Goal: Task Accomplishment & Management: Use online tool/utility

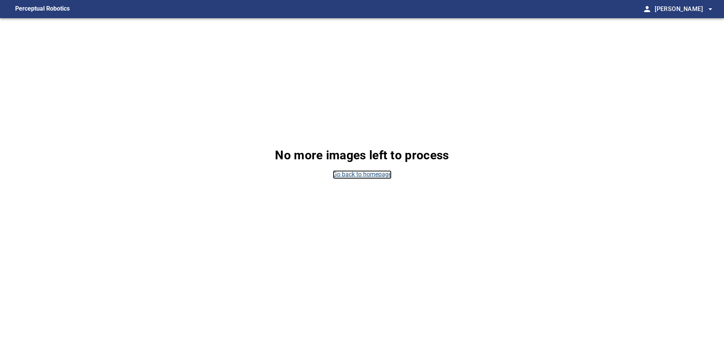
click at [359, 174] on link "Go back to homepage" at bounding box center [362, 174] width 59 height 9
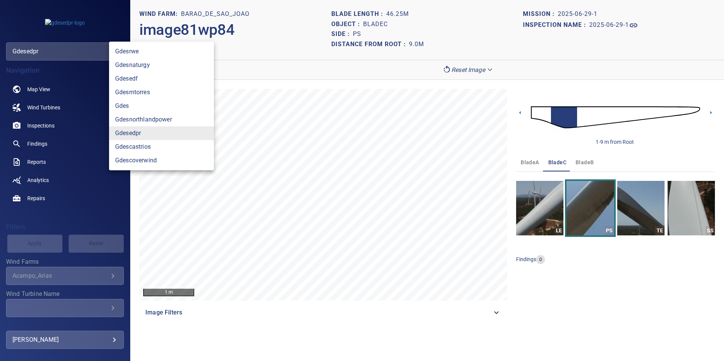
drag, startPoint x: 39, startPoint y: 54, endPoint x: 45, endPoint y: 56, distance: 6.3
click at [43, 55] on body "**********" at bounding box center [362, 180] width 724 height 361
click at [137, 55] on link "gdesrwe" at bounding box center [161, 52] width 105 height 14
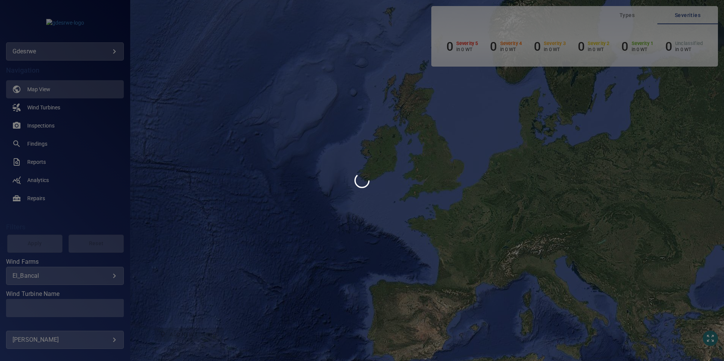
click at [113, 56] on div at bounding box center [362, 180] width 724 height 361
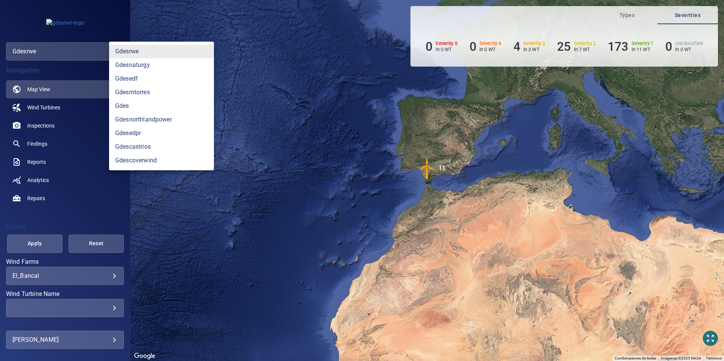
click at [94, 47] on body "**********" at bounding box center [362, 180] width 724 height 361
click at [147, 67] on link "gdesnaturgy" at bounding box center [161, 65] width 105 height 14
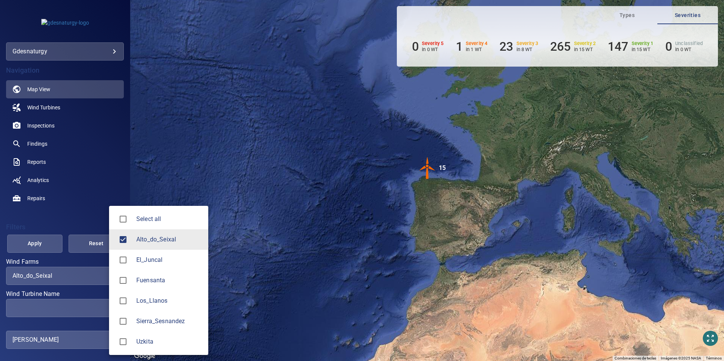
click at [84, 276] on body "**********" at bounding box center [362, 180] width 724 height 361
drag, startPoint x: 166, startPoint y: 298, endPoint x: 148, endPoint y: 244, distance: 56.4
click at [166, 295] on li "Los_Llanos" at bounding box center [158, 301] width 99 height 20
click at [147, 243] on span "Alto_do_Seixal" at bounding box center [169, 239] width 66 height 9
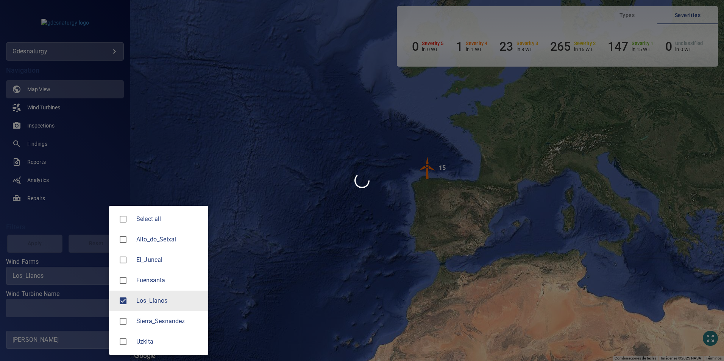
type input "**********"
click at [91, 305] on div at bounding box center [362, 180] width 724 height 361
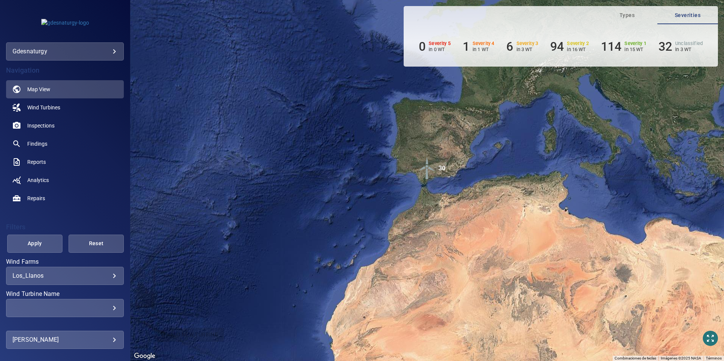
click at [94, 308] on div "​" at bounding box center [64, 308] width 105 height 7
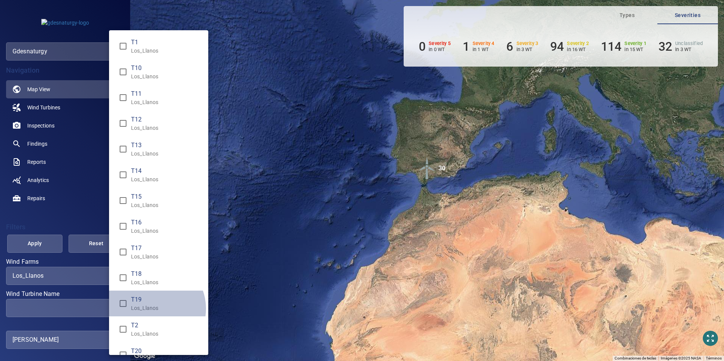
click at [153, 309] on p "Los_Llanos" at bounding box center [166, 309] width 71 height 8
type input "**********"
drag, startPoint x: 46, startPoint y: 225, endPoint x: 25, endPoint y: 237, distance: 23.4
click at [45, 225] on div "Wind Turbine Name" at bounding box center [362, 180] width 724 height 361
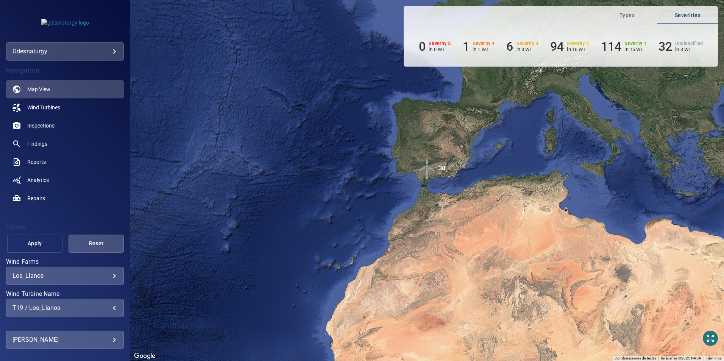
click at [27, 242] on span "Apply" at bounding box center [35, 243] width 36 height 9
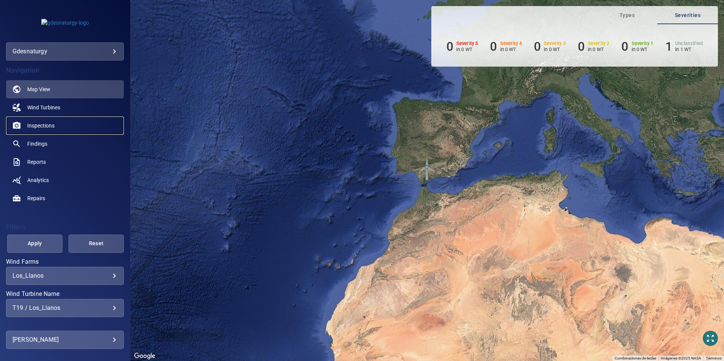
click at [44, 126] on span "Inspections" at bounding box center [40, 126] width 27 height 8
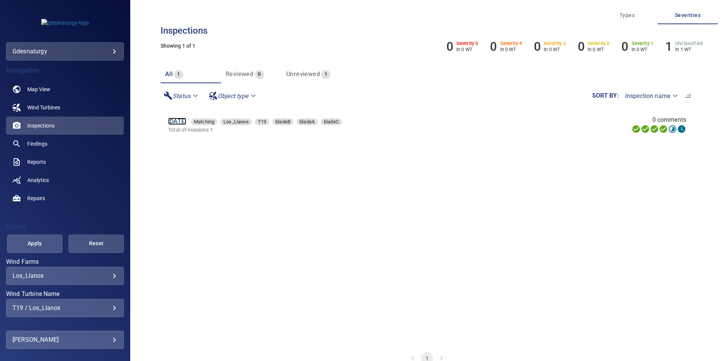
click at [186, 121] on link "13 Jun 2025" at bounding box center [177, 121] width 18 height 7
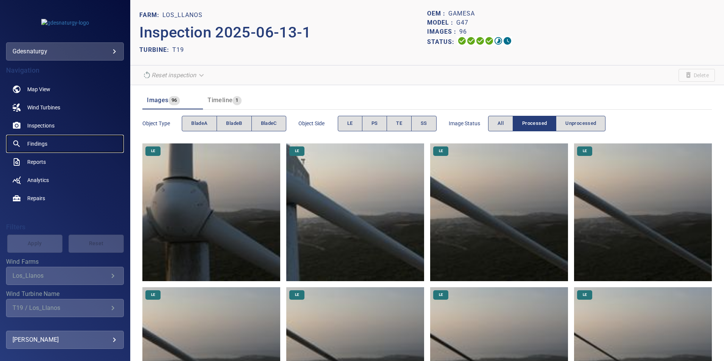
click at [67, 139] on link "Findings" at bounding box center [65, 144] width 118 height 18
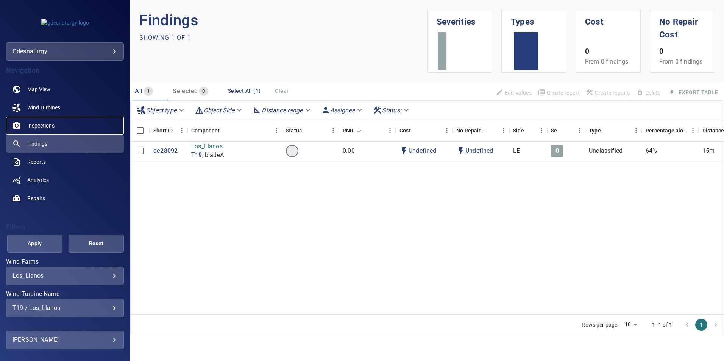
click at [57, 121] on link "Inspections" at bounding box center [65, 126] width 118 height 18
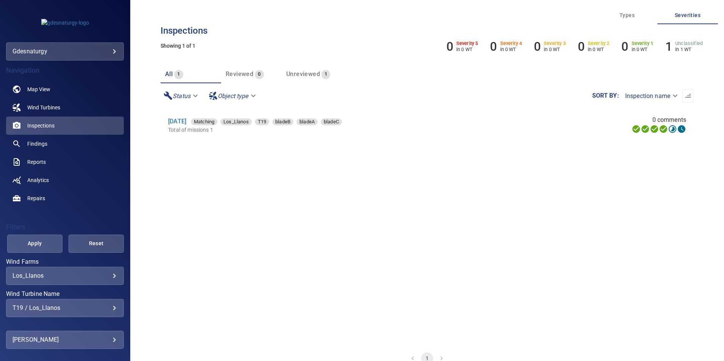
click at [181, 117] on li "13 Jun 2025 Matching Los_Llanos T19 bladeB bladeA bladeC Total of missions 1 0 …" at bounding box center [427, 126] width 533 height 34
click at [181, 122] on link "13 Jun 2025" at bounding box center [177, 121] width 18 height 7
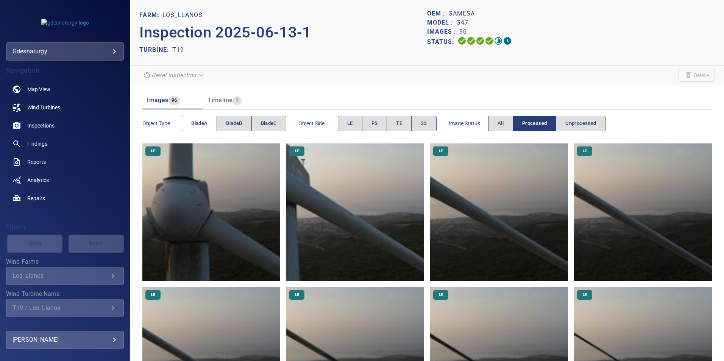
click at [202, 118] on button "bladeA" at bounding box center [199, 124] width 35 height 16
click at [346, 119] on button "LE" at bounding box center [350, 124] width 25 height 16
click at [237, 241] on img at bounding box center [211, 213] width 138 height 138
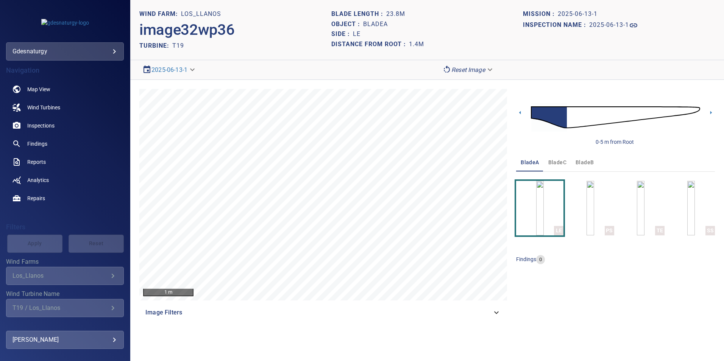
click at [570, 122] on img at bounding box center [615, 117] width 169 height 41
click at [639, 114] on img at bounding box center [615, 117] width 169 height 41
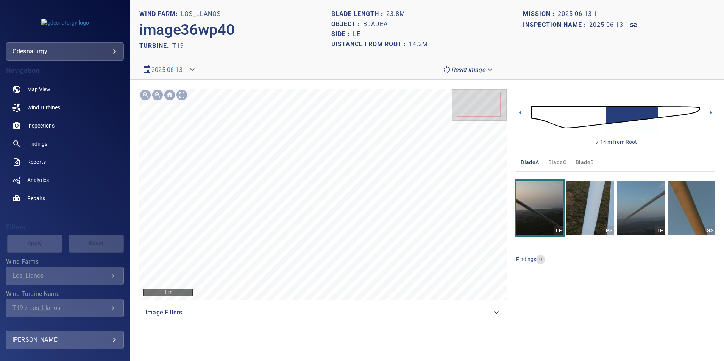
drag, startPoint x: 661, startPoint y: 114, endPoint x: 661, endPoint y: 117, distance: 3.8
click at [661, 114] on img at bounding box center [615, 117] width 169 height 41
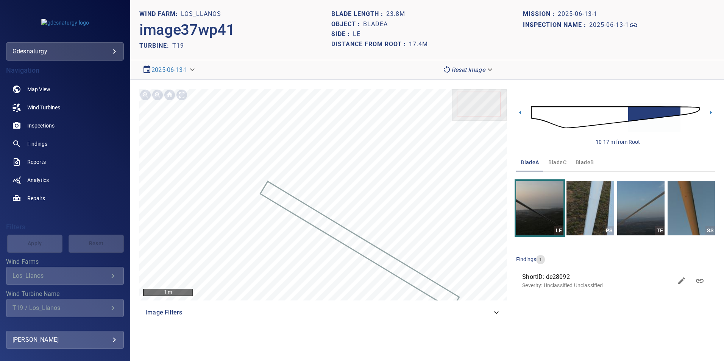
click at [684, 112] on img at bounding box center [615, 117] width 169 height 41
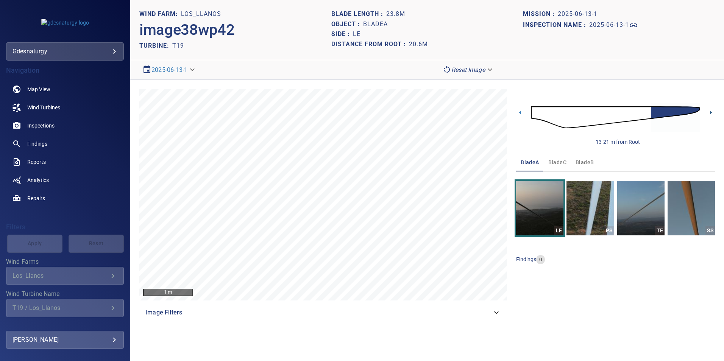
click at [712, 112] on icon at bounding box center [711, 113] width 8 height 8
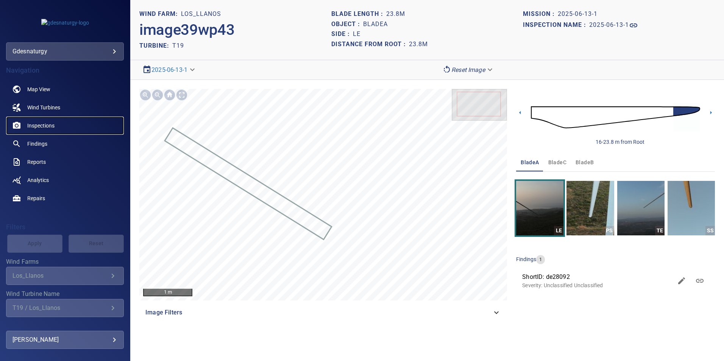
click at [48, 123] on span "Inspections" at bounding box center [40, 126] width 27 height 8
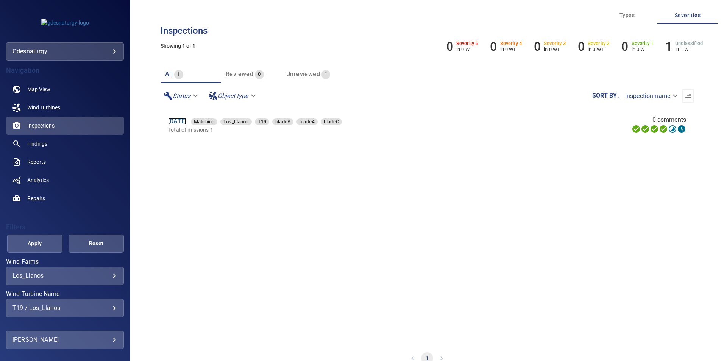
click at [186, 121] on link "13 Jun 2025" at bounding box center [177, 121] width 18 height 7
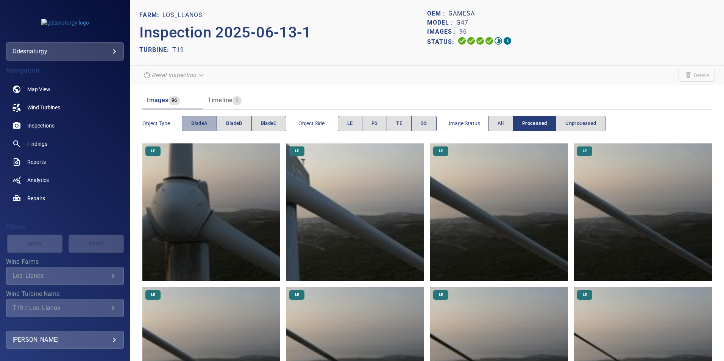
drag, startPoint x: 193, startPoint y: 125, endPoint x: 284, endPoint y: 141, distance: 92.2
click at [197, 126] on span "bladeA" at bounding box center [199, 123] width 16 height 9
click at [380, 121] on button "PS" at bounding box center [374, 124] width 25 height 16
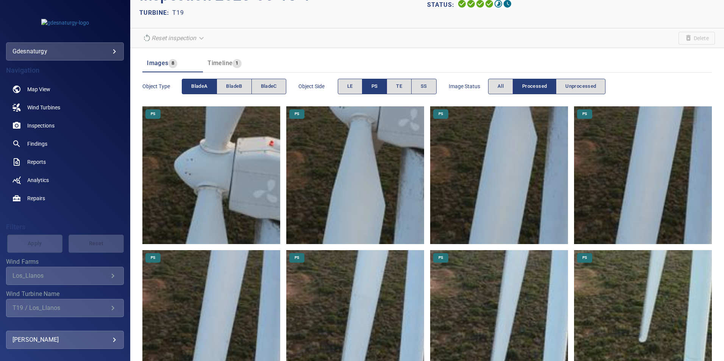
scroll to position [80, 0]
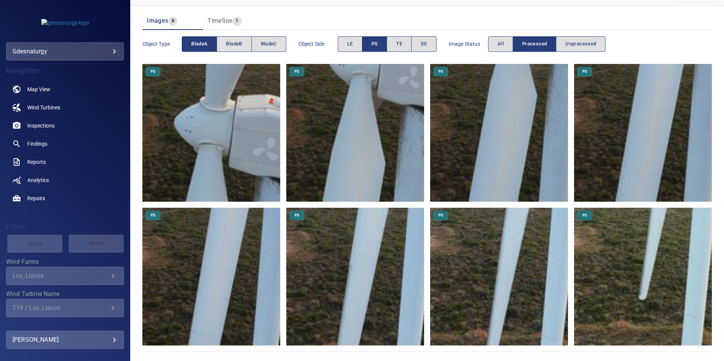
click at [187, 269] on img at bounding box center [211, 277] width 138 height 138
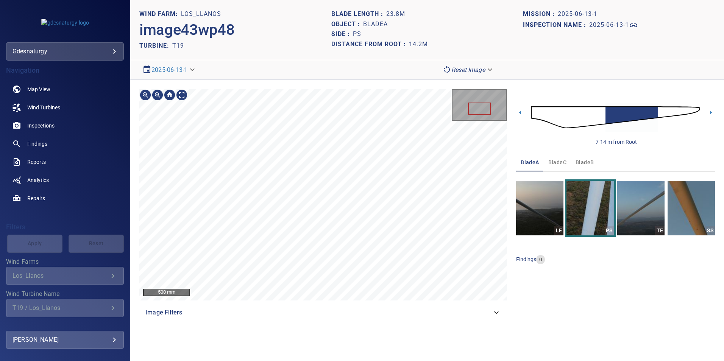
click at [355, 29] on section "**********" at bounding box center [427, 180] width 594 height 361
click at [666, 111] on img at bounding box center [615, 117] width 169 height 41
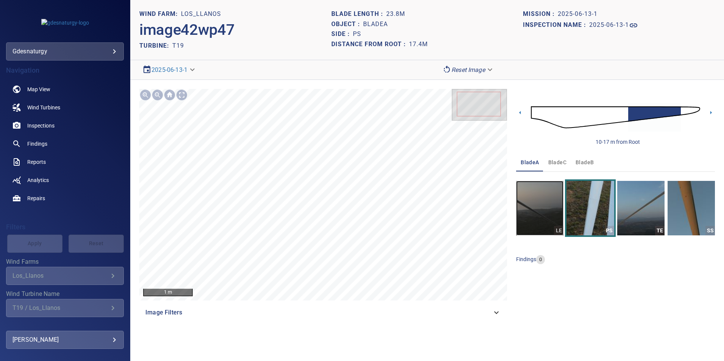
click at [527, 191] on img "button" at bounding box center [539, 208] width 47 height 55
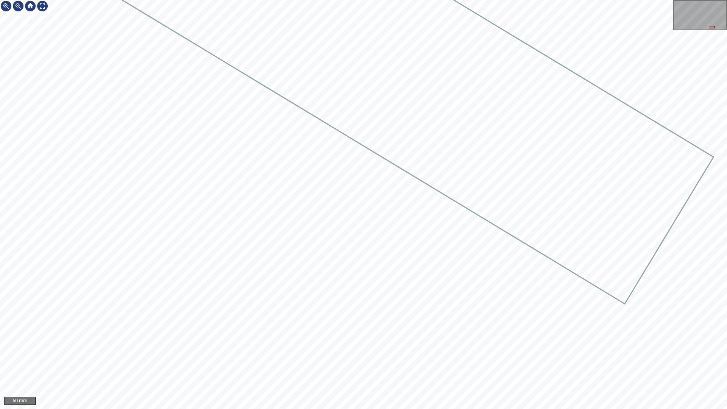
click at [109, 104] on div at bounding box center [363, 204] width 727 height 409
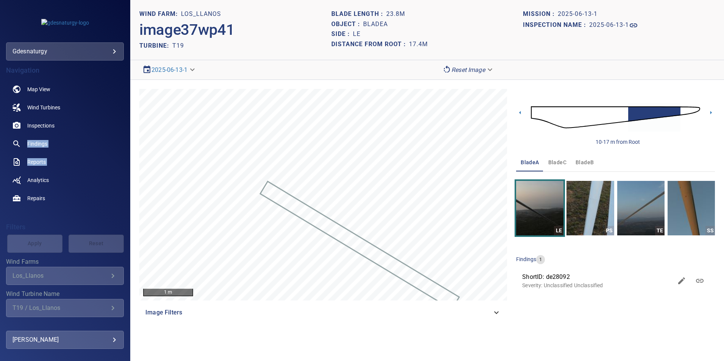
drag, startPoint x: 2, startPoint y: 148, endPoint x: -173, endPoint y: 185, distance: 179.3
click at [0, 185] on html "**********" at bounding box center [362, 180] width 724 height 361
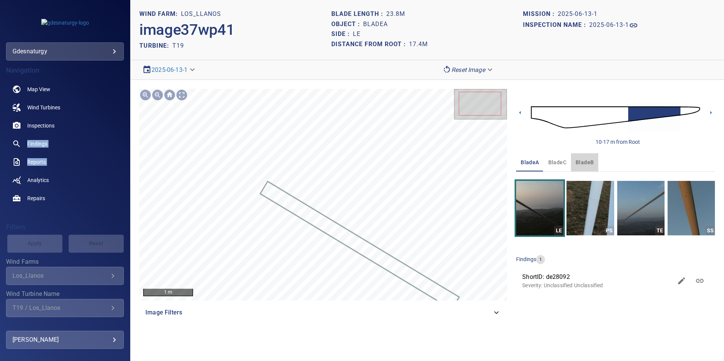
click at [589, 166] on span "bladeB" at bounding box center [585, 162] width 18 height 9
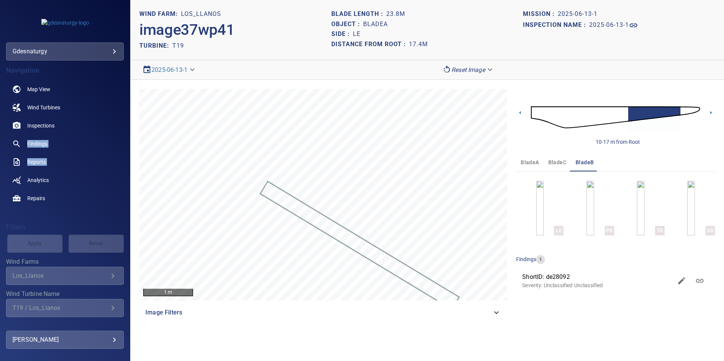
click at [572, 119] on img at bounding box center [615, 117] width 169 height 41
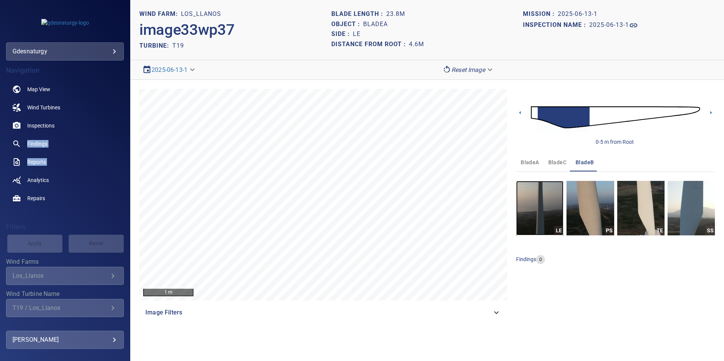
click at [551, 194] on img "button" at bounding box center [539, 208] width 47 height 55
click at [628, 114] on img at bounding box center [615, 117] width 169 height 41
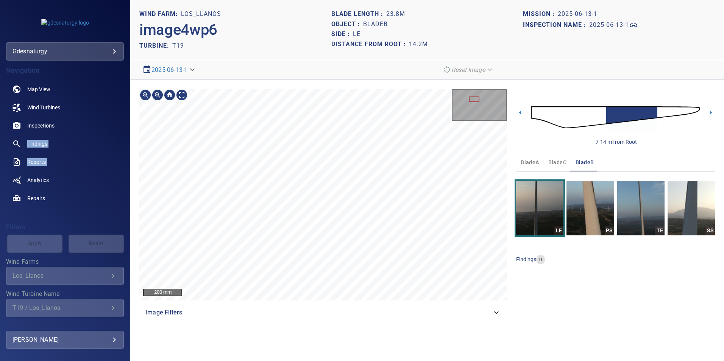
click at [400, 361] on html "**********" at bounding box center [362, 180] width 724 height 361
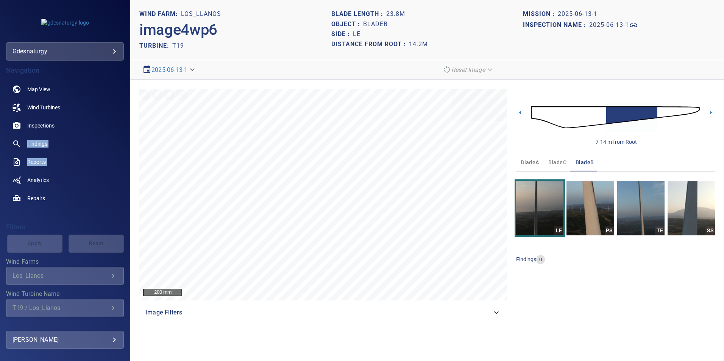
click at [661, 112] on img at bounding box center [615, 117] width 169 height 41
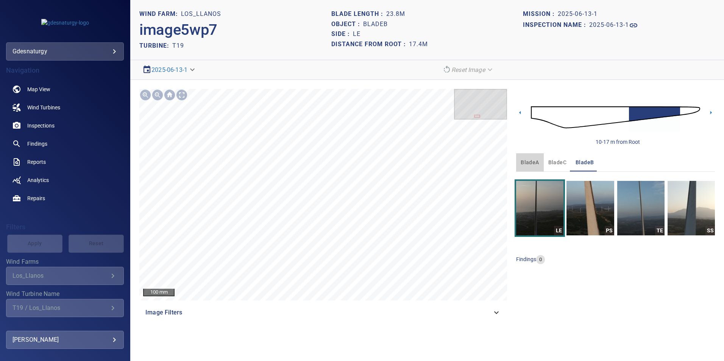
drag, startPoint x: 539, startPoint y: 164, endPoint x: 535, endPoint y: 167, distance: 5.6
click at [539, 164] on button "bladeA" at bounding box center [529, 162] width 27 height 18
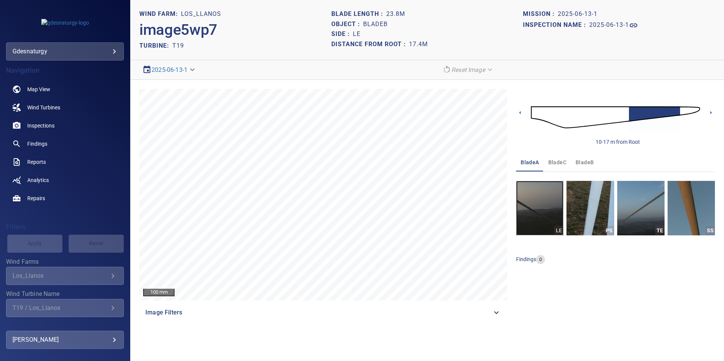
click at [524, 216] on img "button" at bounding box center [539, 208] width 47 height 55
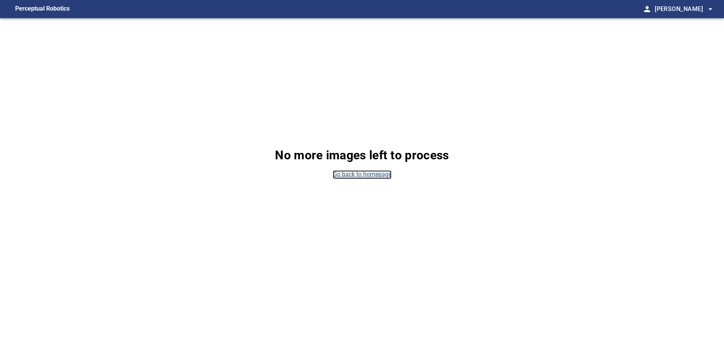
click at [381, 172] on link "Go back to homepage" at bounding box center [362, 174] width 59 height 9
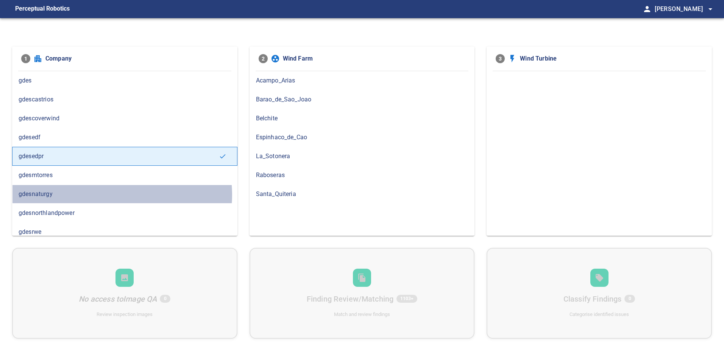
click at [114, 195] on span "gdesnaturgy" at bounding box center [125, 194] width 212 height 9
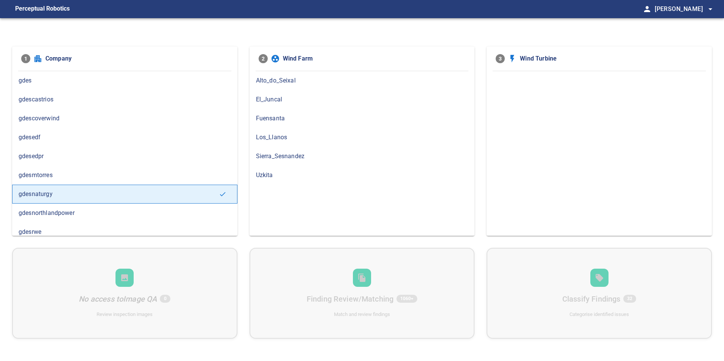
drag, startPoint x: 286, startPoint y: 139, endPoint x: 376, endPoint y: 162, distance: 92.8
click at [288, 140] on span "Los_Llanos" at bounding box center [362, 137] width 212 height 9
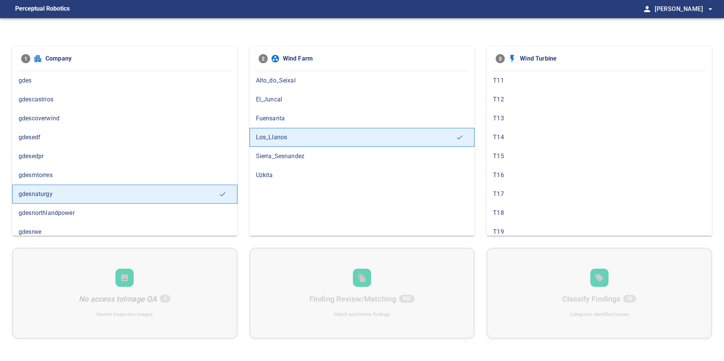
scroll to position [76, 0]
click at [551, 195] on span "T19" at bounding box center [599, 194] width 212 height 9
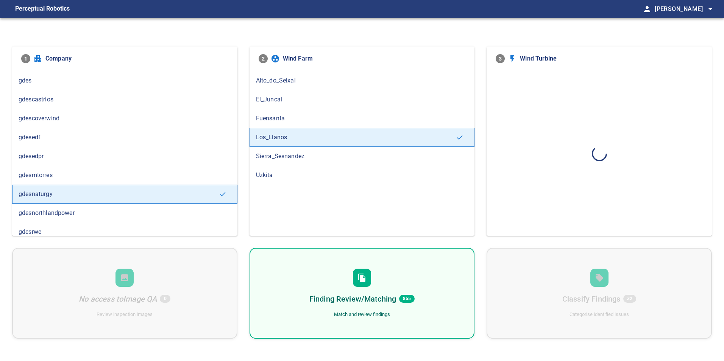
scroll to position [0, 0]
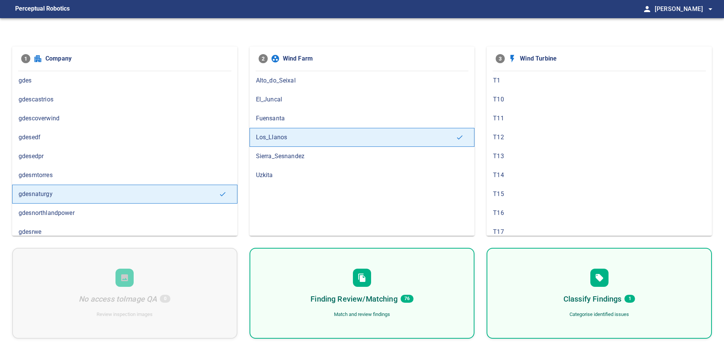
click at [450, 270] on div "Finding Review/Matching 76 Match and review findings" at bounding box center [362, 293] width 225 height 91
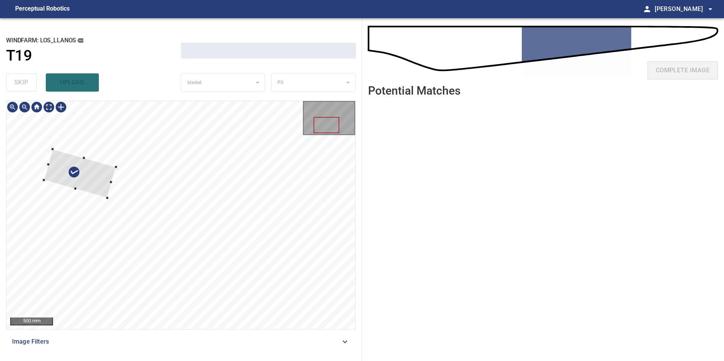
click at [87, 169] on div at bounding box center [80, 173] width 72 height 49
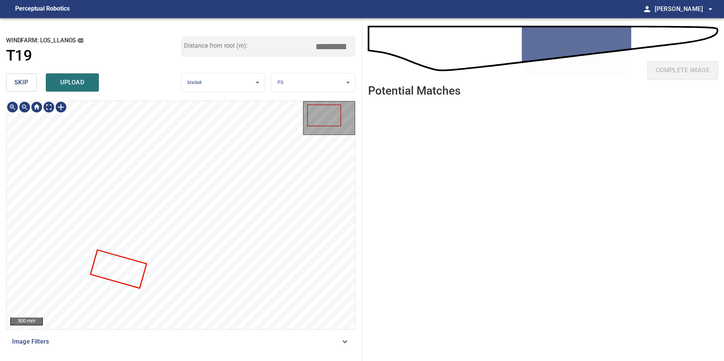
click at [23, 83] on span "skip" at bounding box center [21, 82] width 14 height 11
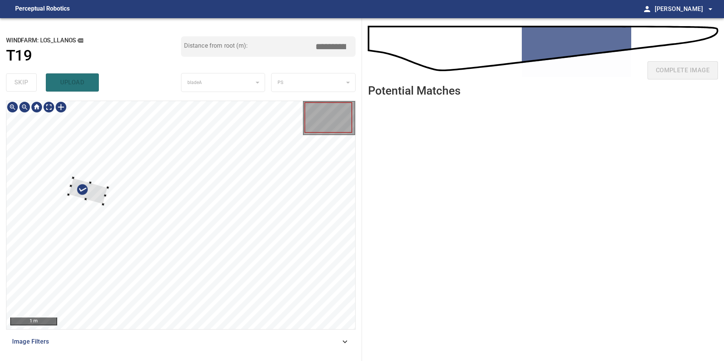
click at [95, 182] on div at bounding box center [180, 215] width 349 height 228
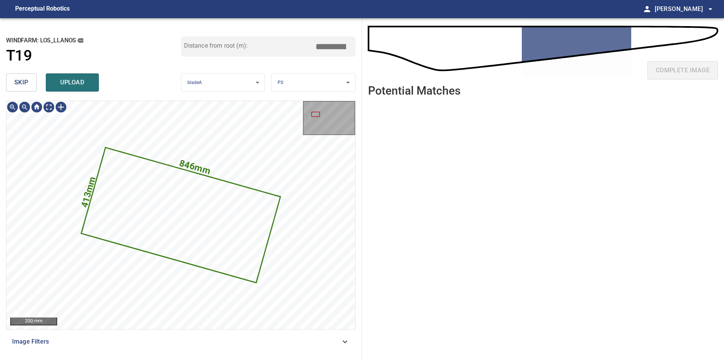
click at [31, 78] on button "skip" at bounding box center [21, 82] width 31 height 18
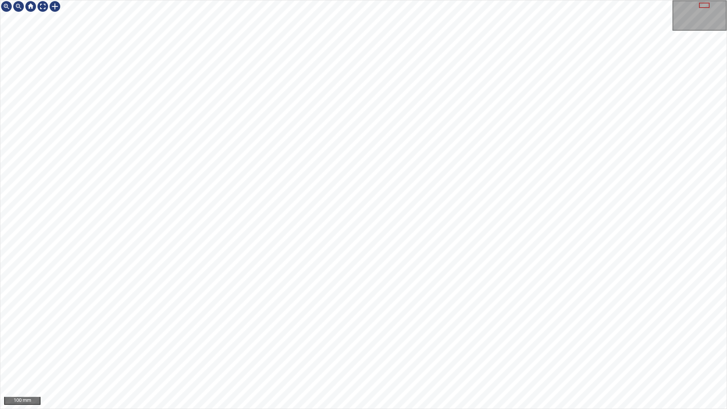
click at [365, 361] on div "100 mm" at bounding box center [363, 204] width 727 height 409
click at [43, 9] on div at bounding box center [43, 6] width 12 height 12
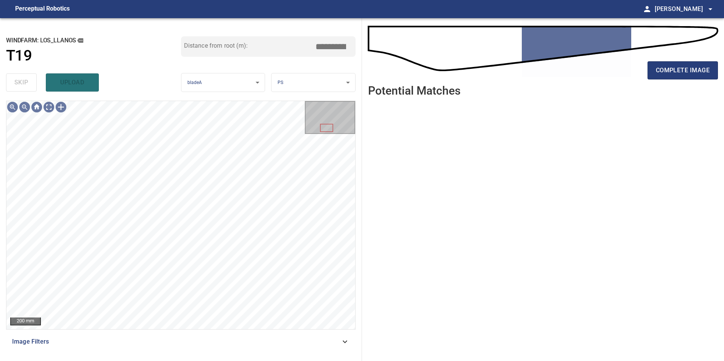
click at [358, 337] on div "**********" at bounding box center [181, 189] width 362 height 343
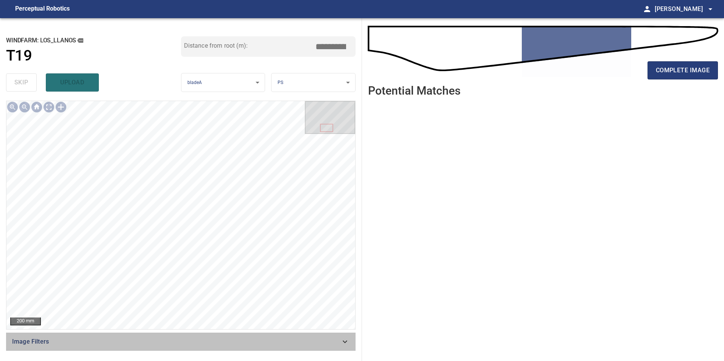
click at [338, 341] on span "Image Filters" at bounding box center [176, 341] width 328 height 9
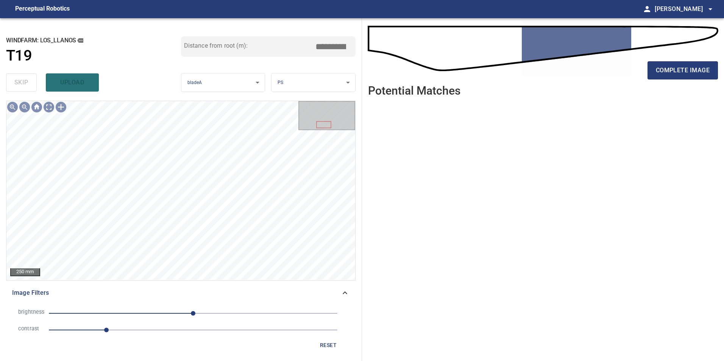
click at [141, 335] on span "1" at bounding box center [193, 330] width 289 height 11
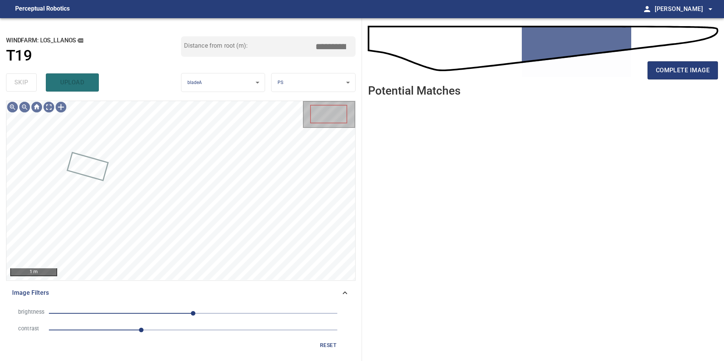
drag, startPoint x: 161, startPoint y: 305, endPoint x: 149, endPoint y: 322, distance: 21.1
click at [162, 309] on li "brightness 0" at bounding box center [180, 313] width 337 height 17
click at [155, 313] on span "-68" at bounding box center [193, 313] width 289 height 11
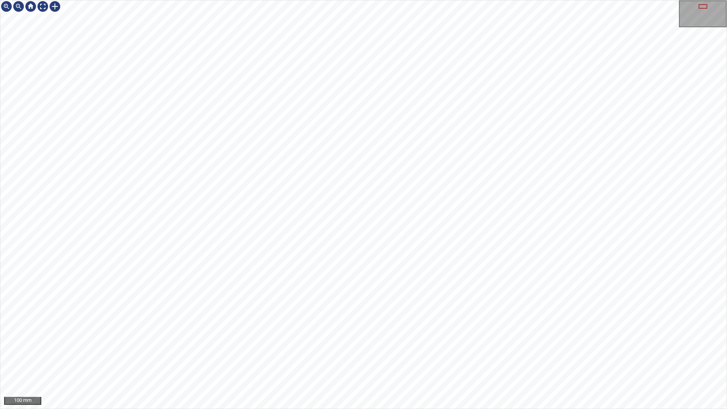
click at [350, 361] on div "100 mm" at bounding box center [363, 204] width 727 height 409
click at [469, 0] on div "100 mm" at bounding box center [363, 204] width 727 height 409
click at [582, 0] on div "100 mm" at bounding box center [363, 204] width 727 height 409
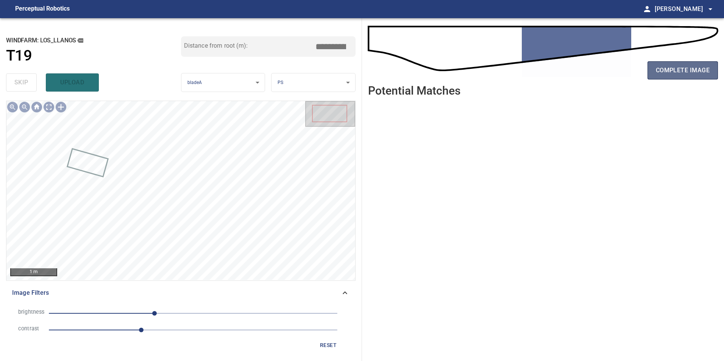
click at [666, 67] on span "complete image" at bounding box center [683, 70] width 54 height 11
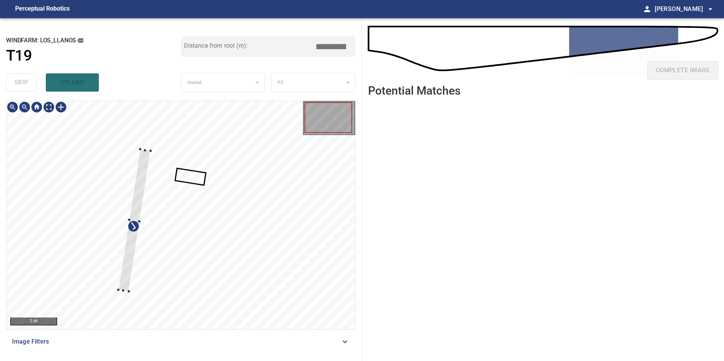
click at [133, 184] on div at bounding box center [180, 215] width 349 height 228
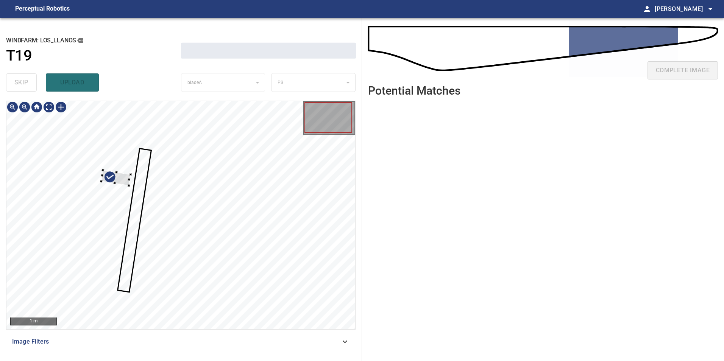
click at [96, 176] on div at bounding box center [180, 215] width 349 height 228
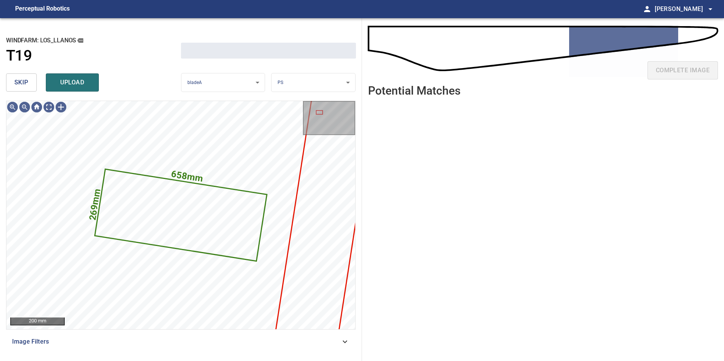
click at [14, 77] on button "skip" at bounding box center [21, 82] width 31 height 18
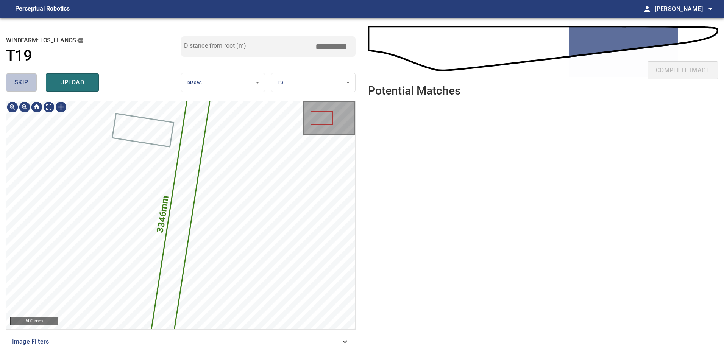
click at [14, 77] on button "skip" at bounding box center [21, 82] width 31 height 18
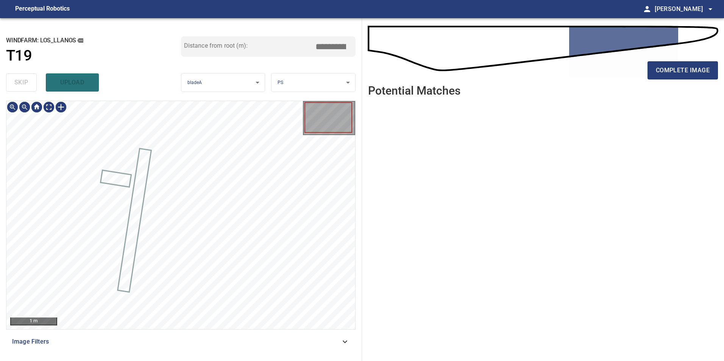
type input "*****"
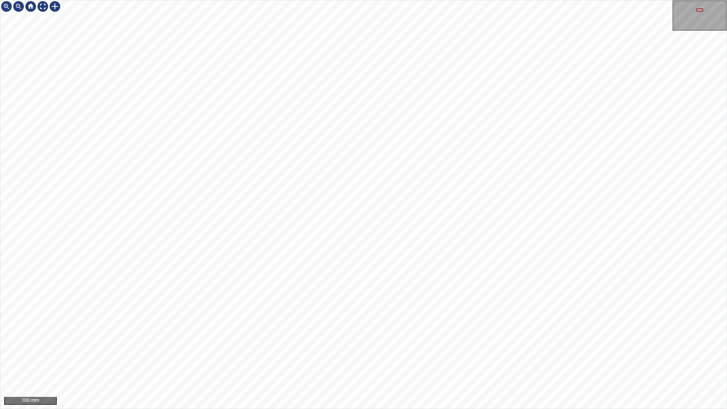
click at [357, 0] on div "100 mm" at bounding box center [363, 204] width 727 height 409
click at [486, 361] on div "100 mm" at bounding box center [363, 204] width 727 height 409
click at [498, 0] on div "100 mm" at bounding box center [363, 204] width 727 height 409
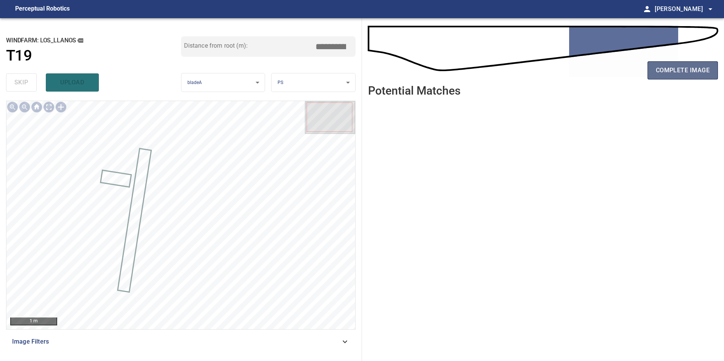
click at [656, 75] on button "complete image" at bounding box center [683, 70] width 70 height 18
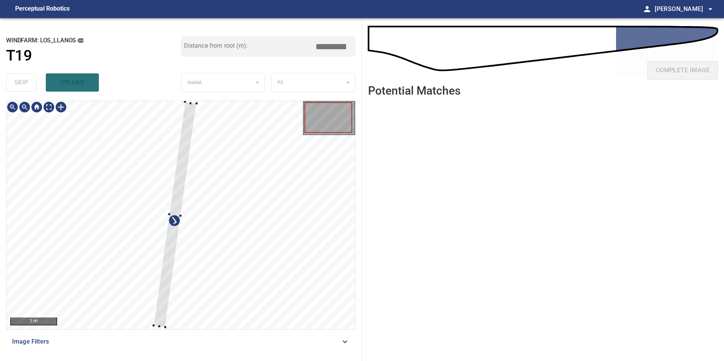
click at [125, 225] on div at bounding box center [180, 215] width 349 height 228
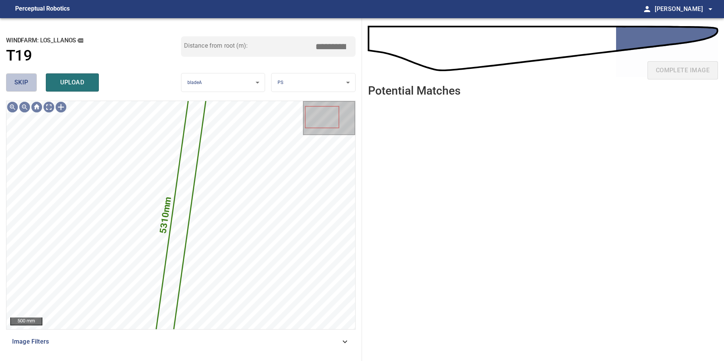
drag, startPoint x: 27, startPoint y: 86, endPoint x: 2, endPoint y: 120, distance: 42.2
click at [20, 94] on div "skip upload" at bounding box center [93, 82] width 175 height 24
drag, startPoint x: 13, startPoint y: 77, endPoint x: 34, endPoint y: 94, distance: 27.3
click at [14, 77] on button "skip" at bounding box center [21, 82] width 31 height 18
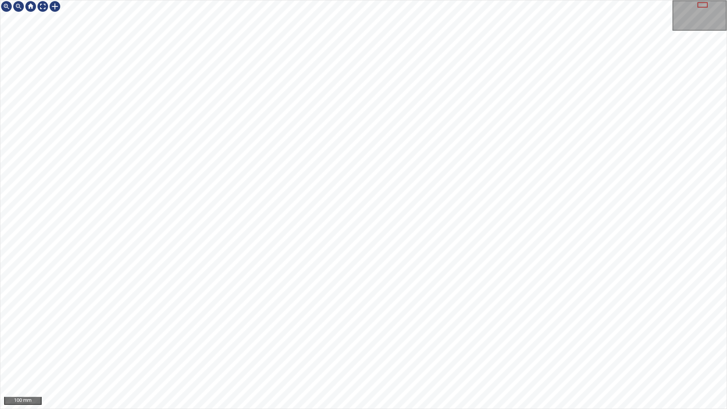
click at [364, 361] on div "100 mm" at bounding box center [363, 204] width 727 height 409
click at [458, 361] on div "100 mm" at bounding box center [363, 204] width 727 height 409
click at [461, 361] on div "100 mm" at bounding box center [363, 204] width 727 height 409
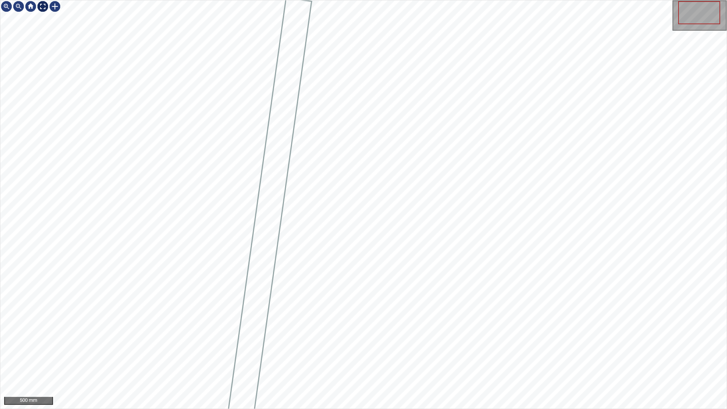
click at [41, 2] on div at bounding box center [43, 6] width 12 height 12
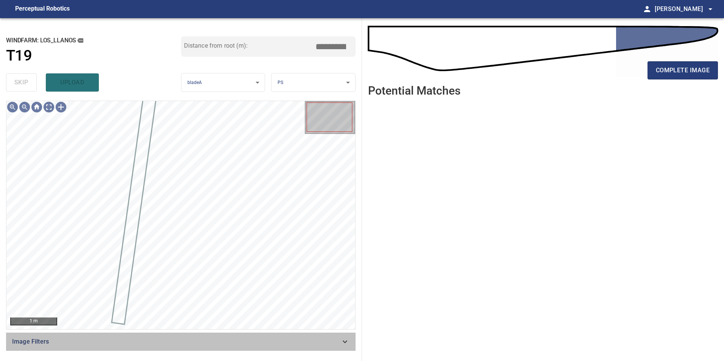
click at [305, 339] on span "Image Filters" at bounding box center [176, 341] width 328 height 9
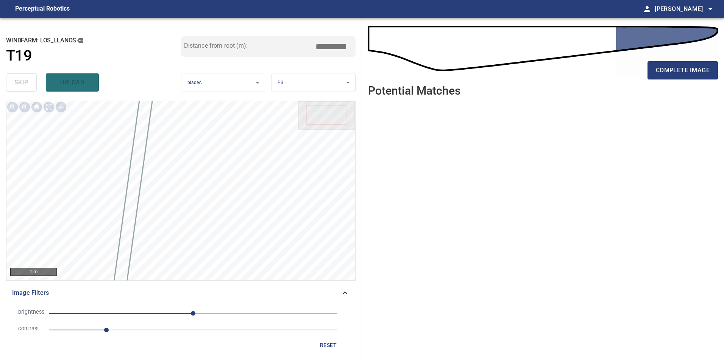
click at [145, 327] on span "1" at bounding box center [193, 330] width 289 height 11
drag, startPoint x: 179, startPoint y: 311, endPoint x: 154, endPoint y: 312, distance: 25.0
click at [174, 311] on span "0" at bounding box center [193, 313] width 289 height 11
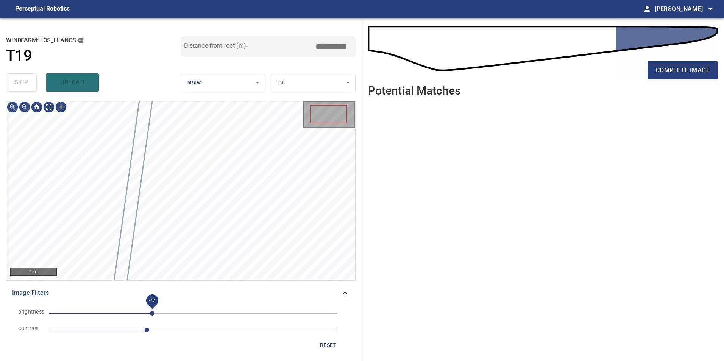
click at [152, 312] on span "-72" at bounding box center [193, 313] width 289 height 11
click at [131, 312] on span "-108" at bounding box center [193, 313] width 289 height 11
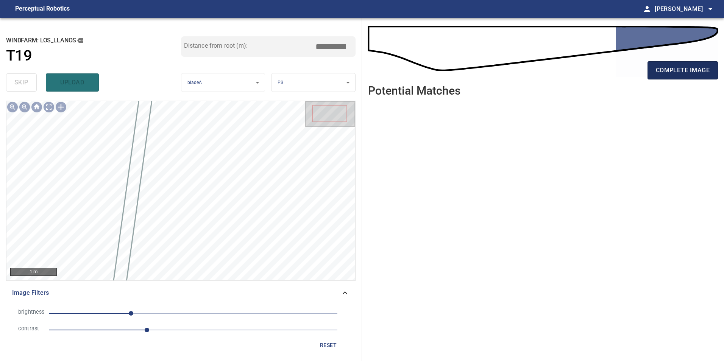
click at [691, 69] on span "complete image" at bounding box center [683, 70] width 54 height 11
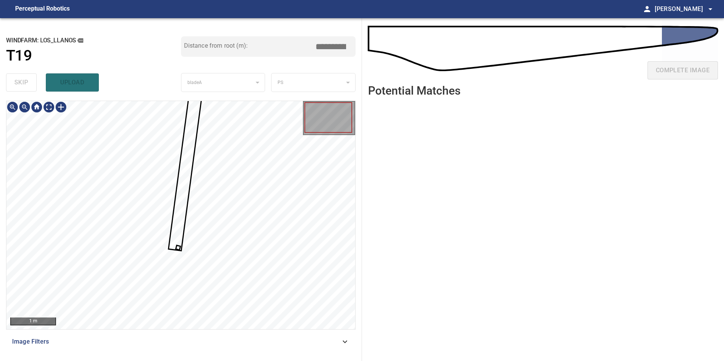
click at [180, 225] on div at bounding box center [180, 215] width 349 height 228
click at [79, 242] on div at bounding box center [180, 215] width 349 height 228
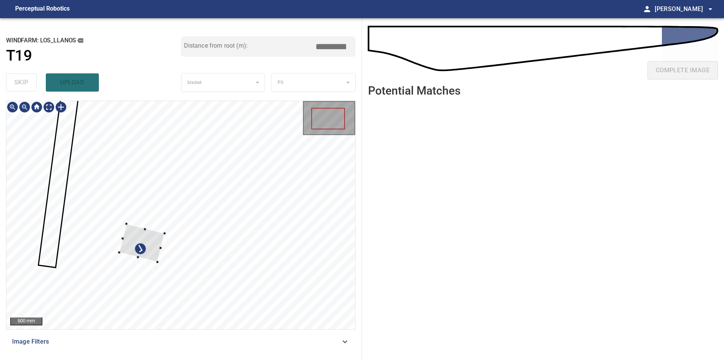
click at [52, 195] on div at bounding box center [180, 215] width 349 height 228
click at [82, 219] on div at bounding box center [77, 213] width 45 height 38
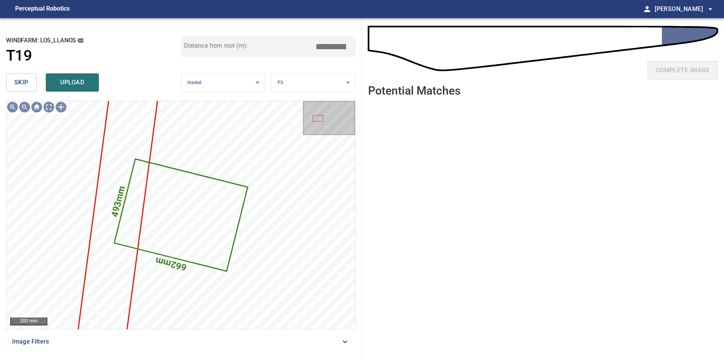
click at [22, 81] on span "skip" at bounding box center [21, 82] width 14 height 11
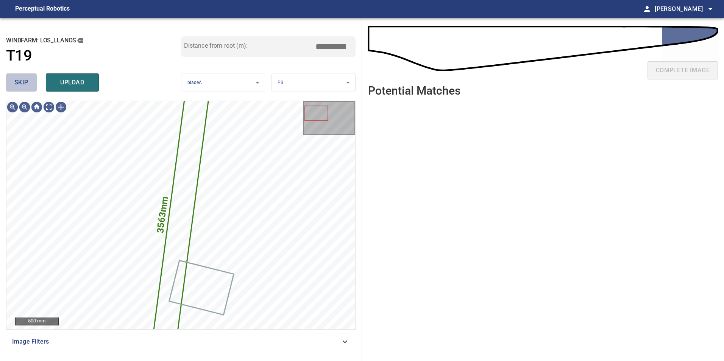
click at [22, 81] on span "skip" at bounding box center [21, 82] width 14 height 11
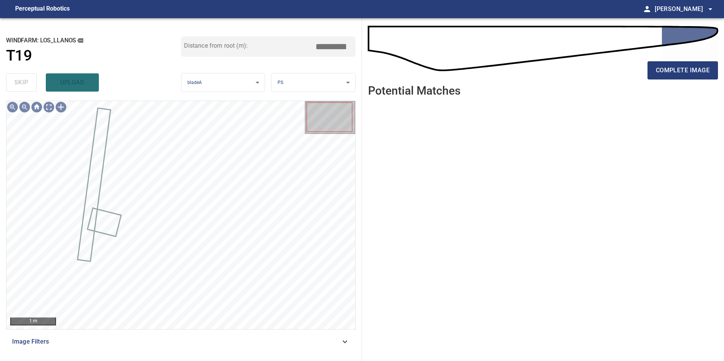
click at [275, 338] on span "Image Filters" at bounding box center [176, 341] width 328 height 9
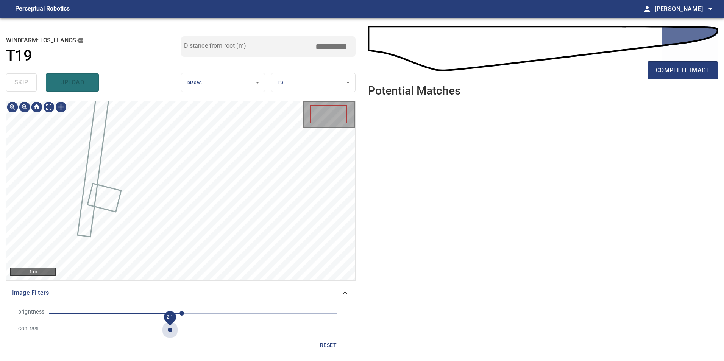
click at [168, 330] on span "2.1" at bounding box center [193, 330] width 289 height 11
click at [155, 312] on span "-68" at bounding box center [193, 313] width 289 height 11
click at [138, 312] on span "-97" at bounding box center [193, 313] width 289 height 11
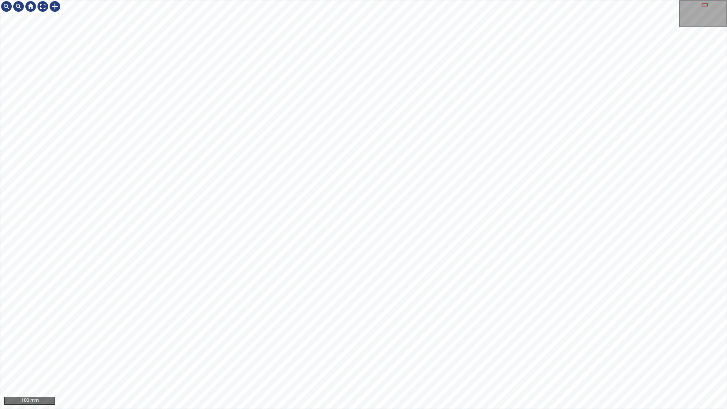
click at [244, 361] on div "100 mm" at bounding box center [363, 204] width 727 height 409
click at [362, 361] on div "100 mm" at bounding box center [363, 204] width 727 height 409
click at [405, 361] on div "100 mm" at bounding box center [363, 204] width 727 height 409
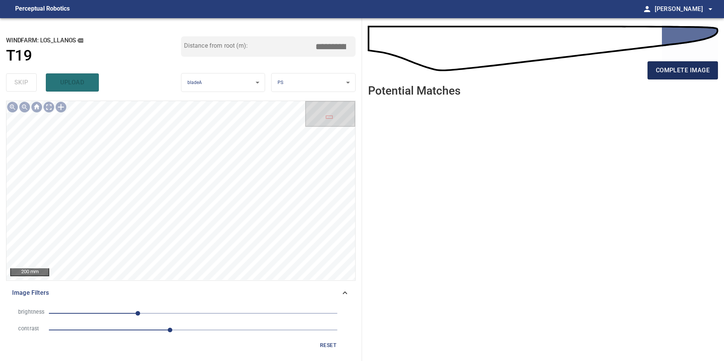
click at [698, 77] on button "complete image" at bounding box center [683, 70] width 70 height 18
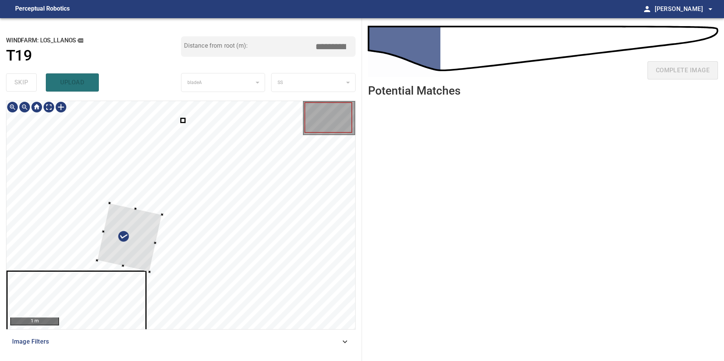
click at [97, 272] on div at bounding box center [129, 237] width 65 height 69
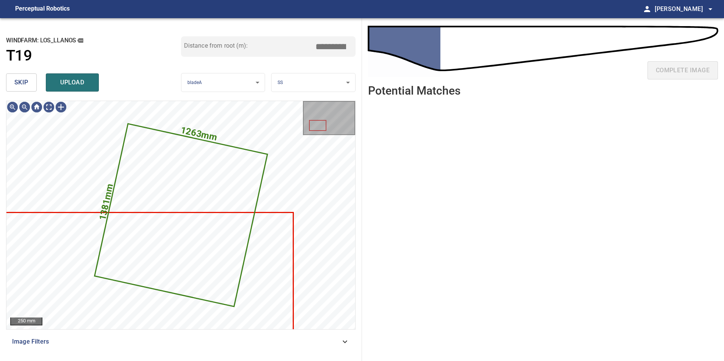
click at [27, 80] on span "skip" at bounding box center [21, 82] width 14 height 11
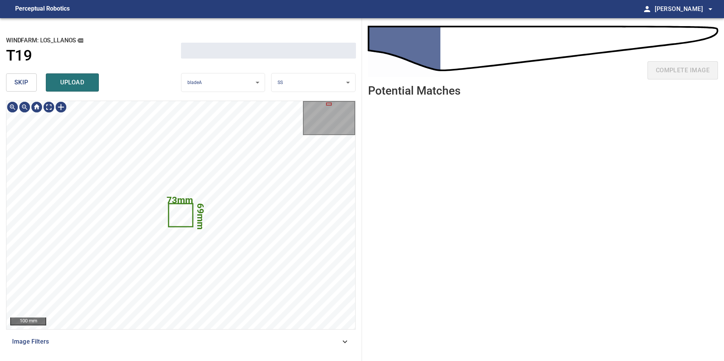
click at [27, 80] on span "skip" at bounding box center [21, 82] width 14 height 11
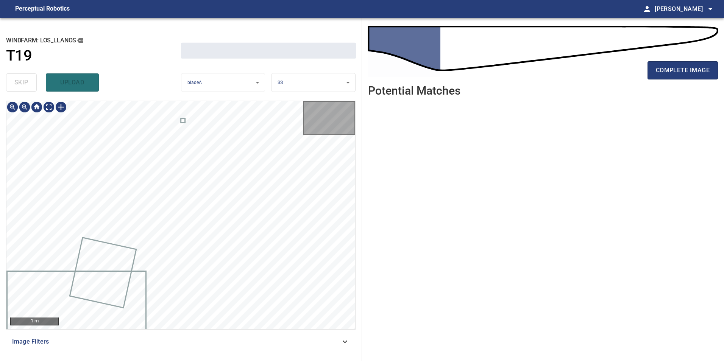
click at [27, 80] on div "skip upload" at bounding box center [93, 82] width 175 height 24
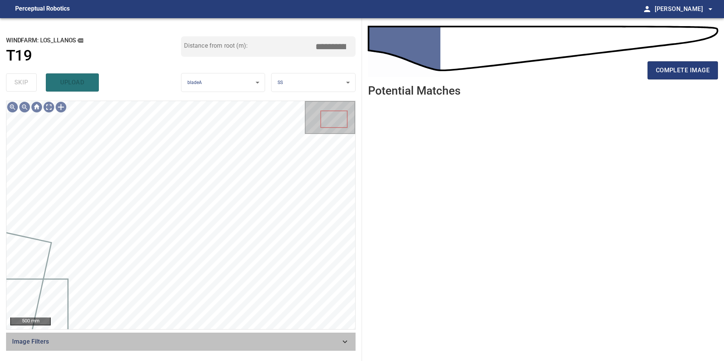
drag, startPoint x: 334, startPoint y: 342, endPoint x: 320, endPoint y: 346, distance: 14.9
click at [333, 342] on span "Image Filters" at bounding box center [176, 341] width 328 height 9
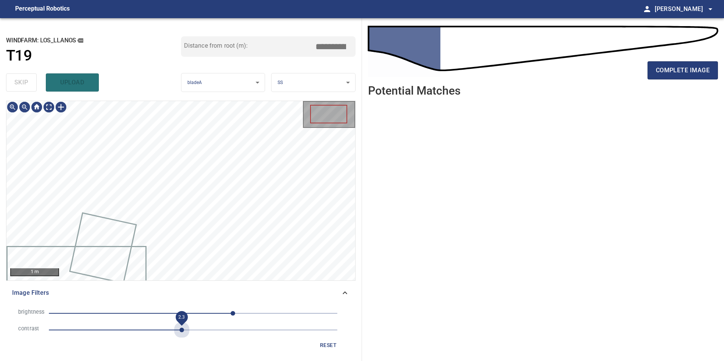
click at [183, 333] on span "2.3" at bounding box center [193, 330] width 289 height 11
click at [180, 308] on li "brightness 70" at bounding box center [180, 313] width 337 height 17
click at [167, 313] on span "-47" at bounding box center [193, 313] width 289 height 11
click at [189, 318] on span "-47" at bounding box center [193, 313] width 289 height 11
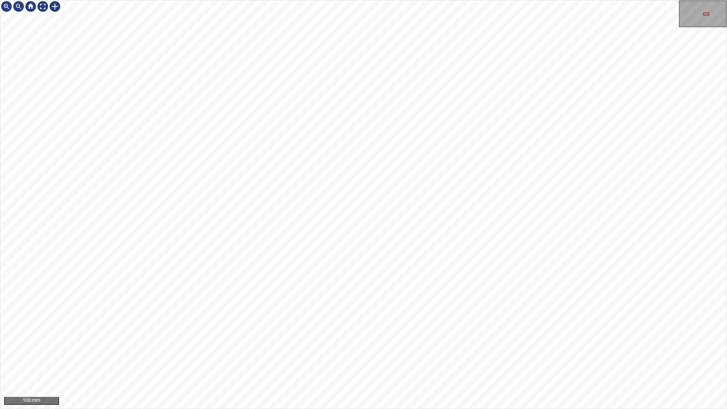
click at [364, 0] on div "100 mm" at bounding box center [363, 204] width 727 height 409
click at [624, 361] on div "100 mm" at bounding box center [363, 204] width 727 height 409
click at [166, 0] on div "100 mm" at bounding box center [363, 204] width 727 height 409
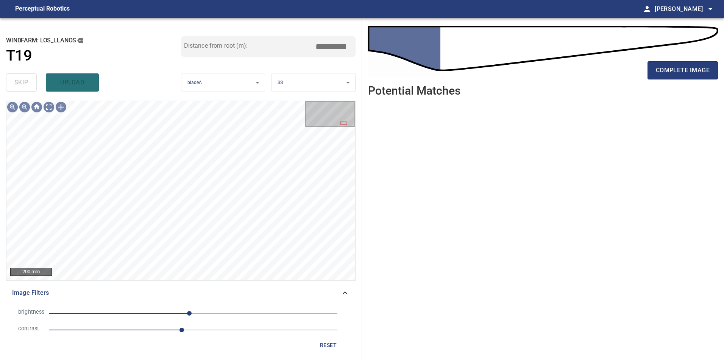
drag, startPoint x: 655, startPoint y: 73, endPoint x: 647, endPoint y: 77, distance: 9.2
click at [654, 76] on button "complete image" at bounding box center [683, 70] width 70 height 18
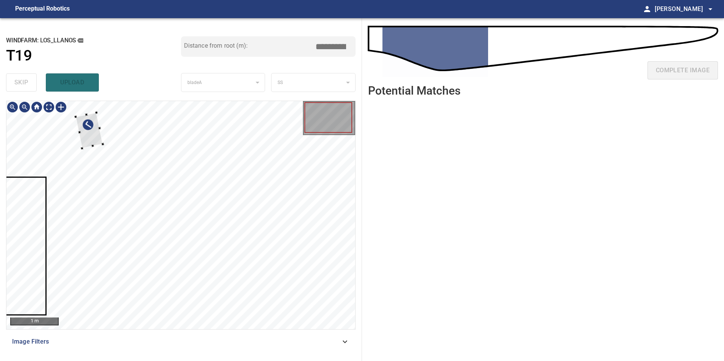
click at [65, 207] on div at bounding box center [180, 215] width 349 height 228
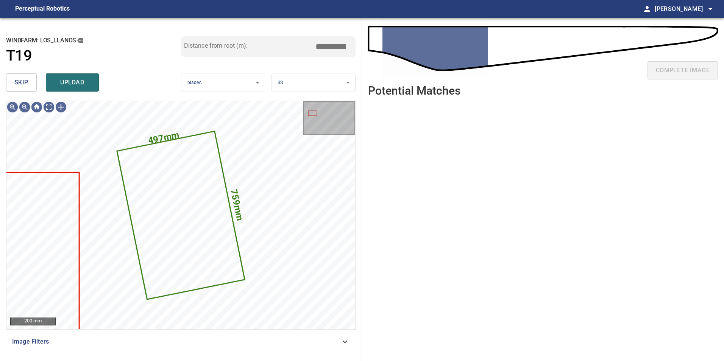
click at [20, 82] on span "skip" at bounding box center [21, 82] width 14 height 11
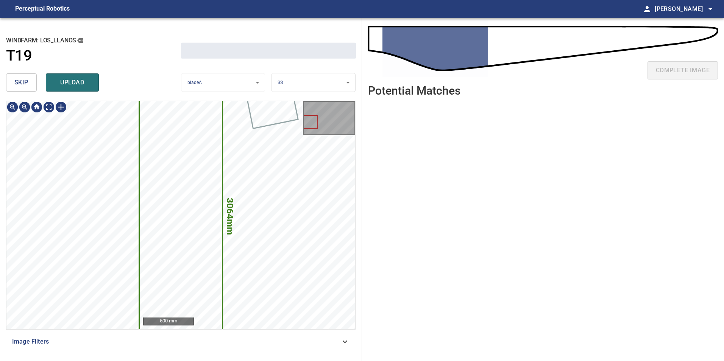
click at [20, 82] on span "skip" at bounding box center [21, 82] width 14 height 11
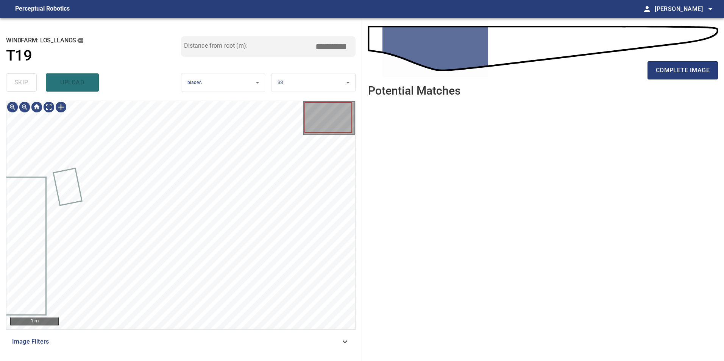
click at [20, 82] on div "skip upload" at bounding box center [93, 82] width 175 height 24
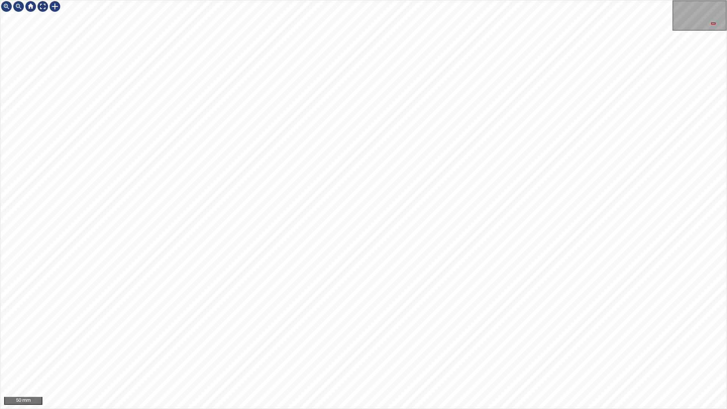
click at [580, 361] on div "50 mm" at bounding box center [363, 204] width 727 height 409
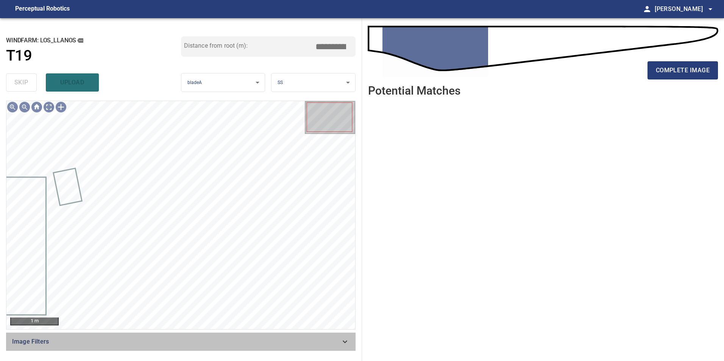
click at [318, 340] on span "Image Filters" at bounding box center [176, 341] width 328 height 9
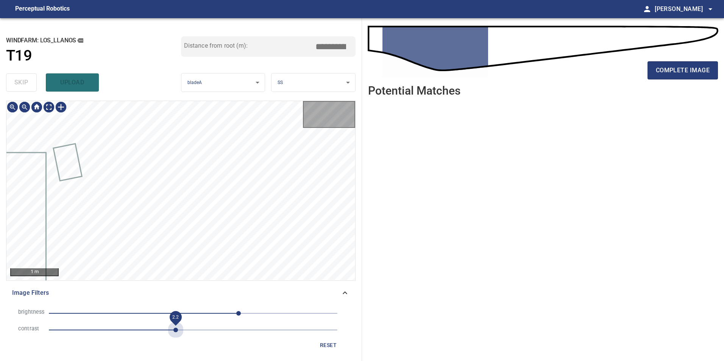
click at [177, 331] on span "2.2" at bounding box center [193, 330] width 289 height 11
click at [203, 309] on span "80" at bounding box center [193, 313] width 289 height 11
click at [187, 313] on span "-11" at bounding box center [193, 313] width 289 height 11
click at [192, 312] on span "-3" at bounding box center [191, 313] width 5 height 5
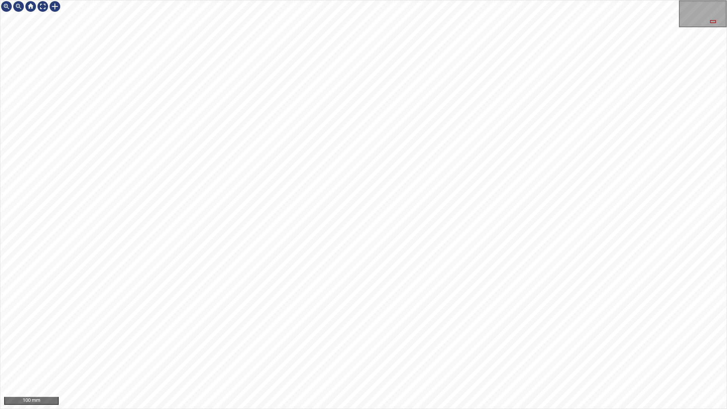
click at [142, 0] on div "100 mm" at bounding box center [363, 204] width 727 height 409
click at [724, 165] on html "100 mm" at bounding box center [363, 204] width 727 height 409
click at [359, 361] on div "100 mm" at bounding box center [363, 204] width 727 height 409
click at [388, 361] on div "100 mm" at bounding box center [363, 204] width 727 height 409
click at [510, 361] on div "100 mm" at bounding box center [363, 204] width 727 height 409
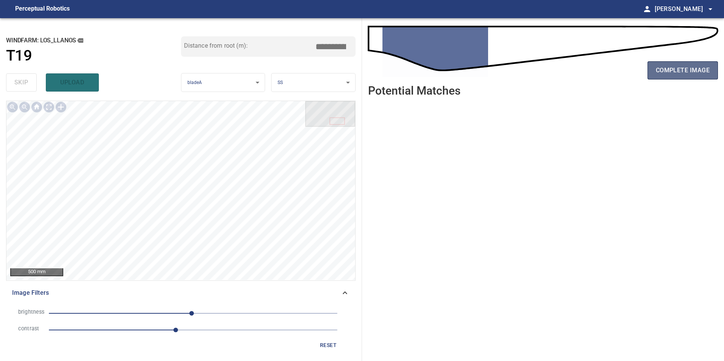
click at [682, 70] on span "complete image" at bounding box center [683, 70] width 54 height 11
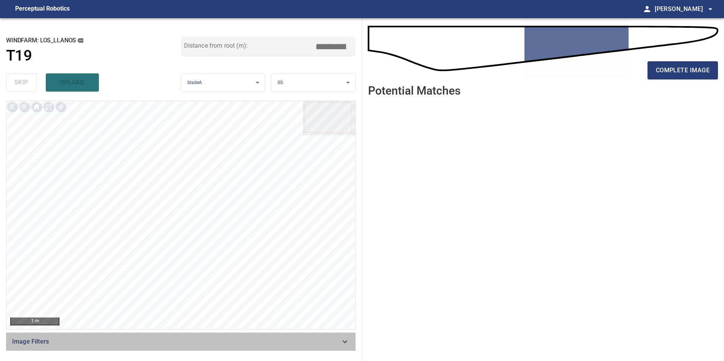
click at [318, 337] on div "Image Filters" at bounding box center [181, 342] width 350 height 18
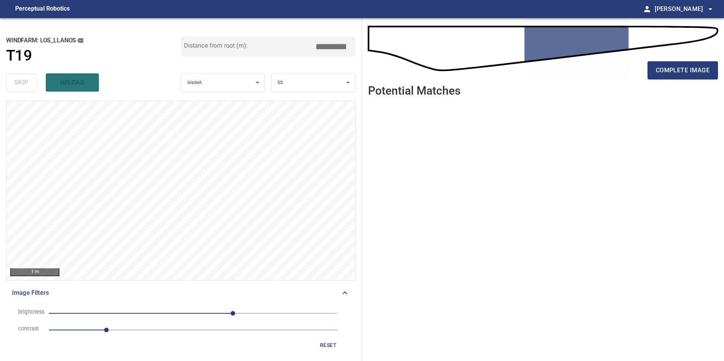
drag, startPoint x: 143, startPoint y: 331, endPoint x: 152, endPoint y: 331, distance: 8.3
click at [144, 331] on span "1" at bounding box center [193, 330] width 289 height 11
drag, startPoint x: 197, startPoint y: 313, endPoint x: 184, endPoint y: 314, distance: 13.3
click at [197, 314] on span "70" at bounding box center [193, 313] width 289 height 11
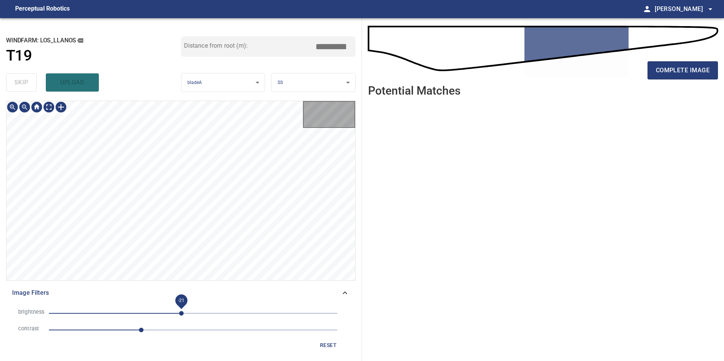
click at [181, 315] on span "-21" at bounding box center [193, 313] width 289 height 11
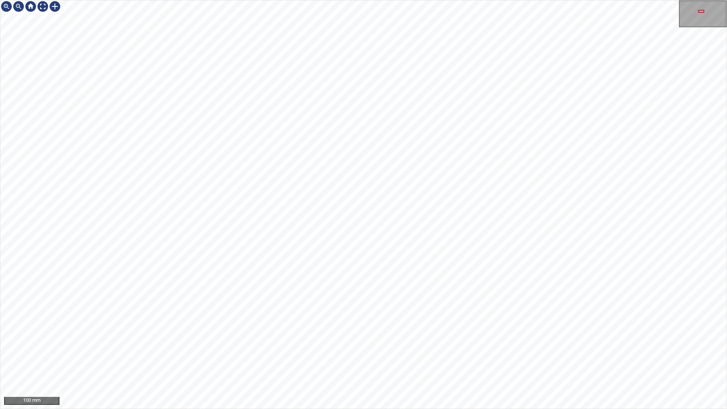
click at [387, 361] on div "100 mm" at bounding box center [363, 204] width 727 height 409
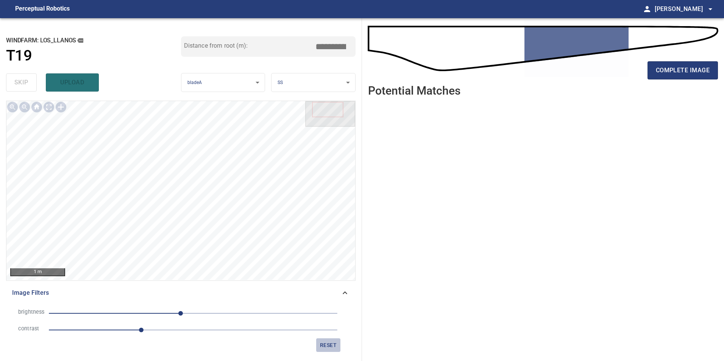
click at [329, 344] on span "reset" at bounding box center [328, 345] width 18 height 9
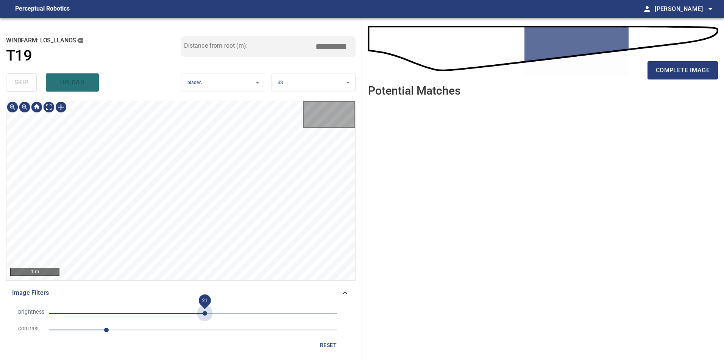
click at [205, 319] on span "21" at bounding box center [193, 313] width 289 height 11
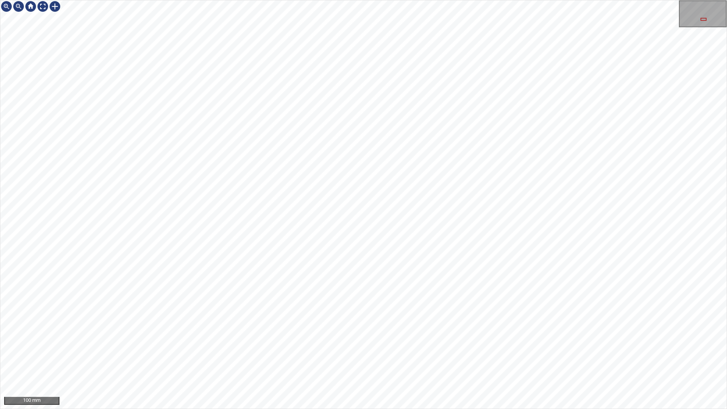
click at [336, 0] on div "100 mm" at bounding box center [363, 204] width 727 height 409
click at [391, 361] on div "100 mm" at bounding box center [363, 204] width 727 height 409
click at [389, 361] on div "100 mm" at bounding box center [363, 204] width 727 height 409
click at [423, 361] on div "100 mm" at bounding box center [363, 204] width 727 height 409
click at [370, 361] on div "100 mm" at bounding box center [363, 204] width 727 height 409
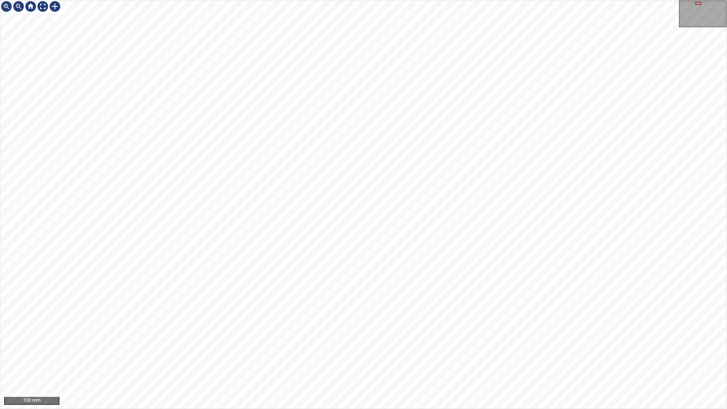
click at [363, 361] on div "100 mm" at bounding box center [363, 204] width 727 height 409
click at [292, 361] on div "100 mm" at bounding box center [363, 204] width 727 height 409
click at [248, 361] on div "100 mm" at bounding box center [363, 204] width 727 height 409
click at [407, 212] on div "100 mm" at bounding box center [363, 204] width 727 height 409
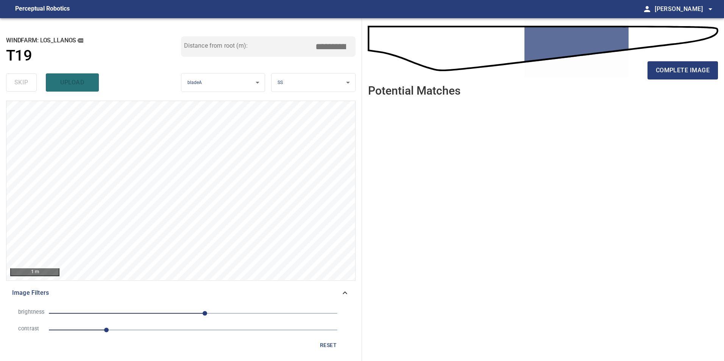
click at [217, 316] on span "21" at bounding box center [193, 313] width 289 height 11
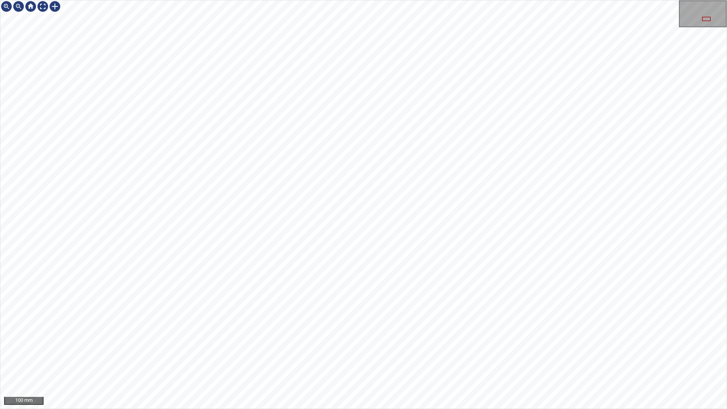
click at [400, 0] on div "100 mm" at bounding box center [363, 204] width 727 height 409
click at [494, 361] on div "100 mm" at bounding box center [363, 204] width 727 height 409
click at [333, 361] on div "200 mm" at bounding box center [363, 204] width 727 height 409
click at [395, 361] on div "100 mm" at bounding box center [363, 204] width 727 height 409
click at [433, 331] on div "100 mm" at bounding box center [363, 204] width 727 height 409
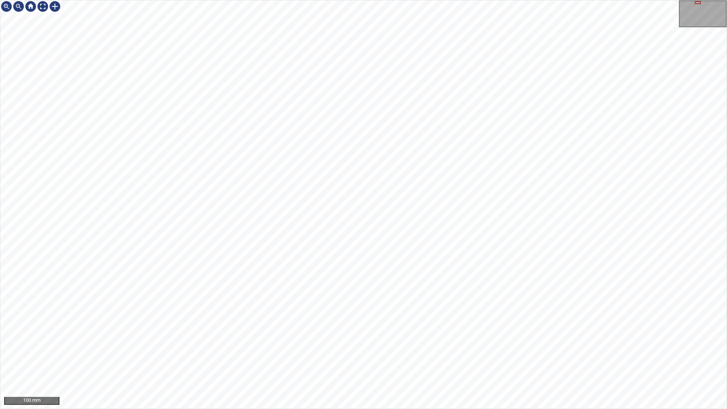
click at [538, 361] on div "100 mm" at bounding box center [363, 204] width 727 height 409
click at [273, 0] on div "100 mm" at bounding box center [363, 204] width 727 height 409
click at [53, 0] on div "100 mm" at bounding box center [363, 204] width 727 height 409
click at [581, 361] on div "100 mm" at bounding box center [363, 204] width 727 height 409
click at [568, 361] on div "100 mm" at bounding box center [363, 204] width 727 height 409
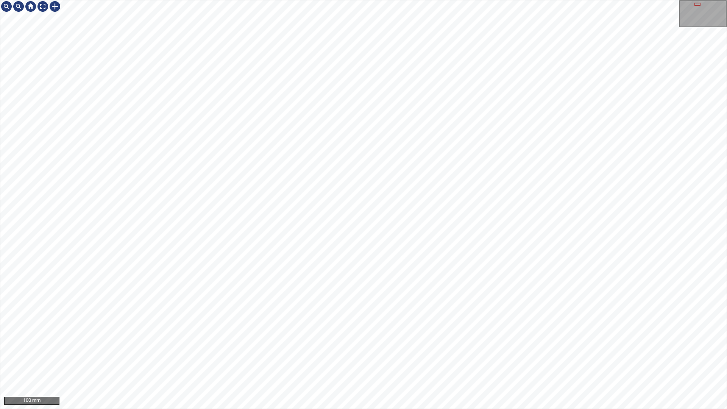
click at [239, 361] on div "100 mm" at bounding box center [363, 204] width 727 height 409
click at [391, 361] on div "100 mm" at bounding box center [363, 204] width 727 height 409
click at [42, 6] on div at bounding box center [43, 6] width 12 height 12
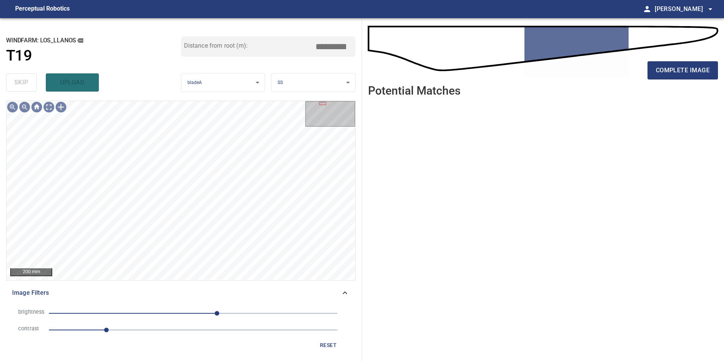
click at [462, 234] on ul at bounding box center [543, 226] width 350 height 247
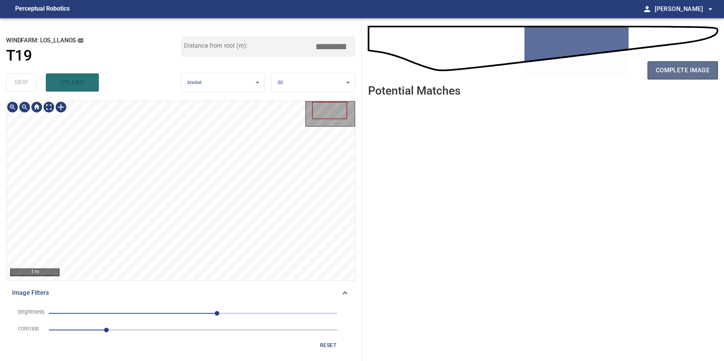
click at [694, 66] on span "complete image" at bounding box center [683, 70] width 54 height 11
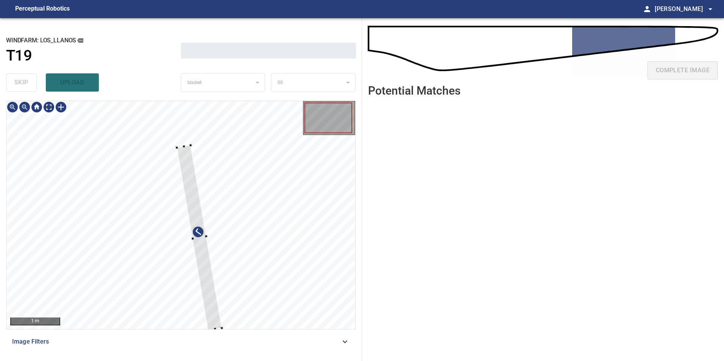
click at [309, 205] on div at bounding box center [180, 215] width 349 height 228
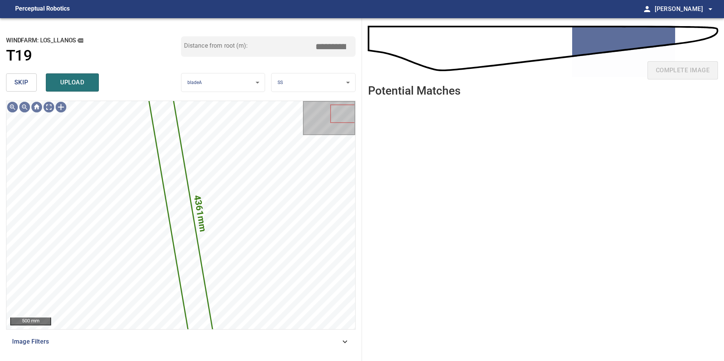
drag, startPoint x: 22, startPoint y: 77, endPoint x: 26, endPoint y: 98, distance: 22.4
click at [22, 80] on button "skip" at bounding box center [21, 82] width 31 height 18
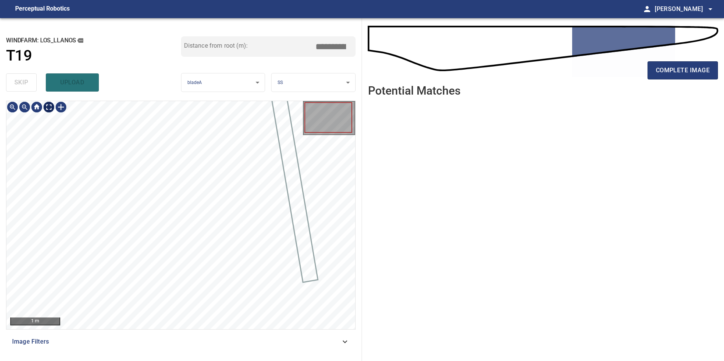
click at [50, 114] on div "1 m" at bounding box center [180, 215] width 349 height 228
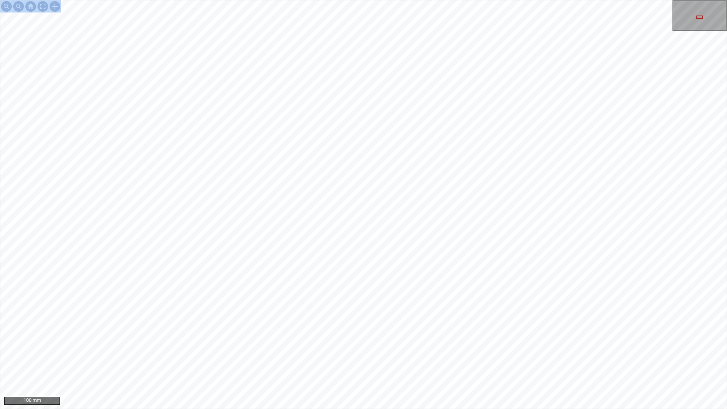
click at [532, 256] on div "100 mm" at bounding box center [363, 204] width 727 height 409
click at [491, 361] on div "100 mm" at bounding box center [363, 204] width 727 height 409
click at [525, 361] on div "100 mm" at bounding box center [363, 204] width 727 height 409
click at [511, 361] on div "100 mm" at bounding box center [363, 204] width 727 height 409
click at [473, 361] on div "100 mm" at bounding box center [363, 204] width 727 height 409
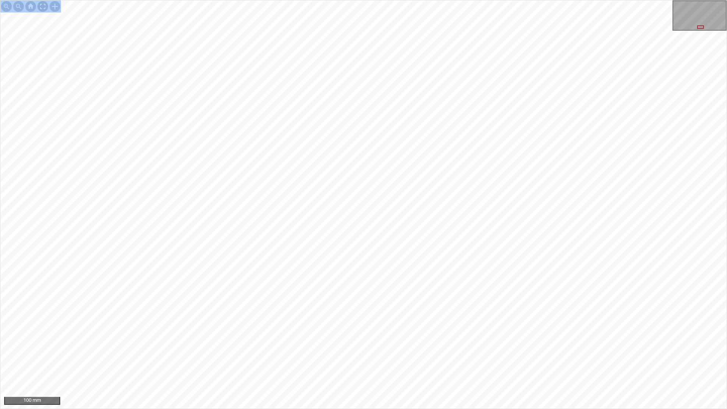
click at [45, 8] on div at bounding box center [43, 6] width 12 height 12
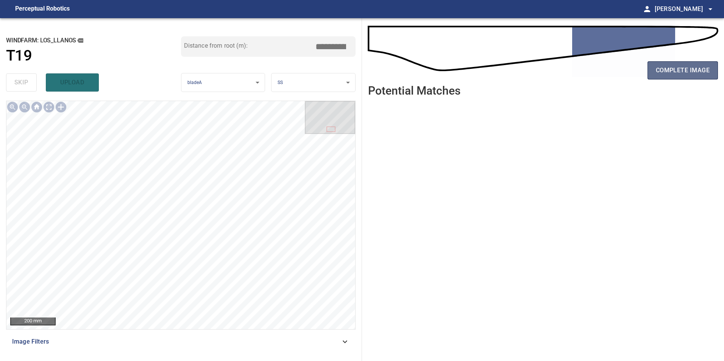
click at [673, 75] on span "complete image" at bounding box center [683, 70] width 54 height 11
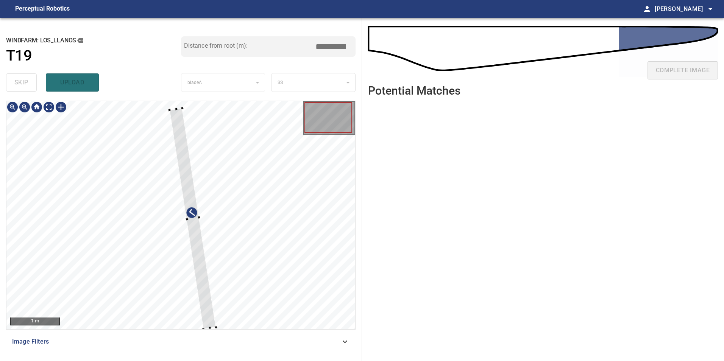
click at [255, 245] on div at bounding box center [180, 215] width 349 height 228
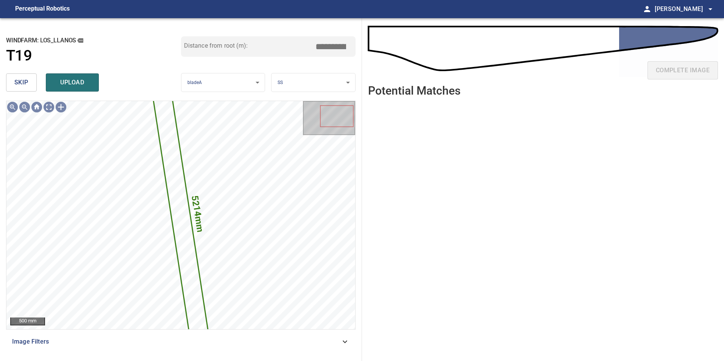
drag, startPoint x: 26, startPoint y: 85, endPoint x: 34, endPoint y: 113, distance: 28.9
click at [26, 94] on div "skip upload" at bounding box center [93, 82] width 175 height 24
drag, startPoint x: 25, startPoint y: 83, endPoint x: 28, endPoint y: 92, distance: 10.2
click at [25, 84] on span "skip" at bounding box center [21, 82] width 14 height 11
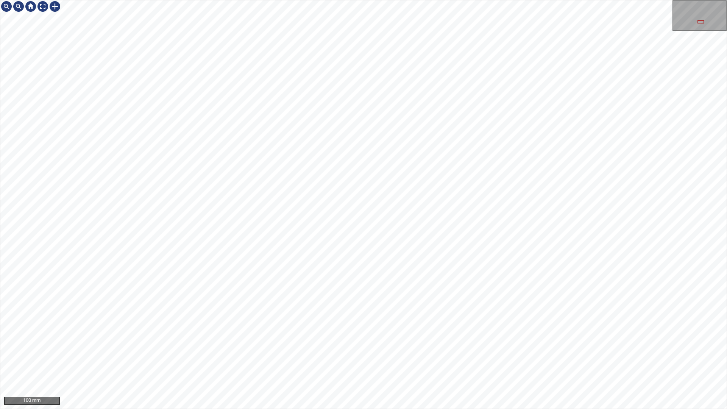
click at [336, 361] on div "100 mm" at bounding box center [363, 204] width 727 height 409
click at [325, 0] on div "100 mm" at bounding box center [363, 204] width 727 height 409
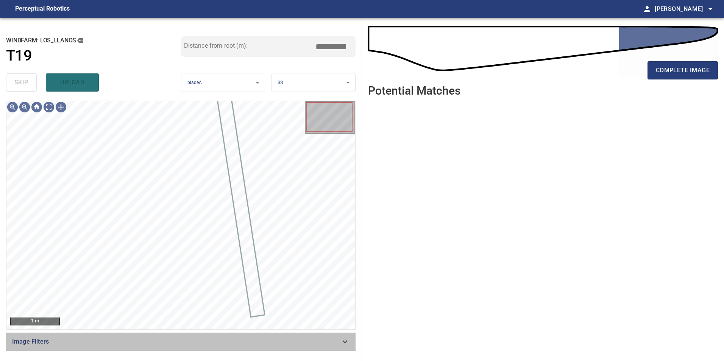
drag, startPoint x: 328, startPoint y: 344, endPoint x: 299, endPoint y: 341, distance: 28.9
click at [328, 345] on span "Image Filters" at bounding box center [176, 341] width 328 height 9
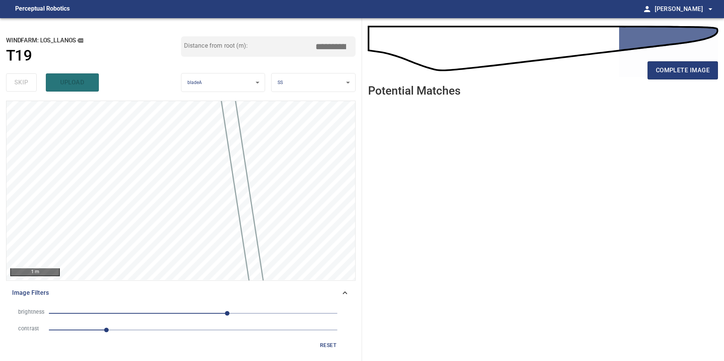
drag, startPoint x: 153, startPoint y: 331, endPoint x: 164, endPoint y: 327, distance: 11.7
click at [153, 332] on span "1" at bounding box center [193, 330] width 289 height 11
drag, startPoint x: 189, startPoint y: 313, endPoint x: 172, endPoint y: 316, distance: 17.2
click at [189, 314] on span "60" at bounding box center [193, 313] width 289 height 11
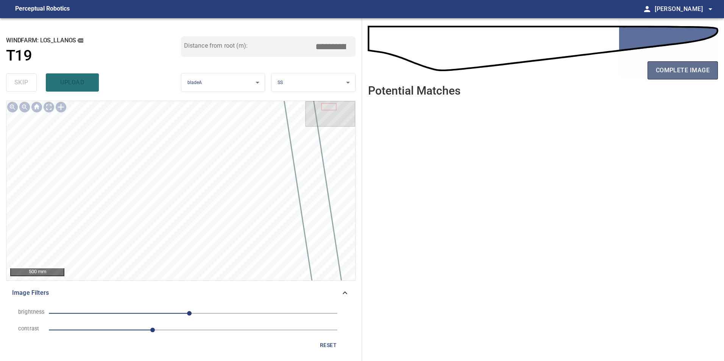
click at [670, 75] on span "complete image" at bounding box center [683, 70] width 54 height 11
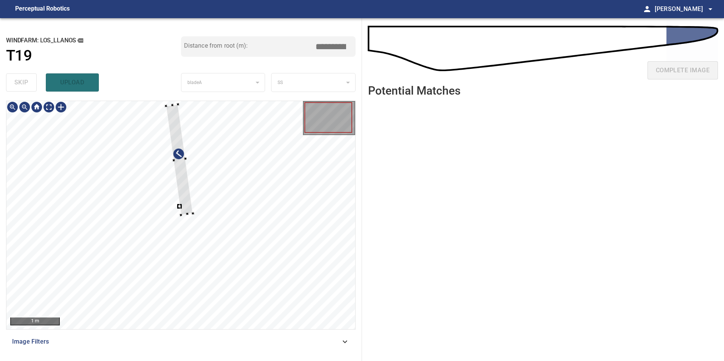
click at [323, 296] on div at bounding box center [180, 215] width 349 height 228
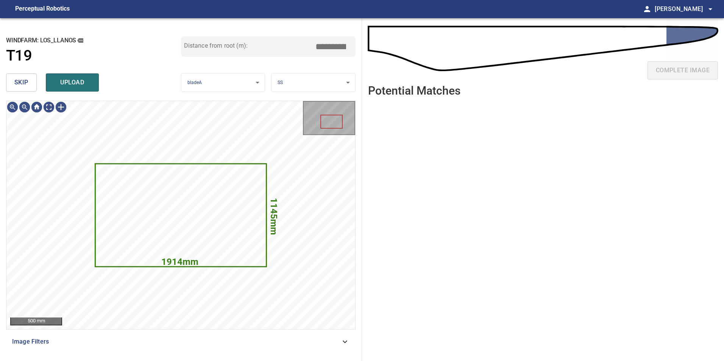
click at [23, 81] on span "skip" at bounding box center [21, 82] width 14 height 11
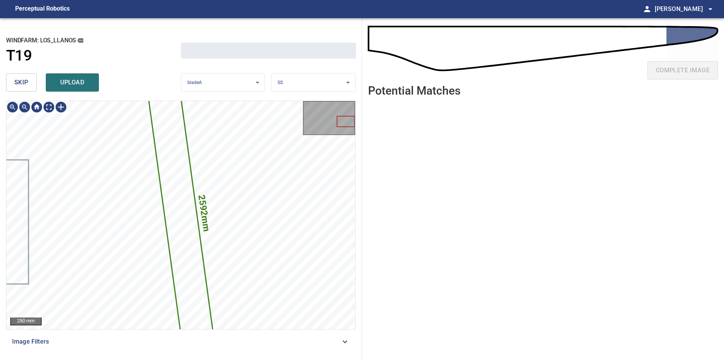
click at [23, 81] on span "skip" at bounding box center [21, 82] width 14 height 11
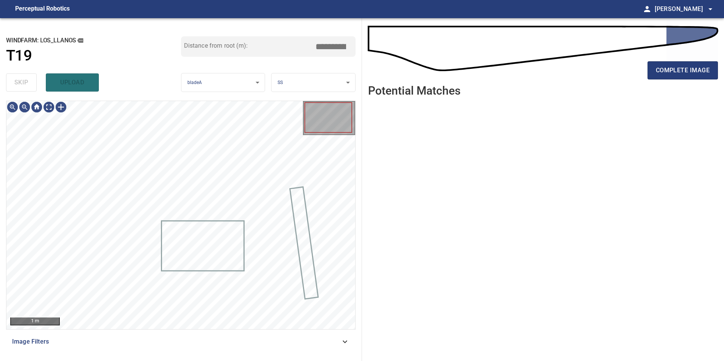
click at [23, 81] on div "skip upload" at bounding box center [93, 82] width 175 height 24
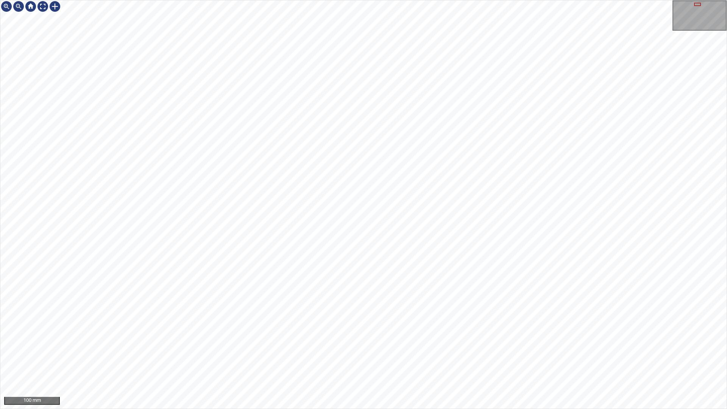
click at [419, 361] on div "100 mm" at bounding box center [363, 204] width 727 height 409
click at [383, 361] on div "100 mm" at bounding box center [363, 204] width 727 height 409
click at [491, 361] on div "100 mm" at bounding box center [363, 204] width 727 height 409
click at [415, 361] on div "100 mm" at bounding box center [363, 204] width 727 height 409
click at [384, 361] on div "100 mm" at bounding box center [363, 204] width 727 height 409
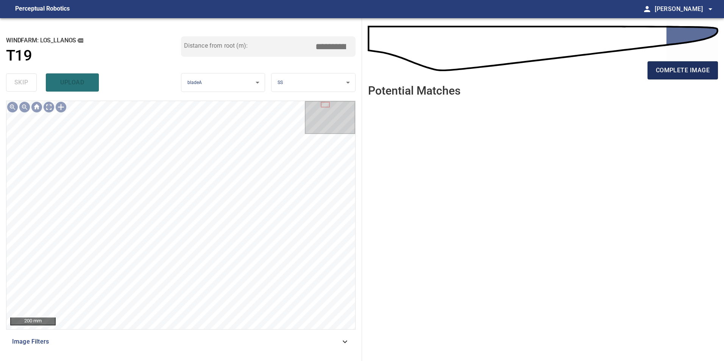
click at [689, 65] on button "complete image" at bounding box center [683, 70] width 70 height 18
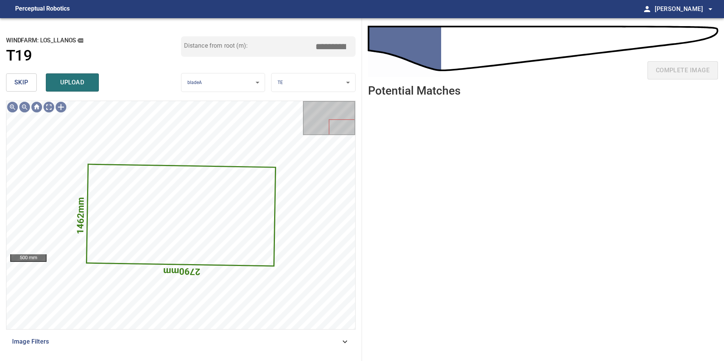
click at [22, 80] on span "skip" at bounding box center [21, 82] width 14 height 11
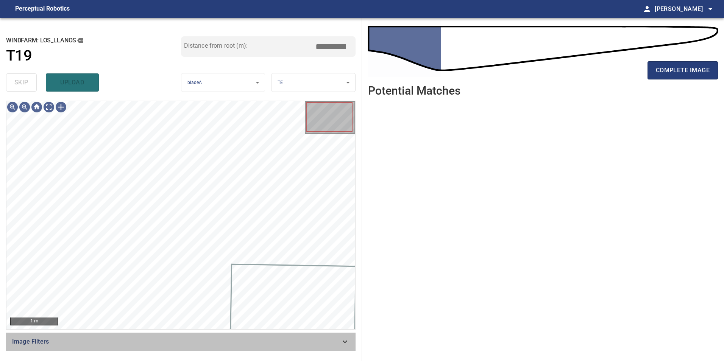
click at [292, 345] on span "Image Filters" at bounding box center [176, 341] width 328 height 9
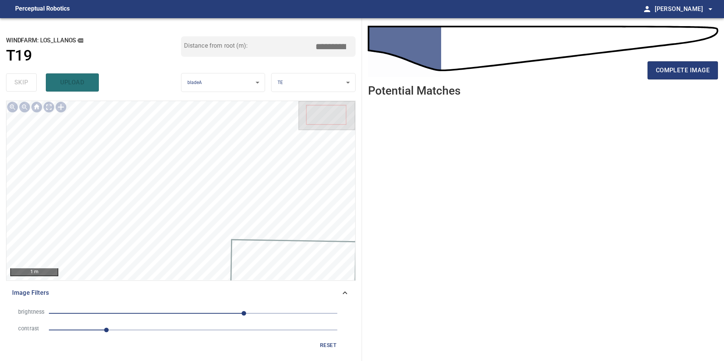
click at [155, 331] on span "1" at bounding box center [193, 330] width 289 height 11
click at [217, 311] on span "90" at bounding box center [193, 313] width 289 height 11
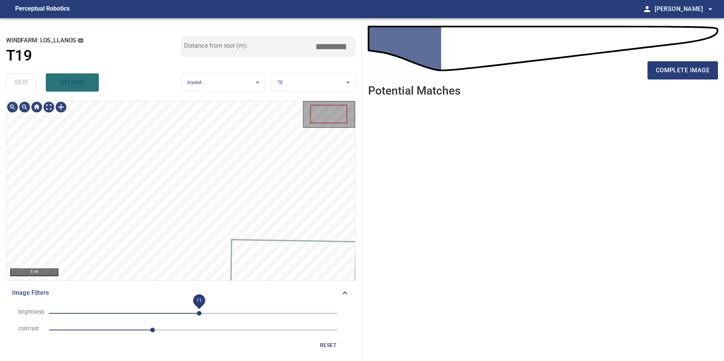
click at [198, 315] on span "11" at bounding box center [193, 313] width 289 height 11
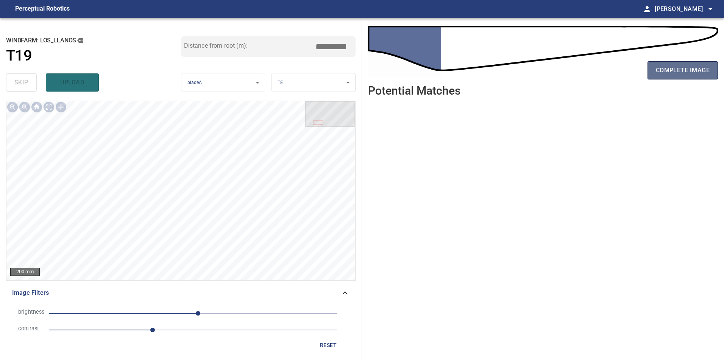
click at [686, 69] on span "complete image" at bounding box center [683, 70] width 54 height 11
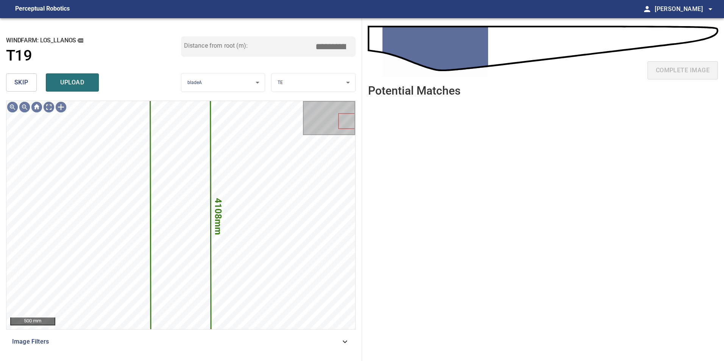
click at [23, 83] on span "skip" at bounding box center [21, 82] width 14 height 11
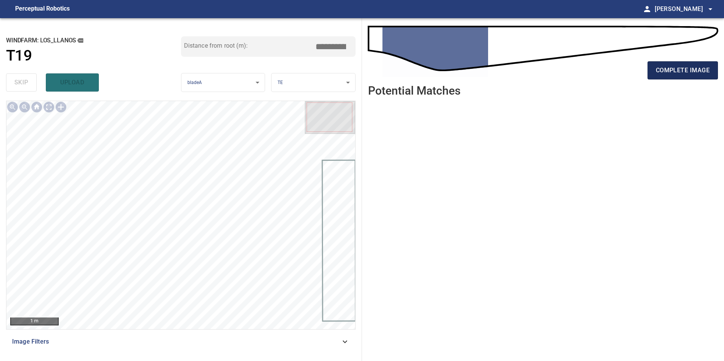
drag, startPoint x: 667, startPoint y: 74, endPoint x: 668, endPoint y: 69, distance: 5.4
click at [667, 74] on span "complete image" at bounding box center [683, 70] width 54 height 11
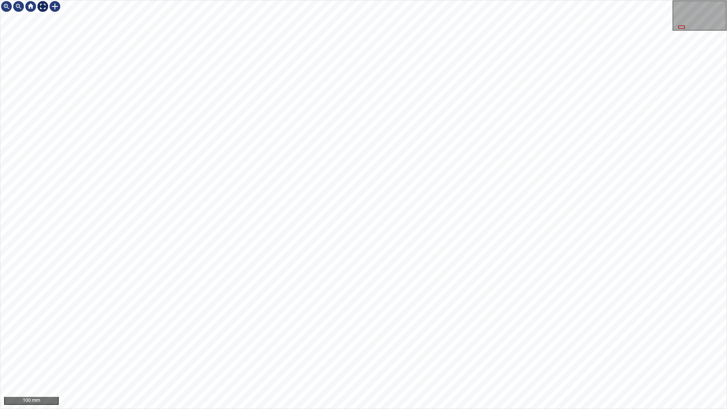
click at [42, 9] on div at bounding box center [43, 6] width 12 height 12
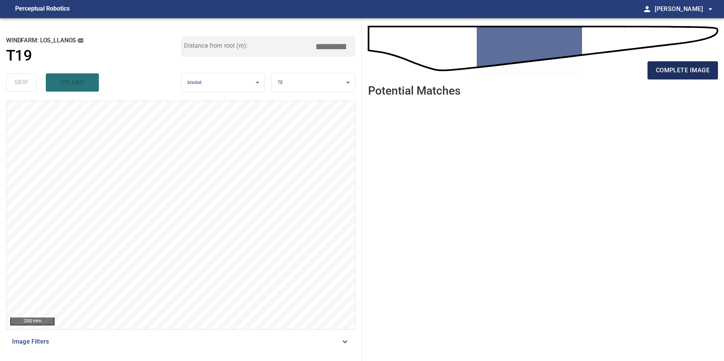
click at [664, 68] on span "complete image" at bounding box center [683, 70] width 54 height 11
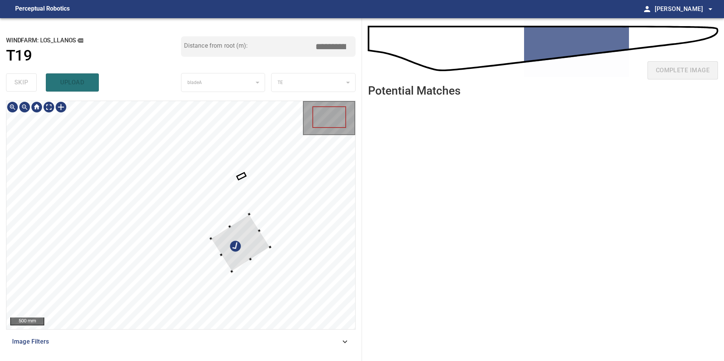
click at [248, 266] on div at bounding box center [240, 243] width 59 height 58
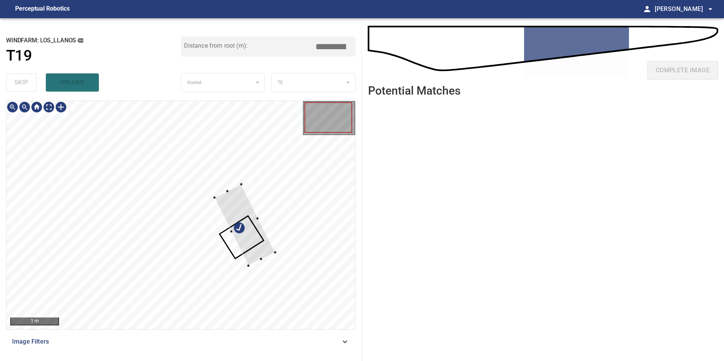
click at [309, 270] on div at bounding box center [180, 215] width 349 height 228
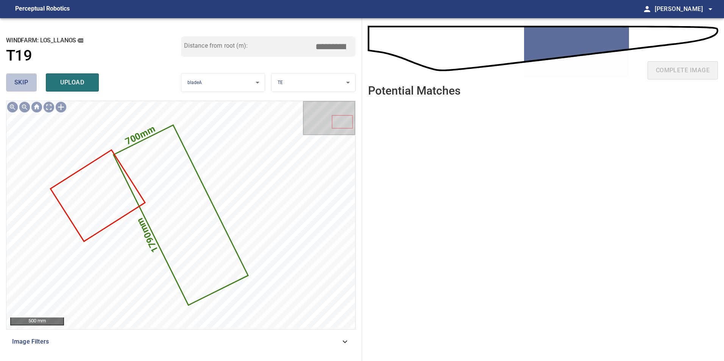
click at [16, 83] on span "skip" at bounding box center [21, 82] width 14 height 11
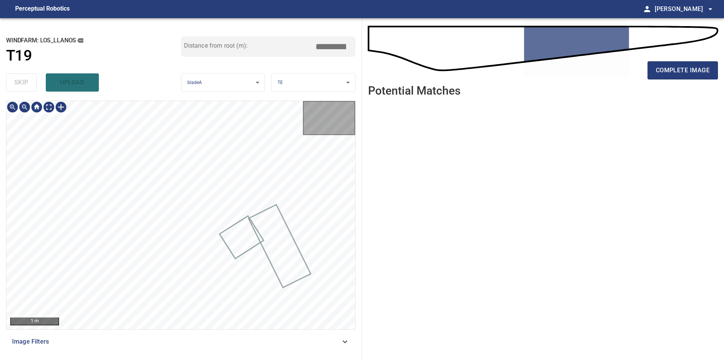
click at [16, 83] on div "skip upload" at bounding box center [93, 82] width 175 height 24
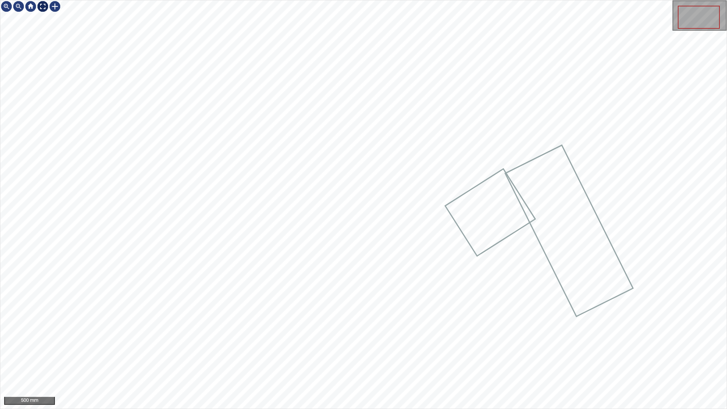
click at [43, 8] on div at bounding box center [43, 6] width 12 height 12
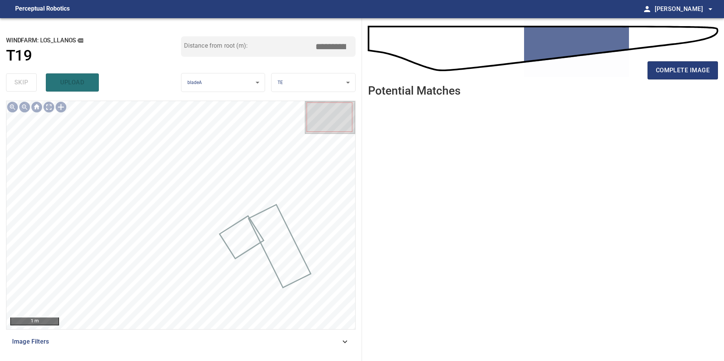
drag, startPoint x: 711, startPoint y: 66, endPoint x: 589, endPoint y: 208, distance: 187.2
click at [711, 65] on button "complete image" at bounding box center [683, 70] width 70 height 18
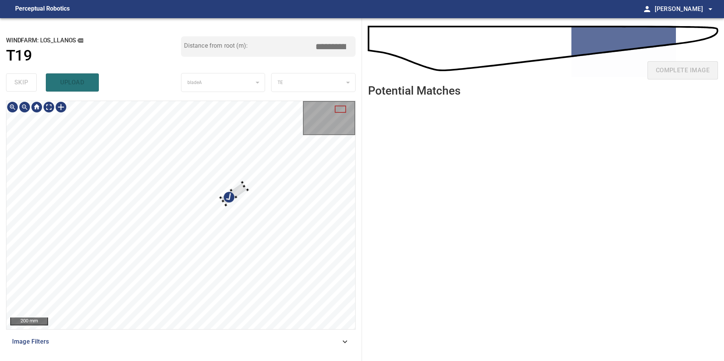
click at [262, 268] on div at bounding box center [180, 215] width 349 height 228
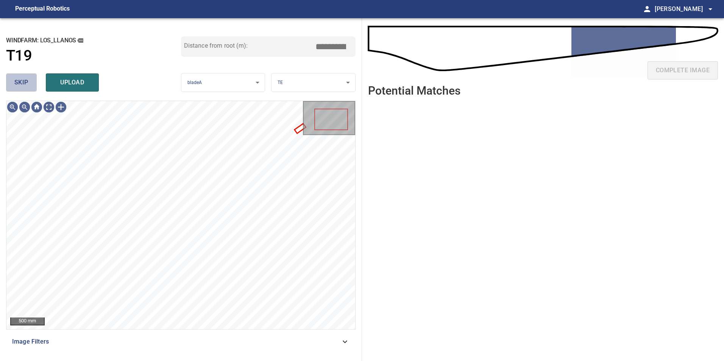
click at [25, 88] on span "skip" at bounding box center [21, 82] width 14 height 11
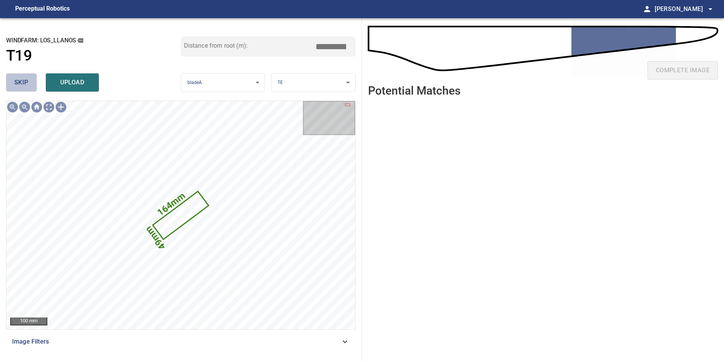
click at [24, 87] on span "skip" at bounding box center [21, 82] width 14 height 11
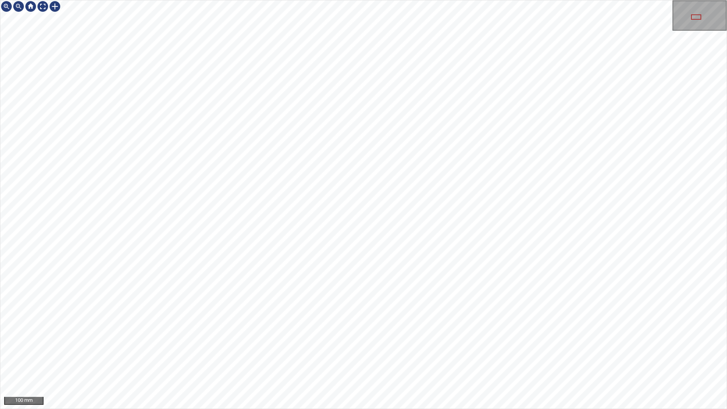
click at [724, 158] on html "100 mm" at bounding box center [363, 204] width 727 height 409
click at [43, 8] on div at bounding box center [43, 6] width 12 height 12
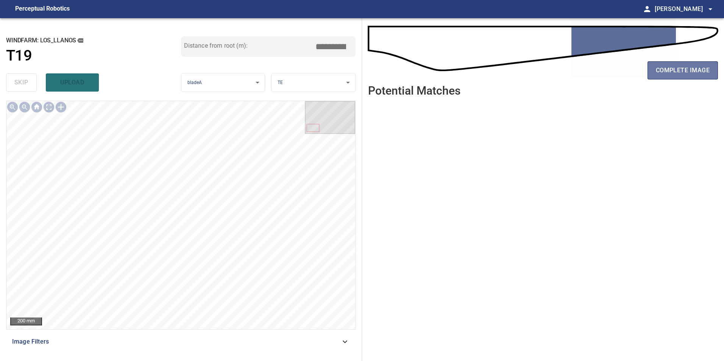
drag, startPoint x: 681, startPoint y: 73, endPoint x: 671, endPoint y: 87, distance: 17.1
click at [676, 83] on div "complete image" at bounding box center [543, 73] width 350 height 30
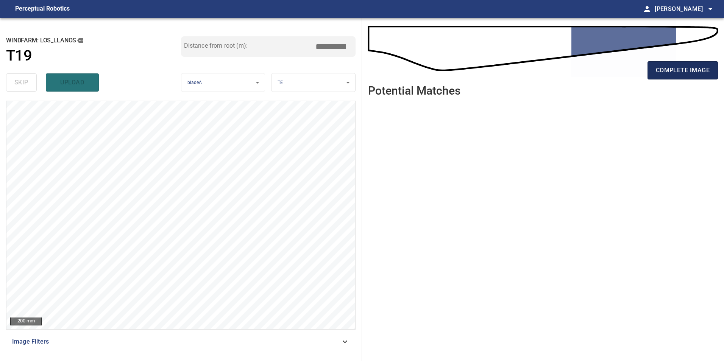
click at [679, 67] on span "complete image" at bounding box center [683, 70] width 54 height 11
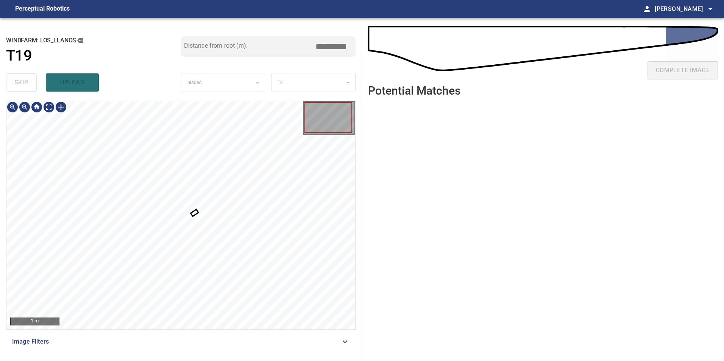
click at [198, 224] on div at bounding box center [180, 215] width 349 height 228
click at [157, 194] on div at bounding box center [191, 226] width 69 height 69
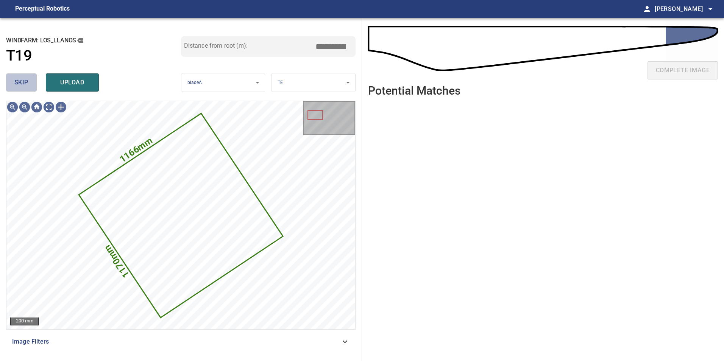
click at [24, 78] on span "skip" at bounding box center [21, 82] width 14 height 11
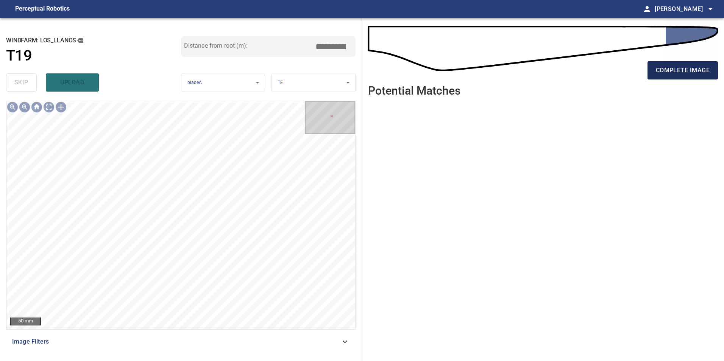
click at [701, 71] on span "complete image" at bounding box center [683, 70] width 54 height 11
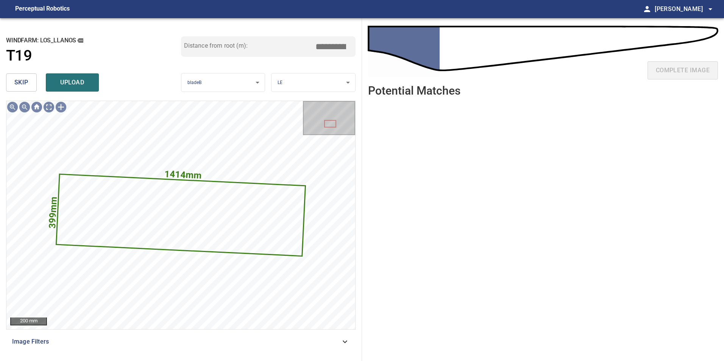
drag, startPoint x: 317, startPoint y: 47, endPoint x: 379, endPoint y: 44, distance: 61.8
click at [379, 44] on div "**********" at bounding box center [362, 189] width 724 height 343
type input "****"
click at [74, 81] on span "upload" at bounding box center [72, 82] width 36 height 11
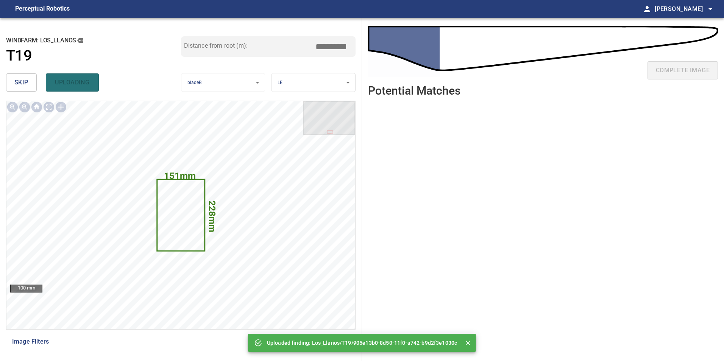
click at [25, 83] on span "skip" at bounding box center [21, 82] width 14 height 11
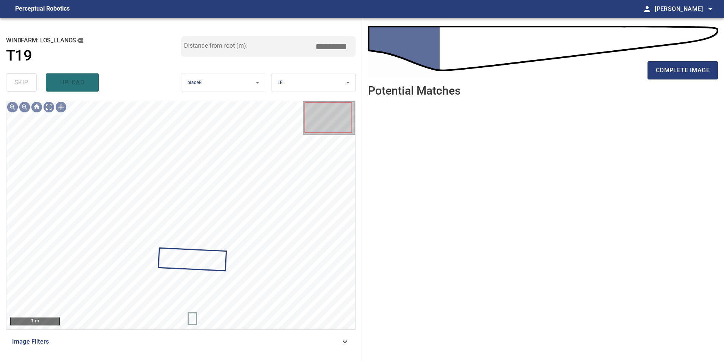
drag, startPoint x: 311, startPoint y: 346, endPoint x: 306, endPoint y: 346, distance: 5.7
click at [312, 346] on span "Image Filters" at bounding box center [176, 341] width 328 height 9
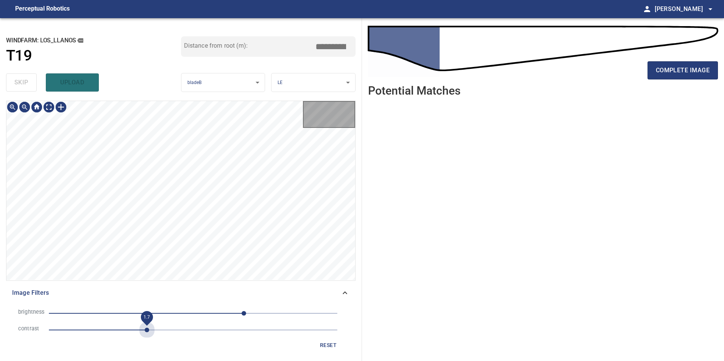
click at [147, 331] on span "1.7" at bounding box center [193, 330] width 289 height 11
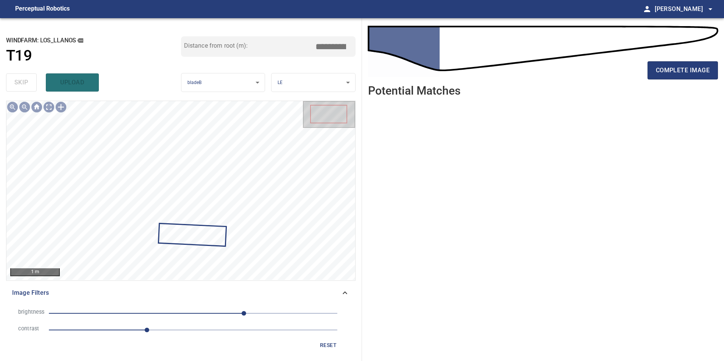
click at [200, 315] on span "90" at bounding box center [193, 313] width 289 height 11
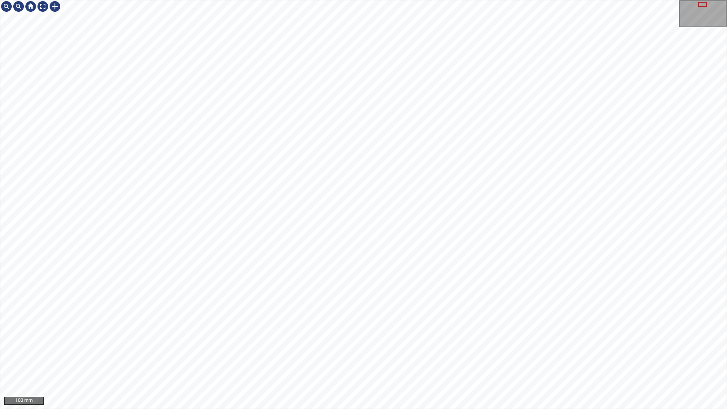
click at [366, 361] on div "100 mm" at bounding box center [363, 204] width 727 height 409
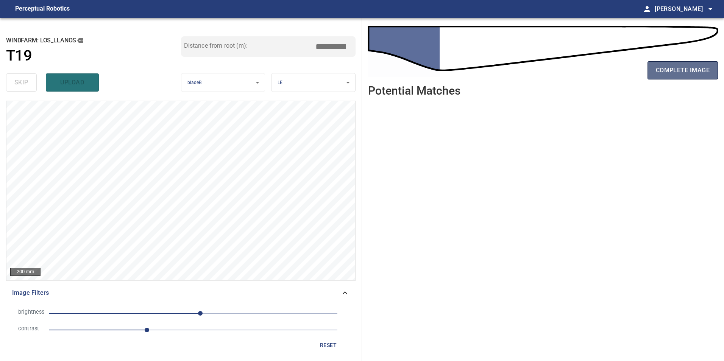
click at [671, 77] on button "complete image" at bounding box center [683, 70] width 70 height 18
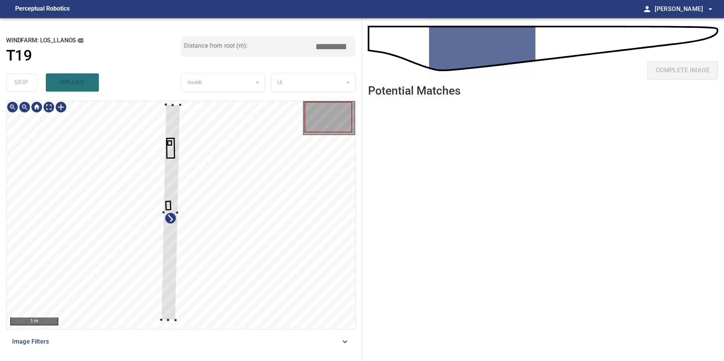
click at [239, 281] on div at bounding box center [180, 215] width 349 height 228
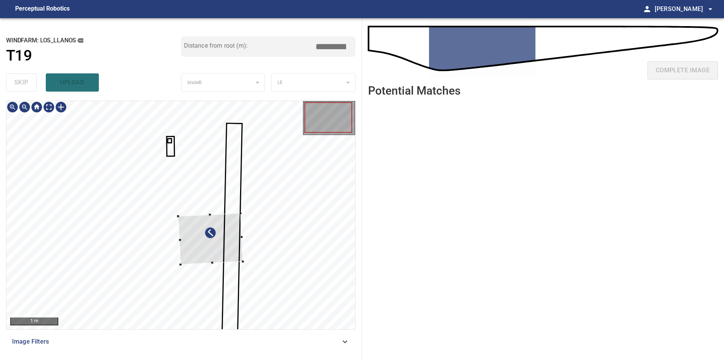
click at [235, 249] on div at bounding box center [210, 240] width 65 height 52
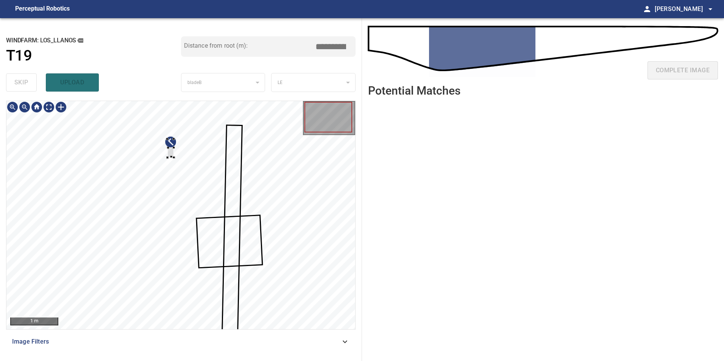
click at [300, 323] on div at bounding box center [180, 215] width 349 height 228
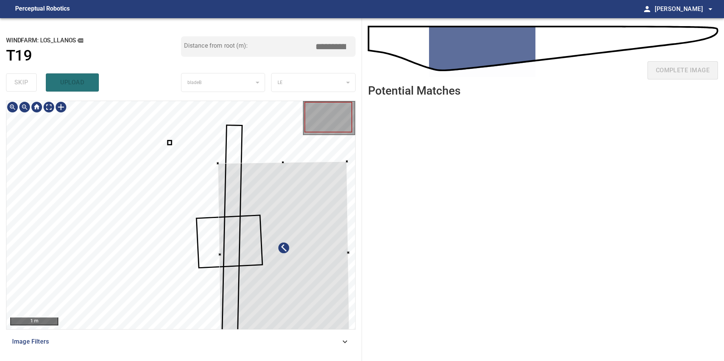
click at [303, 311] on div at bounding box center [284, 253] width 132 height 185
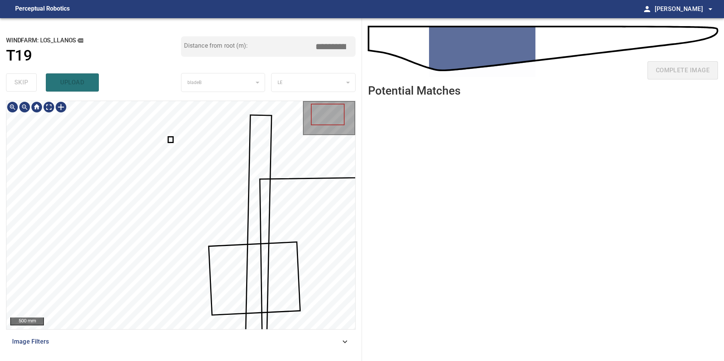
click at [175, 142] on div at bounding box center [180, 215] width 349 height 228
click at [197, 193] on div at bounding box center [180, 215] width 349 height 228
click at [278, 193] on div at bounding box center [289, 199] width 23 height 31
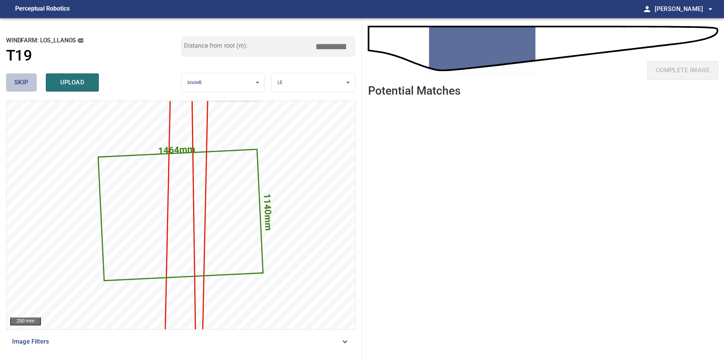
click at [27, 85] on span "skip" at bounding box center [21, 82] width 14 height 11
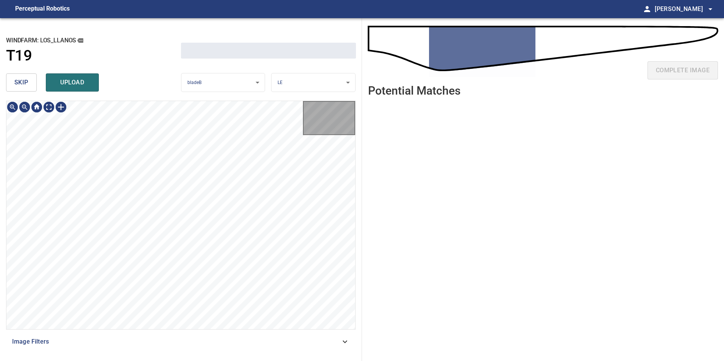
click at [27, 85] on span "skip" at bounding box center [21, 82] width 14 height 11
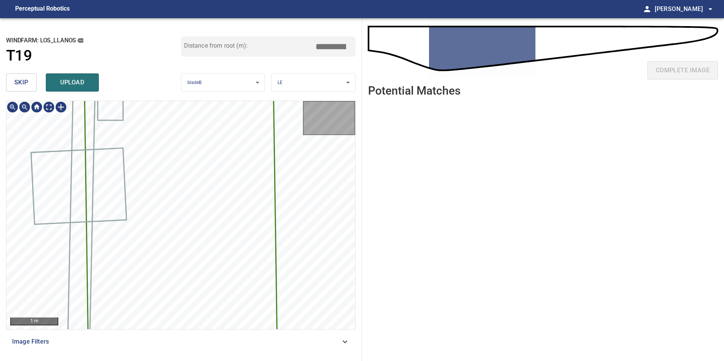
click at [27, 85] on span "skip" at bounding box center [21, 82] width 14 height 11
type input "****"
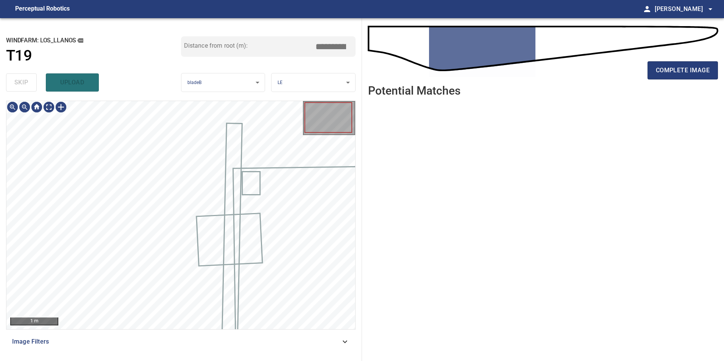
click at [27, 85] on div "skip upload" at bounding box center [93, 82] width 175 height 24
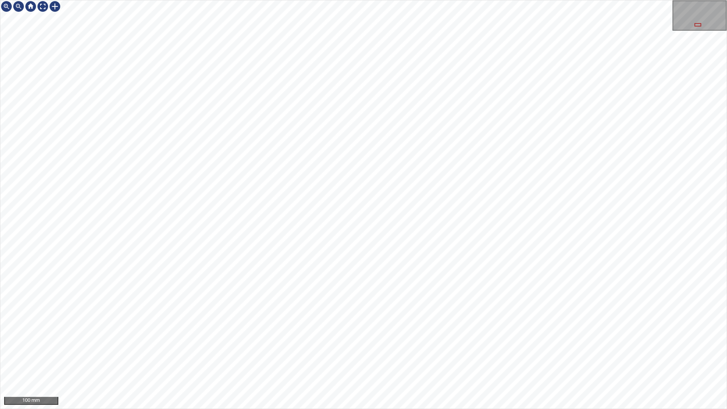
click at [378, 361] on div "100 mm" at bounding box center [363, 204] width 727 height 409
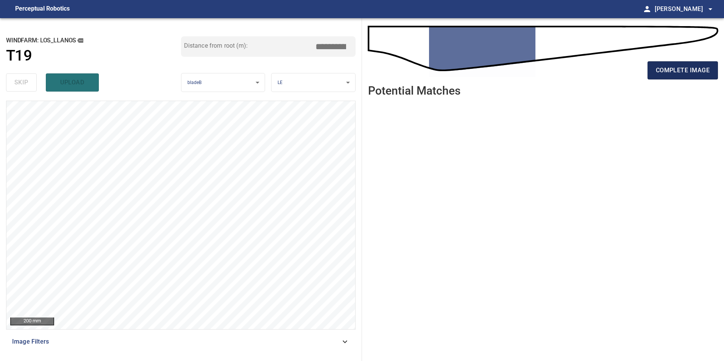
click at [690, 67] on span "complete image" at bounding box center [683, 70] width 54 height 11
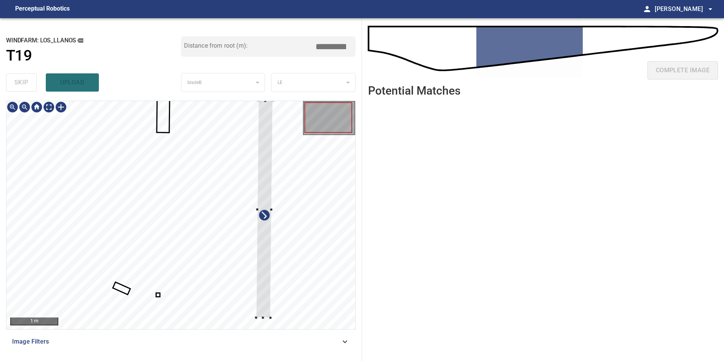
click at [272, 264] on div at bounding box center [180, 215] width 349 height 228
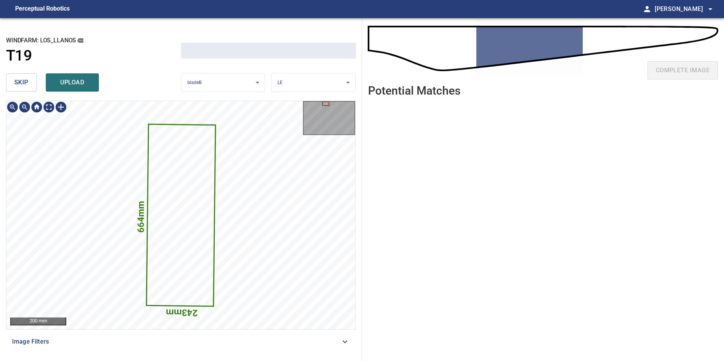
click at [228, 255] on div "664mm 243mm" at bounding box center [180, 215] width 349 height 228
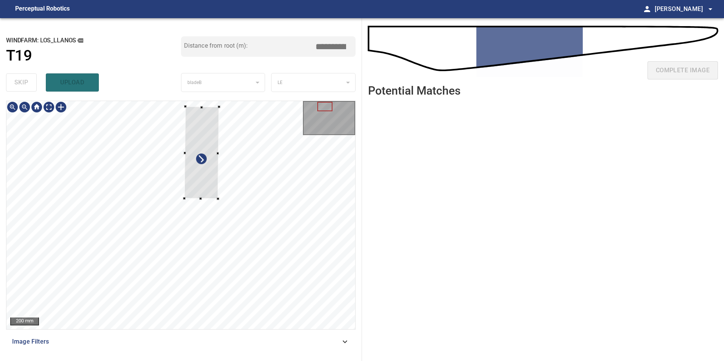
click at [308, 288] on div at bounding box center [180, 215] width 349 height 228
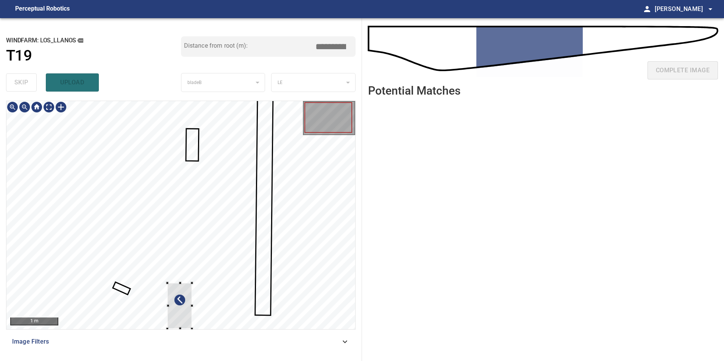
click at [261, 254] on div at bounding box center [180, 215] width 349 height 228
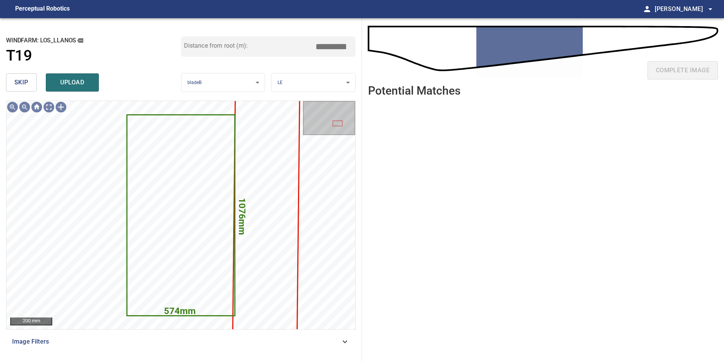
click at [26, 77] on button "skip" at bounding box center [21, 82] width 31 height 18
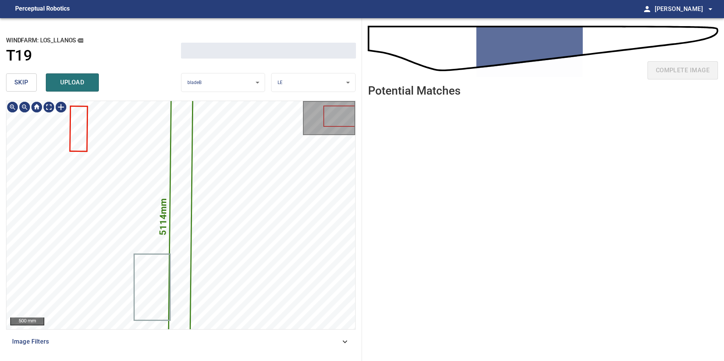
click at [26, 77] on button "skip" at bounding box center [21, 82] width 31 height 18
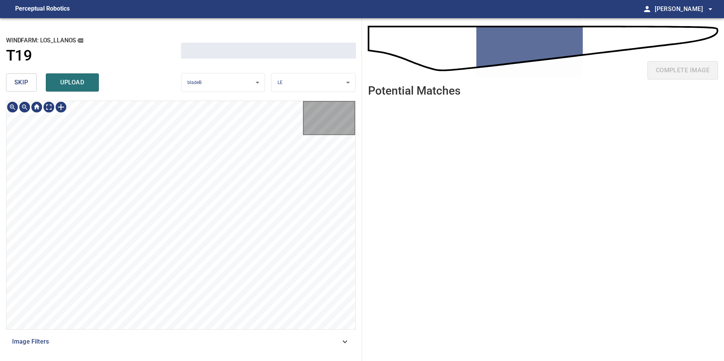
click at [26, 77] on button "skip" at bounding box center [21, 82] width 31 height 18
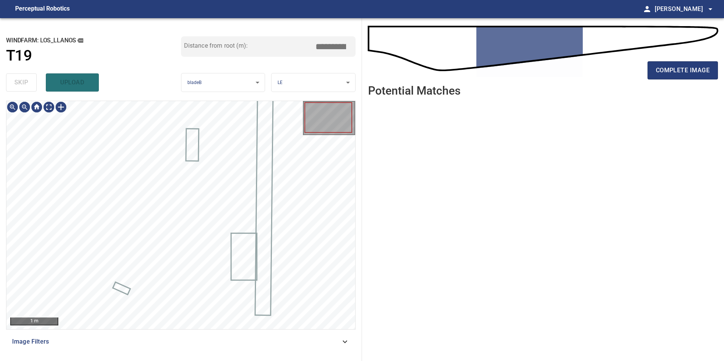
click at [26, 77] on div "skip upload" at bounding box center [93, 82] width 175 height 24
type input "*****"
click at [26, 77] on div "skip upload" at bounding box center [93, 82] width 175 height 24
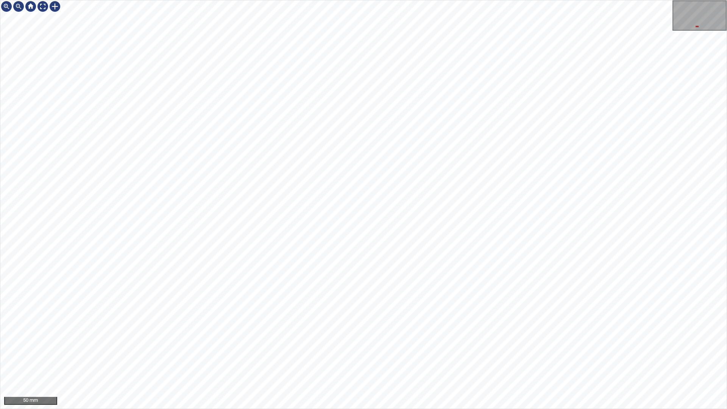
click at [201, 361] on div "50 mm" at bounding box center [363, 204] width 727 height 409
click at [166, 361] on div "50 mm" at bounding box center [363, 204] width 727 height 409
click at [347, 361] on div "50 mm" at bounding box center [363, 204] width 727 height 409
click at [241, 361] on div "50 mm" at bounding box center [363, 204] width 727 height 409
click at [224, 361] on div "50 mm" at bounding box center [363, 204] width 727 height 409
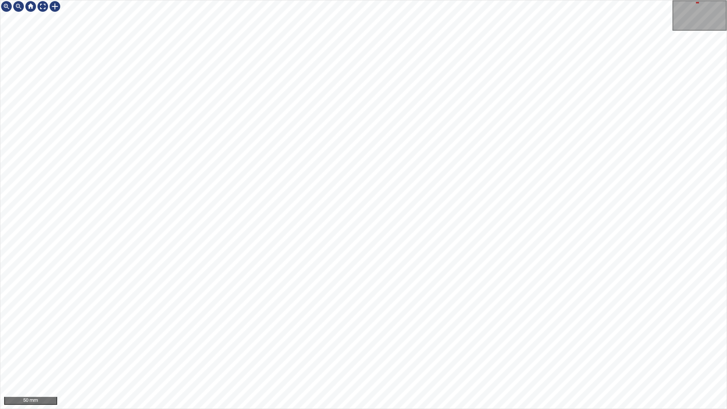
click at [298, 361] on div "50 mm" at bounding box center [363, 204] width 727 height 409
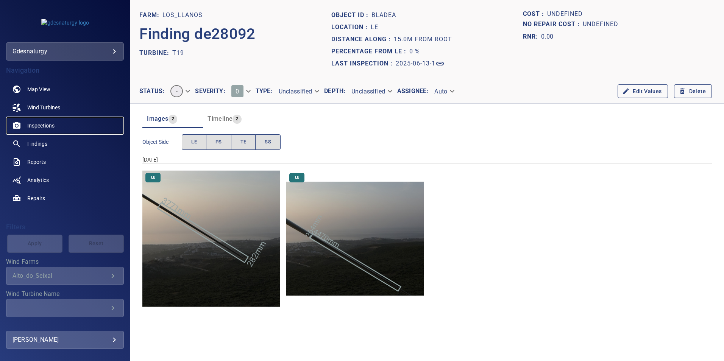
click at [53, 129] on span "Inspections" at bounding box center [40, 126] width 27 height 8
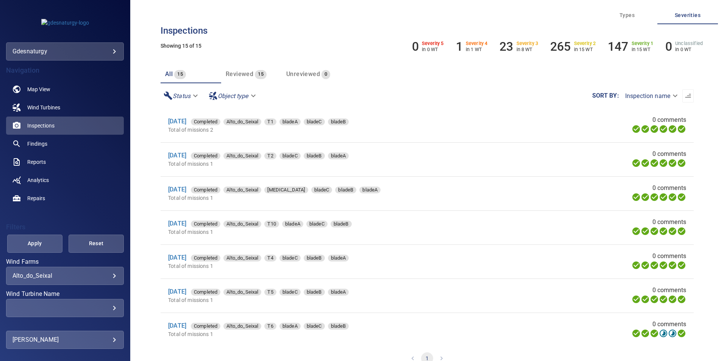
click at [79, 276] on body "**********" at bounding box center [362, 180] width 724 height 361
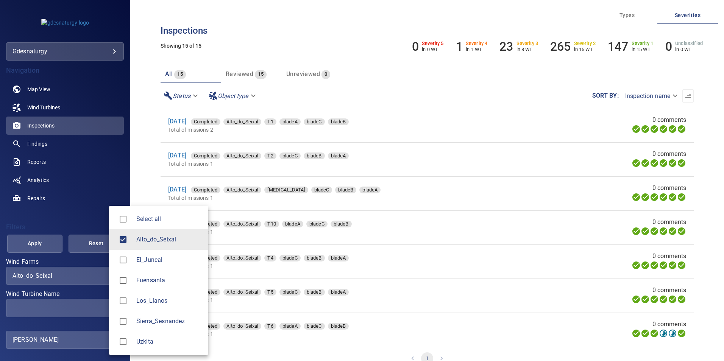
click at [140, 299] on span "Los_Llanos" at bounding box center [169, 301] width 66 height 9
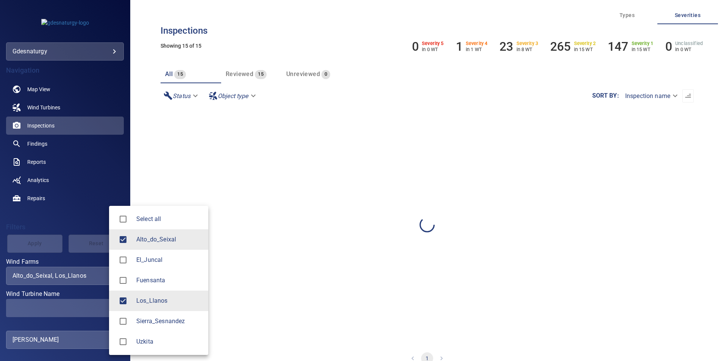
drag, startPoint x: 139, startPoint y: 233, endPoint x: 139, endPoint y: 239, distance: 6.1
click at [139, 237] on li "Alto_do_Seixal" at bounding box center [158, 240] width 99 height 20
type input "**********"
click at [81, 305] on div at bounding box center [362, 180] width 724 height 361
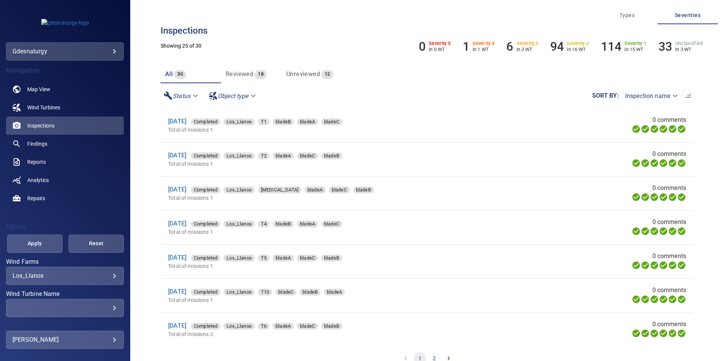
click at [81, 307] on div "​" at bounding box center [64, 308] width 105 height 7
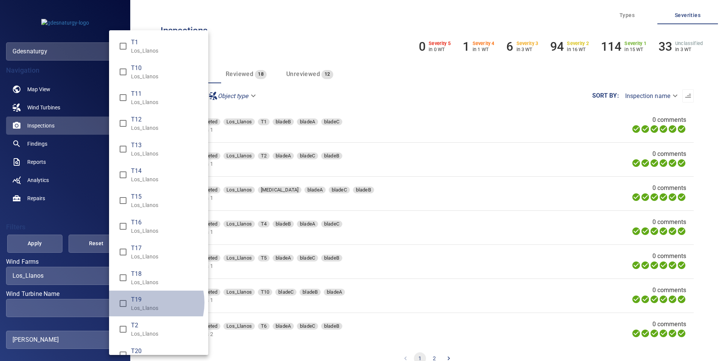
click at [142, 303] on span "T19" at bounding box center [166, 299] width 71 height 9
type input "**********"
click at [31, 241] on div "Wind Turbine Name" at bounding box center [362, 180] width 724 height 361
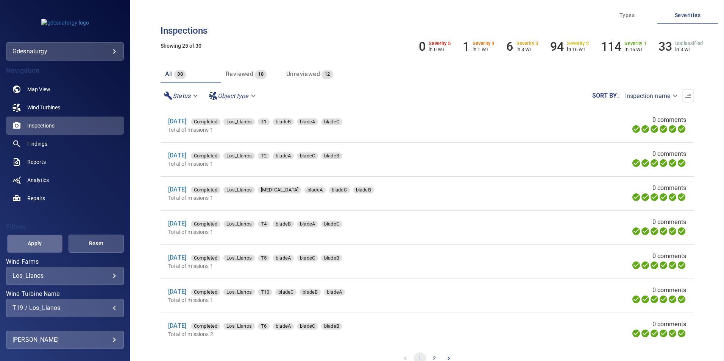
click at [34, 242] on span "Apply" at bounding box center [35, 243] width 36 height 9
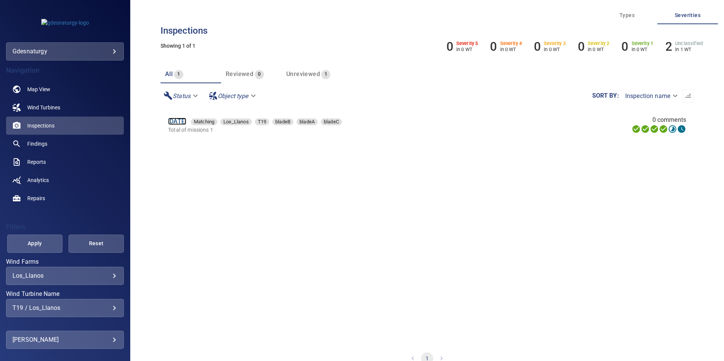
click at [180, 124] on link "13 Jun 2025" at bounding box center [177, 121] width 18 height 7
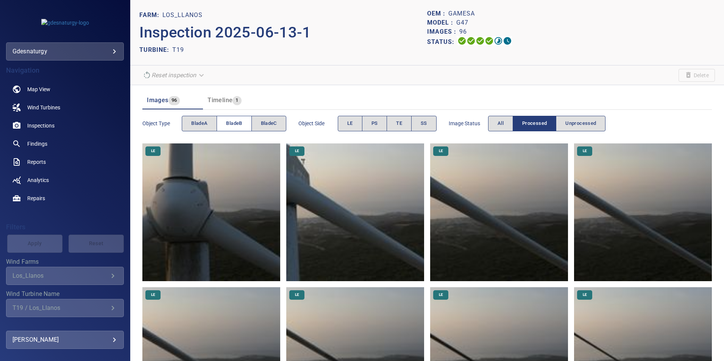
click at [235, 126] on span "bladeB" at bounding box center [234, 123] width 16 height 9
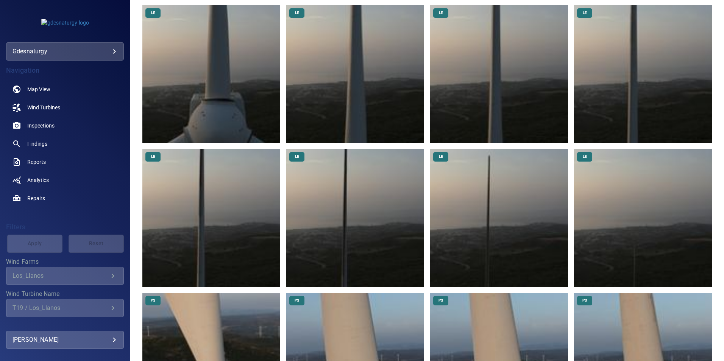
scroll to position [152, 0]
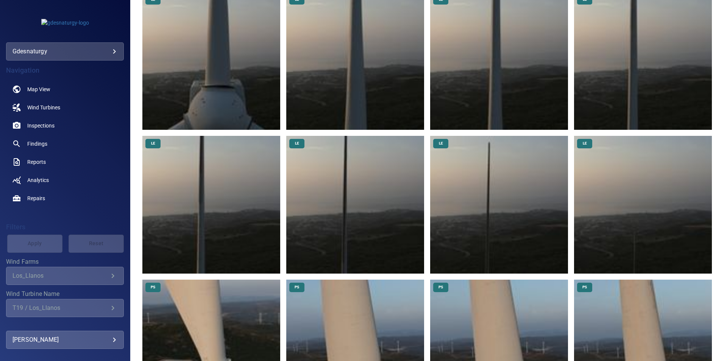
click at [642, 78] on img at bounding box center [643, 61] width 138 height 138
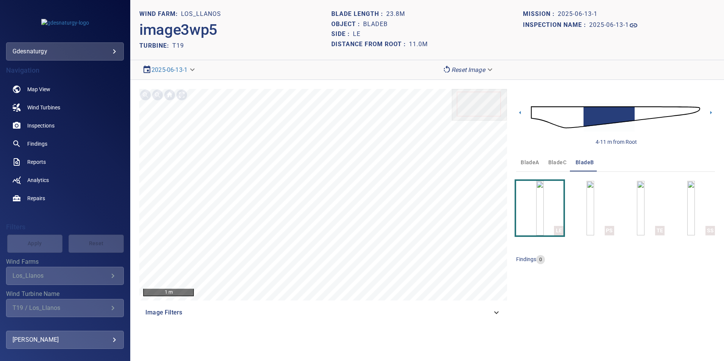
click at [637, 111] on img at bounding box center [615, 117] width 169 height 41
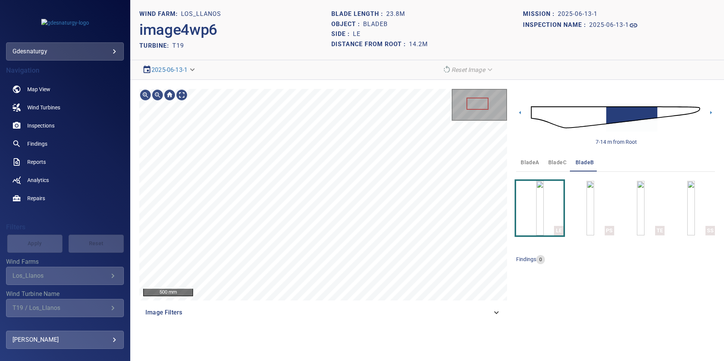
click at [659, 110] on img at bounding box center [615, 117] width 169 height 41
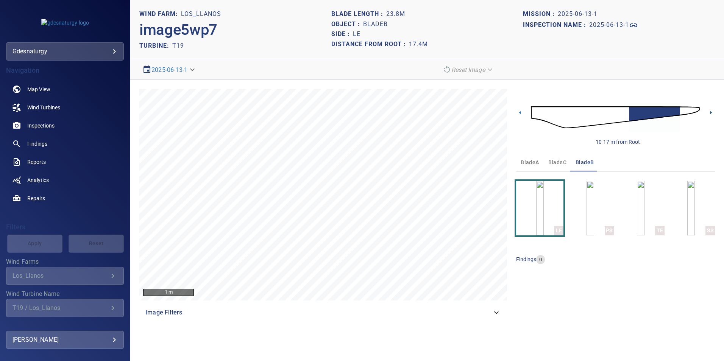
click at [708, 111] on icon at bounding box center [711, 113] width 8 height 8
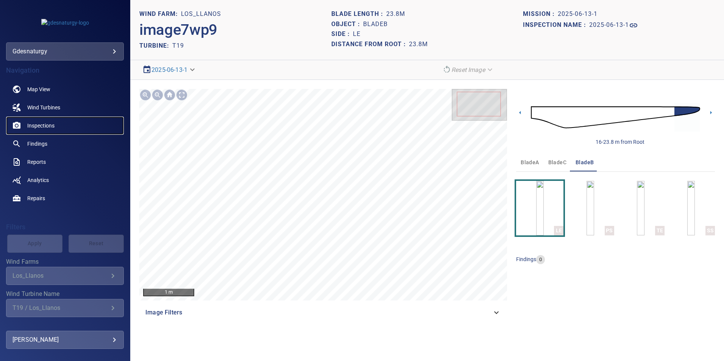
click at [34, 126] on span "Inspections" at bounding box center [40, 126] width 27 height 8
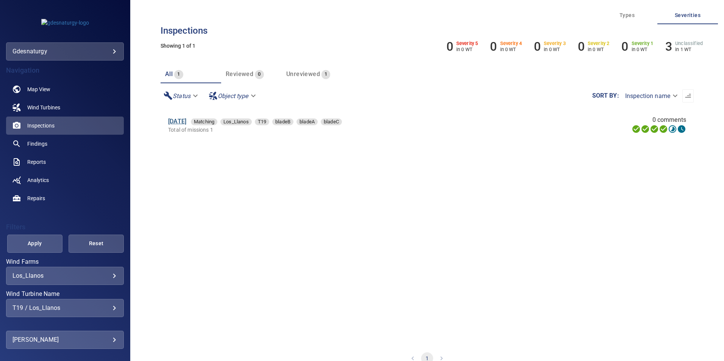
click at [191, 118] on div "13 Jun 2025 Matching Los_Llanos T19 bladeB bladeA bladeC" at bounding box center [327, 121] width 319 height 9
click at [186, 120] on link "13 Jun 2025" at bounding box center [177, 121] width 18 height 7
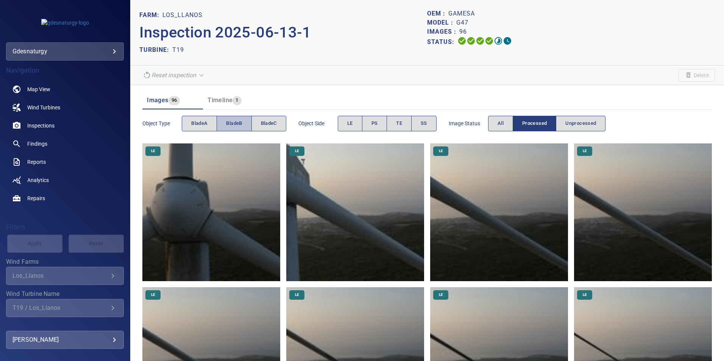
click at [226, 119] on button "bladeB" at bounding box center [234, 124] width 35 height 16
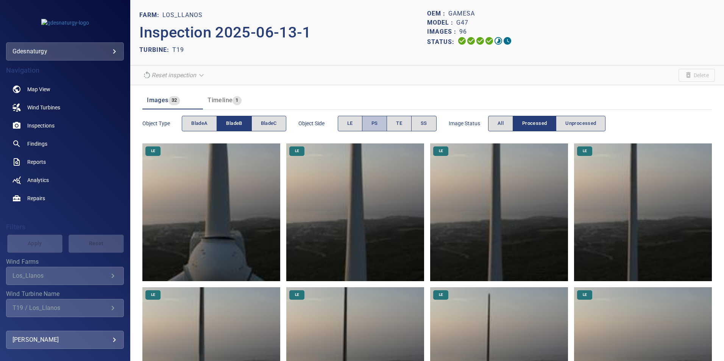
click at [375, 126] on span "PS" at bounding box center [375, 123] width 6 height 9
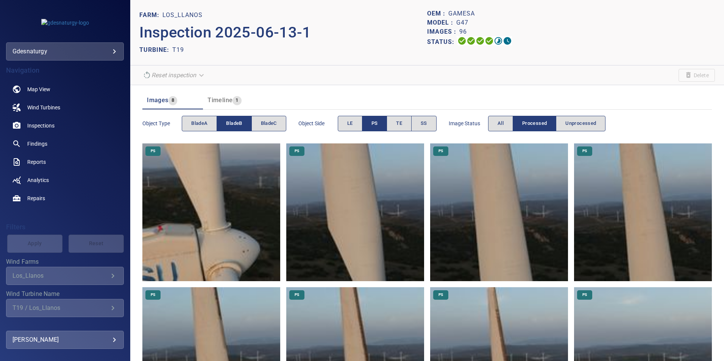
scroll to position [76, 0]
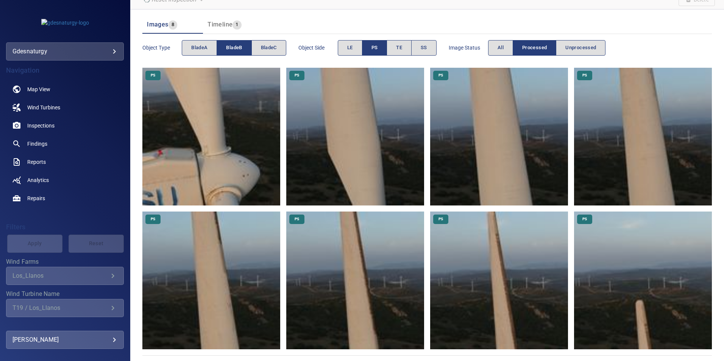
click at [381, 264] on img at bounding box center [355, 281] width 138 height 138
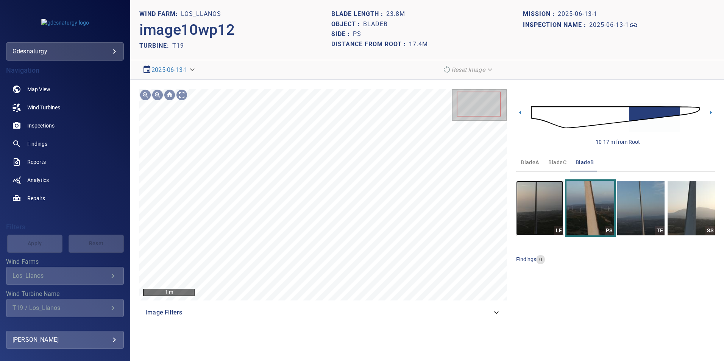
click at [542, 222] on img "button" at bounding box center [539, 208] width 47 height 55
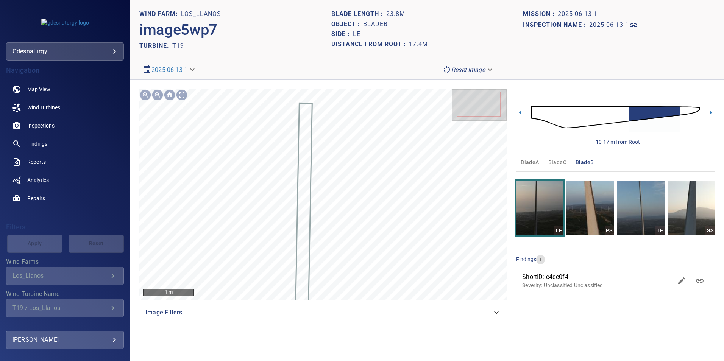
click at [621, 111] on img at bounding box center [615, 117] width 169 height 41
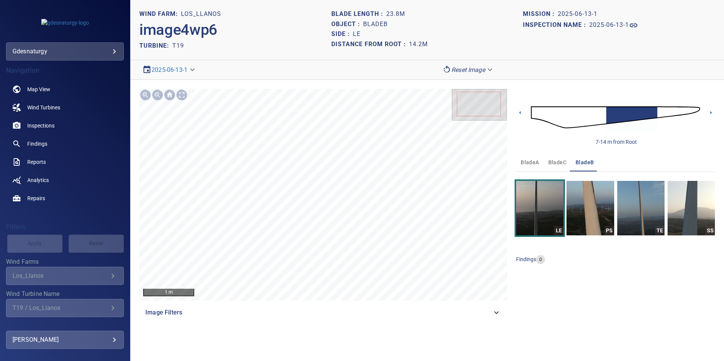
click at [603, 113] on img at bounding box center [615, 117] width 169 height 41
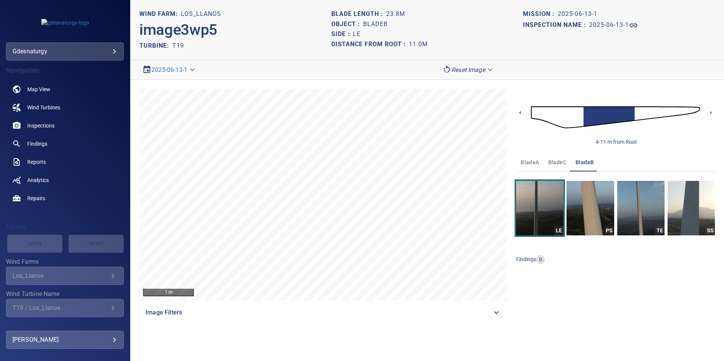
click at [638, 116] on img at bounding box center [615, 117] width 169 height 41
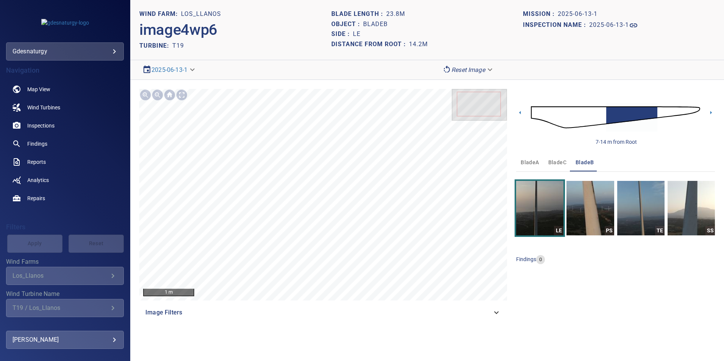
click at [658, 111] on img at bounding box center [615, 117] width 169 height 41
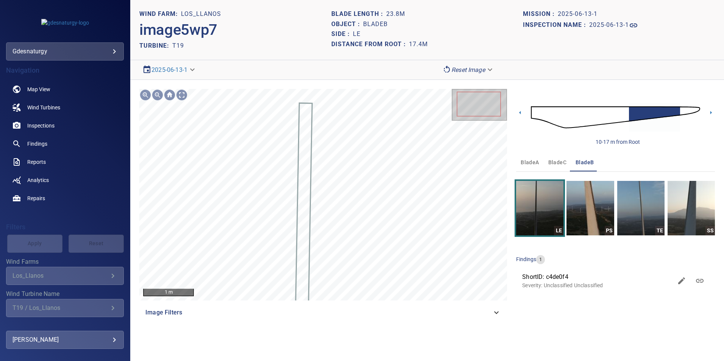
click at [624, 112] on img at bounding box center [615, 117] width 169 height 41
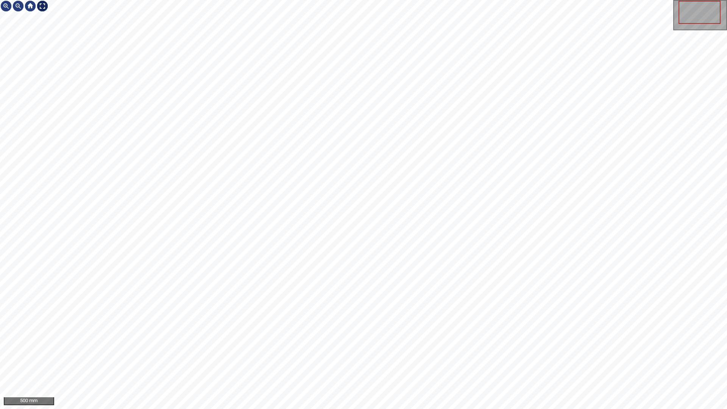
click at [43, 4] on div at bounding box center [42, 6] width 12 height 12
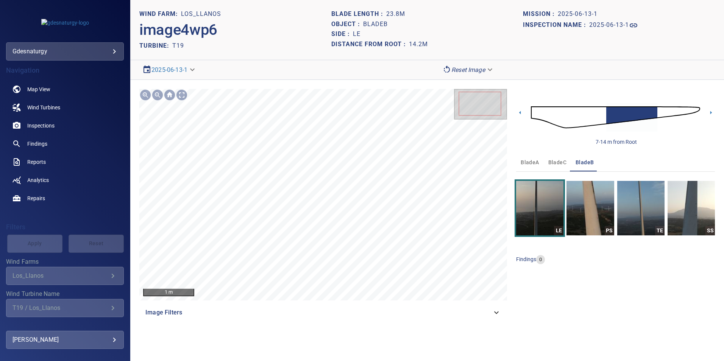
click at [465, 69] on body "**********" at bounding box center [362, 180] width 724 height 361
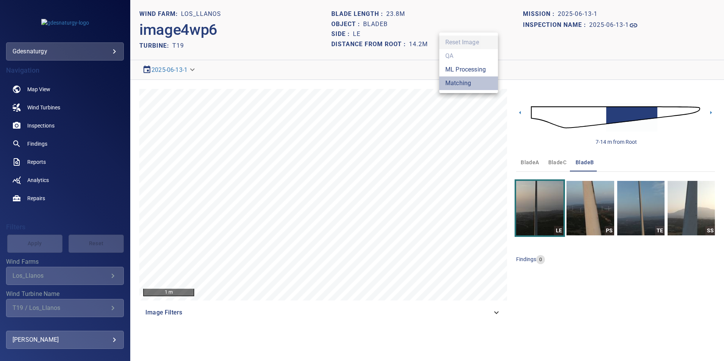
click at [466, 87] on li "Matching" at bounding box center [468, 84] width 59 height 14
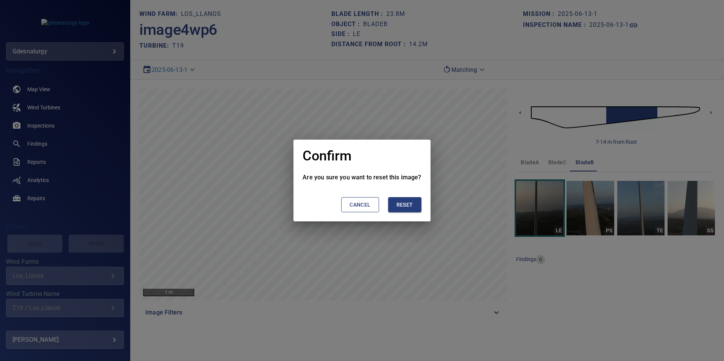
click at [416, 203] on button "Reset" at bounding box center [404, 205] width 33 height 16
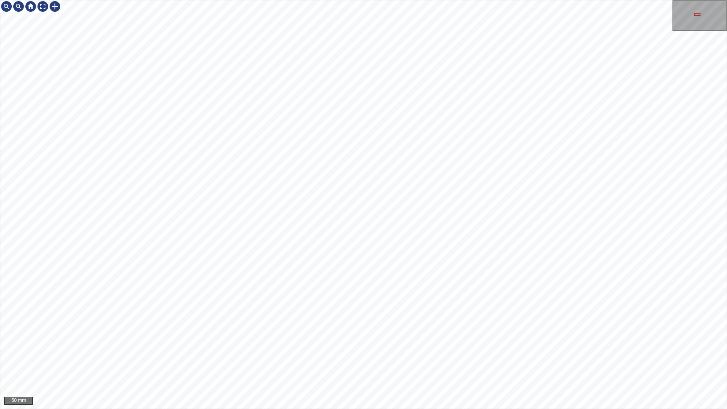
click at [253, 409] on div "50 mm" at bounding box center [363, 204] width 727 height 409
click at [498, 409] on div "50 mm" at bounding box center [363, 204] width 727 height 409
click at [394, 409] on div "50 mm" at bounding box center [363, 204] width 727 height 409
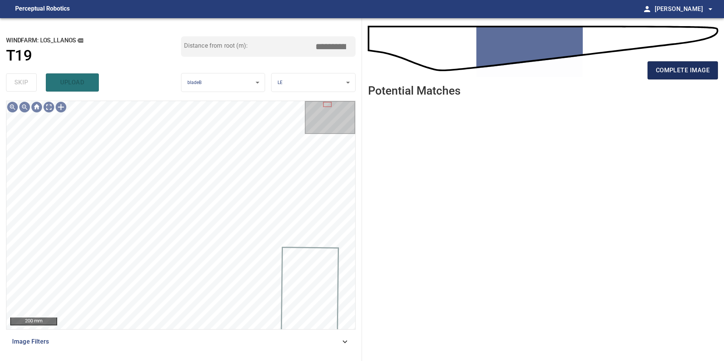
click at [667, 74] on span "complete image" at bounding box center [683, 70] width 54 height 11
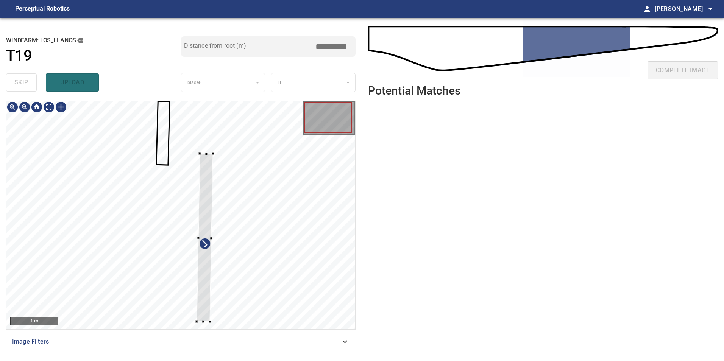
click at [212, 259] on div at bounding box center [180, 215] width 349 height 228
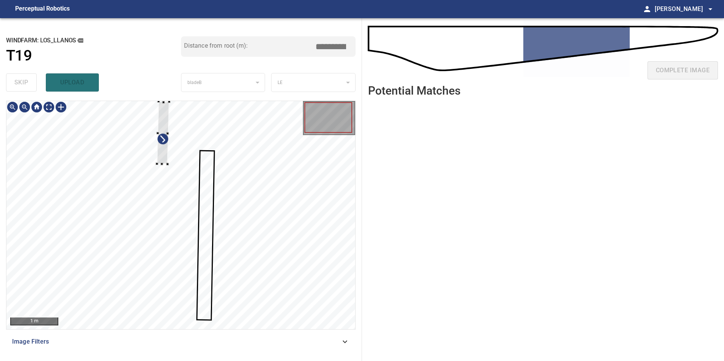
click at [226, 275] on div at bounding box center [180, 215] width 349 height 228
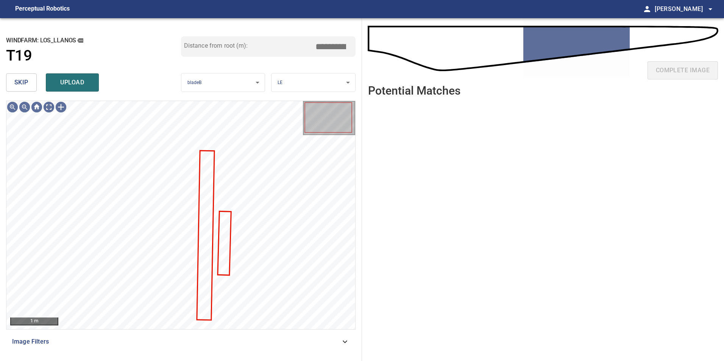
click at [199, 257] on div at bounding box center [180, 215] width 349 height 228
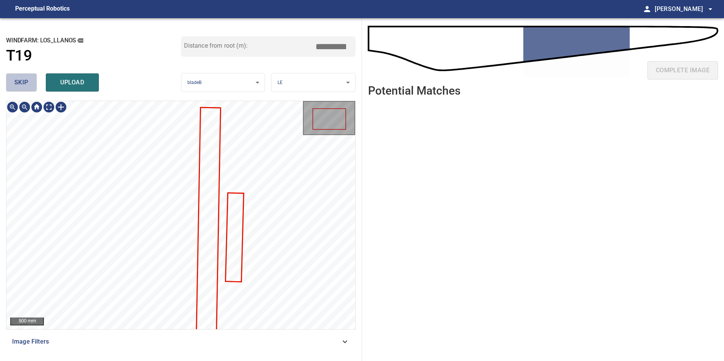
click at [11, 85] on button "skip" at bounding box center [21, 82] width 31 height 18
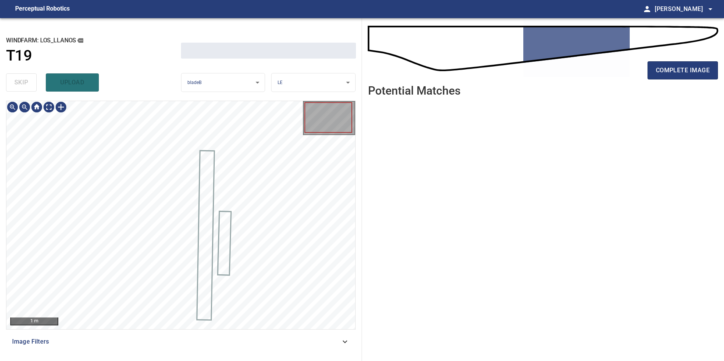
drag, startPoint x: 11, startPoint y: 85, endPoint x: 33, endPoint y: 112, distance: 34.7
click at [11, 85] on div "skip upload" at bounding box center [93, 82] width 175 height 24
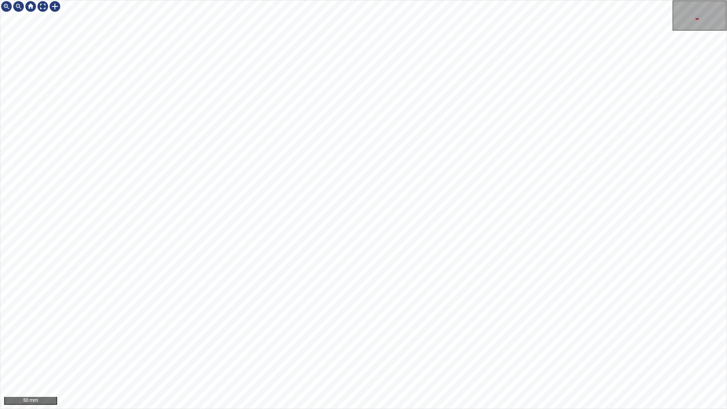
click at [381, 409] on div "50 mm" at bounding box center [363, 204] width 727 height 409
click at [364, 409] on div "50 mm" at bounding box center [363, 204] width 727 height 409
click at [391, 409] on div "50 mm" at bounding box center [363, 204] width 727 height 409
click at [400, 409] on div "50 mm" at bounding box center [363, 204] width 727 height 409
click at [337, 409] on div "50 mm" at bounding box center [363, 204] width 727 height 409
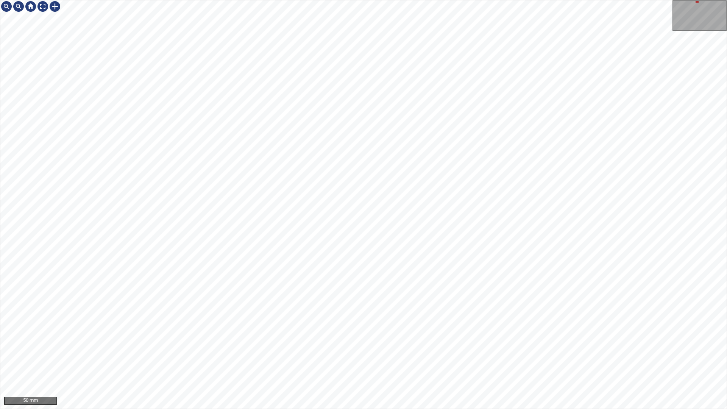
click at [328, 409] on div "50 mm" at bounding box center [363, 204] width 727 height 409
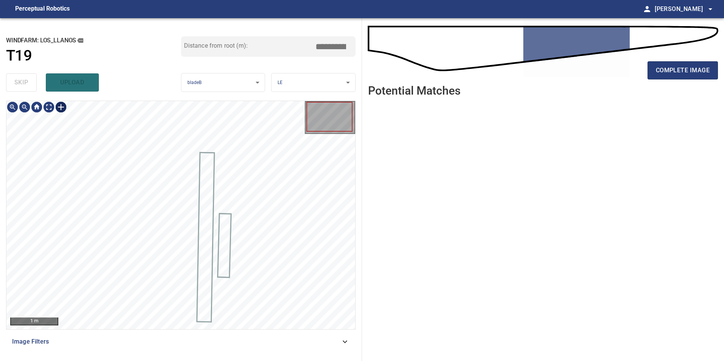
click at [62, 114] on div "1 m" at bounding box center [180, 215] width 349 height 228
click at [61, 109] on div at bounding box center [61, 107] width 12 height 12
click at [153, 206] on div at bounding box center [180, 215] width 349 height 228
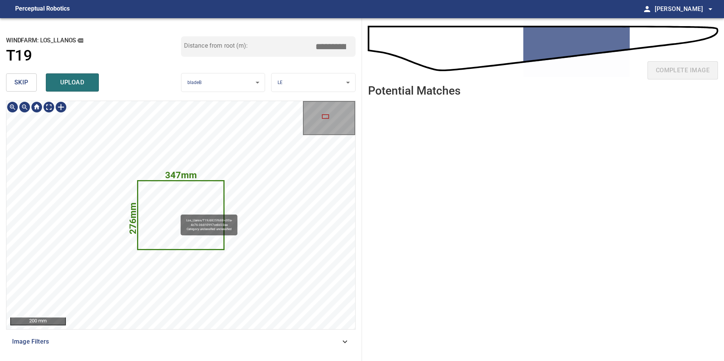
click at [177, 210] on icon at bounding box center [180, 215] width 85 height 68
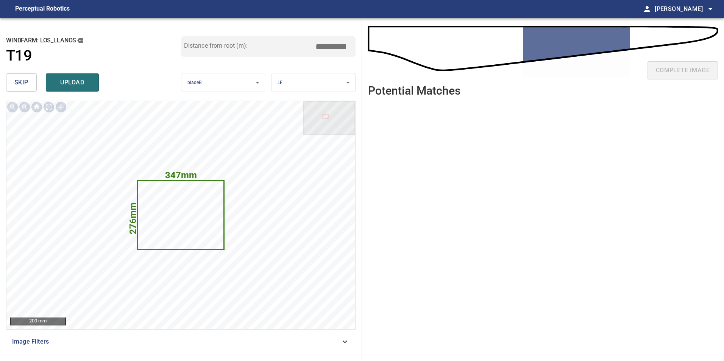
click at [30, 80] on button "skip" at bounding box center [21, 82] width 31 height 18
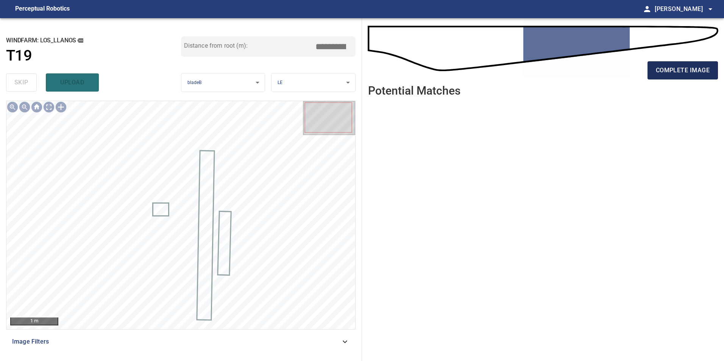
click at [687, 72] on span "complete image" at bounding box center [683, 70] width 54 height 11
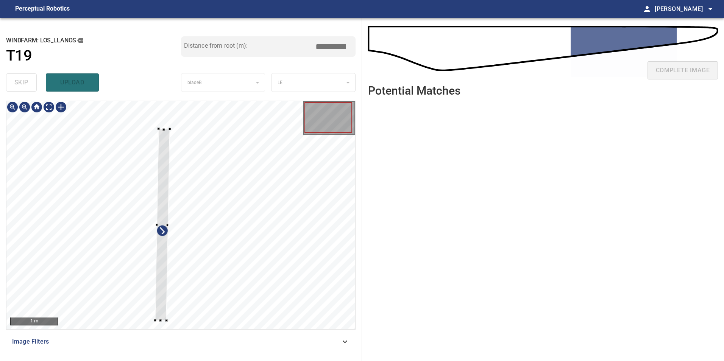
click at [164, 131] on div at bounding box center [162, 225] width 15 height 192
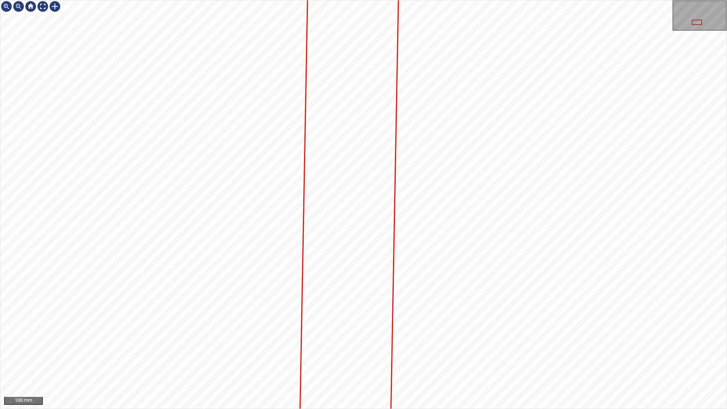
click at [463, 409] on div "100 mm" at bounding box center [363, 204] width 727 height 409
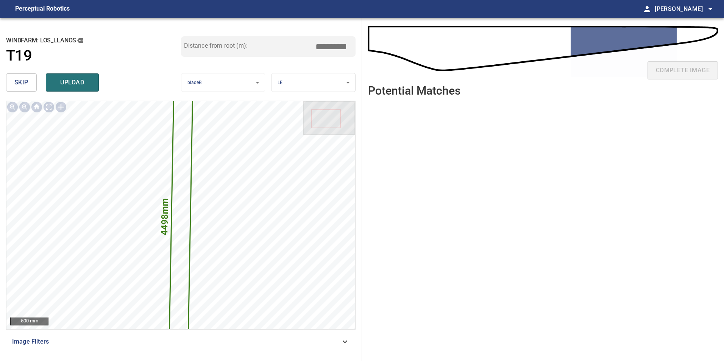
drag, startPoint x: 329, startPoint y: 47, endPoint x: 719, endPoint y: 42, distance: 390.2
click at [526, 42] on div "**********" at bounding box center [362, 189] width 724 height 343
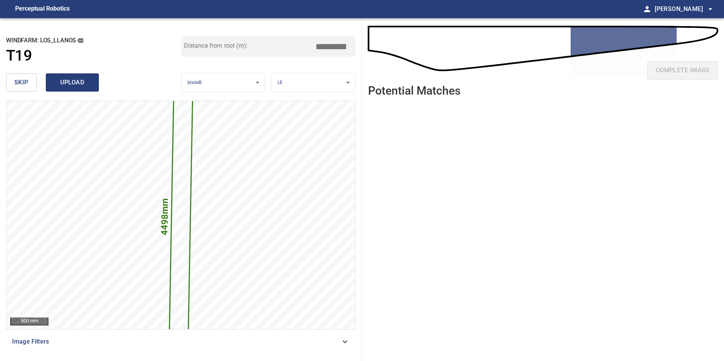
type input "*****"
click at [87, 84] on span "upload" at bounding box center [72, 82] width 36 height 11
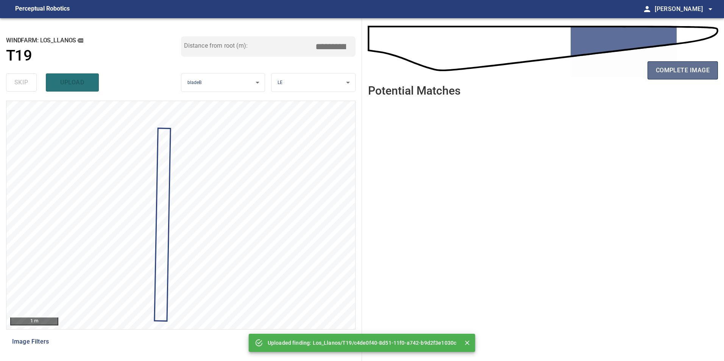
click at [700, 73] on span "complete image" at bounding box center [683, 70] width 54 height 11
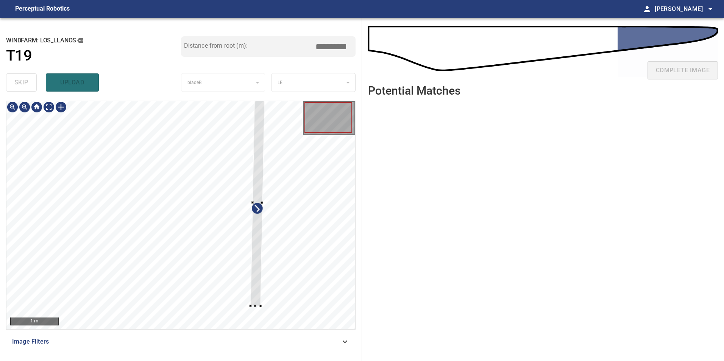
click at [267, 230] on div at bounding box center [180, 215] width 349 height 228
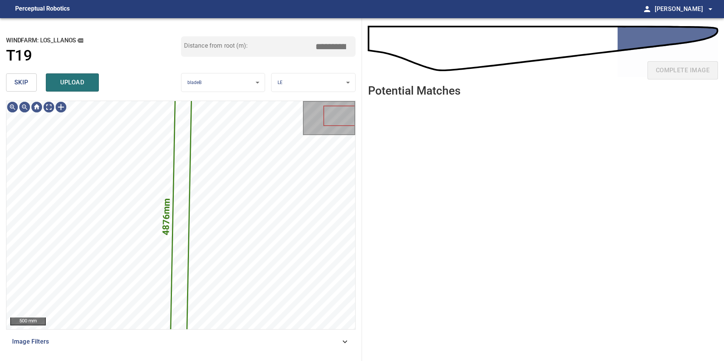
click at [27, 89] on button "skip" at bounding box center [21, 82] width 31 height 18
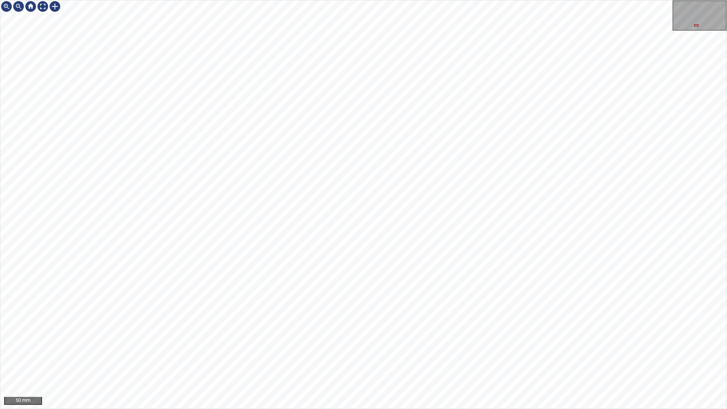
click at [327, 409] on div "50 mm" at bounding box center [363, 204] width 727 height 409
click at [344, 409] on div "50 mm" at bounding box center [363, 204] width 727 height 409
click at [273, 0] on div "50 mm" at bounding box center [363, 204] width 727 height 409
click at [461, 409] on div "50 mm" at bounding box center [363, 204] width 727 height 409
click at [447, 409] on div "50 mm" at bounding box center [363, 204] width 727 height 409
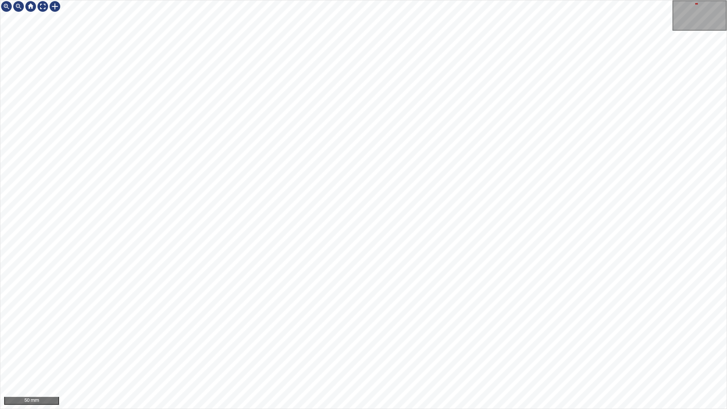
click at [386, 409] on div "50 mm" at bounding box center [363, 204] width 727 height 409
click at [47, 7] on div at bounding box center [43, 6] width 12 height 12
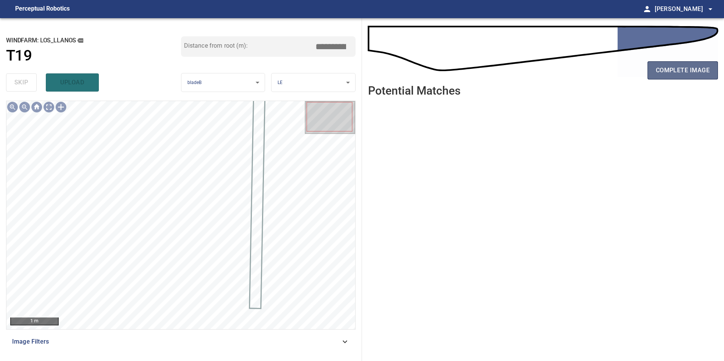
click at [694, 70] on span "complete image" at bounding box center [683, 70] width 54 height 11
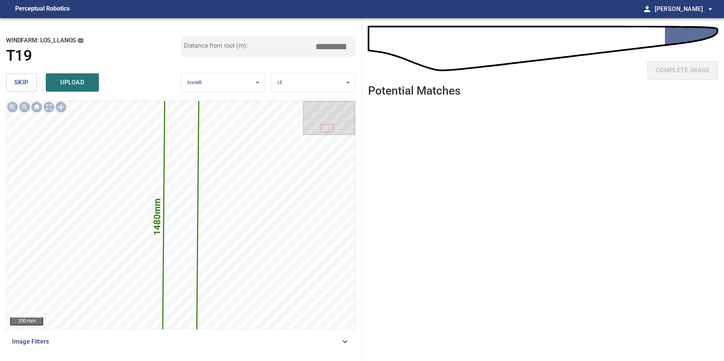
click at [329, 46] on input "*****" at bounding box center [334, 46] width 38 height 14
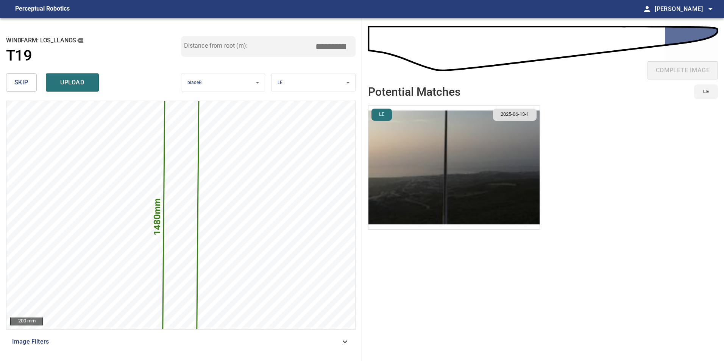
type input "*****"
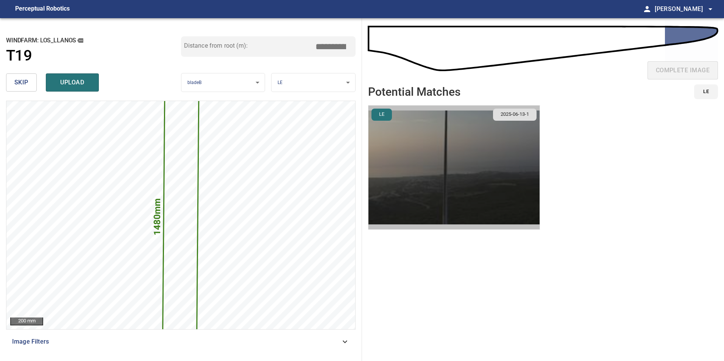
click at [466, 168] on img "button" at bounding box center [454, 168] width 171 height 124
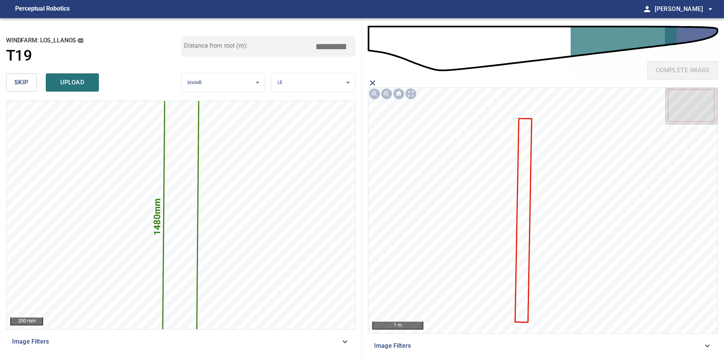
click at [523, 230] on icon at bounding box center [524, 220] width 16 height 203
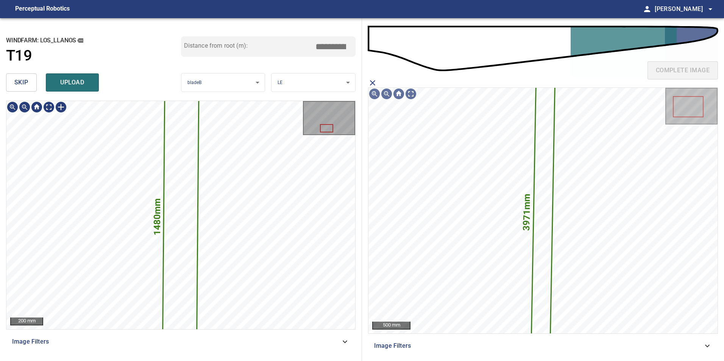
click at [175, 177] on icon at bounding box center [180, 215] width 35 height 254
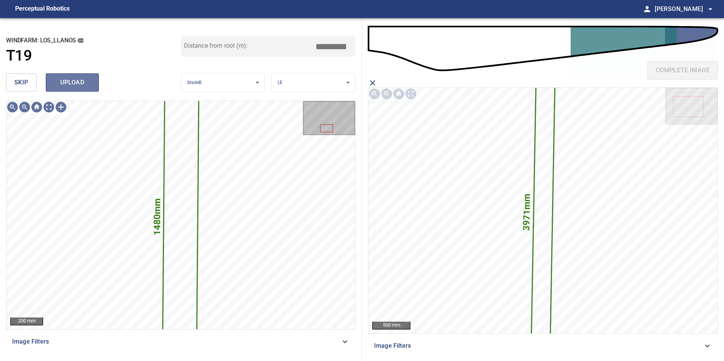
click at [77, 79] on span "upload" at bounding box center [72, 82] width 36 height 11
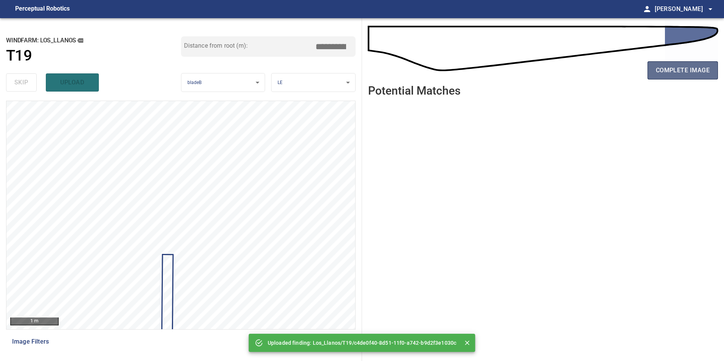
click at [691, 68] on span "complete image" at bounding box center [683, 70] width 54 height 11
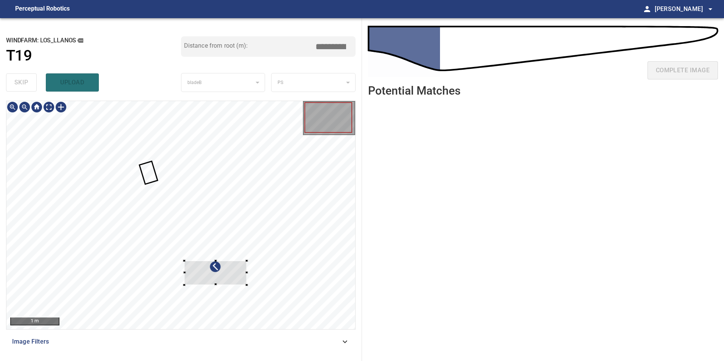
click at [214, 275] on div at bounding box center [215, 273] width 62 height 24
click at [181, 244] on div at bounding box center [180, 215] width 349 height 228
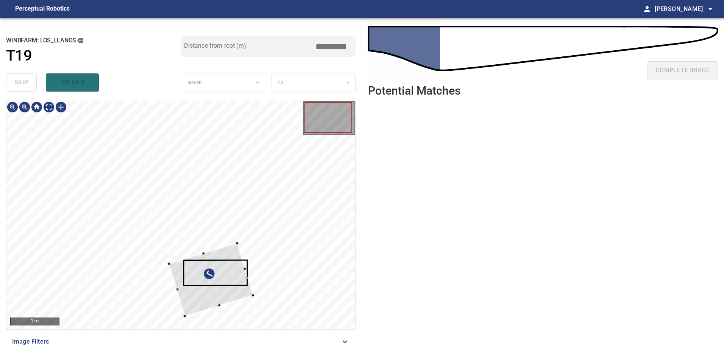
click at [244, 309] on div at bounding box center [180, 215] width 349 height 228
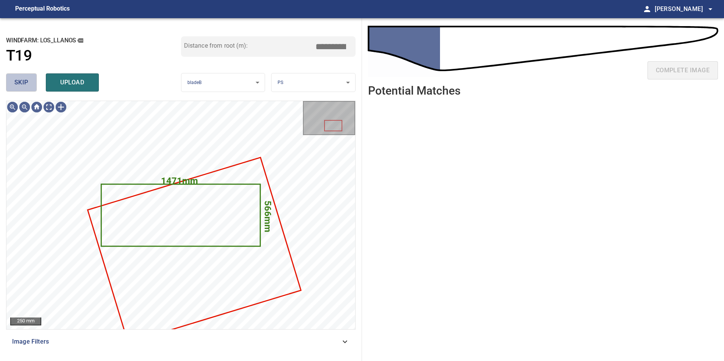
click at [13, 89] on button "skip" at bounding box center [21, 82] width 31 height 18
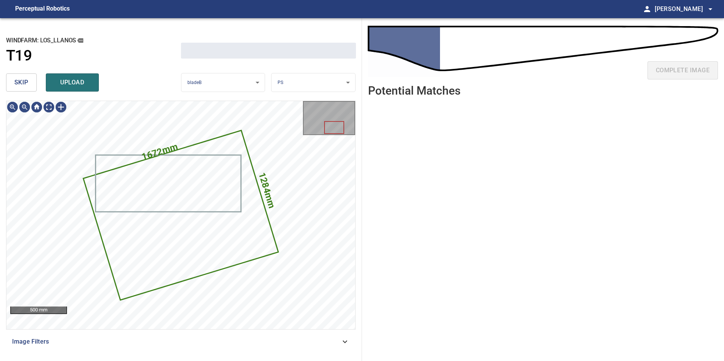
click at [16, 82] on span "skip" at bounding box center [21, 82] width 14 height 11
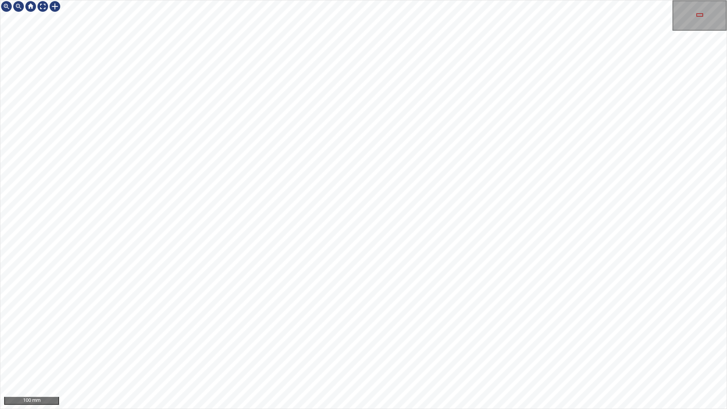
click at [601, 409] on div "100 mm" at bounding box center [363, 204] width 727 height 409
click at [509, 409] on div "100 mm" at bounding box center [363, 204] width 727 height 409
click at [501, 409] on div "100 mm" at bounding box center [363, 204] width 727 height 409
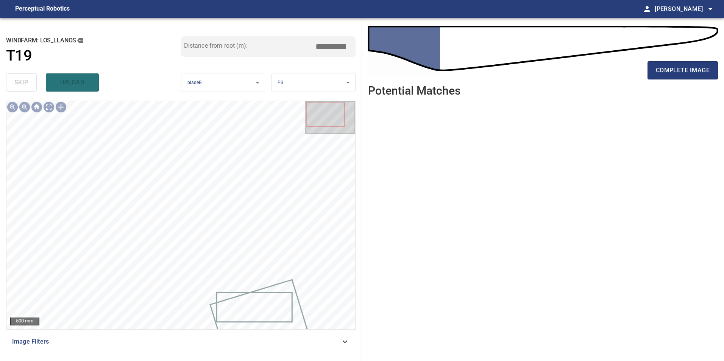
drag, startPoint x: 314, startPoint y: 346, endPoint x: 285, endPoint y: 344, distance: 28.5
click at [314, 348] on div "Image Filters" at bounding box center [181, 342] width 350 height 18
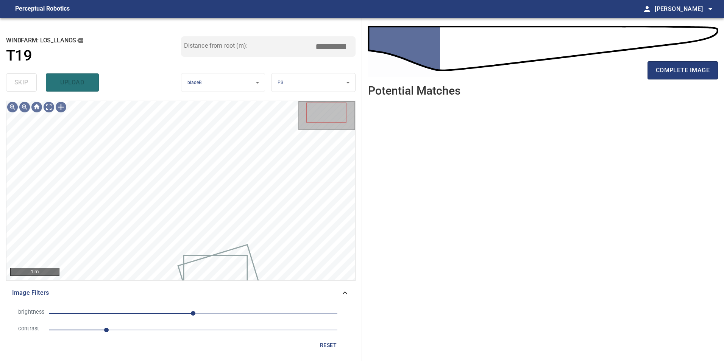
drag, startPoint x: 131, startPoint y: 335, endPoint x: 162, endPoint y: 327, distance: 31.6
click at [132, 335] on span "1" at bounding box center [193, 330] width 289 height 11
drag, startPoint x: 160, startPoint y: 314, endPoint x: 146, endPoint y: 317, distance: 14.6
click at [160, 316] on span "0" at bounding box center [193, 313] width 289 height 11
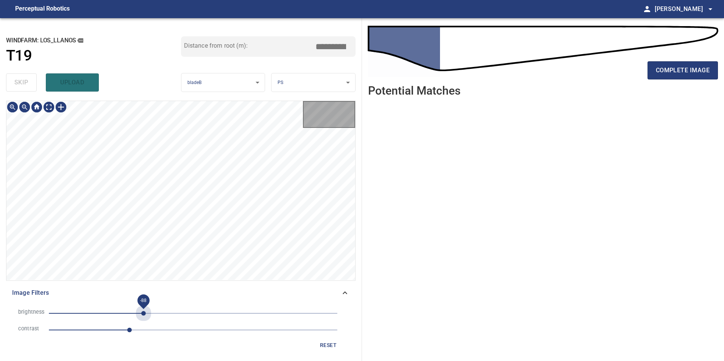
click at [144, 316] on span "-88" at bounding box center [193, 313] width 289 height 11
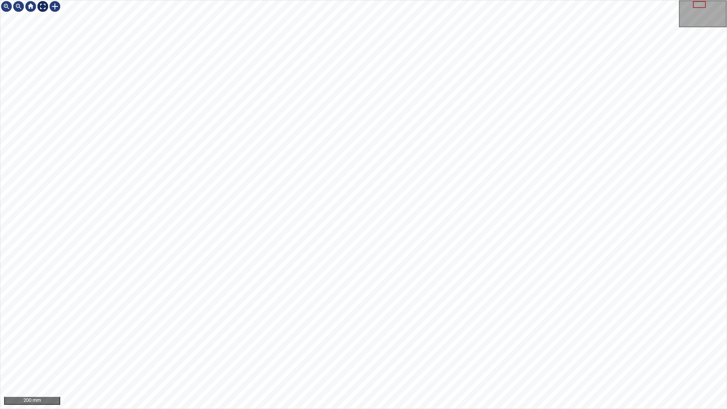
click at [41, 10] on div at bounding box center [43, 6] width 12 height 12
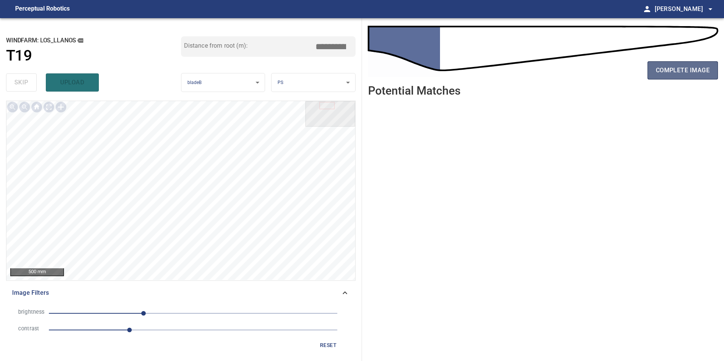
click at [690, 68] on span "complete image" at bounding box center [683, 70] width 54 height 11
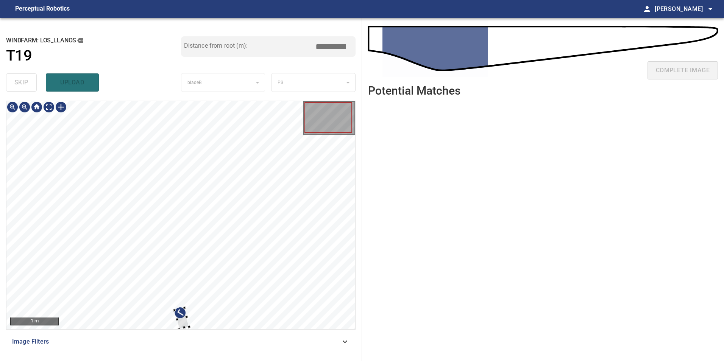
click at [152, 295] on div at bounding box center [180, 215] width 349 height 228
click at [264, 248] on div at bounding box center [180, 215] width 349 height 228
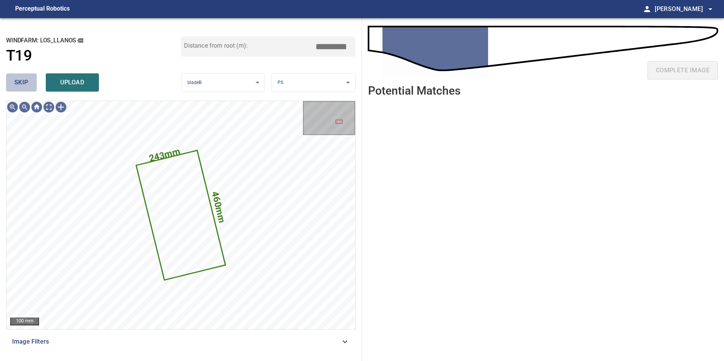
click at [16, 81] on span "skip" at bounding box center [21, 82] width 14 height 11
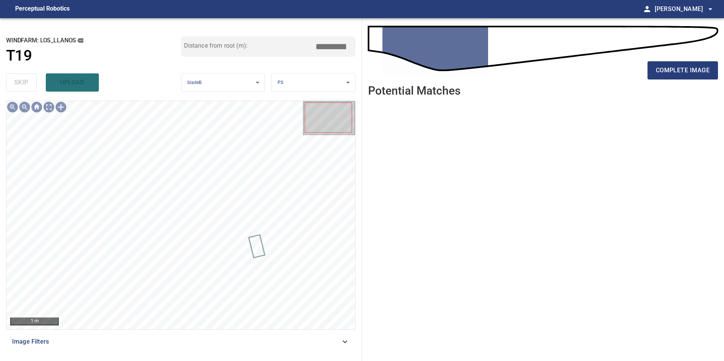
click at [331, 337] on span "Image Filters" at bounding box center [176, 341] width 328 height 9
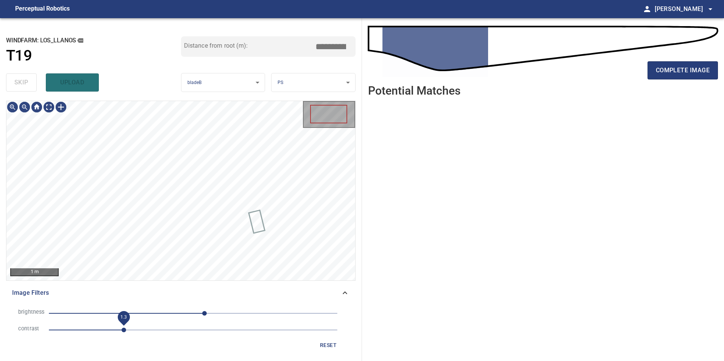
click at [126, 329] on span "1.3" at bounding box center [193, 330] width 289 height 11
click at [183, 311] on span "-19" at bounding box center [193, 313] width 289 height 11
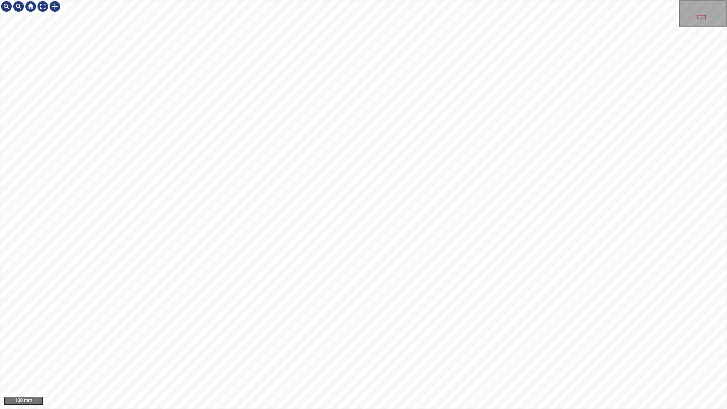
click at [427, 409] on div "100 mm" at bounding box center [363, 204] width 727 height 409
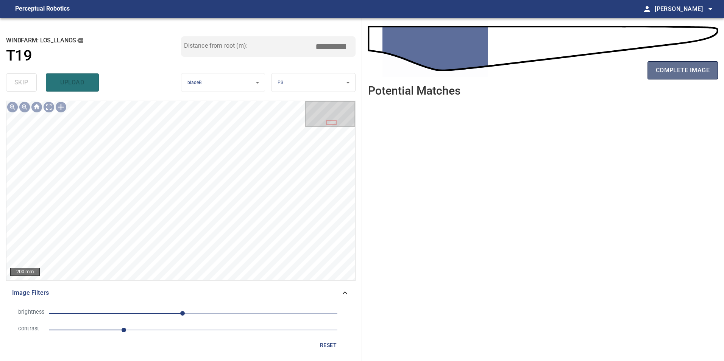
click at [663, 73] on span "complete image" at bounding box center [683, 70] width 54 height 11
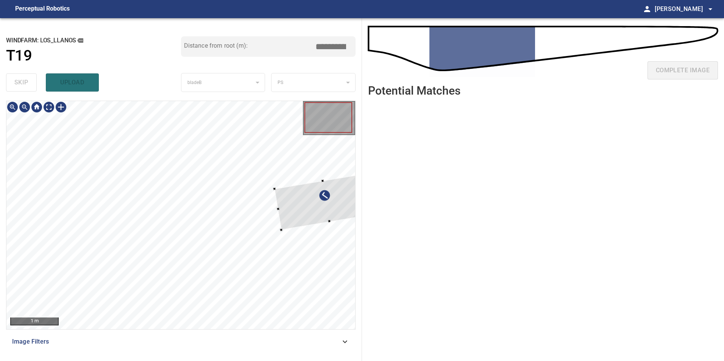
click at [312, 212] on div at bounding box center [326, 201] width 103 height 57
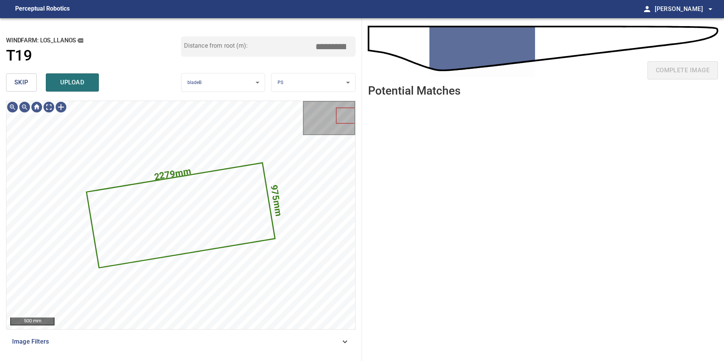
click at [17, 86] on span "skip" at bounding box center [21, 82] width 14 height 11
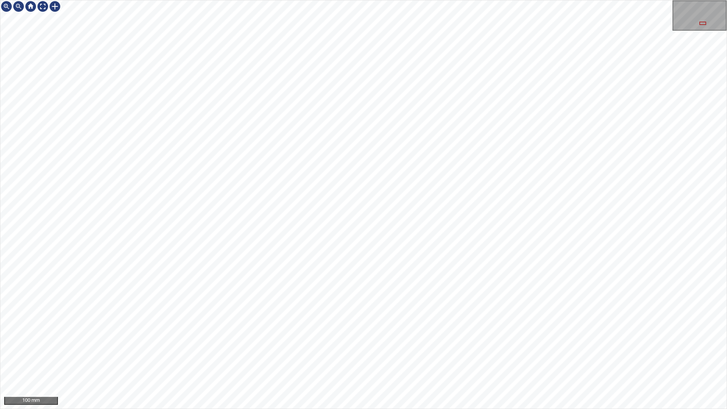
click at [476, 0] on div "100 mm" at bounding box center [363, 204] width 727 height 409
click at [459, 409] on div "100 mm" at bounding box center [363, 204] width 727 height 409
click at [344, 0] on div "100 mm" at bounding box center [363, 204] width 727 height 409
click at [341, 409] on div "100 mm" at bounding box center [363, 204] width 727 height 409
click at [373, 409] on div "100 mm" at bounding box center [363, 204] width 727 height 409
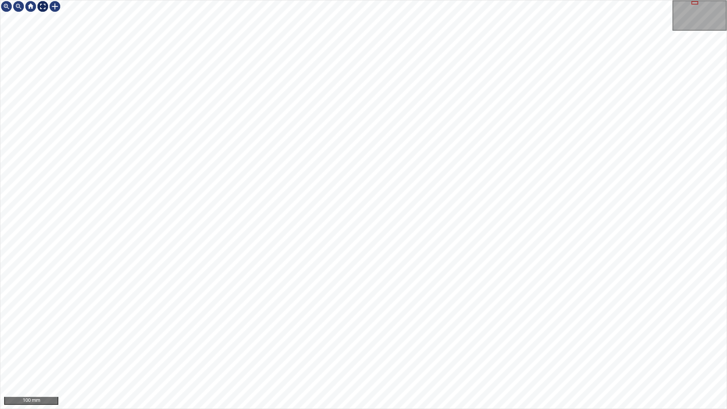
click at [42, 18] on div "100 mm" at bounding box center [363, 204] width 726 height 408
click at [43, 8] on div at bounding box center [43, 6] width 12 height 12
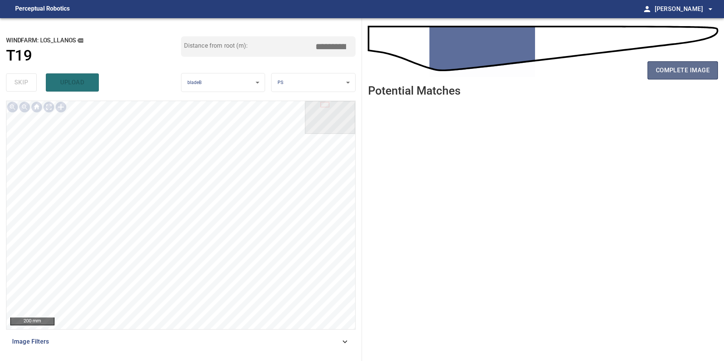
click at [690, 72] on span "complete image" at bounding box center [683, 70] width 54 height 11
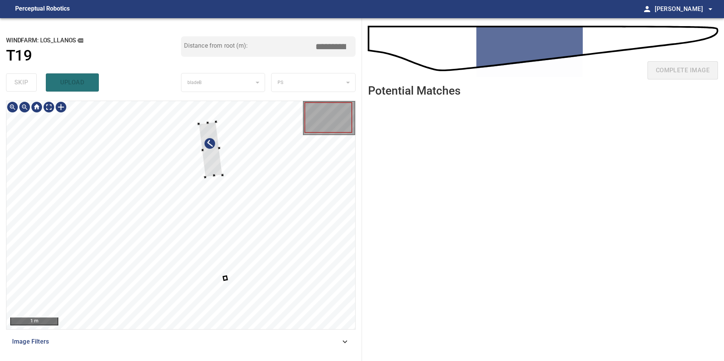
click at [302, 248] on div at bounding box center [180, 215] width 349 height 228
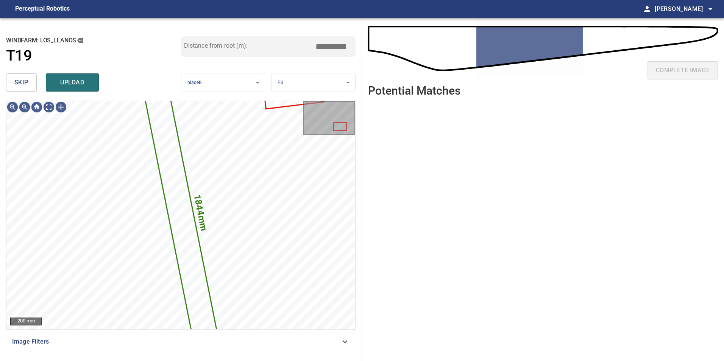
click at [12, 78] on button "skip" at bounding box center [21, 82] width 31 height 18
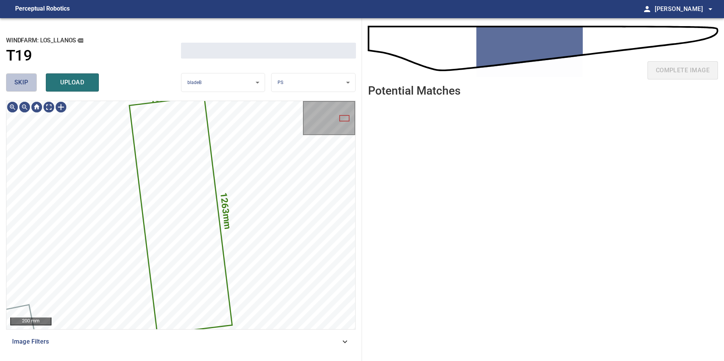
click at [12, 78] on button "skip" at bounding box center [21, 82] width 31 height 18
click at [12, 79] on div "skip upload" at bounding box center [93, 82] width 175 height 24
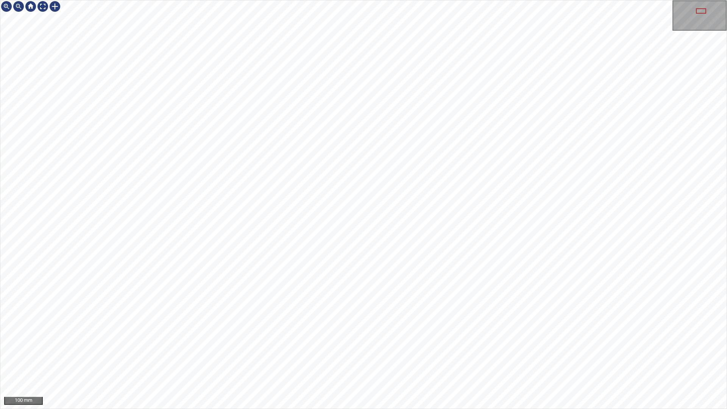
click at [335, 409] on div "100 mm" at bounding box center [363, 204] width 727 height 409
click at [381, 0] on div "100 mm" at bounding box center [363, 204] width 727 height 409
click at [348, 0] on div "100 mm" at bounding box center [363, 204] width 727 height 409
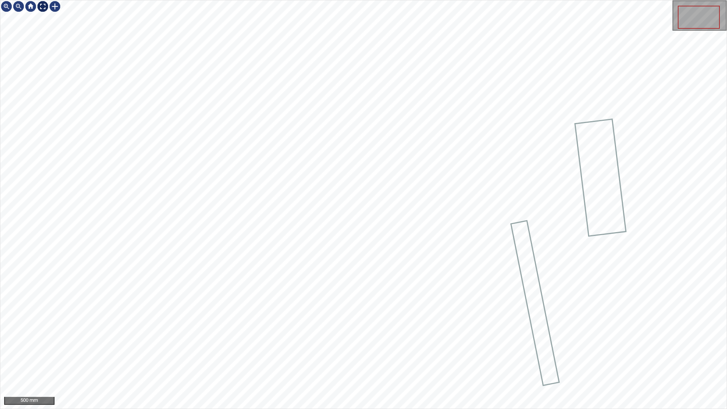
click at [39, 6] on div at bounding box center [43, 6] width 12 height 12
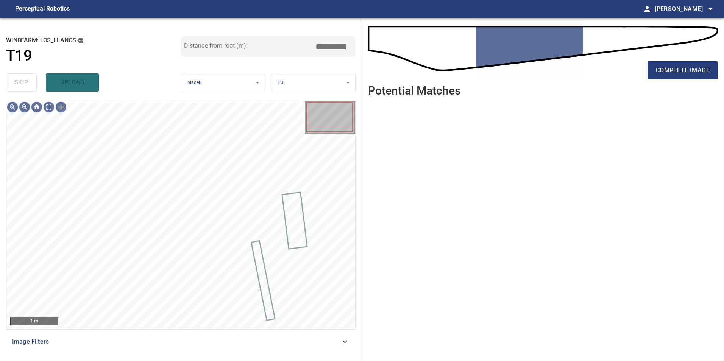
click at [326, 333] on div "Image Filters" at bounding box center [181, 342] width 350 height 18
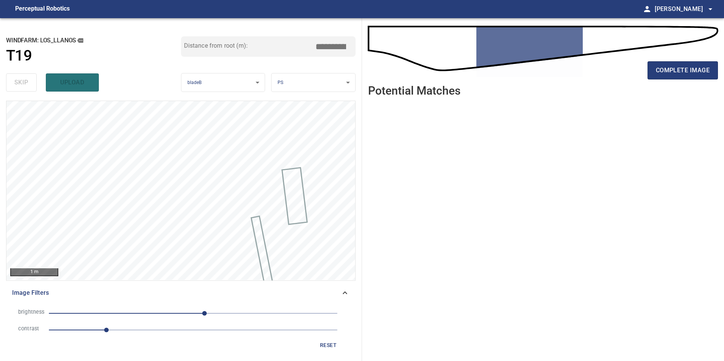
click at [150, 330] on span "1" at bounding box center [193, 330] width 289 height 11
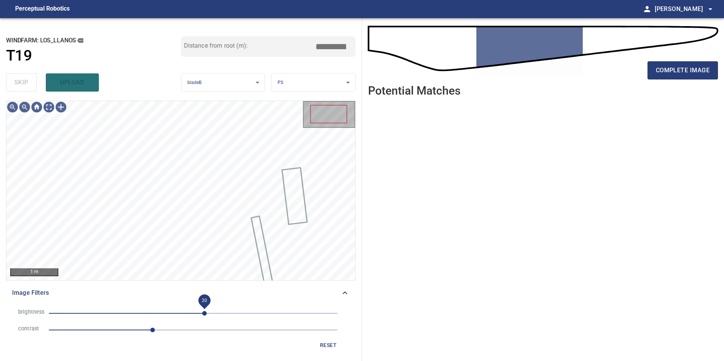
drag, startPoint x: 197, startPoint y: 312, endPoint x: 189, endPoint y: 317, distance: 9.4
click at [202, 314] on span "20" at bounding box center [204, 313] width 5 height 5
click at [182, 317] on span "-20" at bounding box center [193, 313] width 289 height 11
click at [164, 310] on span "-51" at bounding box center [193, 313] width 289 height 11
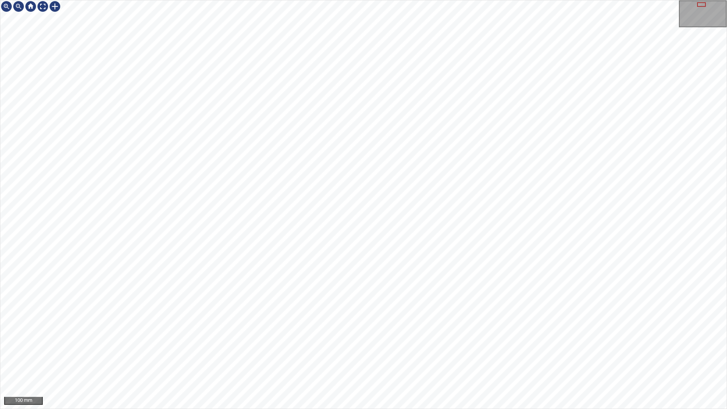
click at [425, 409] on div "100 mm" at bounding box center [363, 204] width 727 height 409
click at [38, 5] on div at bounding box center [43, 6] width 12 height 12
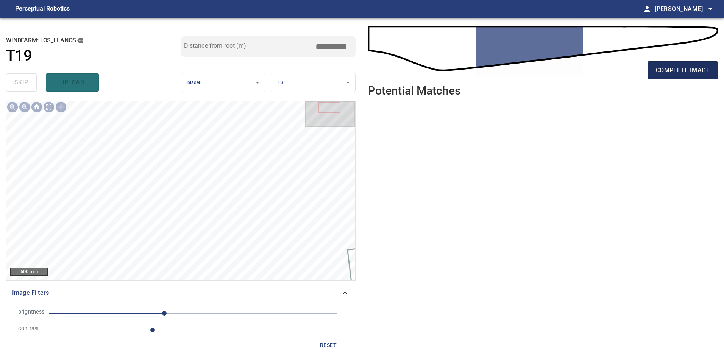
click at [659, 75] on span "complete image" at bounding box center [683, 70] width 54 height 11
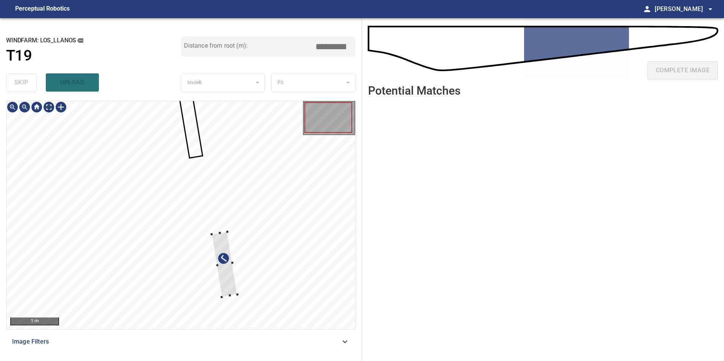
click at [270, 269] on div at bounding box center [180, 215] width 349 height 228
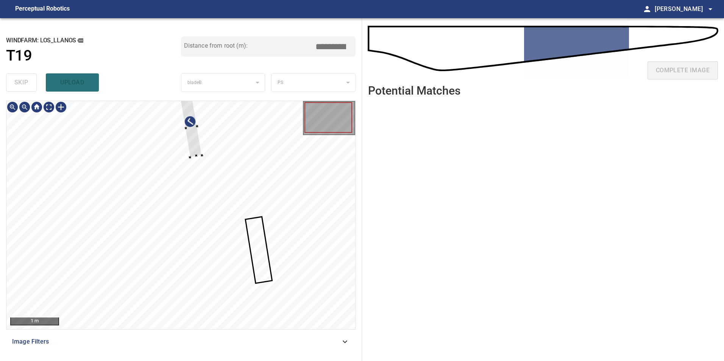
click at [266, 253] on div at bounding box center [180, 215] width 349 height 228
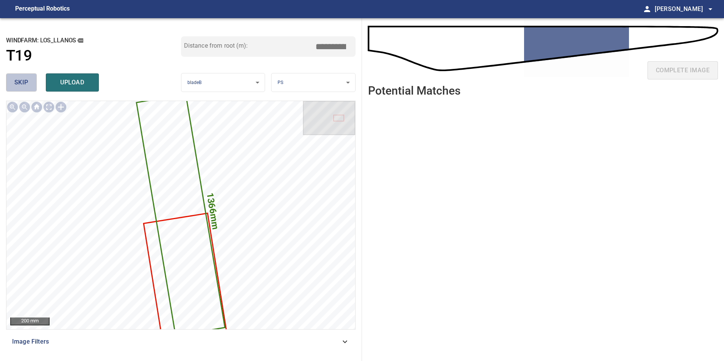
click at [21, 75] on button "skip" at bounding box center [21, 82] width 31 height 18
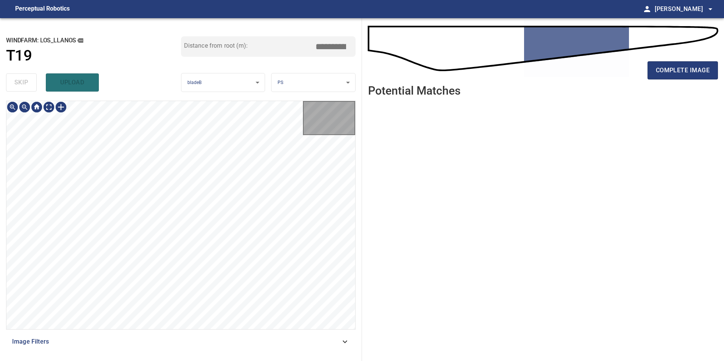
click at [22, 77] on div "skip upload" at bounding box center [93, 82] width 175 height 24
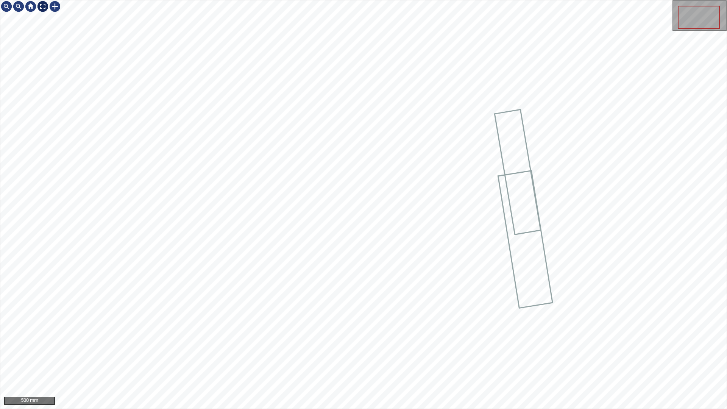
click at [42, 6] on div at bounding box center [43, 6] width 12 height 12
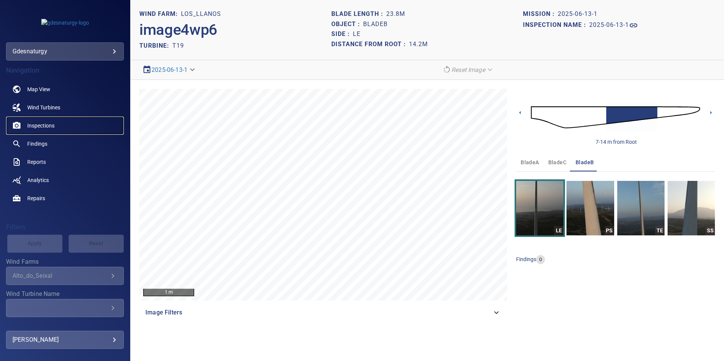
click at [48, 125] on span "Inspections" at bounding box center [40, 126] width 27 height 8
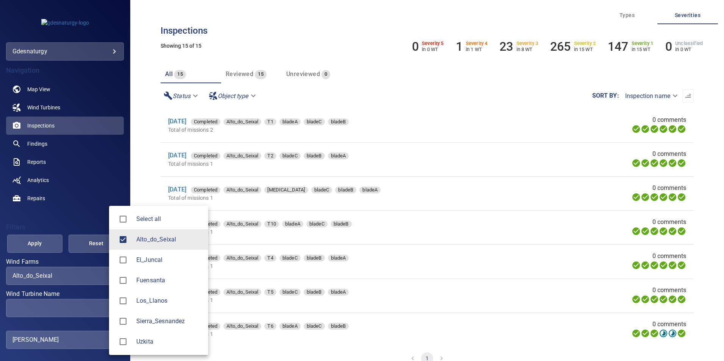
click at [56, 276] on body "**********" at bounding box center [362, 180] width 724 height 361
click at [160, 302] on span "Los_Llanos" at bounding box center [169, 301] width 66 height 9
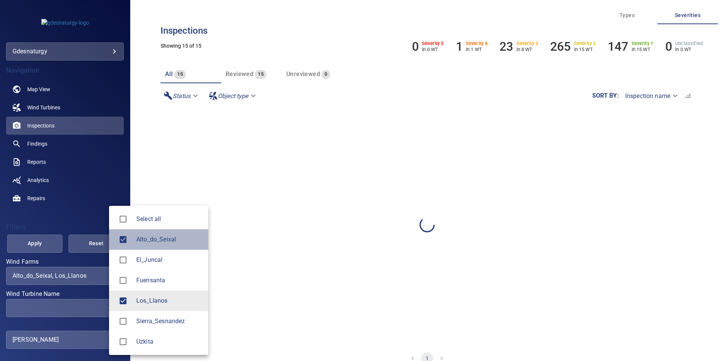
drag, startPoint x: 154, startPoint y: 239, endPoint x: 94, endPoint y: 267, distance: 66.5
click at [154, 239] on span "Alto_do_Seixal" at bounding box center [169, 239] width 66 height 9
type input "**********"
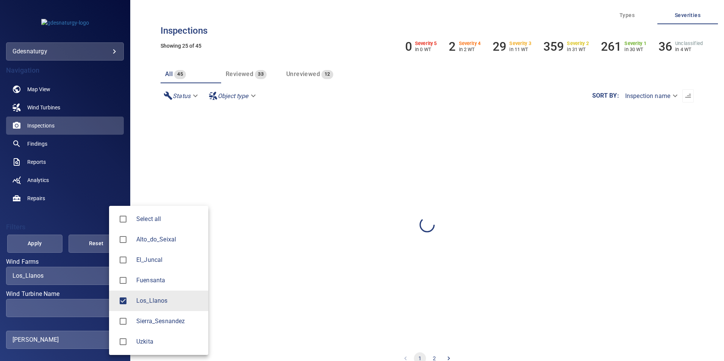
click at [65, 308] on div at bounding box center [362, 180] width 724 height 361
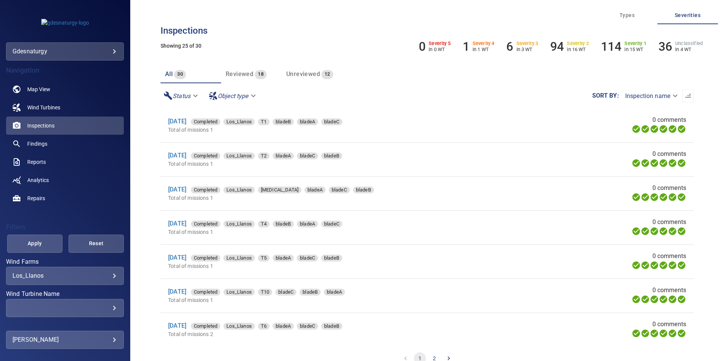
click at [64, 309] on div "​" at bounding box center [64, 308] width 105 height 7
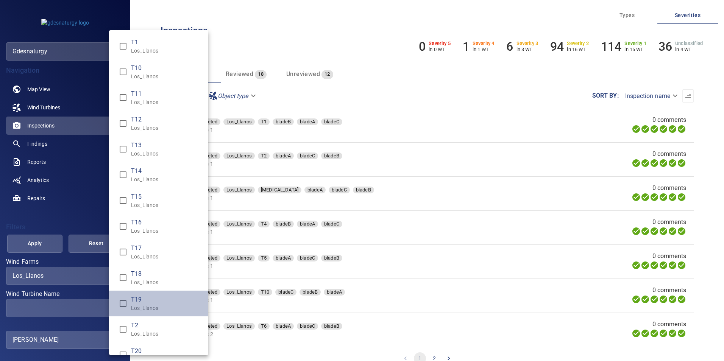
click at [160, 304] on span "T19" at bounding box center [166, 299] width 71 height 9
type input "**********"
click at [24, 245] on div "Wind Turbine Name" at bounding box center [362, 180] width 724 height 361
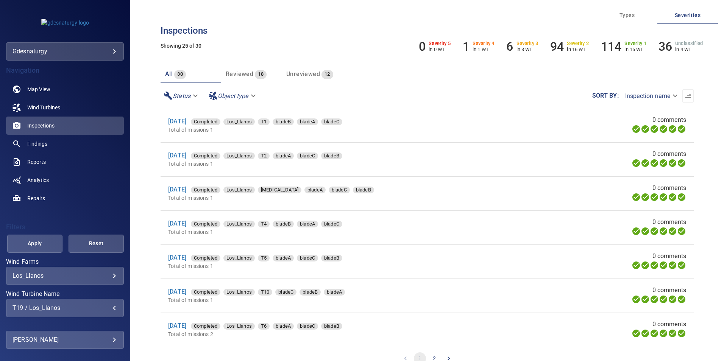
click at [23, 246] on span "Apply" at bounding box center [35, 243] width 36 height 9
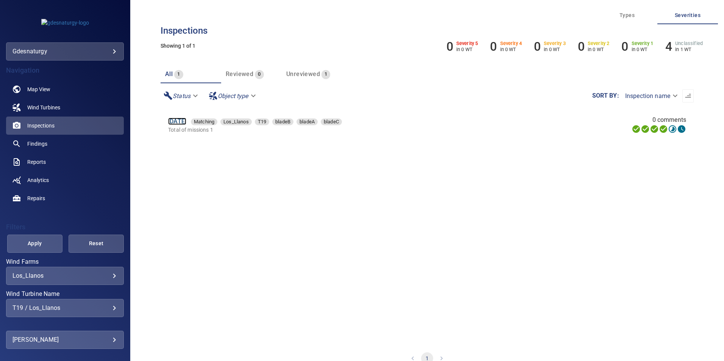
click at [178, 123] on link "13 Jun 2025" at bounding box center [177, 121] width 18 height 7
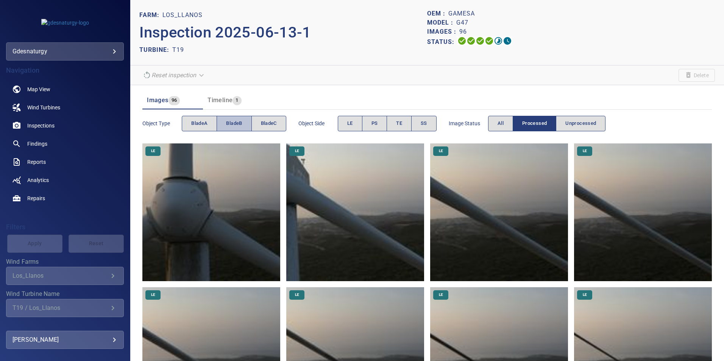
click at [221, 128] on button "bladeB" at bounding box center [234, 124] width 35 height 16
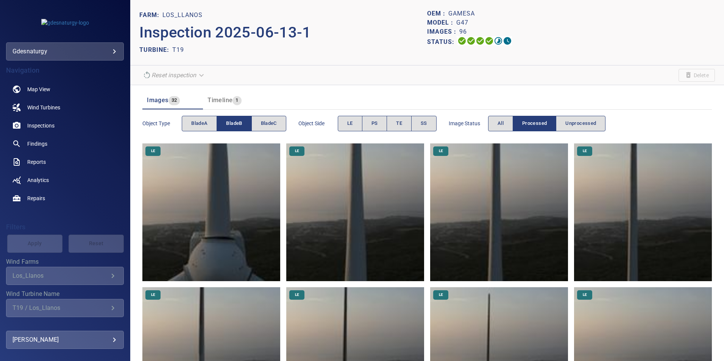
click at [252, 320] on img at bounding box center [211, 356] width 138 height 138
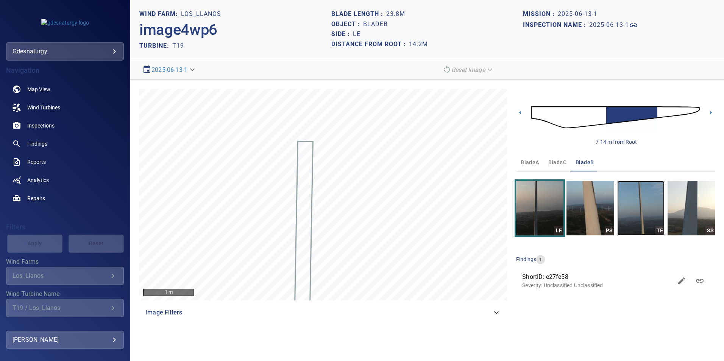
click at [631, 190] on img "button" at bounding box center [640, 208] width 47 height 55
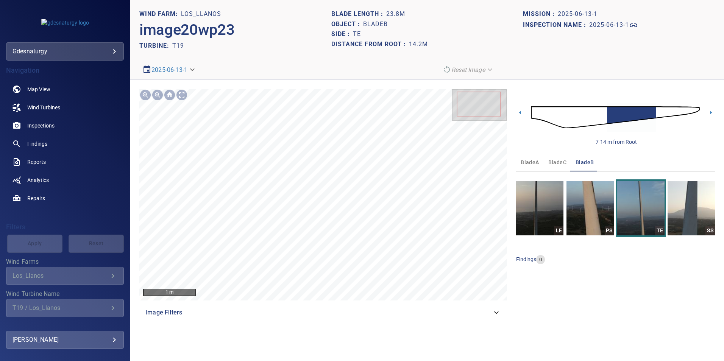
click at [562, 114] on img at bounding box center [615, 117] width 169 height 41
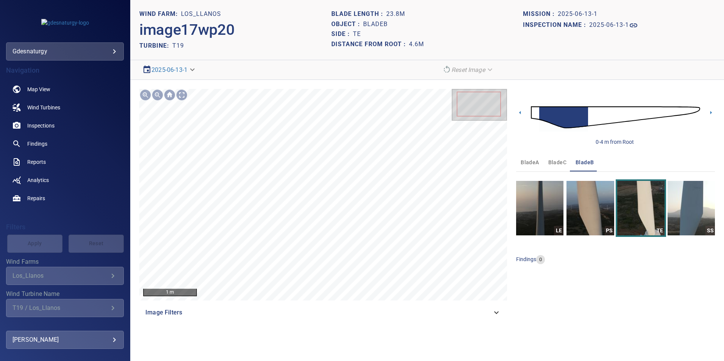
click at [592, 117] on img at bounding box center [615, 117] width 169 height 41
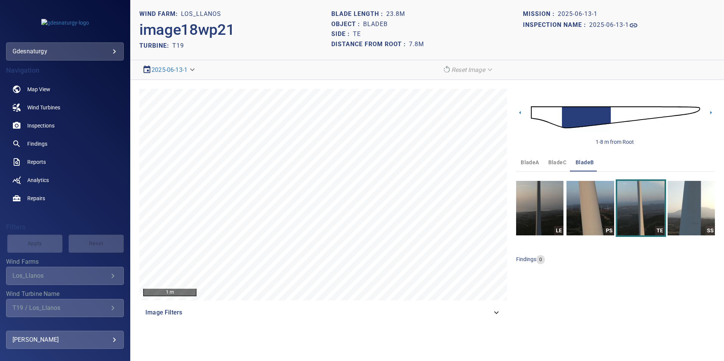
click at [615, 113] on img at bounding box center [615, 117] width 169 height 41
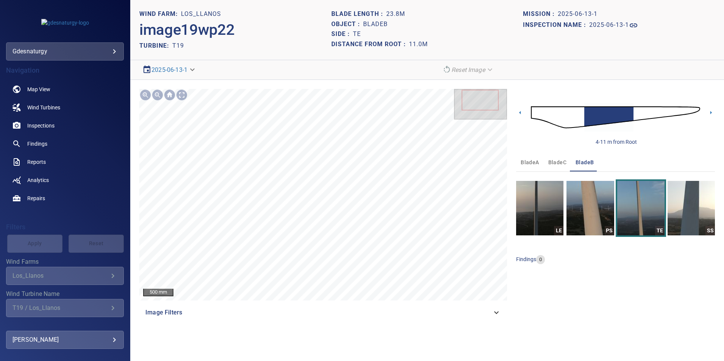
click at [637, 111] on img at bounding box center [615, 117] width 169 height 41
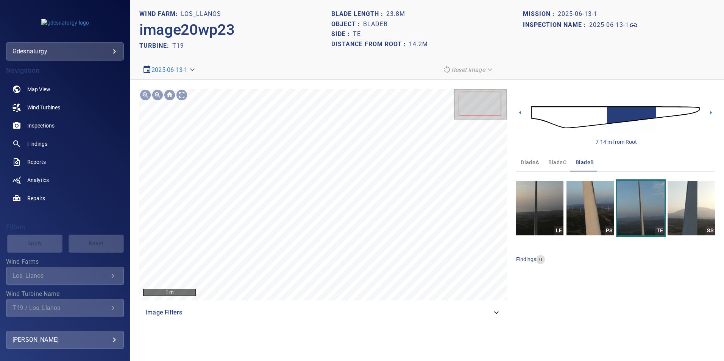
click at [594, 109] on img at bounding box center [615, 117] width 169 height 41
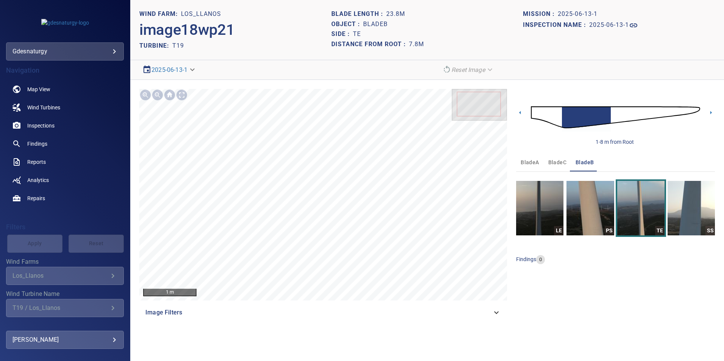
click at [630, 110] on img at bounding box center [615, 117] width 169 height 41
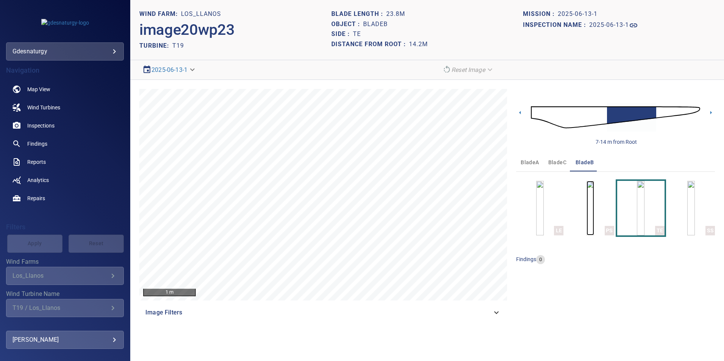
click at [587, 206] on img "button" at bounding box center [591, 208] width 8 height 55
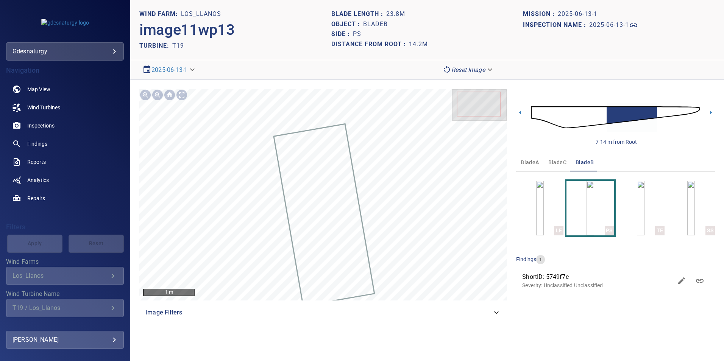
click at [604, 121] on img at bounding box center [615, 117] width 169 height 41
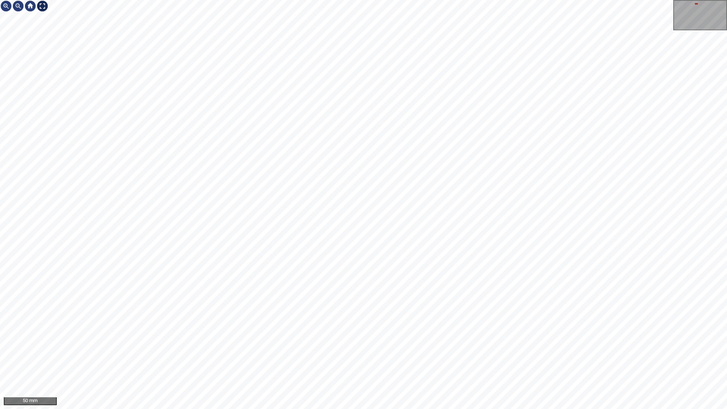
click at [43, 5] on div at bounding box center [42, 6] width 12 height 12
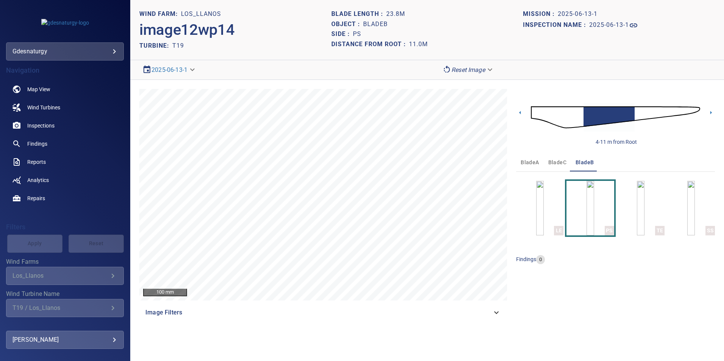
click at [636, 114] on img at bounding box center [615, 117] width 169 height 41
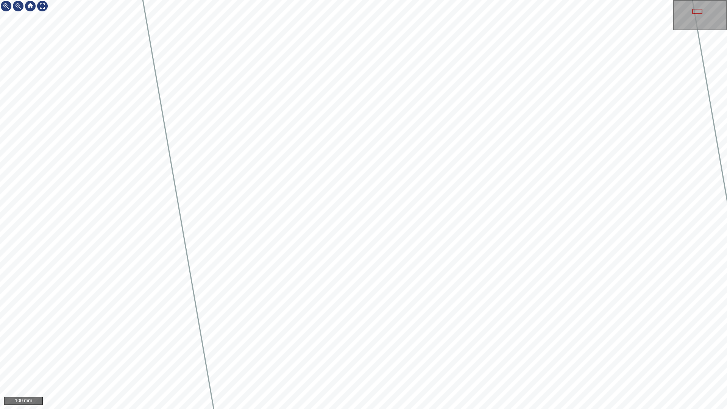
click at [19, 0] on div "100 mm" at bounding box center [363, 204] width 727 height 409
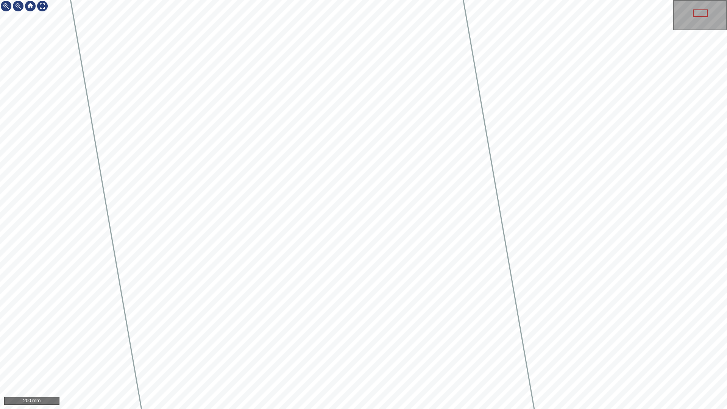
click at [0, 361] on html "200 mm" at bounding box center [363, 204] width 727 height 409
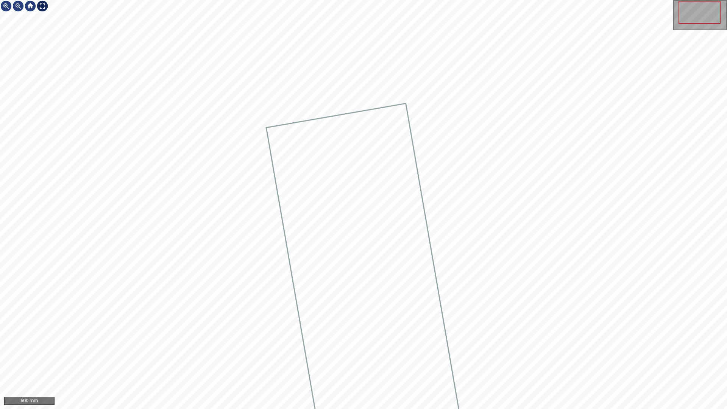
click at [41, 2] on div at bounding box center [42, 6] width 12 height 12
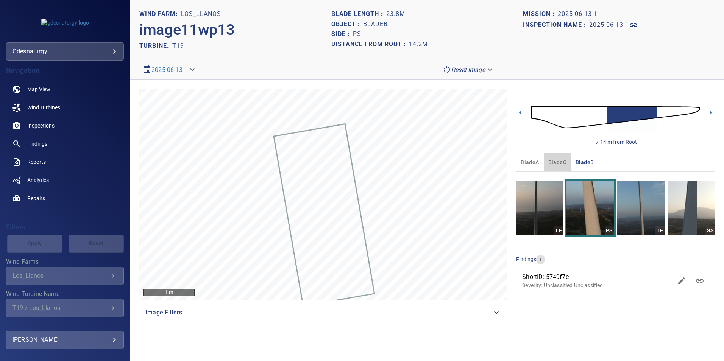
click at [550, 167] on button "bladeC" at bounding box center [557, 162] width 27 height 18
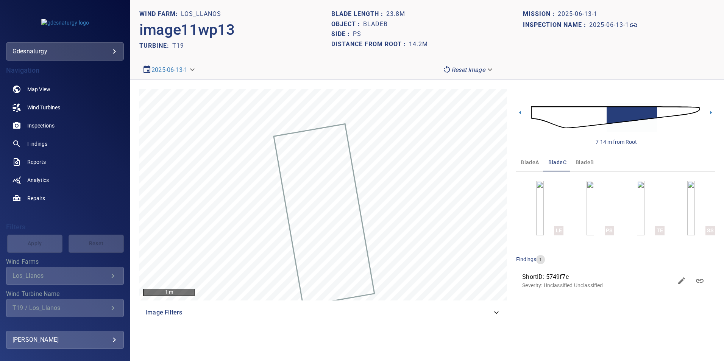
click at [552, 116] on img at bounding box center [615, 117] width 169 height 41
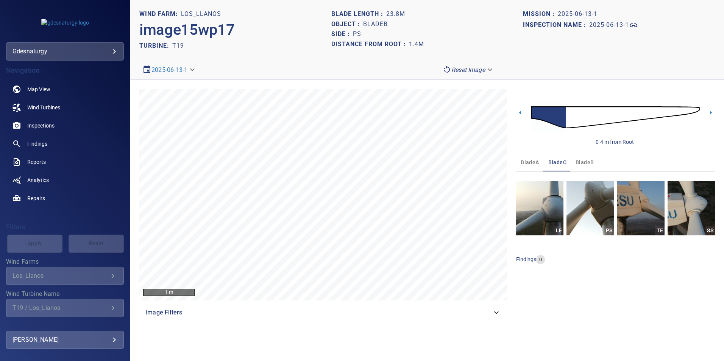
click at [573, 118] on img at bounding box center [615, 117] width 169 height 41
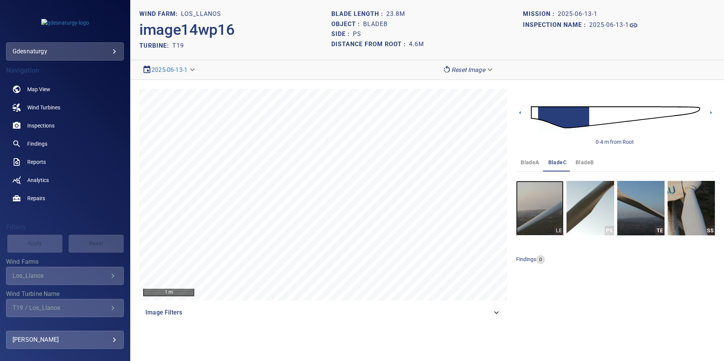
click at [557, 209] on img "button" at bounding box center [539, 208] width 47 height 55
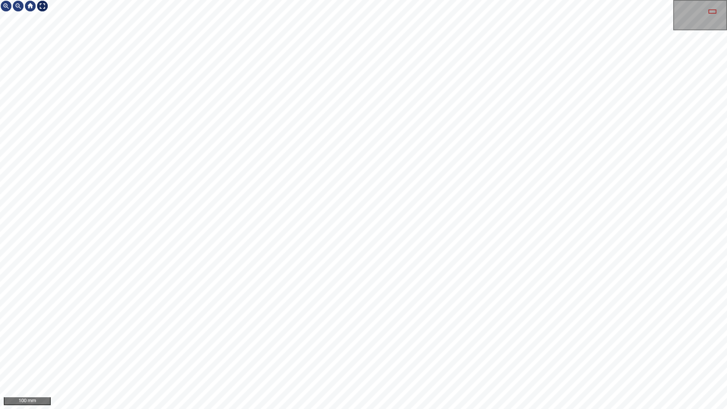
click at [42, 10] on div at bounding box center [42, 6] width 12 height 12
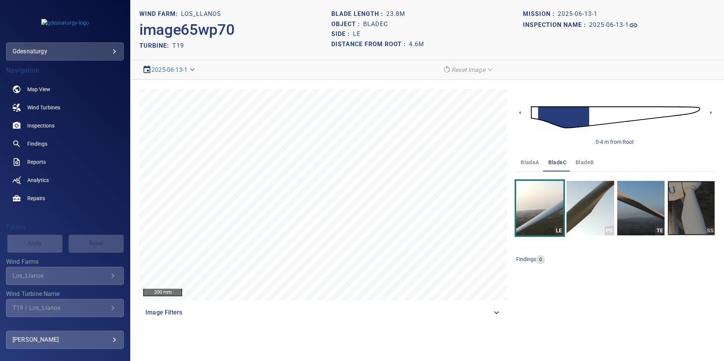
click at [684, 210] on img "button" at bounding box center [691, 208] width 47 height 55
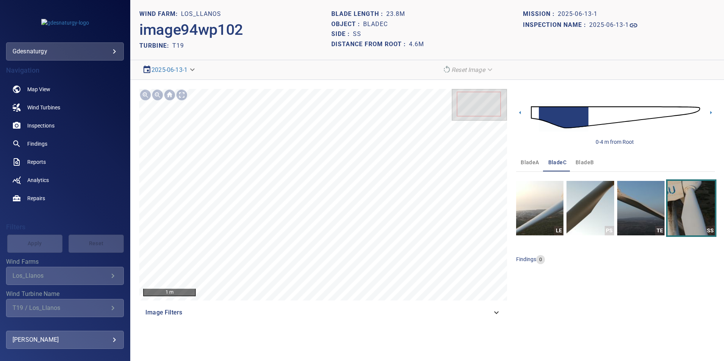
click at [536, 108] on img at bounding box center [615, 117] width 169 height 41
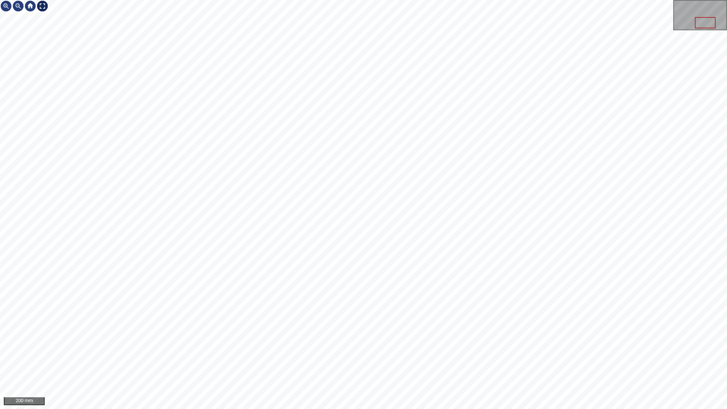
click at [44, 6] on div at bounding box center [42, 6] width 12 height 12
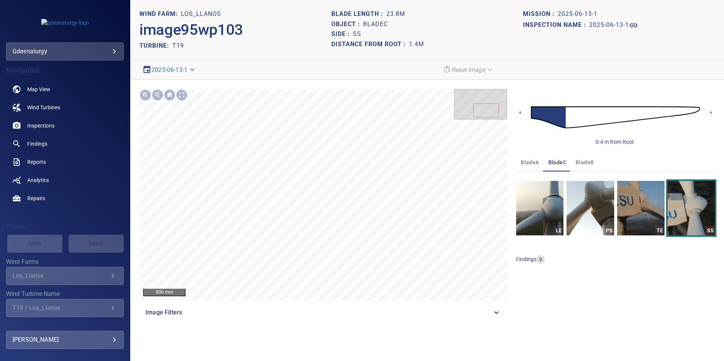
click at [567, 124] on img at bounding box center [615, 117] width 169 height 41
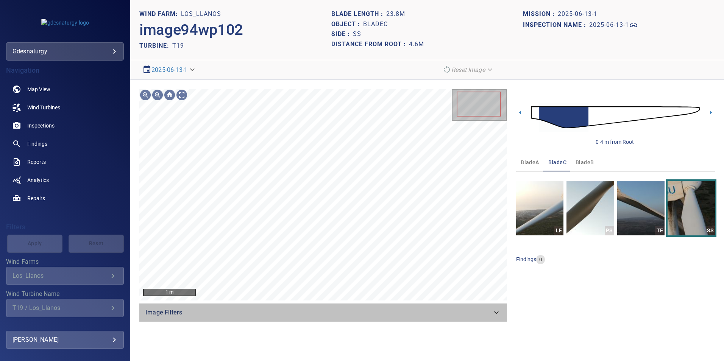
click at [474, 317] on span "Image Filters" at bounding box center [318, 312] width 347 height 9
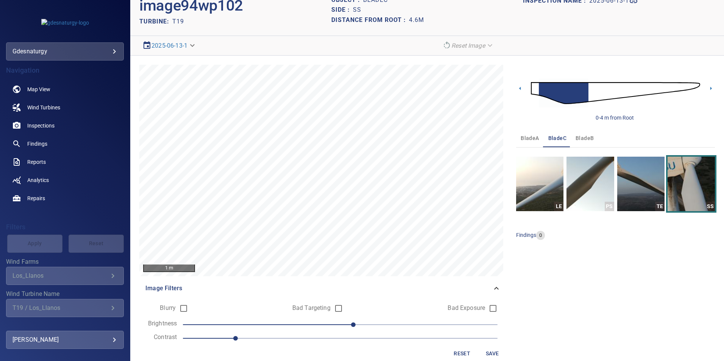
scroll to position [36, 0]
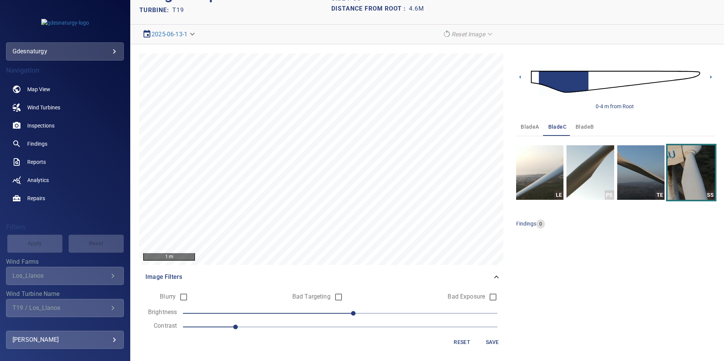
click at [291, 325] on span "1" at bounding box center [340, 327] width 315 height 11
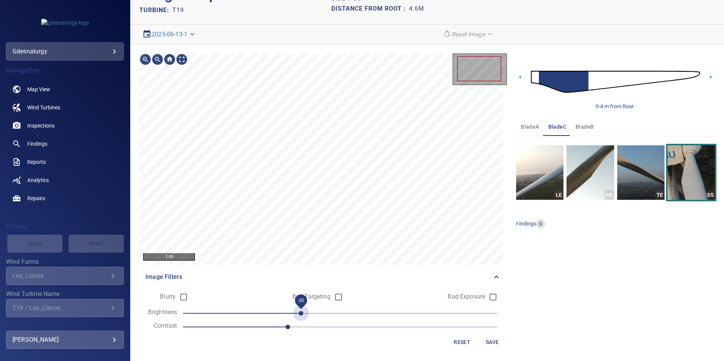
click at [304, 315] on span "-30" at bounding box center [340, 313] width 315 height 11
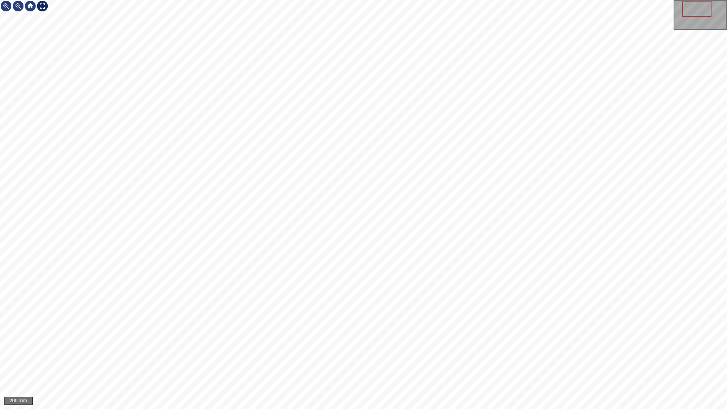
click at [44, 3] on div at bounding box center [42, 6] width 12 height 12
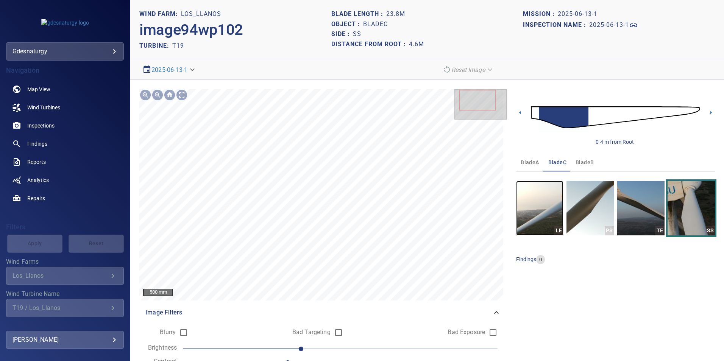
click at [541, 216] on img "button" at bounding box center [539, 208] width 47 height 55
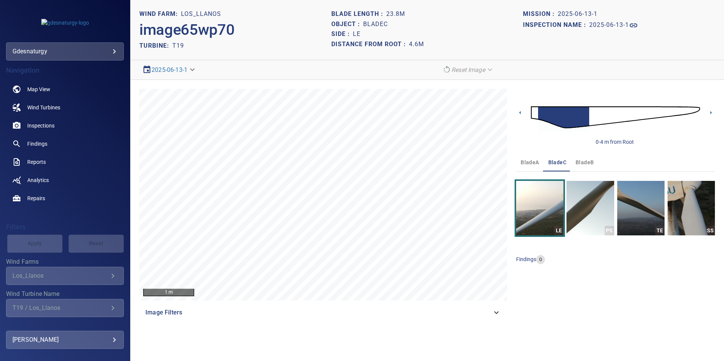
click at [465, 314] on span "Image Filters" at bounding box center [318, 312] width 347 height 9
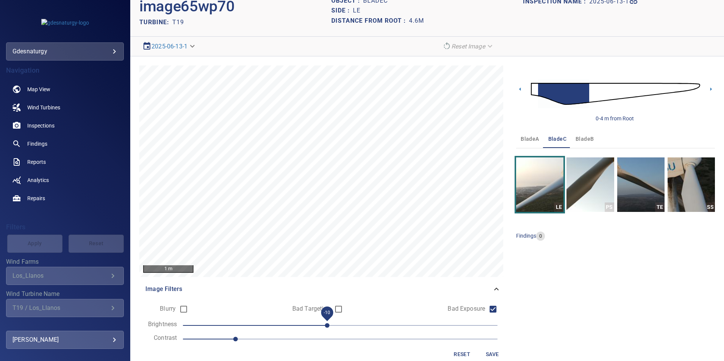
scroll to position [36, 0]
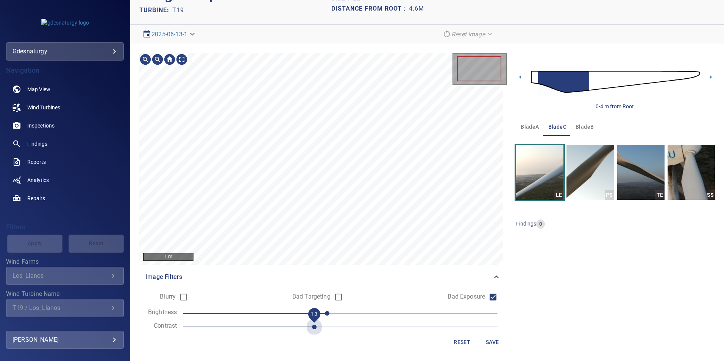
click at [306, 323] on span "1.3" at bounding box center [340, 327] width 315 height 11
click at [283, 316] on span "-10" at bounding box center [340, 313] width 315 height 11
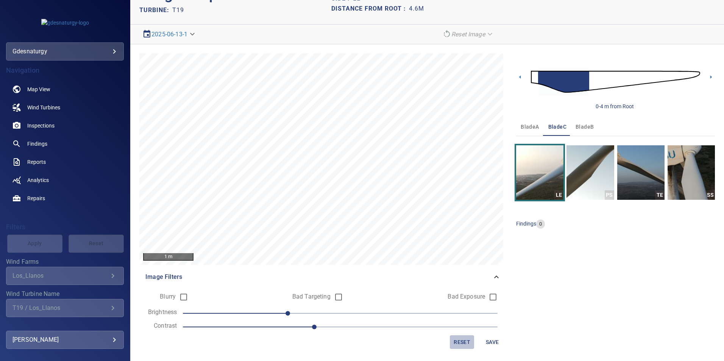
click at [462, 345] on span "Reset" at bounding box center [462, 342] width 18 height 9
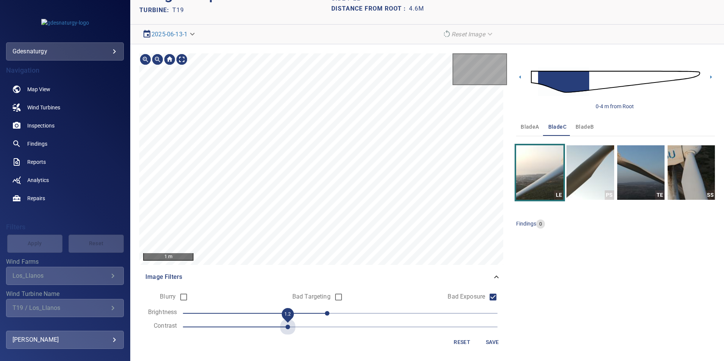
click at [281, 327] on span "1.2" at bounding box center [340, 327] width 315 height 11
click at [263, 312] on span "-60" at bounding box center [340, 313] width 315 height 11
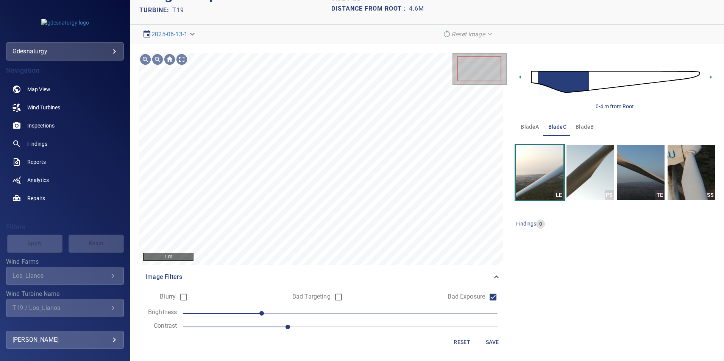
click at [285, 306] on form "Blurry Bad Targeting Bad Exposure Brightness -60 Contrast 1.2 Reset Save" at bounding box center [323, 319] width 356 height 60
click at [278, 311] on span "-60" at bounding box center [340, 313] width 315 height 11
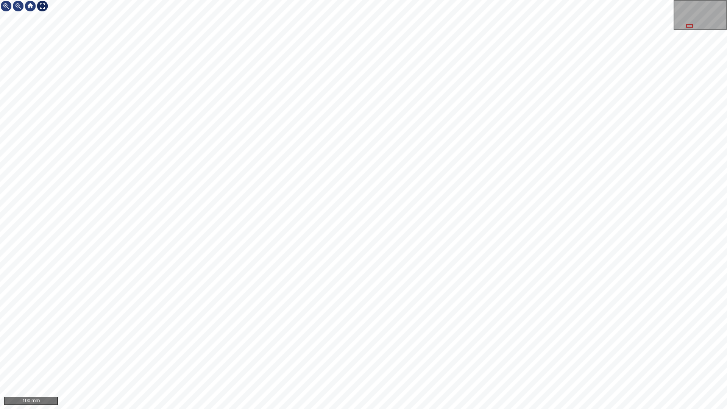
click at [42, 8] on div at bounding box center [42, 6] width 12 height 12
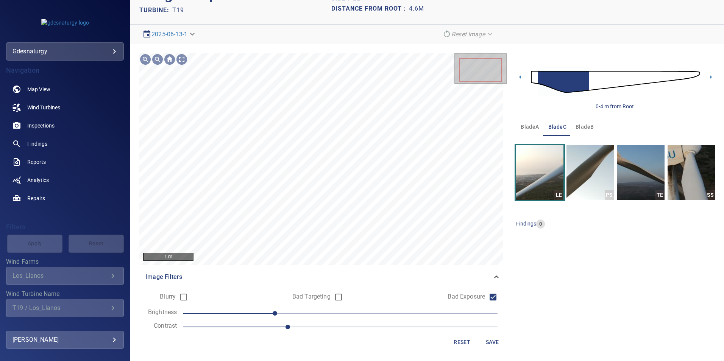
click at [454, 342] on span "Reset" at bounding box center [462, 342] width 18 height 9
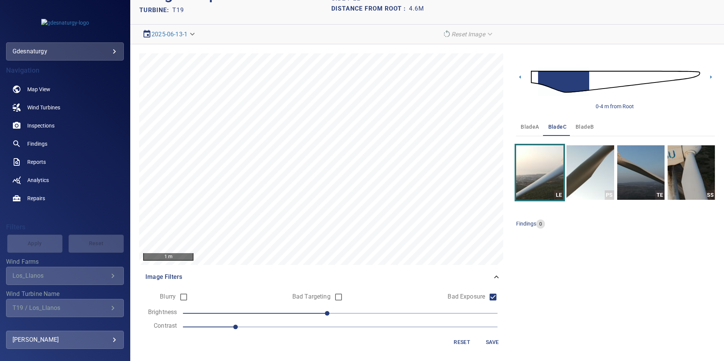
click at [397, 320] on form "Blurry Bad Targeting Bad Exposure Brightness -10 Contrast 1 Reset Save" at bounding box center [323, 319] width 356 height 60
click at [403, 306] on form "Blurry Bad Targeting Bad Exposure Brightness -10 Contrast 1 Reset Save" at bounding box center [323, 319] width 356 height 60
click at [406, 311] on span "-10" at bounding box center [340, 313] width 315 height 11
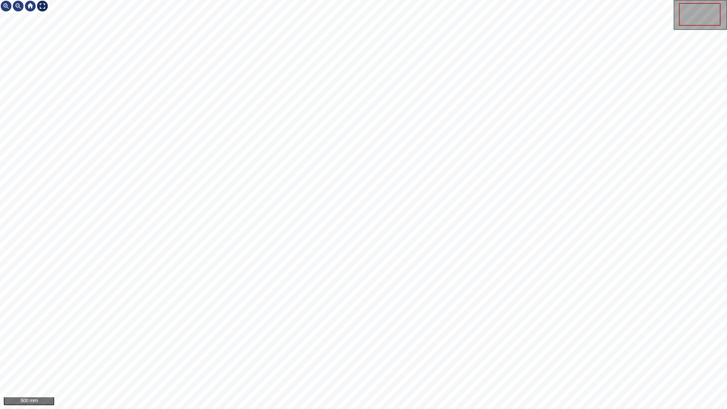
click at [48, 7] on div at bounding box center [42, 6] width 12 height 12
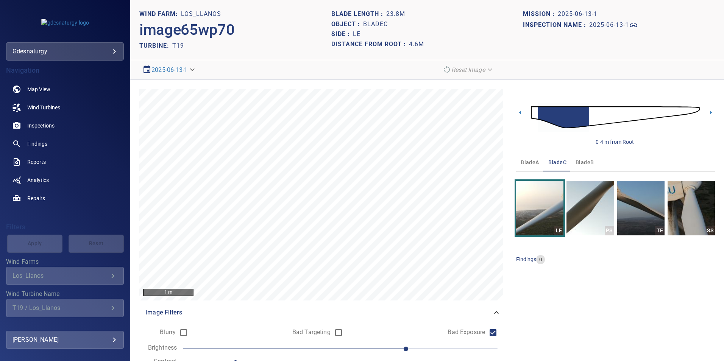
click at [625, 113] on img at bounding box center [615, 117] width 169 height 41
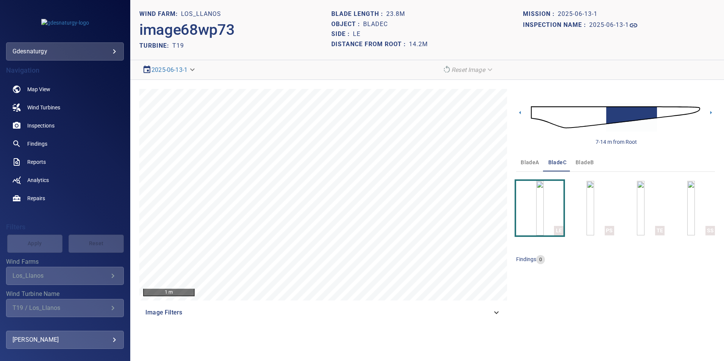
click at [658, 110] on img at bounding box center [615, 117] width 169 height 41
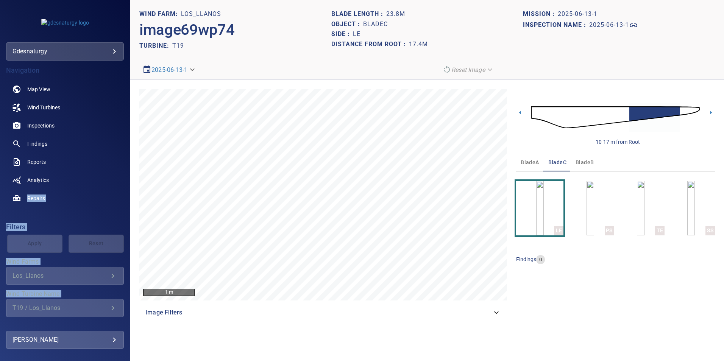
drag, startPoint x: -1, startPoint y: 344, endPoint x: -258, endPoint y: 170, distance: 310.6
click at [0, 170] on html "**********" at bounding box center [362, 180] width 724 height 361
click at [581, 119] on img at bounding box center [615, 117] width 169 height 41
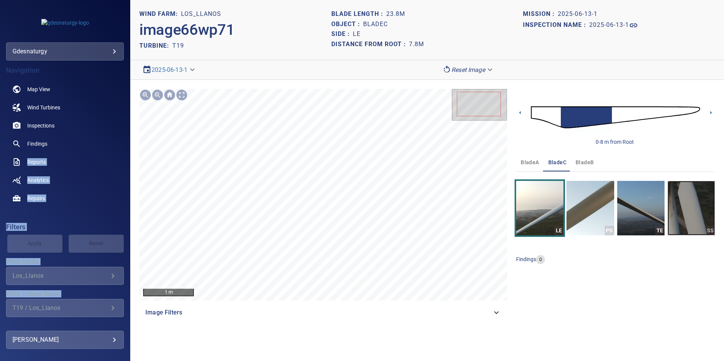
click at [702, 212] on img "button" at bounding box center [691, 208] width 47 height 55
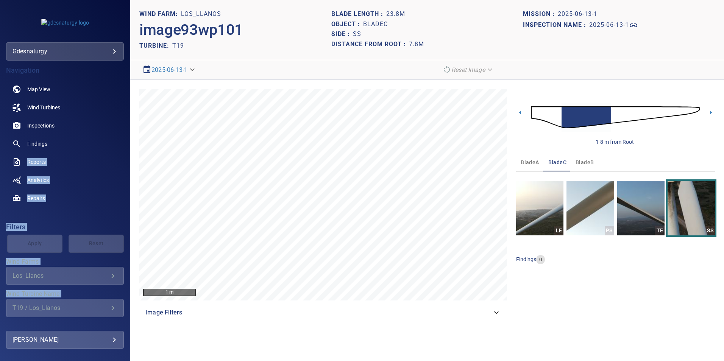
click at [612, 107] on img at bounding box center [615, 117] width 169 height 41
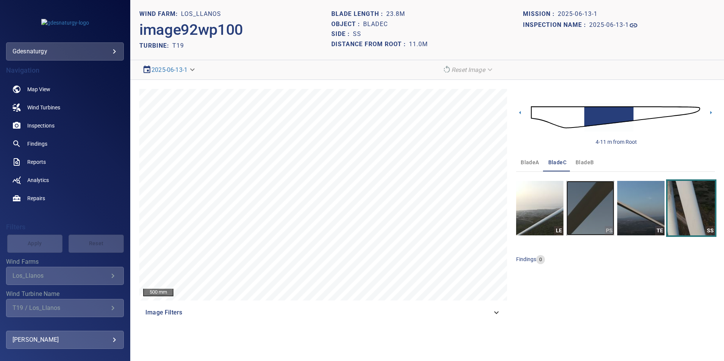
click at [600, 208] on img "button" at bounding box center [590, 208] width 47 height 55
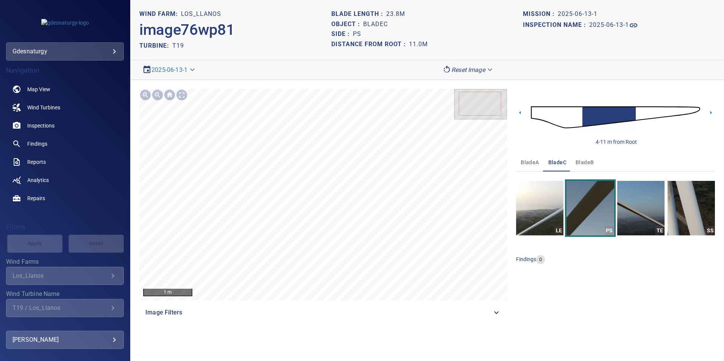
click at [639, 114] on img at bounding box center [615, 117] width 169 height 41
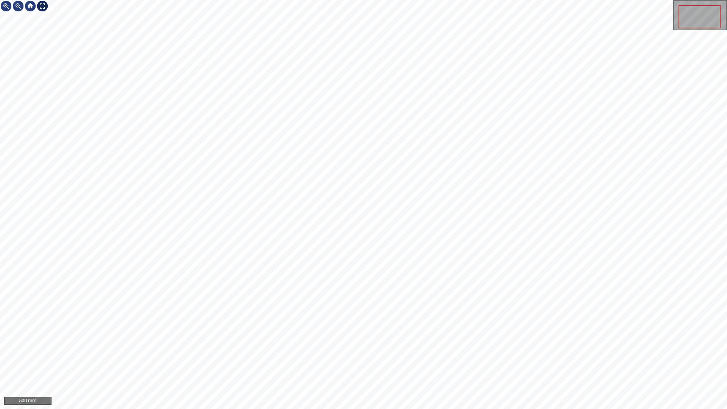
click at [41, 4] on div at bounding box center [42, 6] width 12 height 12
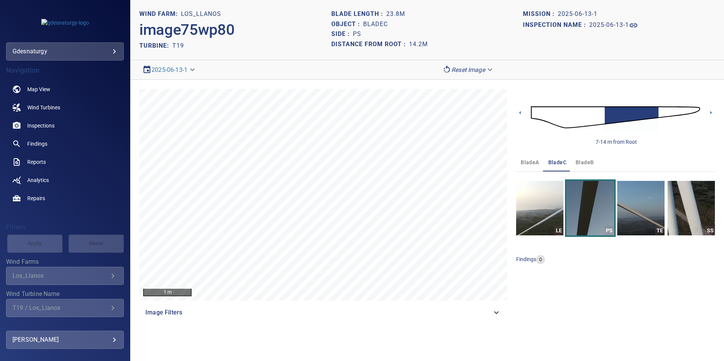
click at [567, 118] on img at bounding box center [615, 117] width 169 height 41
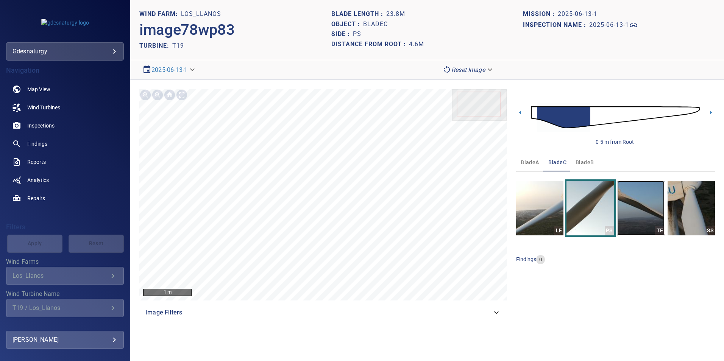
click at [655, 222] on img "button" at bounding box center [640, 208] width 47 height 55
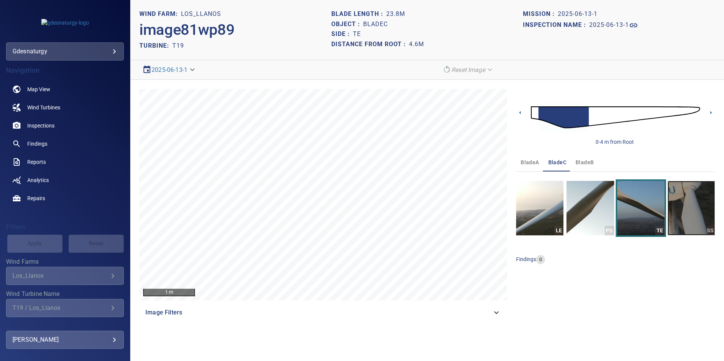
click at [699, 199] on img "button" at bounding box center [691, 208] width 47 height 55
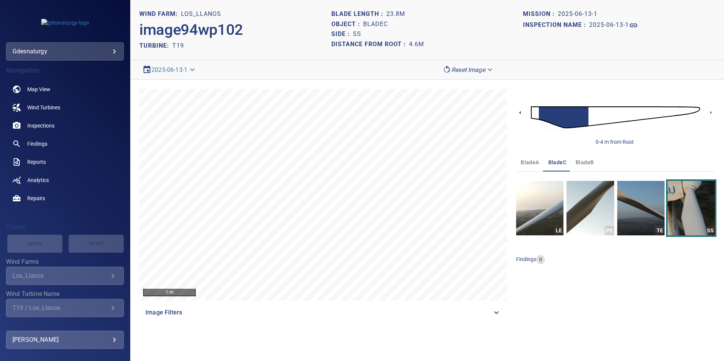
click at [523, 114] on icon at bounding box center [520, 113] width 8 height 8
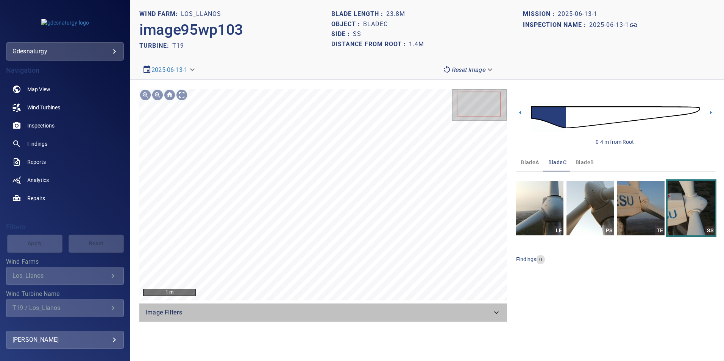
drag, startPoint x: 361, startPoint y: 311, endPoint x: 344, endPoint y: 321, distance: 20.3
click at [361, 311] on span "Image Filters" at bounding box center [318, 312] width 347 height 9
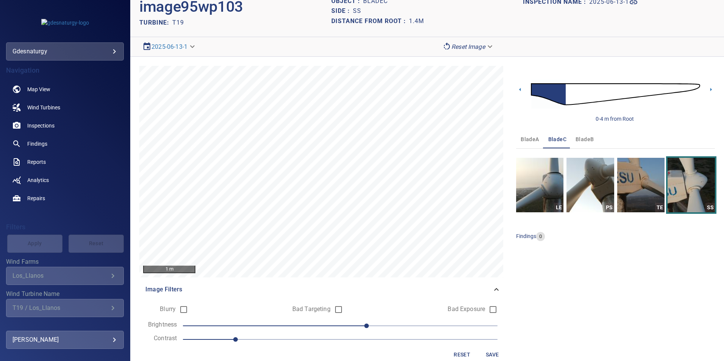
scroll to position [36, 0]
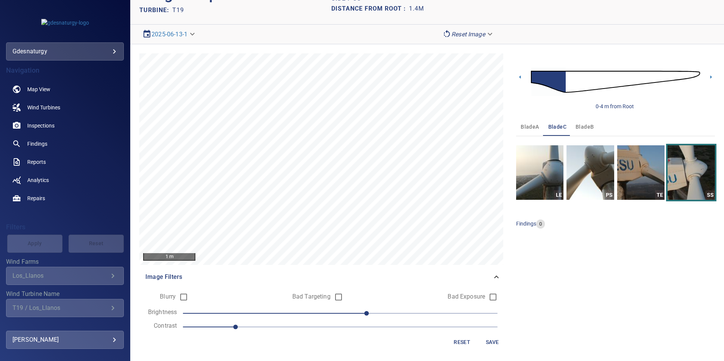
click at [312, 328] on span "1" at bounding box center [340, 327] width 315 height 11
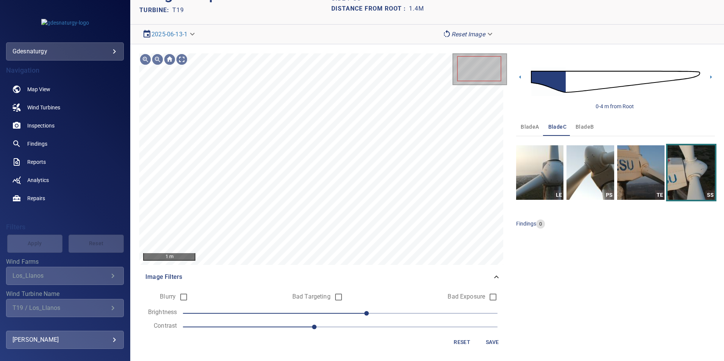
click at [324, 314] on span "20" at bounding box center [340, 313] width 315 height 11
click at [316, 312] on span "-10" at bounding box center [340, 313] width 315 height 11
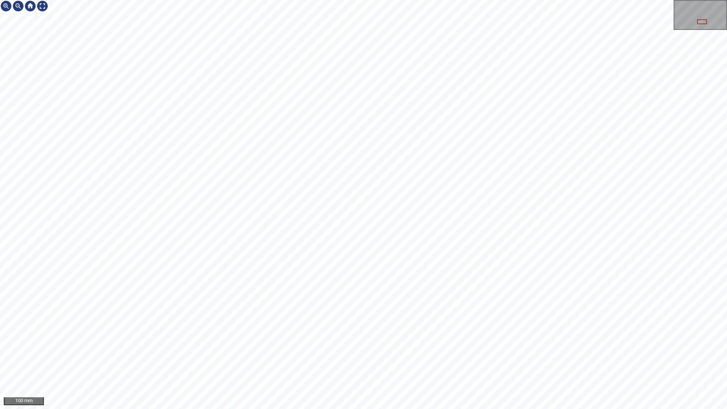
click at [0, 361] on html "100 mm" at bounding box center [363, 204] width 727 height 409
click at [45, 6] on div at bounding box center [42, 6] width 12 height 12
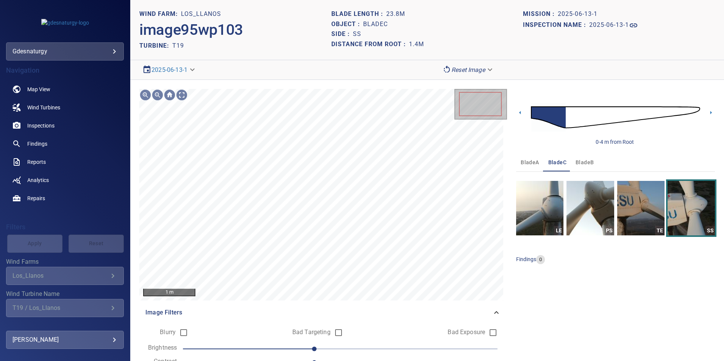
click at [115, 58] on div "**********" at bounding box center [65, 51] width 118 height 18
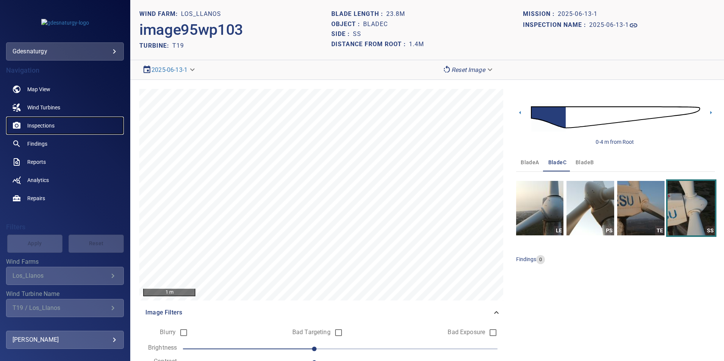
click at [55, 123] on link "Inspections" at bounding box center [65, 126] width 118 height 18
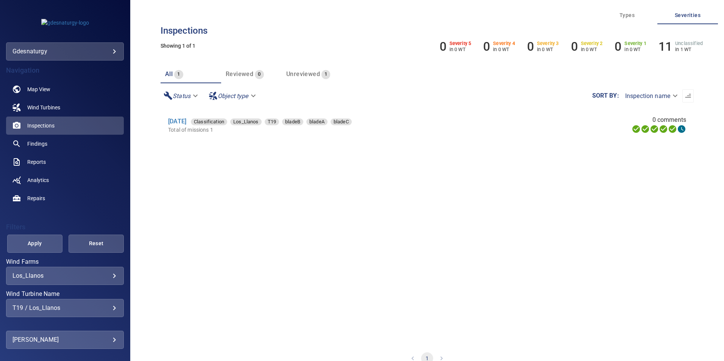
click at [90, 307] on div "T19 / Los_Llanos" at bounding box center [64, 308] width 105 height 7
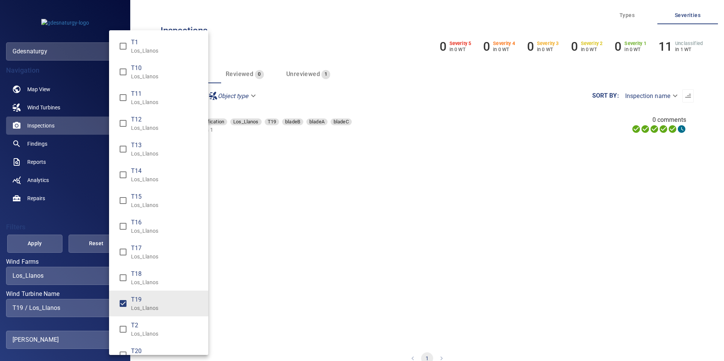
click at [149, 303] on span "T19" at bounding box center [166, 299] width 71 height 9
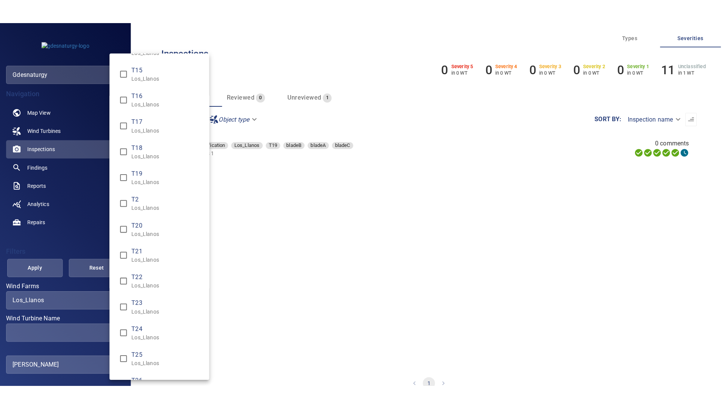
scroll to position [152, 0]
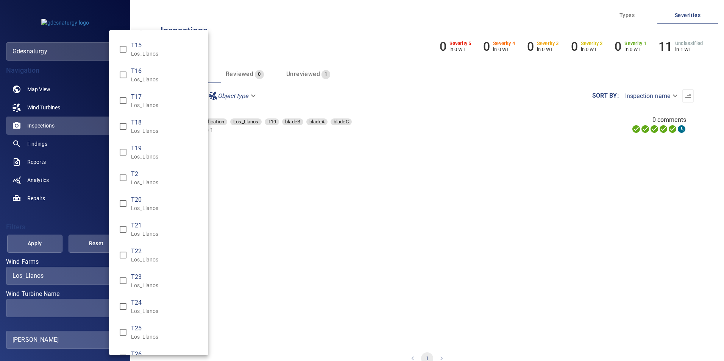
click at [149, 303] on span "T24" at bounding box center [166, 302] width 71 height 9
type input "**********"
click at [15, 231] on div "Wind Turbine Name" at bounding box center [362, 180] width 724 height 361
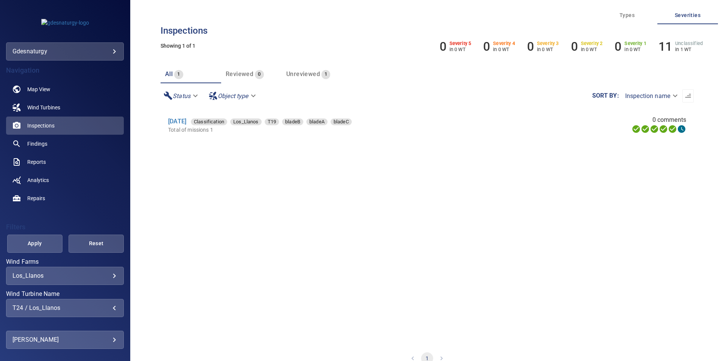
click at [35, 245] on span "Apply" at bounding box center [35, 243] width 36 height 9
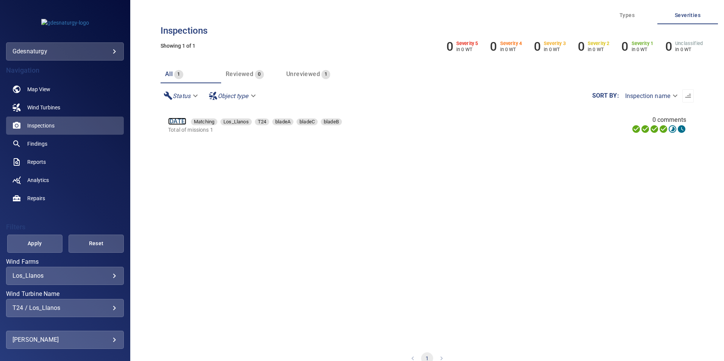
click at [173, 120] on link "12 Jun 2025" at bounding box center [177, 121] width 18 height 7
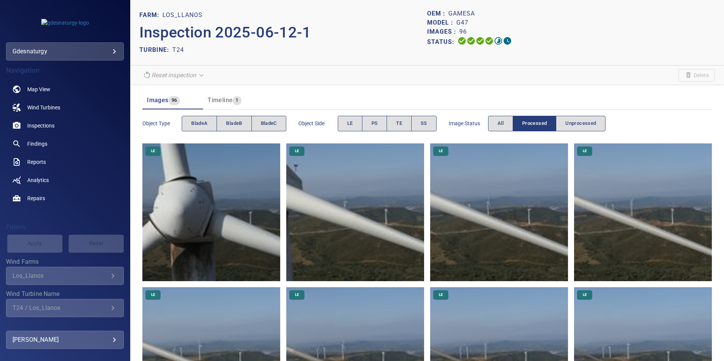
click at [214, 199] on img at bounding box center [211, 213] width 138 height 138
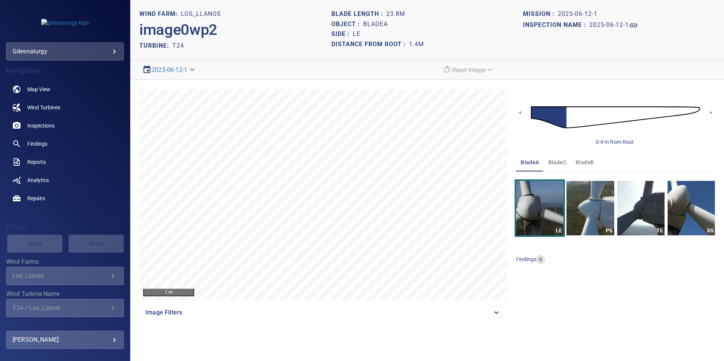
click at [584, 162] on span "bladeB" at bounding box center [585, 162] width 18 height 9
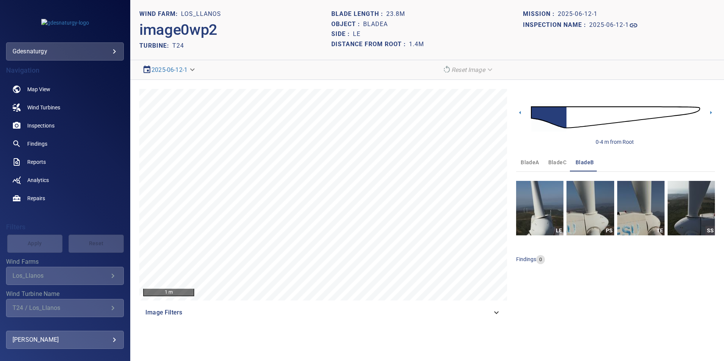
click at [562, 164] on span "bladeC" at bounding box center [557, 162] width 18 height 9
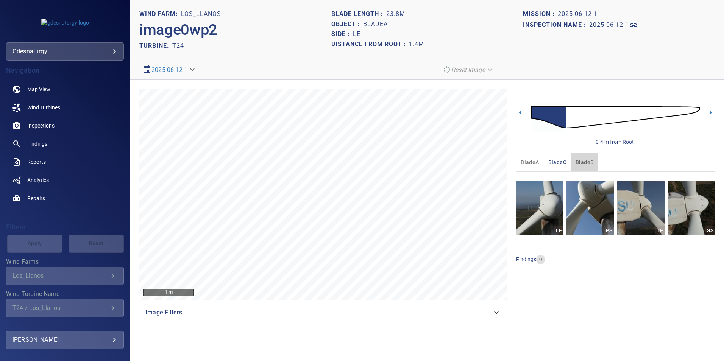
click at [581, 164] on span "bladeB" at bounding box center [585, 162] width 18 height 9
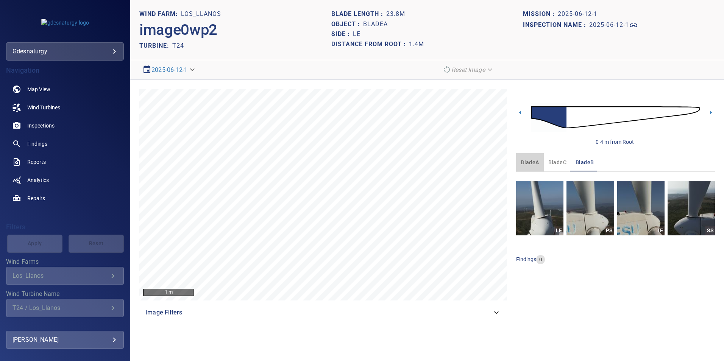
click at [526, 166] on span "bladeA" at bounding box center [530, 162] width 18 height 9
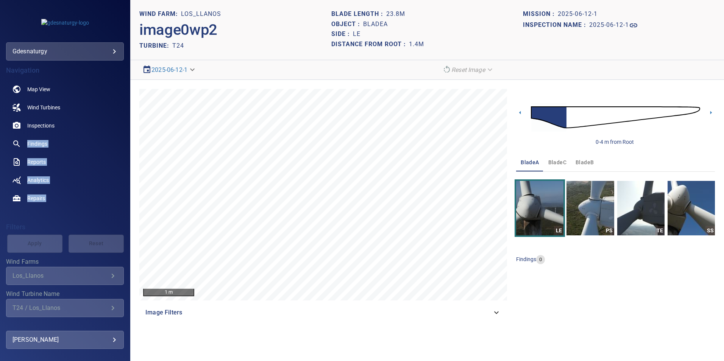
drag, startPoint x: -239, startPoint y: 147, endPoint x: -266, endPoint y: 145, distance: 26.6
click at [0, 145] on html "**********" at bounding box center [362, 180] width 724 height 361
click at [642, 115] on img at bounding box center [615, 117] width 169 height 41
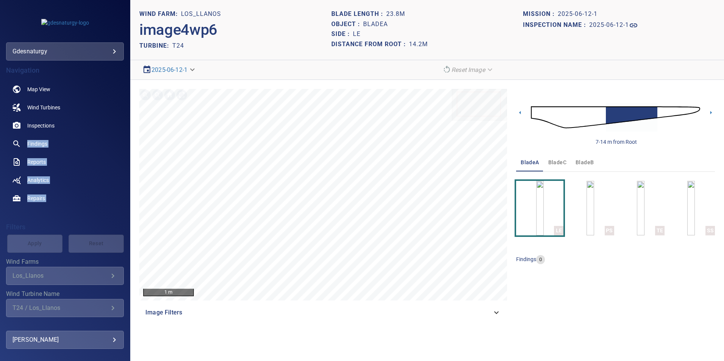
click at [660, 113] on img at bounding box center [615, 117] width 169 height 41
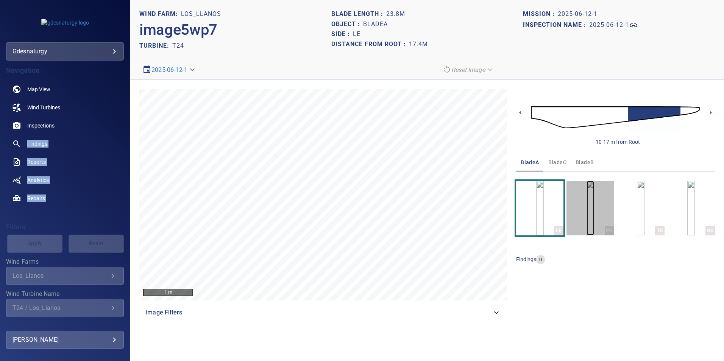
click at [594, 217] on img "button" at bounding box center [591, 208] width 8 height 55
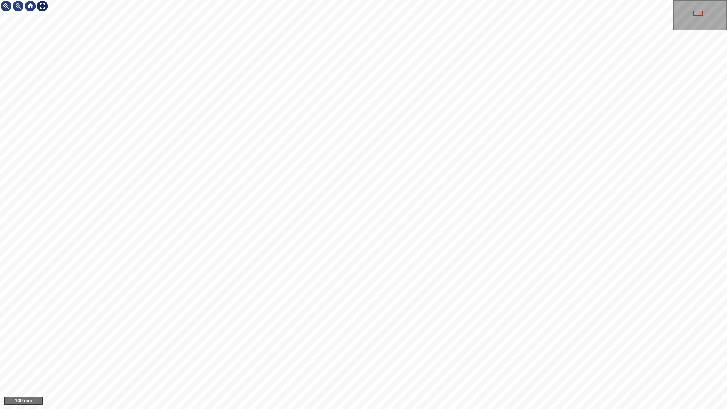
click at [45, 6] on div at bounding box center [42, 6] width 12 height 12
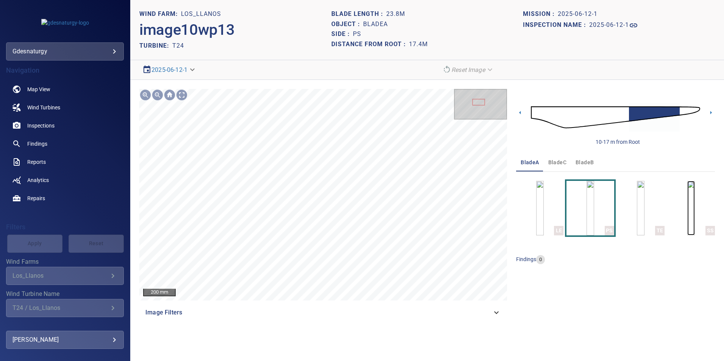
click at [695, 219] on img "button" at bounding box center [691, 208] width 8 height 55
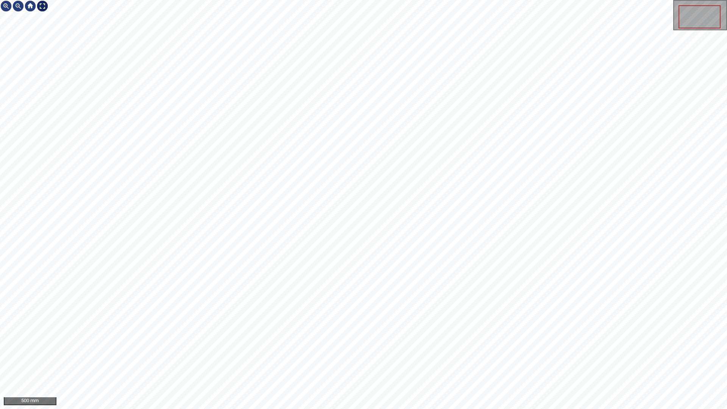
click at [41, 3] on div at bounding box center [42, 6] width 12 height 12
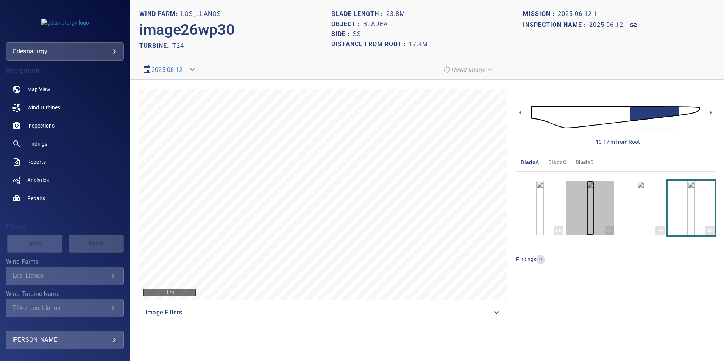
click at [593, 205] on img "button" at bounding box center [591, 208] width 8 height 55
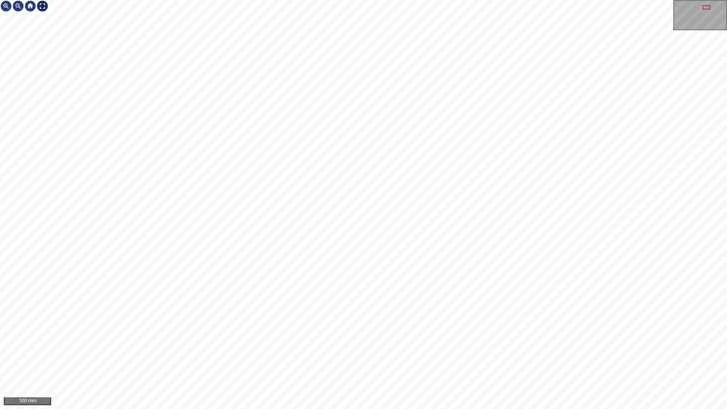
click at [39, 7] on div at bounding box center [42, 6] width 12 height 12
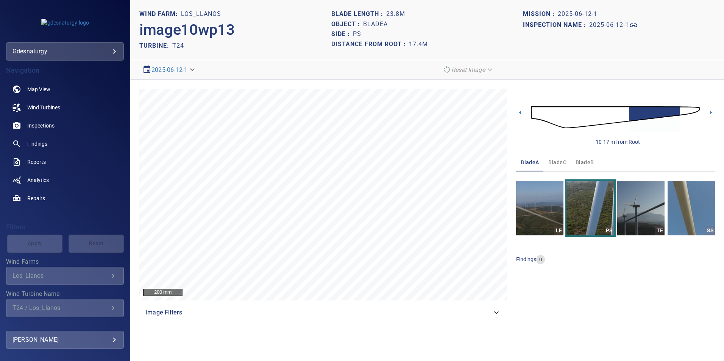
click at [570, 119] on img at bounding box center [615, 117] width 169 height 41
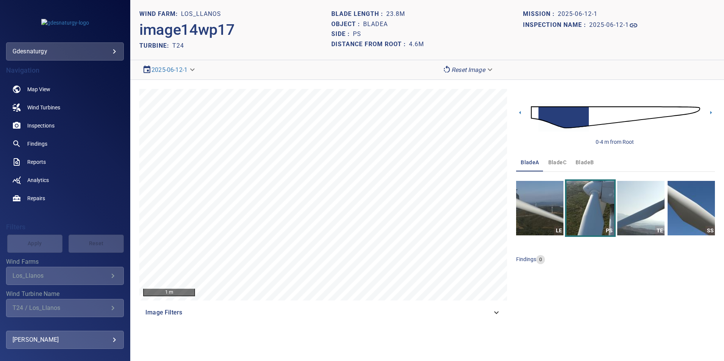
click at [596, 113] on img at bounding box center [615, 117] width 169 height 41
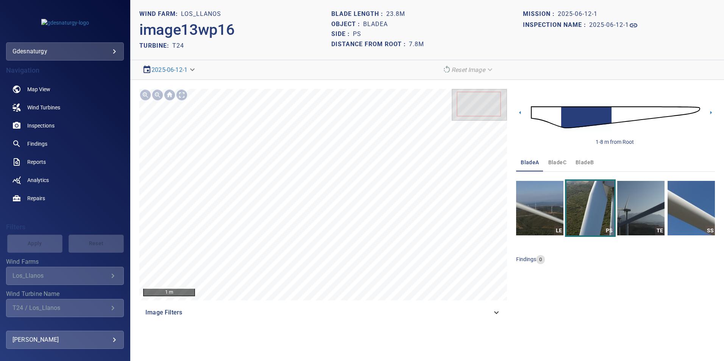
drag, startPoint x: 618, startPoint y: 114, endPoint x: 545, endPoint y: 96, distance: 75.3
click at [618, 114] on img at bounding box center [615, 117] width 169 height 41
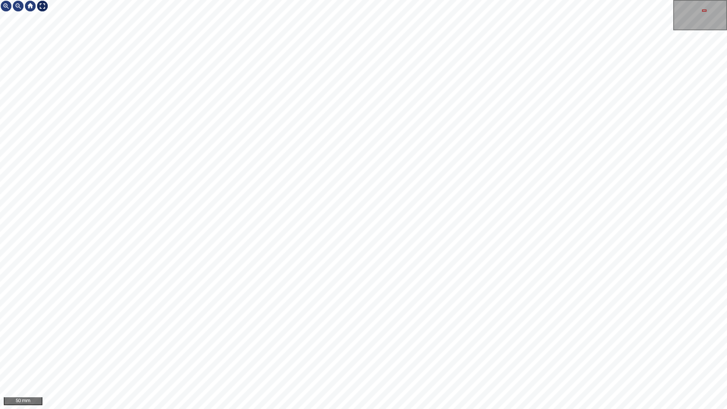
click at [44, 6] on div at bounding box center [42, 6] width 12 height 12
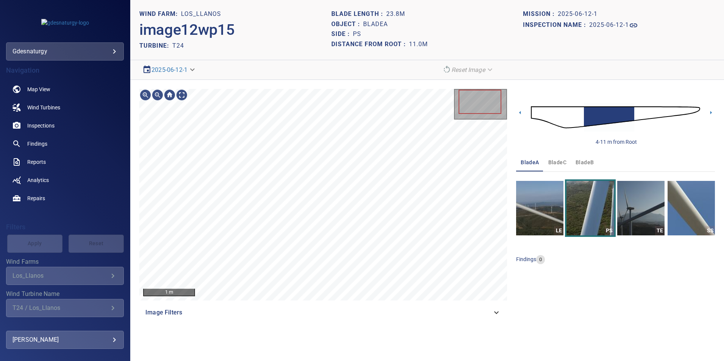
click at [580, 120] on img at bounding box center [615, 117] width 169 height 41
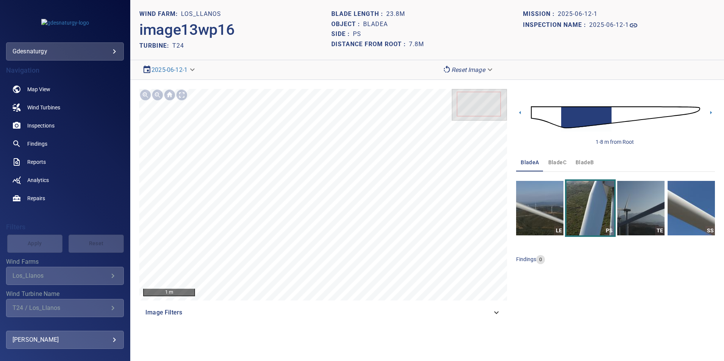
click at [612, 117] on img at bounding box center [615, 117] width 169 height 41
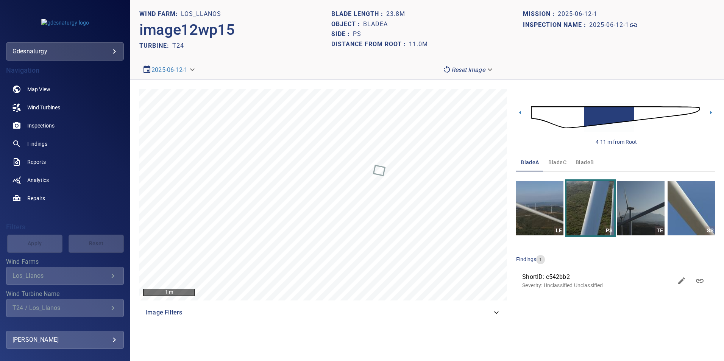
click at [566, 119] on img at bounding box center [615, 117] width 169 height 41
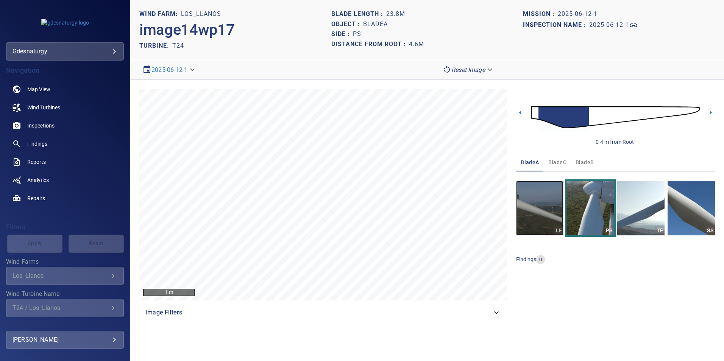
click at [533, 197] on img "button" at bounding box center [539, 208] width 47 height 55
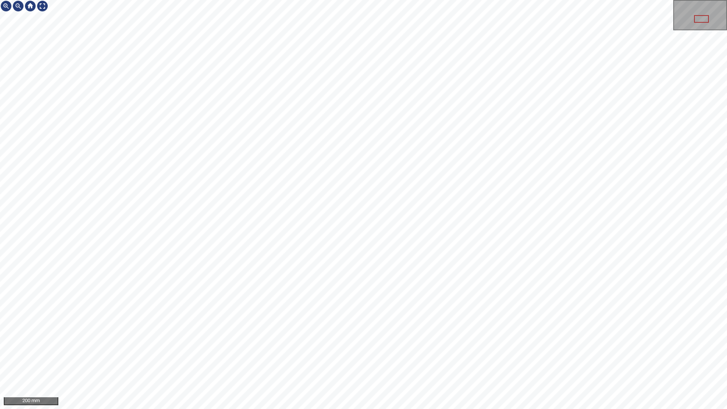
click at [30, 0] on div "200 mm" at bounding box center [363, 204] width 727 height 409
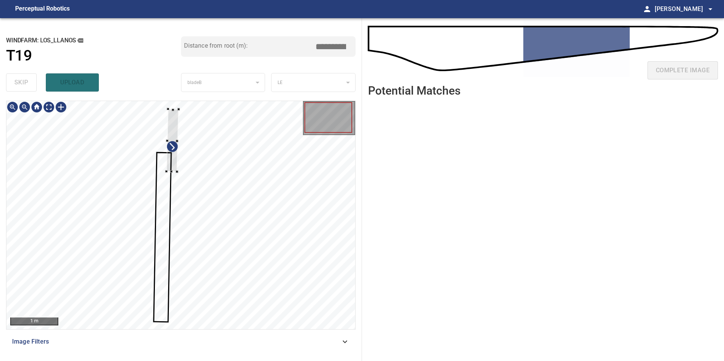
click at [242, 206] on div at bounding box center [180, 215] width 349 height 228
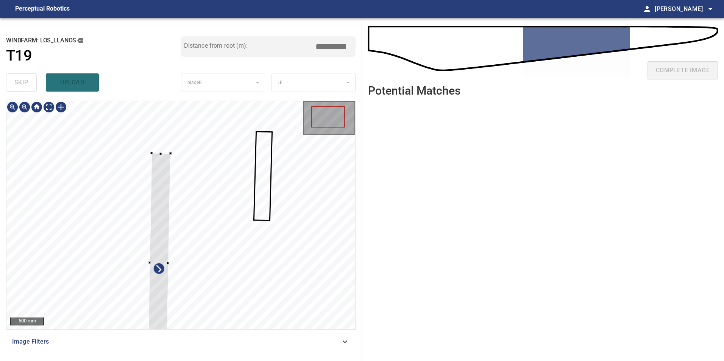
click at [154, 162] on div at bounding box center [159, 262] width 23 height 219
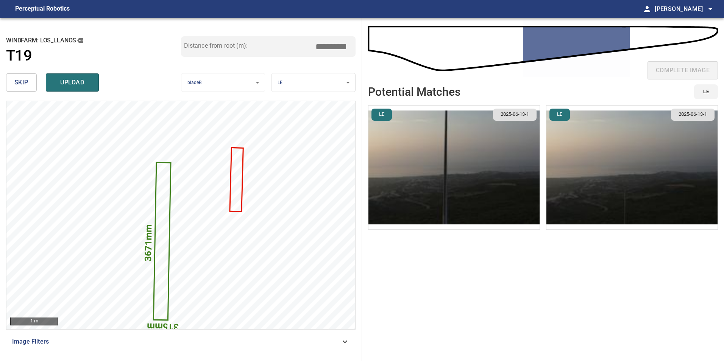
drag, startPoint x: 330, startPoint y: 48, endPoint x: 392, endPoint y: 56, distance: 63.0
click at [384, 58] on div "**********" at bounding box center [362, 189] width 724 height 343
type input "*****"
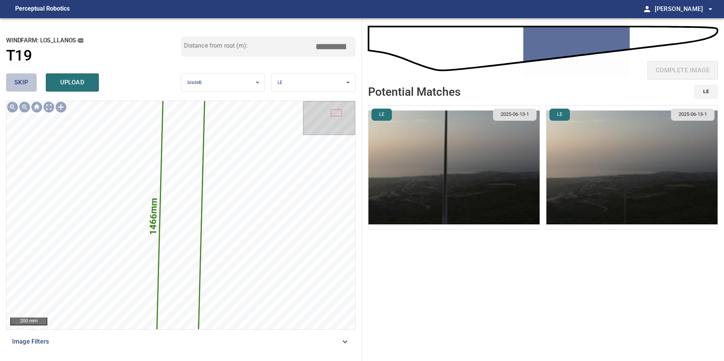
click at [23, 77] on button "skip" at bounding box center [21, 82] width 31 height 18
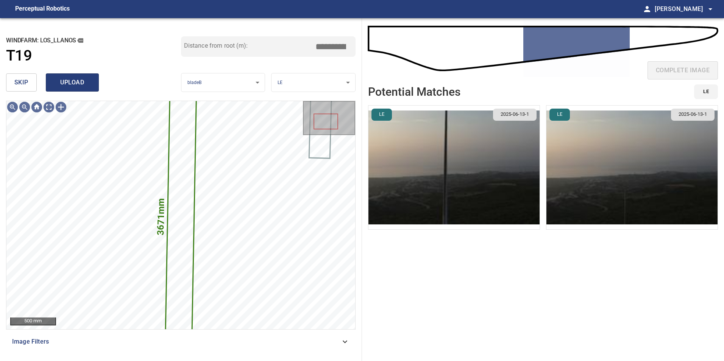
click at [73, 81] on span "upload" at bounding box center [72, 82] width 36 height 11
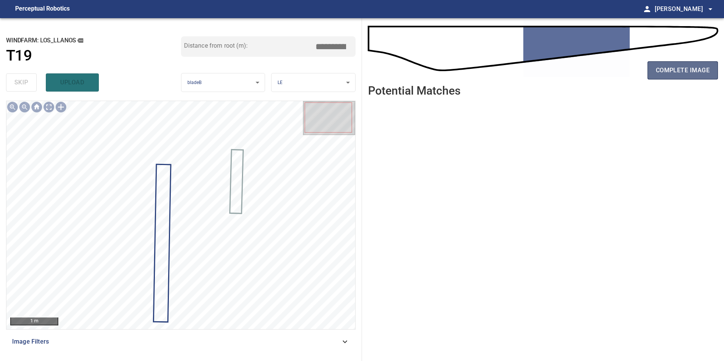
click at [678, 68] on span "complete image" at bounding box center [683, 70] width 54 height 11
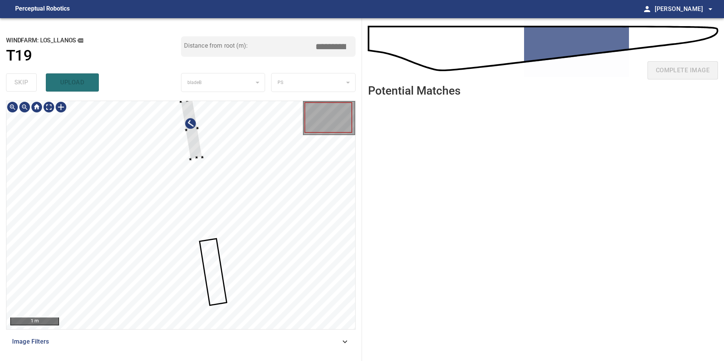
click at [281, 215] on div at bounding box center [180, 215] width 349 height 228
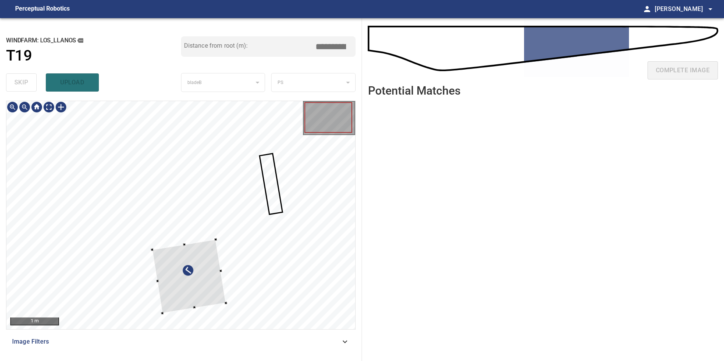
click at [164, 313] on div at bounding box center [189, 277] width 74 height 74
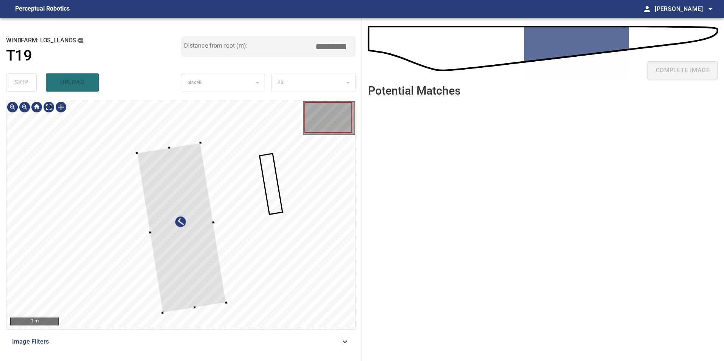
click at [183, 143] on div at bounding box center [180, 215] width 349 height 228
click at [208, 288] on div at bounding box center [183, 229] width 86 height 161
click at [191, 315] on div at bounding box center [180, 215] width 349 height 228
click at [230, 310] on div at bounding box center [180, 215] width 349 height 228
click at [216, 295] on div at bounding box center [181, 235] width 94 height 172
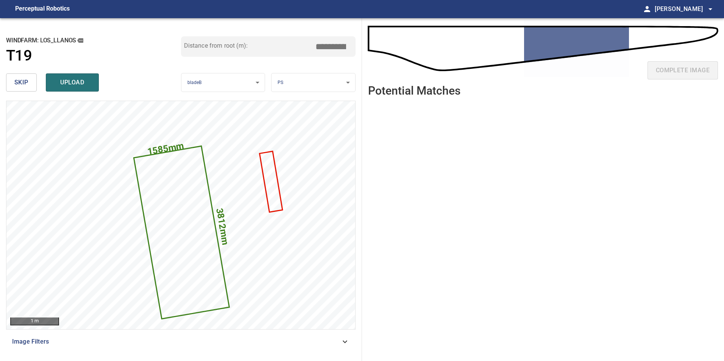
drag, startPoint x: 331, startPoint y: 50, endPoint x: 379, endPoint y: 51, distance: 47.7
click at [372, 50] on div "**********" at bounding box center [362, 189] width 724 height 343
type input "*****"
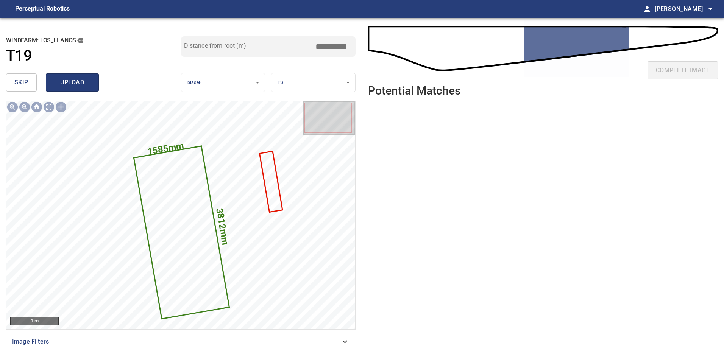
click at [70, 84] on span "upload" at bounding box center [72, 82] width 36 height 11
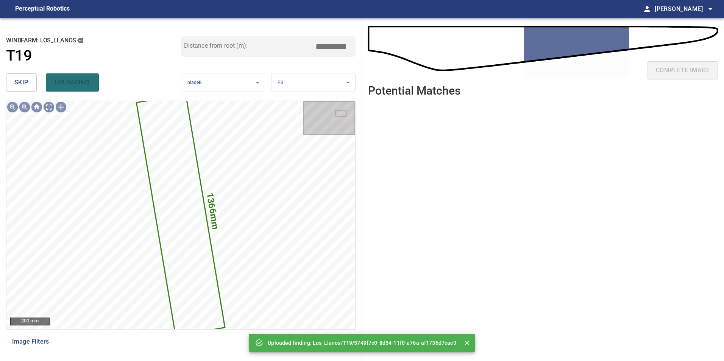
click at [14, 81] on button "skip" at bounding box center [21, 82] width 31 height 18
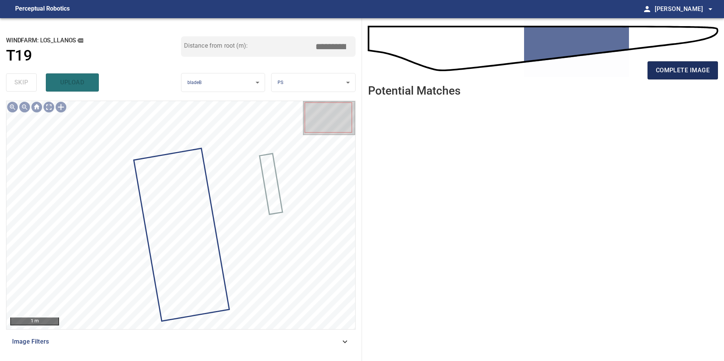
click at [670, 72] on span "complete image" at bounding box center [683, 70] width 54 height 11
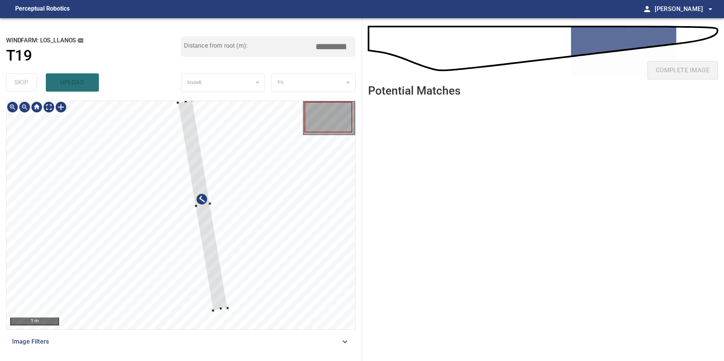
click at [265, 263] on div at bounding box center [180, 215] width 349 height 228
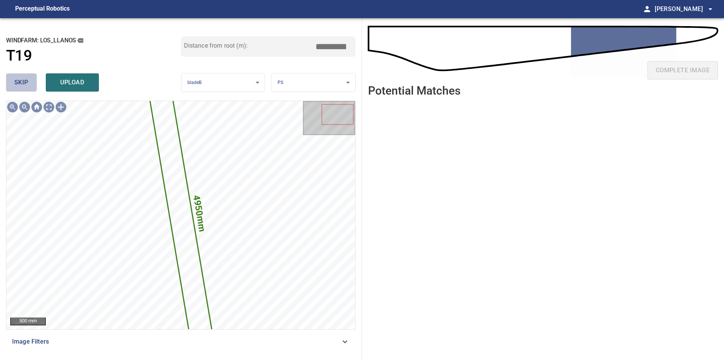
drag, startPoint x: 25, startPoint y: 80, endPoint x: 31, endPoint y: 98, distance: 18.4
click at [25, 81] on span "skip" at bounding box center [21, 82] width 14 height 11
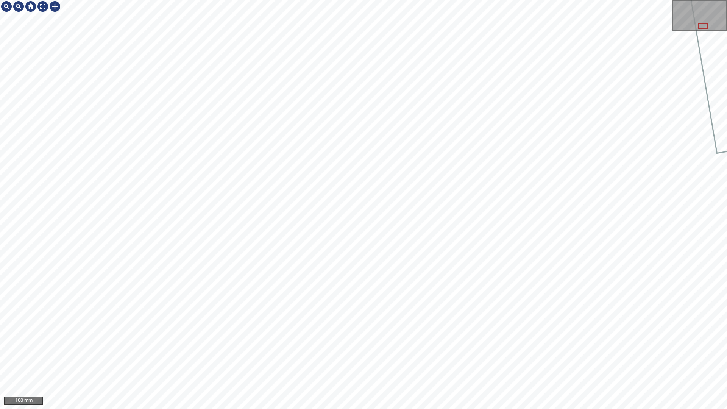
click at [388, 0] on div "100 mm" at bounding box center [363, 204] width 727 height 409
click at [341, 361] on div "100 mm" at bounding box center [363, 204] width 727 height 409
click at [525, 361] on div "100 mm" at bounding box center [363, 204] width 727 height 409
click at [529, 361] on div "100 mm" at bounding box center [363, 204] width 727 height 409
click at [319, 130] on div "100 mm" at bounding box center [363, 204] width 727 height 409
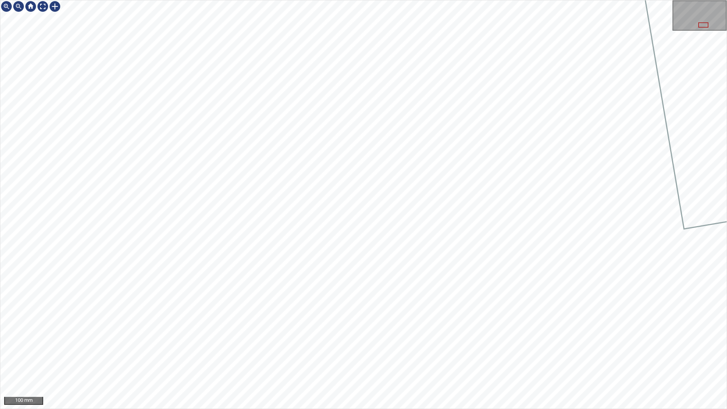
click at [344, 0] on div "100 mm" at bounding box center [363, 204] width 727 height 409
click at [440, 361] on div "100 mm" at bounding box center [363, 204] width 727 height 409
click at [501, 361] on div "100 mm" at bounding box center [363, 204] width 727 height 409
click at [434, 361] on div "50 mm" at bounding box center [363, 204] width 727 height 409
click at [375, 361] on div "50 mm" at bounding box center [363, 204] width 727 height 409
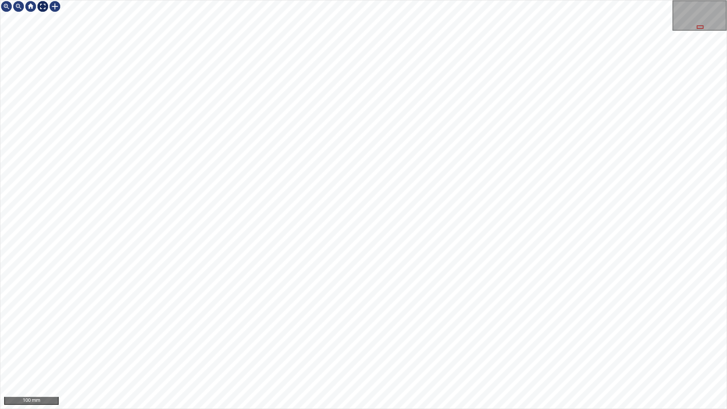
click at [41, 6] on div at bounding box center [43, 6] width 12 height 12
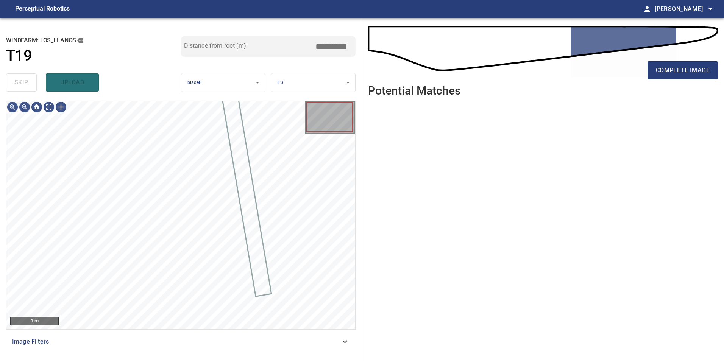
click at [317, 346] on span "Image Filters" at bounding box center [176, 341] width 328 height 9
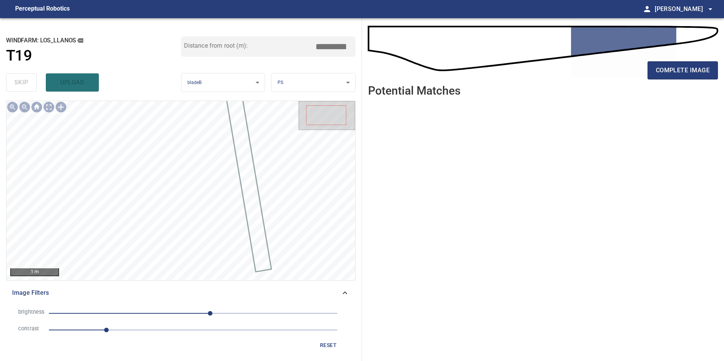
click at [125, 335] on span "1" at bounding box center [193, 330] width 289 height 11
click at [172, 312] on span "30" at bounding box center [193, 313] width 289 height 11
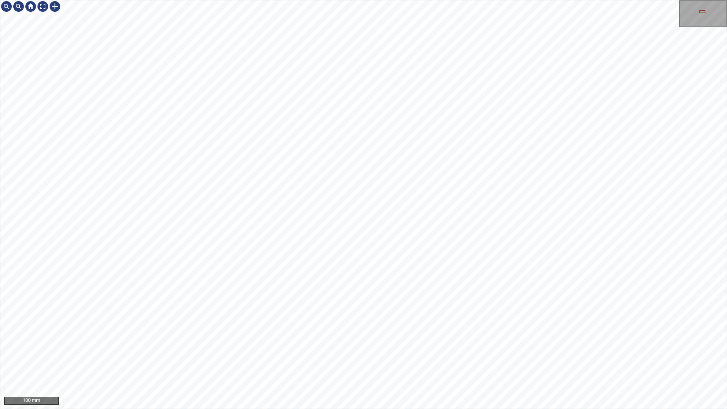
click at [406, 361] on div "100 mm" at bounding box center [363, 204] width 727 height 409
click at [336, 361] on div "100 mm" at bounding box center [363, 204] width 727 height 409
click at [422, 361] on div "100 mm" at bounding box center [363, 204] width 727 height 409
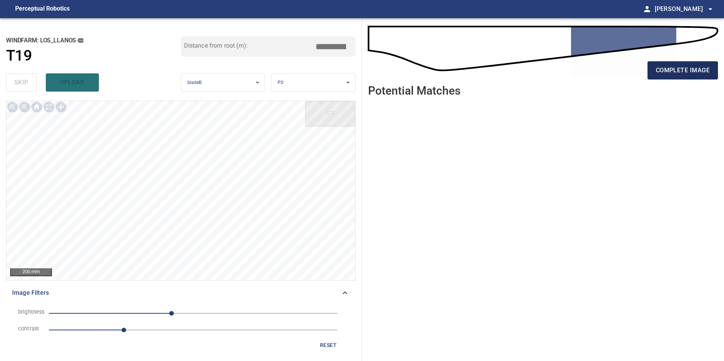
click at [676, 73] on span "complete image" at bounding box center [683, 70] width 54 height 11
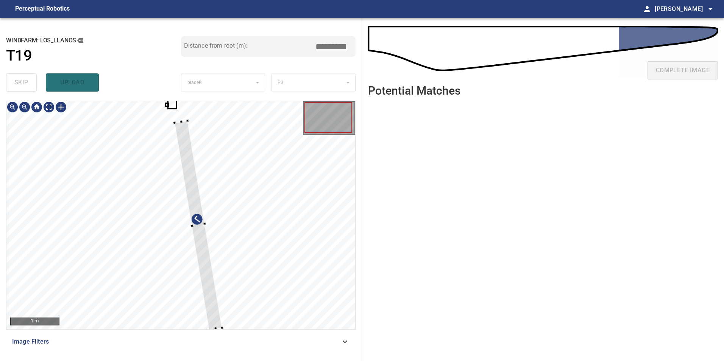
click at [267, 236] on div at bounding box center [180, 215] width 349 height 228
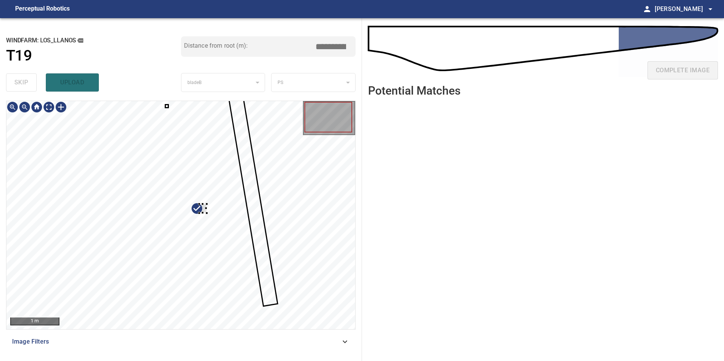
click at [204, 221] on div at bounding box center [180, 215] width 349 height 228
click at [229, 206] on div at bounding box center [180, 215] width 349 height 228
click at [258, 174] on div at bounding box center [180, 215] width 349 height 228
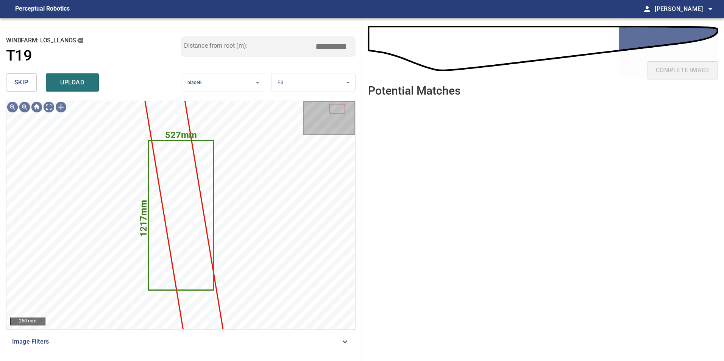
click at [15, 87] on span "skip" at bounding box center [21, 82] width 14 height 11
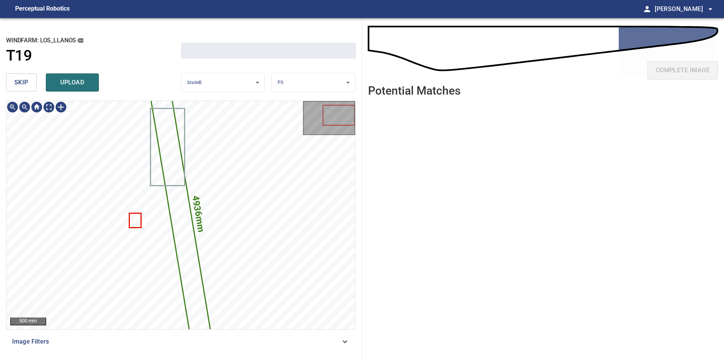
click at [15, 87] on span "skip" at bounding box center [21, 82] width 14 height 11
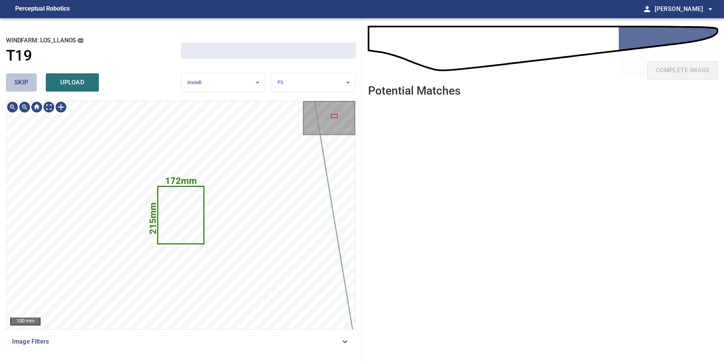
click at [15, 87] on span "skip" at bounding box center [21, 82] width 14 height 11
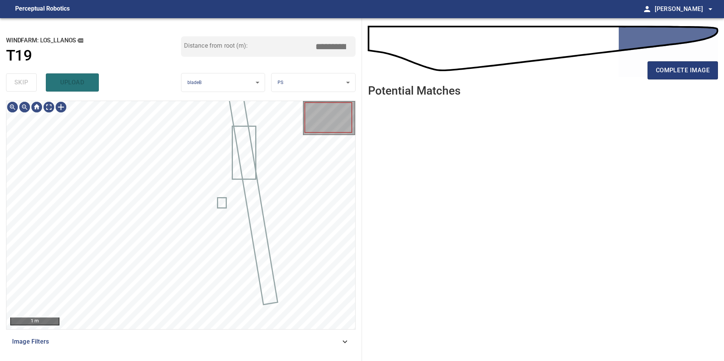
click at [16, 87] on div "skip upload" at bounding box center [93, 82] width 175 height 24
click at [17, 87] on div "skip upload" at bounding box center [93, 82] width 175 height 24
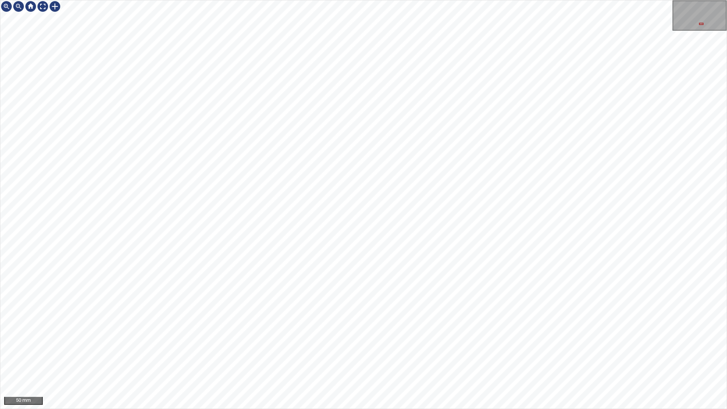
click at [445, 361] on div "50 mm" at bounding box center [363, 204] width 727 height 409
click at [476, 361] on div "50 mm" at bounding box center [363, 204] width 727 height 409
click at [367, 361] on div "50 mm" at bounding box center [363, 204] width 727 height 409
click at [477, 361] on div "50 mm" at bounding box center [363, 204] width 727 height 409
click at [530, 361] on div "50 mm" at bounding box center [363, 204] width 727 height 409
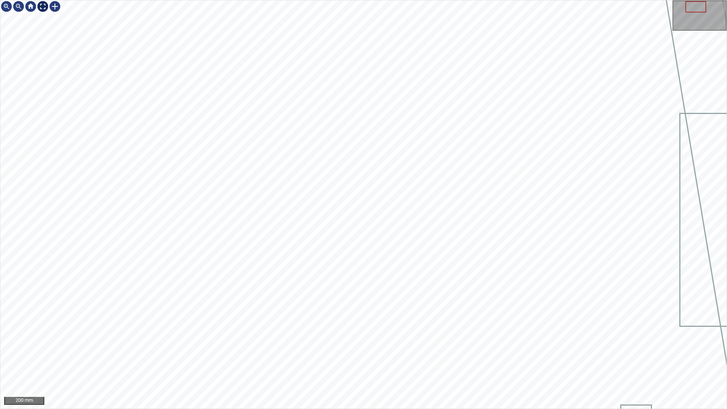
click at [43, 12] on div at bounding box center [43, 6] width 12 height 12
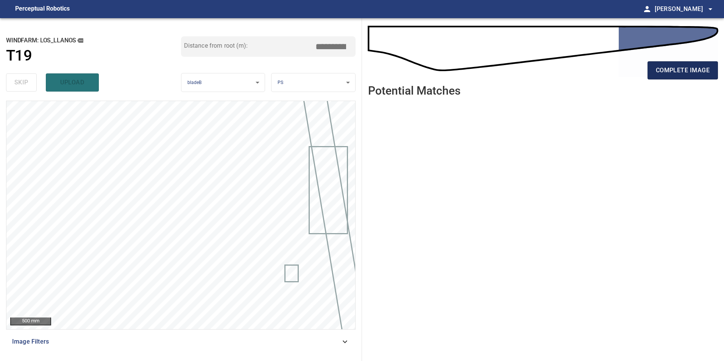
click at [673, 73] on span "complete image" at bounding box center [683, 70] width 54 height 11
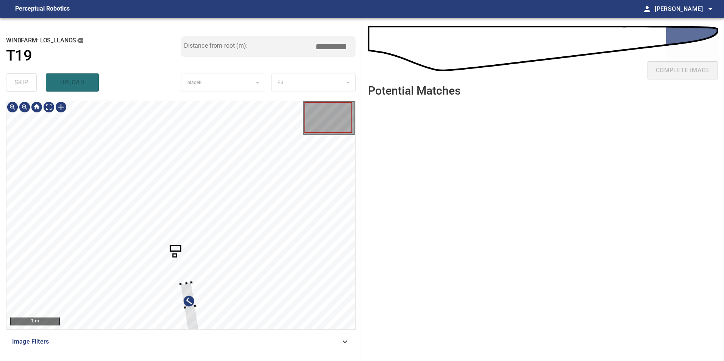
click at [235, 225] on div at bounding box center [180, 215] width 349 height 228
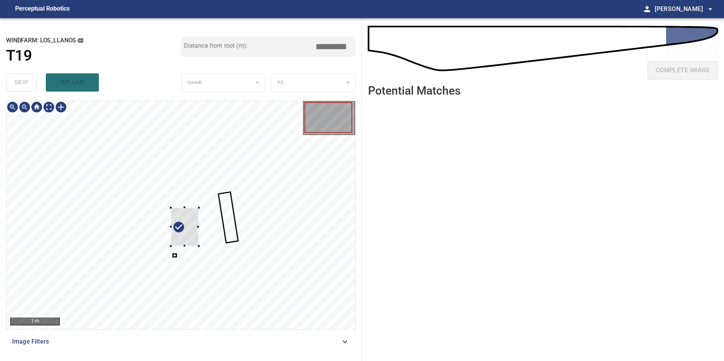
click at [199, 208] on div at bounding box center [185, 227] width 28 height 38
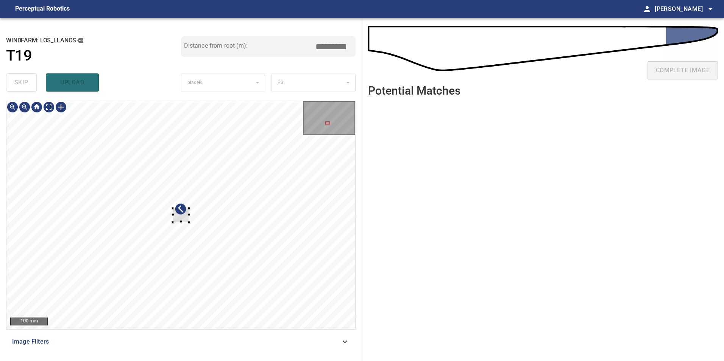
click at [264, 192] on div at bounding box center [180, 215] width 349 height 228
click at [272, 194] on div at bounding box center [269, 196] width 16 height 14
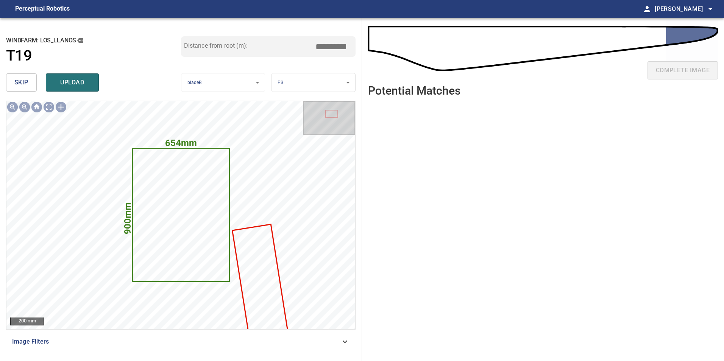
click at [23, 87] on span "skip" at bounding box center [21, 82] width 14 height 11
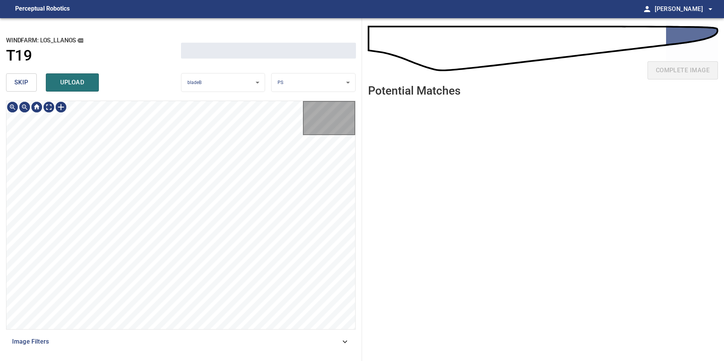
click at [23, 87] on span "skip" at bounding box center [21, 82] width 14 height 11
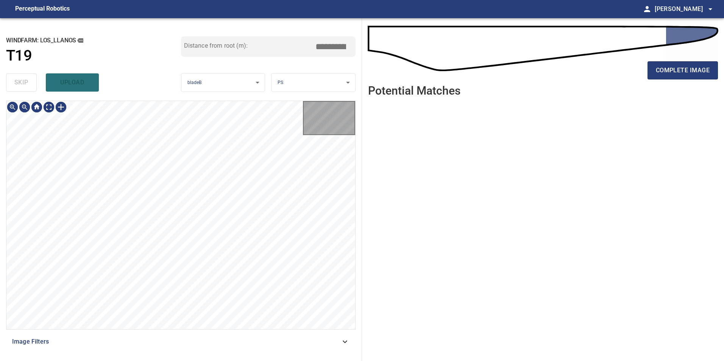
click at [23, 87] on div "skip upload" at bounding box center [93, 82] width 175 height 24
type input "*****"
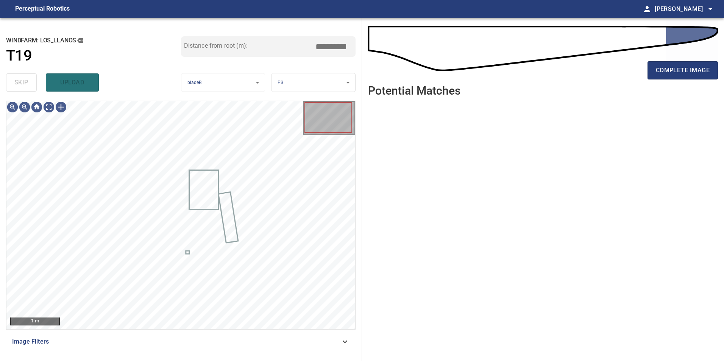
click at [23, 87] on div "skip upload" at bounding box center [93, 82] width 175 height 24
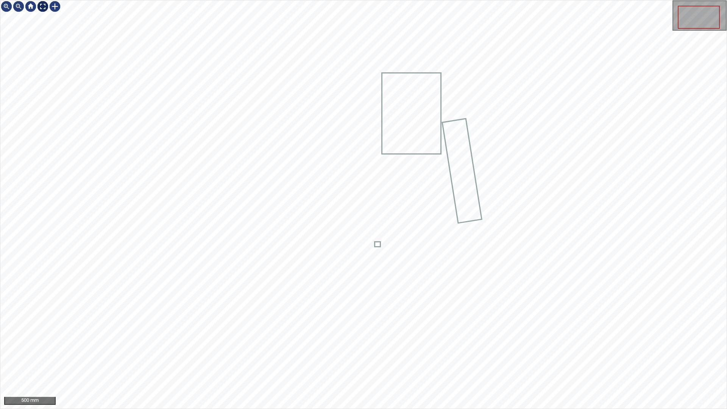
click at [43, 5] on div at bounding box center [43, 6] width 12 height 12
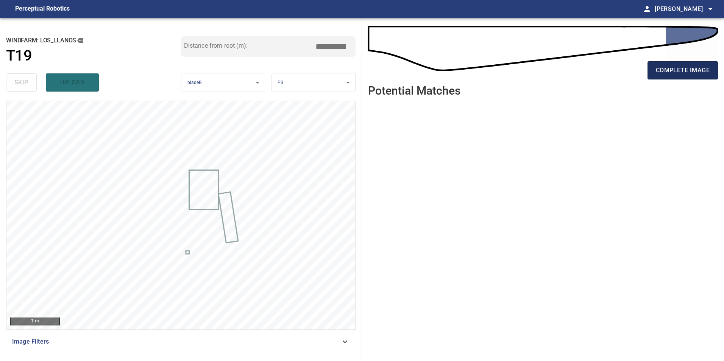
click at [684, 70] on span "complete image" at bounding box center [683, 70] width 54 height 11
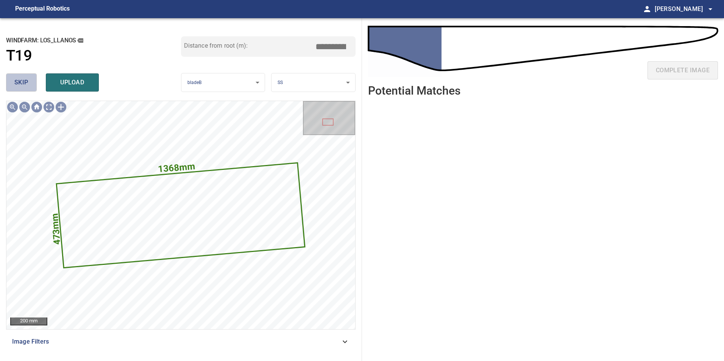
click at [26, 80] on span "skip" at bounding box center [21, 82] width 14 height 11
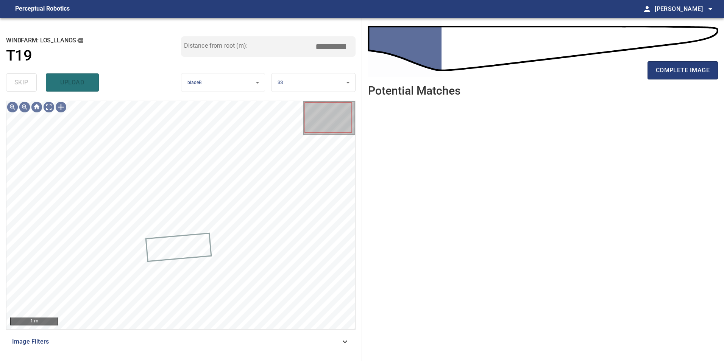
click at [332, 346] on span "Image Filters" at bounding box center [176, 341] width 328 height 9
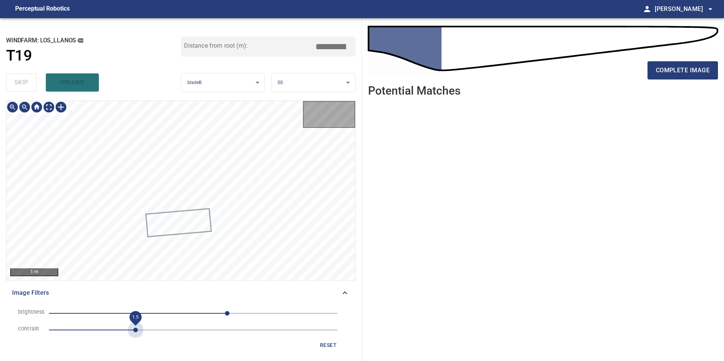
click at [135, 333] on span "1.5" at bounding box center [193, 330] width 289 height 11
click at [199, 312] on span "60" at bounding box center [193, 313] width 289 height 11
click at [176, 311] on span "10" at bounding box center [193, 313] width 289 height 11
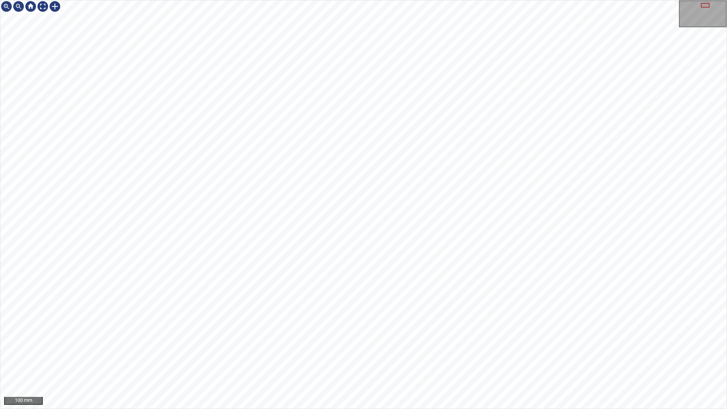
click at [493, 361] on div "100 mm" at bounding box center [363, 204] width 727 height 409
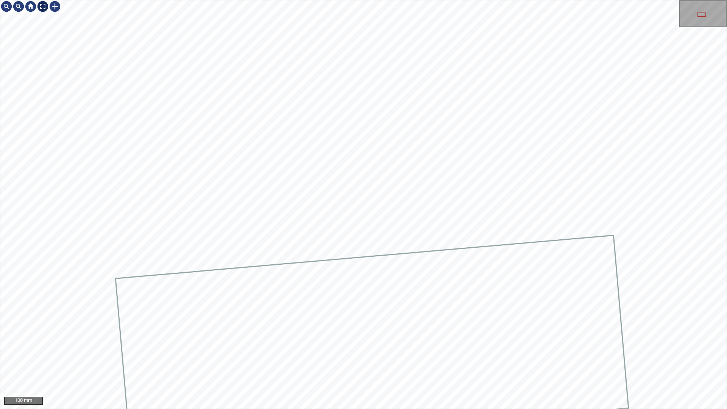
click at [44, 7] on div at bounding box center [43, 6] width 12 height 12
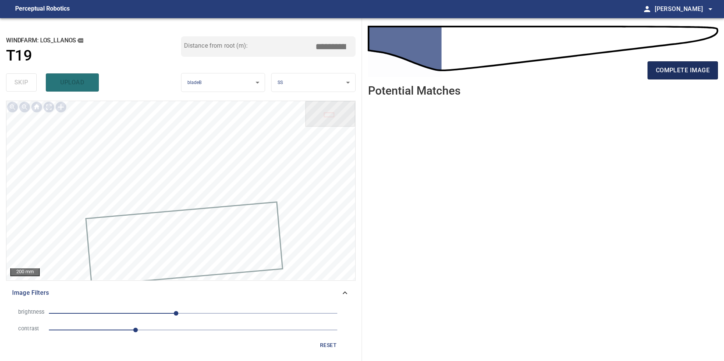
click at [680, 72] on span "complete image" at bounding box center [683, 70] width 54 height 11
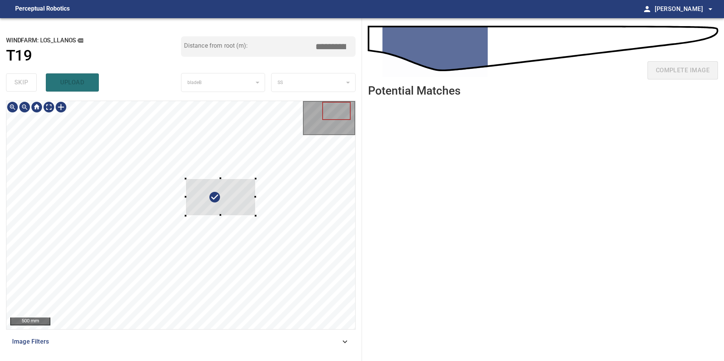
click at [256, 212] on div at bounding box center [180, 215] width 349 height 228
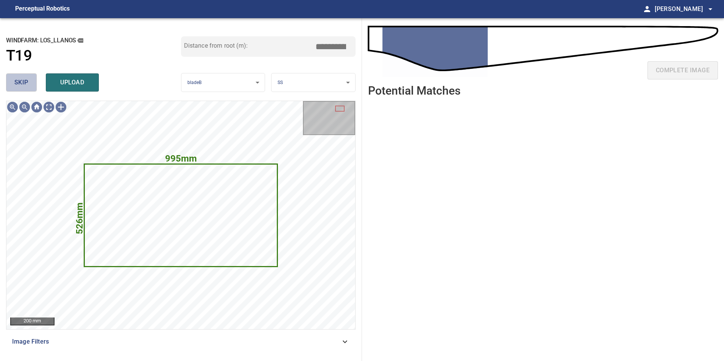
drag, startPoint x: 33, startPoint y: 82, endPoint x: 31, endPoint y: 99, distance: 17.6
click at [33, 85] on button "skip" at bounding box center [21, 82] width 31 height 18
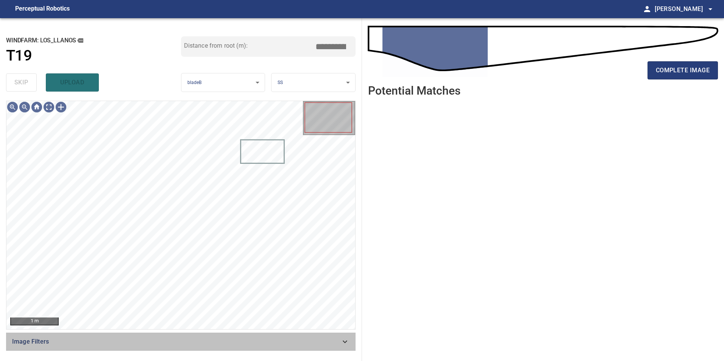
drag, startPoint x: 295, startPoint y: 348, endPoint x: 205, endPoint y: 324, distance: 92.4
click at [295, 348] on div "Image Filters" at bounding box center [181, 342] width 350 height 18
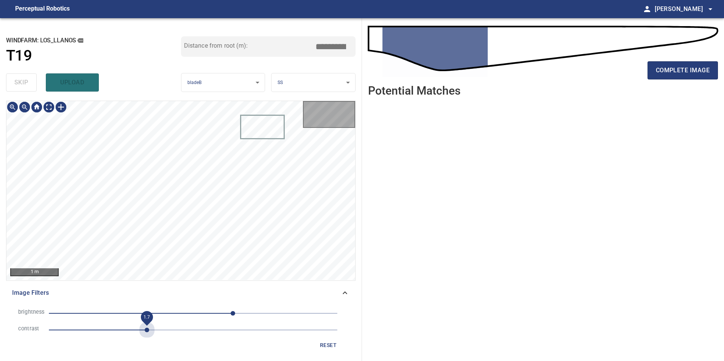
click at [148, 333] on span "1.7" at bounding box center [193, 330] width 289 height 11
drag, startPoint x: 194, startPoint y: 312, endPoint x: 190, endPoint y: 316, distance: 5.6
click at [194, 315] on span "70" at bounding box center [193, 313] width 289 height 11
click at [52, 101] on div "1 m" at bounding box center [181, 191] width 350 height 180
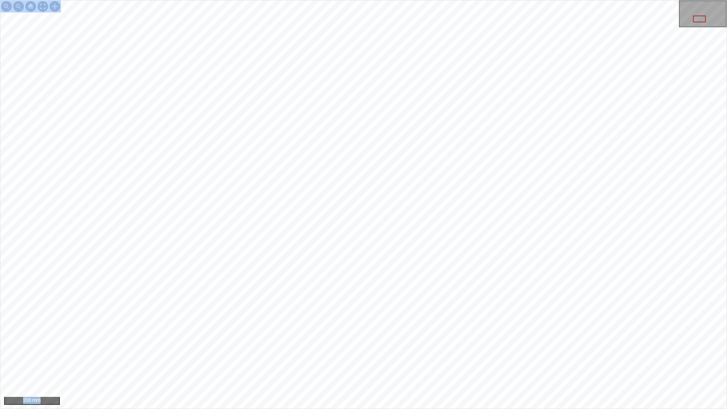
click at [345, 227] on div "200 mm" at bounding box center [363, 204] width 727 height 409
click at [348, 361] on div "200 mm" at bounding box center [363, 204] width 727 height 409
click at [408, 361] on div "200 mm" at bounding box center [363, 204] width 727 height 409
click at [44, 5] on div at bounding box center [43, 6] width 12 height 12
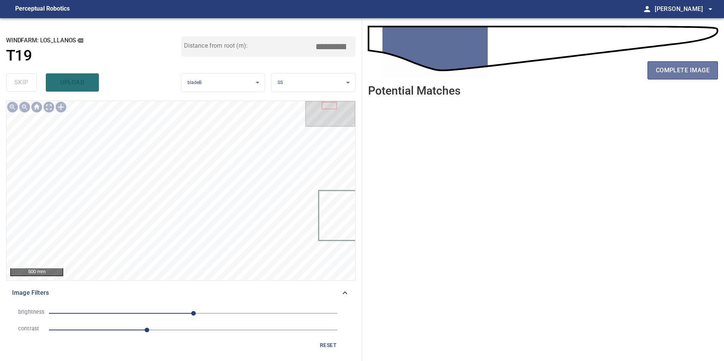
drag, startPoint x: 706, startPoint y: 67, endPoint x: 695, endPoint y: 81, distance: 17.6
click at [705, 67] on span "complete image" at bounding box center [683, 70] width 54 height 11
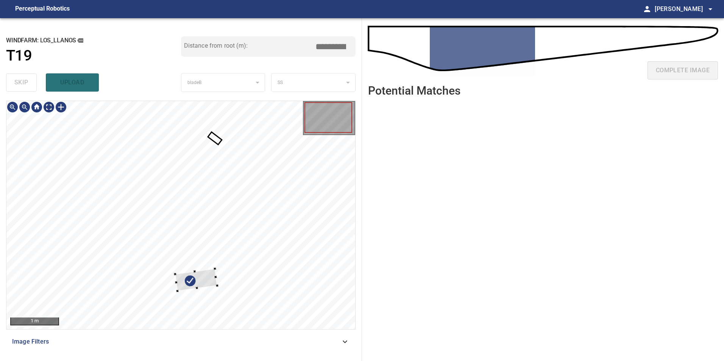
click at [289, 244] on div at bounding box center [180, 215] width 349 height 228
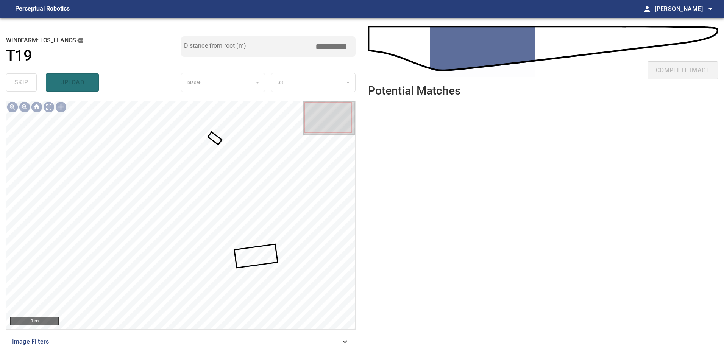
click at [214, 141] on div at bounding box center [180, 215] width 349 height 228
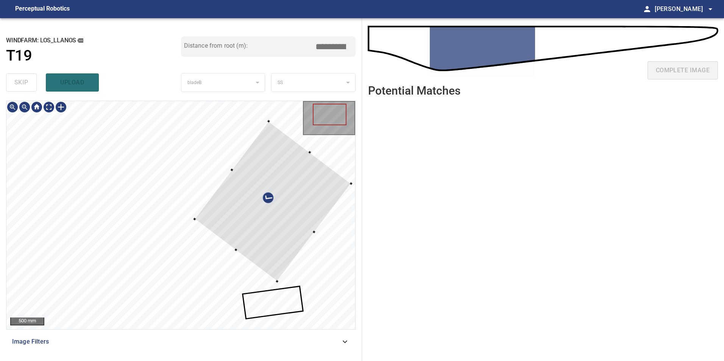
click at [339, 241] on div at bounding box center [273, 202] width 156 height 160
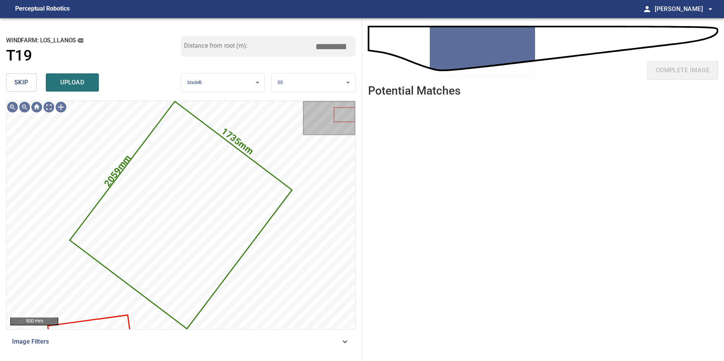
click at [19, 83] on span "skip" at bounding box center [21, 82] width 14 height 11
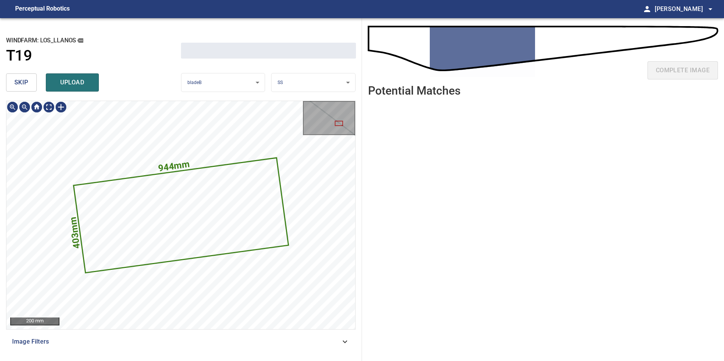
click at [19, 83] on span "skip" at bounding box center [21, 82] width 14 height 11
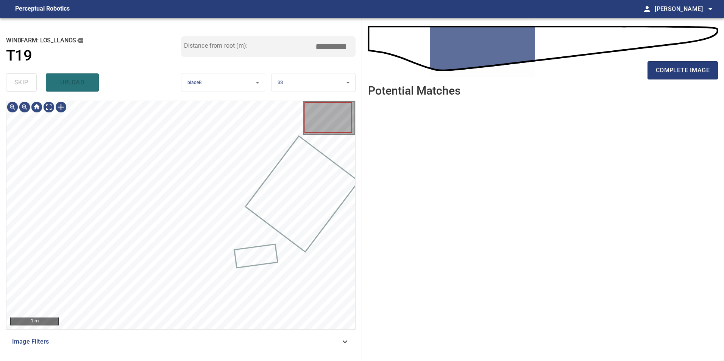
click at [19, 83] on div "skip upload" at bounding box center [93, 82] width 175 height 24
click at [20, 83] on div "skip upload" at bounding box center [93, 82] width 175 height 24
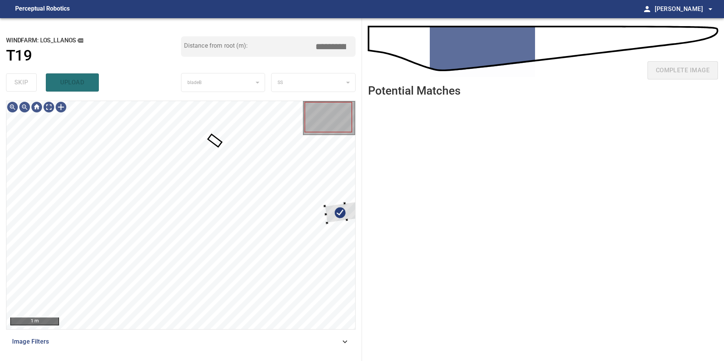
click at [331, 223] on div at bounding box center [346, 212] width 43 height 22
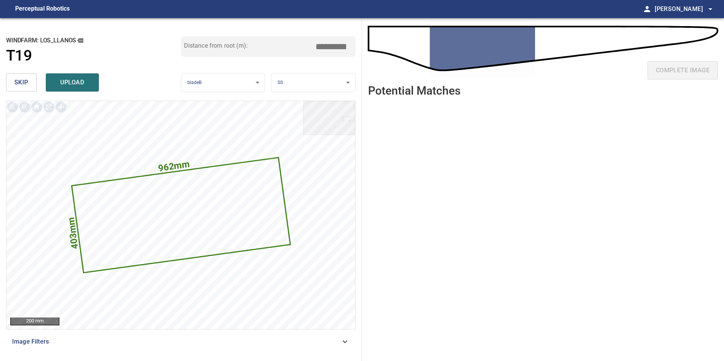
click at [22, 78] on span "skip" at bounding box center [21, 82] width 14 height 11
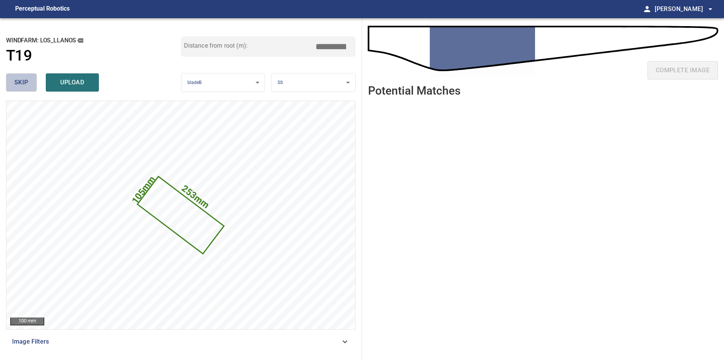
click at [23, 77] on button "skip" at bounding box center [21, 82] width 31 height 18
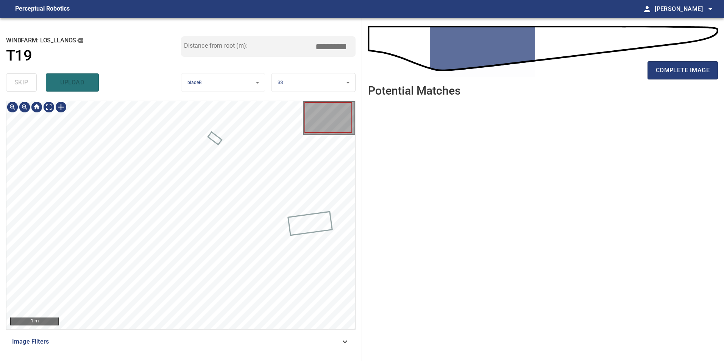
drag, startPoint x: 333, startPoint y: 330, endPoint x: 333, endPoint y: 336, distance: 6.1
click at [333, 336] on div "1 m Image Filters" at bounding box center [181, 228] width 350 height 255
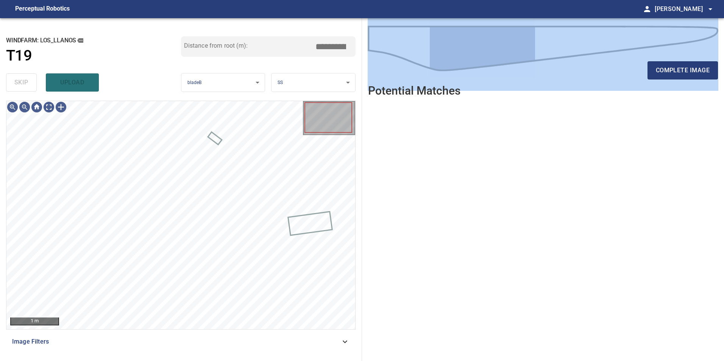
click at [187, 341] on span "Image Filters" at bounding box center [176, 341] width 328 height 9
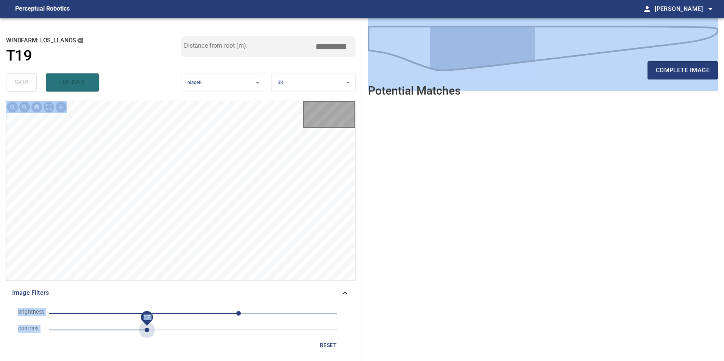
click at [146, 330] on span "1.7" at bounding box center [193, 330] width 289 height 11
click at [214, 312] on span "37" at bounding box center [193, 313] width 289 height 11
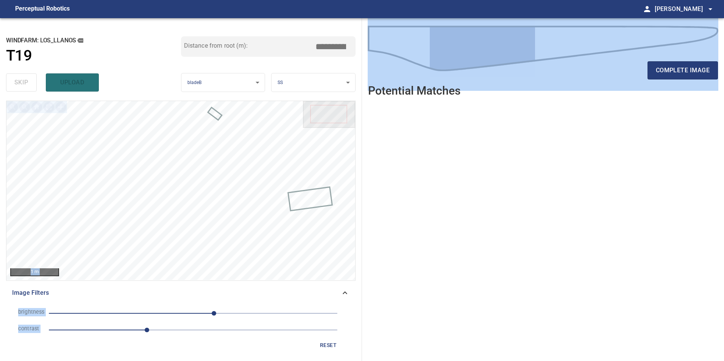
click at [205, 314] on span "37" at bounding box center [193, 313] width 289 height 11
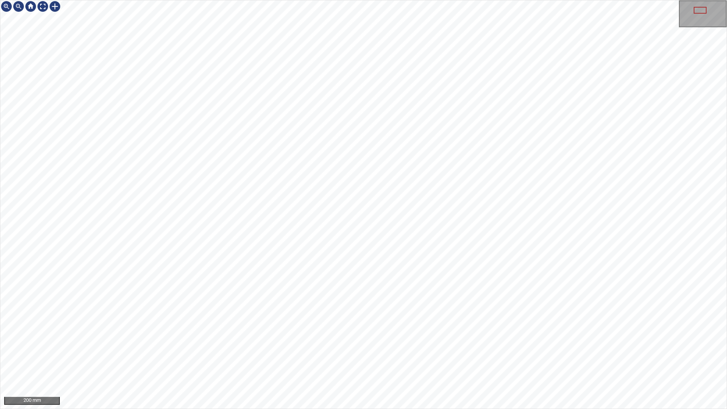
click at [381, 361] on div "200 mm" at bounding box center [363, 204] width 727 height 409
click at [436, 0] on div "100 mm" at bounding box center [363, 204] width 727 height 409
click at [455, 361] on div "100 mm" at bounding box center [363, 204] width 727 height 409
click at [389, 361] on div "100 mm" at bounding box center [363, 204] width 727 height 409
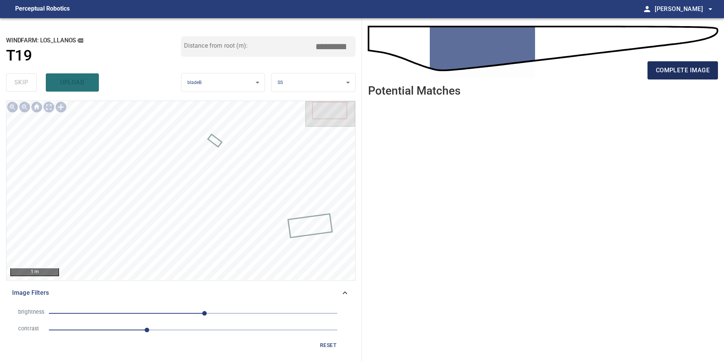
click at [699, 71] on span "complete image" at bounding box center [683, 70] width 54 height 11
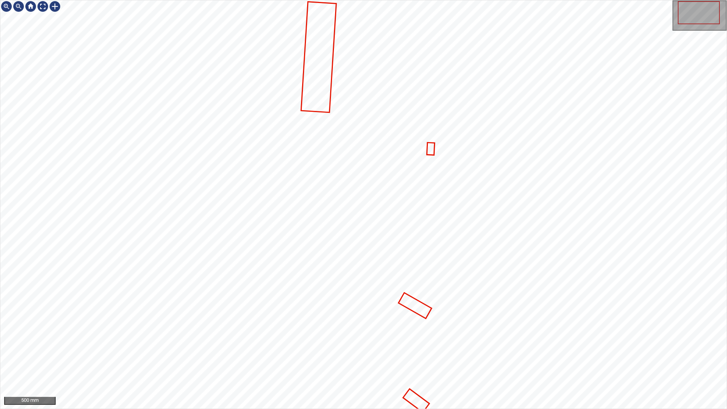
click at [288, 361] on div "500 mm" at bounding box center [363, 204] width 727 height 409
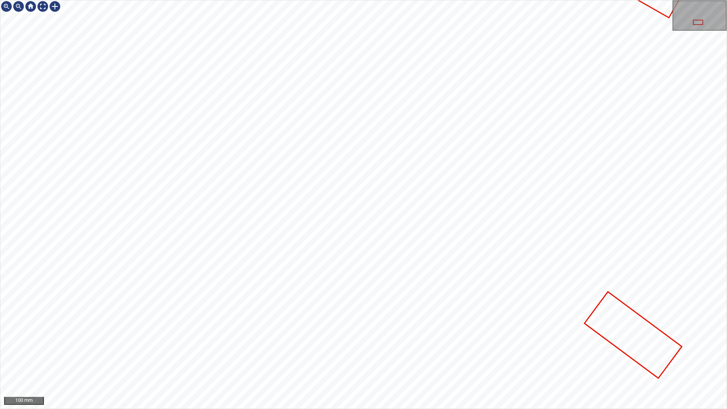
click at [250, 361] on div "100 mm" at bounding box center [363, 204] width 727 height 409
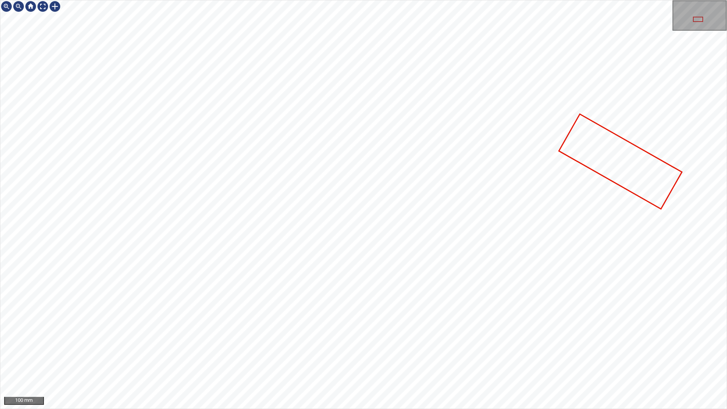
click at [257, 361] on div "100 mm" at bounding box center [363, 204] width 727 height 409
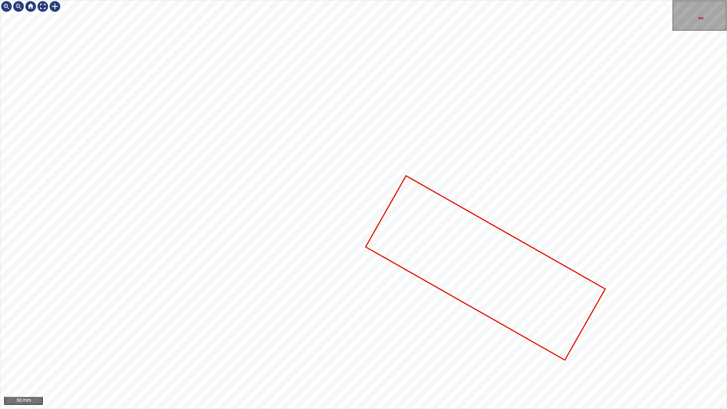
click at [442, 150] on div at bounding box center [363, 204] width 726 height 408
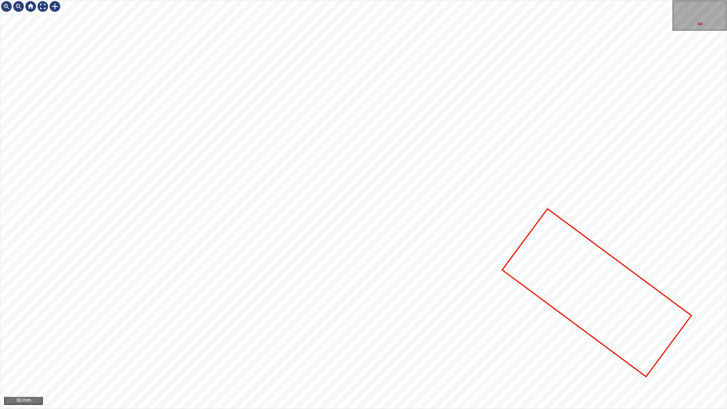
click at [450, 0] on div "50 mm" at bounding box center [363, 204] width 727 height 409
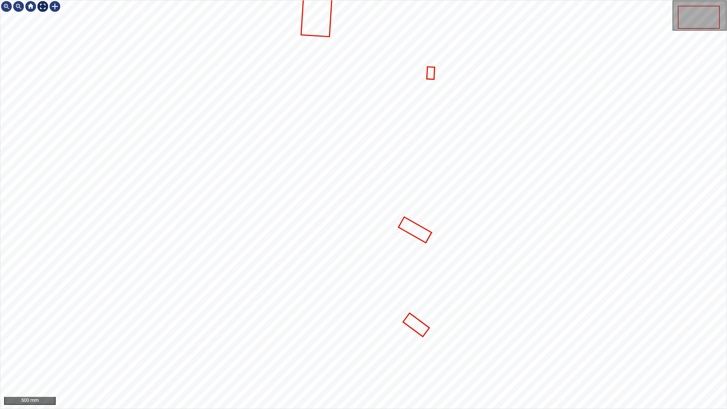
click at [42, 8] on div at bounding box center [43, 6] width 12 height 12
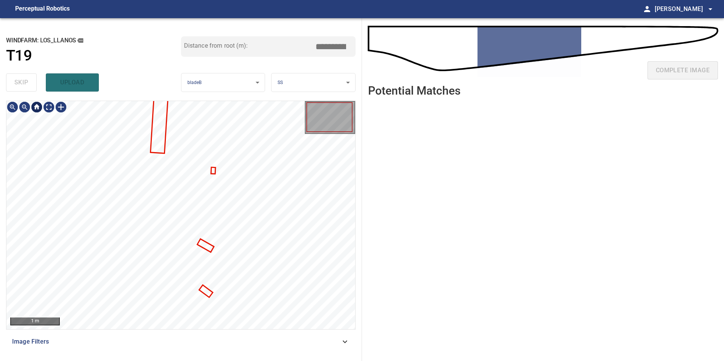
click at [41, 105] on div at bounding box center [37, 107] width 12 height 12
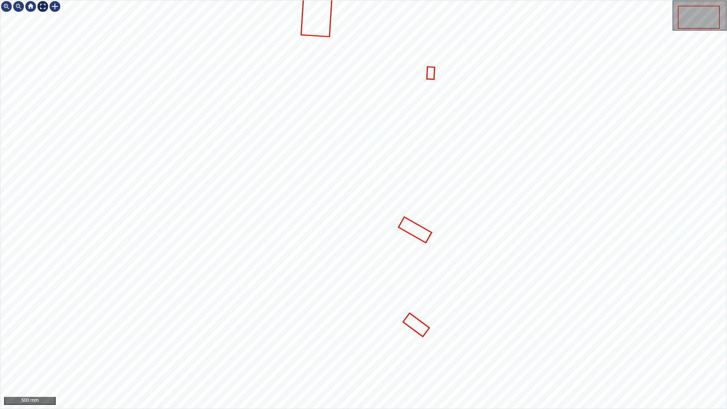
click at [40, 6] on div at bounding box center [43, 6] width 12 height 12
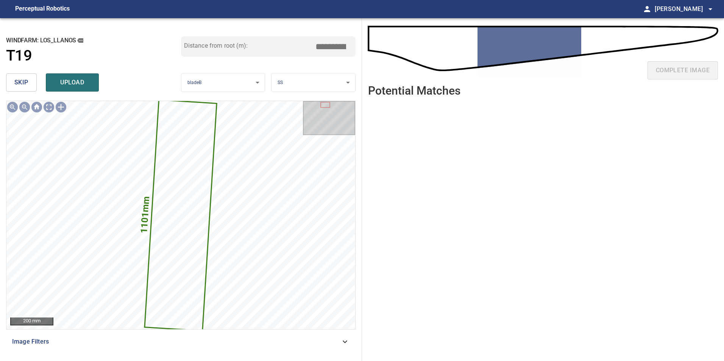
click at [20, 80] on span "skip" at bounding box center [21, 82] width 14 height 11
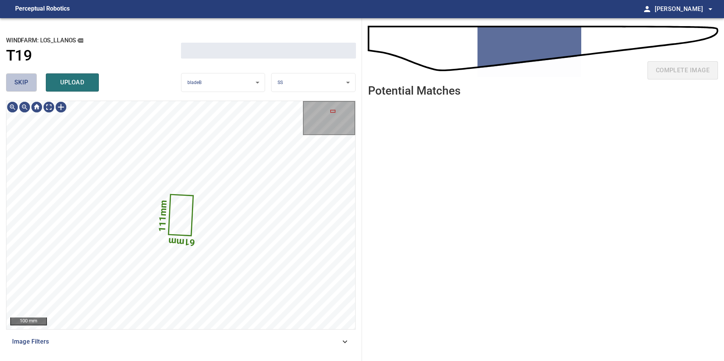
click at [20, 80] on span "skip" at bounding box center [21, 82] width 14 height 11
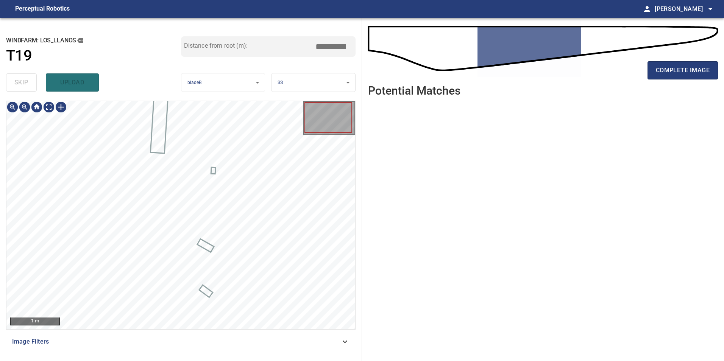
click at [20, 80] on div "skip upload" at bounding box center [93, 82] width 175 height 24
click at [20, 79] on div "skip upload" at bounding box center [93, 82] width 175 height 24
click at [20, 76] on div "skip upload" at bounding box center [93, 82] width 175 height 24
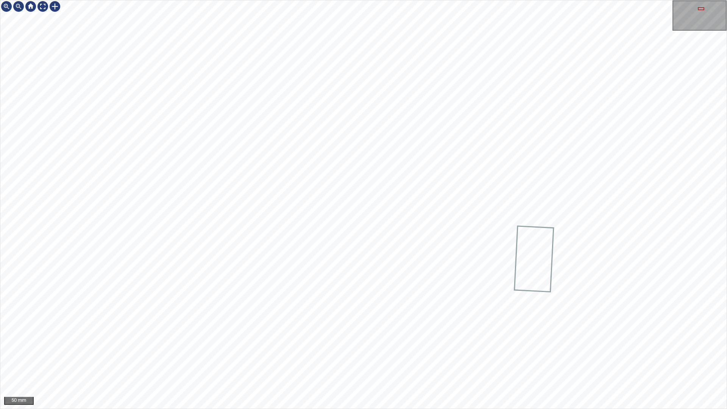
click at [524, 253] on icon at bounding box center [534, 259] width 38 height 64
click at [42, 6] on div at bounding box center [43, 6] width 12 height 12
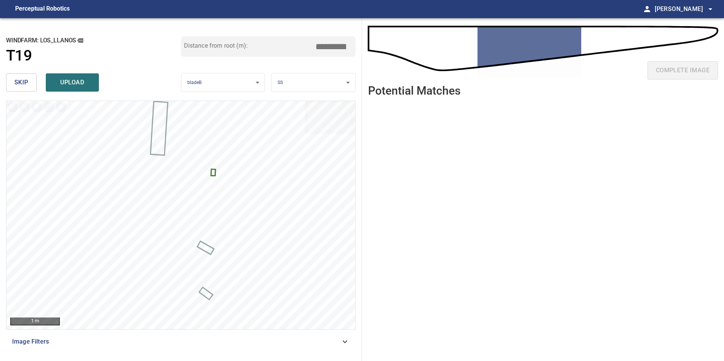
drag, startPoint x: 337, startPoint y: 47, endPoint x: 360, endPoint y: 48, distance: 22.4
click at [357, 48] on div "**********" at bounding box center [181, 189] width 362 height 343
drag, startPoint x: 330, startPoint y: 36, endPoint x: 329, endPoint y: 54, distance: 17.8
click at [329, 54] on div "Distance from root (m): *****" at bounding box center [268, 46] width 175 height 20
drag, startPoint x: 329, startPoint y: 54, endPoint x: 331, endPoint y: 45, distance: 9.3
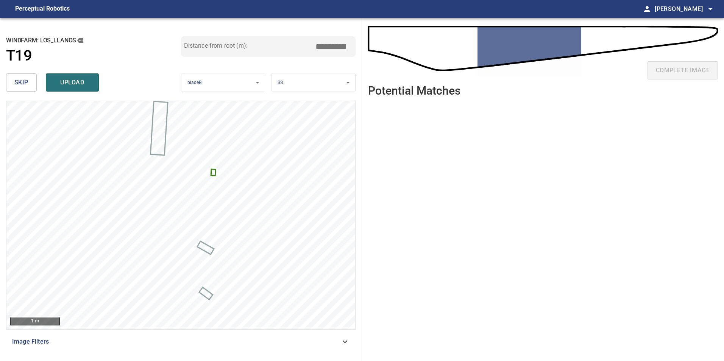
click at [331, 45] on input "*****" at bounding box center [334, 46] width 38 height 14
drag, startPoint x: 331, startPoint y: 47, endPoint x: 405, endPoint y: 44, distance: 74.3
click at [401, 40] on div "**********" at bounding box center [362, 189] width 724 height 343
type input "*****"
click at [71, 92] on div "skip upload" at bounding box center [93, 82] width 175 height 24
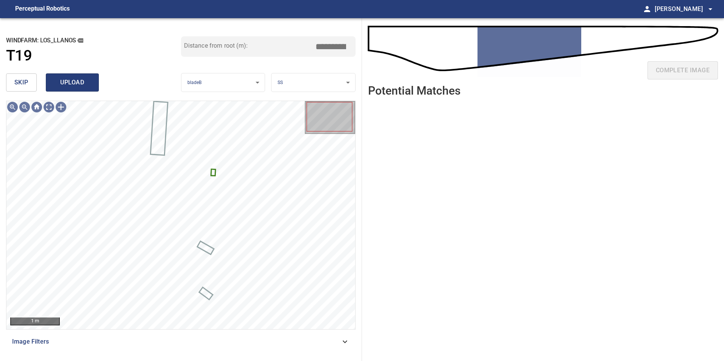
click at [91, 87] on button "upload" at bounding box center [72, 82] width 53 height 18
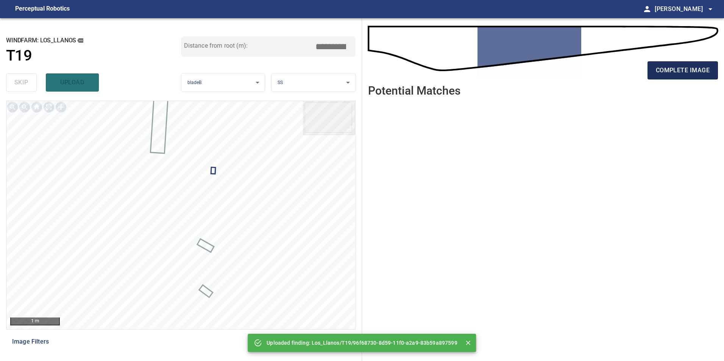
click at [676, 72] on span "complete image" at bounding box center [683, 70] width 54 height 11
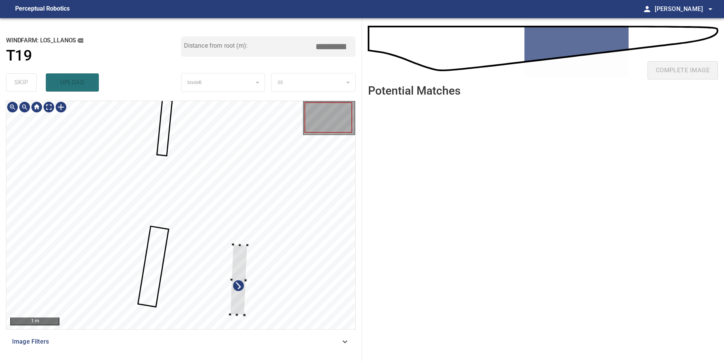
click at [238, 244] on div at bounding box center [238, 279] width 17 height 71
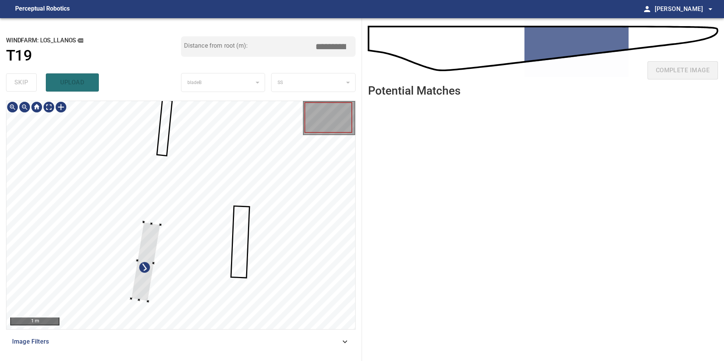
click at [89, 275] on div at bounding box center [180, 215] width 349 height 228
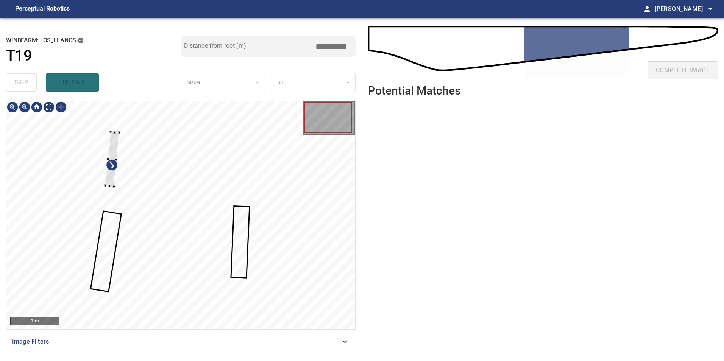
click at [106, 199] on div at bounding box center [180, 215] width 349 height 228
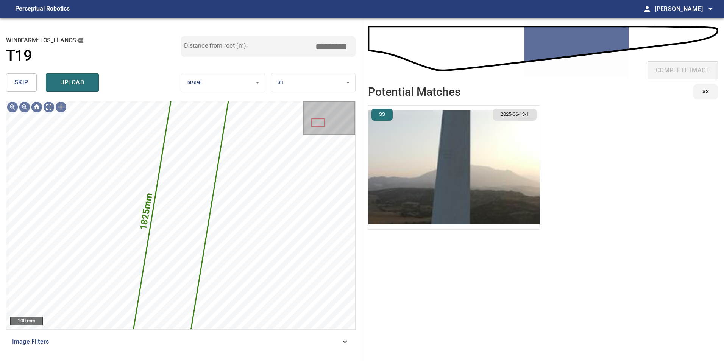
click at [28, 84] on button "skip" at bounding box center [21, 82] width 31 height 18
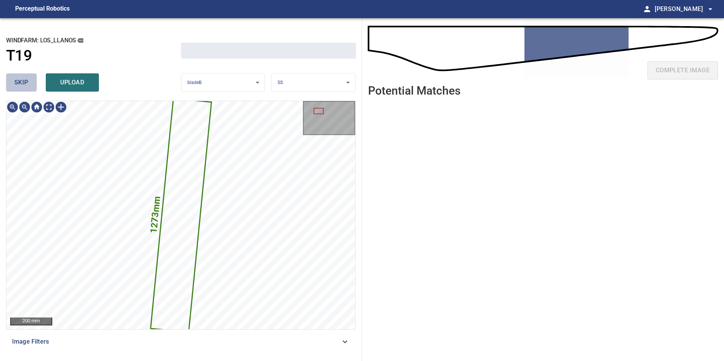
click at [28, 84] on span "skip" at bounding box center [21, 82] width 14 height 11
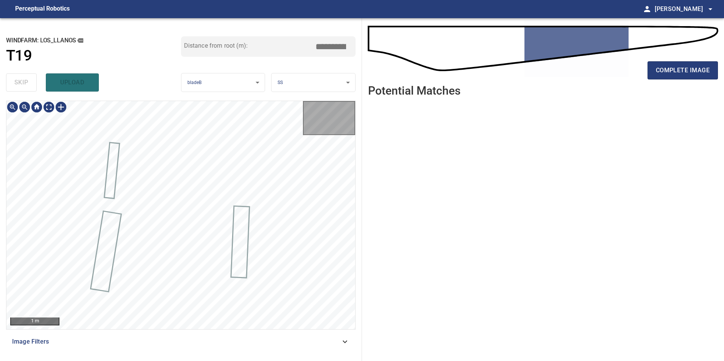
type input "*****"
click at [28, 84] on div "skip upload" at bounding box center [93, 82] width 175 height 24
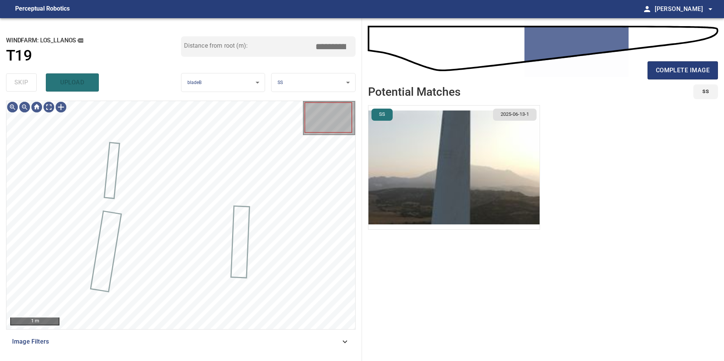
click at [28, 84] on div "skip upload" at bounding box center [93, 82] width 175 height 24
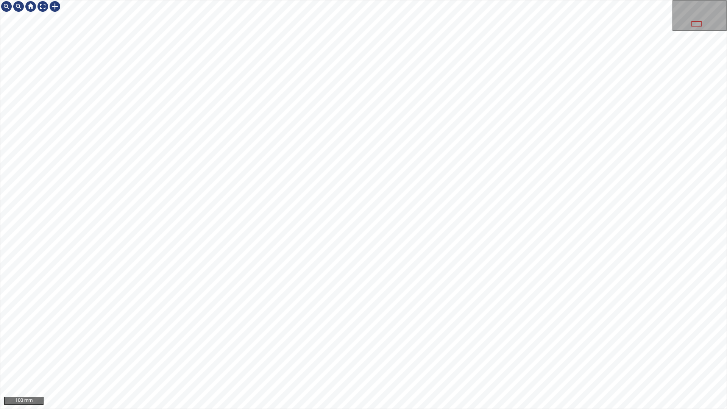
click at [376, 0] on div "100 mm" at bounding box center [363, 204] width 727 height 409
click at [289, 361] on div "100 mm" at bounding box center [363, 204] width 727 height 409
click at [345, 361] on div "100 mm" at bounding box center [363, 204] width 727 height 409
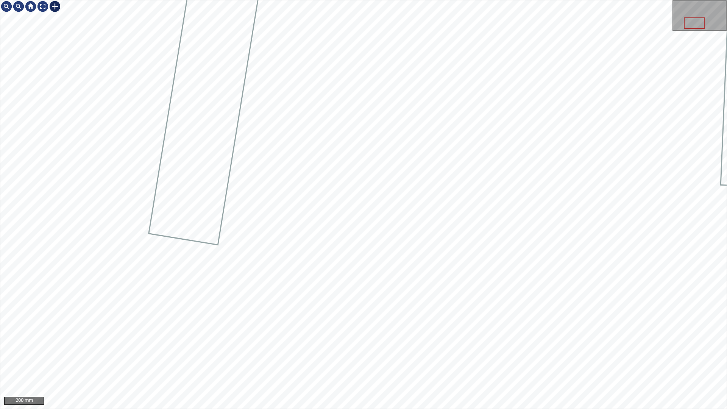
click at [58, 8] on div at bounding box center [55, 6] width 12 height 12
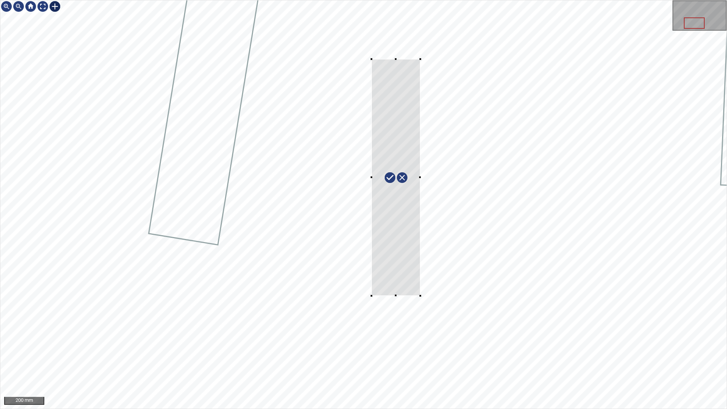
click at [371, 59] on div at bounding box center [363, 204] width 726 height 408
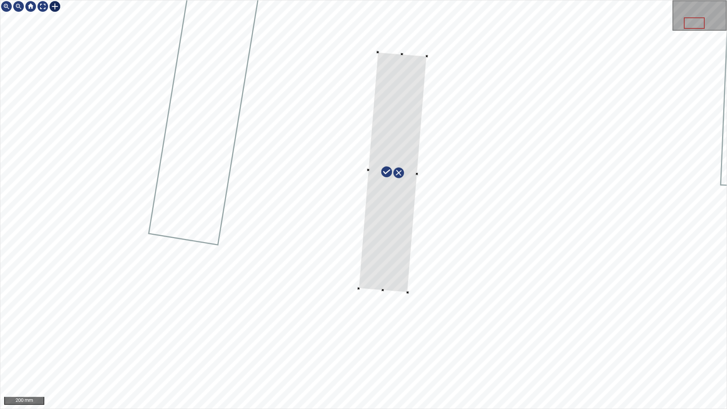
click at [398, 262] on div at bounding box center [393, 172] width 68 height 240
click at [404, 292] on div at bounding box center [363, 204] width 726 height 408
click at [428, 175] on div at bounding box center [363, 204] width 726 height 408
click at [403, 200] on div at bounding box center [393, 172] width 60 height 240
click at [405, 173] on div at bounding box center [390, 171] width 62 height 240
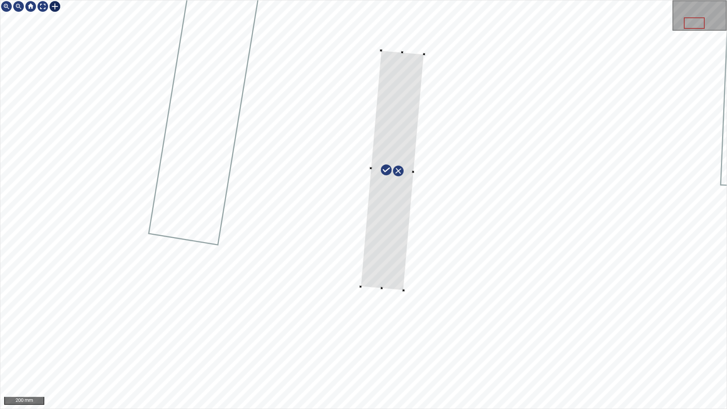
click at [416, 133] on div at bounding box center [393, 170] width 64 height 240
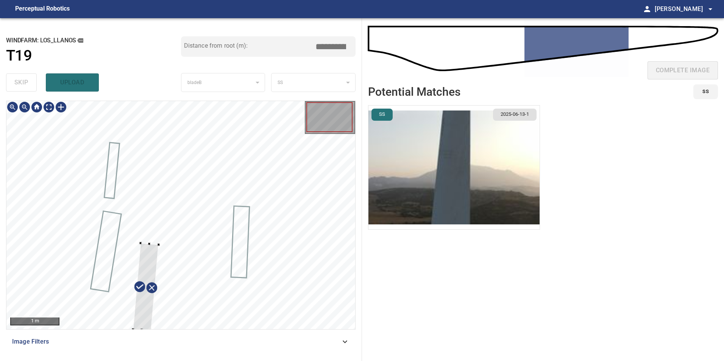
click at [131, 297] on div at bounding box center [180, 215] width 349 height 228
click at [153, 233] on div at bounding box center [159, 250] width 29 height 89
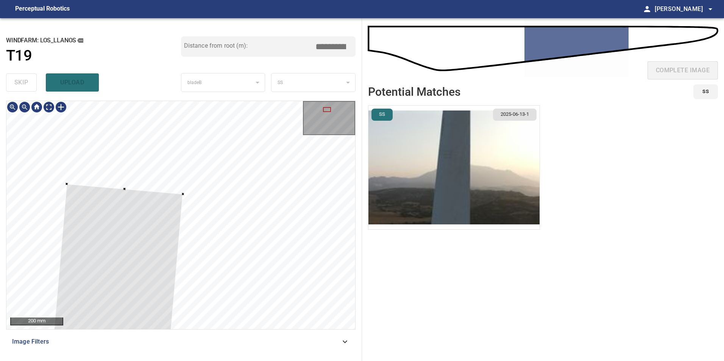
click at [69, 184] on div at bounding box center [180, 215] width 349 height 228
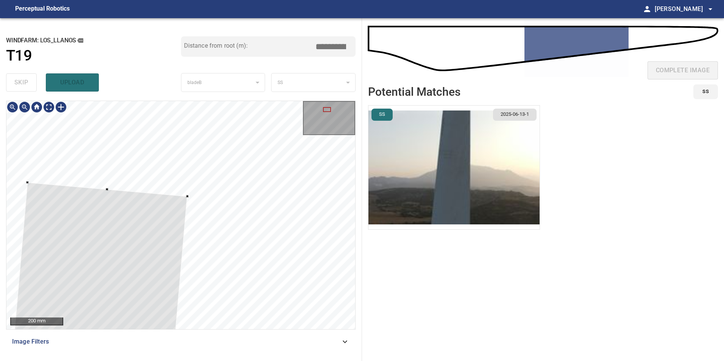
click at [24, 182] on div at bounding box center [180, 215] width 349 height 228
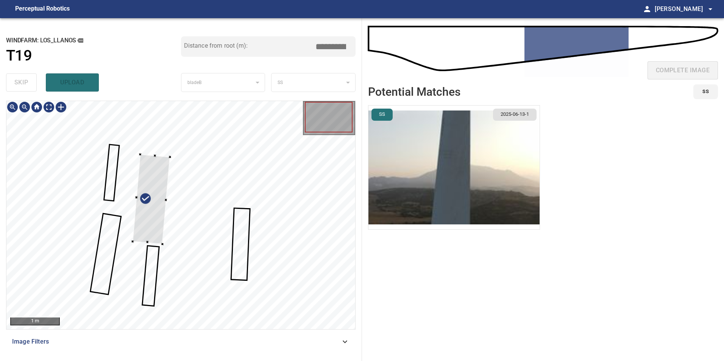
click at [133, 184] on div at bounding box center [151, 200] width 37 height 90
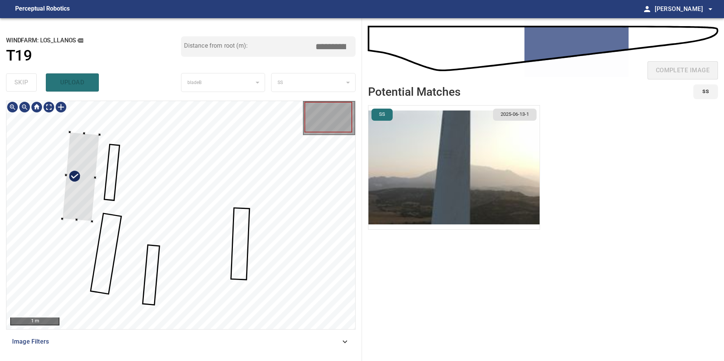
click at [77, 184] on div at bounding box center [80, 176] width 37 height 89
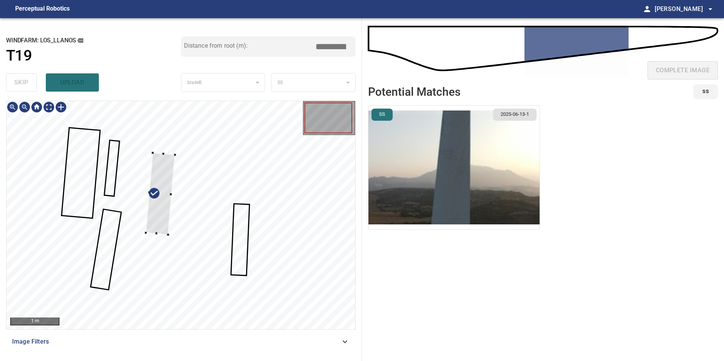
click at [161, 222] on div at bounding box center [160, 194] width 29 height 82
click at [163, 243] on div at bounding box center [180, 215] width 349 height 228
click at [136, 308] on div at bounding box center [180, 215] width 349 height 228
click at [151, 307] on div at bounding box center [180, 215] width 349 height 228
click at [151, 300] on div at bounding box center [155, 229] width 32 height 154
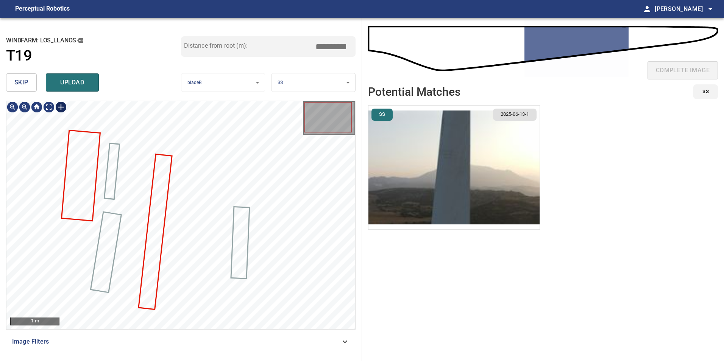
click at [58, 106] on div at bounding box center [61, 107] width 12 height 12
click at [145, 315] on div at bounding box center [180, 215] width 349 height 228
click at [144, 315] on div at bounding box center [145, 315] width 2 height 2
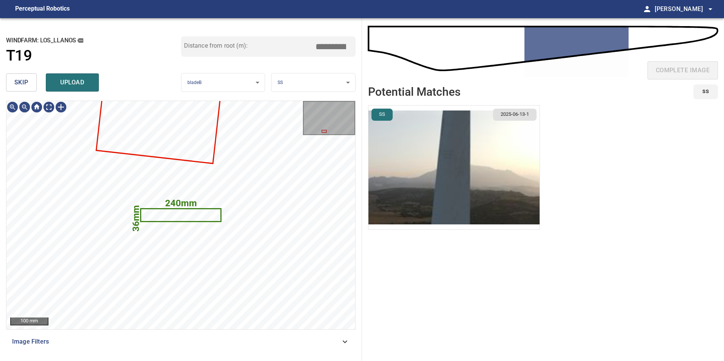
click at [30, 81] on button "skip" at bounding box center [21, 82] width 31 height 18
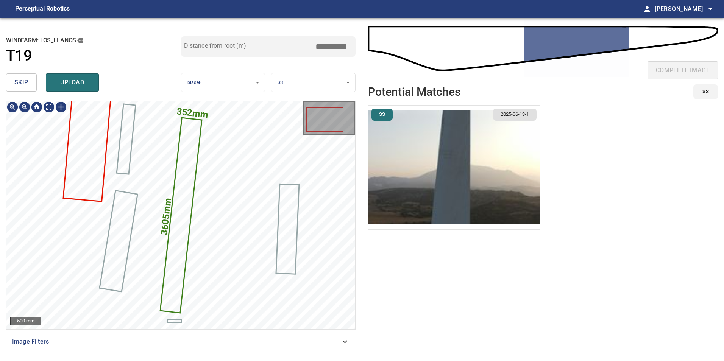
click at [178, 191] on icon at bounding box center [181, 215] width 40 height 194
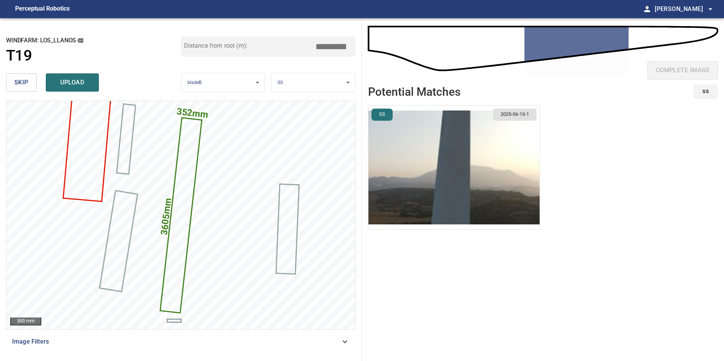
drag, startPoint x: 329, startPoint y: 47, endPoint x: 390, endPoint y: 36, distance: 61.9
click at [390, 36] on div "**********" at bounding box center [362, 189] width 724 height 343
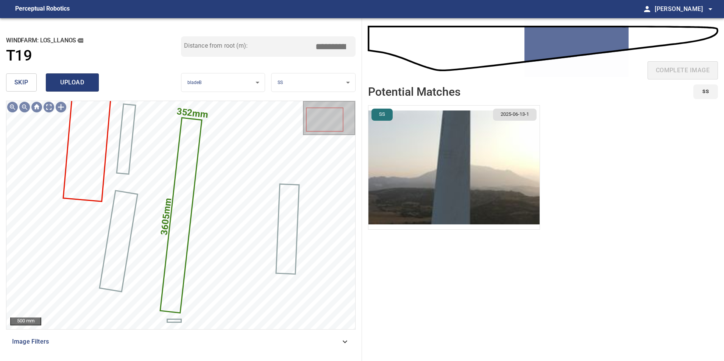
type input "*****"
click at [67, 83] on span "upload" at bounding box center [72, 82] width 36 height 11
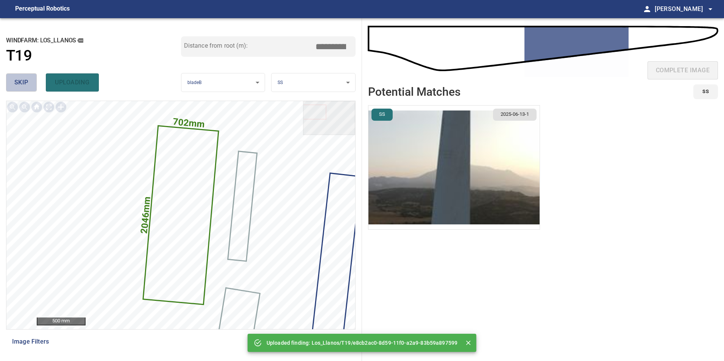
click at [14, 81] on button "skip" at bounding box center [21, 82] width 31 height 18
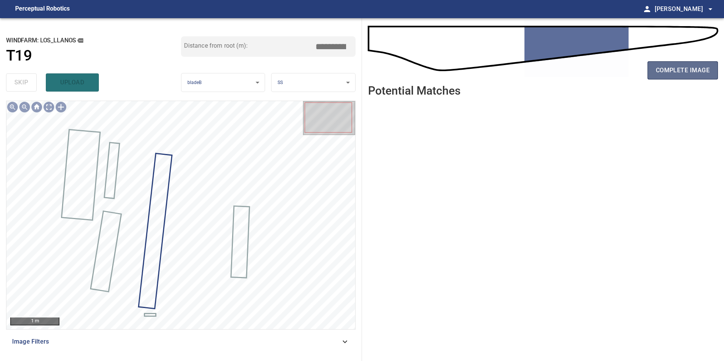
click at [695, 72] on span "complete image" at bounding box center [683, 70] width 54 height 11
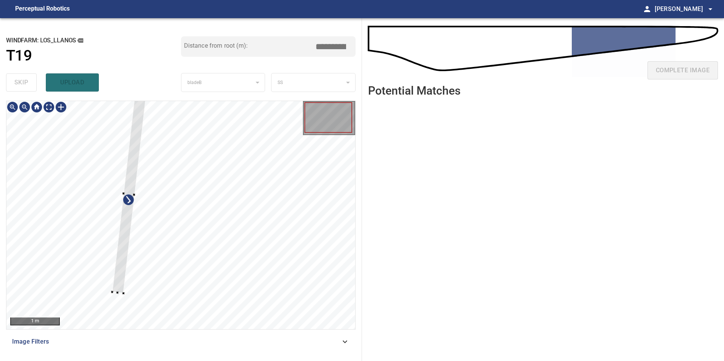
click at [102, 258] on div at bounding box center [180, 215] width 349 height 228
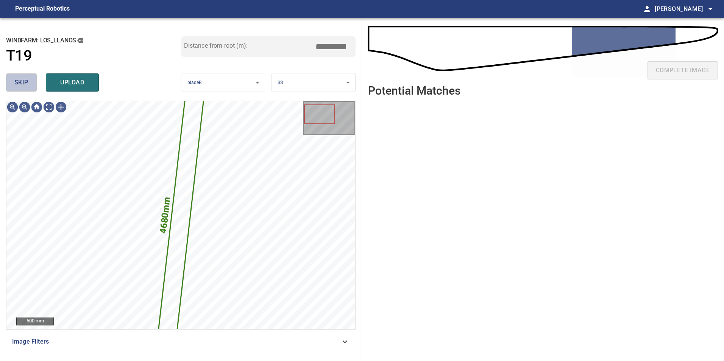
drag, startPoint x: 16, startPoint y: 77, endPoint x: 21, endPoint y: 100, distance: 23.5
click at [17, 87] on button "skip" at bounding box center [21, 82] width 31 height 18
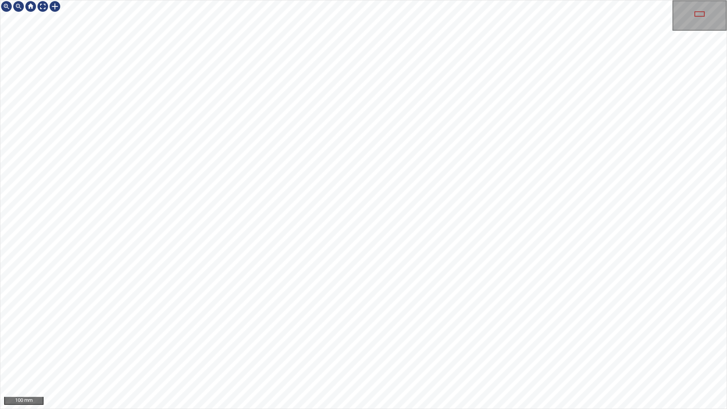
click at [398, 361] on div "100 mm" at bounding box center [363, 204] width 727 height 409
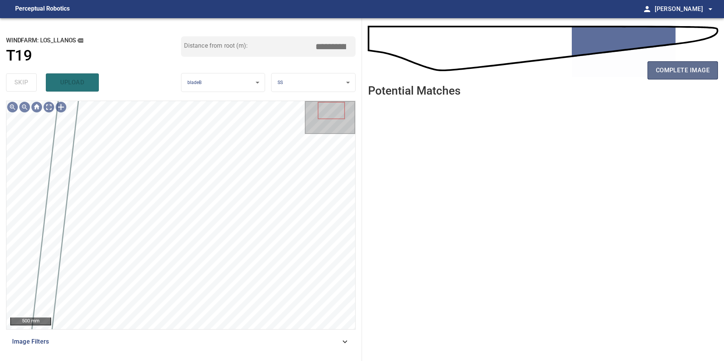
drag, startPoint x: 648, startPoint y: 65, endPoint x: 662, endPoint y: 77, distance: 18.3
click at [648, 66] on button "complete image" at bounding box center [683, 70] width 70 height 18
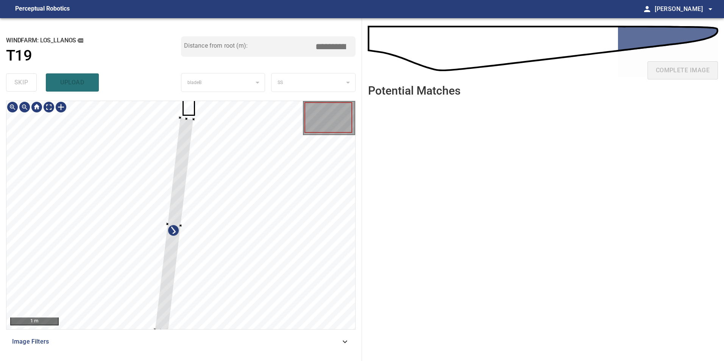
click at [155, 277] on div at bounding box center [174, 224] width 39 height 214
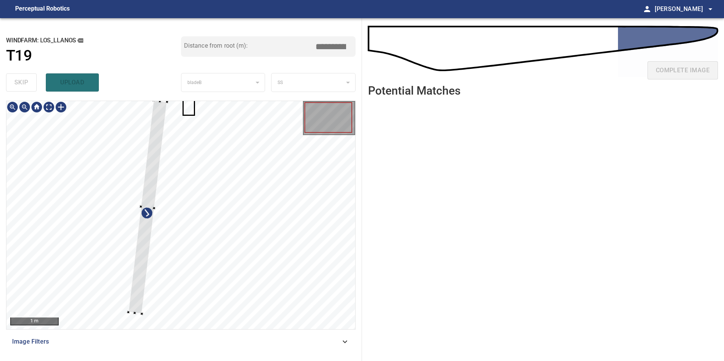
click at [140, 211] on div at bounding box center [141, 206] width 26 height 212
click at [187, 111] on icon at bounding box center [189, 107] width 10 height 15
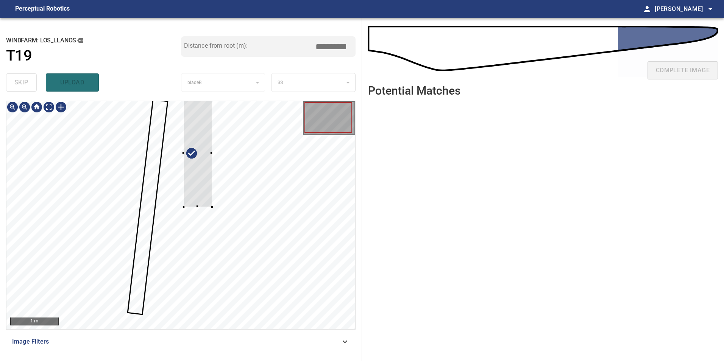
click at [117, 183] on div at bounding box center [180, 215] width 349 height 228
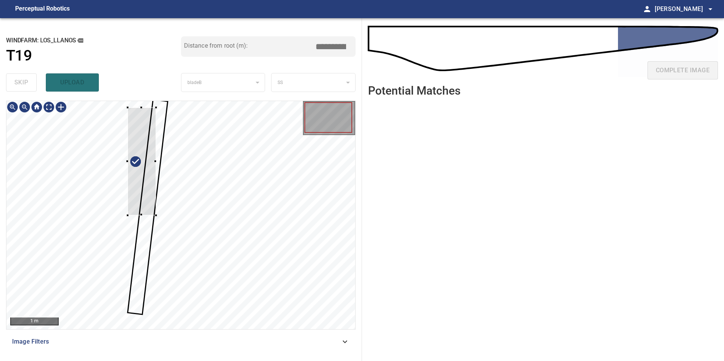
click at [122, 190] on div at bounding box center [180, 215] width 349 height 228
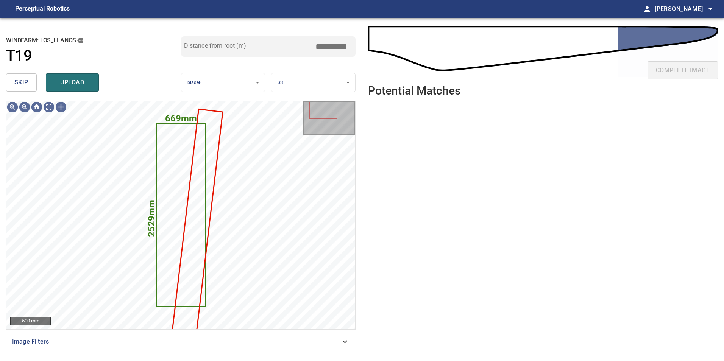
click at [27, 75] on button "skip" at bounding box center [21, 82] width 31 height 18
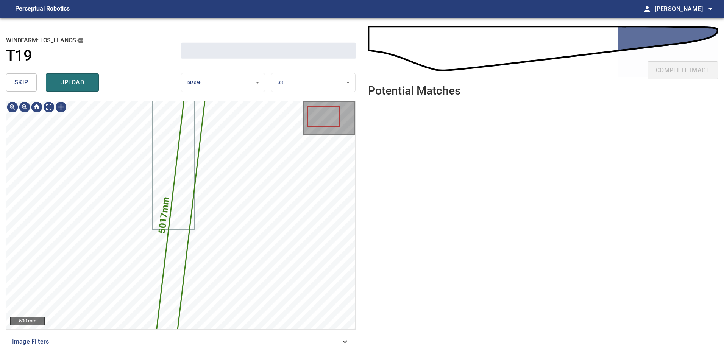
click at [27, 75] on button "skip" at bounding box center [21, 82] width 31 height 18
click at [28, 75] on div "skip upload" at bounding box center [93, 82] width 175 height 24
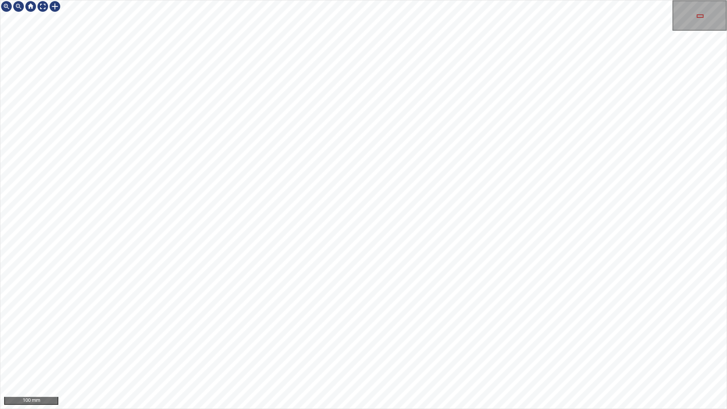
click at [383, 361] on div "100 mm" at bounding box center [363, 204] width 727 height 409
click at [364, 361] on div "100 mm" at bounding box center [363, 204] width 727 height 409
click at [46, 5] on div at bounding box center [43, 6] width 12 height 12
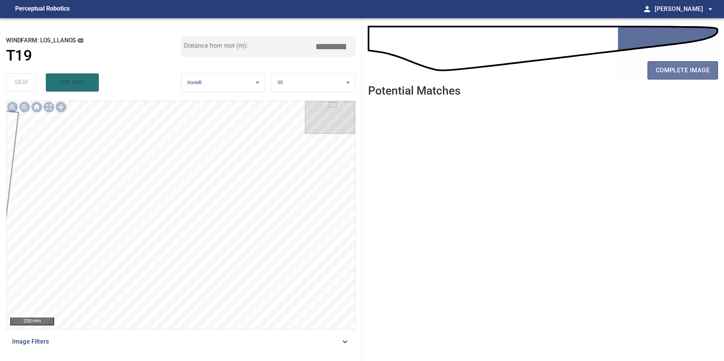
drag, startPoint x: 662, startPoint y: 64, endPoint x: 600, endPoint y: 91, distance: 67.7
click at [661, 64] on button "complete image" at bounding box center [683, 70] width 70 height 18
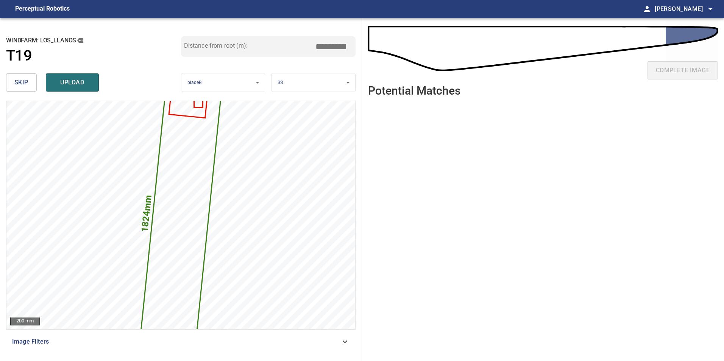
click at [20, 77] on span "skip" at bounding box center [21, 82] width 14 height 11
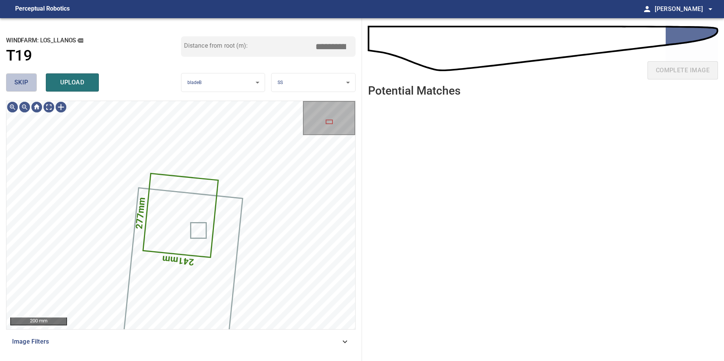
click at [20, 77] on span "skip" at bounding box center [21, 82] width 14 height 11
type input "*****"
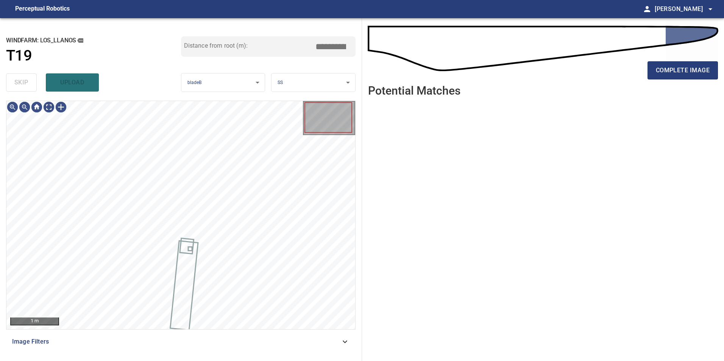
click at [20, 77] on div "skip upload" at bounding box center [93, 82] width 175 height 24
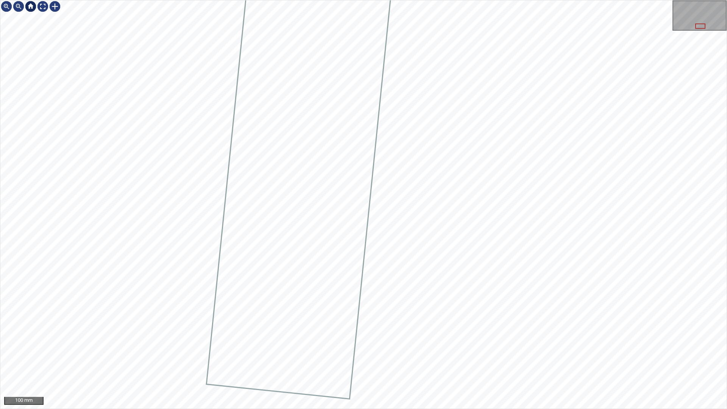
click at [35, 0] on div at bounding box center [31, 6] width 12 height 12
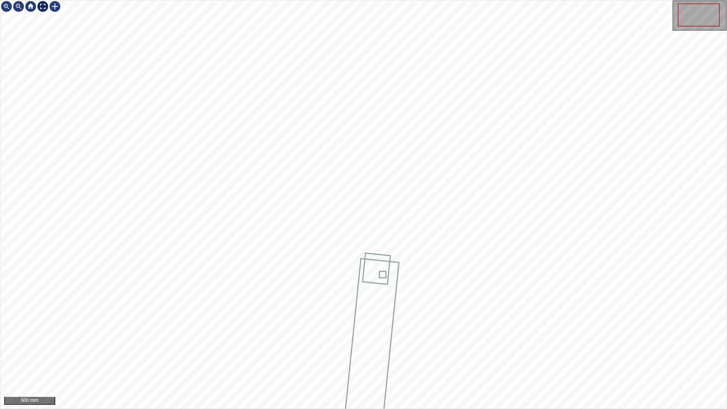
click at [42, 6] on div at bounding box center [43, 6] width 12 height 12
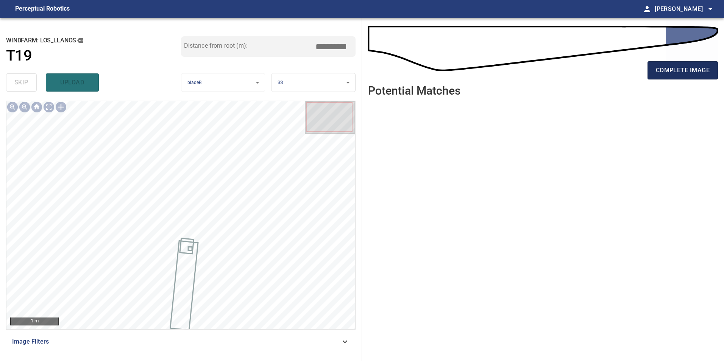
click at [694, 72] on span "complete image" at bounding box center [683, 70] width 54 height 11
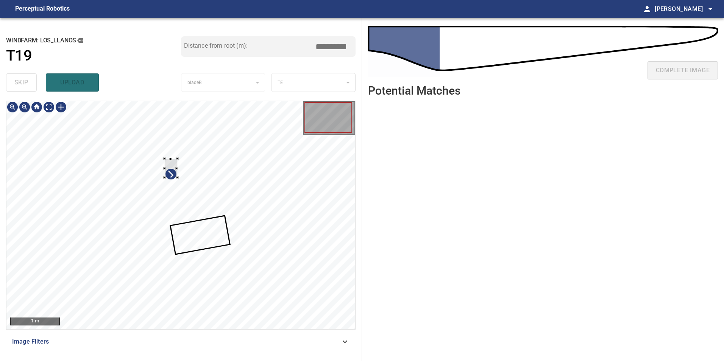
click at [177, 176] on div at bounding box center [177, 168] width 0 height 19
click at [72, 213] on div at bounding box center [180, 215] width 349 height 228
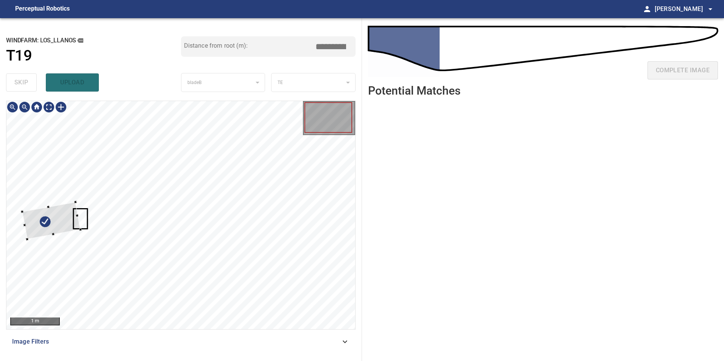
click at [81, 219] on div at bounding box center [51, 220] width 58 height 37
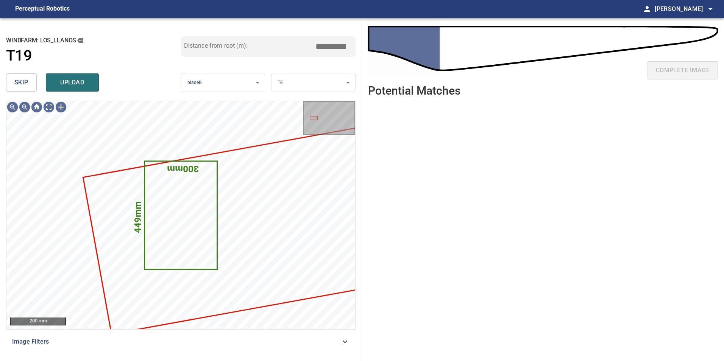
click at [21, 86] on span "skip" at bounding box center [21, 82] width 14 height 11
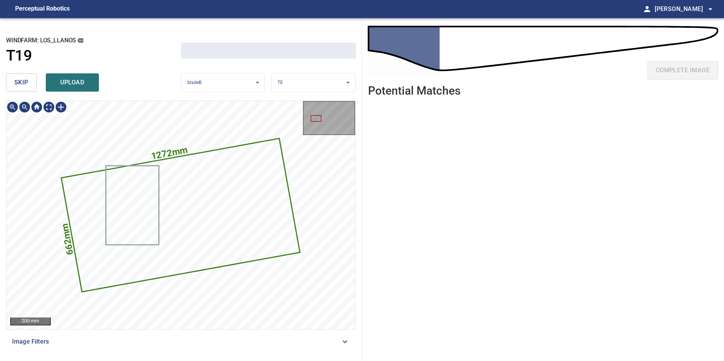
click at [20, 86] on span "skip" at bounding box center [21, 82] width 14 height 11
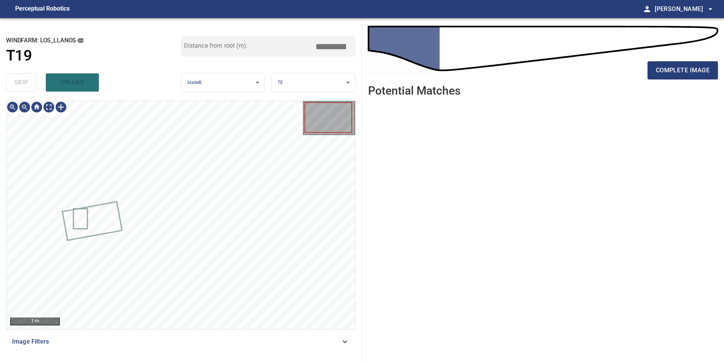
drag, startPoint x: 20, startPoint y: 86, endPoint x: 33, endPoint y: 112, distance: 29.5
click at [20, 86] on div "skip upload" at bounding box center [93, 82] width 175 height 24
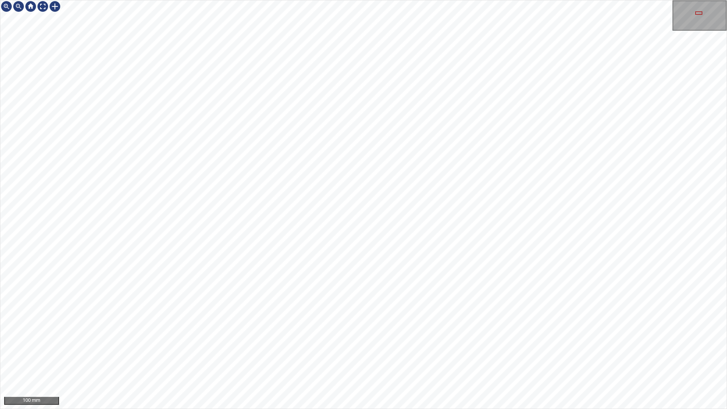
click at [392, 361] on div "100 mm" at bounding box center [363, 204] width 727 height 409
click at [303, 361] on div "50 mm" at bounding box center [363, 204] width 727 height 409
click at [240, 0] on div "100 mm" at bounding box center [363, 204] width 727 height 409
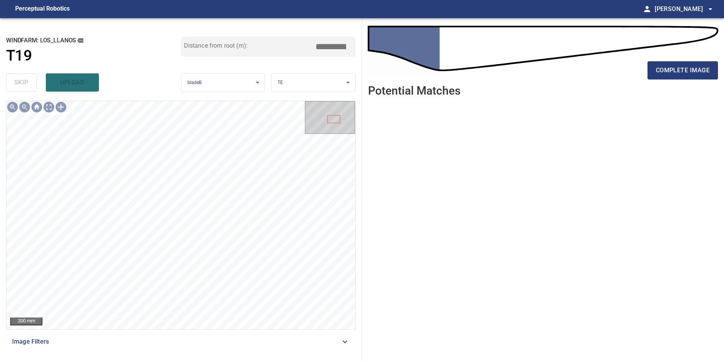
drag, startPoint x: 696, startPoint y: 68, endPoint x: 689, endPoint y: 83, distance: 15.8
click at [695, 68] on span "complete image" at bounding box center [683, 70] width 54 height 11
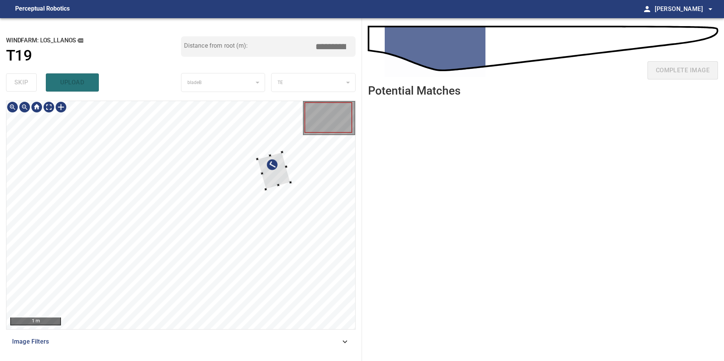
click at [291, 180] on div at bounding box center [180, 215] width 349 height 228
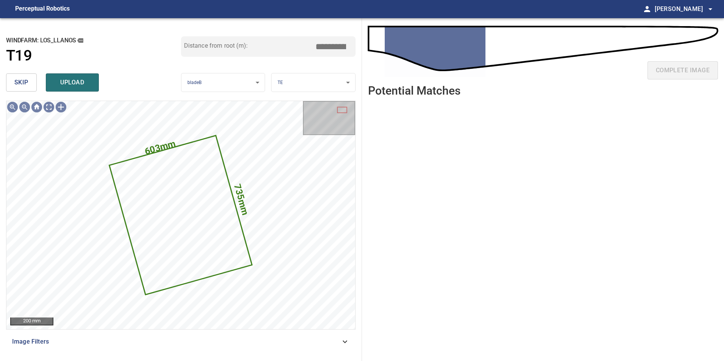
click at [29, 91] on button "skip" at bounding box center [21, 82] width 31 height 18
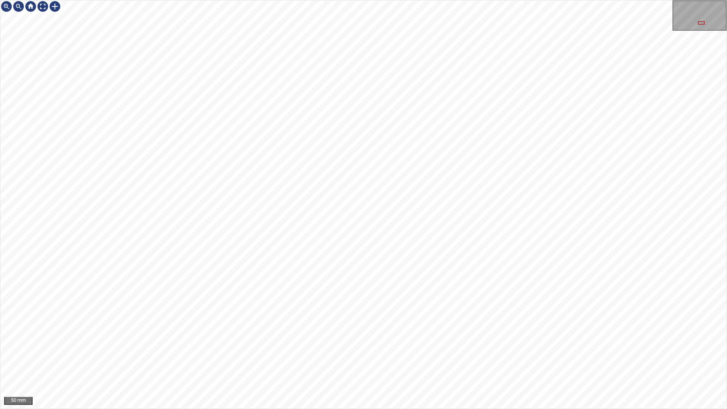
click at [103, 0] on div "50 mm" at bounding box center [363, 204] width 727 height 409
click at [409, 361] on div "50 mm" at bounding box center [363, 204] width 727 height 409
click at [381, 361] on div "50 mm" at bounding box center [363, 204] width 727 height 409
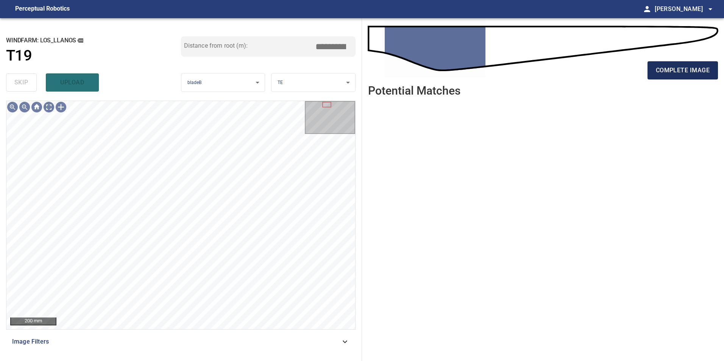
click at [660, 65] on button "complete image" at bounding box center [683, 70] width 70 height 18
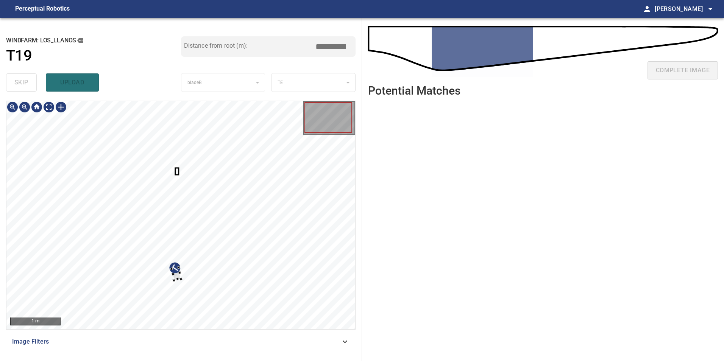
click at [178, 280] on div at bounding box center [177, 279] width 3 height 3
click at [203, 280] on div at bounding box center [183, 290] width 39 height 36
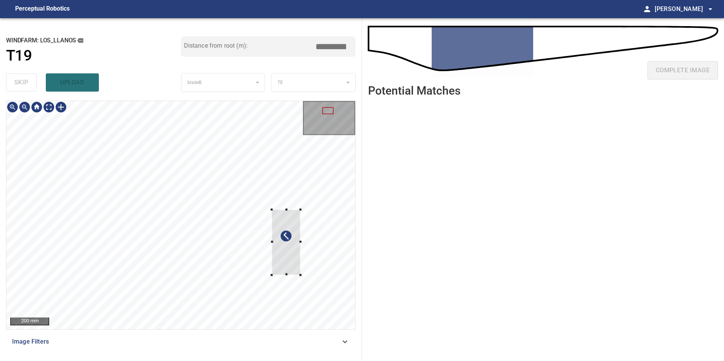
click at [356, 254] on div "**********" at bounding box center [181, 189] width 362 height 343
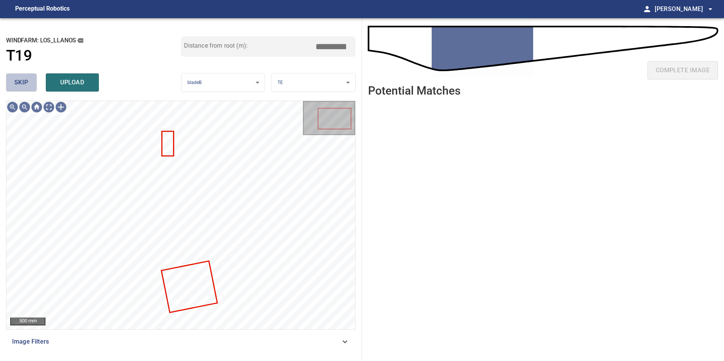
click at [18, 81] on span "skip" at bounding box center [21, 82] width 14 height 11
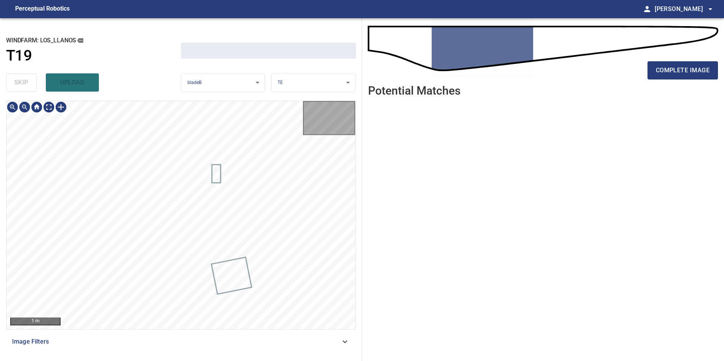
click at [18, 81] on div "skip upload" at bounding box center [93, 82] width 175 height 24
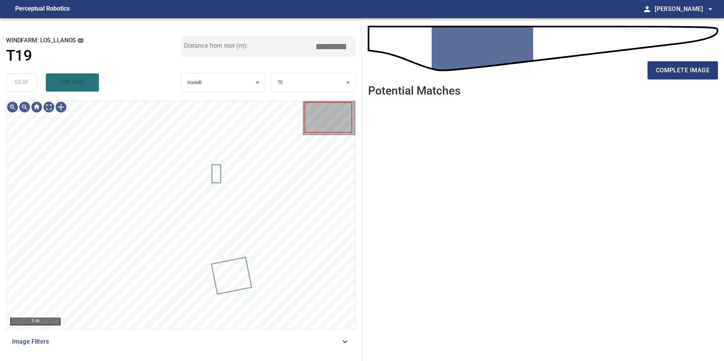
click at [18, 81] on div "skip upload" at bounding box center [93, 82] width 175 height 24
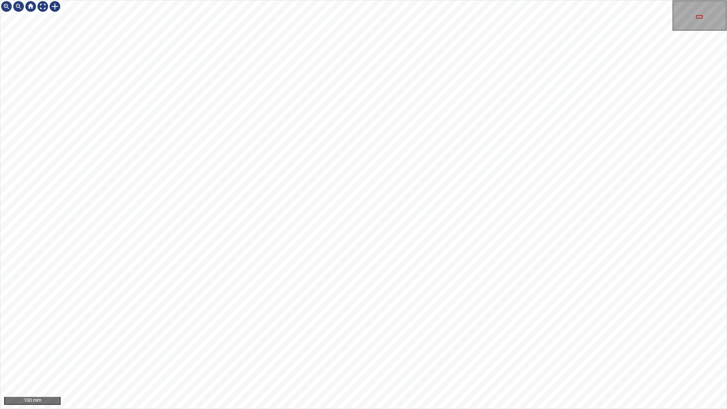
click at [261, 361] on div "100 mm" at bounding box center [363, 204] width 727 height 409
click at [344, 361] on div "100 mm" at bounding box center [363, 204] width 727 height 409
click at [346, 0] on div "100 mm" at bounding box center [363, 204] width 727 height 409
click at [450, 361] on div "50 mm" at bounding box center [363, 204] width 727 height 409
click at [617, 361] on div "50 mm" at bounding box center [363, 204] width 727 height 409
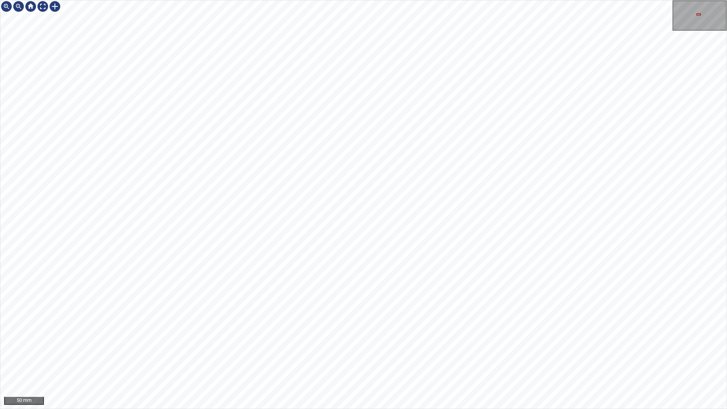
click at [593, 361] on div "50 mm" at bounding box center [363, 204] width 727 height 409
click at [475, 361] on div "50 mm" at bounding box center [363, 204] width 727 height 409
click at [464, 361] on div "50 mm" at bounding box center [363, 204] width 727 height 409
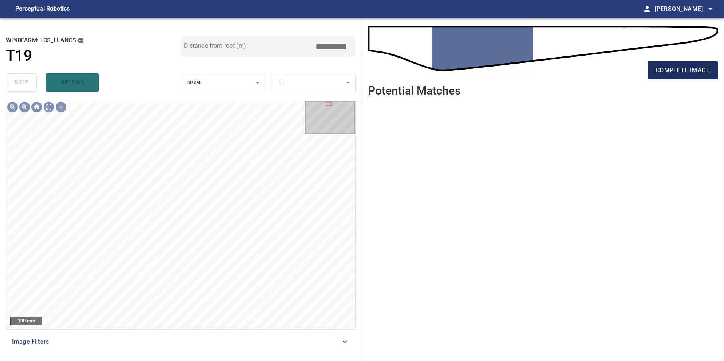
click at [692, 69] on span "complete image" at bounding box center [683, 70] width 54 height 11
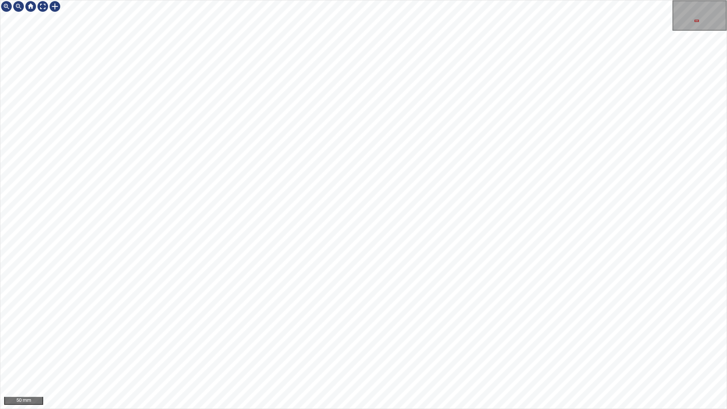
click at [422, 361] on div "50 mm" at bounding box center [363, 204] width 727 height 409
click at [356, 361] on div "50 mm" at bounding box center [363, 204] width 727 height 409
click at [269, 0] on div "50 mm" at bounding box center [363, 204] width 727 height 409
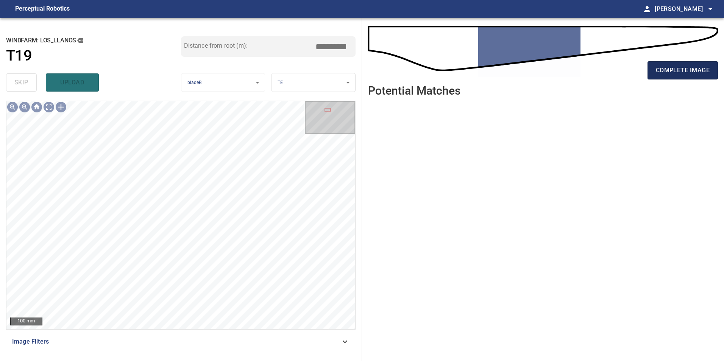
click at [652, 69] on button "complete image" at bounding box center [683, 70] width 70 height 18
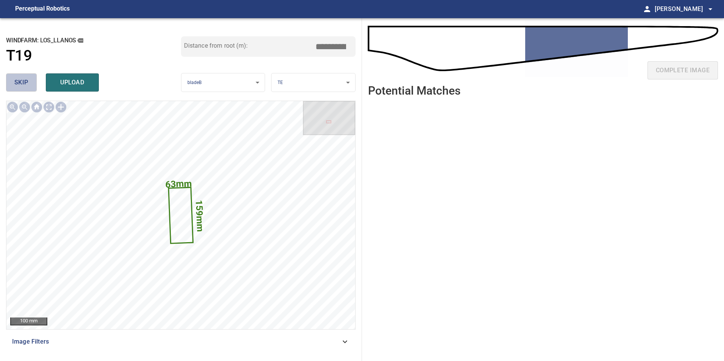
click at [28, 78] on button "skip" at bounding box center [21, 82] width 31 height 18
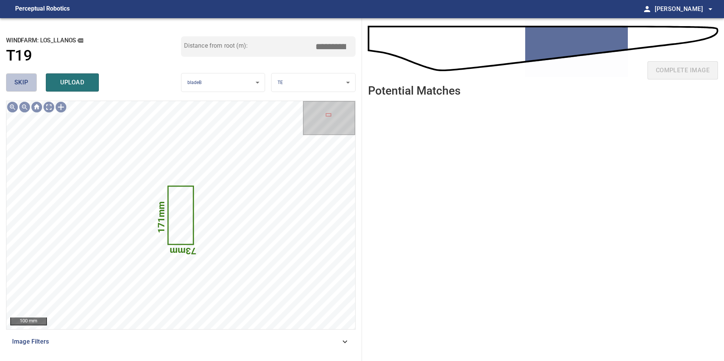
click at [28, 78] on span "skip" at bounding box center [21, 82] width 14 height 11
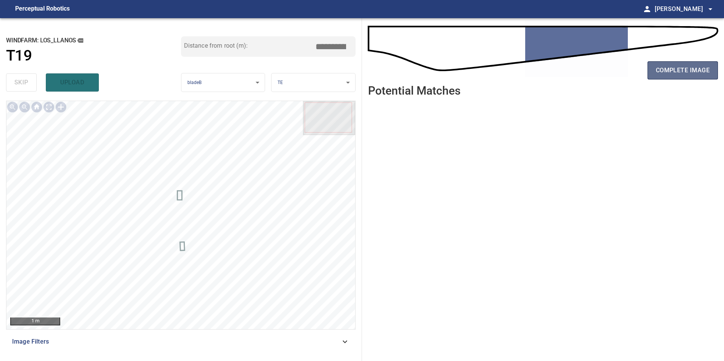
click at [661, 66] on span "complete image" at bounding box center [683, 70] width 54 height 11
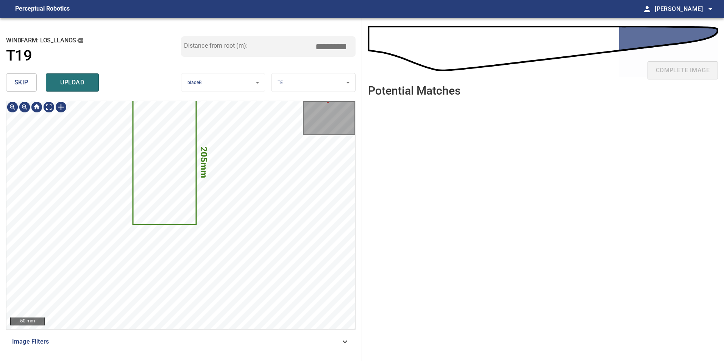
click at [19, 91] on button "skip" at bounding box center [21, 82] width 31 height 18
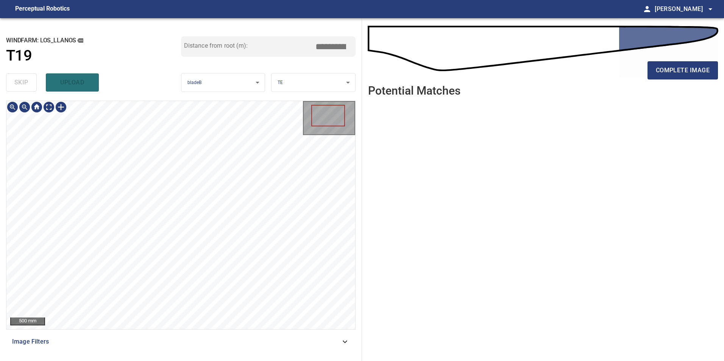
click at [167, 177] on div "500 mm Image Filters" at bounding box center [181, 228] width 350 height 255
click at [157, 80] on div "**********" at bounding box center [181, 189] width 362 height 343
click at [52, 48] on div "**********" at bounding box center [181, 189] width 362 height 343
click at [47, 114] on div "100 mm" at bounding box center [180, 215] width 349 height 228
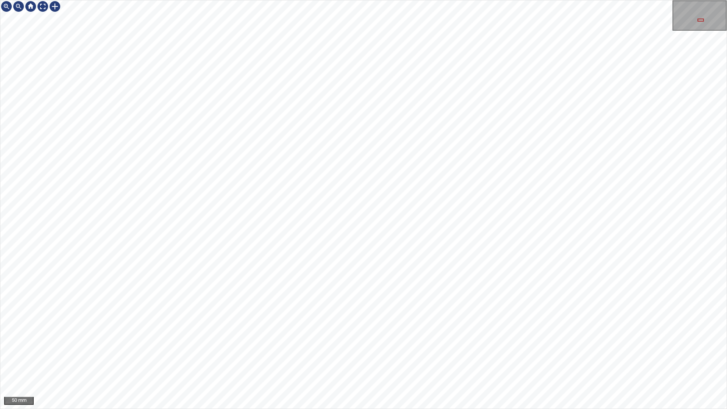
click at [504, 361] on div "50 mm" at bounding box center [363, 204] width 727 height 409
click at [472, 361] on div "50 mm" at bounding box center [363, 204] width 727 height 409
click at [405, 361] on div "50 mm" at bounding box center [363, 204] width 727 height 409
click at [312, 361] on div "50 mm" at bounding box center [363, 204] width 727 height 409
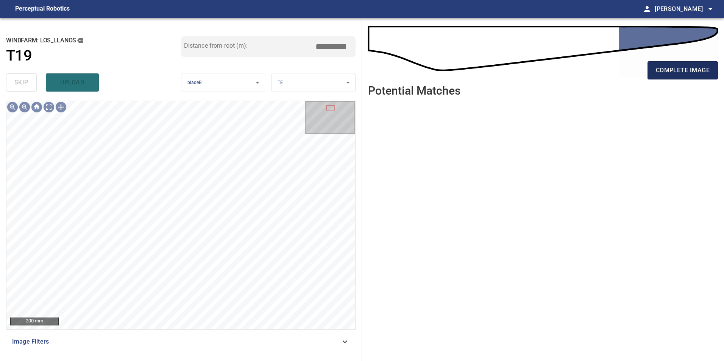
click at [667, 63] on button "complete image" at bounding box center [683, 70] width 70 height 18
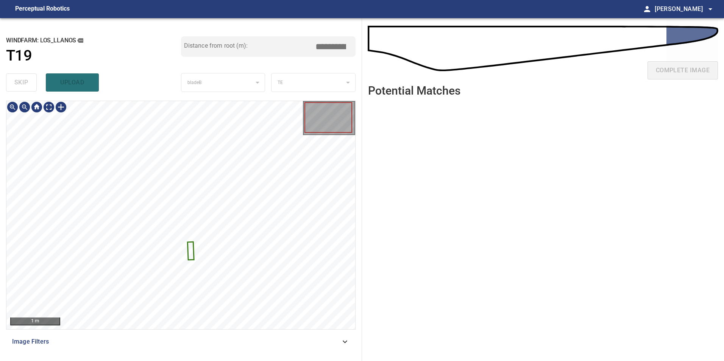
click at [196, 255] on div at bounding box center [180, 215] width 349 height 228
click at [262, 239] on div at bounding box center [180, 215] width 349 height 228
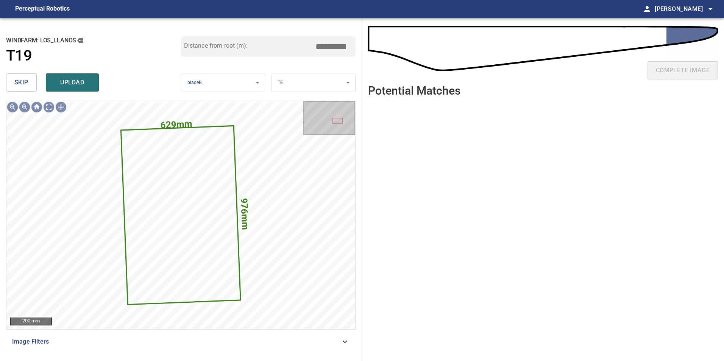
click at [17, 89] on button "skip" at bounding box center [21, 82] width 31 height 18
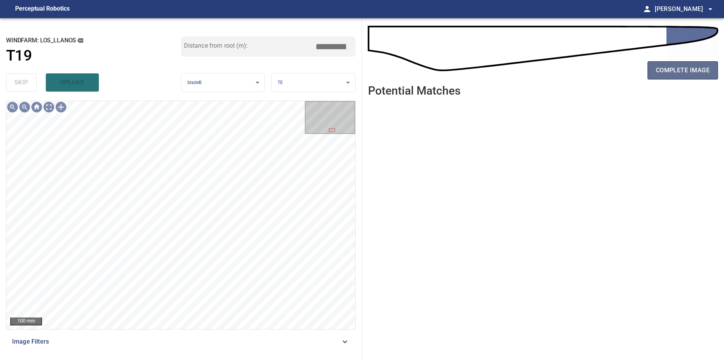
click at [694, 79] on button "complete image" at bounding box center [683, 70] width 70 height 18
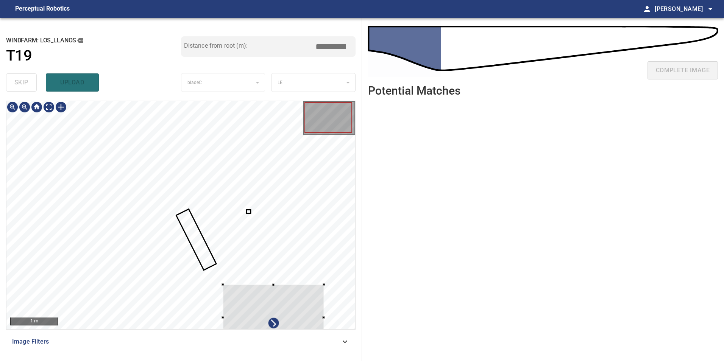
click at [306, 300] on div at bounding box center [273, 317] width 101 height 65
click at [313, 291] on div at bounding box center [299, 323] width 101 height 65
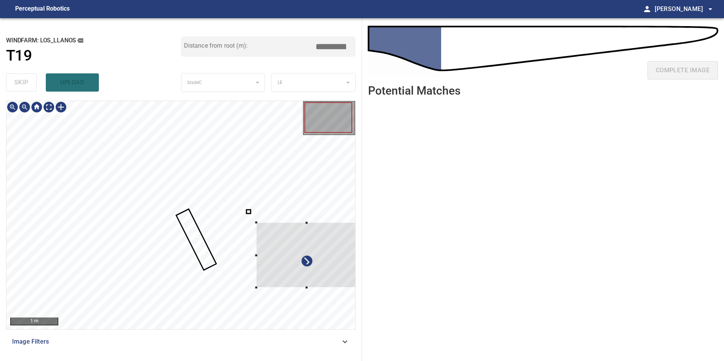
click at [308, 256] on div at bounding box center [306, 255] width 101 height 65
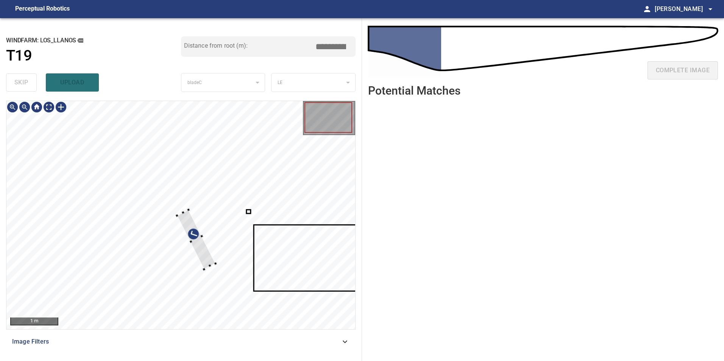
click at [215, 244] on div at bounding box center [196, 239] width 38 height 59
click at [250, 227] on div at bounding box center [251, 225] width 38 height 59
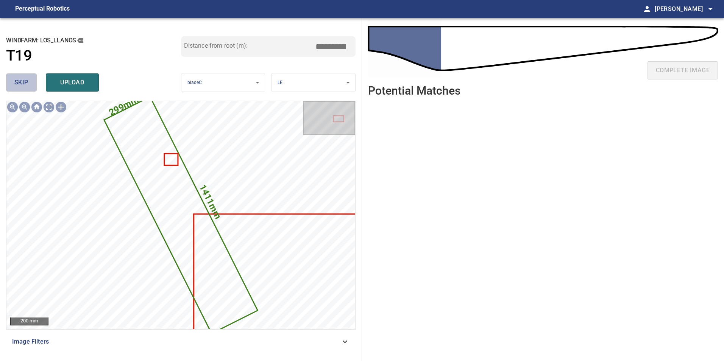
click at [19, 80] on span "skip" at bounding box center [21, 82] width 14 height 11
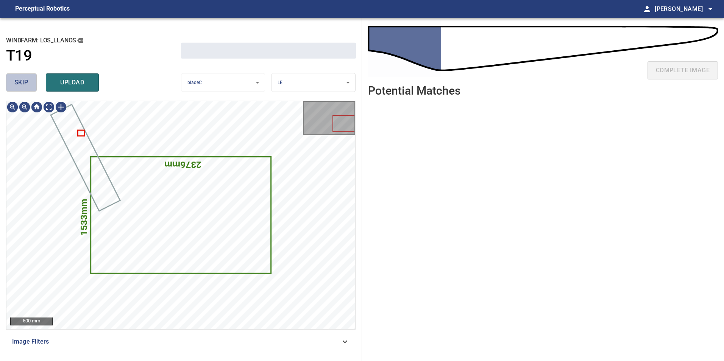
click at [19, 80] on span "skip" at bounding box center [21, 82] width 14 height 11
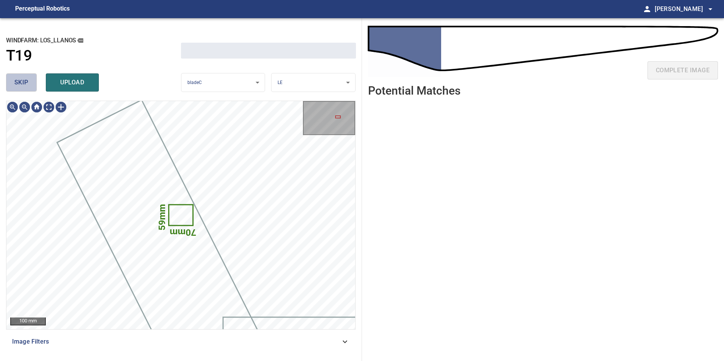
click at [19, 80] on span "skip" at bounding box center [21, 82] width 14 height 11
click at [19, 80] on div "skip upload" at bounding box center [93, 82] width 175 height 24
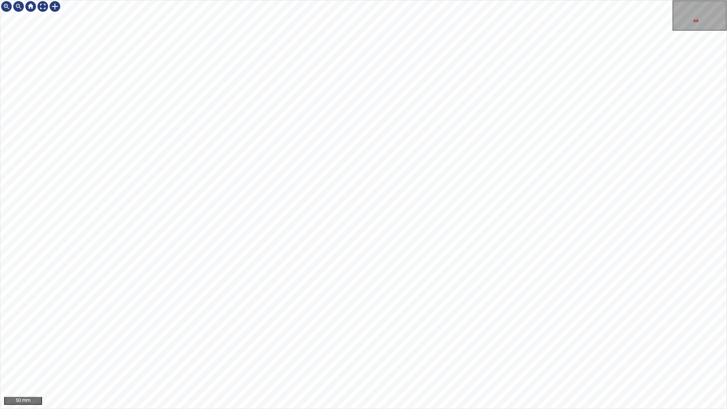
click at [352, 0] on div "50 mm" at bounding box center [363, 204] width 727 height 409
click at [724, 171] on html "100 mm" at bounding box center [363, 204] width 727 height 409
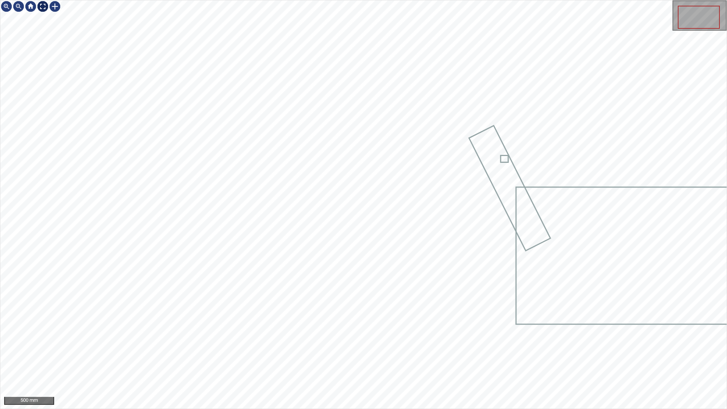
click at [40, 8] on div at bounding box center [43, 6] width 12 height 12
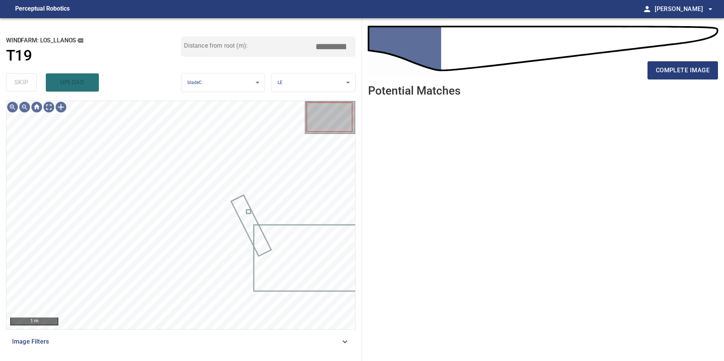
drag, startPoint x: 300, startPoint y: 340, endPoint x: 282, endPoint y: 342, distance: 17.9
click at [299, 341] on span "Image Filters" at bounding box center [176, 341] width 328 height 9
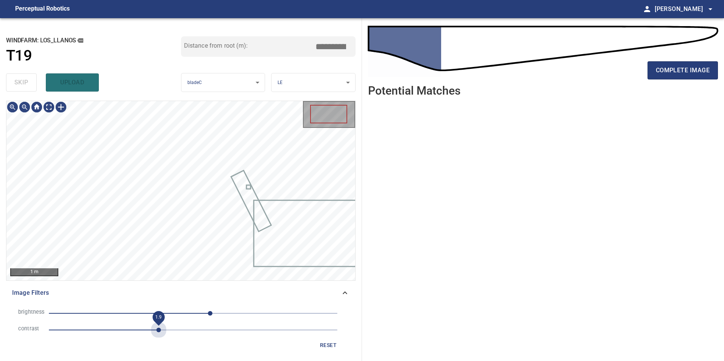
click at [158, 330] on span "1.9" at bounding box center [193, 330] width 289 height 11
click at [172, 315] on span "30" at bounding box center [193, 313] width 289 height 11
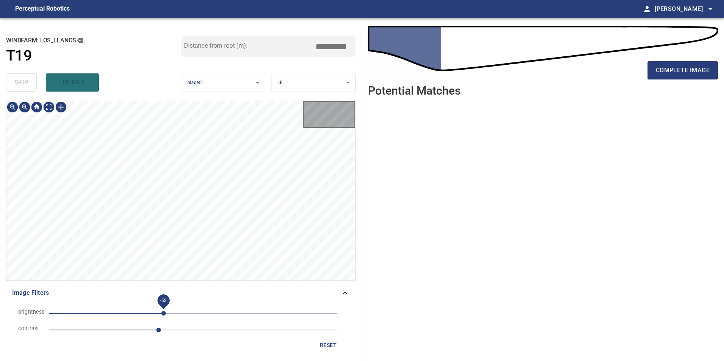
click at [164, 314] on span "-52" at bounding box center [163, 313] width 5 height 5
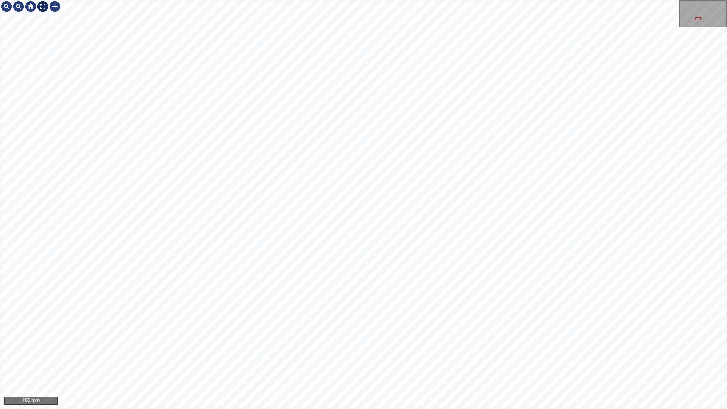
click at [43, 9] on div at bounding box center [43, 6] width 12 height 12
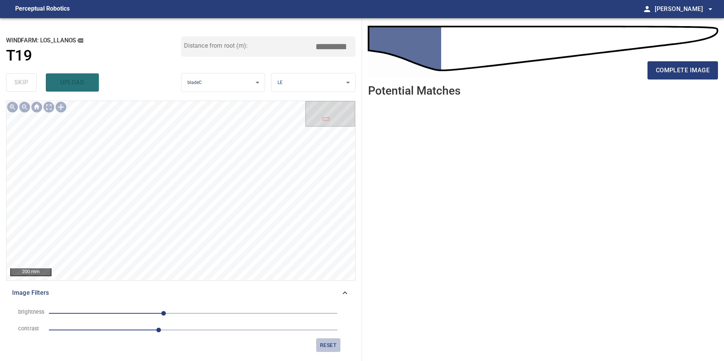
click at [329, 346] on span "reset" at bounding box center [328, 345] width 18 height 9
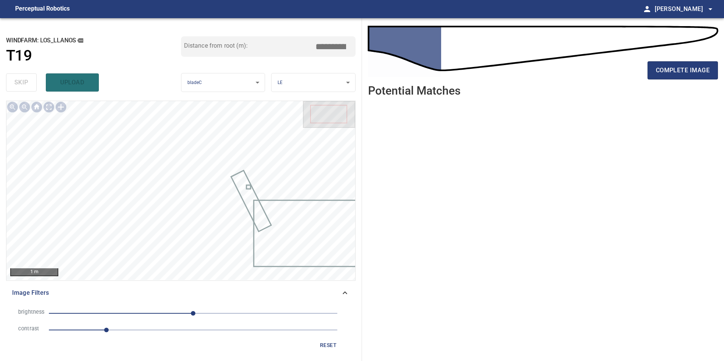
click at [224, 321] on li "brightness 0" at bounding box center [180, 313] width 337 height 17
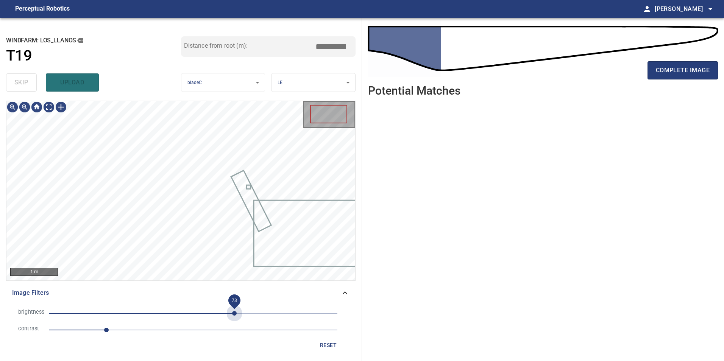
click at [234, 316] on span "73" at bounding box center [193, 313] width 289 height 11
click at [150, 312] on span "73" at bounding box center [193, 313] width 289 height 11
click at [183, 312] on span "-18" at bounding box center [193, 313] width 289 height 11
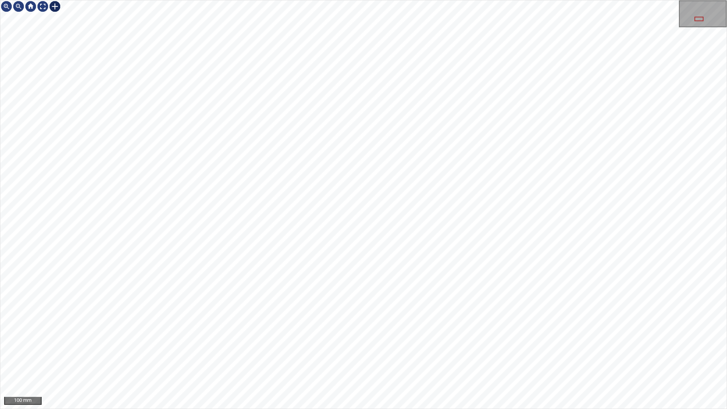
click at [55, 7] on div at bounding box center [55, 6] width 12 height 12
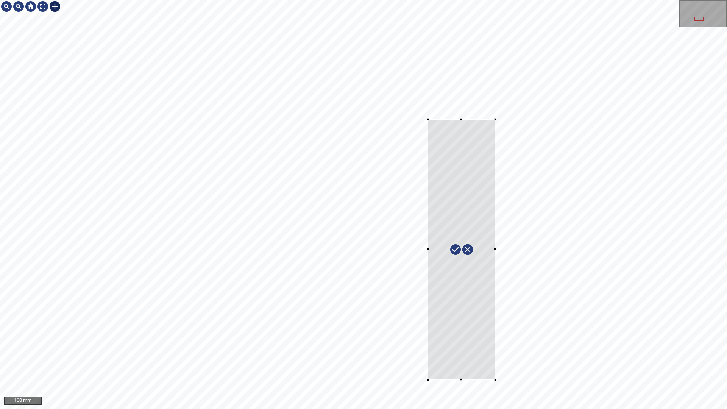
click at [496, 361] on div at bounding box center [363, 204] width 726 height 408
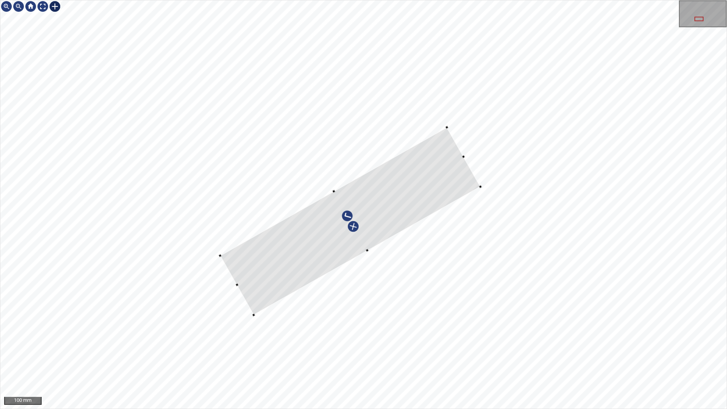
click at [452, 184] on div at bounding box center [350, 220] width 260 height 187
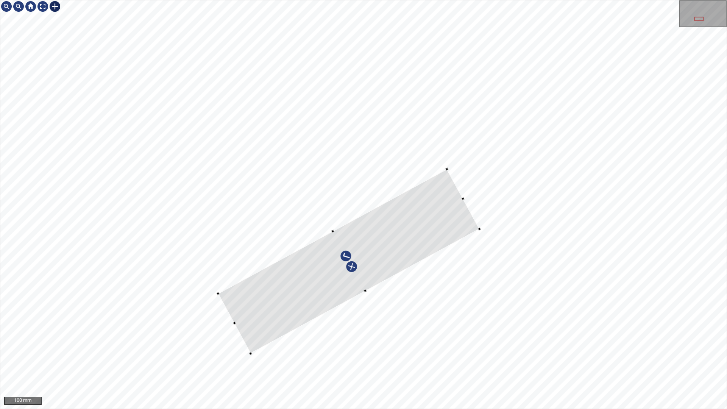
click at [478, 234] on div at bounding box center [363, 204] width 726 height 408
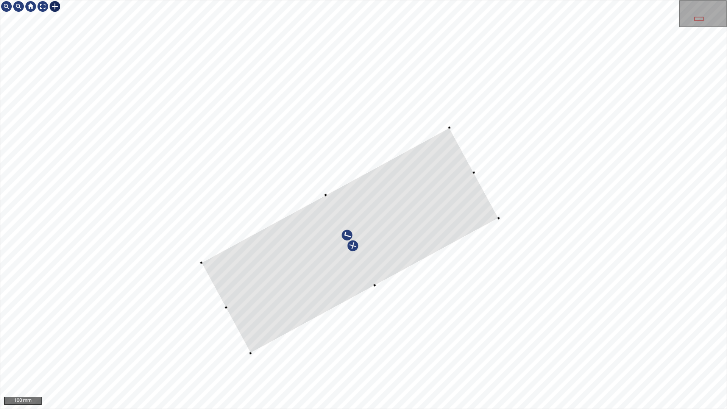
click at [449, 124] on div at bounding box center [363, 204] width 726 height 408
click at [293, 312] on div at bounding box center [350, 243] width 297 height 225
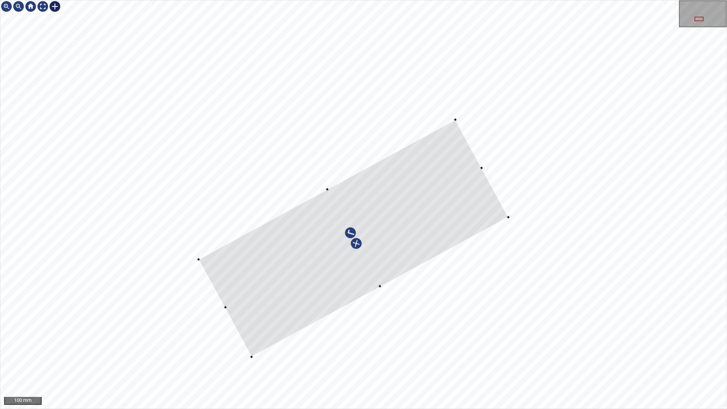
click at [458, 116] on div at bounding box center [363, 204] width 726 height 408
click at [456, 179] on div at bounding box center [352, 241] width 310 height 237
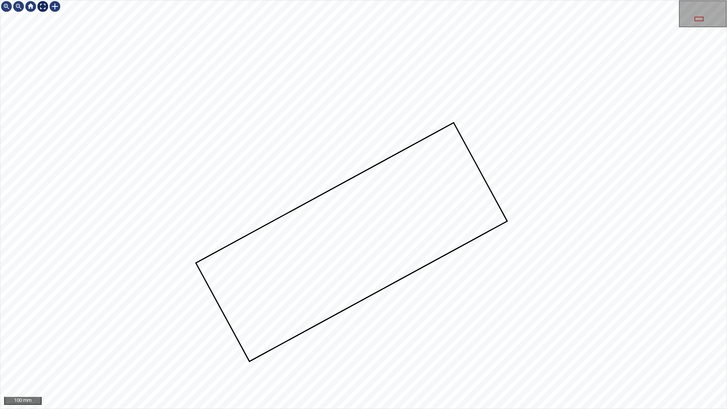
click at [45, 7] on div at bounding box center [43, 6] width 12 height 12
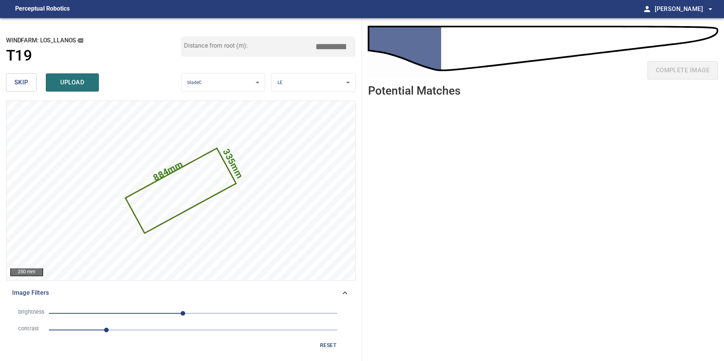
drag, startPoint x: 353, startPoint y: 45, endPoint x: 337, endPoint y: 45, distance: 15.2
click at [343, 43] on div "Distance from root (m): ****" at bounding box center [268, 46] width 175 height 20
drag, startPoint x: 335, startPoint y: 46, endPoint x: 401, endPoint y: 50, distance: 66.0
click at [397, 50] on div "**********" at bounding box center [362, 189] width 724 height 343
click at [340, 46] on input "****" at bounding box center [334, 46] width 38 height 14
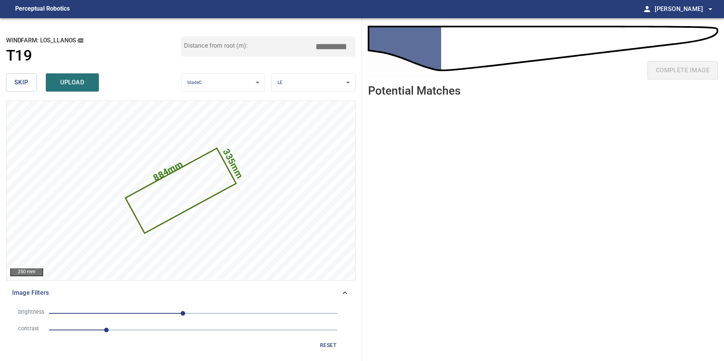
click at [339, 48] on input "****" at bounding box center [334, 46] width 38 height 14
drag, startPoint x: 337, startPoint y: 48, endPoint x: 357, endPoint y: 48, distance: 20.1
click at [357, 48] on div "**********" at bounding box center [181, 189] width 362 height 343
type input "****"
click at [73, 78] on span "upload" at bounding box center [72, 82] width 36 height 11
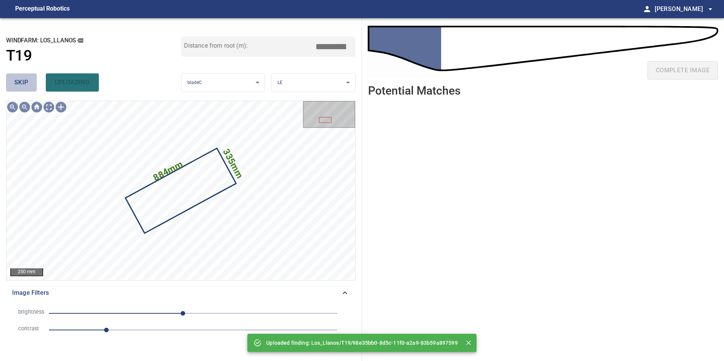
click at [24, 87] on button "skip" at bounding box center [21, 82] width 31 height 18
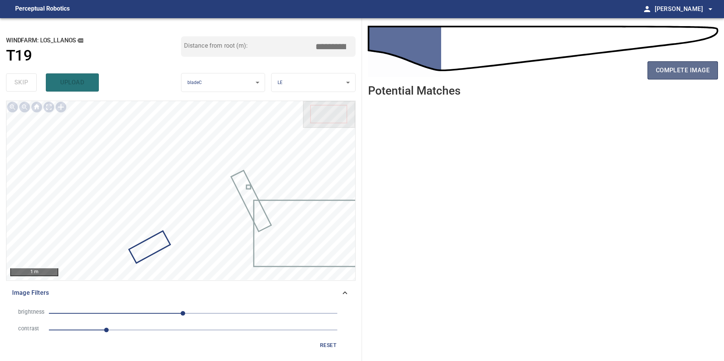
click at [671, 74] on span "complete image" at bounding box center [683, 70] width 54 height 11
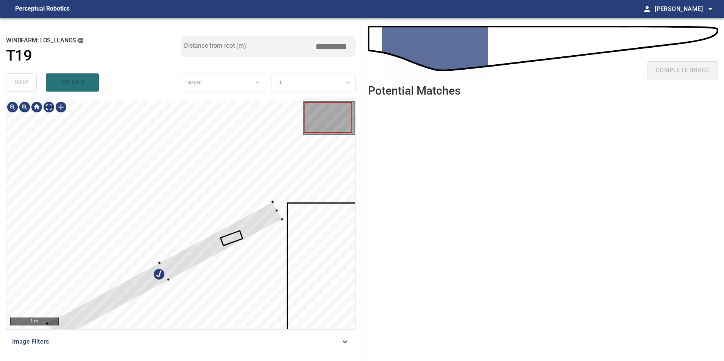
click at [119, 178] on div at bounding box center [180, 215] width 349 height 228
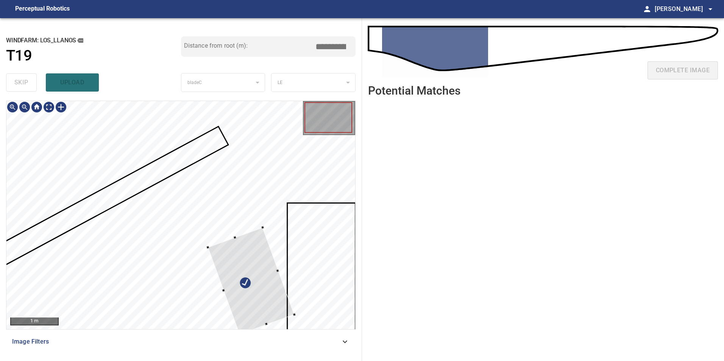
click at [294, 270] on div at bounding box center [251, 281] width 86 height 107
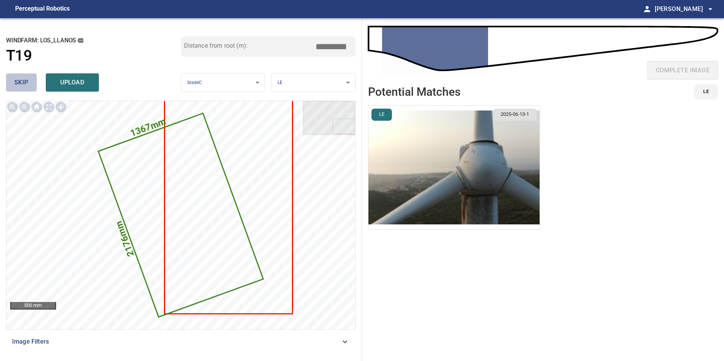
click at [19, 84] on span "skip" at bounding box center [21, 82] width 14 height 11
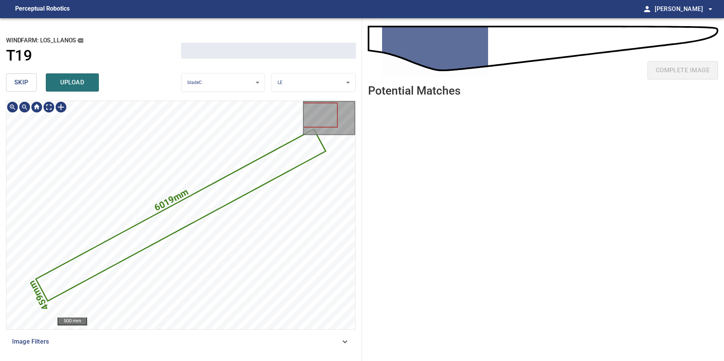
click at [19, 84] on span "skip" at bounding box center [21, 82] width 14 height 11
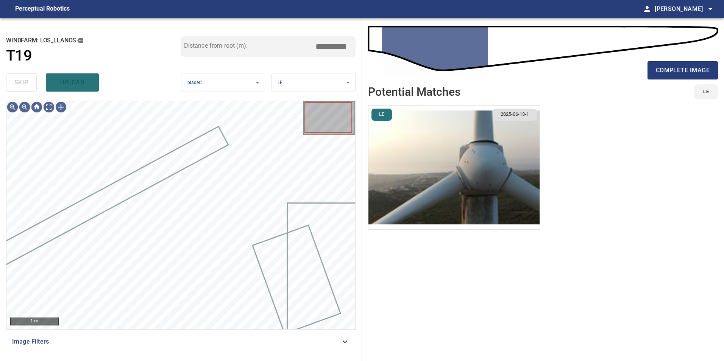
click at [19, 84] on div "skip upload" at bounding box center [93, 82] width 175 height 24
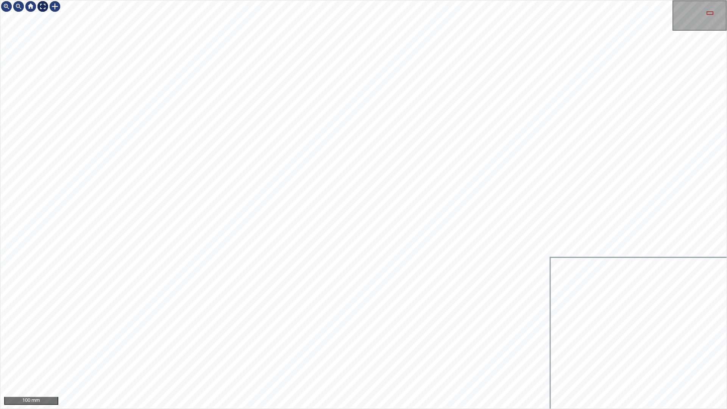
click at [41, 5] on div at bounding box center [43, 6] width 12 height 12
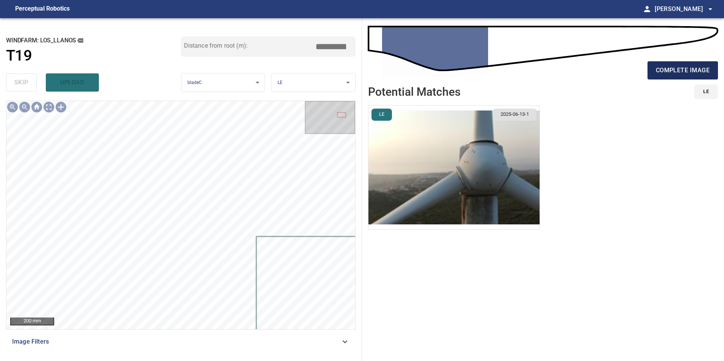
click at [669, 69] on span "complete image" at bounding box center [683, 70] width 54 height 11
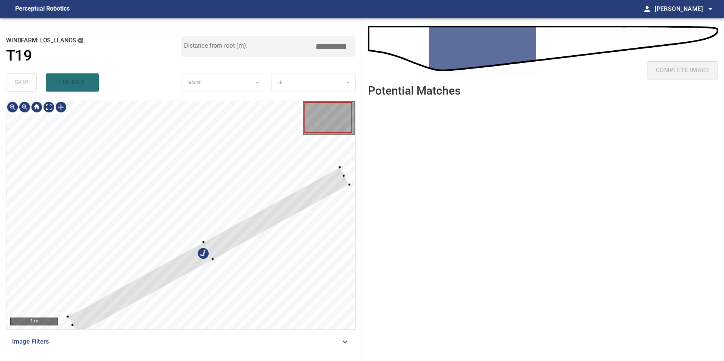
click at [171, 191] on div at bounding box center [209, 250] width 282 height 167
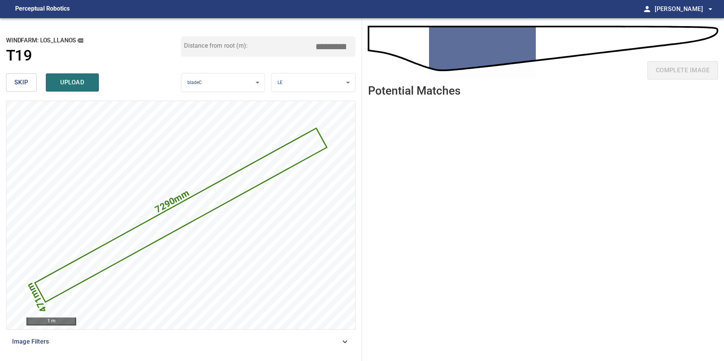
click at [24, 79] on span "skip" at bounding box center [21, 82] width 14 height 11
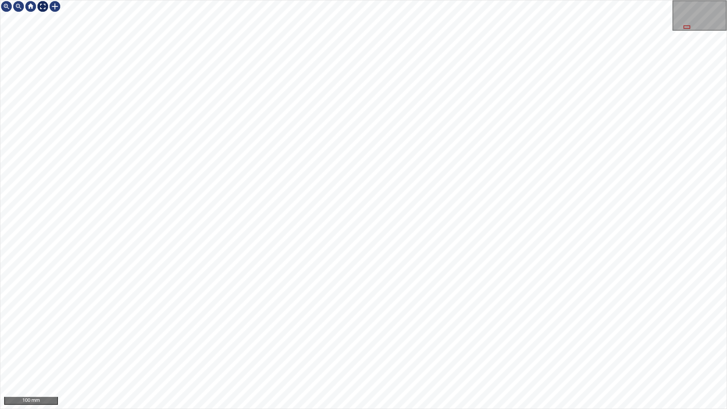
click at [43, 4] on div at bounding box center [43, 6] width 12 height 12
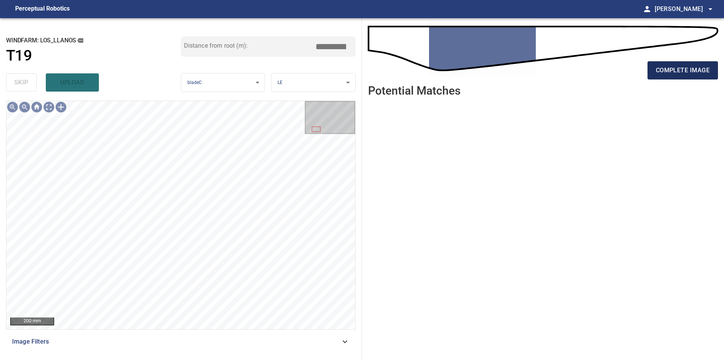
drag, startPoint x: 694, startPoint y: 75, endPoint x: 671, endPoint y: 77, distance: 22.4
click at [694, 75] on span "complete image" at bounding box center [683, 70] width 54 height 11
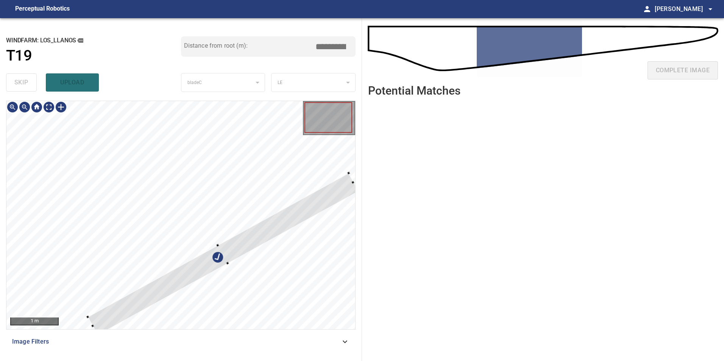
click at [187, 169] on div at bounding box center [180, 215] width 349 height 228
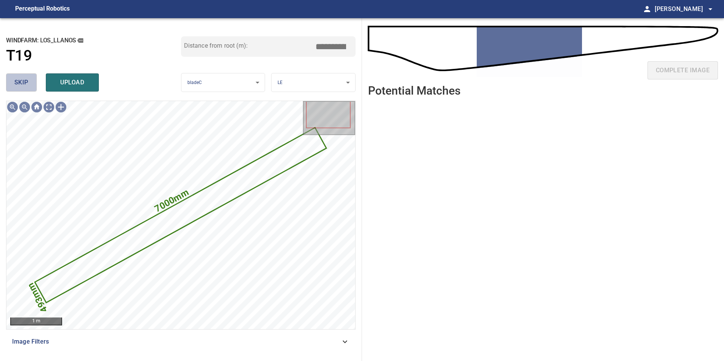
click at [27, 89] on button "skip" at bounding box center [21, 82] width 31 height 18
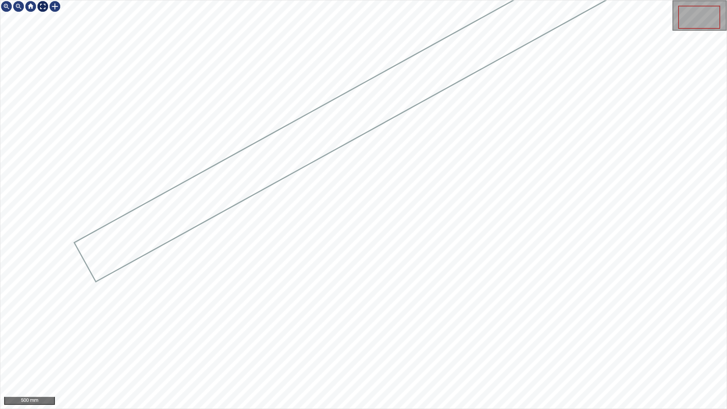
click at [46, 7] on div at bounding box center [43, 6] width 12 height 12
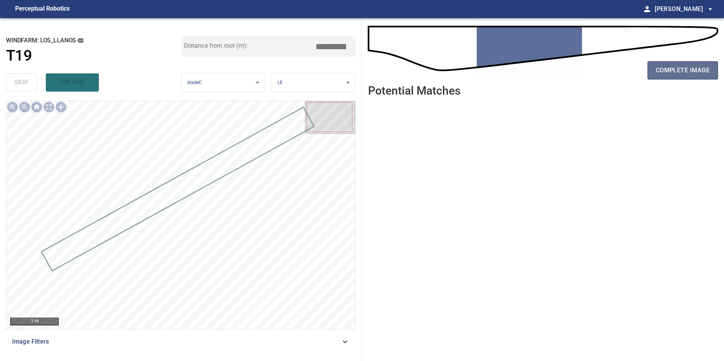
click at [668, 73] on span "complete image" at bounding box center [683, 70] width 54 height 11
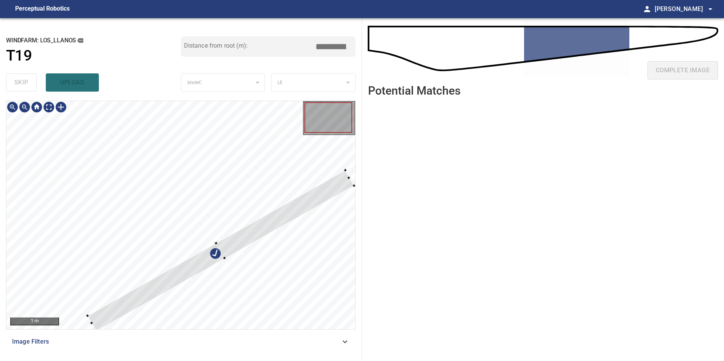
click at [206, 184] on div at bounding box center [220, 250] width 267 height 161
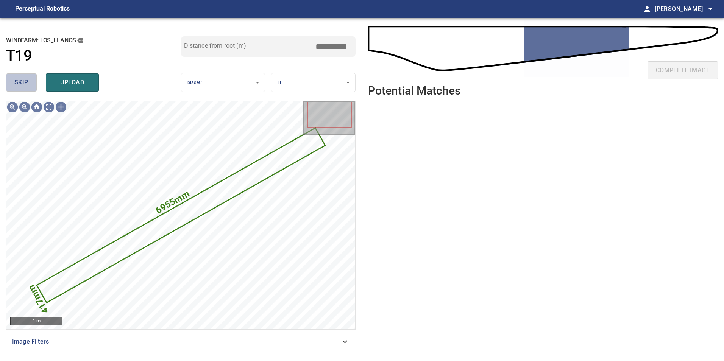
drag, startPoint x: 27, startPoint y: 85, endPoint x: 37, endPoint y: 113, distance: 29.4
click at [27, 94] on div "skip upload" at bounding box center [93, 82] width 175 height 24
click at [30, 78] on button "skip" at bounding box center [21, 82] width 31 height 18
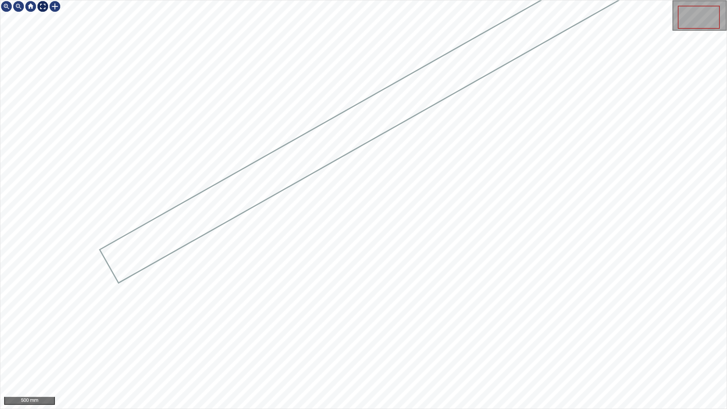
click at [41, 7] on div at bounding box center [43, 6] width 12 height 12
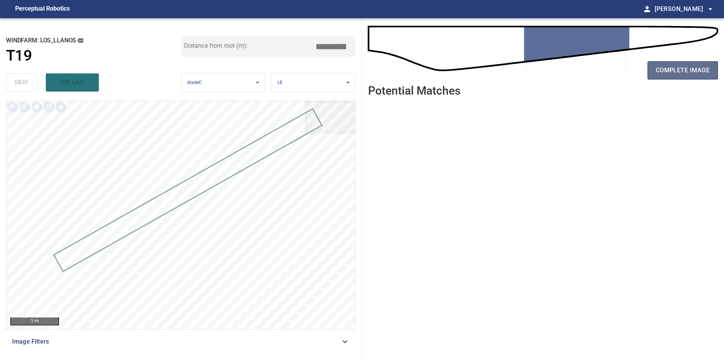
click at [676, 71] on span "complete image" at bounding box center [683, 70] width 54 height 11
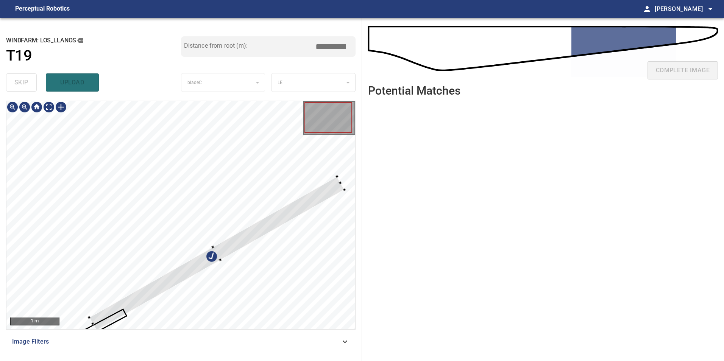
click at [123, 312] on div at bounding box center [216, 254] width 255 height 154
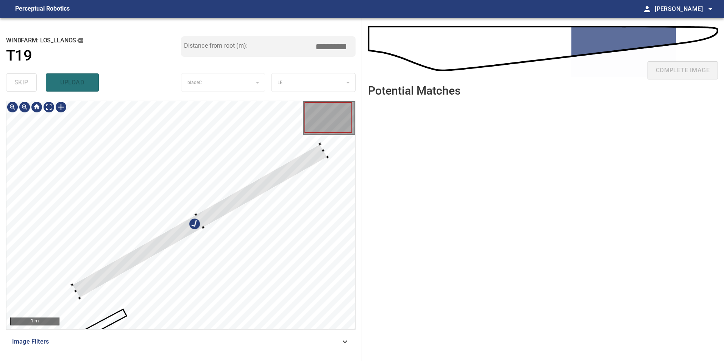
click at [107, 268] on div at bounding box center [199, 221] width 255 height 154
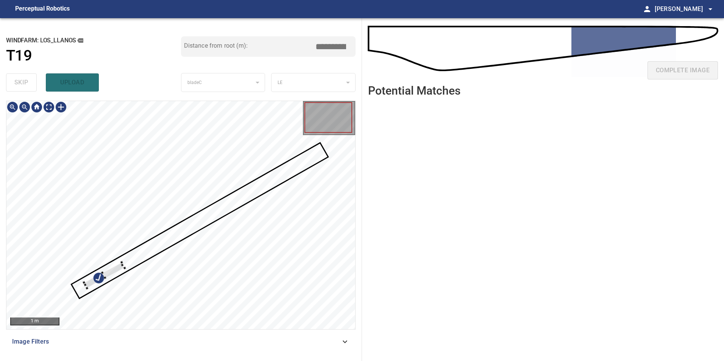
click at [120, 261] on div at bounding box center [180, 215] width 349 height 228
click at [93, 219] on div at bounding box center [180, 215] width 349 height 228
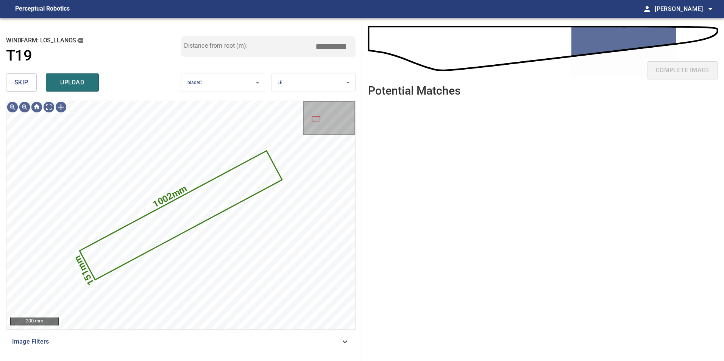
click at [25, 85] on span "skip" at bounding box center [21, 82] width 14 height 11
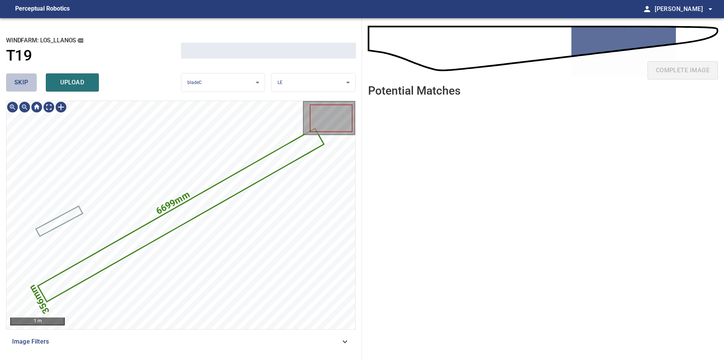
drag, startPoint x: 25, startPoint y: 85, endPoint x: 29, endPoint y: 95, distance: 11.0
click at [26, 89] on button "skip" at bounding box center [21, 82] width 31 height 18
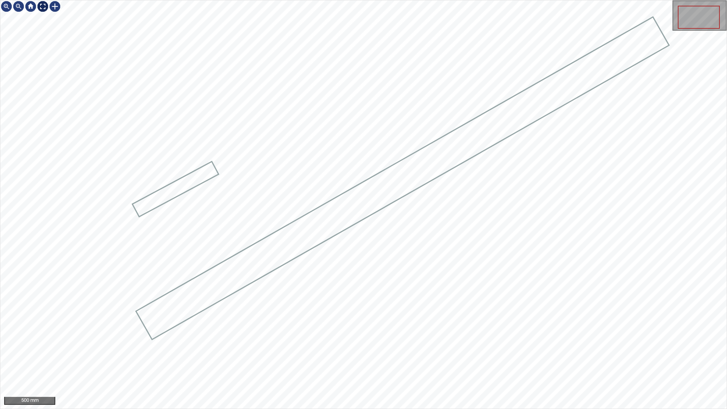
click at [42, 9] on div at bounding box center [43, 6] width 12 height 12
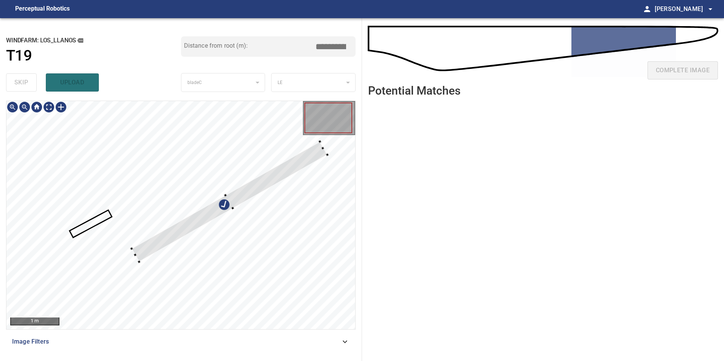
click at [136, 247] on div at bounding box center [230, 202] width 196 height 120
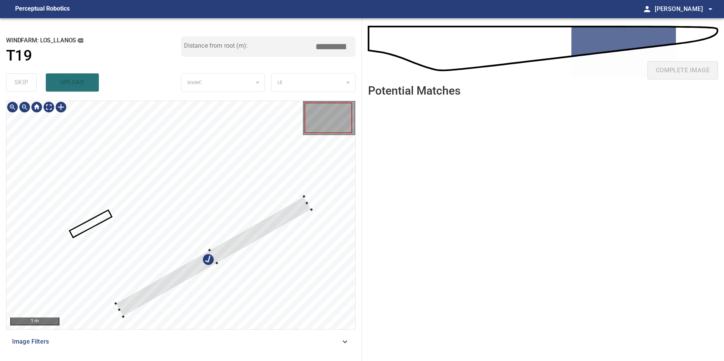
click at [239, 241] on div at bounding box center [214, 257] width 196 height 120
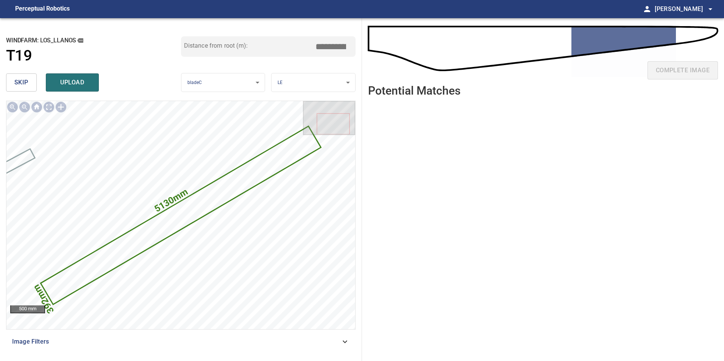
drag, startPoint x: 331, startPoint y: 44, endPoint x: 466, endPoint y: 48, distance: 135.3
click at [379, 45] on div "**********" at bounding box center [362, 189] width 724 height 343
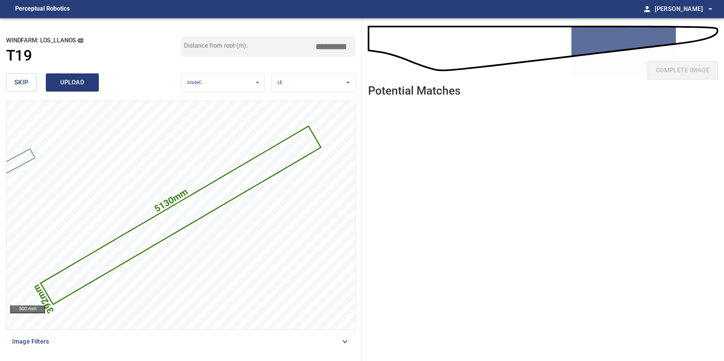
type input "*****"
click at [69, 86] on span "upload" at bounding box center [72, 82] width 36 height 11
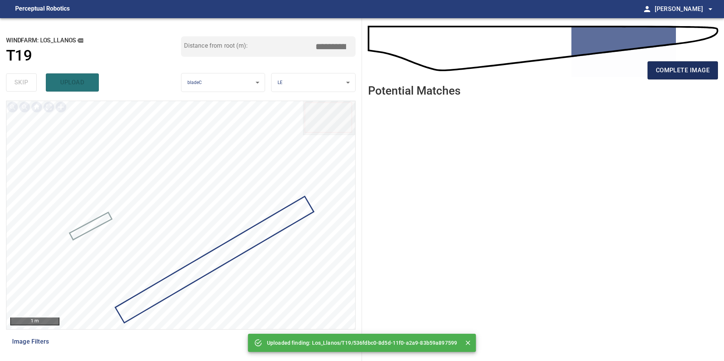
click at [678, 73] on span "complete image" at bounding box center [683, 70] width 54 height 11
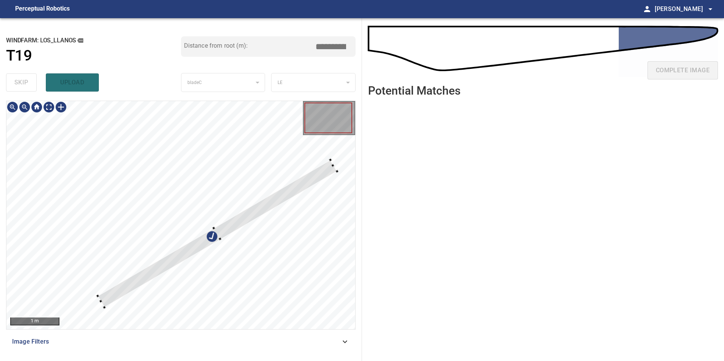
click at [214, 195] on div at bounding box center [217, 233] width 239 height 147
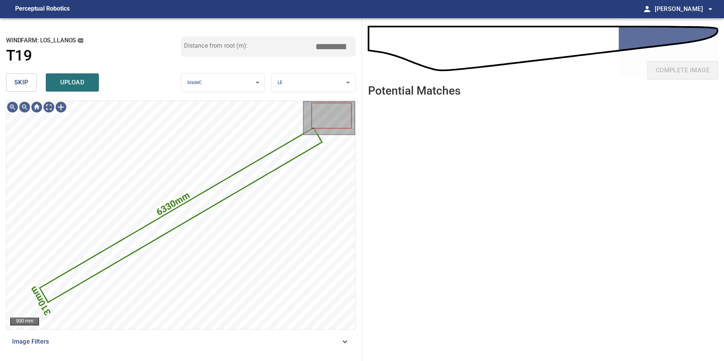
click at [29, 81] on button "skip" at bounding box center [21, 82] width 31 height 18
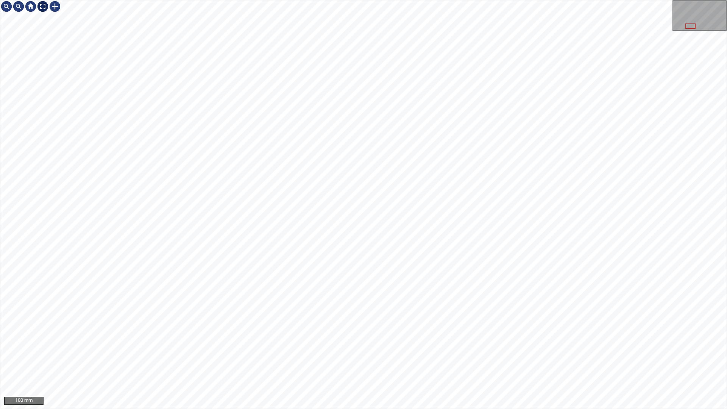
click at [44, 5] on div at bounding box center [43, 6] width 12 height 12
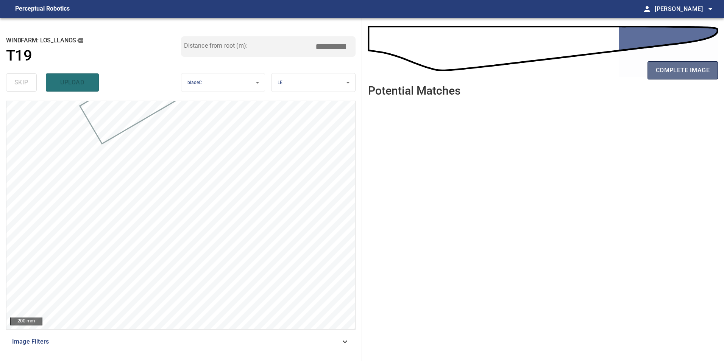
click at [673, 76] on button "complete image" at bounding box center [683, 70] width 70 height 18
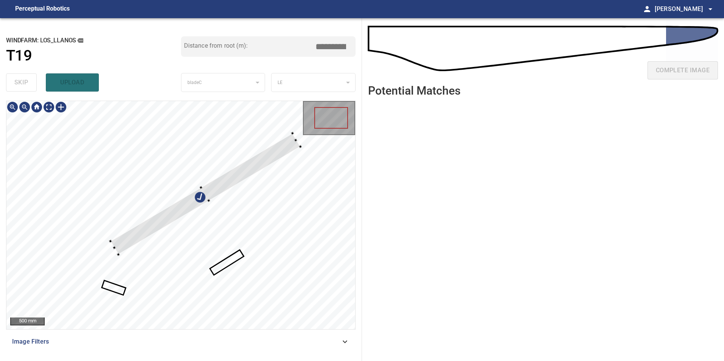
click at [151, 214] on div at bounding box center [180, 215] width 349 height 228
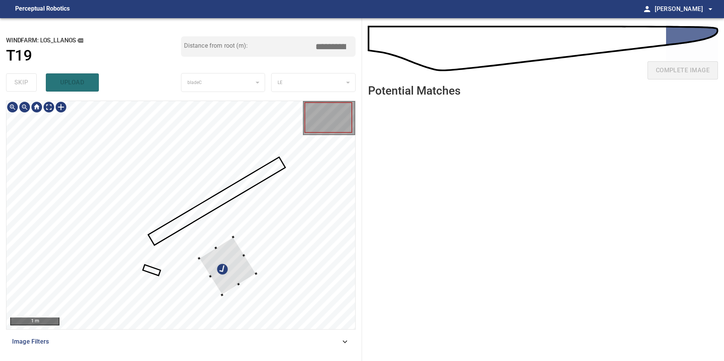
click at [199, 237] on div at bounding box center [227, 266] width 57 height 58
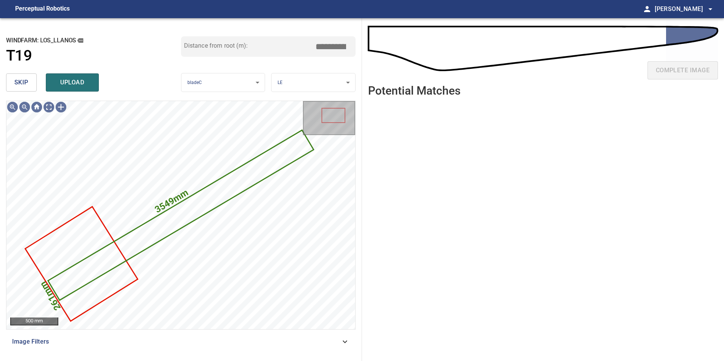
click at [32, 87] on button "skip" at bounding box center [21, 82] width 31 height 18
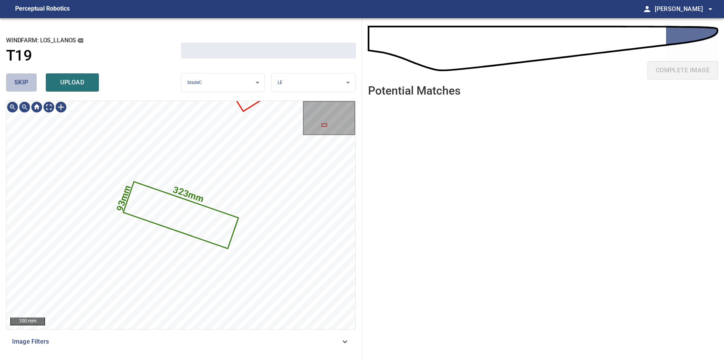
click at [32, 87] on button "skip" at bounding box center [21, 82] width 31 height 18
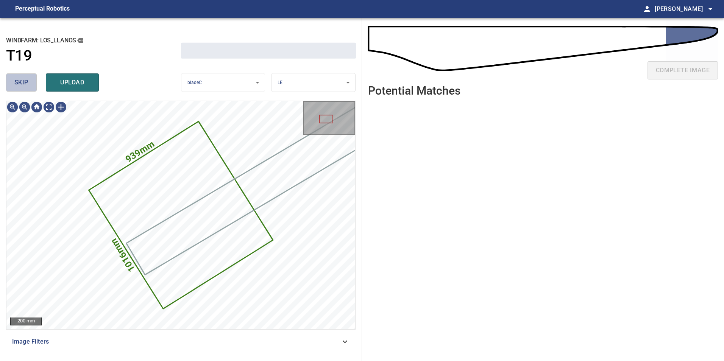
click at [32, 87] on button "skip" at bounding box center [21, 82] width 31 height 18
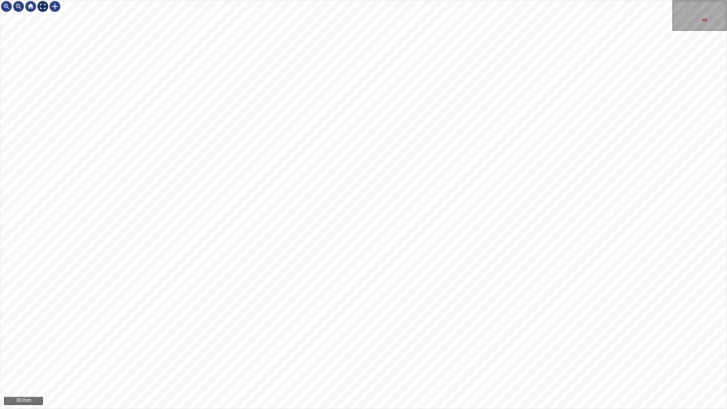
click at [45, 8] on div at bounding box center [43, 6] width 12 height 12
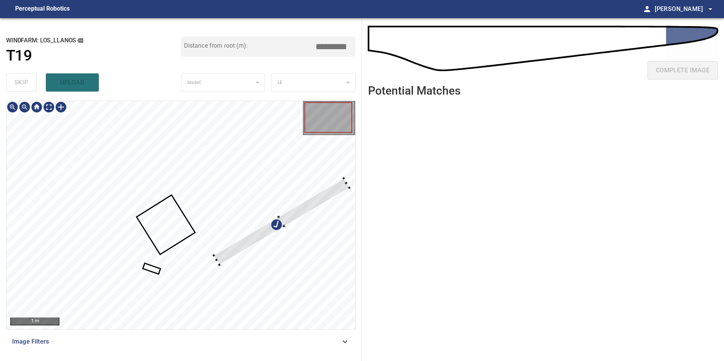
click at [301, 208] on div at bounding box center [282, 221] width 136 height 87
click at [220, 258] on div at bounding box center [220, 257] width 3 height 3
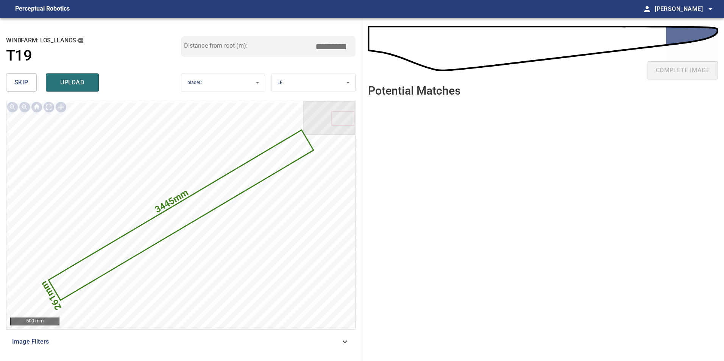
click at [330, 43] on input "*****" at bounding box center [334, 46] width 38 height 14
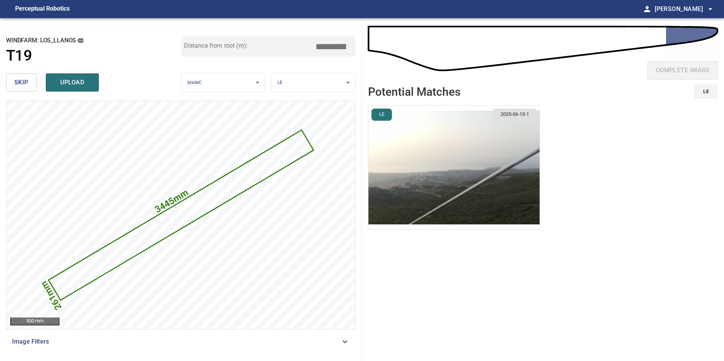
type input "*****"
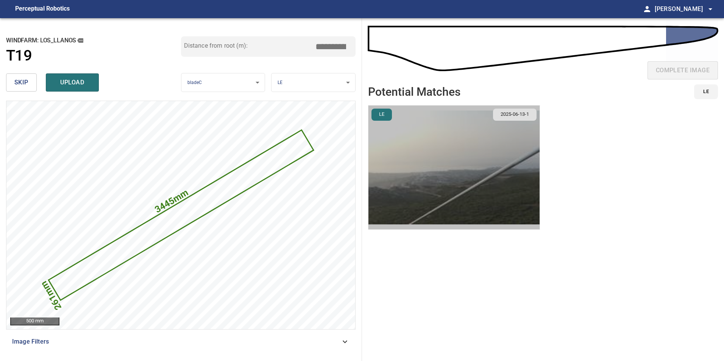
click at [445, 136] on img "button" at bounding box center [454, 168] width 171 height 124
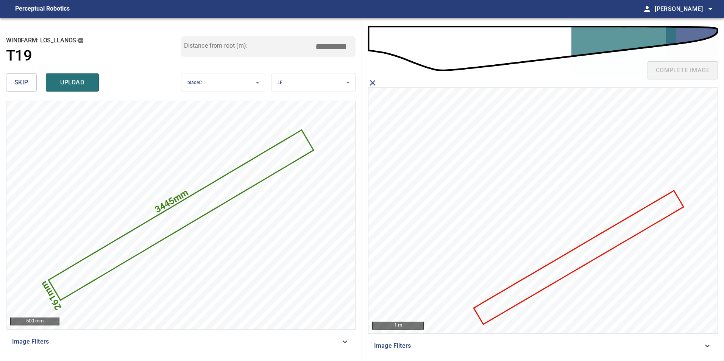
click at [648, 215] on icon at bounding box center [579, 258] width 208 height 132
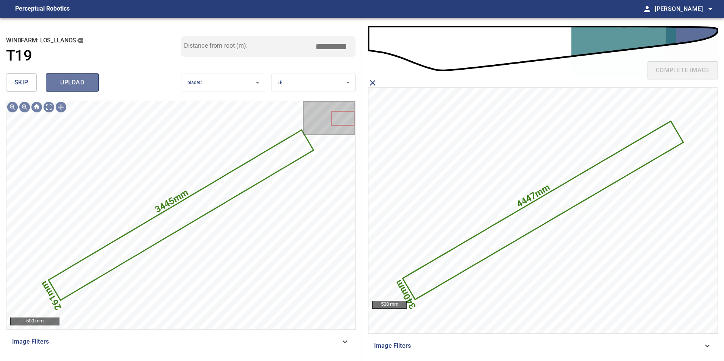
click at [89, 75] on button "upload" at bounding box center [72, 82] width 53 height 18
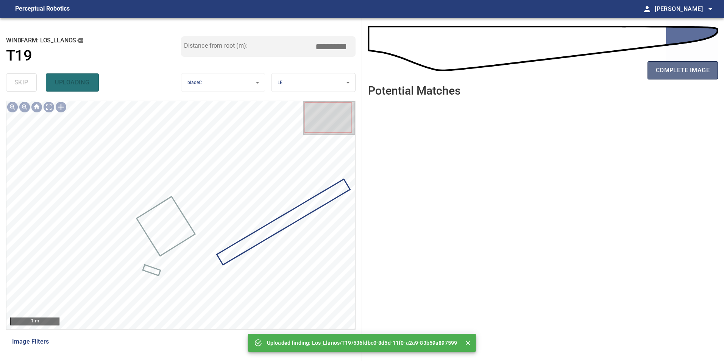
click at [659, 74] on span "complete image" at bounding box center [683, 70] width 54 height 11
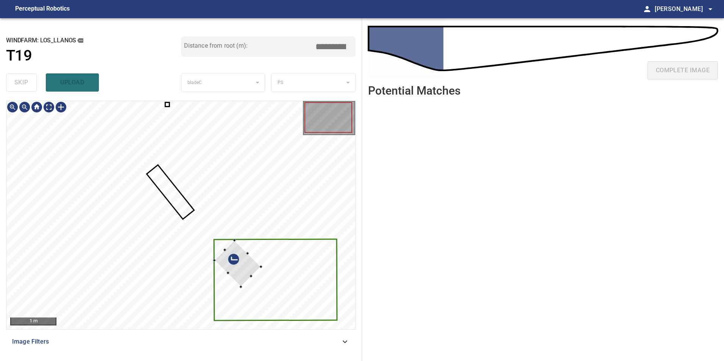
click at [260, 269] on div at bounding box center [180, 215] width 349 height 228
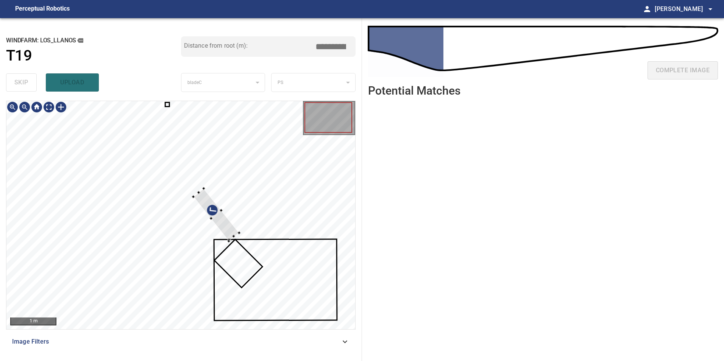
click at [231, 232] on div at bounding box center [216, 215] width 46 height 53
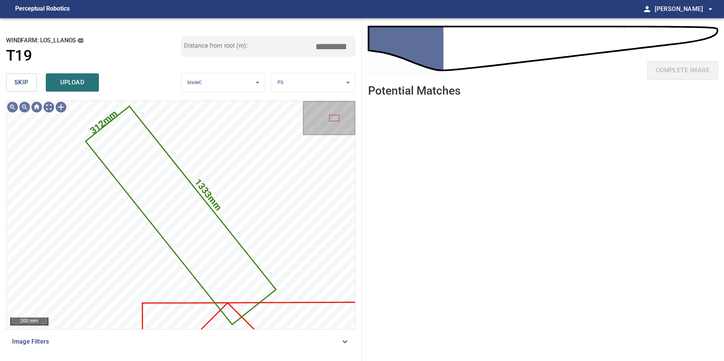
click at [19, 86] on span "skip" at bounding box center [21, 82] width 14 height 11
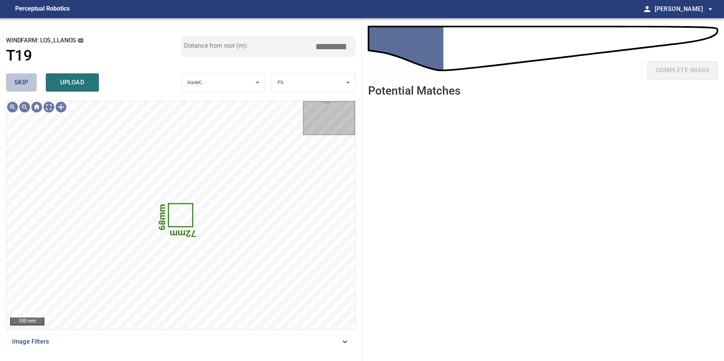
click at [19, 86] on span "skip" at bounding box center [21, 82] width 14 height 11
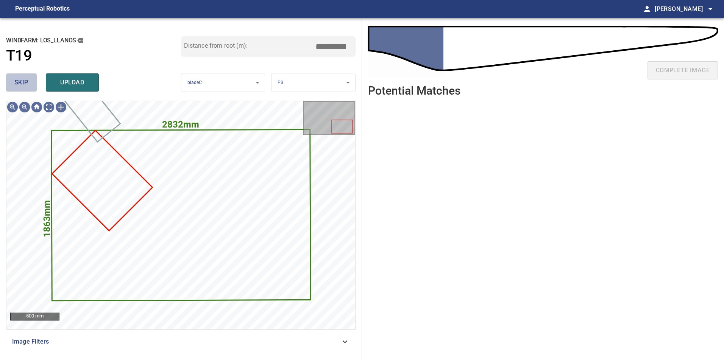
click at [19, 86] on span "skip" at bounding box center [21, 82] width 14 height 11
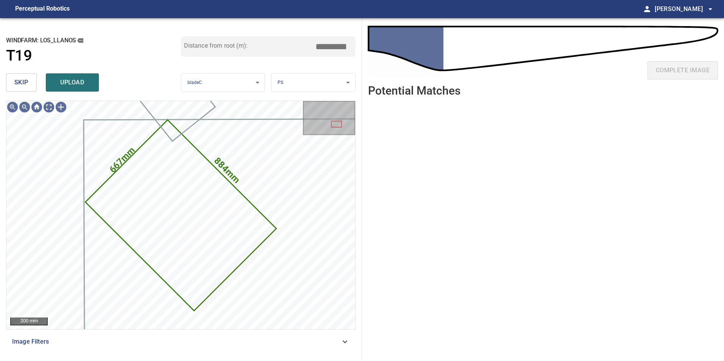
click at [19, 86] on span "skip" at bounding box center [21, 82] width 14 height 11
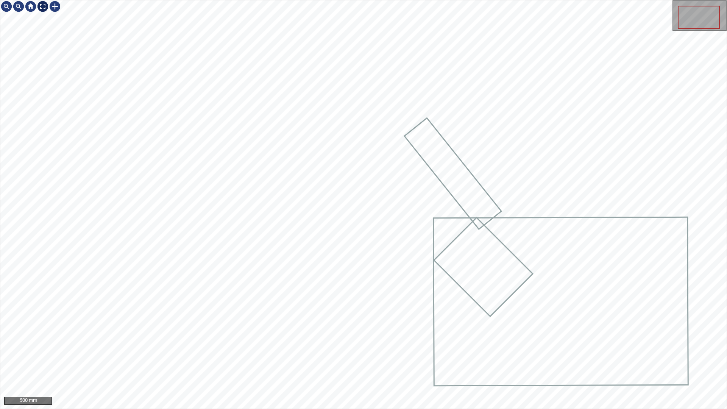
click at [39, 10] on div at bounding box center [43, 6] width 12 height 12
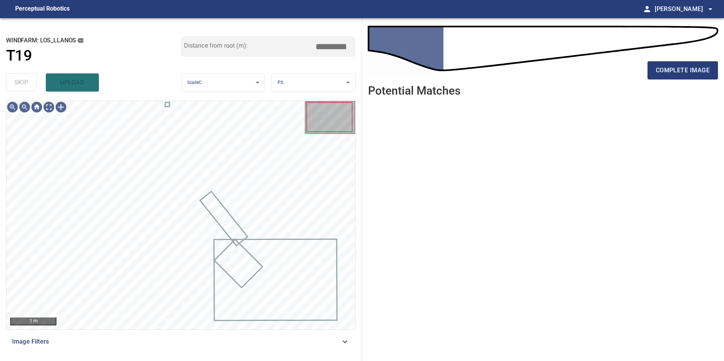
click at [231, 355] on div "1 m Image Filters" at bounding box center [181, 228] width 350 height 255
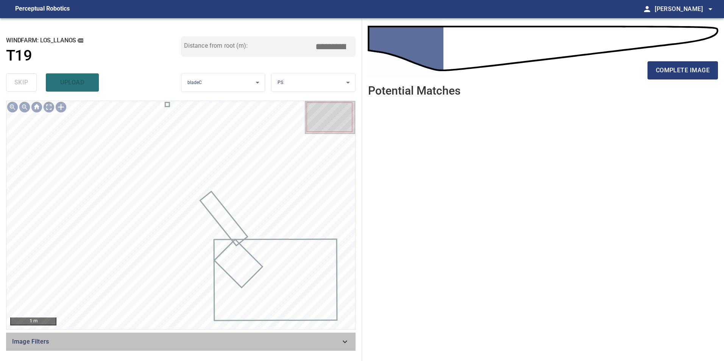
click at [227, 344] on span "Image Filters" at bounding box center [176, 341] width 328 height 9
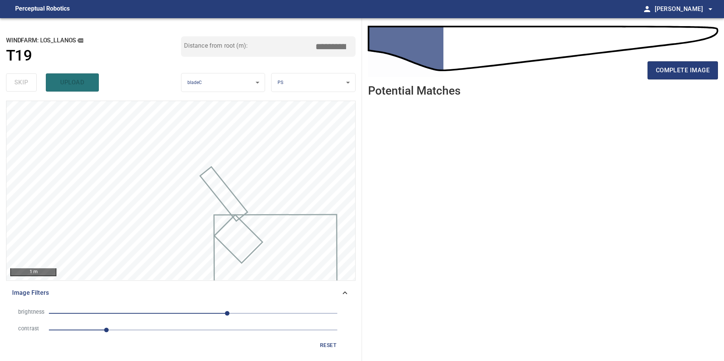
click at [168, 336] on li "contrast 1" at bounding box center [180, 330] width 337 height 17
drag, startPoint x: 202, startPoint y: 331, endPoint x: 181, endPoint y: 331, distance: 21.2
click at [199, 332] on span "1" at bounding box center [193, 330] width 289 height 11
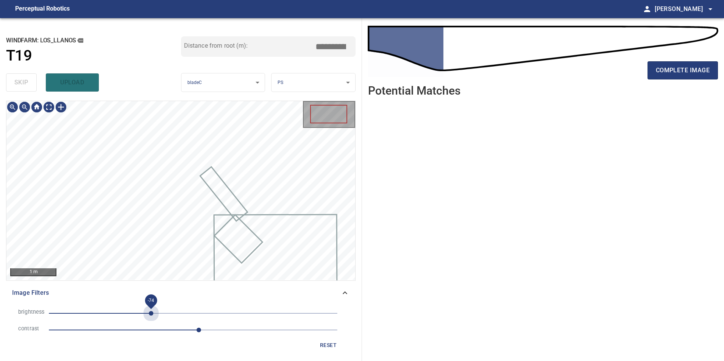
click at [151, 314] on span "-74" at bounding box center [193, 313] width 289 height 11
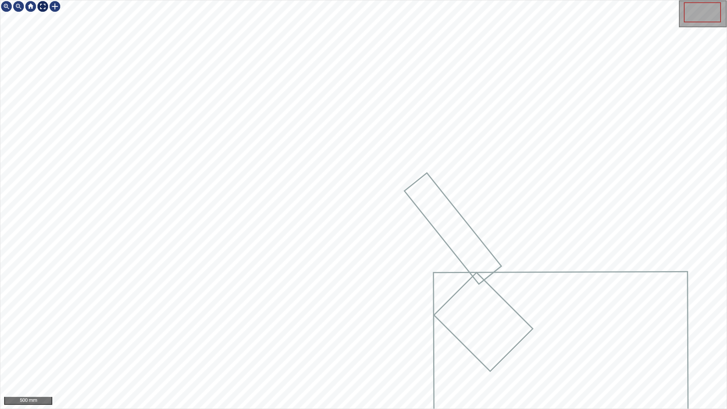
click at [44, 8] on div at bounding box center [43, 6] width 12 height 12
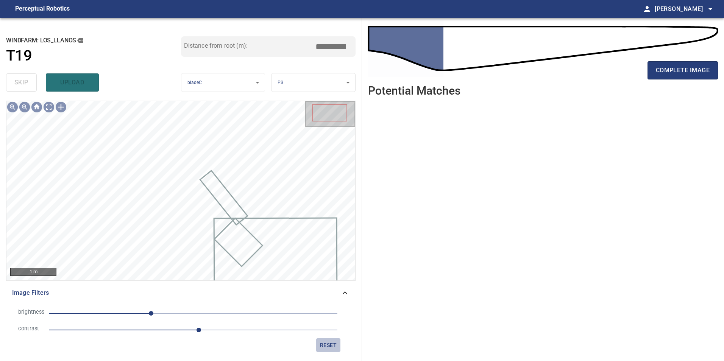
click at [326, 348] on span "reset" at bounding box center [328, 345] width 18 height 9
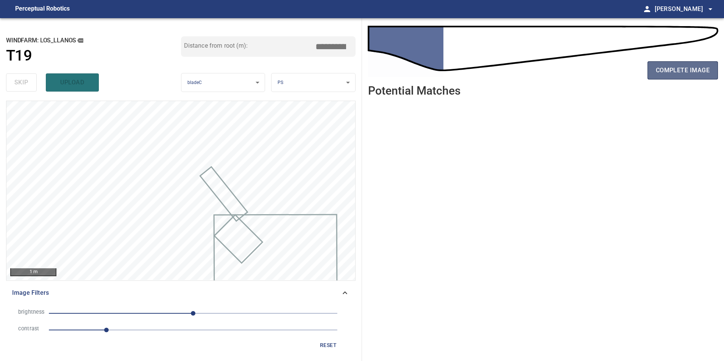
click at [671, 72] on span "complete image" at bounding box center [683, 70] width 54 height 11
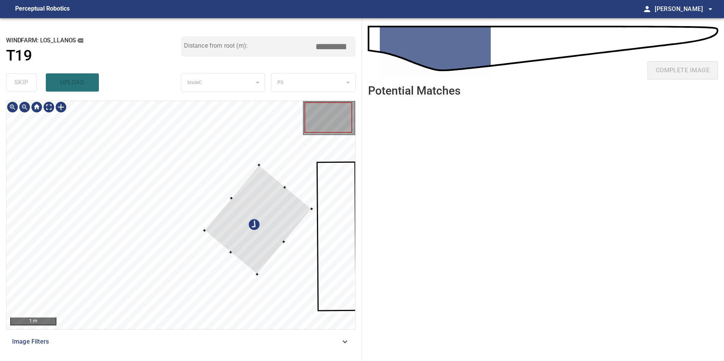
click at [308, 228] on div at bounding box center [180, 215] width 349 height 228
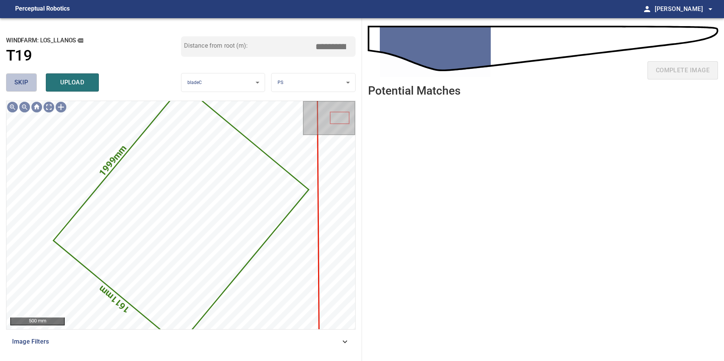
click at [25, 78] on span "skip" at bounding box center [21, 82] width 14 height 11
click at [26, 78] on span "skip" at bounding box center [21, 82] width 14 height 11
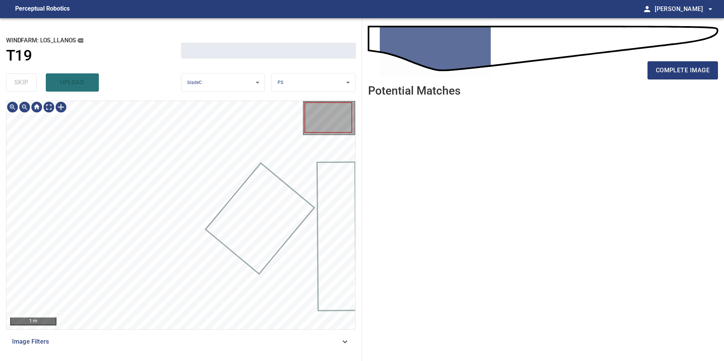
click at [26, 78] on div "skip upload" at bounding box center [93, 82] width 175 height 24
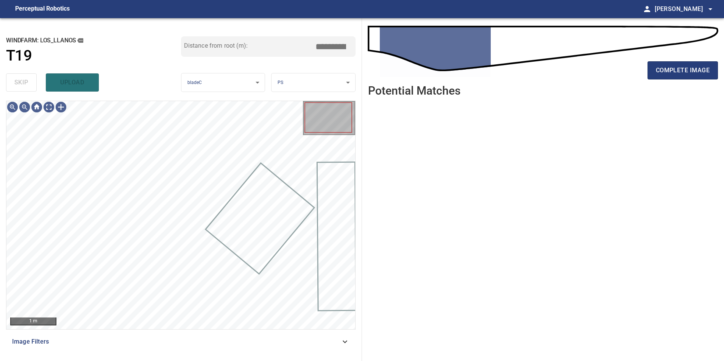
click at [26, 78] on div "skip upload" at bounding box center [93, 82] width 175 height 24
click at [341, 341] on icon at bounding box center [345, 341] width 9 height 9
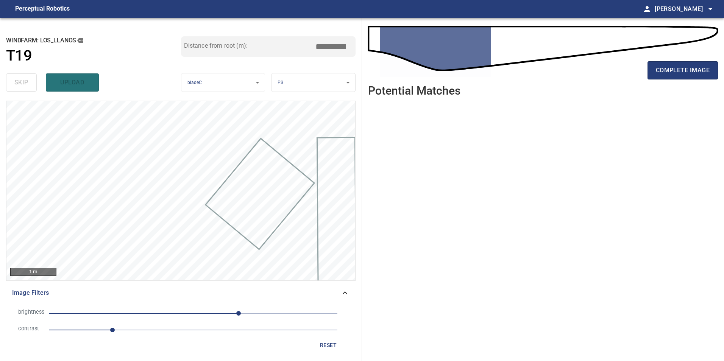
click at [179, 333] on span "1.1" at bounding box center [193, 330] width 289 height 11
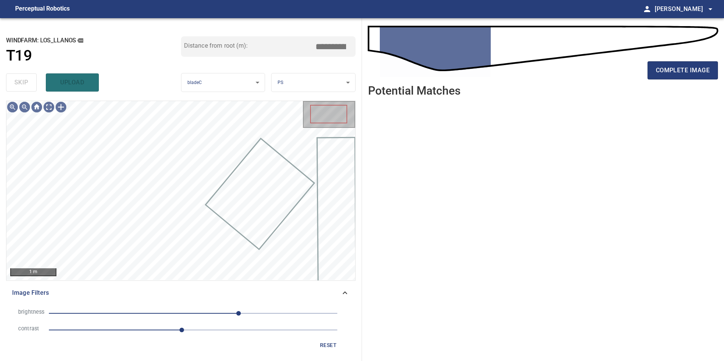
click at [171, 311] on span "80" at bounding box center [193, 313] width 289 height 11
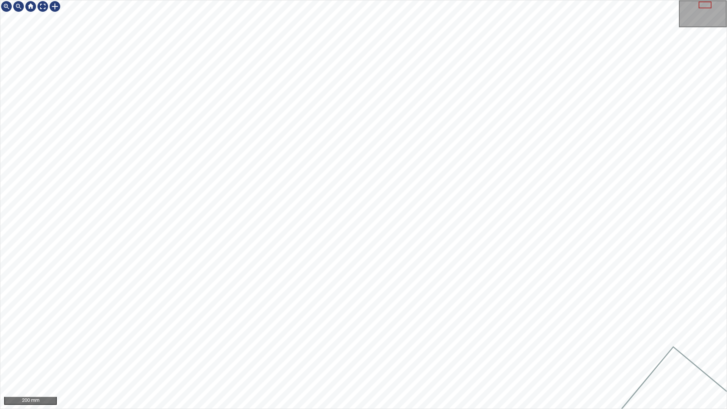
click at [408, 409] on div "200 mm" at bounding box center [363, 204] width 727 height 409
click at [279, 409] on div "100 mm" at bounding box center [363, 204] width 727 height 409
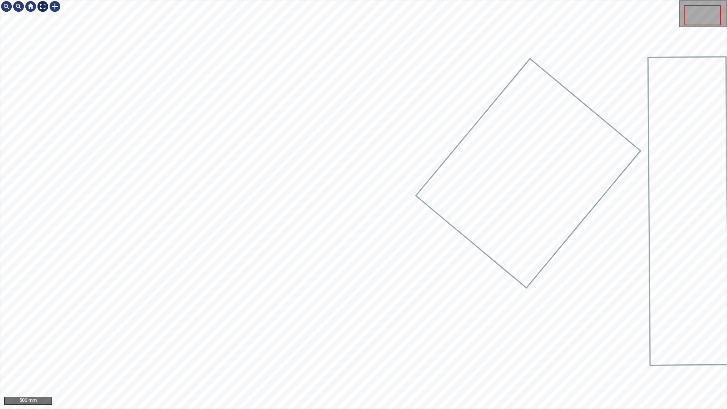
click at [42, 10] on div at bounding box center [43, 6] width 12 height 12
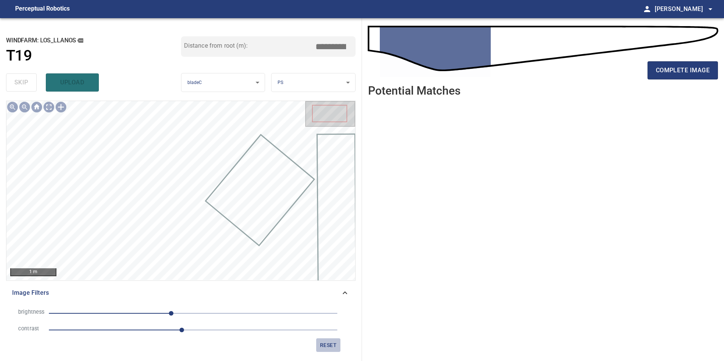
drag, startPoint x: 322, startPoint y: 347, endPoint x: 295, endPoint y: 334, distance: 30.0
click at [322, 347] on span "reset" at bounding box center [328, 345] width 18 height 9
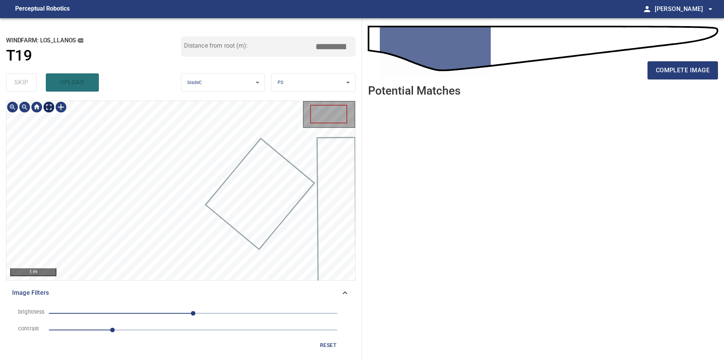
click at [50, 116] on div "1 m" at bounding box center [180, 190] width 349 height 179
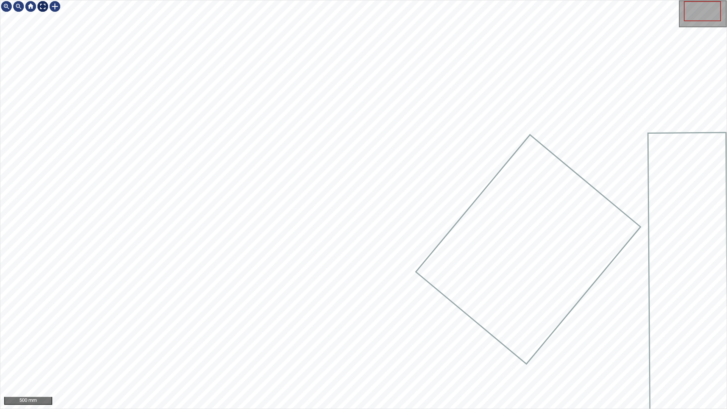
click at [44, 9] on div at bounding box center [43, 6] width 12 height 12
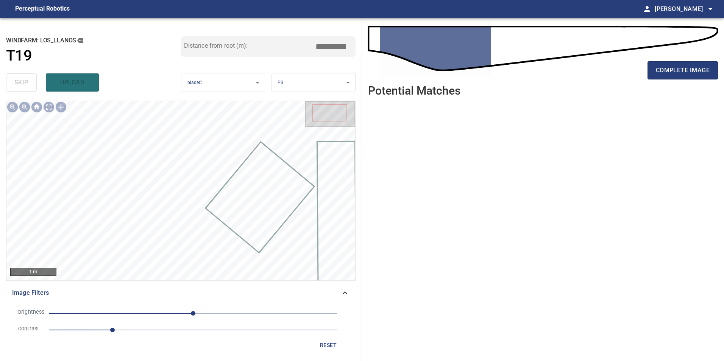
click at [327, 352] on div "brightness 0 contrast 1.1 reset" at bounding box center [181, 328] width 350 height 53
click at [328, 348] on span "reset" at bounding box center [328, 345] width 18 height 9
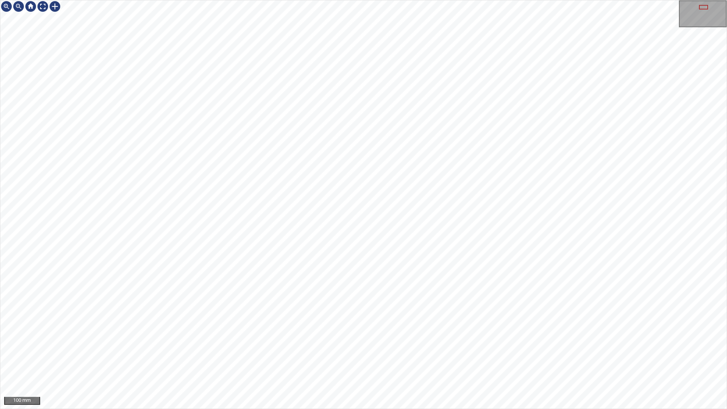
click at [448, 409] on div "100 mm" at bounding box center [363, 204] width 727 height 409
click at [400, 409] on div "50 mm" at bounding box center [363, 204] width 727 height 409
click at [202, 409] on div "50 mm" at bounding box center [363, 204] width 727 height 409
click at [270, 409] on div "50 mm" at bounding box center [363, 204] width 727 height 409
click at [534, 160] on div "50 mm" at bounding box center [363, 204] width 727 height 409
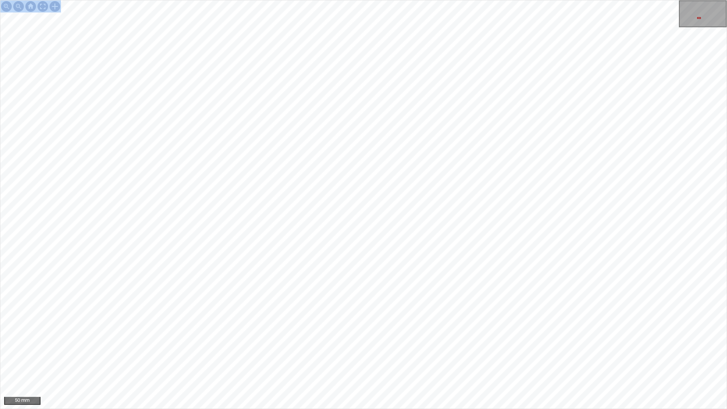
click at [727, 139] on html "50 mm" at bounding box center [363, 204] width 727 height 409
click at [639, 297] on div "50 mm" at bounding box center [363, 204] width 727 height 409
click at [43, 3] on div at bounding box center [43, 6] width 12 height 12
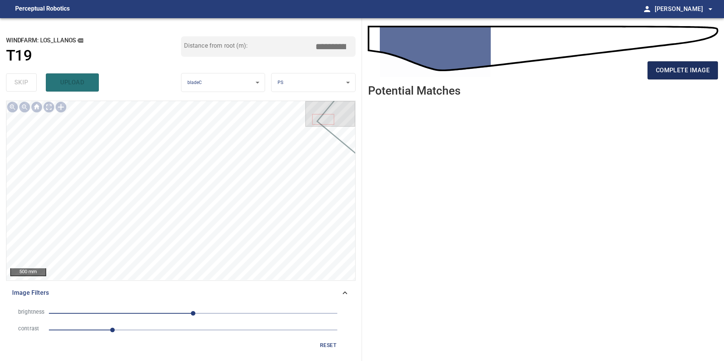
click at [664, 71] on span "complete image" at bounding box center [683, 70] width 54 height 11
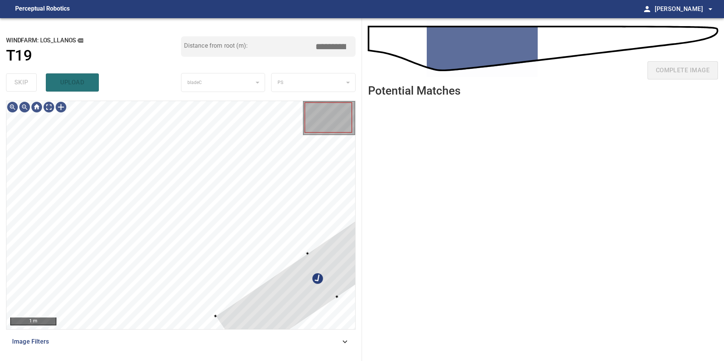
click at [318, 241] on div at bounding box center [322, 276] width 215 height 170
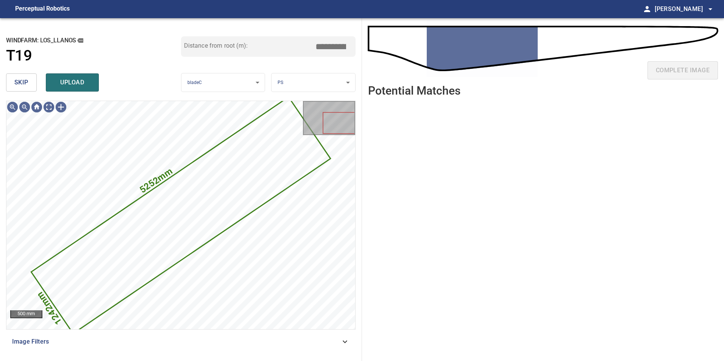
click at [30, 89] on button "skip" at bounding box center [21, 82] width 31 height 18
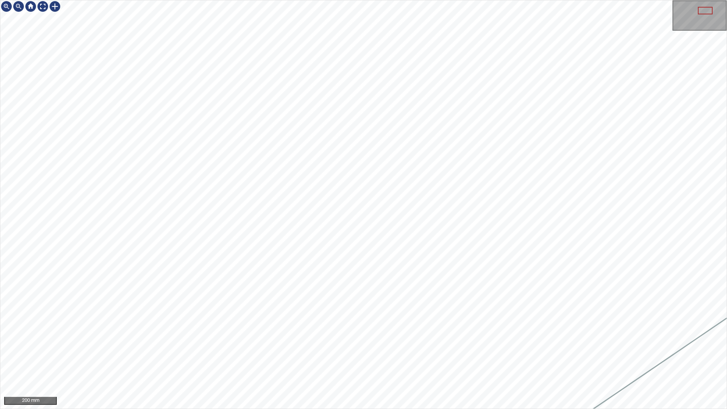
click at [553, 409] on div "200 mm" at bounding box center [363, 204] width 727 height 409
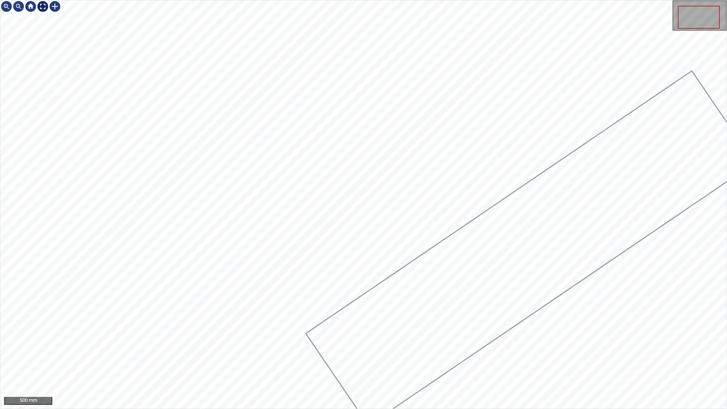
click at [42, 5] on div at bounding box center [43, 6] width 12 height 12
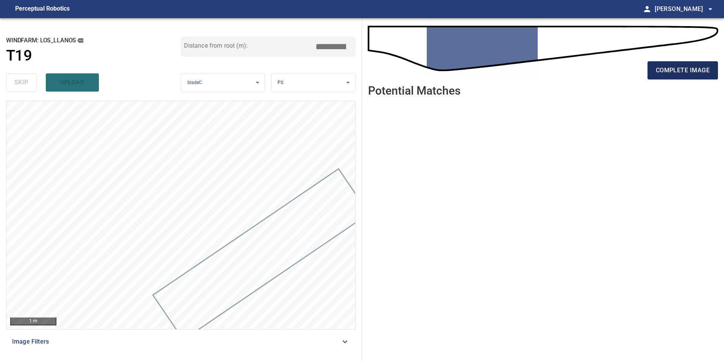
click at [684, 68] on span "complete image" at bounding box center [683, 70] width 54 height 11
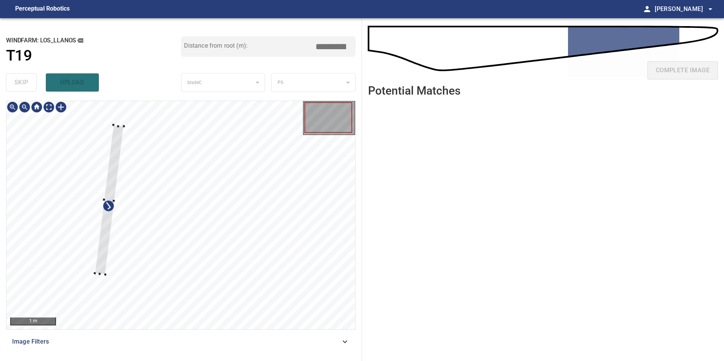
click at [107, 194] on div at bounding box center [109, 200] width 29 height 150
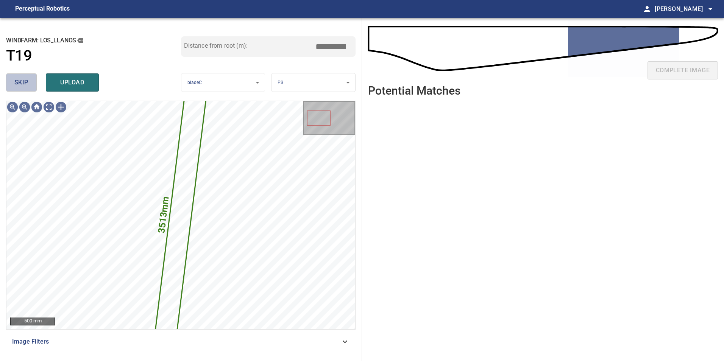
click at [18, 78] on span "skip" at bounding box center [21, 82] width 14 height 11
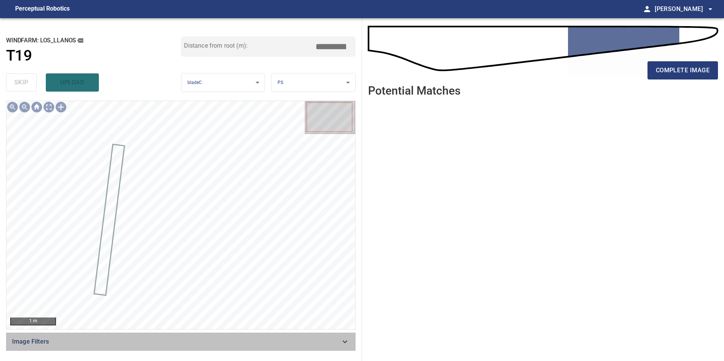
click at [339, 347] on div "Image Filters" at bounding box center [181, 342] width 350 height 18
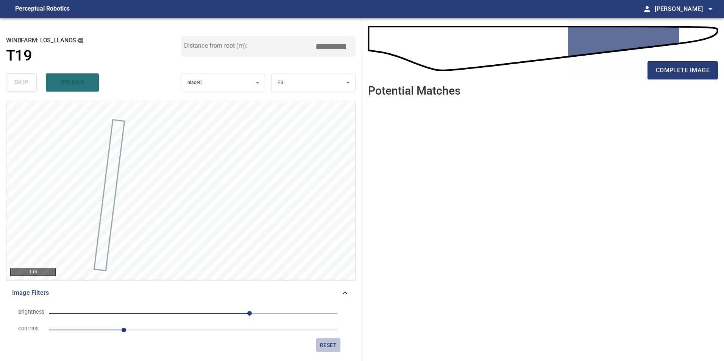
click at [331, 347] on span "reset" at bounding box center [328, 345] width 18 height 9
drag, startPoint x: 222, startPoint y: 309, endPoint x: 222, endPoint y: 315, distance: 6.1
click at [222, 312] on span "0" at bounding box center [193, 313] width 289 height 11
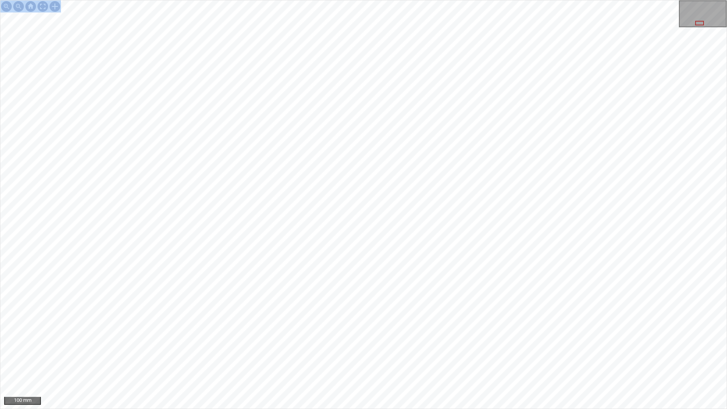
click at [268, 208] on div "100 mm" at bounding box center [363, 204] width 727 height 409
click at [341, 409] on div "100 mm" at bounding box center [363, 204] width 727 height 409
click at [380, 409] on div "100 mm" at bounding box center [363, 204] width 727 height 409
click at [525, 0] on div "100 mm" at bounding box center [363, 204] width 727 height 409
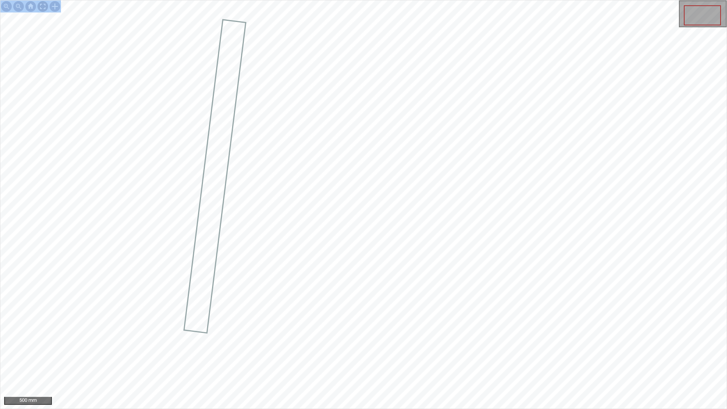
click at [43, 5] on div at bounding box center [43, 6] width 12 height 12
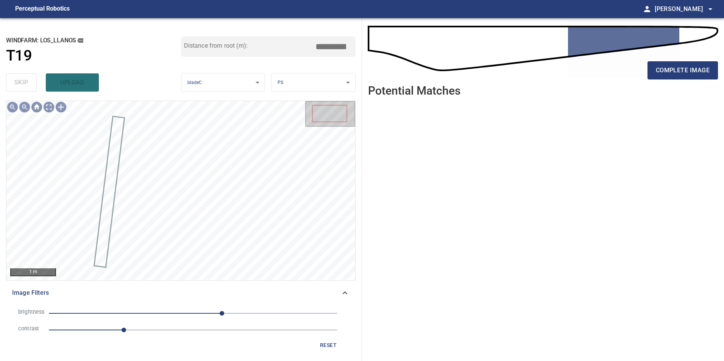
click at [329, 351] on button "reset" at bounding box center [328, 346] width 24 height 14
click at [245, 314] on span "0" at bounding box center [193, 313] width 289 height 11
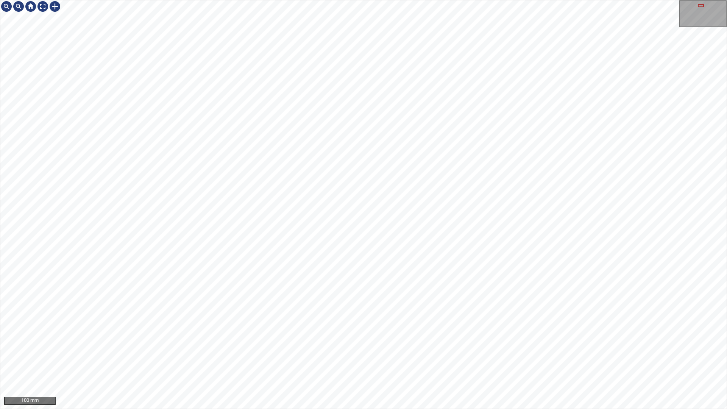
click at [483, 409] on div "100 mm" at bounding box center [363, 204] width 727 height 409
click at [499, 0] on div "100 mm" at bounding box center [363, 204] width 727 height 409
click at [440, 409] on div "100 mm" at bounding box center [363, 204] width 727 height 409
click at [551, 409] on div "100 mm" at bounding box center [363, 204] width 727 height 409
click at [461, 409] on div "100 mm" at bounding box center [363, 204] width 727 height 409
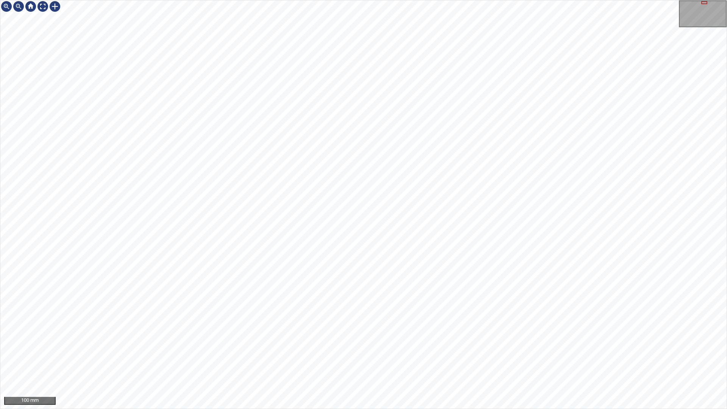
click at [341, 409] on div "100 mm" at bounding box center [363, 204] width 727 height 409
click at [469, 409] on div "100 mm" at bounding box center [363, 204] width 727 height 409
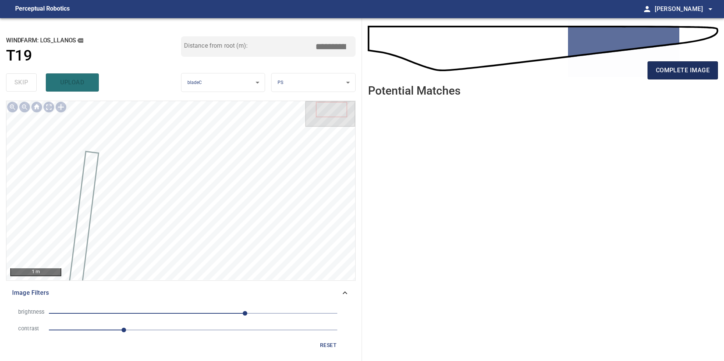
click at [686, 73] on span "complete image" at bounding box center [683, 70] width 54 height 11
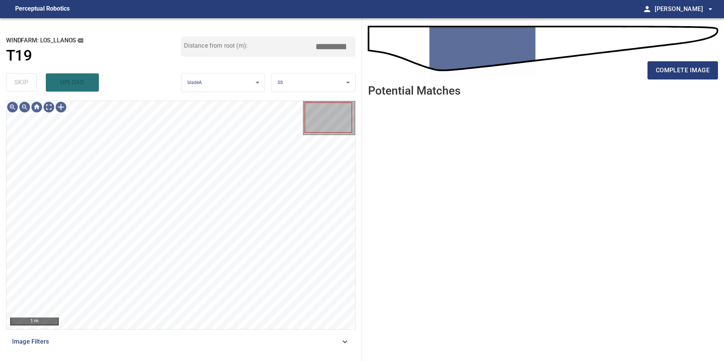
click at [286, 336] on div "Image Filters" at bounding box center [181, 342] width 350 height 18
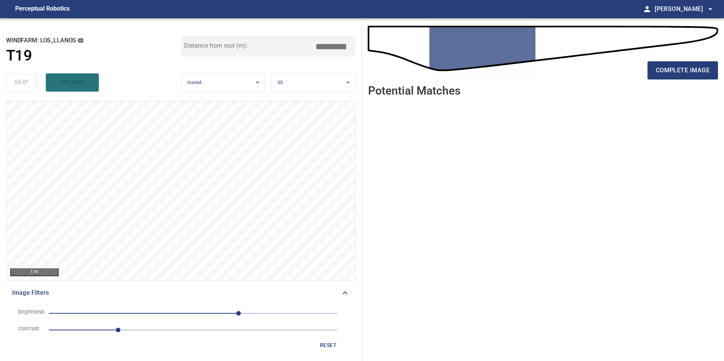
drag, startPoint x: 160, startPoint y: 330, endPoint x: 177, endPoint y: 321, distance: 19.0
click at [162, 330] on span "1.2" at bounding box center [193, 330] width 289 height 11
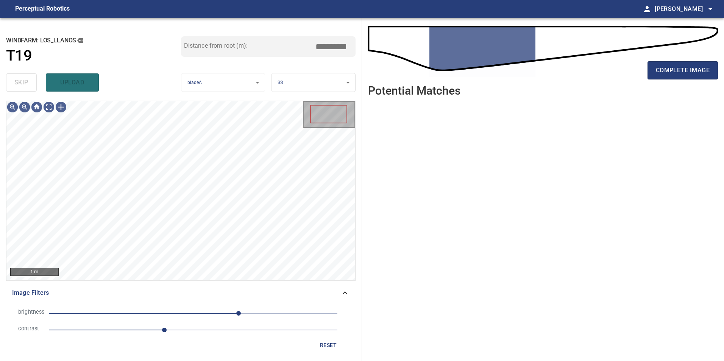
click at [194, 308] on span "80" at bounding box center [193, 313] width 289 height 11
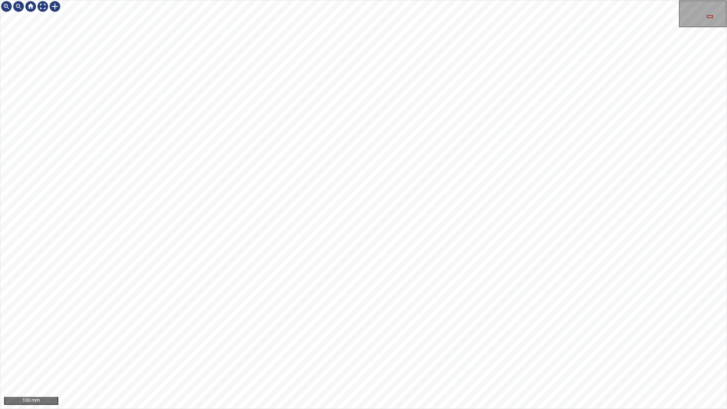
click at [592, 409] on div "100 mm" at bounding box center [363, 204] width 727 height 409
click at [425, 409] on div "100 mm" at bounding box center [363, 204] width 727 height 409
click at [580, 409] on div "100 mm" at bounding box center [363, 204] width 727 height 409
click at [377, 227] on div "100 mm" at bounding box center [363, 204] width 727 height 409
click at [457, 409] on div "100 mm" at bounding box center [363, 204] width 727 height 409
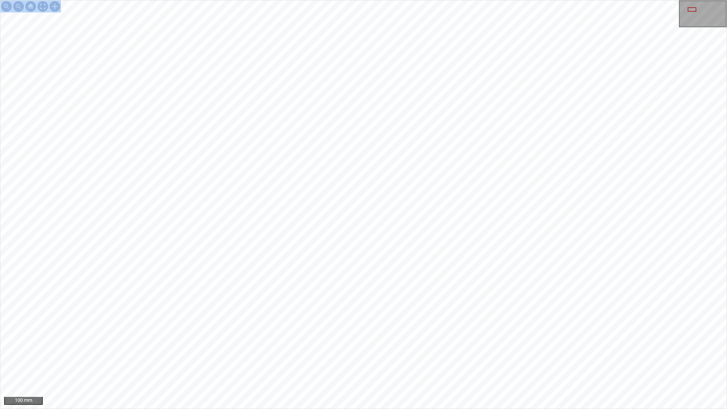
click at [430, 409] on div "100 mm" at bounding box center [363, 204] width 727 height 409
click at [382, 409] on div "100 mm" at bounding box center [363, 204] width 727 height 409
click at [42, 7] on div at bounding box center [43, 6] width 12 height 12
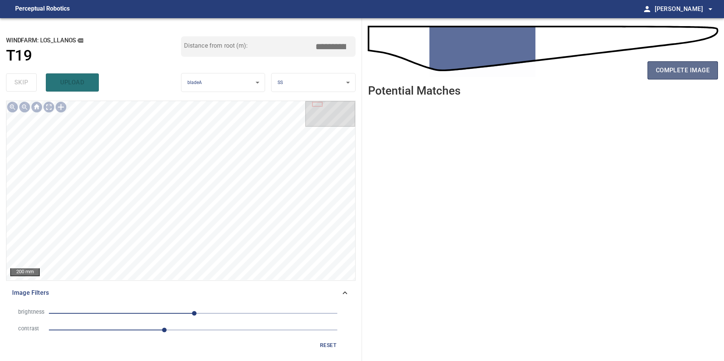
click at [684, 75] on span "complete image" at bounding box center [683, 70] width 54 height 11
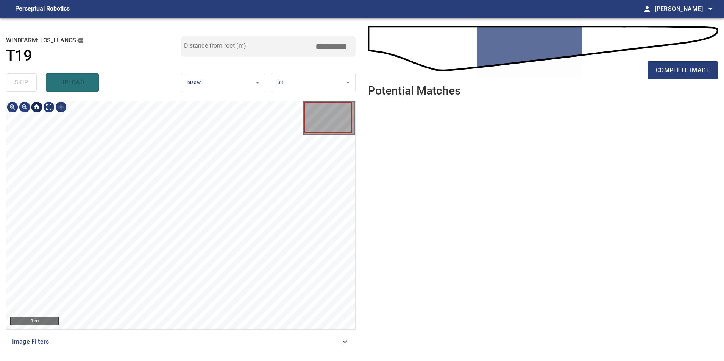
click at [43, 106] on div at bounding box center [36, 107] width 61 height 12
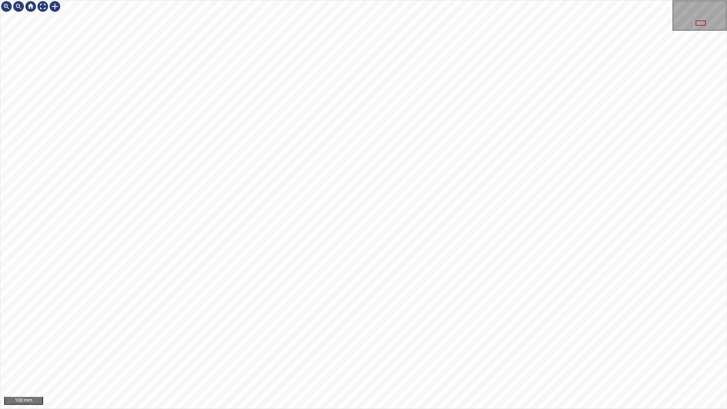
click at [237, 0] on div "100 mm" at bounding box center [363, 204] width 727 height 409
click at [331, 409] on div "100 mm" at bounding box center [363, 204] width 727 height 409
click at [548, 409] on div "100 mm" at bounding box center [363, 204] width 727 height 409
click at [537, 409] on div "100 mm" at bounding box center [363, 204] width 727 height 409
click at [407, 409] on div "100 mm" at bounding box center [363, 204] width 727 height 409
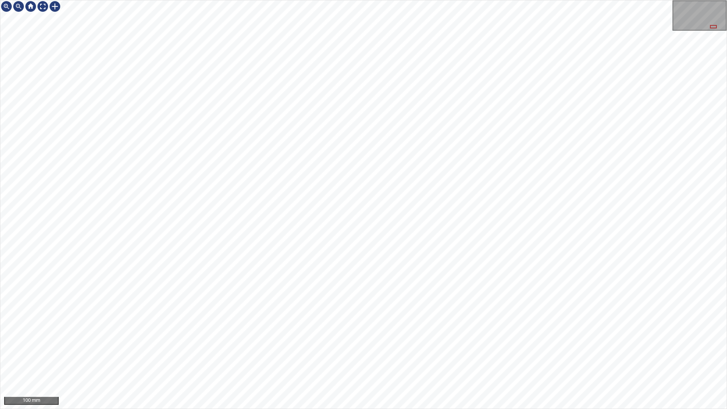
click at [498, 409] on div "100 mm" at bounding box center [363, 204] width 727 height 409
click at [525, 409] on div "100 mm" at bounding box center [363, 204] width 727 height 409
click at [43, 6] on div at bounding box center [43, 6] width 12 height 12
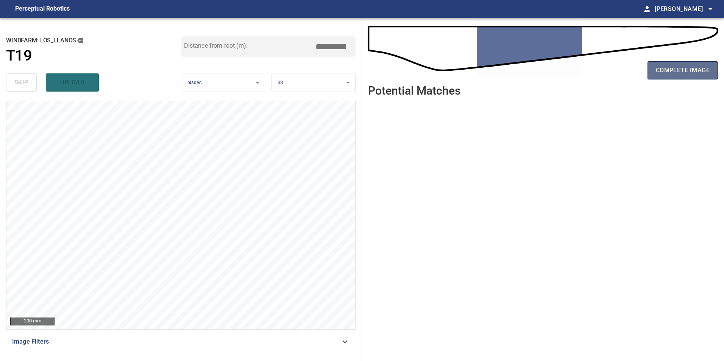
click at [664, 69] on span "complete image" at bounding box center [683, 70] width 54 height 11
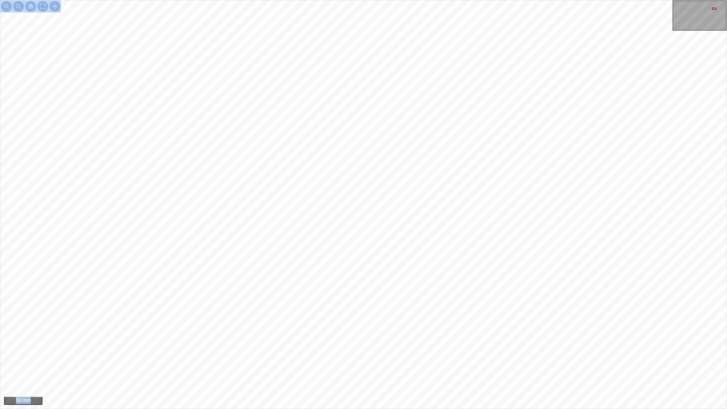
click at [456, 306] on div "50 mm" at bounding box center [363, 204] width 727 height 409
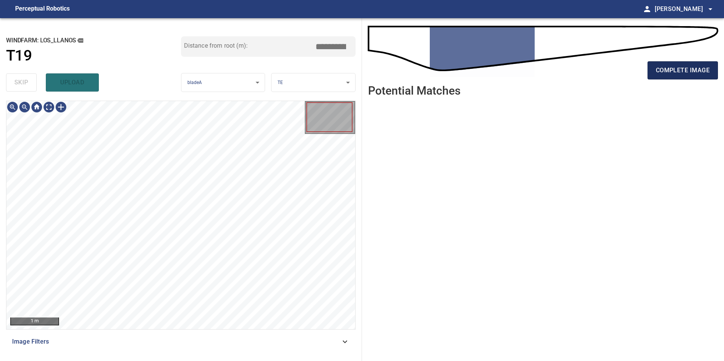
click at [680, 67] on span "complete image" at bounding box center [683, 70] width 54 height 11
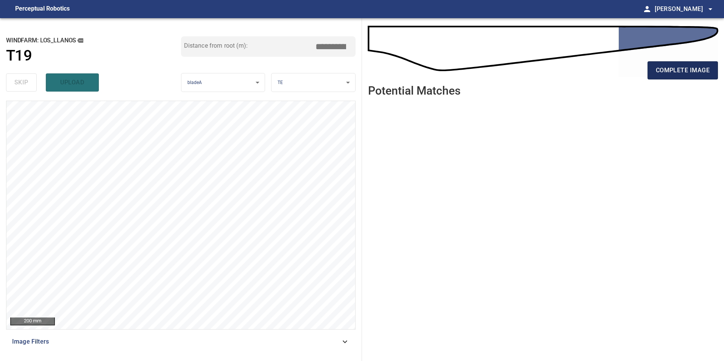
click at [674, 74] on span "complete image" at bounding box center [683, 70] width 54 height 11
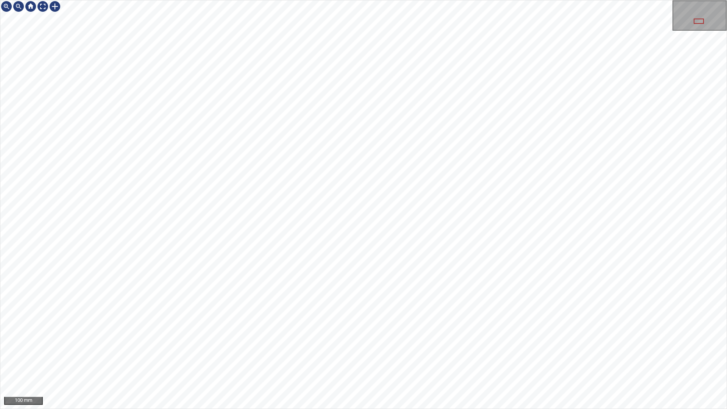
click at [296, 409] on div "100 mm" at bounding box center [363, 204] width 727 height 409
click at [399, 409] on div "100 mm" at bounding box center [363, 204] width 727 height 409
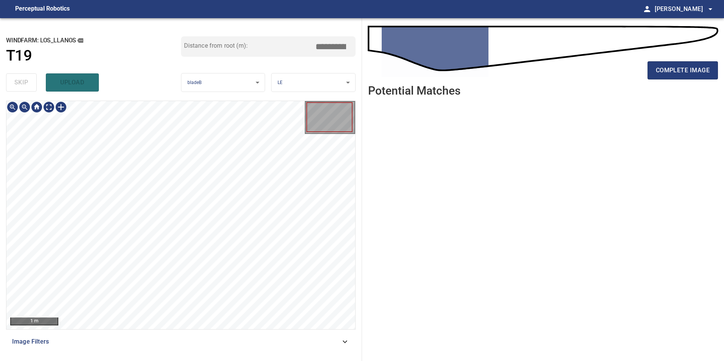
drag, startPoint x: 328, startPoint y: 341, endPoint x: 319, endPoint y: 339, distance: 9.2
click at [327, 341] on span "Image Filters" at bounding box center [176, 341] width 328 height 9
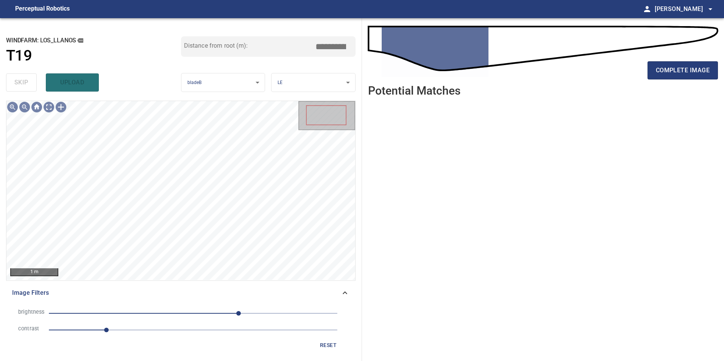
click at [149, 333] on span "1" at bounding box center [193, 330] width 289 height 11
drag, startPoint x: 181, startPoint y: 315, endPoint x: 203, endPoint y: 320, distance: 23.3
click at [182, 316] on span "80" at bounding box center [193, 313] width 289 height 11
click at [202, 312] on span "-19" at bounding box center [193, 313] width 289 height 11
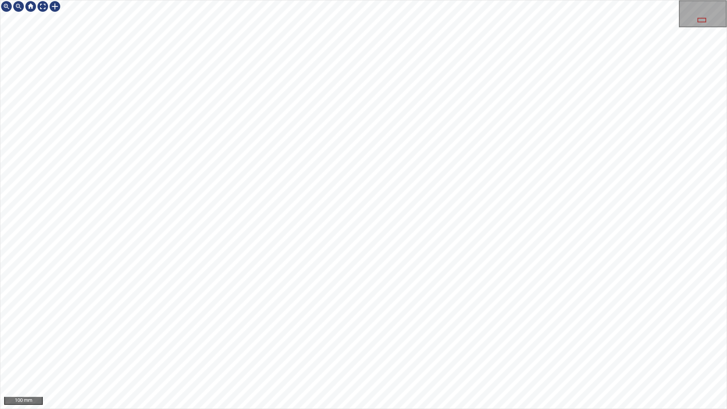
click at [500, 409] on div "100 mm" at bounding box center [363, 204] width 727 height 409
click at [405, 409] on div "100 mm" at bounding box center [363, 204] width 727 height 409
click at [505, 0] on div "50 mm" at bounding box center [363, 204] width 727 height 409
click at [318, 409] on div "100 mm" at bounding box center [363, 204] width 727 height 409
click at [47, 6] on div at bounding box center [43, 6] width 12 height 12
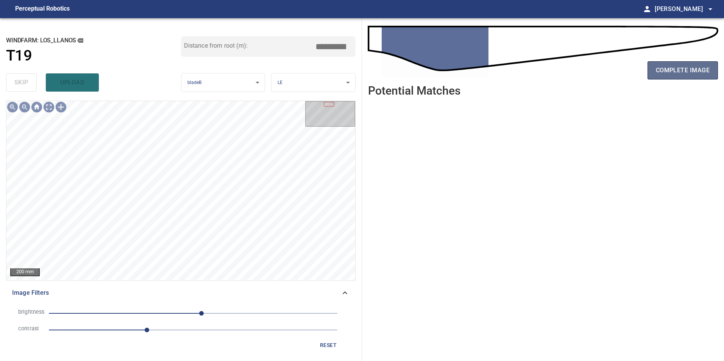
click at [664, 62] on button "complete image" at bounding box center [683, 70] width 70 height 18
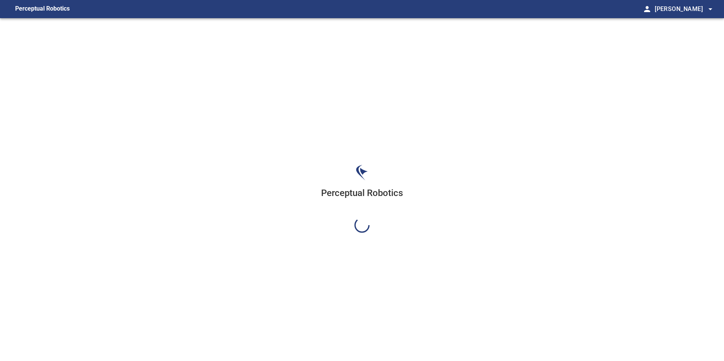
click at [680, 73] on div "Perceptual Robotics" at bounding box center [362, 198] width 724 height 361
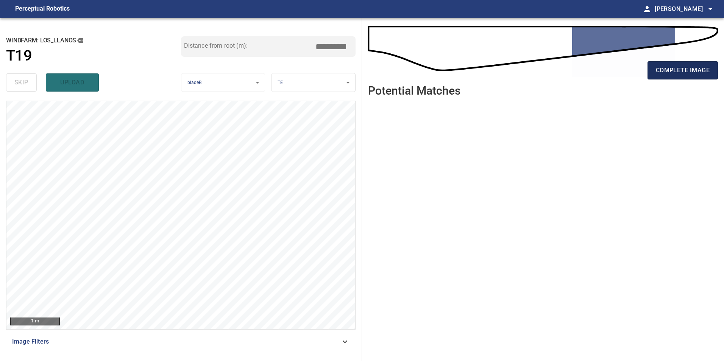
click at [675, 70] on span "complete image" at bounding box center [683, 70] width 54 height 11
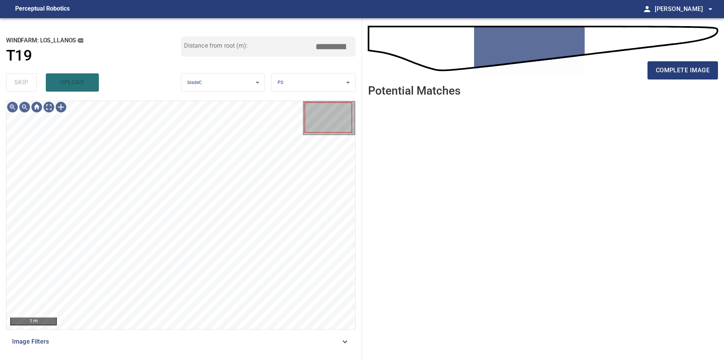
click at [319, 347] on div "Image Filters" at bounding box center [181, 342] width 350 height 18
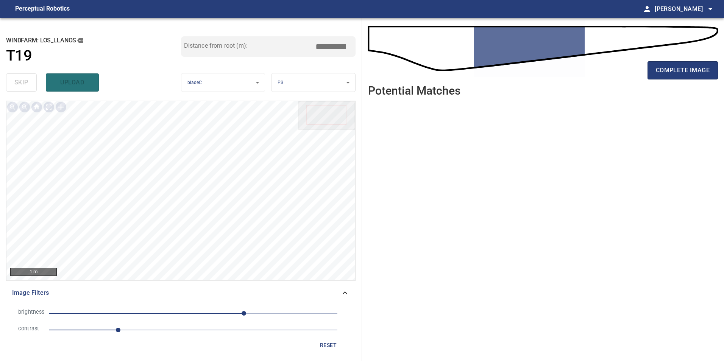
click at [175, 332] on span "1.2" at bounding box center [193, 330] width 289 height 11
drag, startPoint x: 213, startPoint y: 312, endPoint x: 206, endPoint y: 312, distance: 7.2
click at [211, 312] on span "90" at bounding box center [193, 313] width 289 height 11
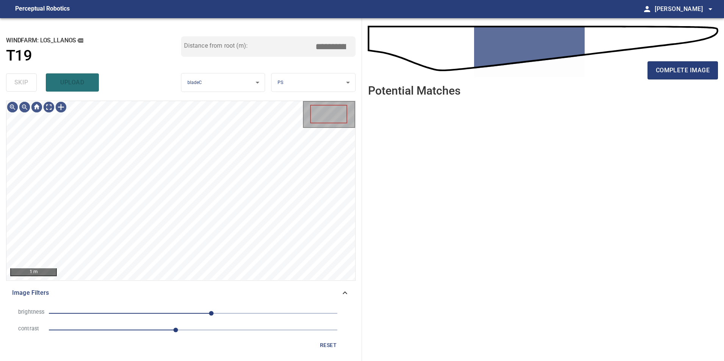
click at [186, 306] on li "brightness 32" at bounding box center [180, 313] width 337 height 17
click at [193, 310] on span "-1" at bounding box center [193, 313] width 289 height 11
click at [206, 314] on span "-1" at bounding box center [193, 313] width 289 height 11
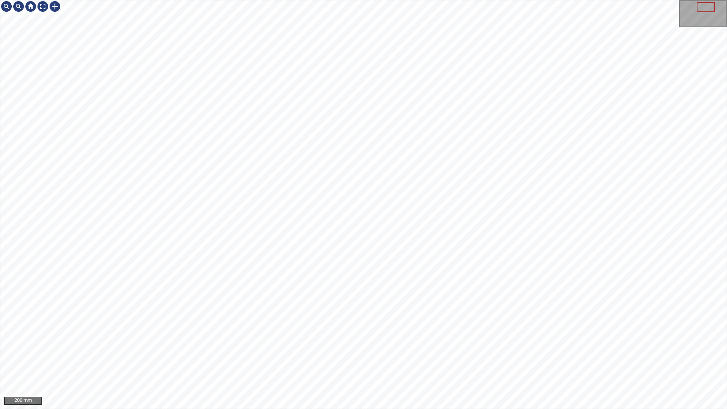
click at [379, 409] on div "200 mm" at bounding box center [363, 204] width 727 height 409
click at [305, 409] on div "100 mm" at bounding box center [363, 204] width 727 height 409
click at [376, 409] on div "100 mm" at bounding box center [363, 204] width 727 height 409
click at [455, 409] on div "100 mm" at bounding box center [363, 204] width 727 height 409
click at [35, 6] on div at bounding box center [31, 6] width 12 height 12
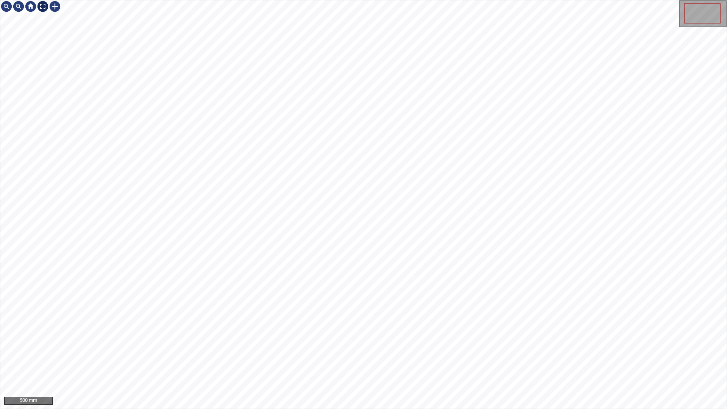
click at [42, 9] on div at bounding box center [43, 6] width 12 height 12
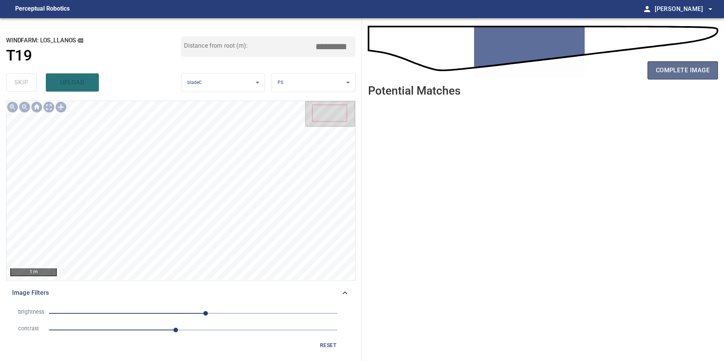
click at [703, 70] on span "complete image" at bounding box center [683, 70] width 54 height 11
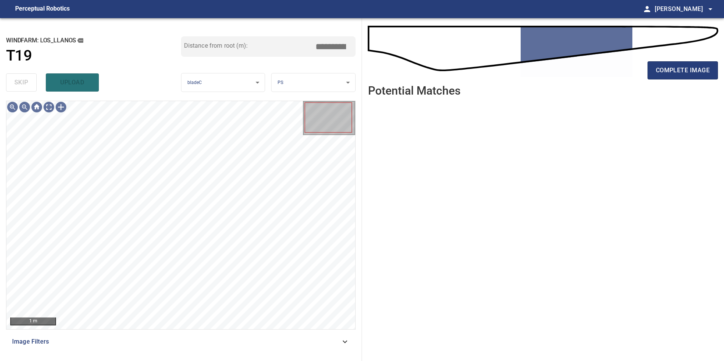
click at [343, 343] on icon at bounding box center [345, 341] width 9 height 9
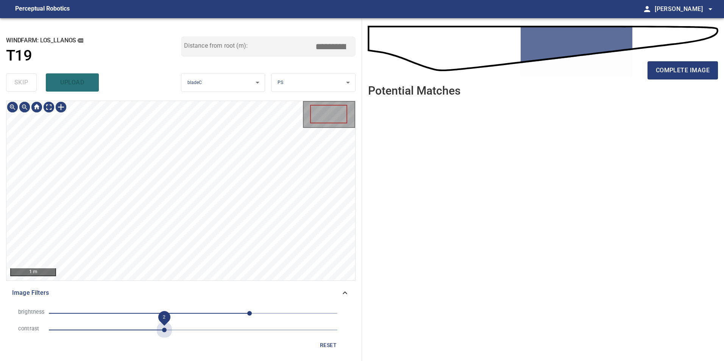
click at [167, 332] on span "2" at bounding box center [193, 330] width 289 height 11
click at [187, 314] on span "100" at bounding box center [193, 313] width 289 height 11
drag, startPoint x: 200, startPoint y: 311, endPoint x: 212, endPoint y: 311, distance: 12.5
click at [202, 311] on span "-11" at bounding box center [193, 313] width 289 height 11
click at [223, 311] on span "54" at bounding box center [193, 313] width 289 height 11
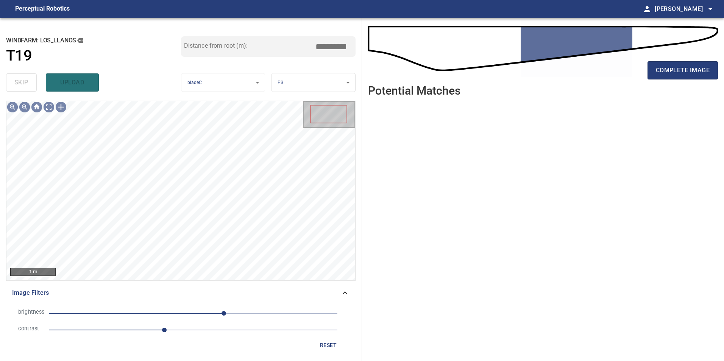
click at [209, 313] on span "54" at bounding box center [193, 313] width 289 height 11
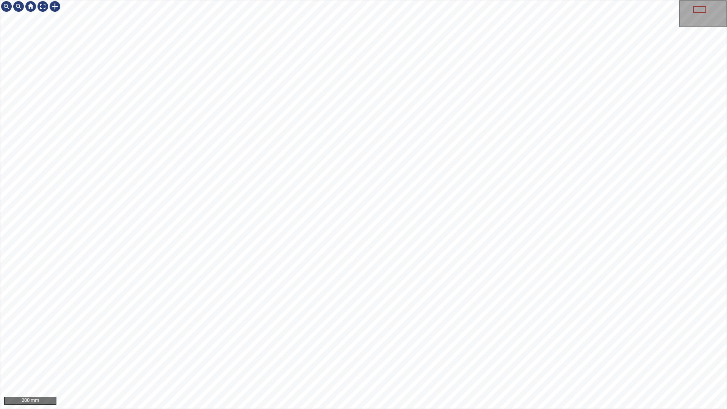
click at [332, 409] on div "200 mm" at bounding box center [363, 204] width 727 height 409
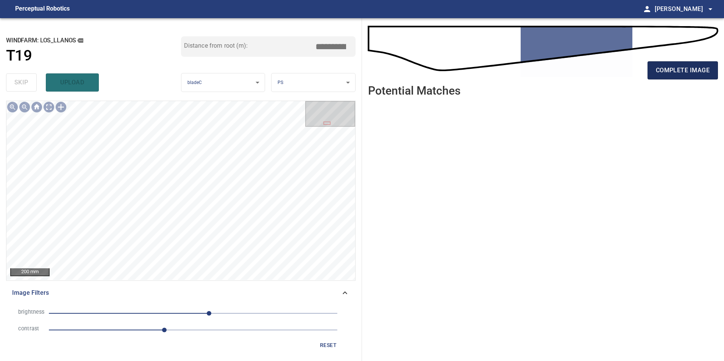
click at [682, 70] on span "complete image" at bounding box center [683, 70] width 54 height 11
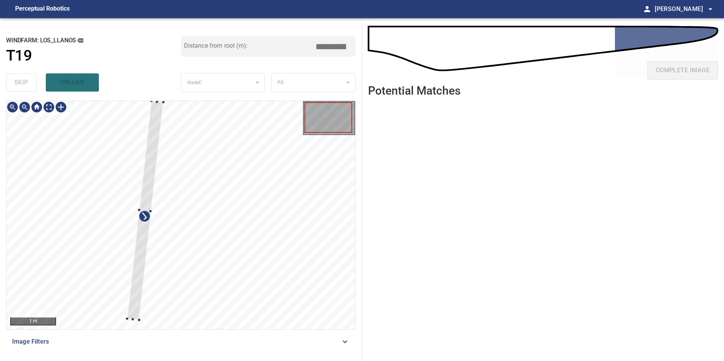
click at [134, 284] on div at bounding box center [145, 210] width 36 height 219
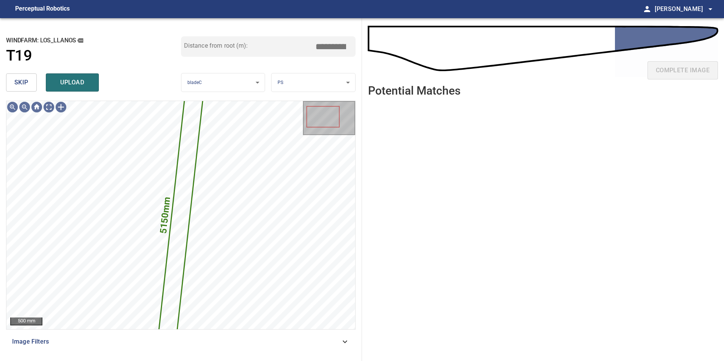
drag, startPoint x: 22, startPoint y: 86, endPoint x: 27, endPoint y: 91, distance: 7.8
click at [22, 86] on span "skip" at bounding box center [21, 82] width 14 height 11
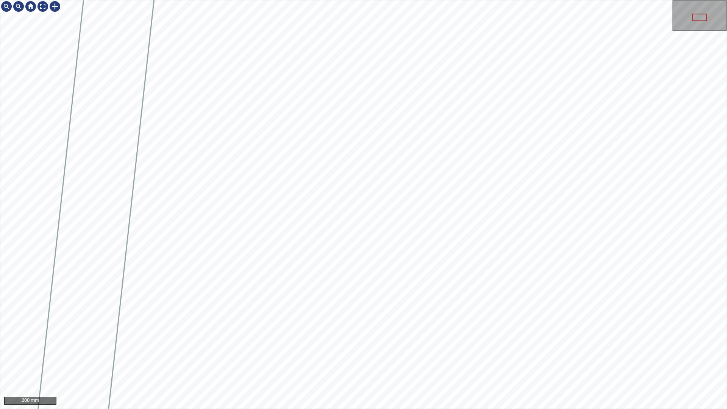
click at [235, 0] on div "200 mm" at bounding box center [363, 204] width 727 height 409
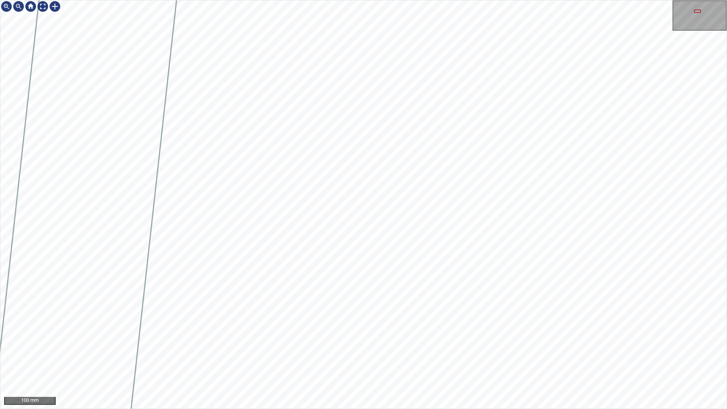
click at [442, 409] on div "100 mm" at bounding box center [363, 204] width 727 height 409
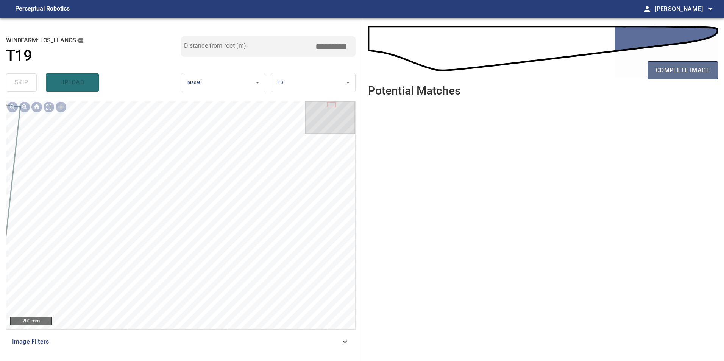
click at [683, 74] on span "complete image" at bounding box center [683, 70] width 54 height 11
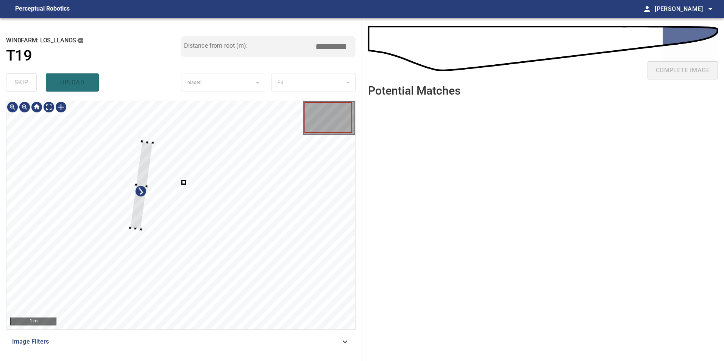
click at [125, 230] on div at bounding box center [180, 215] width 349 height 228
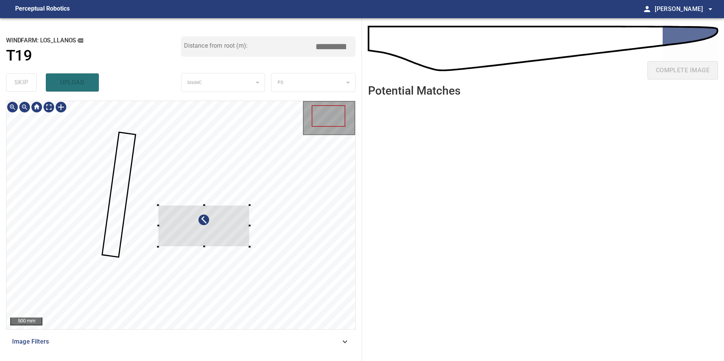
click at [219, 241] on div at bounding box center [204, 226] width 92 height 42
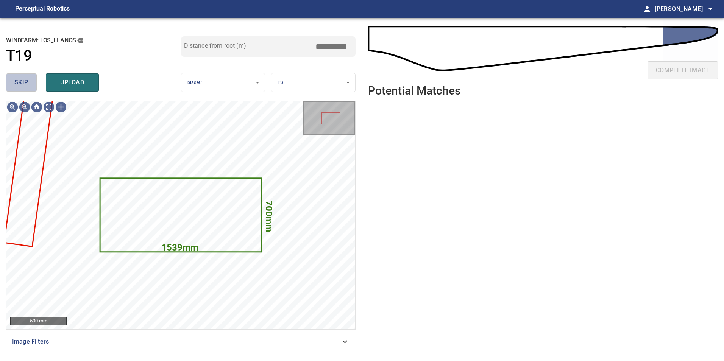
click at [25, 85] on span "skip" at bounding box center [21, 82] width 14 height 11
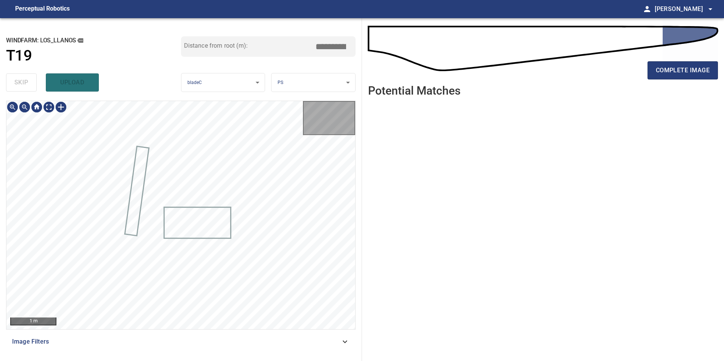
click at [25, 85] on div "skip upload" at bounding box center [93, 82] width 175 height 24
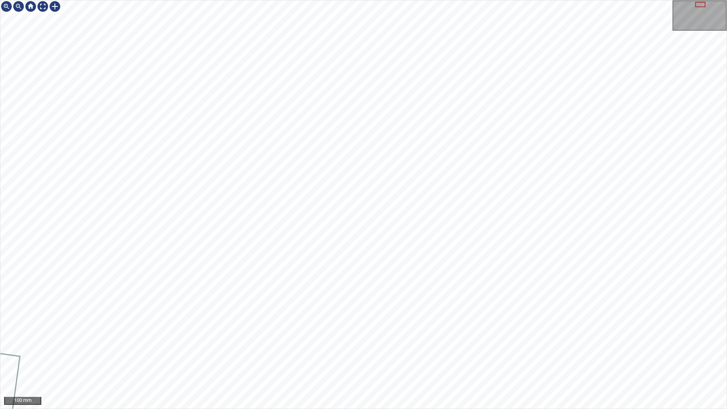
click at [338, 409] on div "100 mm" at bounding box center [363, 204] width 727 height 409
click at [394, 409] on div "50 mm" at bounding box center [363, 204] width 727 height 409
click at [518, 409] on div "50 mm" at bounding box center [363, 204] width 727 height 409
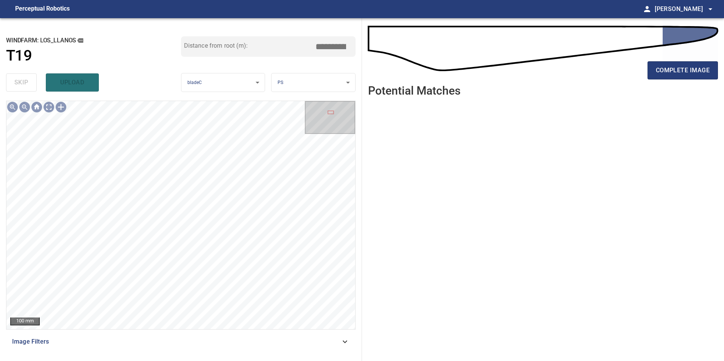
click at [647, 75] on div "complete image" at bounding box center [543, 73] width 350 height 30
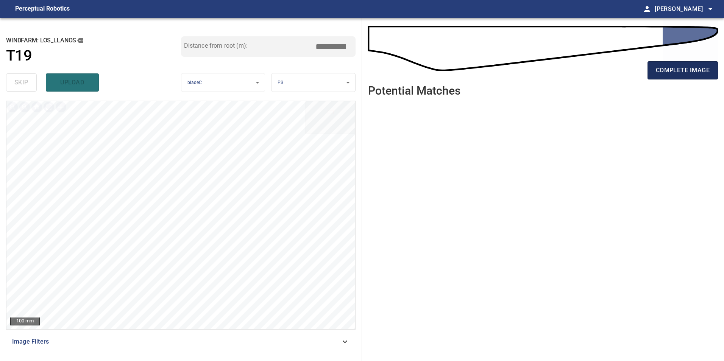
click at [692, 68] on span "complete image" at bounding box center [683, 70] width 54 height 11
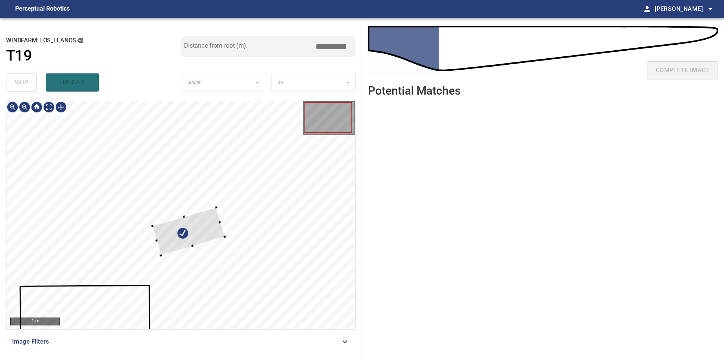
click at [152, 236] on div at bounding box center [188, 232] width 73 height 48
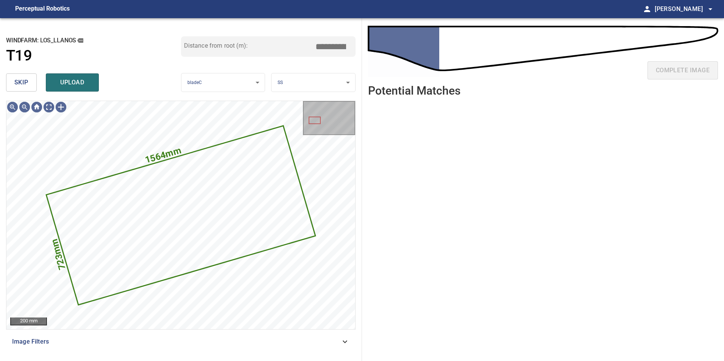
click at [19, 82] on span "skip" at bounding box center [21, 82] width 14 height 11
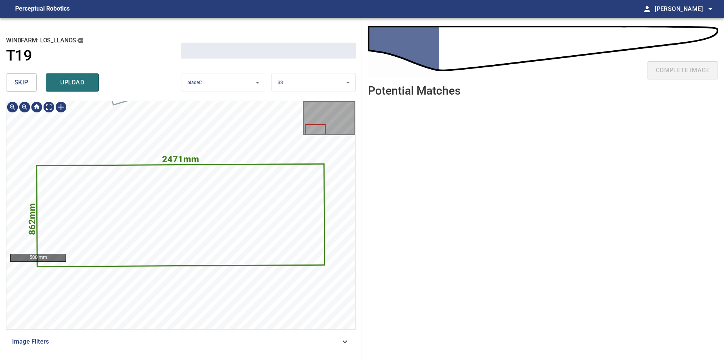
click at [19, 82] on span "skip" at bounding box center [21, 82] width 14 height 11
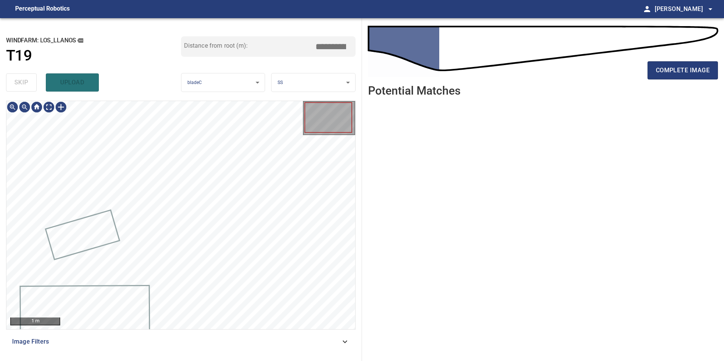
click at [19, 82] on div "skip upload" at bounding box center [93, 82] width 175 height 24
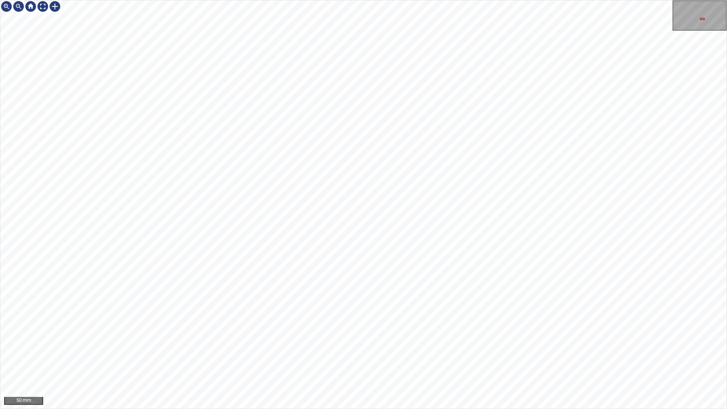
click at [334, 409] on div "50 mm" at bounding box center [363, 204] width 727 height 409
click at [458, 409] on div "50 mm" at bounding box center [363, 204] width 727 height 409
click at [364, 0] on div "50 mm" at bounding box center [363, 204] width 727 height 409
click at [637, 409] on div "50 mm" at bounding box center [363, 204] width 727 height 409
click at [396, 409] on div "50 mm" at bounding box center [363, 204] width 727 height 409
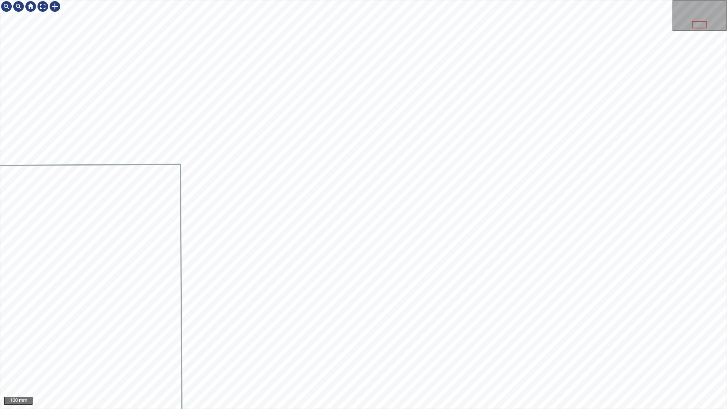
click at [509, 409] on div "100 mm" at bounding box center [363, 204] width 727 height 409
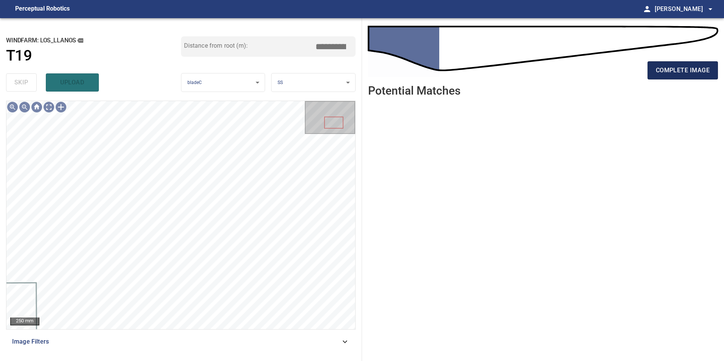
click at [667, 66] on span "complete image" at bounding box center [683, 70] width 54 height 11
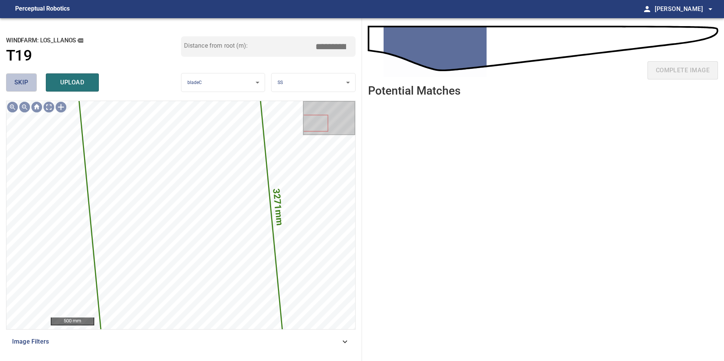
drag, startPoint x: 26, startPoint y: 80, endPoint x: 34, endPoint y: 100, distance: 22.2
click at [26, 81] on span "skip" at bounding box center [21, 82] width 14 height 11
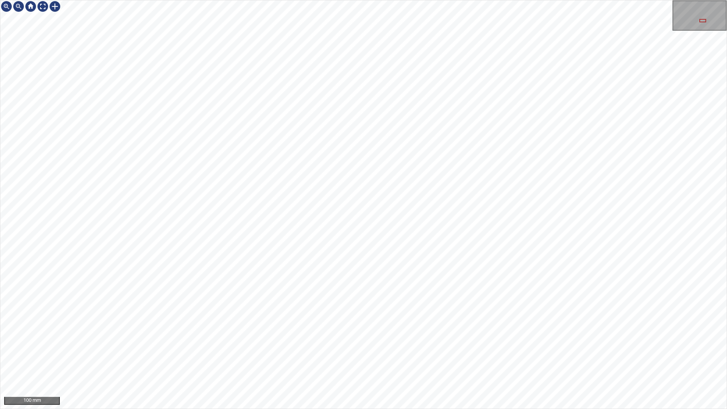
click at [289, 0] on div "100 mm" at bounding box center [363, 204] width 727 height 409
click at [487, 409] on div "100 mm" at bounding box center [363, 204] width 727 height 409
click at [553, 409] on div "100 mm" at bounding box center [363, 204] width 727 height 409
click at [625, 409] on div "100 mm" at bounding box center [363, 204] width 727 height 409
click at [39, 7] on div at bounding box center [43, 6] width 12 height 12
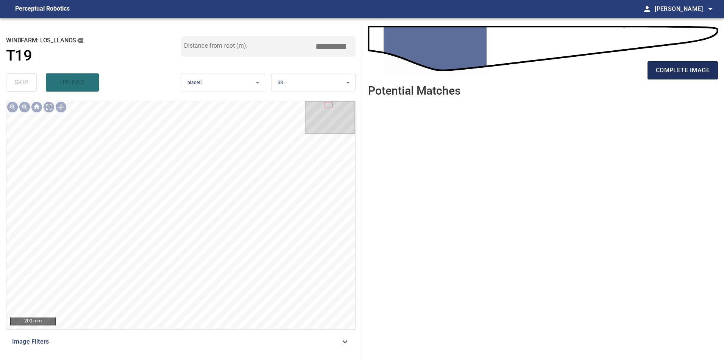
click at [673, 63] on button "complete image" at bounding box center [683, 70] width 70 height 18
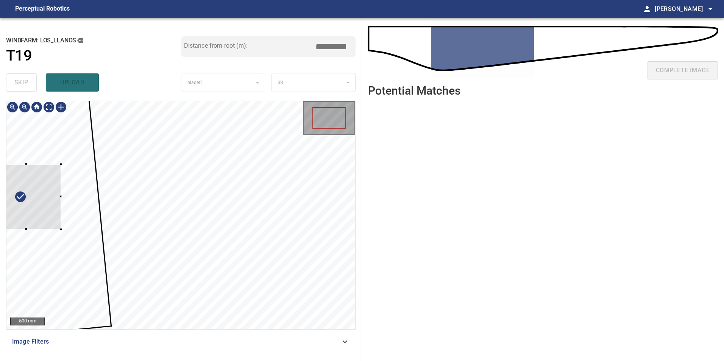
click at [50, 230] on div at bounding box center [26, 197] width 69 height 66
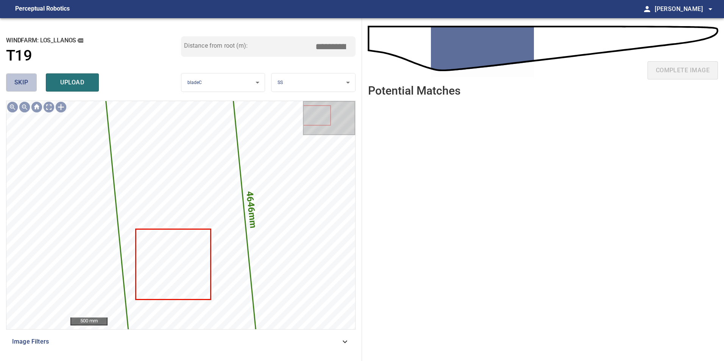
click at [27, 79] on span "skip" at bounding box center [21, 82] width 14 height 11
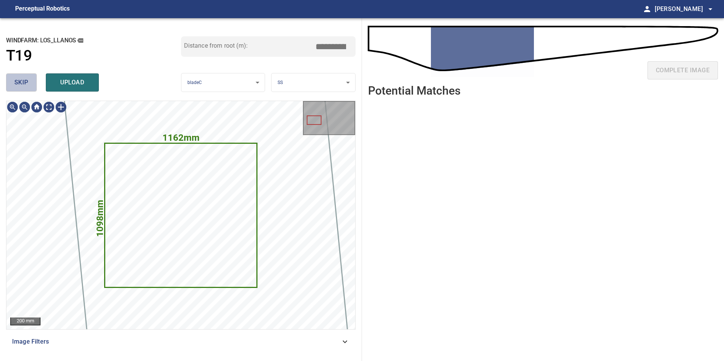
click at [27, 79] on span "skip" at bounding box center [21, 82] width 14 height 11
click at [27, 82] on div "skip upload" at bounding box center [93, 82] width 175 height 24
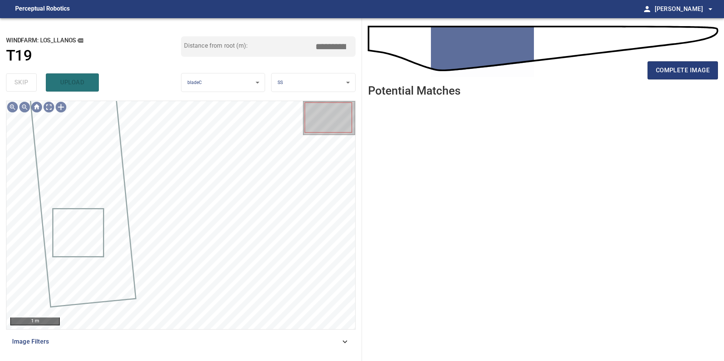
click at [283, 339] on span "Image Filters" at bounding box center [176, 341] width 328 height 9
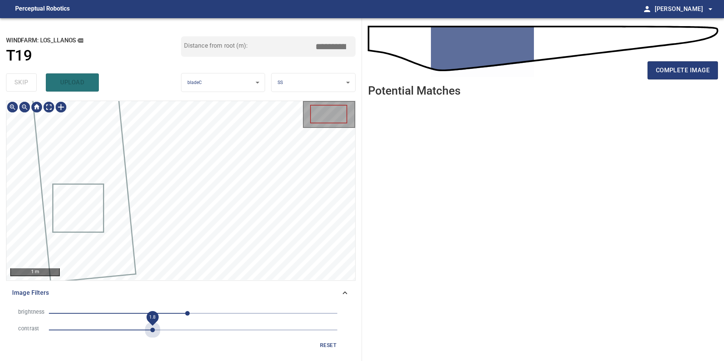
drag, startPoint x: 152, startPoint y: 331, endPoint x: 168, endPoint y: 323, distance: 17.8
click at [152, 332] on span "1.8" at bounding box center [193, 330] width 289 height 11
click at [174, 312] on span "-34" at bounding box center [193, 313] width 289 height 11
drag, startPoint x: 162, startPoint y: 311, endPoint x: 158, endPoint y: 311, distance: 4.5
click at [162, 311] on span "-34" at bounding box center [193, 313] width 289 height 11
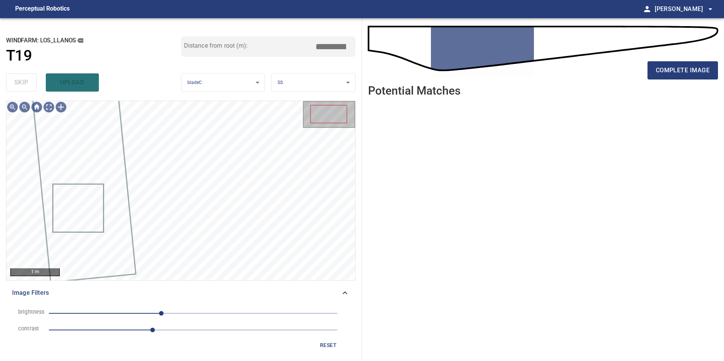
click at [220, 313] on span "-56" at bounding box center [193, 313] width 289 height 11
click at [197, 317] on span "48" at bounding box center [193, 313] width 289 height 11
click at [330, 347] on span "reset" at bounding box center [328, 345] width 18 height 9
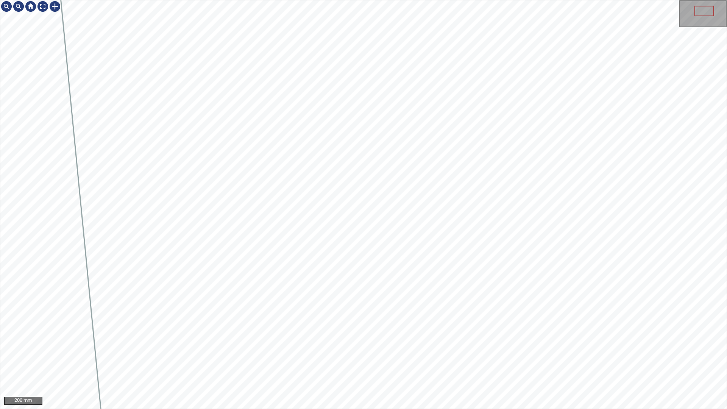
click at [431, 409] on div "200 mm" at bounding box center [363, 204] width 727 height 409
click at [412, 409] on div "100 mm" at bounding box center [363, 204] width 727 height 409
click at [401, 409] on div "100 mm" at bounding box center [363, 204] width 727 height 409
click at [386, 409] on div "100 mm" at bounding box center [363, 204] width 727 height 409
click at [375, 409] on div "100 mm" at bounding box center [363, 204] width 727 height 409
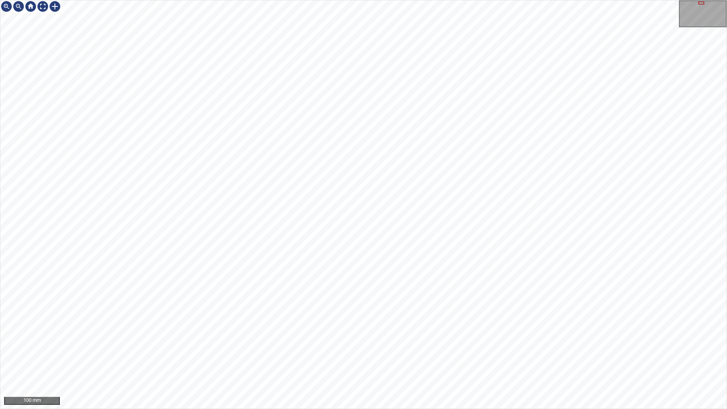
click at [410, 409] on div "100 mm" at bounding box center [363, 204] width 727 height 409
click at [425, 409] on div "100 mm" at bounding box center [363, 204] width 727 height 409
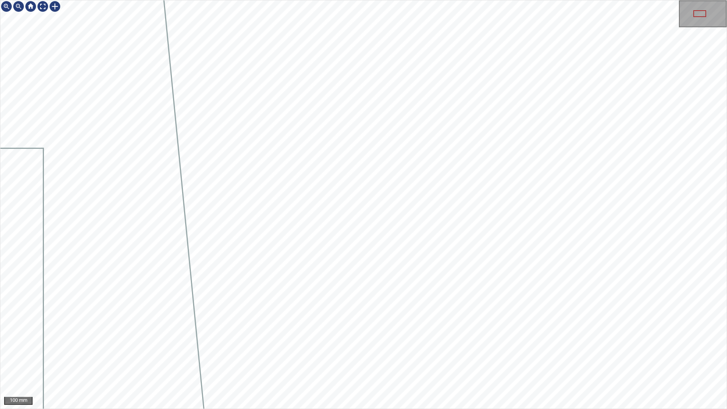
click at [404, 409] on div "100 mm" at bounding box center [363, 204] width 727 height 409
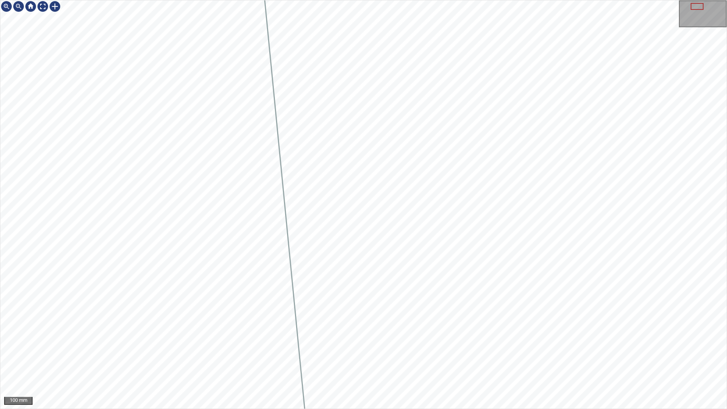
click at [449, 409] on div "100 mm" at bounding box center [363, 204] width 727 height 409
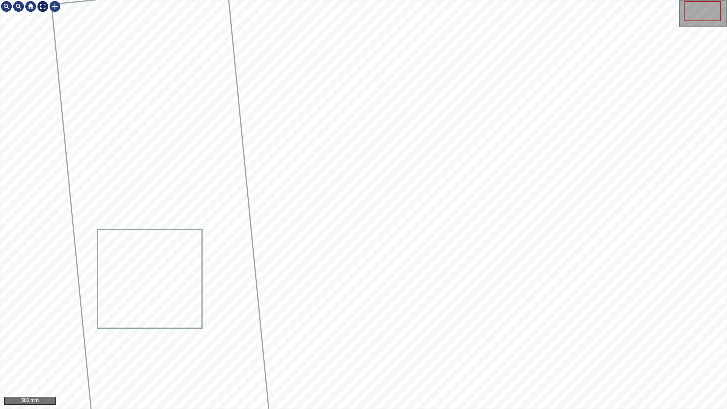
click at [42, 3] on div at bounding box center [43, 6] width 12 height 12
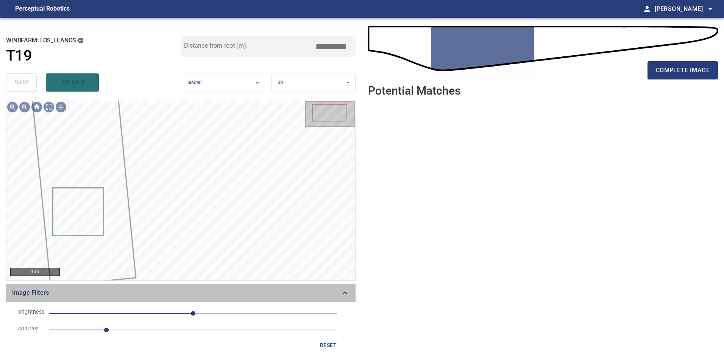
click at [349, 290] on icon at bounding box center [345, 293] width 9 height 9
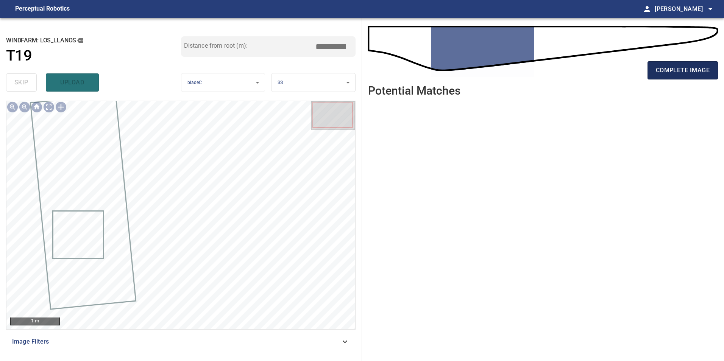
click at [667, 76] on button "complete image" at bounding box center [683, 70] width 70 height 18
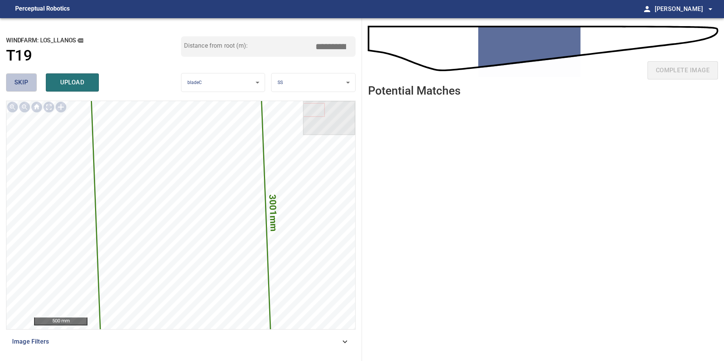
click at [27, 78] on span "skip" at bounding box center [21, 82] width 14 height 11
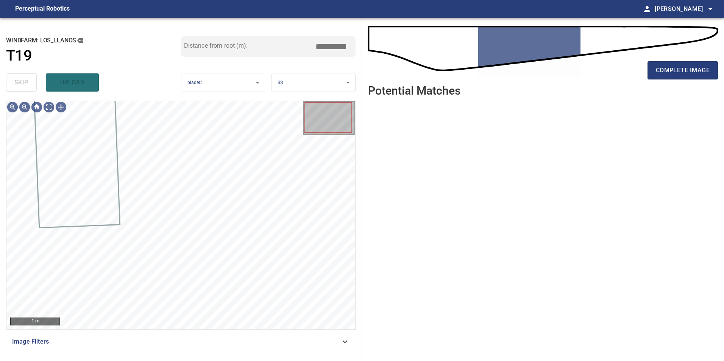
click at [325, 348] on div "Image Filters" at bounding box center [181, 342] width 350 height 18
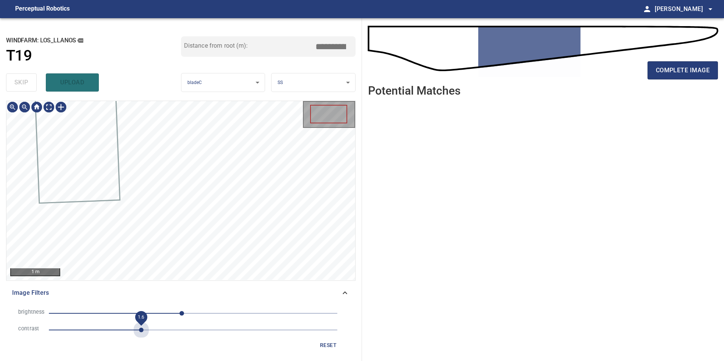
click at [143, 328] on span "1.6" at bounding box center [193, 330] width 289 height 11
click at [151, 312] on span "-20" at bounding box center [193, 313] width 289 height 11
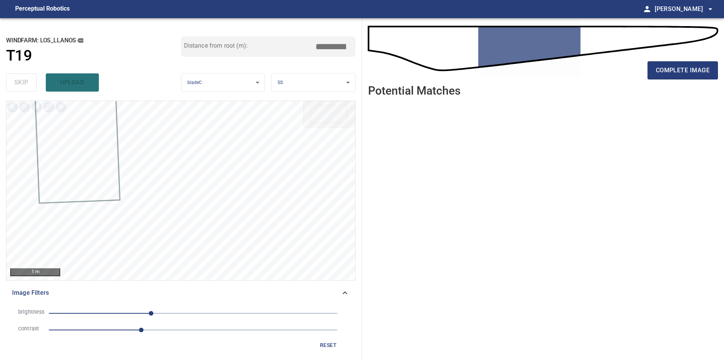
click at [134, 308] on li "brightness -74" at bounding box center [180, 313] width 337 height 17
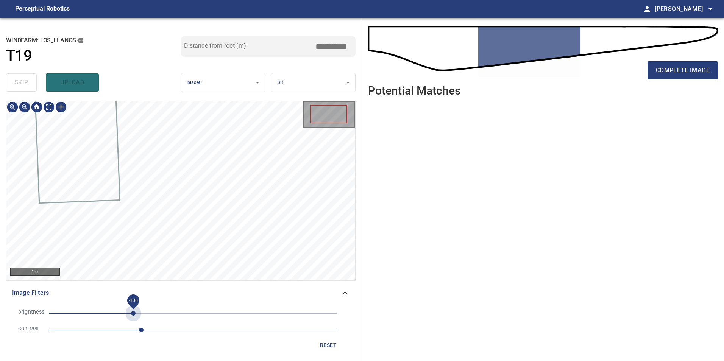
click at [133, 311] on span "-106" at bounding box center [193, 313] width 289 height 11
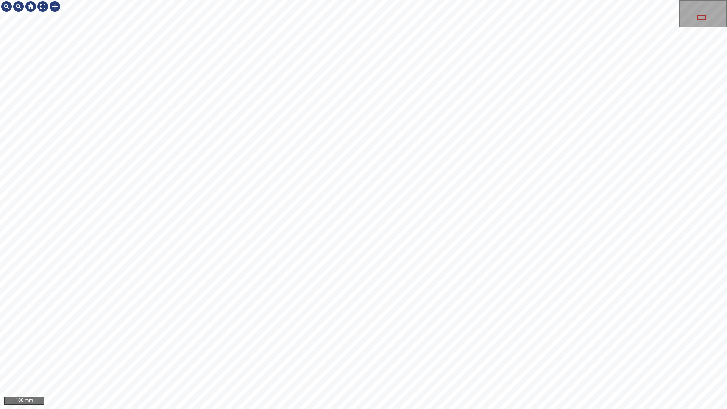
click at [374, 409] on div "100 mm" at bounding box center [363, 204] width 727 height 409
click at [294, 409] on div "100 mm" at bounding box center [363, 204] width 727 height 409
click at [386, 409] on div "100 mm" at bounding box center [363, 204] width 727 height 409
click at [322, 409] on div "100 mm" at bounding box center [363, 204] width 727 height 409
click at [476, 0] on div "100 mm" at bounding box center [363, 204] width 727 height 409
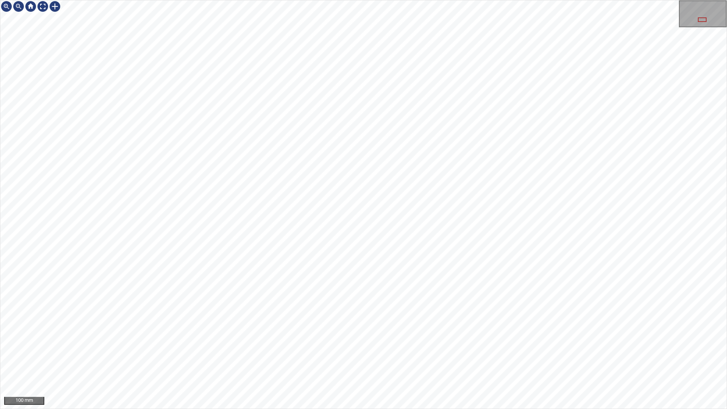
click at [360, 409] on div "100 mm" at bounding box center [363, 204] width 727 height 409
click at [53, 6] on div at bounding box center [55, 6] width 12 height 12
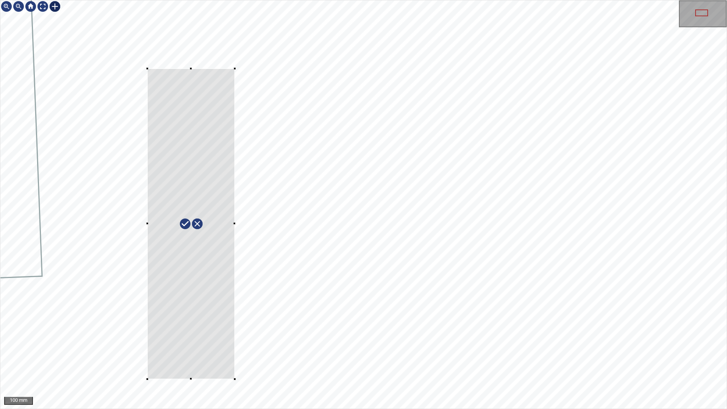
click at [235, 377] on div at bounding box center [363, 204] width 726 height 408
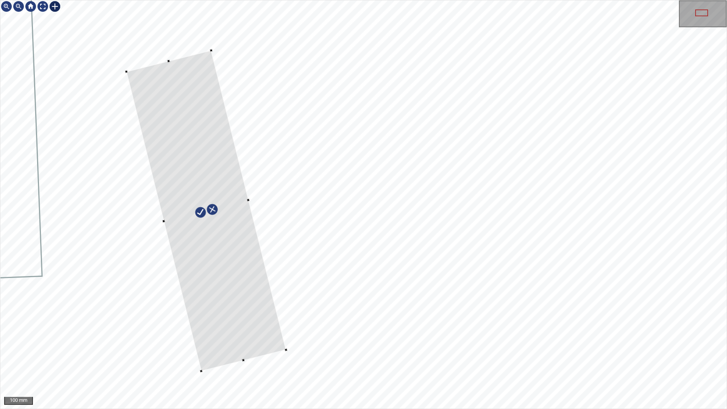
click at [254, 337] on div at bounding box center [207, 210] width 160 height 321
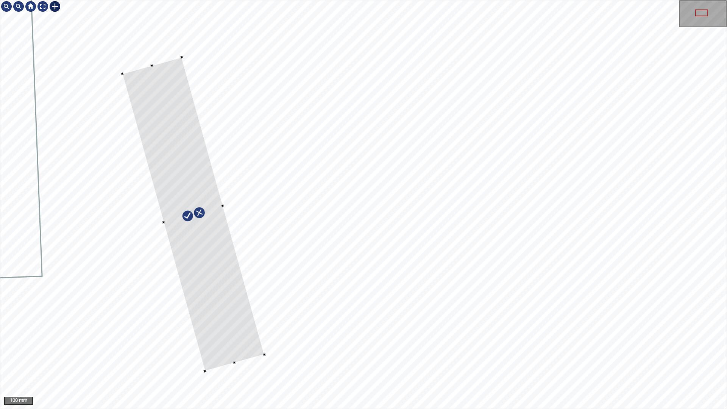
click at [220, 207] on div at bounding box center [193, 214] width 142 height 314
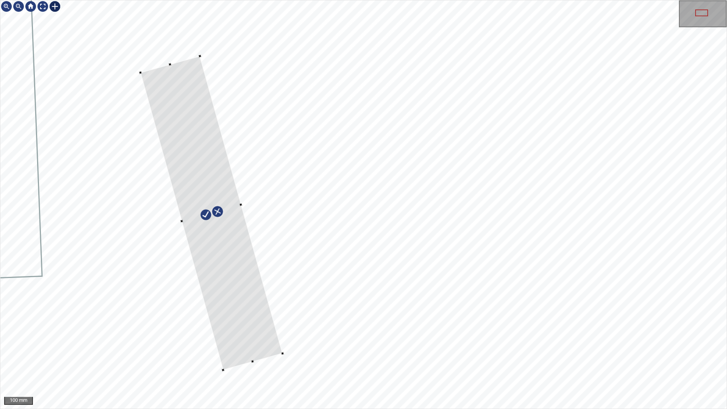
click at [227, 250] on div at bounding box center [212, 213] width 142 height 314
click at [43, 8] on div at bounding box center [43, 6] width 12 height 12
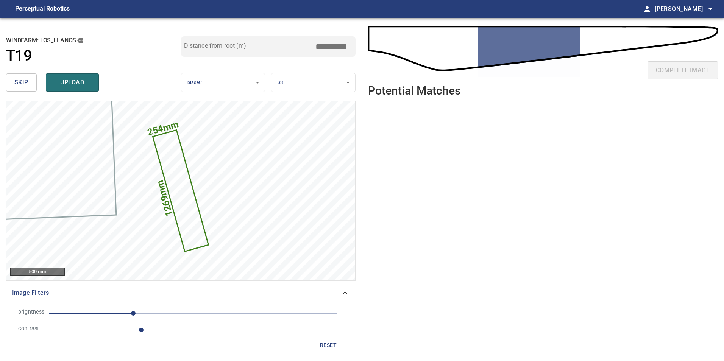
drag, startPoint x: 337, startPoint y: 46, endPoint x: 640, endPoint y: 69, distance: 303.9
click at [518, 51] on div "**********" at bounding box center [362, 189] width 724 height 343
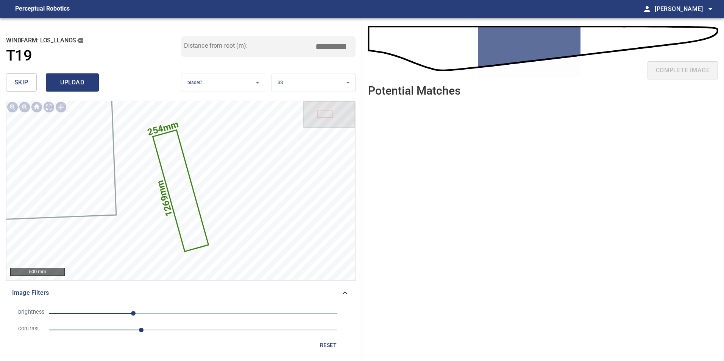
type input "*****"
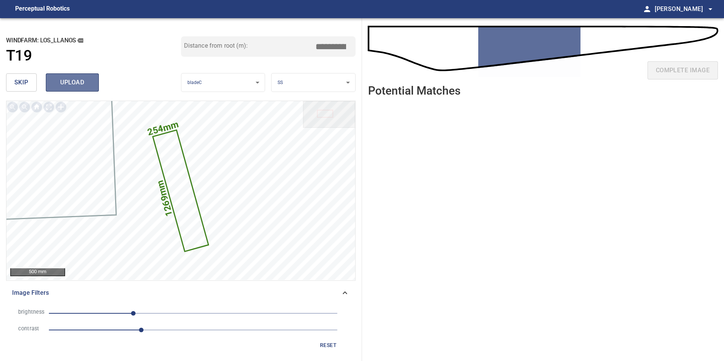
click at [83, 78] on span "upload" at bounding box center [72, 82] width 36 height 11
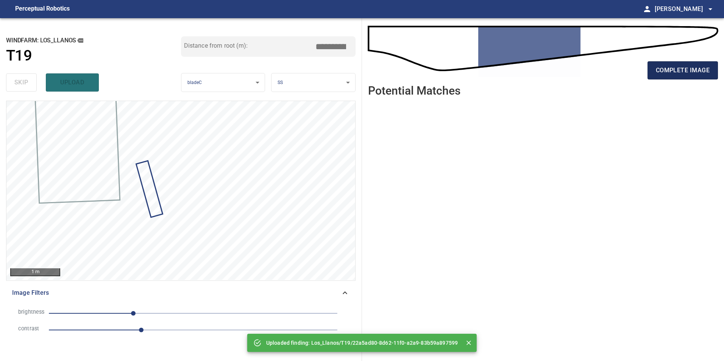
click at [679, 70] on span "complete image" at bounding box center [683, 70] width 54 height 11
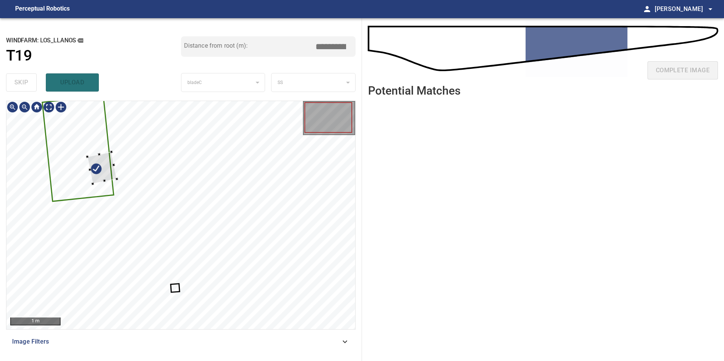
click at [91, 143] on div at bounding box center [180, 215] width 349 height 228
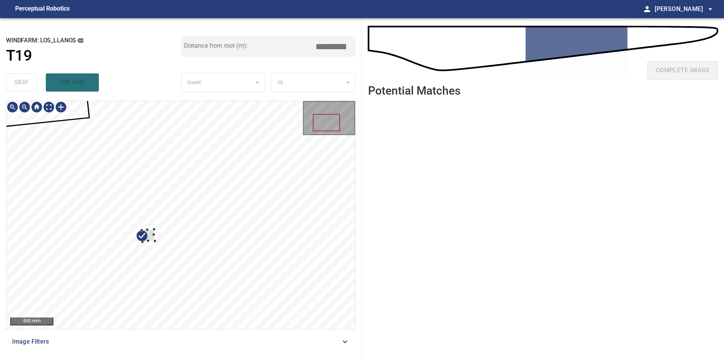
click at [142, 229] on div at bounding box center [148, 235] width 13 height 12
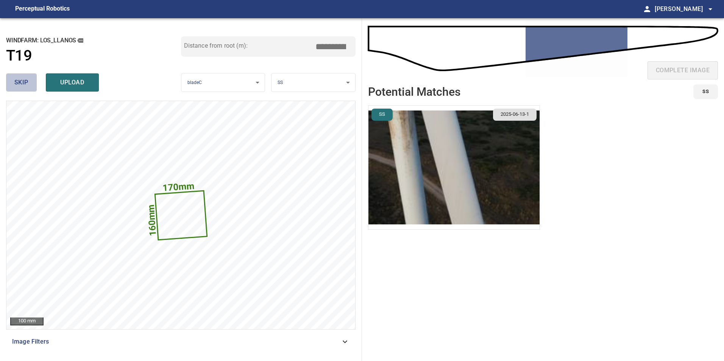
click at [18, 84] on span "skip" at bounding box center [21, 82] width 14 height 11
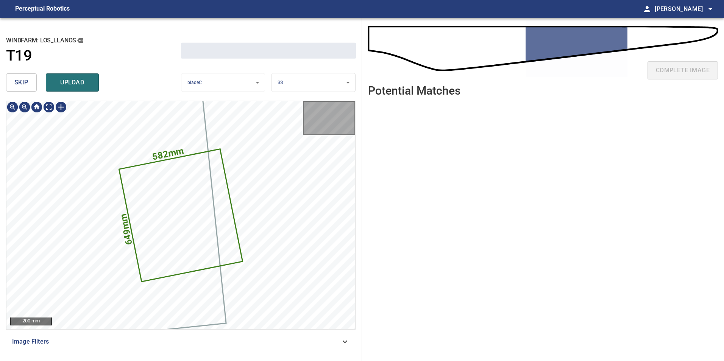
click at [18, 84] on span "skip" at bounding box center [21, 82] width 14 height 11
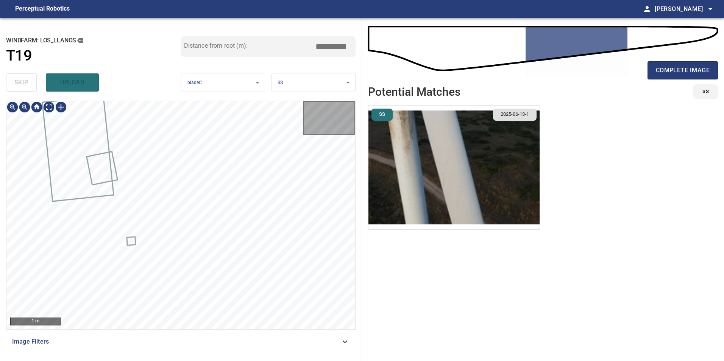
click at [18, 84] on div "skip upload" at bounding box center [93, 82] width 175 height 24
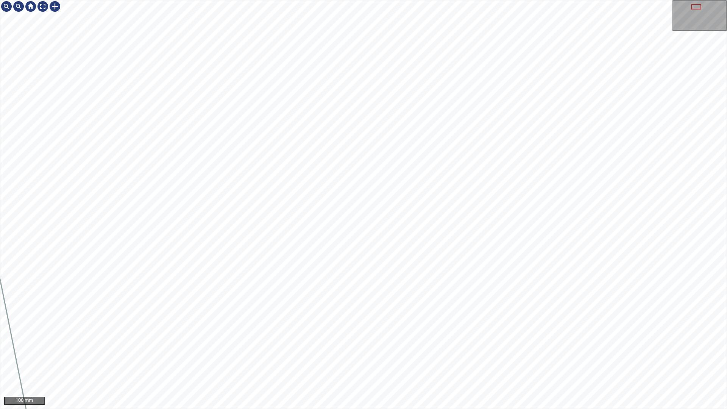
click at [287, 361] on div "100 mm" at bounding box center [363, 204] width 727 height 409
click at [350, 361] on div "100 mm" at bounding box center [363, 204] width 727 height 409
click at [324, 361] on div "100 mm" at bounding box center [363, 204] width 727 height 409
click at [423, 361] on div "100 mm" at bounding box center [363, 204] width 727 height 409
click at [342, 361] on div "100 mm" at bounding box center [363, 204] width 727 height 409
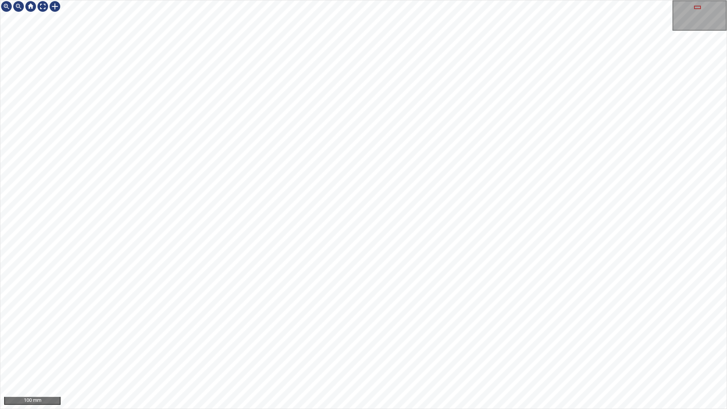
click at [391, 361] on div "100 mm" at bounding box center [363, 204] width 727 height 409
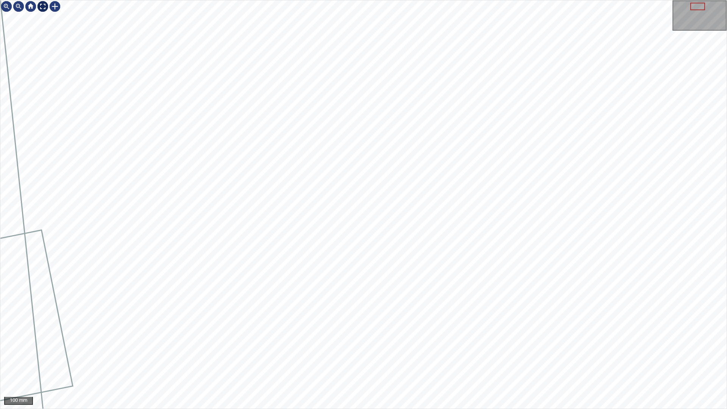
click at [40, 4] on div at bounding box center [43, 6] width 12 height 12
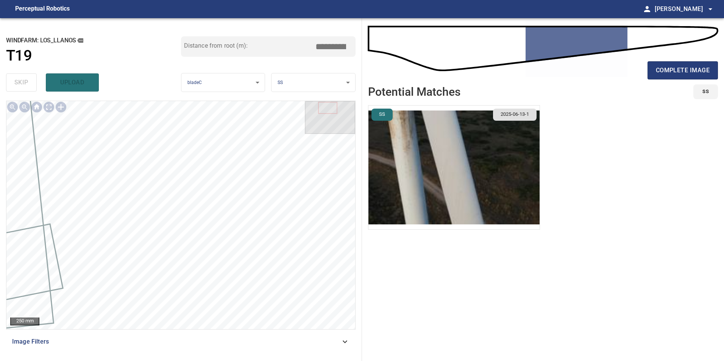
drag, startPoint x: 664, startPoint y: 70, endPoint x: 512, endPoint y: 193, distance: 195.2
click at [659, 73] on span "complete image" at bounding box center [683, 70] width 54 height 11
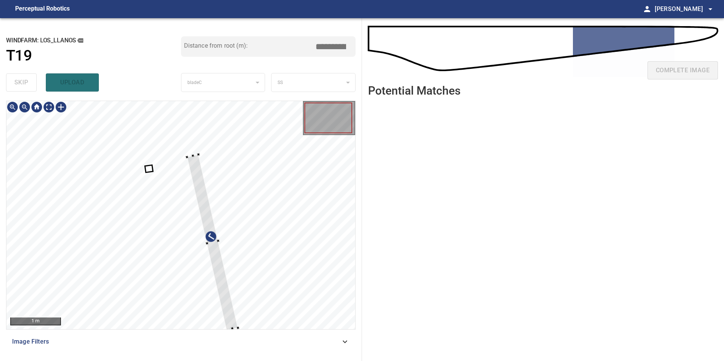
click at [236, 241] on div at bounding box center [212, 243] width 51 height 176
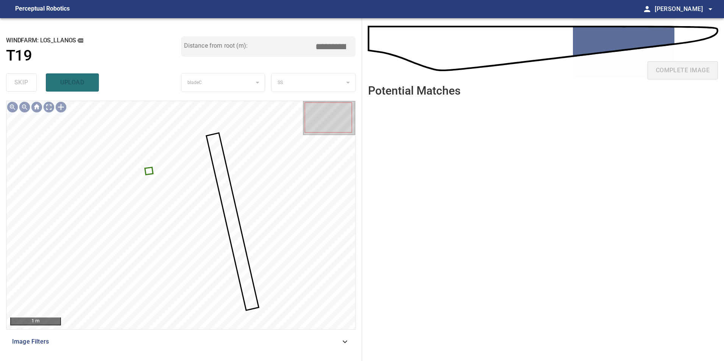
click at [146, 177] on div at bounding box center [180, 215] width 349 height 228
click at [146, 170] on div at bounding box center [180, 215] width 349 height 228
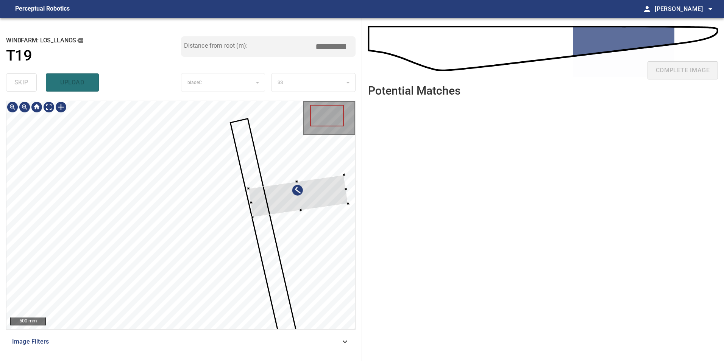
click at [319, 196] on div at bounding box center [298, 196] width 100 height 43
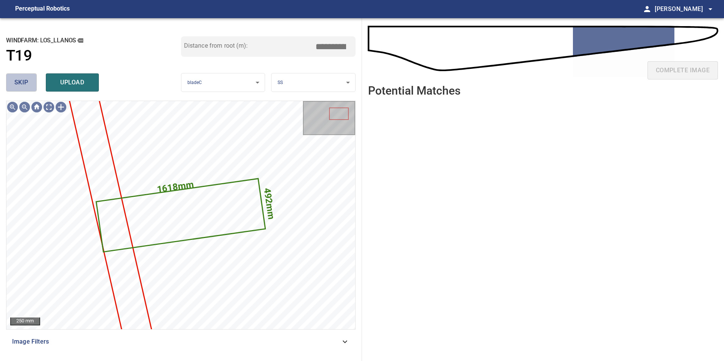
click at [15, 85] on span "skip" at bounding box center [21, 82] width 14 height 11
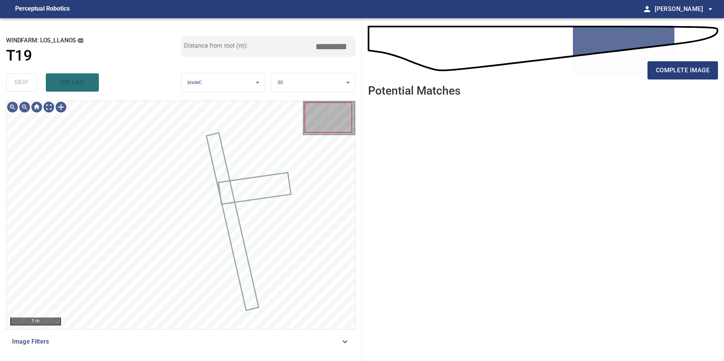
click at [15, 85] on div "skip upload" at bounding box center [93, 82] width 175 height 24
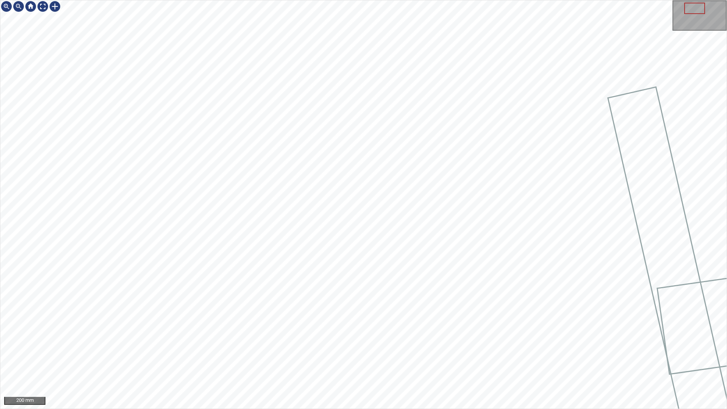
click at [206, 361] on div "200 mm" at bounding box center [363, 204] width 727 height 409
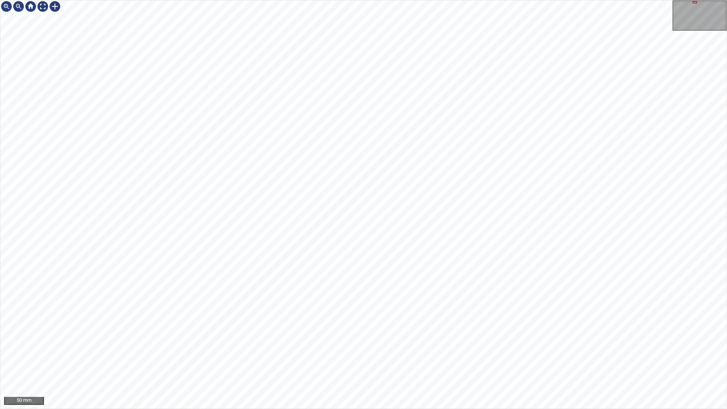
click at [303, 361] on div "50 mm" at bounding box center [363, 204] width 727 height 409
click at [369, 361] on div "100 mm" at bounding box center [363, 204] width 727 height 409
click at [349, 361] on div "100 mm" at bounding box center [363, 204] width 727 height 409
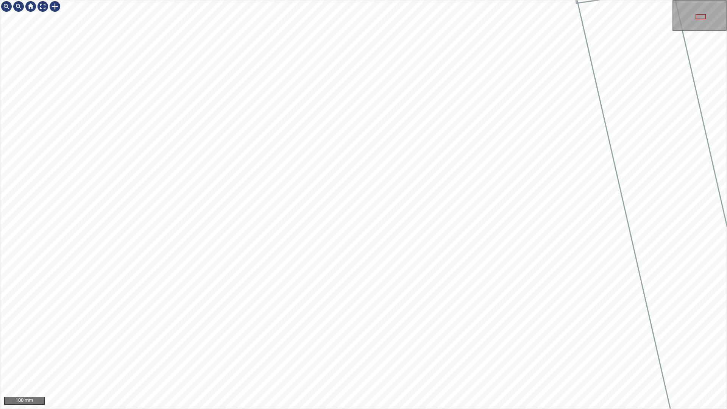
click at [324, 361] on div "100 mm" at bounding box center [363, 204] width 727 height 409
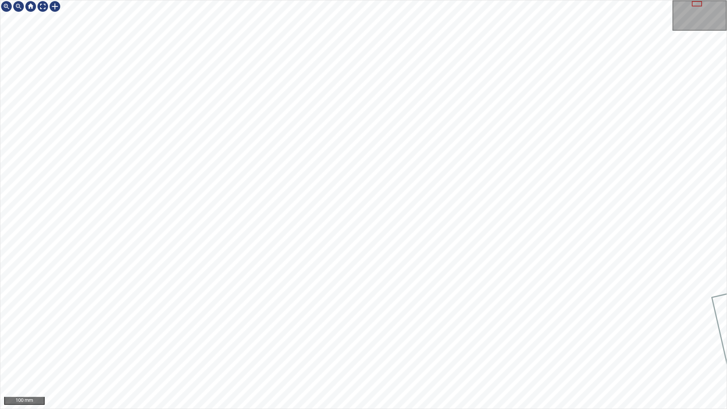
click at [295, 361] on div "100 mm" at bounding box center [363, 204] width 727 height 409
click at [417, 0] on div "50 mm" at bounding box center [363, 204] width 727 height 409
click at [469, 361] on div "50 mm" at bounding box center [363, 204] width 727 height 409
click at [472, 361] on div "50 mm" at bounding box center [363, 204] width 727 height 409
click at [543, 361] on div "100 mm" at bounding box center [363, 204] width 727 height 409
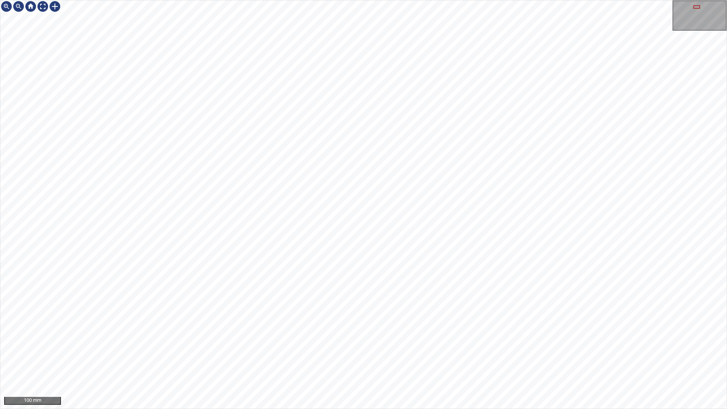
click at [292, 0] on div "100 mm" at bounding box center [363, 204] width 727 height 409
click at [55, 8] on div at bounding box center [55, 6] width 12 height 12
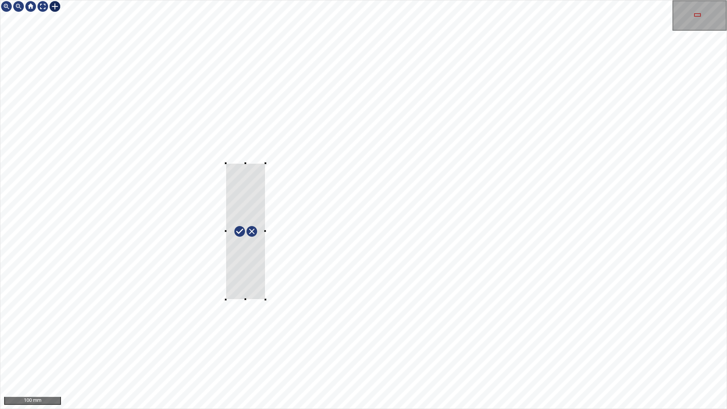
click at [266, 299] on div at bounding box center [363, 204] width 726 height 408
click at [262, 262] on div at bounding box center [251, 230] width 73 height 142
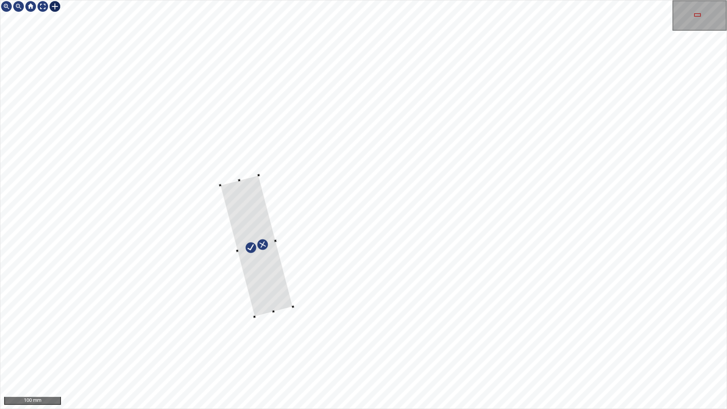
click at [272, 313] on div at bounding box center [363, 204] width 726 height 408
click at [253, 173] on div at bounding box center [363, 204] width 726 height 408
click at [230, 162] on div at bounding box center [252, 236] width 74 height 161
click at [285, 344] on div at bounding box center [363, 204] width 726 height 408
click at [280, 316] on div at bounding box center [252, 236] width 82 height 191
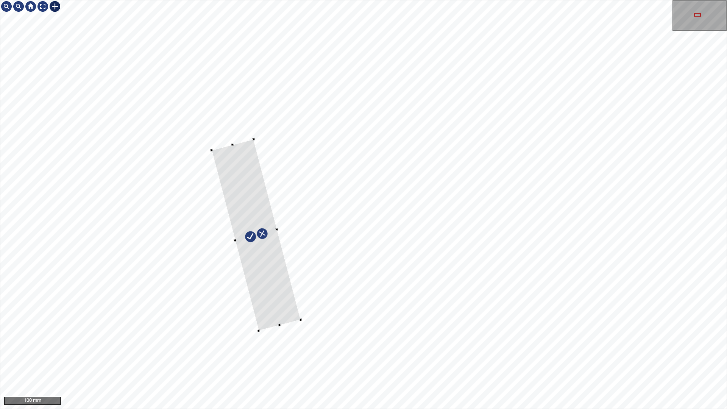
click at [302, 320] on div at bounding box center [363, 204] width 726 height 408
click at [280, 302] on div at bounding box center [256, 227] width 97 height 191
click at [236, 154] on div at bounding box center [363, 204] width 726 height 408
click at [234, 157] on div at bounding box center [234, 156] width 3 height 3
click at [237, 176] on div at bounding box center [254, 240] width 87 height 177
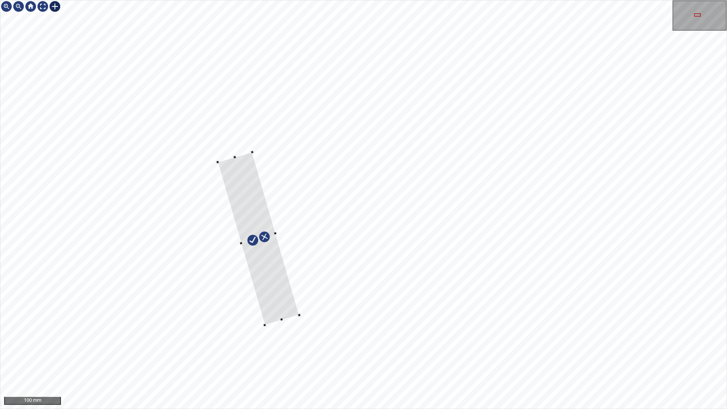
click at [268, 323] on div at bounding box center [258, 238] width 81 height 173
click at [44, 12] on div at bounding box center [43, 6] width 12 height 12
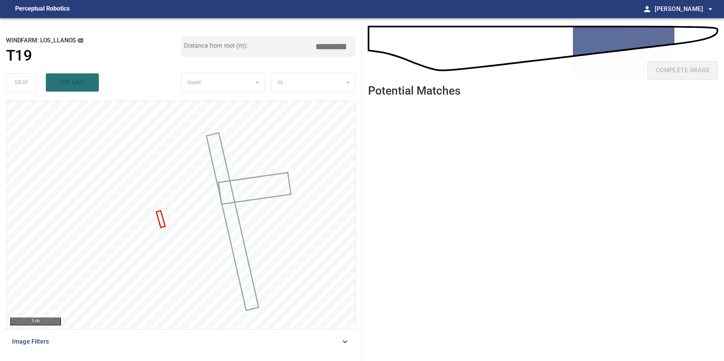
drag, startPoint x: 338, startPoint y: 48, endPoint x: 409, endPoint y: 67, distance: 73.3
click at [403, 64] on div "**********" at bounding box center [362, 189] width 724 height 343
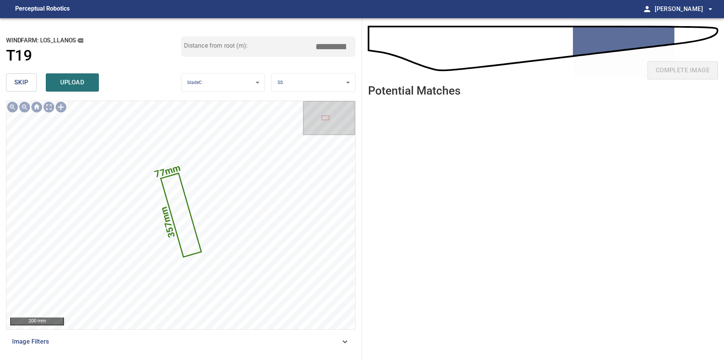
drag, startPoint x: 337, startPoint y: 48, endPoint x: 397, endPoint y: 51, distance: 59.9
click at [377, 47] on div "**********" at bounding box center [362, 189] width 724 height 343
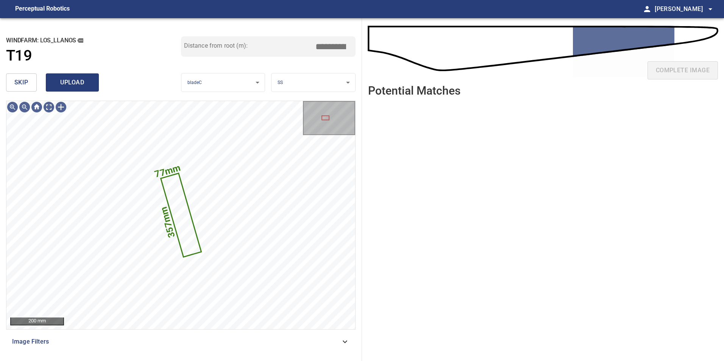
type input "*****"
click at [87, 82] on span "upload" at bounding box center [72, 82] width 36 height 11
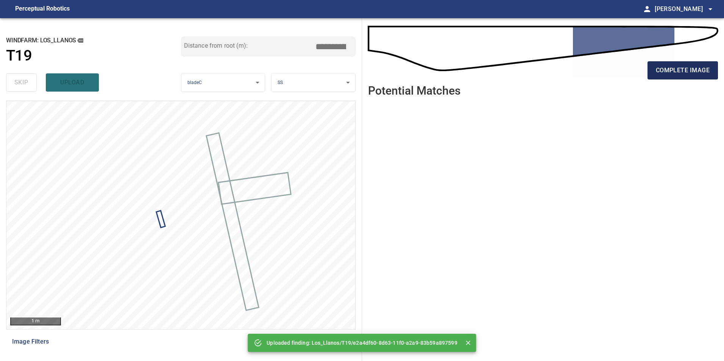
click at [695, 72] on span "complete image" at bounding box center [683, 70] width 54 height 11
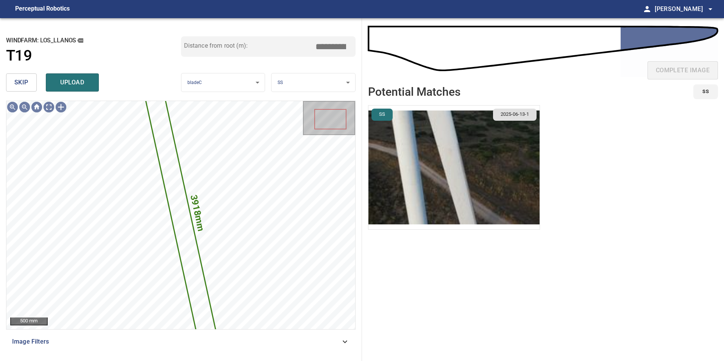
click at [21, 86] on span "skip" at bounding box center [21, 82] width 14 height 11
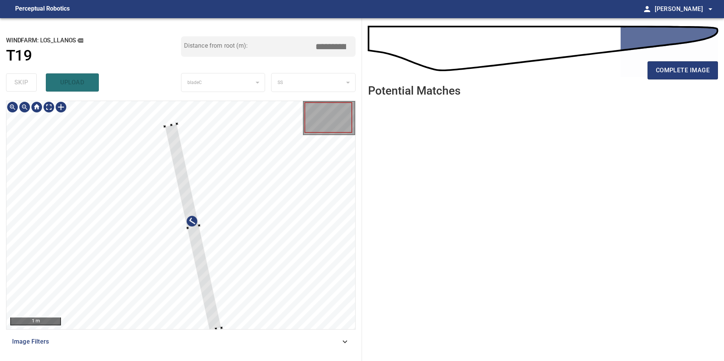
click at [301, 281] on div at bounding box center [180, 215] width 349 height 228
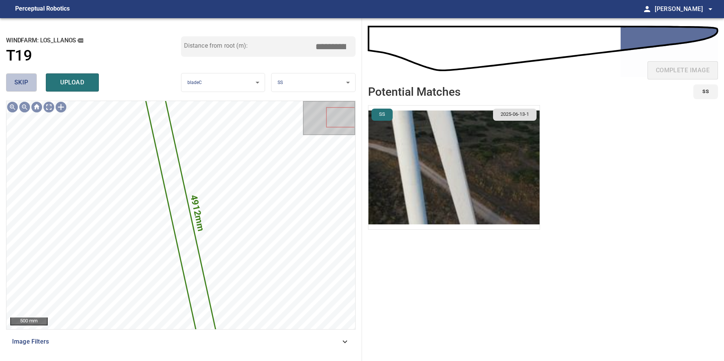
drag, startPoint x: 23, startPoint y: 76, endPoint x: 25, endPoint y: 96, distance: 20.2
click at [23, 80] on button "skip" at bounding box center [21, 82] width 31 height 18
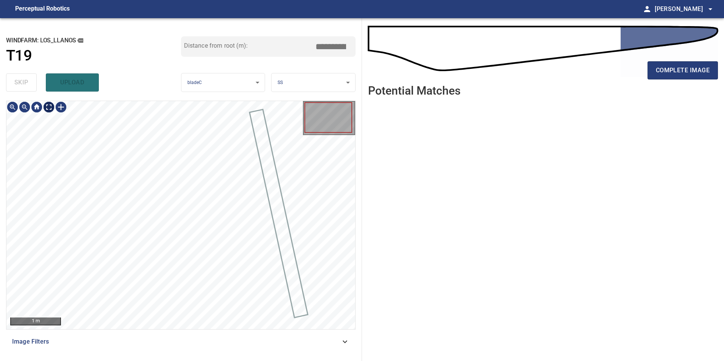
click at [56, 115] on div "1 m" at bounding box center [180, 215] width 349 height 228
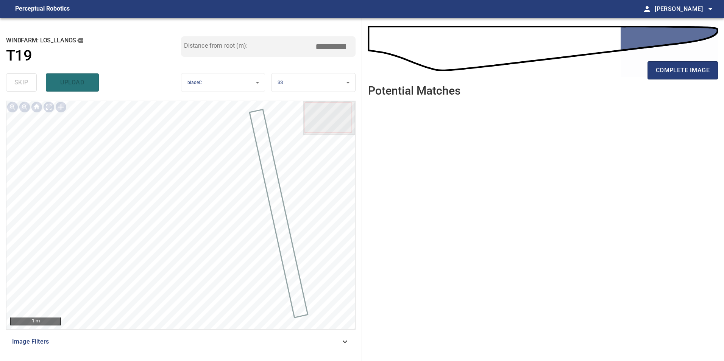
click at [298, 340] on span "Image Filters" at bounding box center [176, 341] width 328 height 9
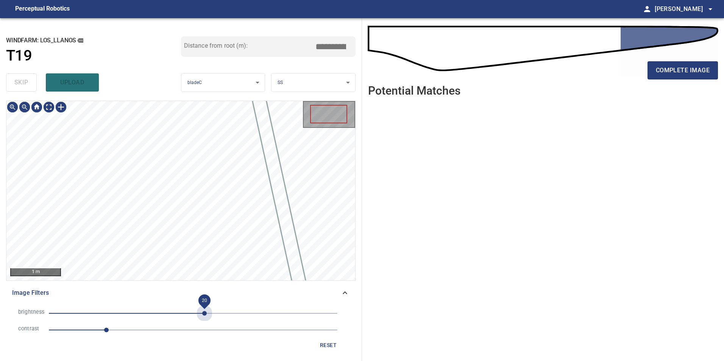
drag, startPoint x: 205, startPoint y: 317, endPoint x: 175, endPoint y: 309, distance: 31.0
click at [204, 317] on span "20" at bounding box center [193, 313] width 289 height 11
click at [202, 312] on span "19" at bounding box center [204, 313] width 5 height 5
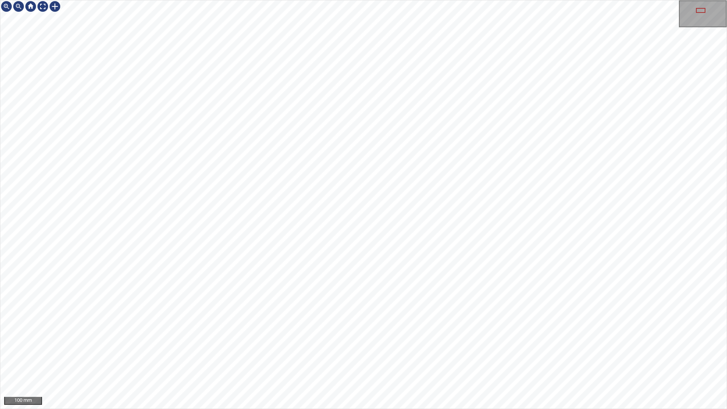
click at [341, 361] on div "100 mm" at bounding box center [363, 204] width 727 height 409
click at [391, 361] on div "50 mm" at bounding box center [363, 204] width 727 height 409
click at [325, 361] on div "50 mm" at bounding box center [363, 204] width 727 height 409
click at [536, 361] on div "50 mm" at bounding box center [363, 204] width 727 height 409
click at [478, 80] on div "50 mm" at bounding box center [363, 204] width 727 height 409
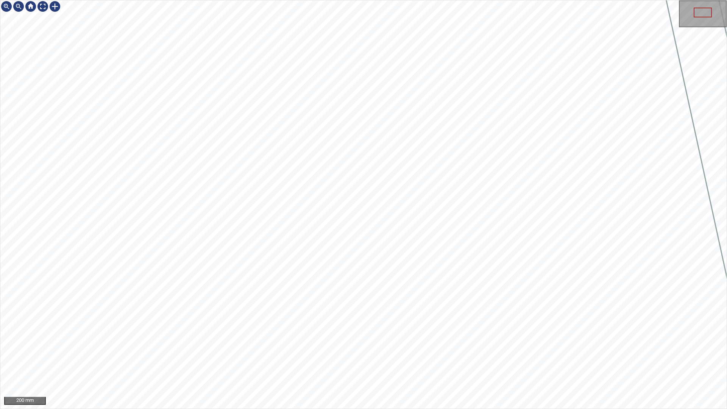
click at [490, 361] on div "200 mm" at bounding box center [363, 204] width 727 height 409
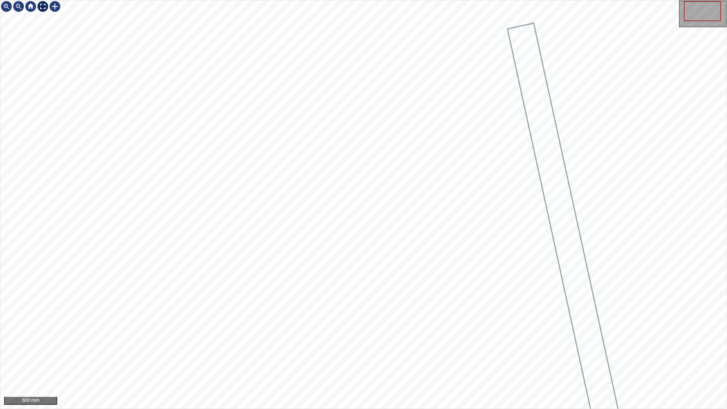
click at [45, 5] on div at bounding box center [43, 6] width 12 height 12
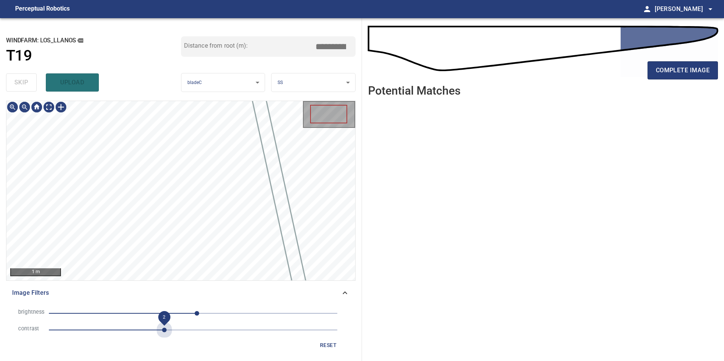
click at [165, 330] on span "2" at bounding box center [193, 330] width 289 height 11
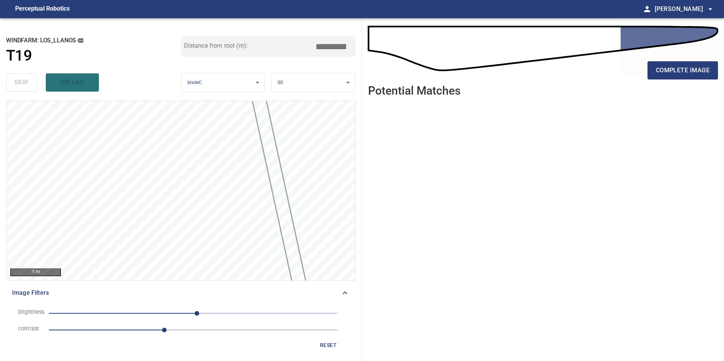
click at [139, 311] on span "7" at bounding box center [193, 313] width 289 height 11
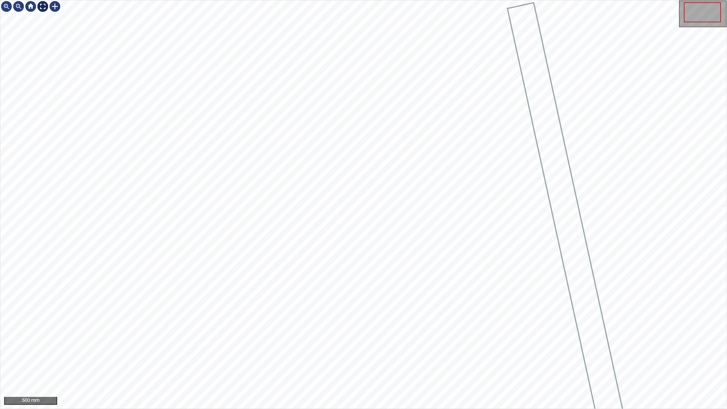
click at [39, 6] on div at bounding box center [43, 6] width 12 height 12
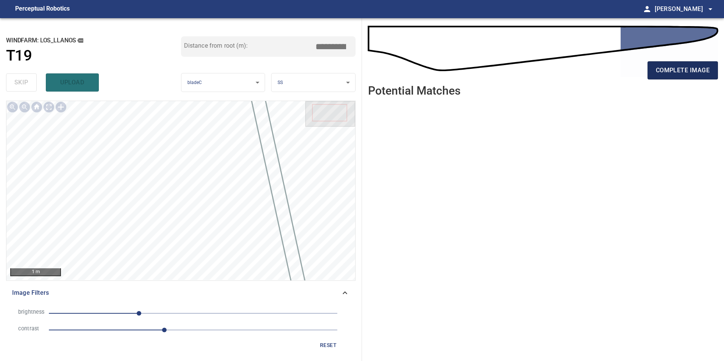
click at [684, 71] on span "complete image" at bounding box center [683, 70] width 54 height 11
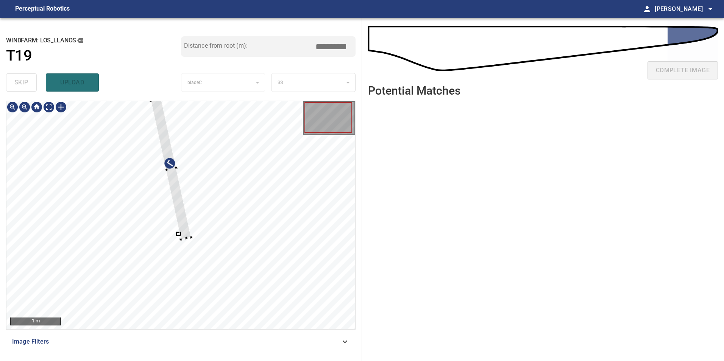
click at [270, 239] on div at bounding box center [180, 215] width 349 height 228
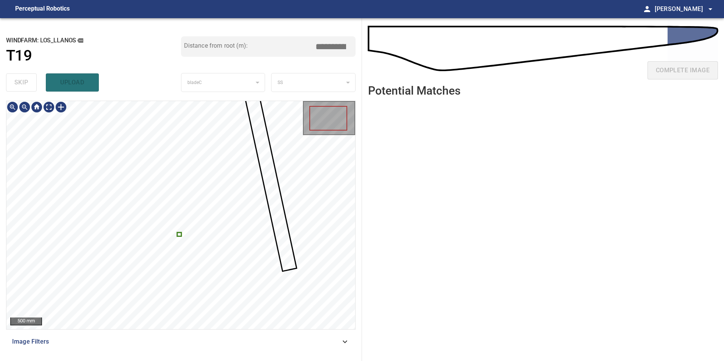
click at [181, 237] on div at bounding box center [180, 215] width 349 height 228
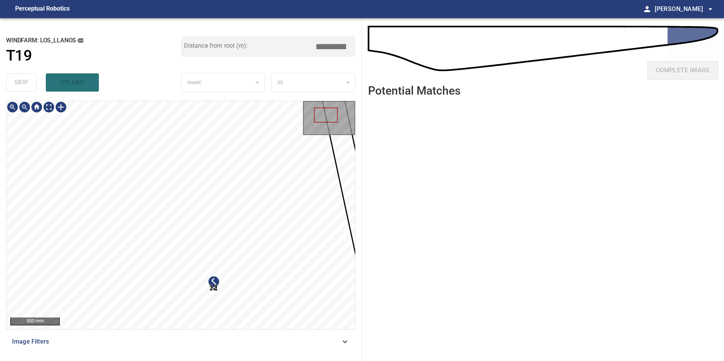
click at [299, 357] on div "**********" at bounding box center [181, 189] width 362 height 343
click at [290, 263] on div at bounding box center [287, 262] width 51 height 59
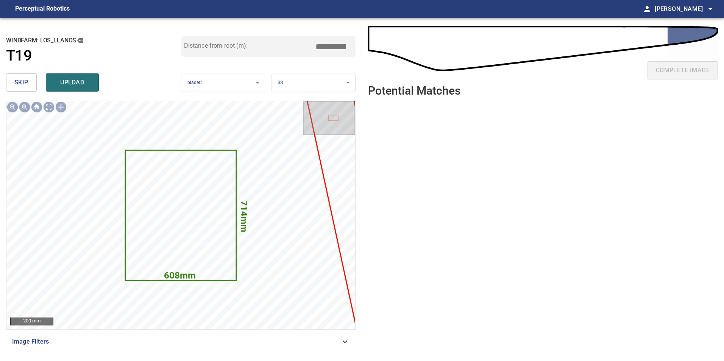
click at [10, 78] on button "skip" at bounding box center [21, 82] width 31 height 18
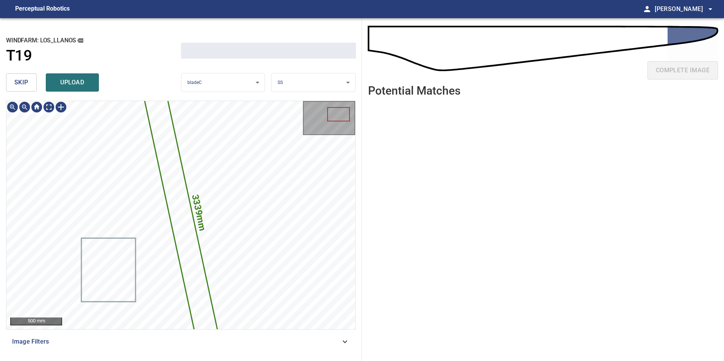
click at [11, 78] on button "skip" at bounding box center [21, 82] width 31 height 18
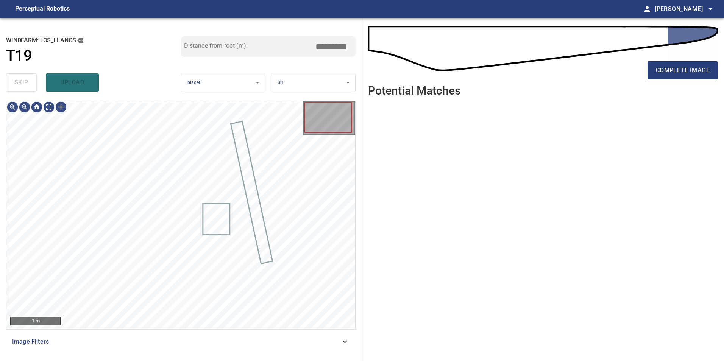
click at [11, 78] on div "skip upload" at bounding box center [93, 82] width 175 height 24
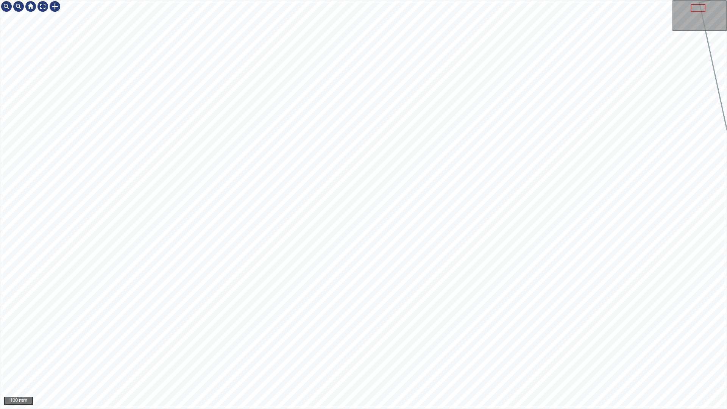
click at [303, 361] on div "100 mm" at bounding box center [363, 204] width 727 height 409
click at [297, 361] on div "100 mm" at bounding box center [363, 204] width 727 height 409
click at [476, 361] on div "50 mm" at bounding box center [363, 204] width 727 height 409
click at [333, 361] on div "50 mm" at bounding box center [363, 204] width 727 height 409
click at [269, 361] on div "50 mm" at bounding box center [363, 204] width 727 height 409
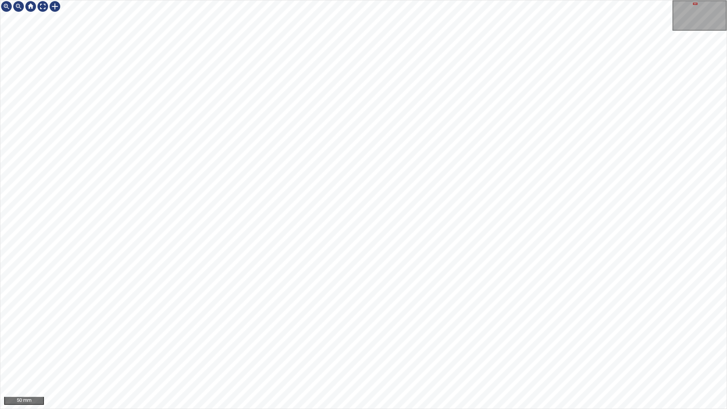
click at [302, 361] on div "50 mm" at bounding box center [363, 204] width 727 height 409
click at [391, 361] on div "50 mm" at bounding box center [363, 204] width 727 height 409
click at [421, 361] on div "50 mm" at bounding box center [363, 204] width 727 height 409
click at [46, 4] on div at bounding box center [43, 6] width 12 height 12
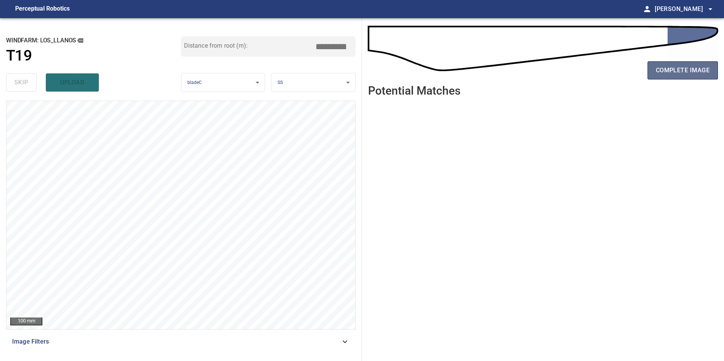
click at [692, 69] on span "complete image" at bounding box center [683, 70] width 54 height 11
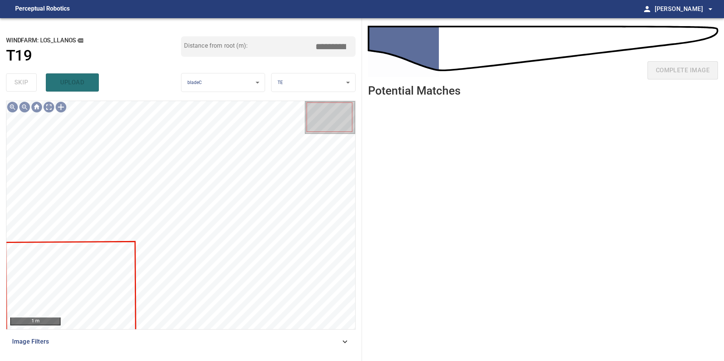
click at [337, 346] on div "Image Filters" at bounding box center [181, 342] width 350 height 18
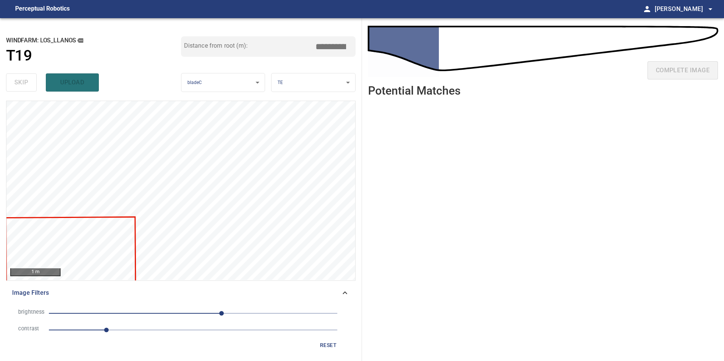
click at [166, 332] on span "1" at bounding box center [193, 330] width 289 height 11
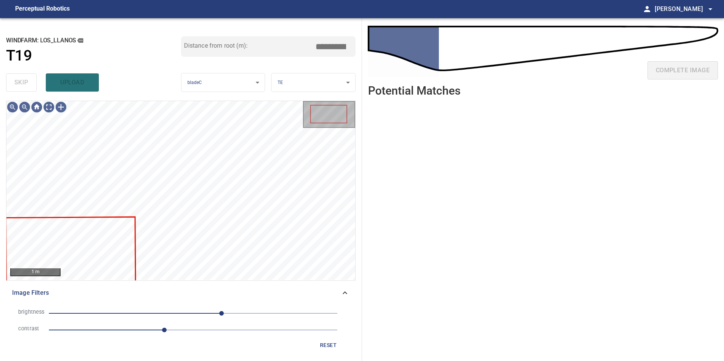
click at [193, 319] on span "50" at bounding box center [193, 313] width 289 height 11
click at [179, 316] on span "-25" at bounding box center [193, 313] width 289 height 11
click at [161, 311] on span "-25" at bounding box center [193, 313] width 289 height 11
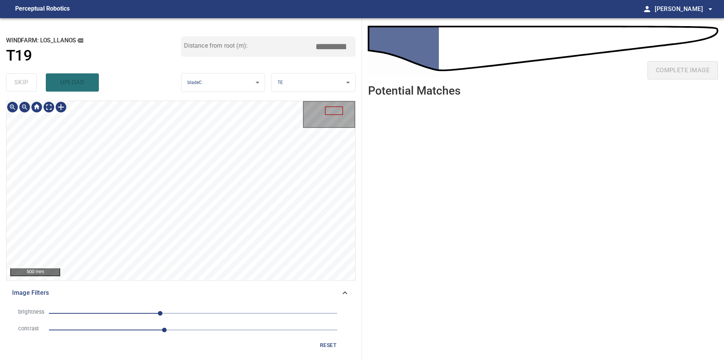
click at [228, 70] on div "**********" at bounding box center [181, 189] width 362 height 343
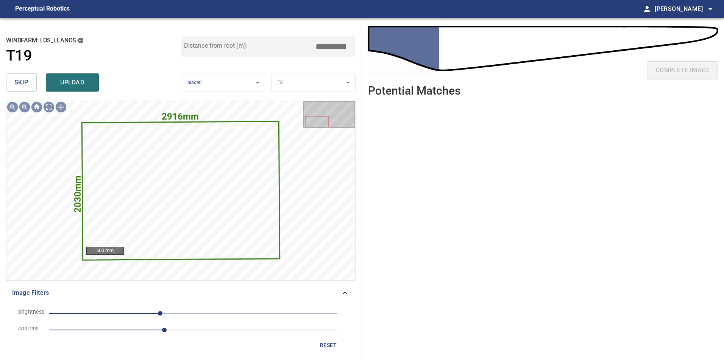
drag, startPoint x: 23, startPoint y: 78, endPoint x: 42, endPoint y: 74, distance: 19.4
click at [23, 78] on span "skip" at bounding box center [21, 82] width 14 height 11
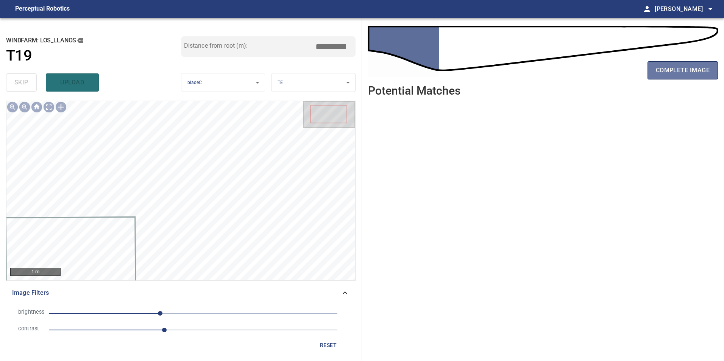
drag, startPoint x: 686, startPoint y: 71, endPoint x: 644, endPoint y: 133, distance: 74.8
click at [685, 71] on span "complete image" at bounding box center [683, 70] width 54 height 11
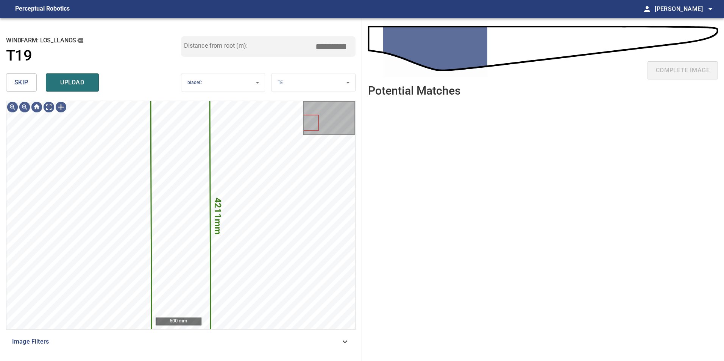
click at [28, 86] on span "skip" at bounding box center [21, 82] width 14 height 11
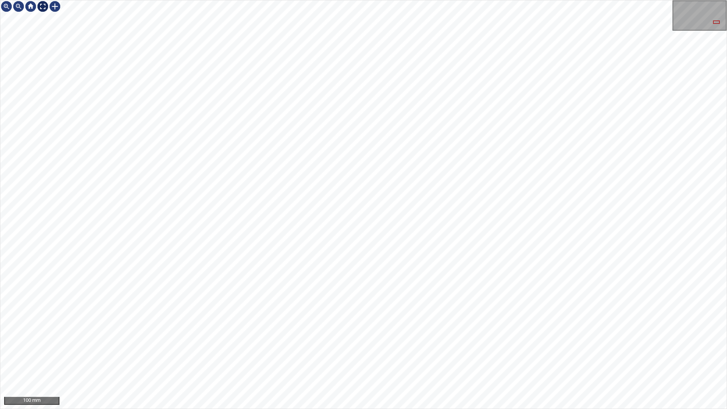
click at [46, 14] on div "100 mm" at bounding box center [363, 204] width 726 height 408
click at [44, 9] on div at bounding box center [43, 6] width 12 height 12
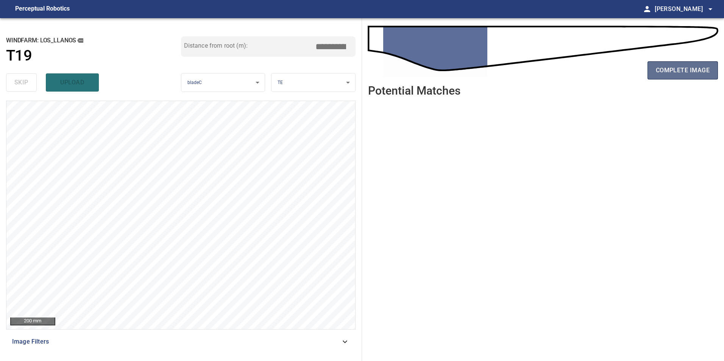
click at [682, 66] on span "complete image" at bounding box center [683, 70] width 54 height 11
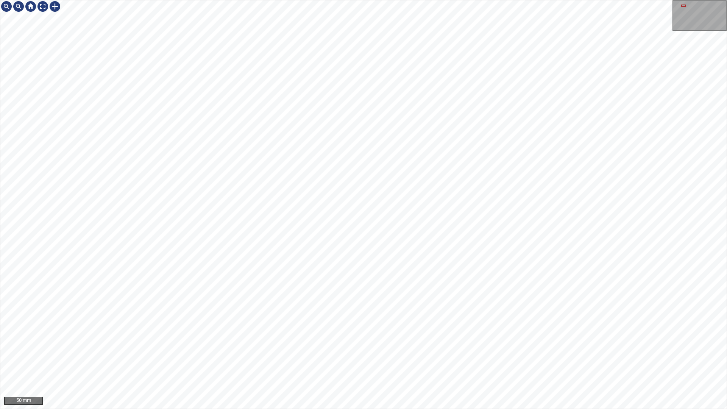
click at [0, 55] on html "50 mm" at bounding box center [363, 204] width 727 height 409
click at [198, 0] on div "50 mm" at bounding box center [363, 204] width 727 height 409
click at [39, 5] on div at bounding box center [43, 6] width 12 height 12
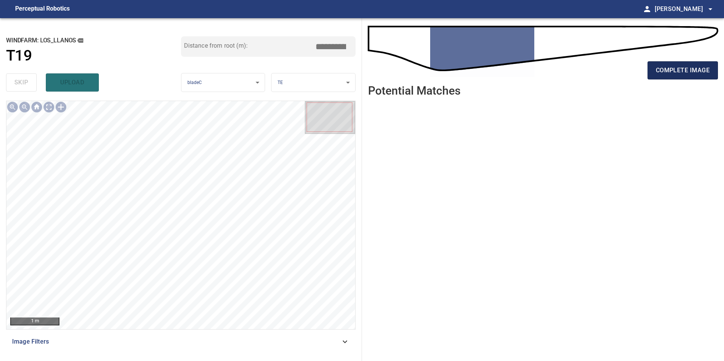
click at [676, 71] on span "complete image" at bounding box center [683, 70] width 54 height 11
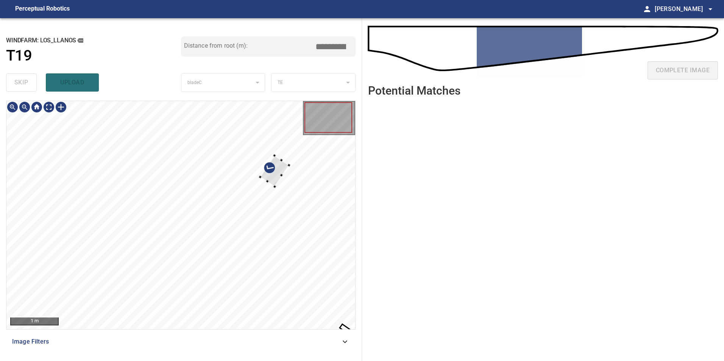
click at [270, 160] on div at bounding box center [180, 215] width 349 height 228
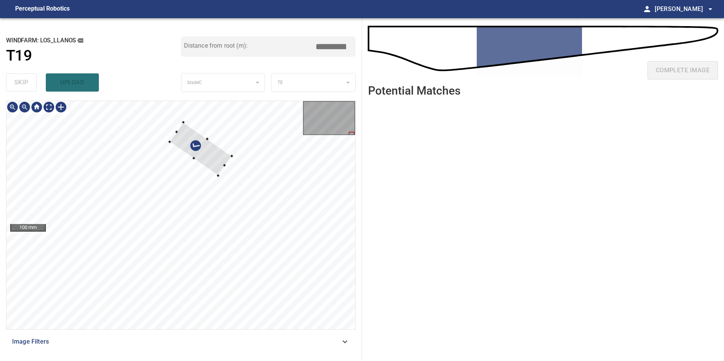
click at [222, 145] on div at bounding box center [180, 215] width 349 height 228
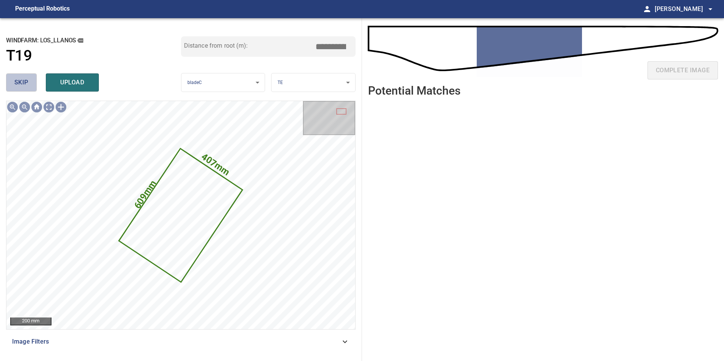
click at [31, 82] on button "skip" at bounding box center [21, 82] width 31 height 18
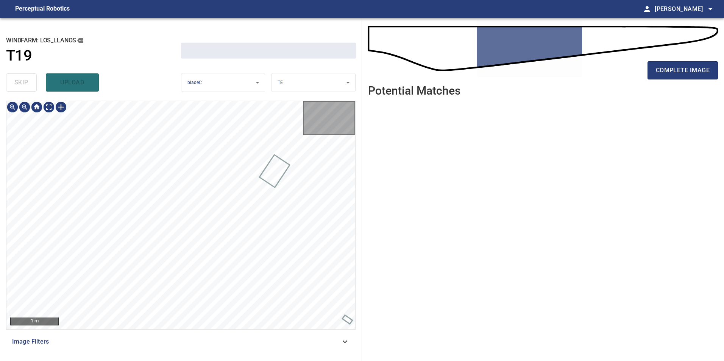
click at [31, 82] on div "skip upload" at bounding box center [93, 82] width 175 height 24
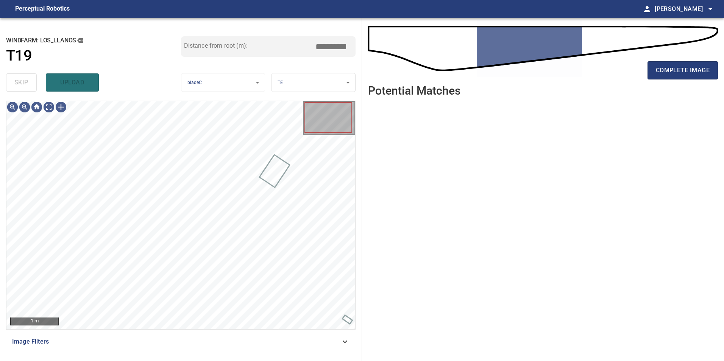
click at [31, 82] on div "skip upload" at bounding box center [93, 82] width 175 height 24
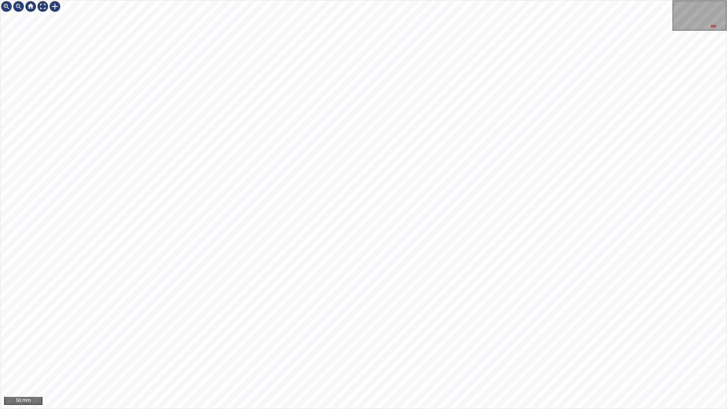
click at [642, 361] on div "50 mm" at bounding box center [363, 204] width 727 height 409
click at [40, 5] on div at bounding box center [43, 6] width 12 height 12
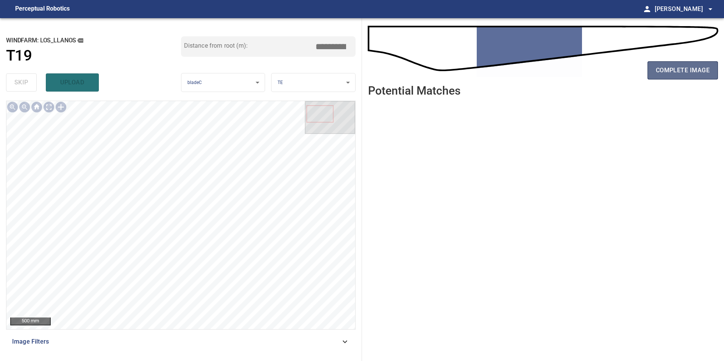
click at [667, 69] on span "complete image" at bounding box center [683, 70] width 54 height 11
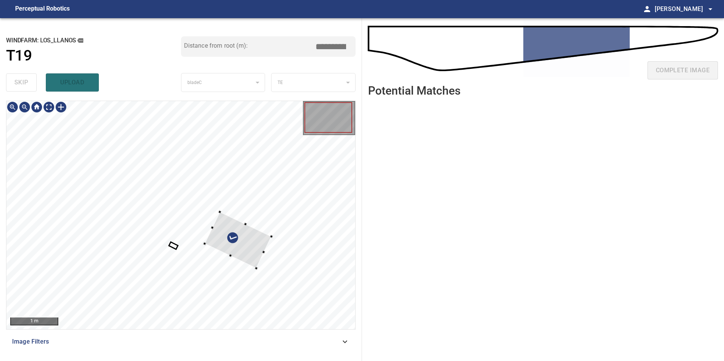
click at [260, 212] on div at bounding box center [238, 240] width 67 height 56
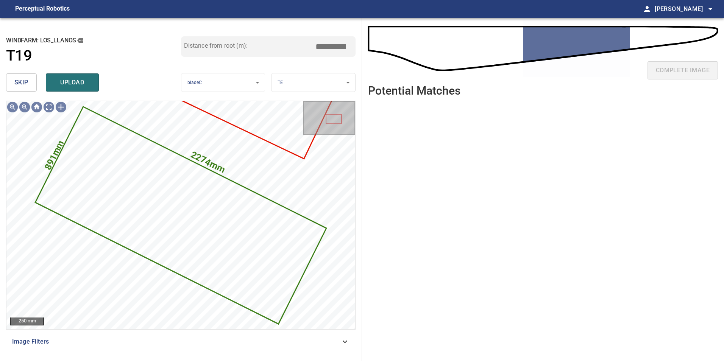
click at [28, 84] on button "skip" at bounding box center [21, 82] width 31 height 18
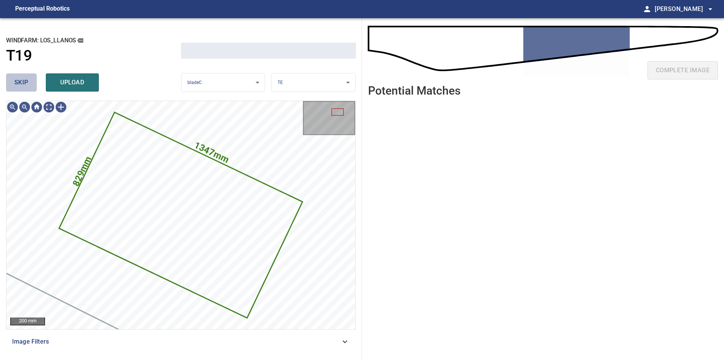
click at [28, 84] on button "skip" at bounding box center [21, 82] width 31 height 18
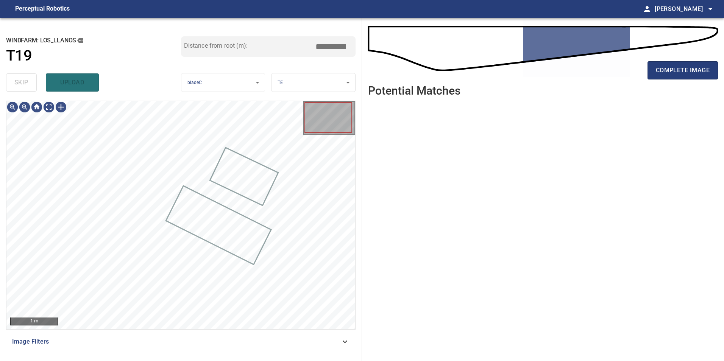
drag, startPoint x: 28, startPoint y: 84, endPoint x: 50, endPoint y: 111, distance: 34.7
click at [28, 85] on div "skip upload" at bounding box center [93, 82] width 175 height 24
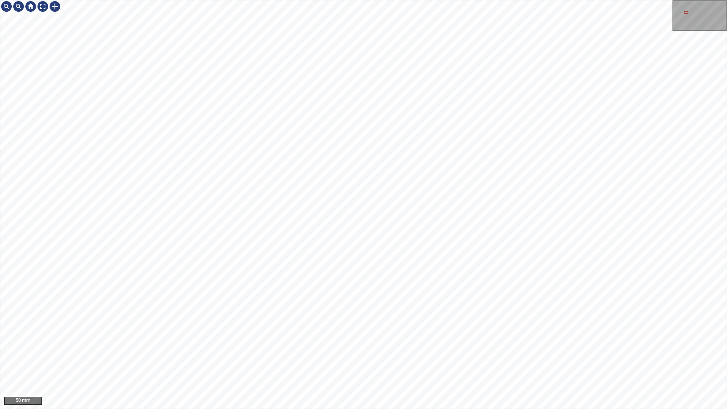
click at [555, 361] on div "50 mm" at bounding box center [363, 204] width 727 height 409
click at [678, 361] on div "50 mm" at bounding box center [363, 204] width 727 height 409
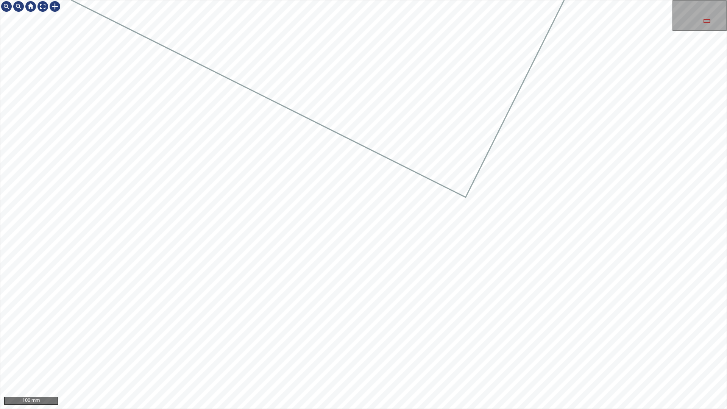
click at [447, 361] on div "100 mm" at bounding box center [363, 204] width 727 height 409
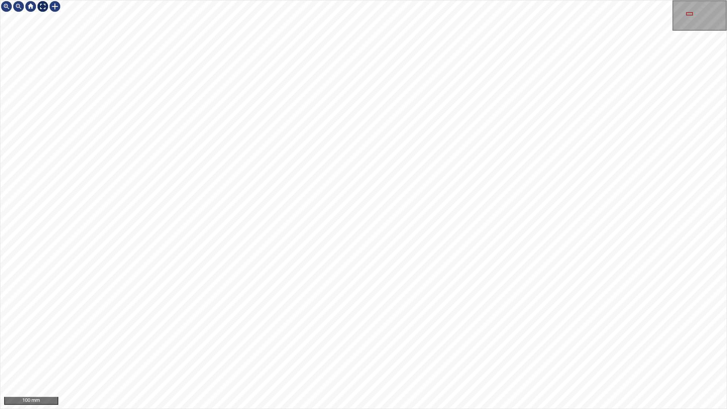
click at [41, 5] on div at bounding box center [43, 6] width 12 height 12
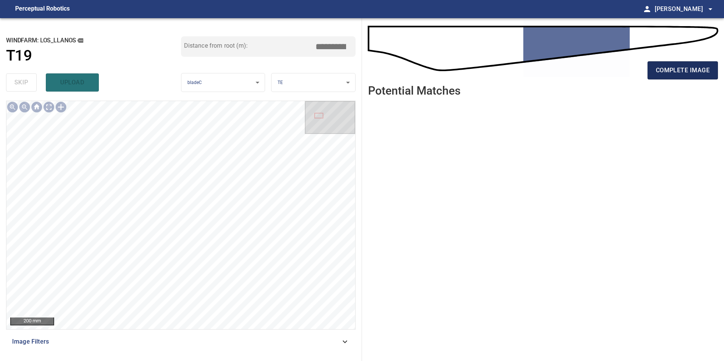
click at [688, 75] on button "complete image" at bounding box center [683, 70] width 70 height 18
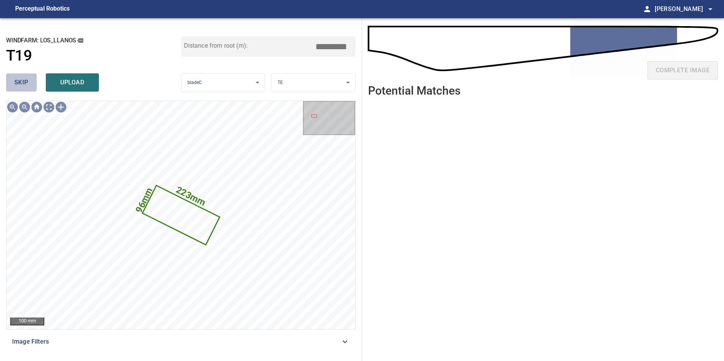
click at [16, 83] on span "skip" at bounding box center [21, 82] width 14 height 11
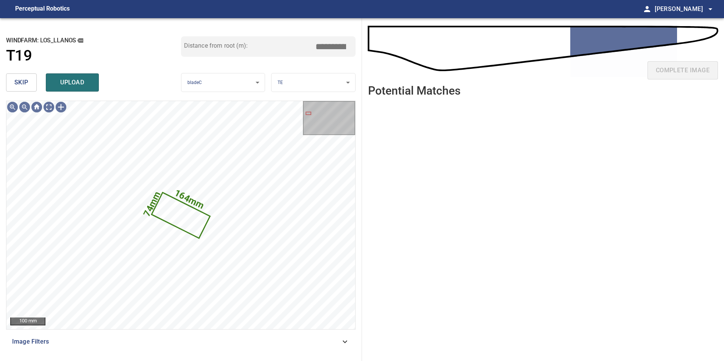
click at [16, 83] on span "skip" at bounding box center [21, 82] width 14 height 11
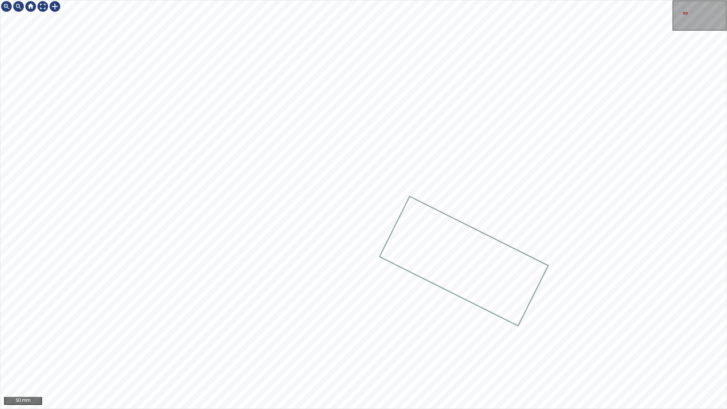
click at [296, 164] on div at bounding box center [363, 204] width 726 height 408
click at [42, 9] on div at bounding box center [43, 6] width 12 height 12
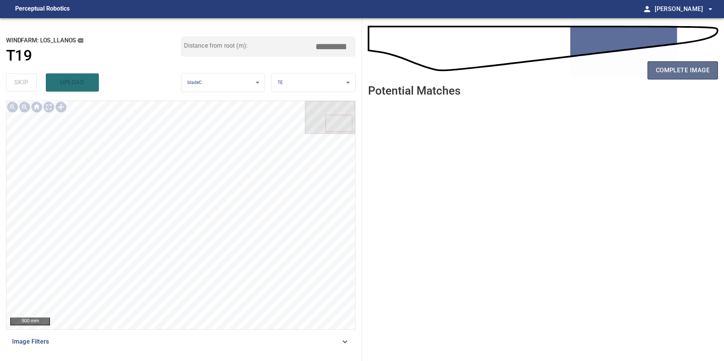
click at [700, 74] on span "complete image" at bounding box center [683, 70] width 54 height 11
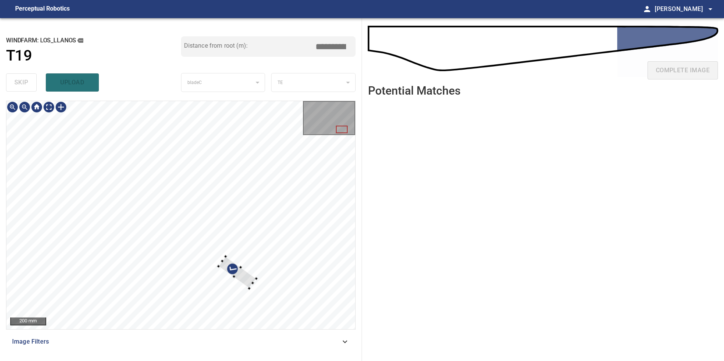
click at [280, 200] on div at bounding box center [180, 215] width 349 height 228
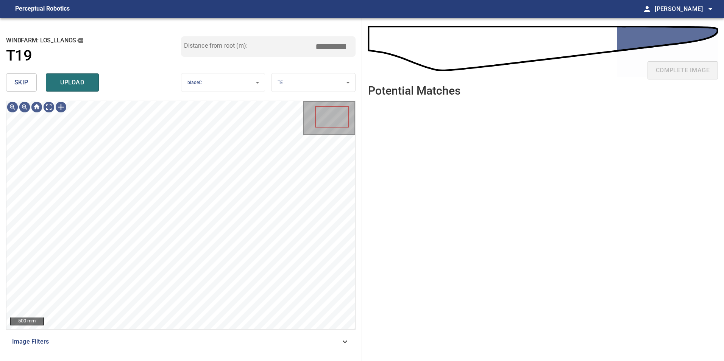
click at [30, 86] on button "skip" at bounding box center [21, 82] width 31 height 18
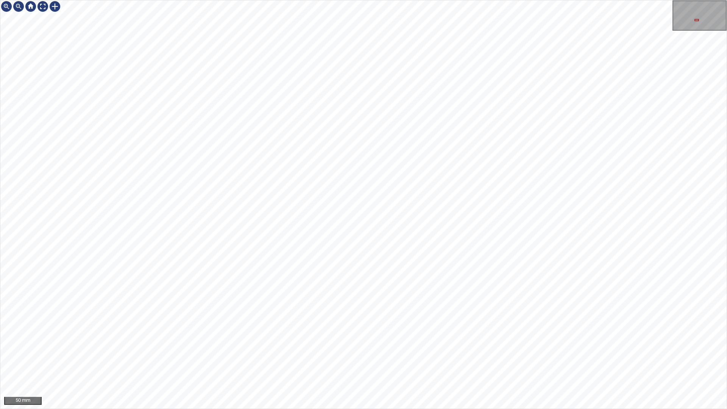
click at [0, 133] on html "50 mm" at bounding box center [363, 204] width 727 height 409
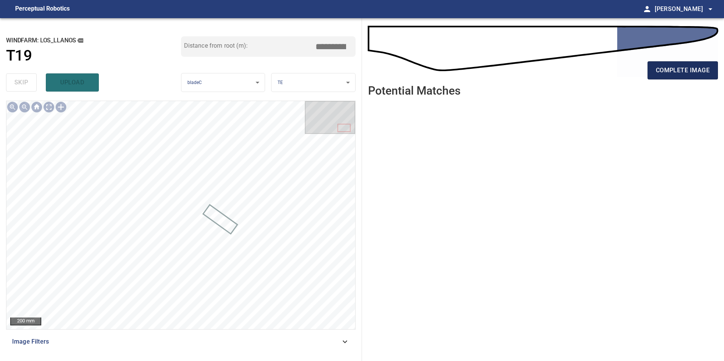
click at [683, 69] on span "complete image" at bounding box center [683, 70] width 54 height 11
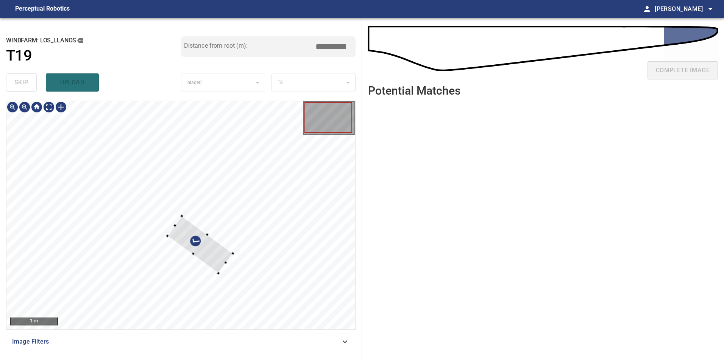
click at [214, 247] on div at bounding box center [200, 244] width 66 height 57
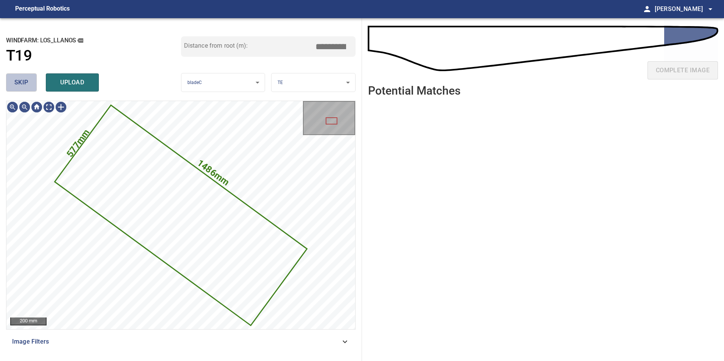
drag, startPoint x: 18, startPoint y: 83, endPoint x: 16, endPoint y: 92, distance: 9.4
click at [17, 87] on span "skip" at bounding box center [21, 82] width 14 height 11
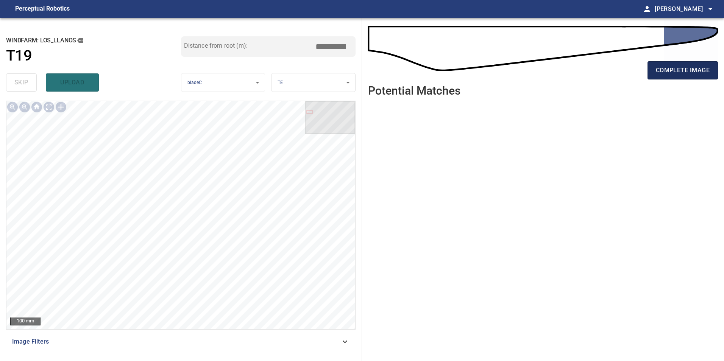
click at [695, 67] on span "complete image" at bounding box center [683, 70] width 54 height 11
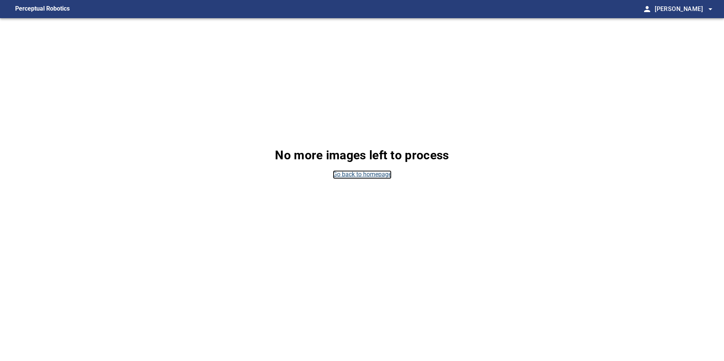
click at [364, 174] on link "Go back to homepage" at bounding box center [362, 174] width 59 height 9
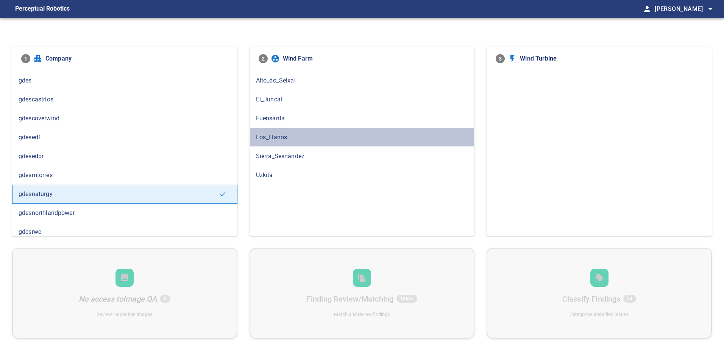
click at [310, 138] on span "Los_Llanos" at bounding box center [362, 137] width 212 height 9
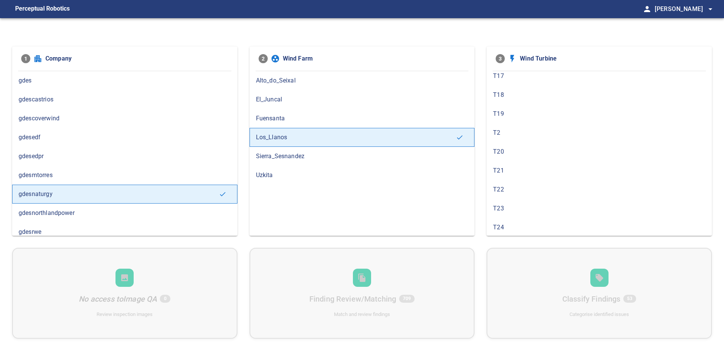
scroll to position [227, 0]
click at [567, 161] on div "T24" at bounding box center [599, 156] width 225 height 19
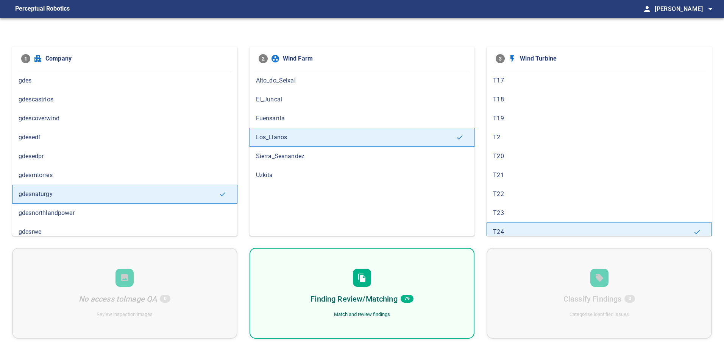
scroll to position [189, 0]
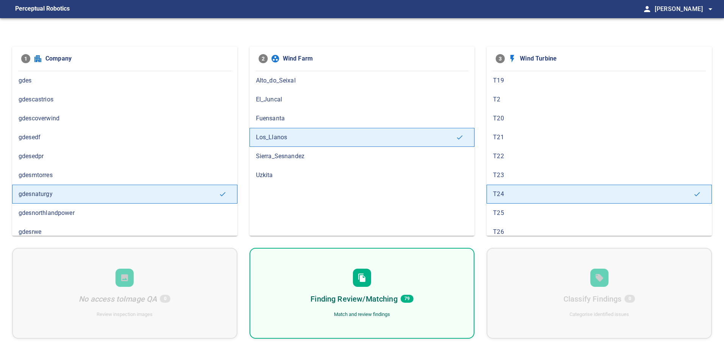
click at [521, 215] on span "T25" at bounding box center [599, 213] width 212 height 9
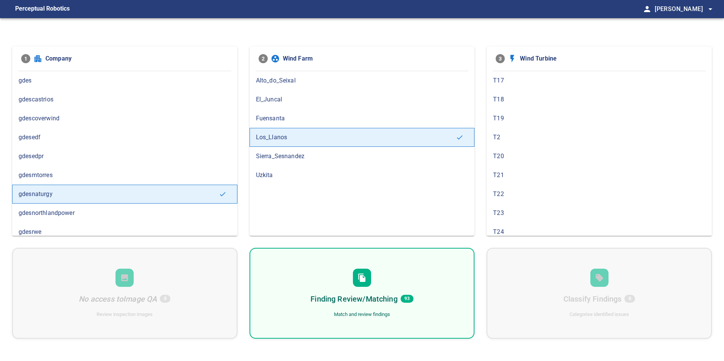
scroll to position [227, 0]
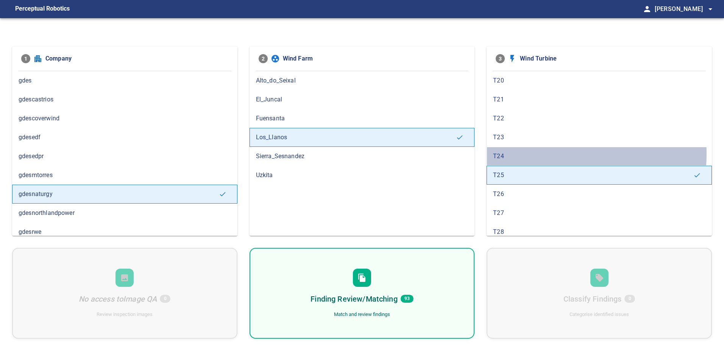
click at [508, 154] on span "T24" at bounding box center [599, 156] width 212 height 9
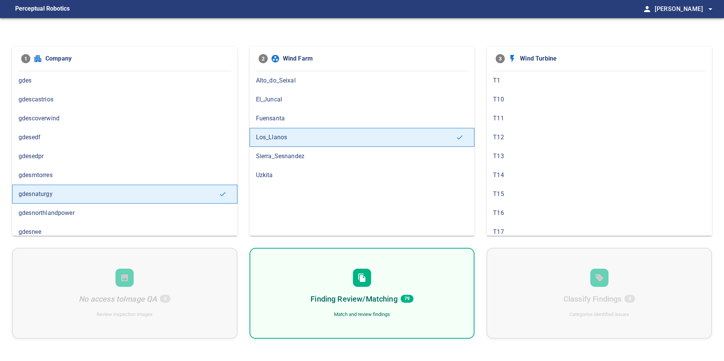
scroll to position [189, 0]
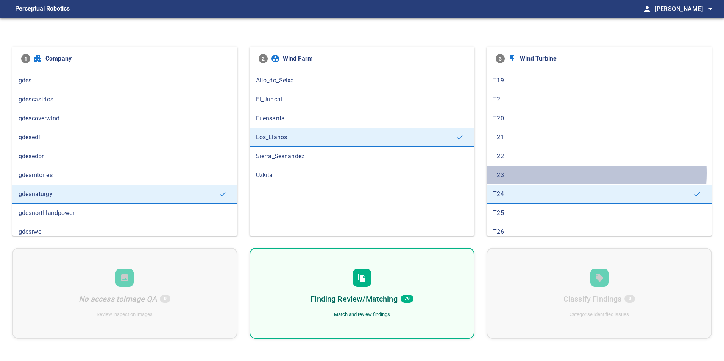
click at [523, 173] on span "T23" at bounding box center [599, 175] width 212 height 9
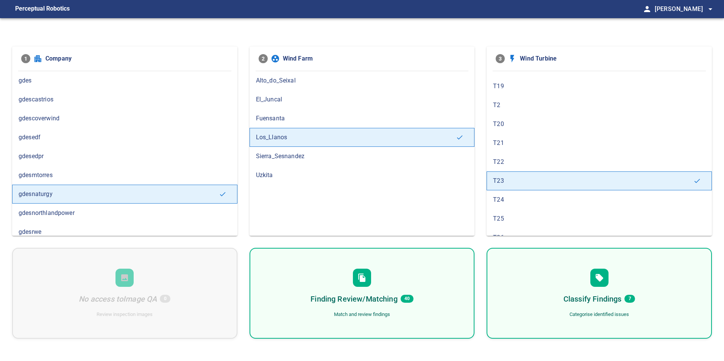
scroll to position [227, 0]
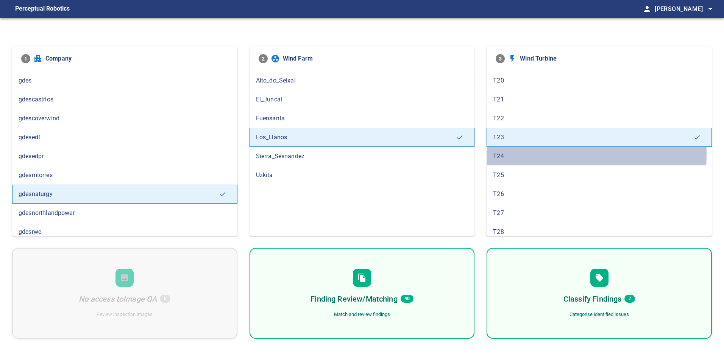
click at [521, 154] on span "T24" at bounding box center [599, 156] width 212 height 9
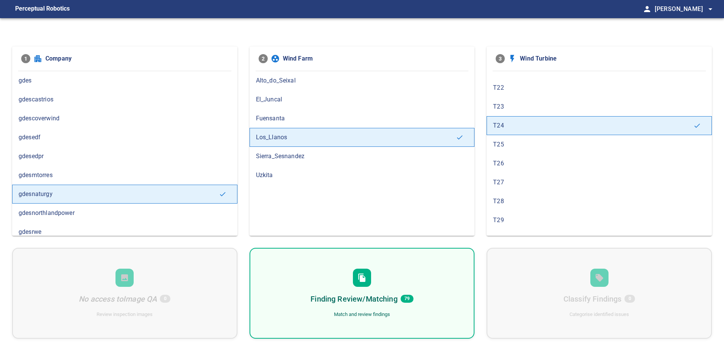
scroll to position [265, 0]
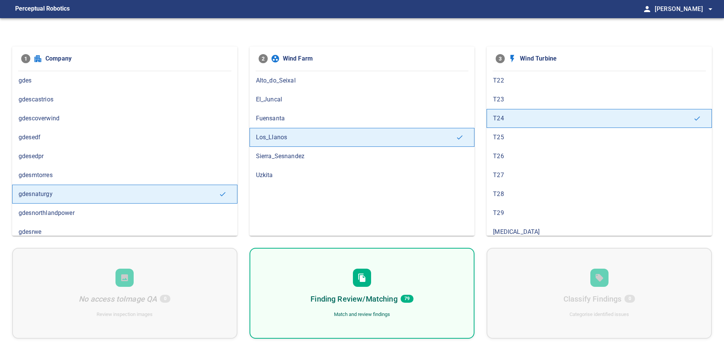
click at [540, 143] on div "T25" at bounding box center [599, 137] width 225 height 19
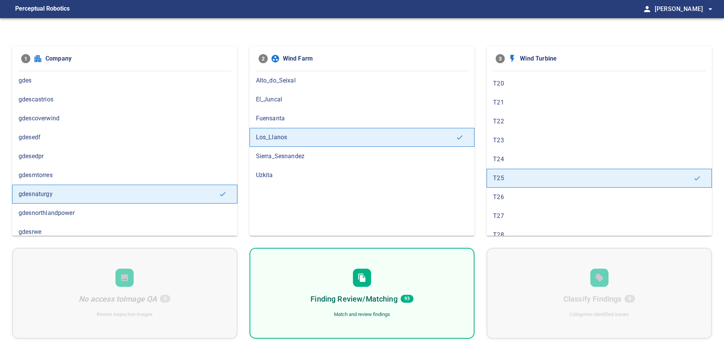
scroll to position [227, 0]
click at [542, 158] on span "T24" at bounding box center [599, 156] width 212 height 9
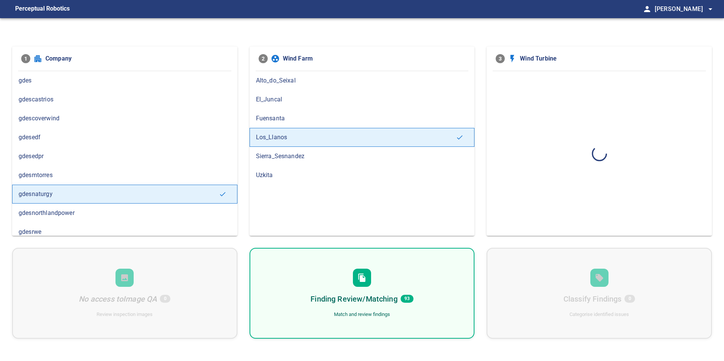
scroll to position [0, 0]
click at [456, 255] on div "Finding Review/Matching 79 Match and review findings" at bounding box center [362, 293] width 225 height 91
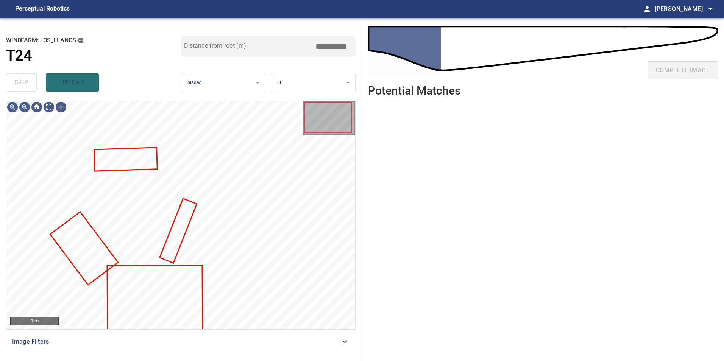
click at [174, 356] on div "**********" at bounding box center [181, 189] width 362 height 343
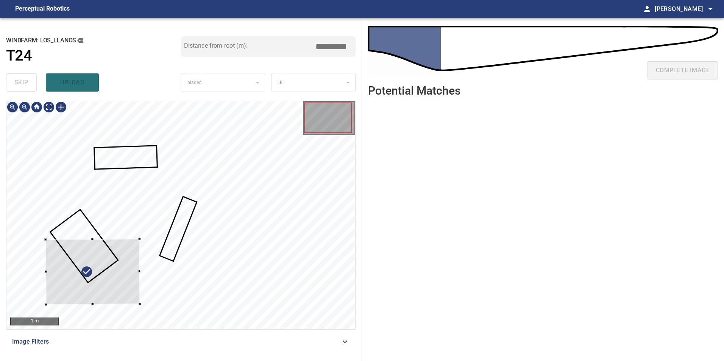
click at [133, 269] on div at bounding box center [93, 272] width 94 height 66
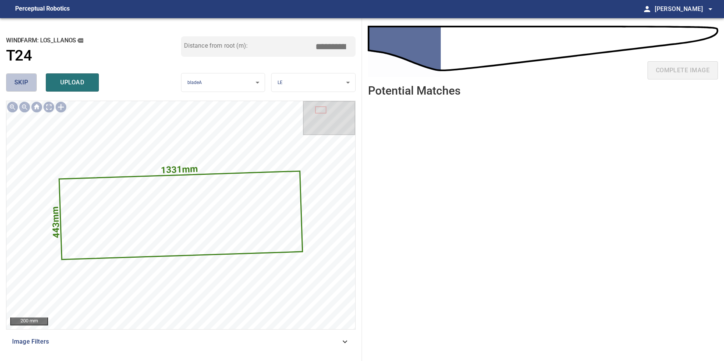
click at [28, 79] on span "skip" at bounding box center [21, 82] width 14 height 11
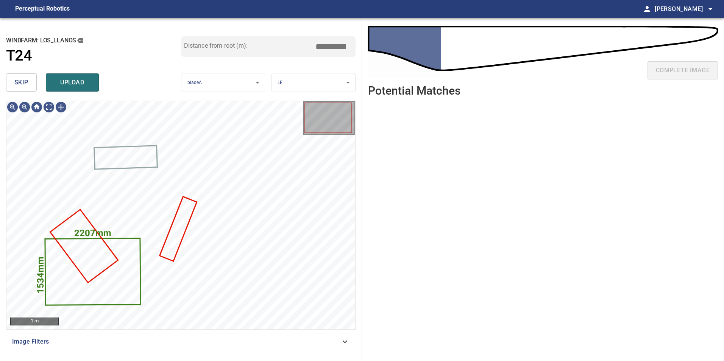
drag, startPoint x: 419, startPoint y: 256, endPoint x: 428, endPoint y: 250, distance: 10.1
click at [428, 259] on ul at bounding box center [543, 226] width 350 height 247
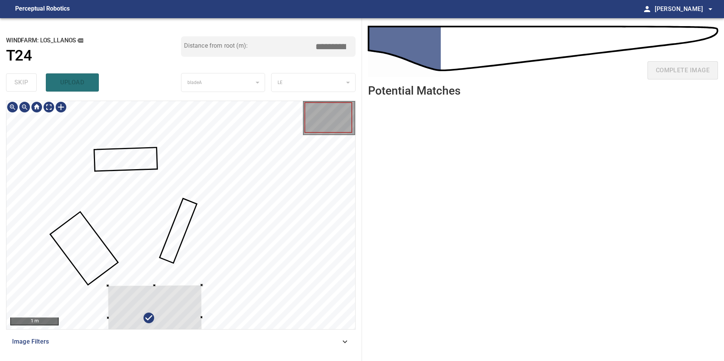
click at [179, 306] on div at bounding box center [155, 318] width 94 height 66
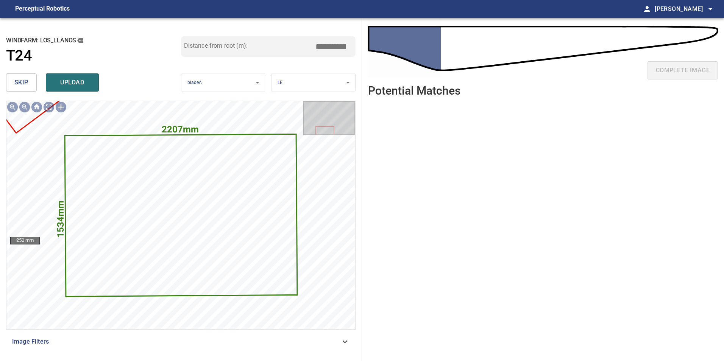
click at [22, 80] on span "skip" at bounding box center [21, 82] width 14 height 11
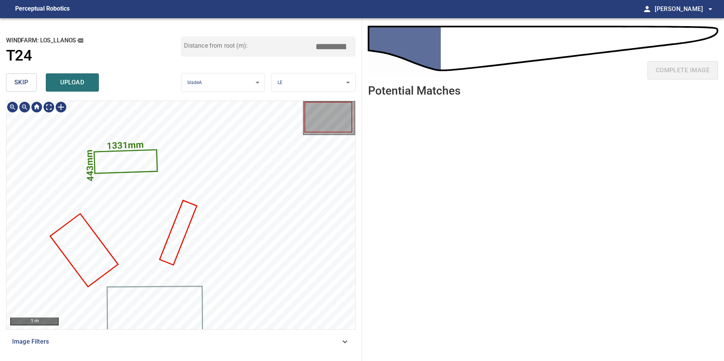
click at [137, 155] on icon at bounding box center [126, 161] width 62 height 22
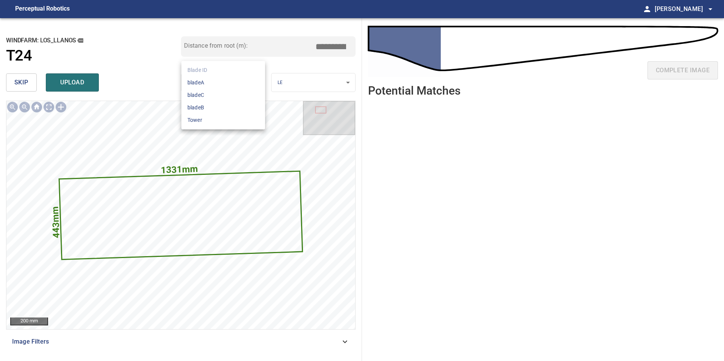
click at [252, 83] on body "**********" at bounding box center [362, 180] width 724 height 361
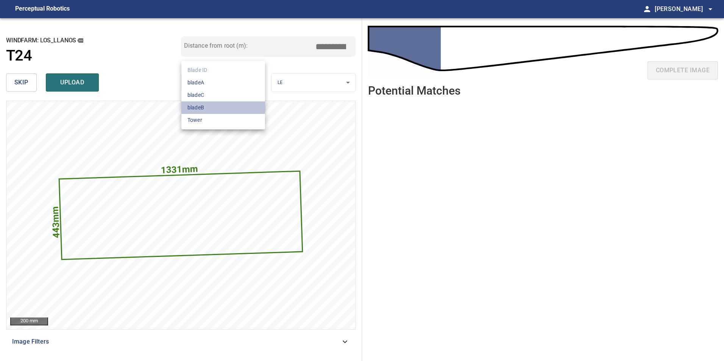
click at [241, 108] on li "bladeB" at bounding box center [223, 108] width 84 height 12
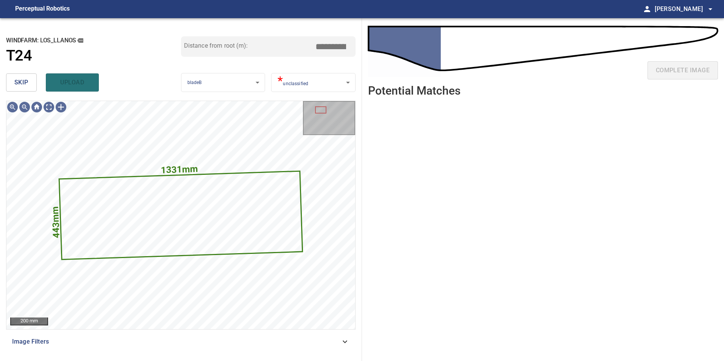
click at [333, 82] on body "**********" at bounding box center [362, 180] width 724 height 361
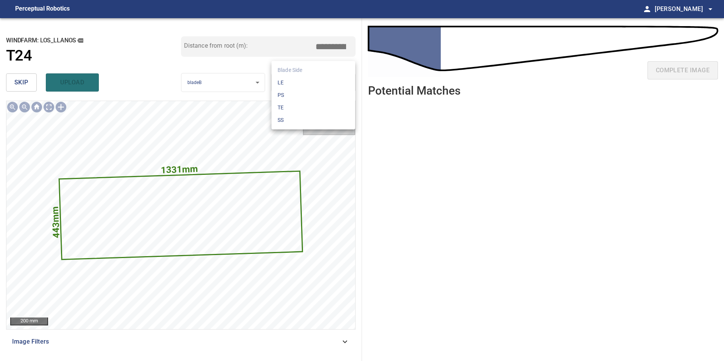
click at [314, 83] on li "LE" at bounding box center [314, 83] width 84 height 12
drag, startPoint x: 331, startPoint y: 47, endPoint x: 413, endPoint y: 47, distance: 81.8
click at [408, 47] on div "**********" at bounding box center [362, 189] width 724 height 343
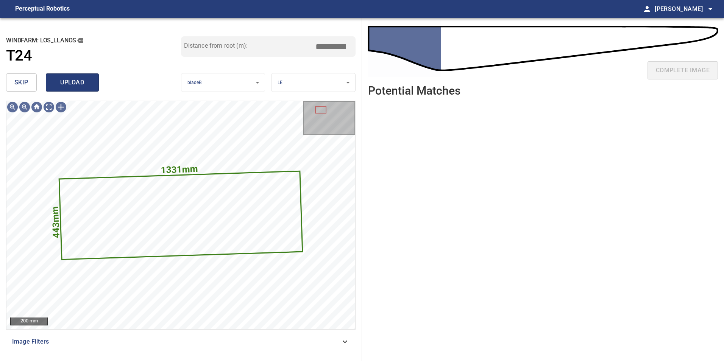
type input "****"
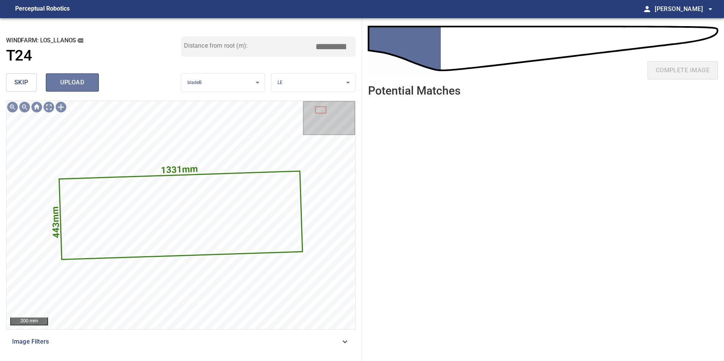
click at [95, 75] on button "upload" at bounding box center [72, 82] width 53 height 18
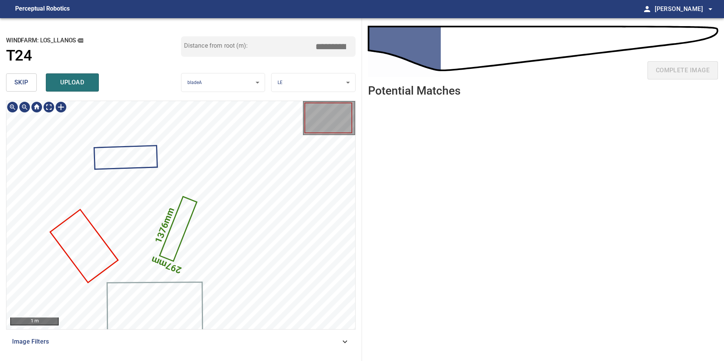
click at [181, 221] on icon at bounding box center [178, 228] width 36 height 63
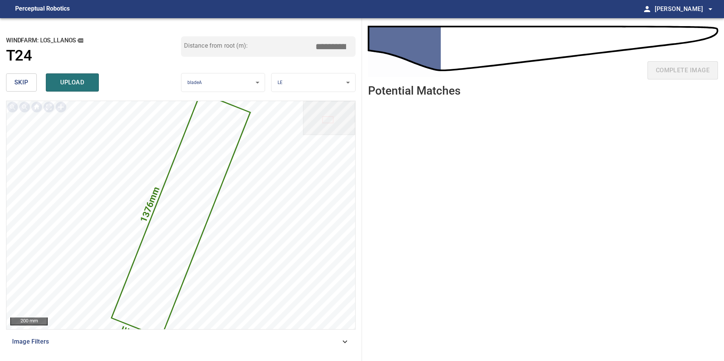
drag, startPoint x: 337, startPoint y: 48, endPoint x: 421, endPoint y: 46, distance: 84.1
click at [412, 46] on div "**********" at bounding box center [362, 189] width 724 height 343
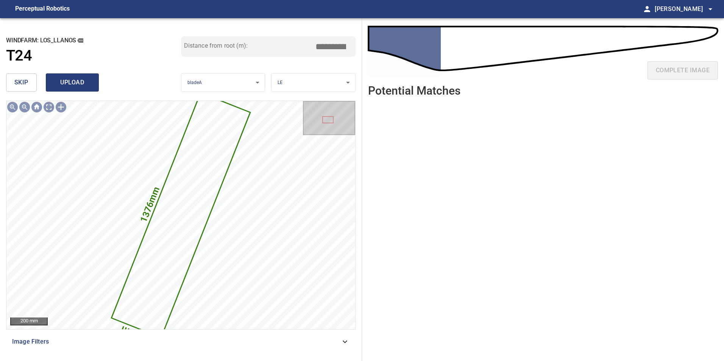
type input "****"
click at [72, 79] on span "upload" at bounding box center [72, 82] width 36 height 11
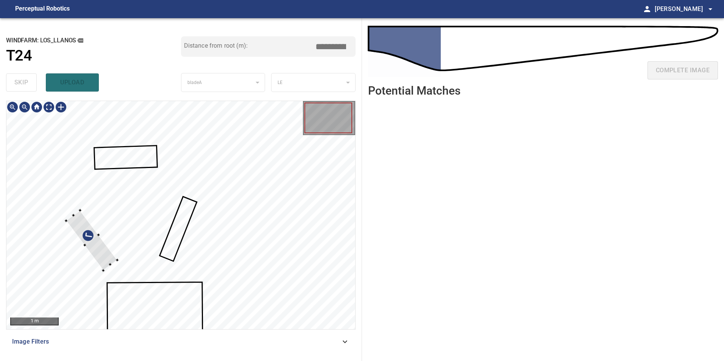
click at [78, 238] on div at bounding box center [180, 215] width 349 height 228
click at [70, 211] on div at bounding box center [180, 215] width 349 height 228
click at [113, 264] on div at bounding box center [91, 240] width 55 height 64
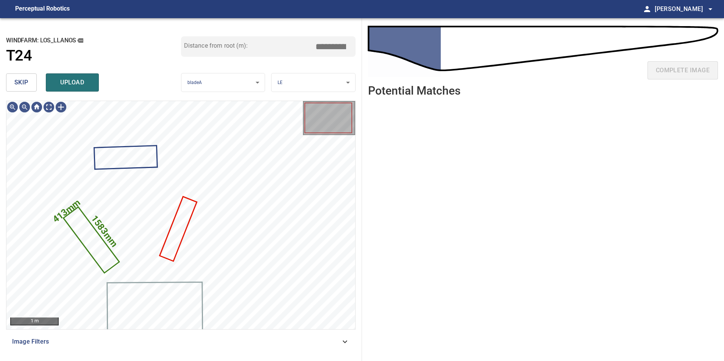
click at [246, 80] on body "**********" at bounding box center [362, 180] width 724 height 361
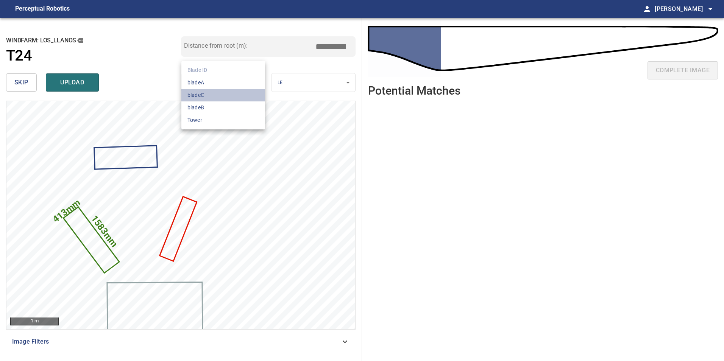
click at [225, 96] on li "bladeC" at bounding box center [223, 95] width 84 height 12
click at [307, 79] on body "**********" at bounding box center [362, 180] width 724 height 361
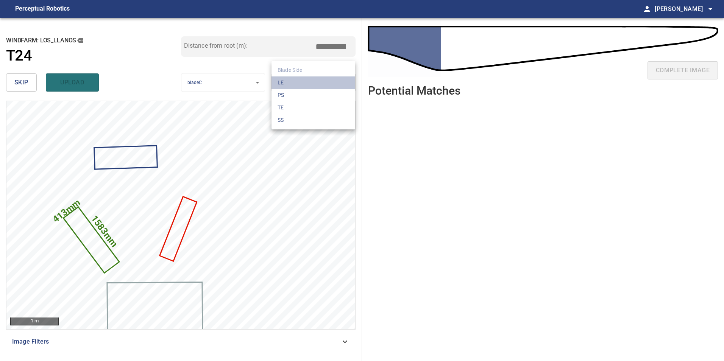
click at [295, 87] on li "LE" at bounding box center [314, 83] width 84 height 12
drag, startPoint x: 327, startPoint y: 45, endPoint x: 466, endPoint y: 16, distance: 142.0
click at [440, 24] on div "**********" at bounding box center [362, 189] width 724 height 343
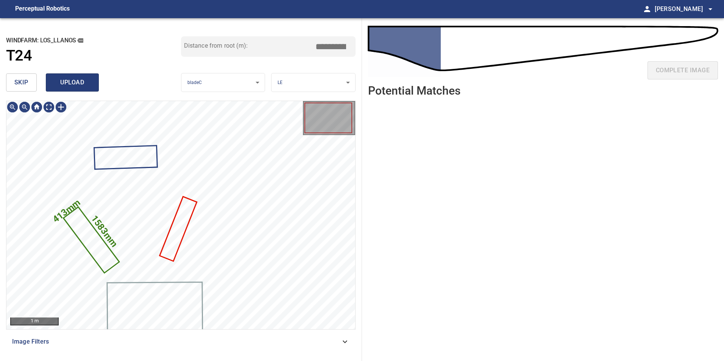
type input "****"
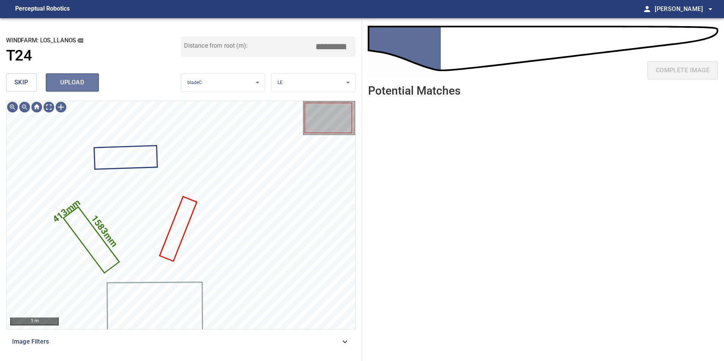
click at [84, 78] on span "upload" at bounding box center [72, 82] width 36 height 11
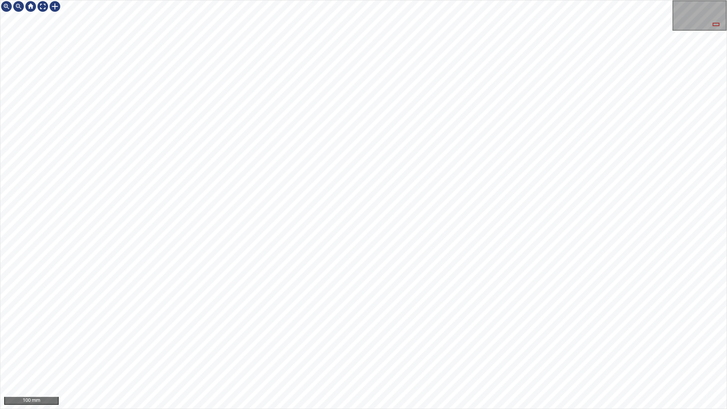
click at [87, 0] on div "100 mm" at bounding box center [363, 204] width 727 height 409
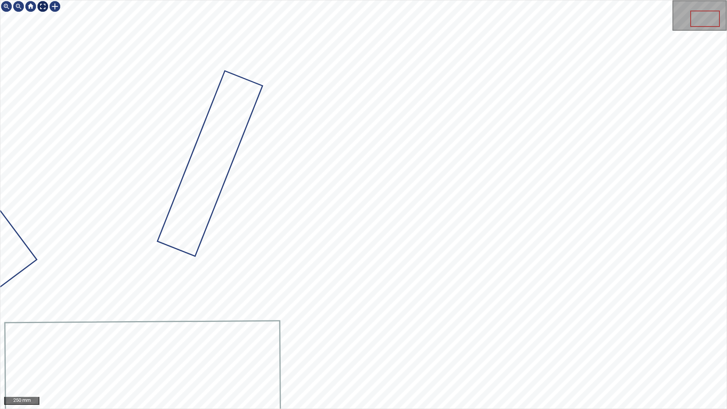
click at [45, 8] on div at bounding box center [43, 6] width 12 height 12
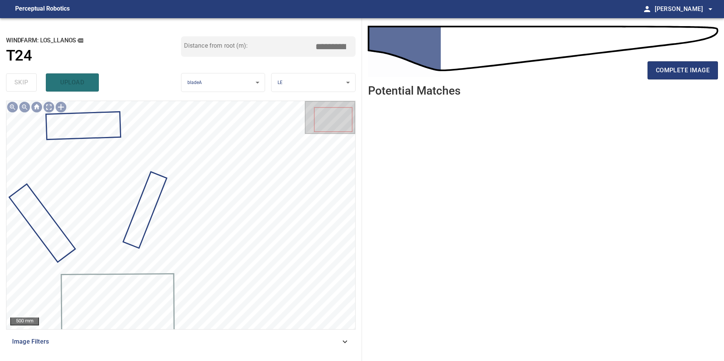
drag, startPoint x: 312, startPoint y: 343, endPoint x: 248, endPoint y: 344, distance: 64.0
click at [309, 342] on span "Image Filters" at bounding box center [176, 341] width 328 height 9
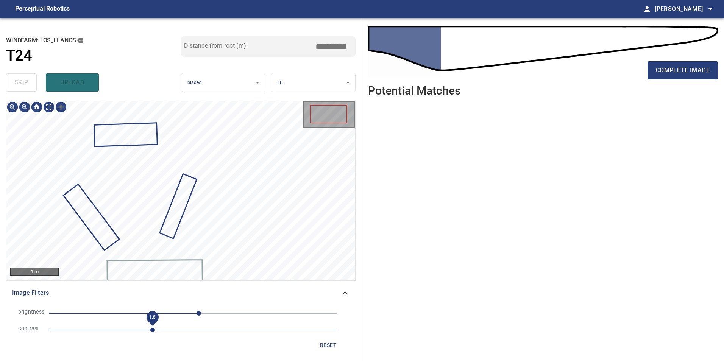
click at [151, 333] on span "1.8" at bounding box center [193, 330] width 289 height 11
drag, startPoint x: 158, startPoint y: 314, endPoint x: 142, endPoint y: 314, distance: 16.3
click at [157, 314] on span "-62" at bounding box center [193, 313] width 289 height 11
drag, startPoint x: 125, startPoint y: 309, endPoint x: 122, endPoint y: 313, distance: 5.4
click at [125, 311] on span "-64" at bounding box center [193, 313] width 289 height 11
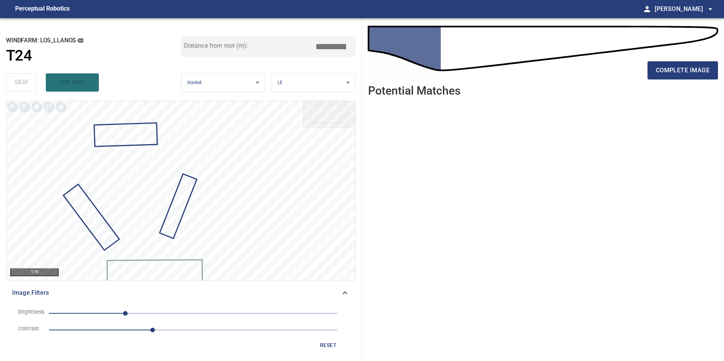
click at [178, 333] on span "1.8" at bounding box center [193, 330] width 289 height 11
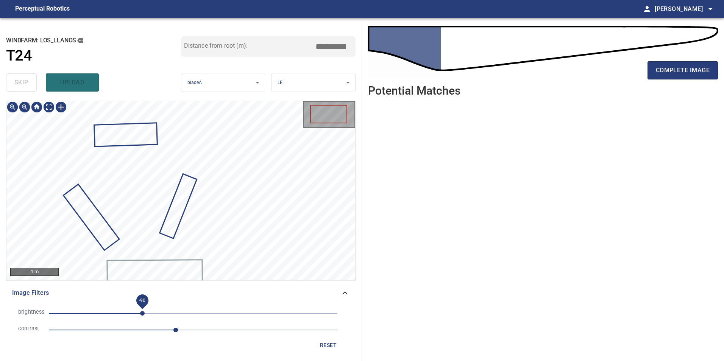
click at [142, 314] on span "-90" at bounding box center [193, 313] width 289 height 11
click at [110, 318] on span "-147" at bounding box center [193, 313] width 289 height 11
click at [123, 312] on span "-147" at bounding box center [193, 313] width 289 height 11
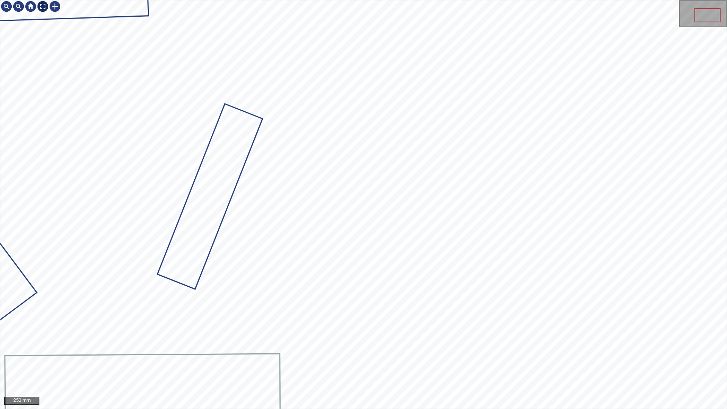
click at [39, 2] on div at bounding box center [43, 6] width 12 height 12
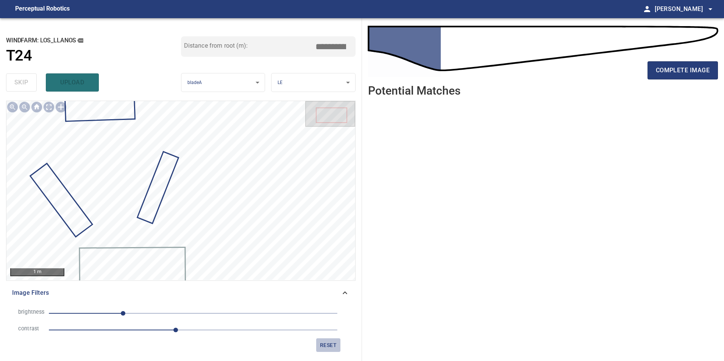
click at [325, 345] on span "reset" at bounding box center [328, 345] width 18 height 9
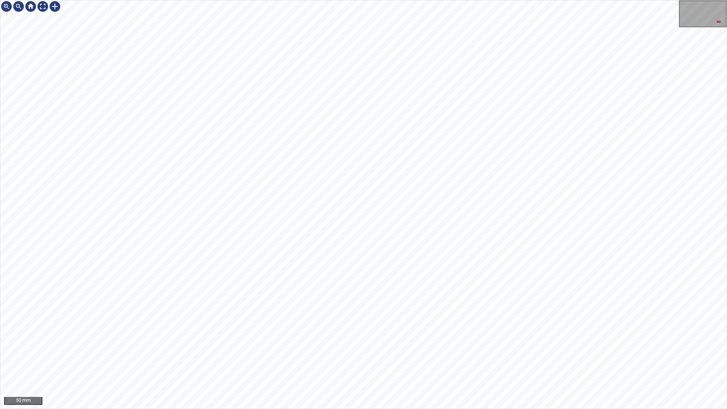
click at [92, 0] on div "50 mm" at bounding box center [363, 204] width 727 height 409
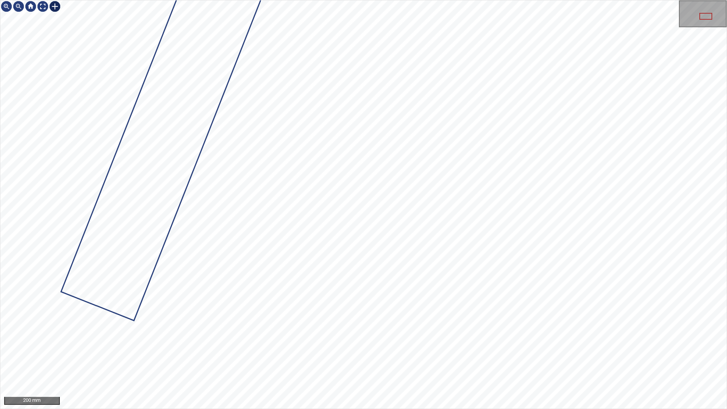
click at [56, 5] on div at bounding box center [55, 6] width 12 height 12
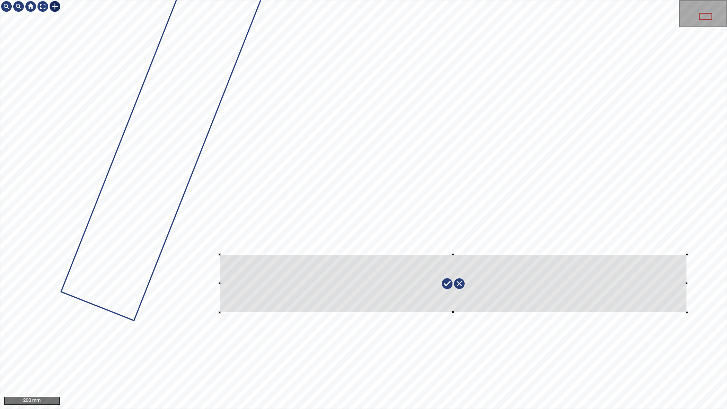
click at [220, 255] on div at bounding box center [363, 204] width 726 height 408
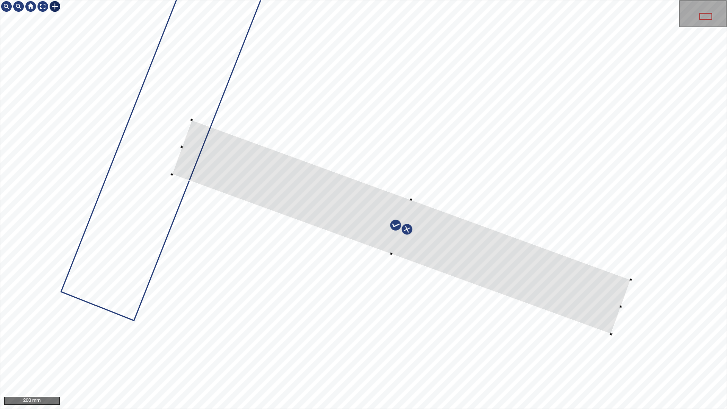
click at [608, 307] on div at bounding box center [401, 227] width 459 height 214
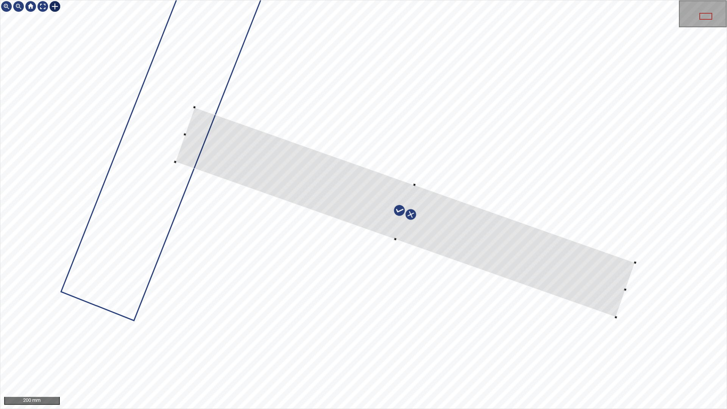
click at [612, 278] on div at bounding box center [405, 212] width 460 height 210
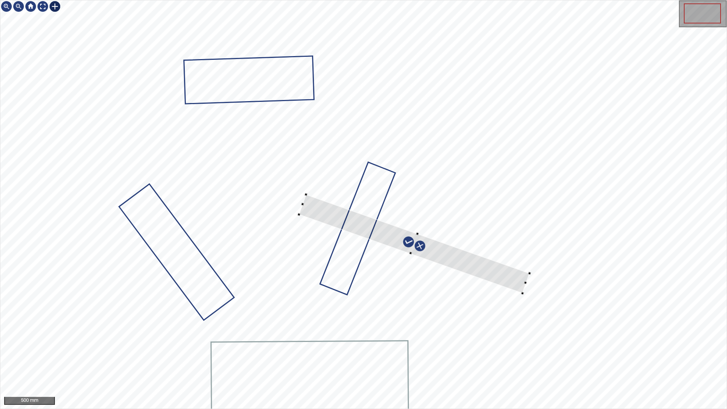
click at [459, 248] on div at bounding box center [363, 204] width 726 height 408
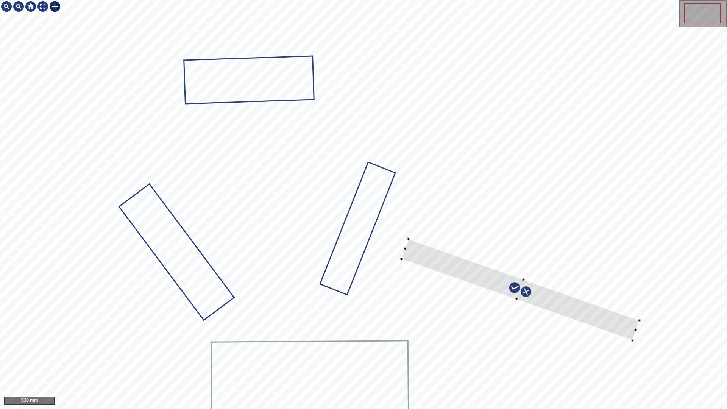
click at [580, 309] on div at bounding box center [520, 290] width 238 height 102
click at [371, 237] on div at bounding box center [363, 204] width 726 height 408
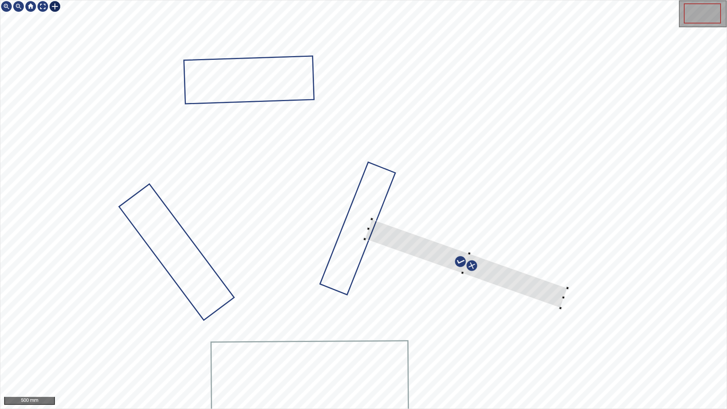
click at [539, 297] on div at bounding box center [466, 263] width 203 height 89
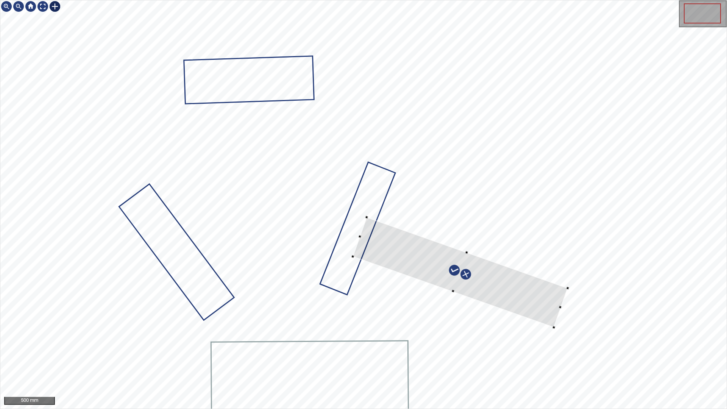
click at [555, 303] on div at bounding box center [460, 272] width 215 height 110
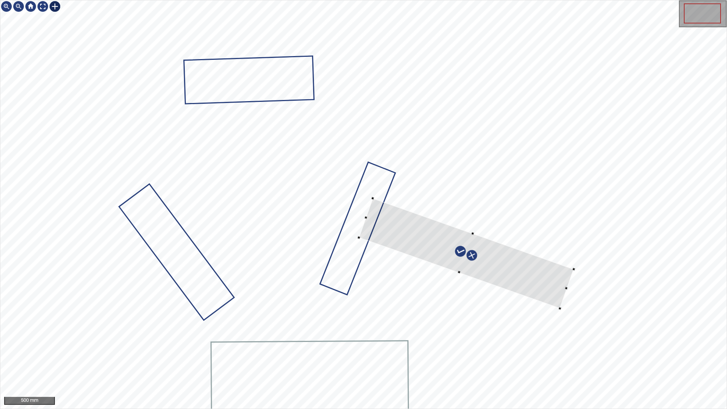
click at [559, 287] on div at bounding box center [466, 253] width 215 height 110
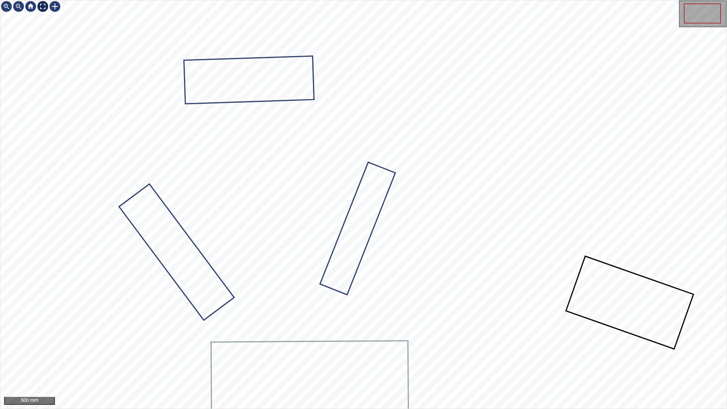
click at [43, 9] on div at bounding box center [43, 6] width 12 height 12
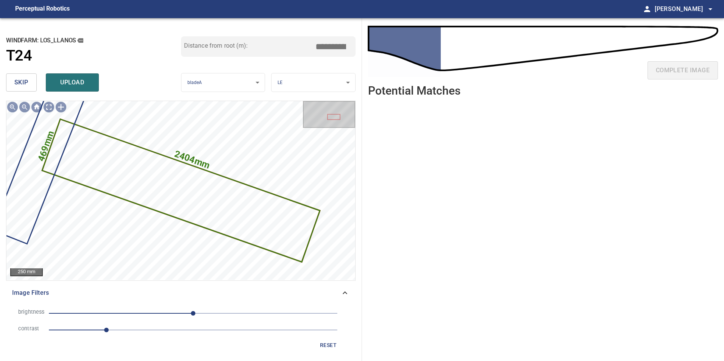
drag, startPoint x: 331, startPoint y: 48, endPoint x: 372, endPoint y: 47, distance: 40.5
click at [359, 47] on div "**********" at bounding box center [181, 189] width 362 height 343
type input "****"
click at [65, 80] on span "upload" at bounding box center [72, 82] width 36 height 11
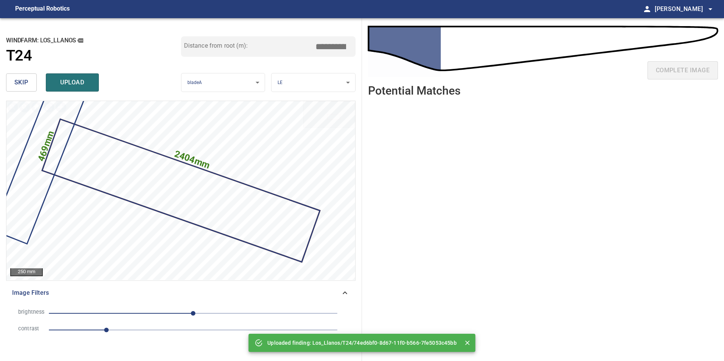
click at [18, 81] on span "skip" at bounding box center [21, 82] width 14 height 11
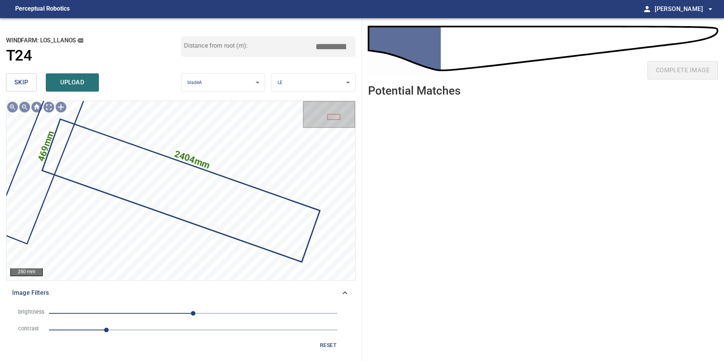
click at [31, 80] on button "skip" at bounding box center [21, 82] width 31 height 18
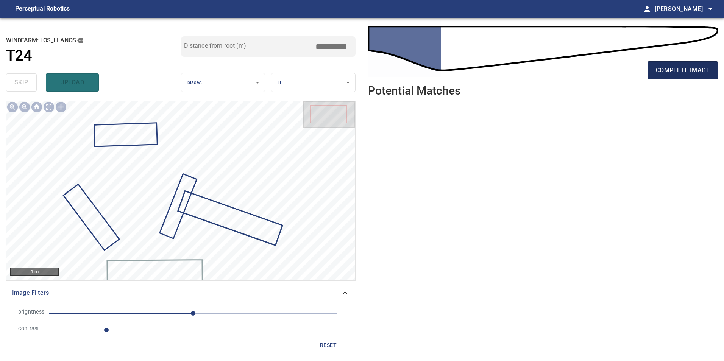
click at [688, 68] on span "complete image" at bounding box center [683, 70] width 54 height 11
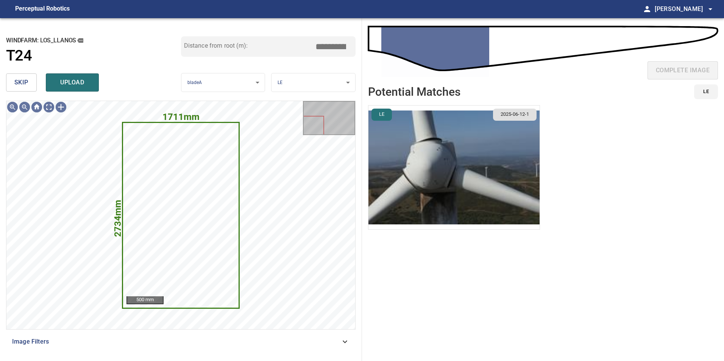
click at [20, 86] on span "skip" at bounding box center [21, 82] width 14 height 11
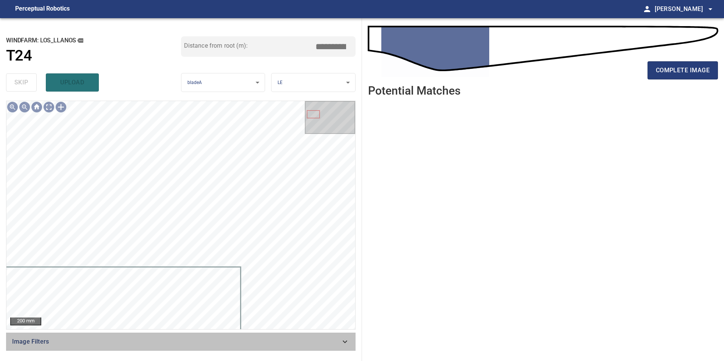
drag, startPoint x: 338, startPoint y: 341, endPoint x: 221, endPoint y: 292, distance: 126.8
click at [336, 341] on span "Image Filters" at bounding box center [176, 341] width 328 height 9
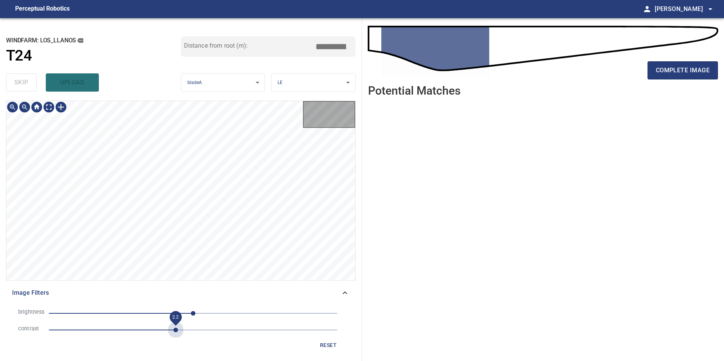
drag, startPoint x: 173, startPoint y: 334, endPoint x: 136, endPoint y: 320, distance: 40.7
click at [173, 334] on span "2.2" at bounding box center [193, 330] width 289 height 11
click at [136, 318] on span "-102" at bounding box center [193, 313] width 289 height 11
drag, startPoint x: 122, startPoint y: 312, endPoint x: 99, endPoint y: 311, distance: 23.2
click at [121, 312] on span "-126" at bounding box center [193, 313] width 289 height 11
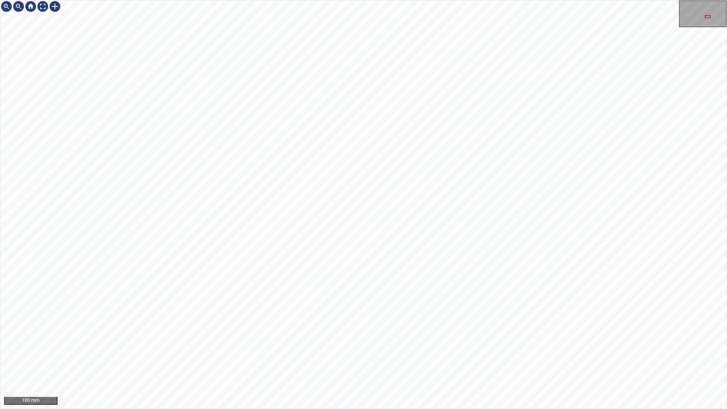
click at [6, 0] on div "100 mm" at bounding box center [363, 204] width 726 height 408
click at [0, 61] on html "100 mm" at bounding box center [363, 204] width 727 height 409
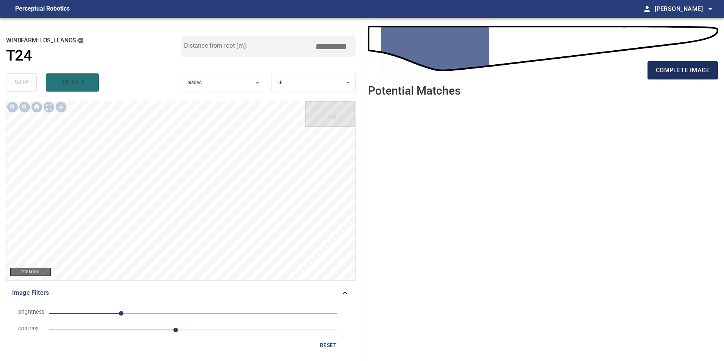
click at [665, 70] on span "complete image" at bounding box center [683, 70] width 54 height 11
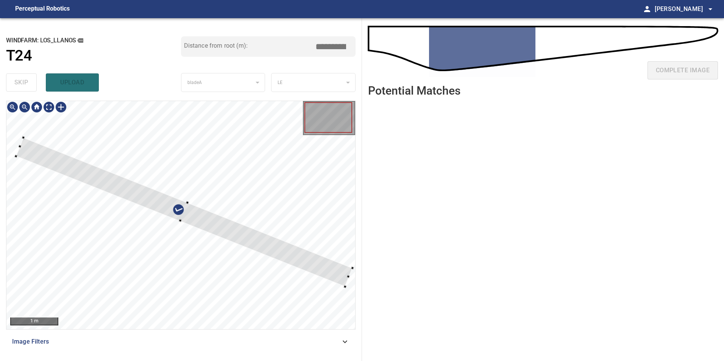
click at [322, 239] on div at bounding box center [180, 215] width 349 height 228
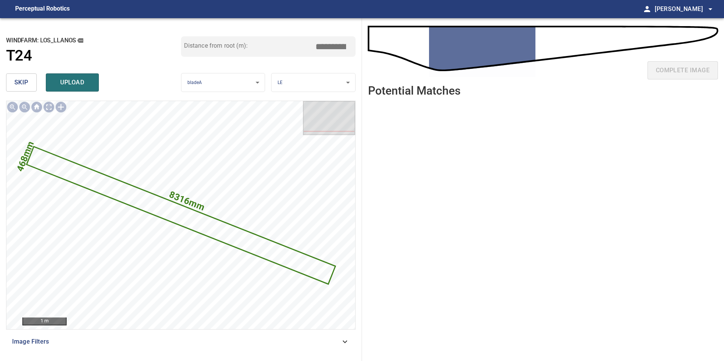
click at [16, 87] on span "skip" at bounding box center [21, 82] width 14 height 11
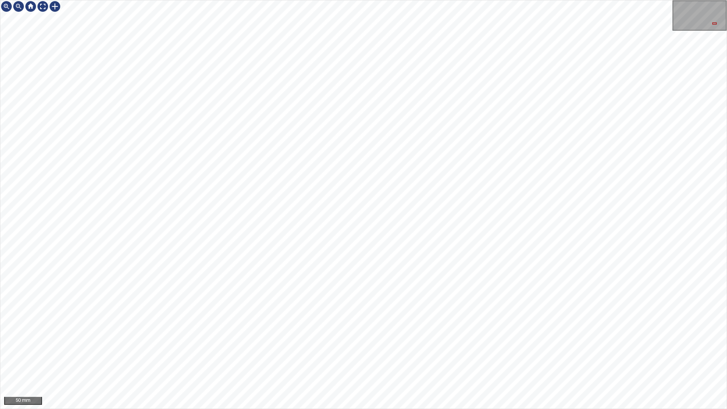
click at [0, 20] on html "50 mm" at bounding box center [363, 204] width 727 height 409
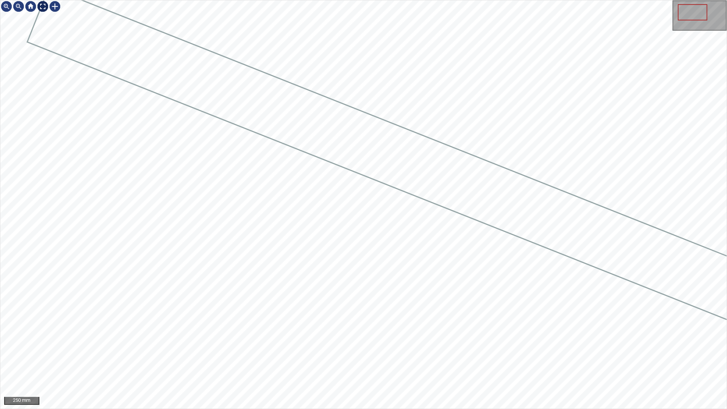
click at [42, 5] on div at bounding box center [43, 6] width 12 height 12
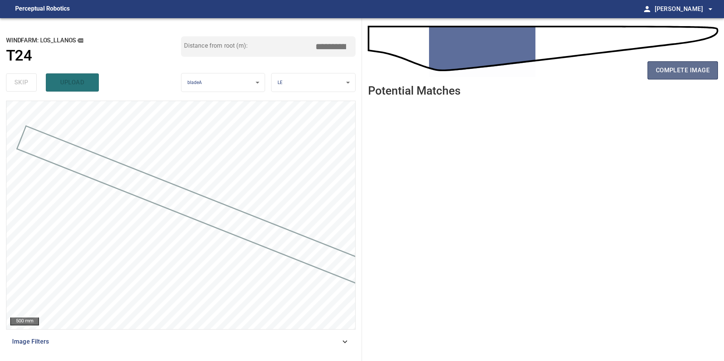
click at [689, 70] on span "complete image" at bounding box center [683, 70] width 54 height 11
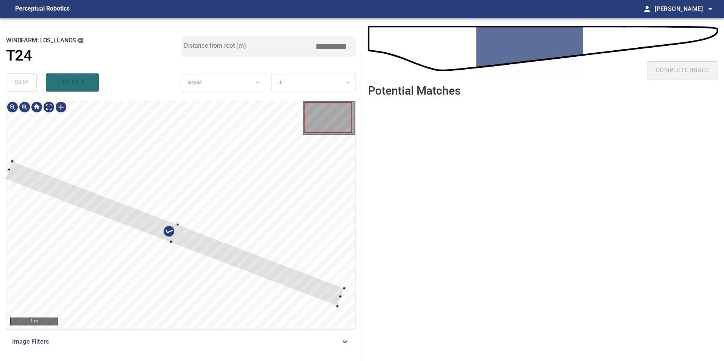
click at [269, 214] on div at bounding box center [180, 215] width 349 height 228
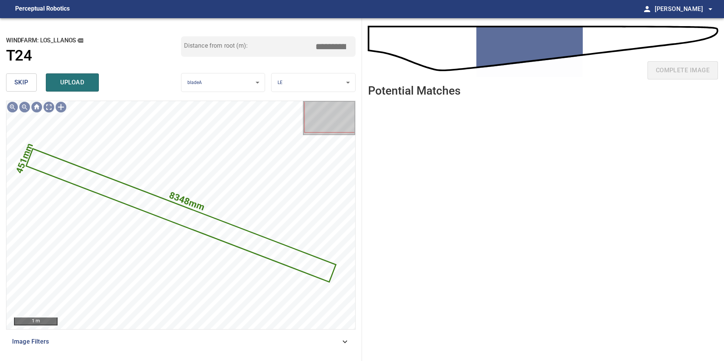
click at [22, 73] on div "skip upload" at bounding box center [93, 82] width 175 height 24
click at [16, 81] on span "skip" at bounding box center [21, 82] width 14 height 11
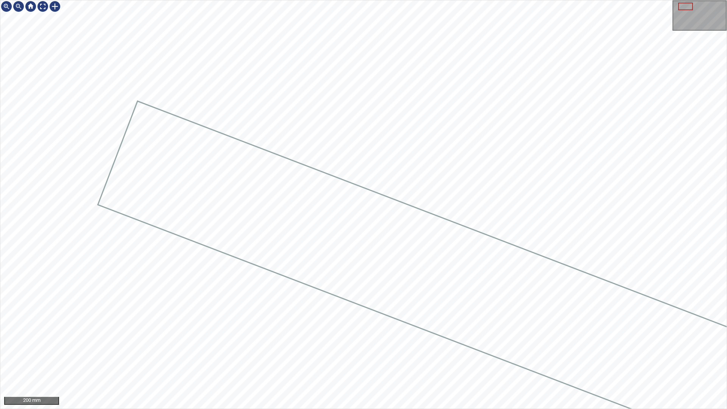
click at [375, 155] on div at bounding box center [363, 204] width 726 height 408
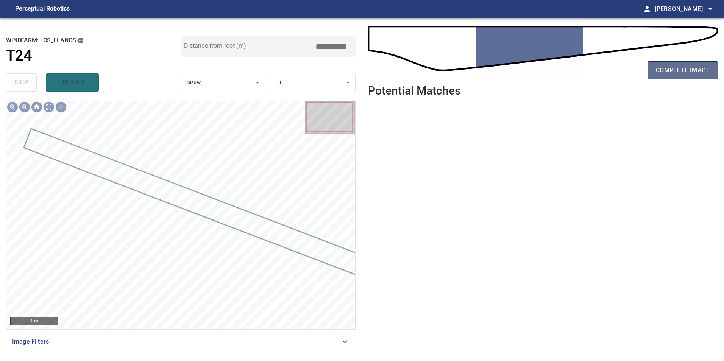
drag, startPoint x: 681, startPoint y: 62, endPoint x: 685, endPoint y: 77, distance: 15.2
click at [681, 67] on button "complete image" at bounding box center [683, 70] width 70 height 18
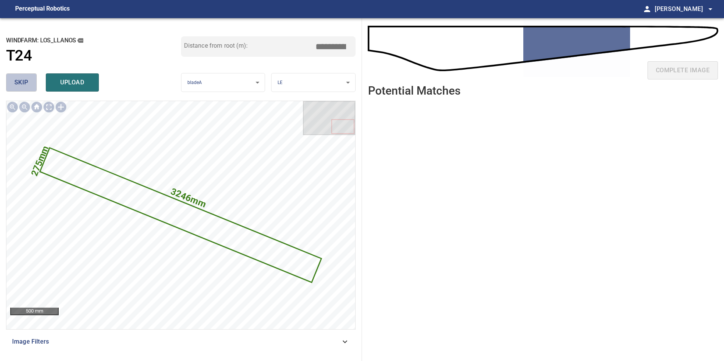
click at [28, 82] on button "skip" at bounding box center [21, 82] width 31 height 18
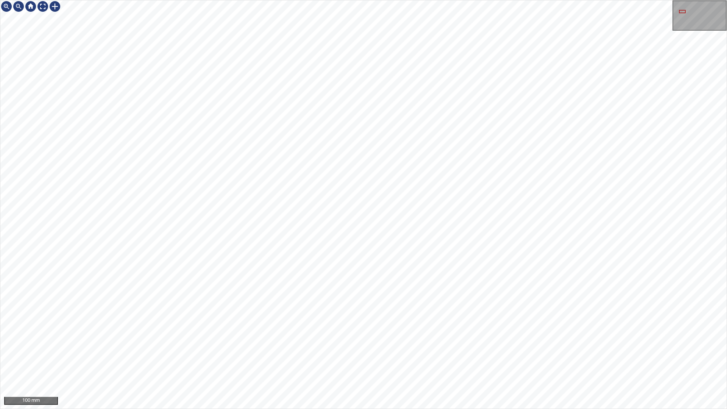
click at [591, 361] on div "100 mm" at bounding box center [363, 204] width 727 height 409
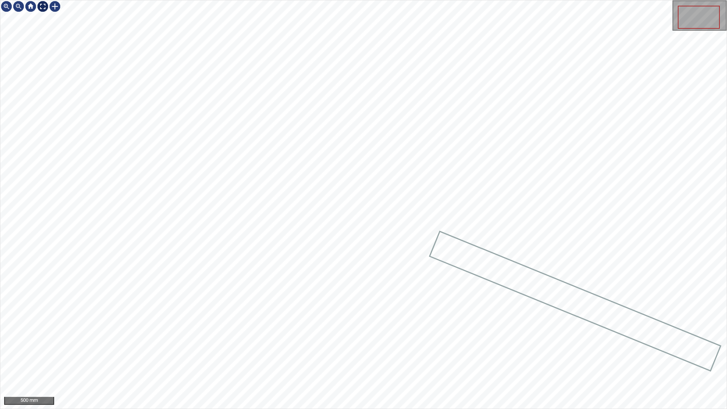
click at [42, 9] on div at bounding box center [43, 6] width 12 height 12
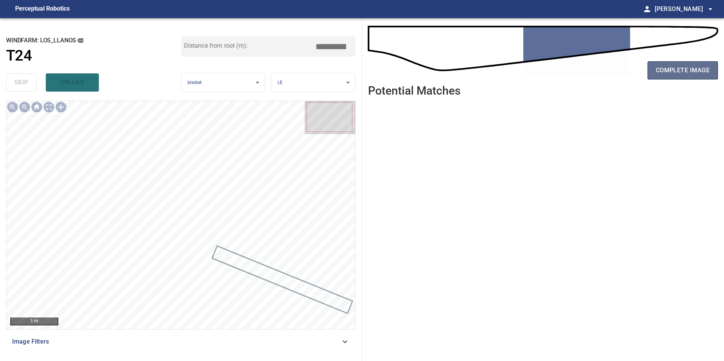
click at [673, 67] on span "complete image" at bounding box center [683, 70] width 54 height 11
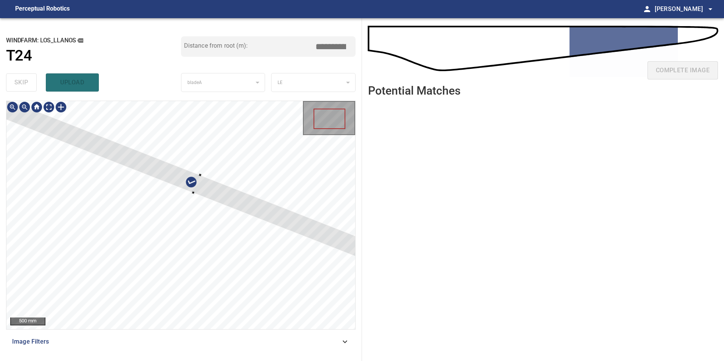
click at [210, 189] on div at bounding box center [196, 184] width 423 height 181
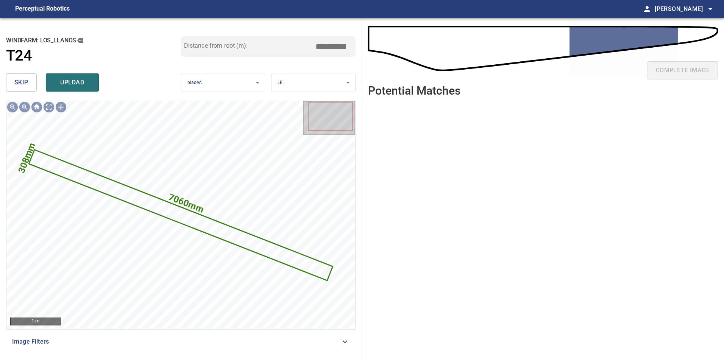
drag, startPoint x: 20, startPoint y: 84, endPoint x: 29, endPoint y: 89, distance: 10.9
click at [20, 85] on span "skip" at bounding box center [21, 82] width 14 height 11
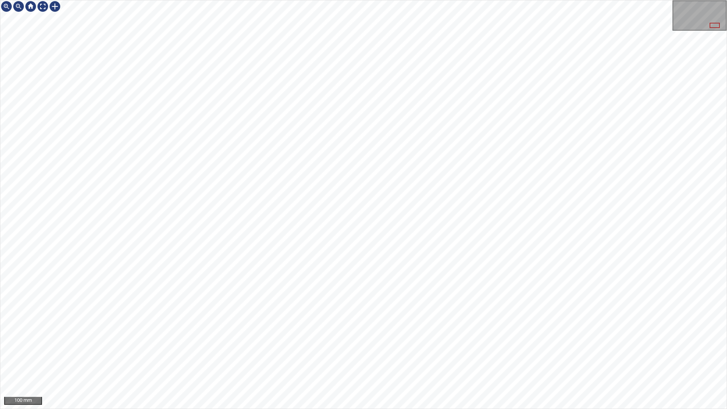
click at [31, 0] on div "100 mm" at bounding box center [363, 204] width 727 height 409
click at [163, 0] on div "100 mm" at bounding box center [363, 204] width 727 height 409
click at [724, 296] on html "100 mm" at bounding box center [363, 204] width 727 height 409
click at [0, 77] on html "100 mm" at bounding box center [363, 204] width 727 height 409
click at [219, 0] on div "100 mm" at bounding box center [363, 204] width 727 height 409
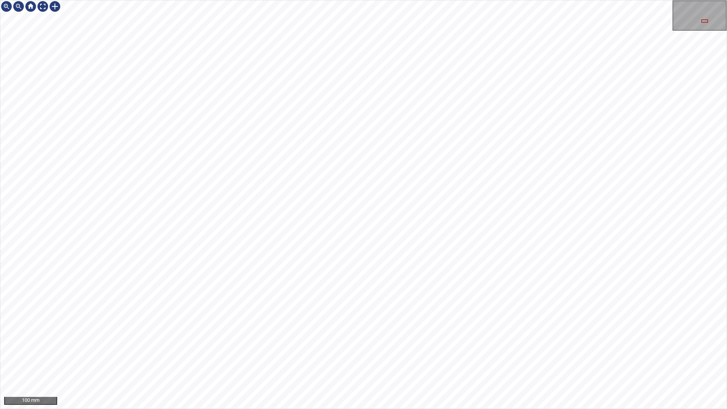
click at [331, 361] on div "100 mm" at bounding box center [363, 204] width 727 height 409
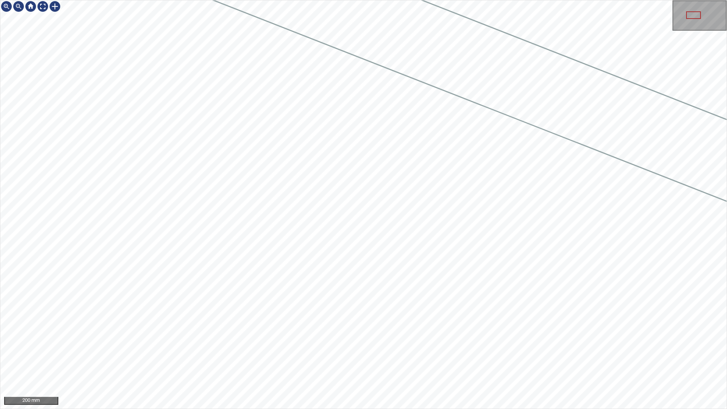
click at [694, 361] on div "200 mm" at bounding box center [363, 204] width 727 height 409
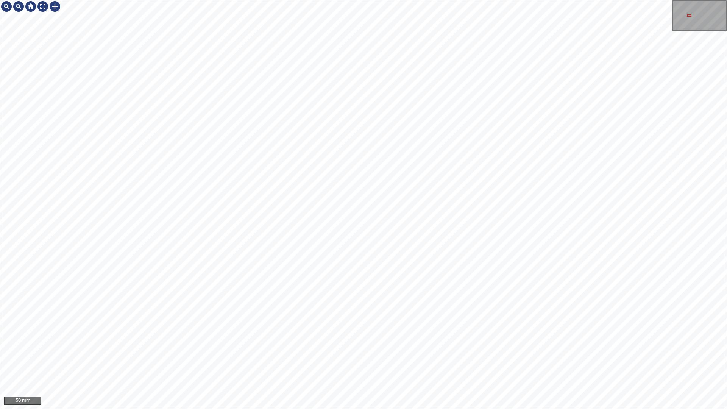
click at [333, 0] on div "50 mm" at bounding box center [363, 204] width 727 height 409
click at [63, 11] on div "50 mm" at bounding box center [363, 204] width 726 height 408
click at [59, 9] on div at bounding box center [55, 6] width 12 height 12
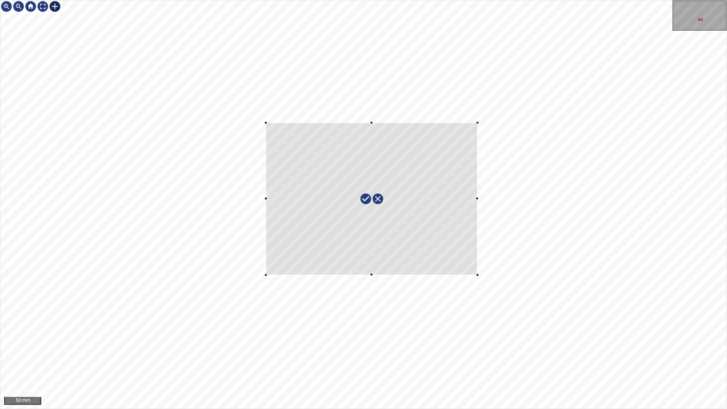
click at [478, 275] on div at bounding box center [363, 204] width 726 height 408
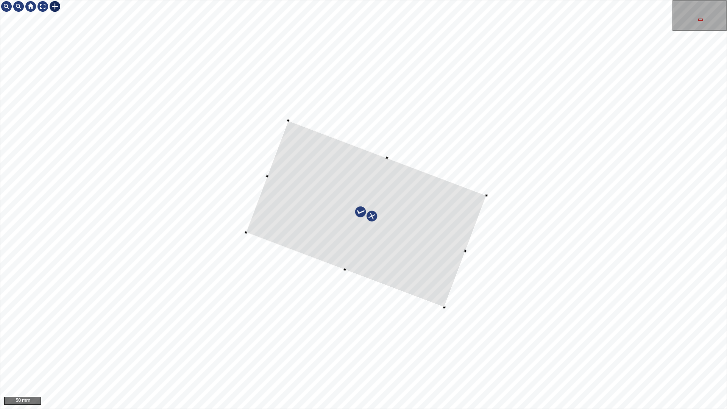
click at [392, 162] on div at bounding box center [366, 213] width 241 height 187
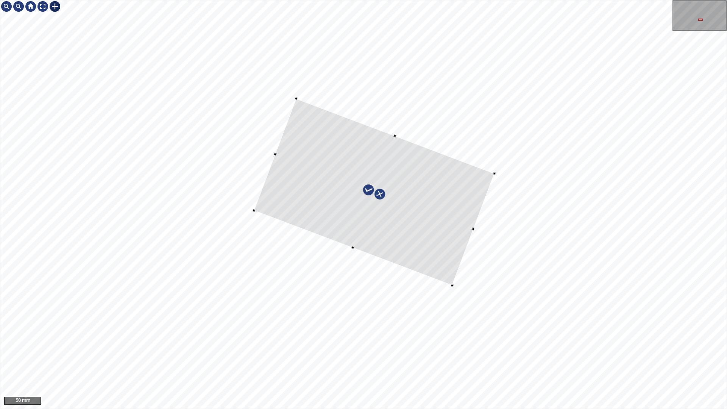
click at [430, 206] on div at bounding box center [374, 191] width 241 height 187
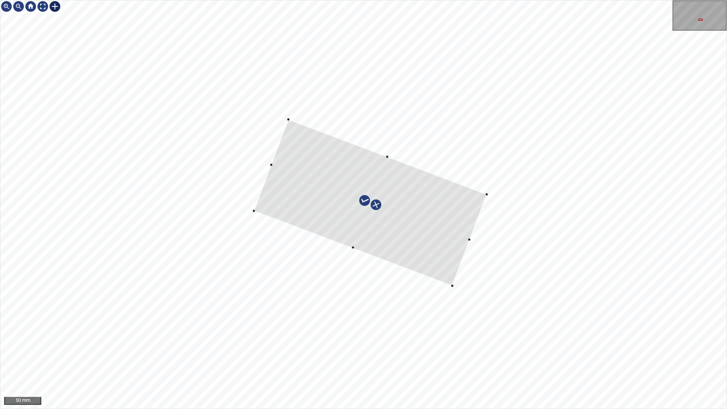
click at [386, 158] on div at bounding box center [370, 202] width 233 height 166
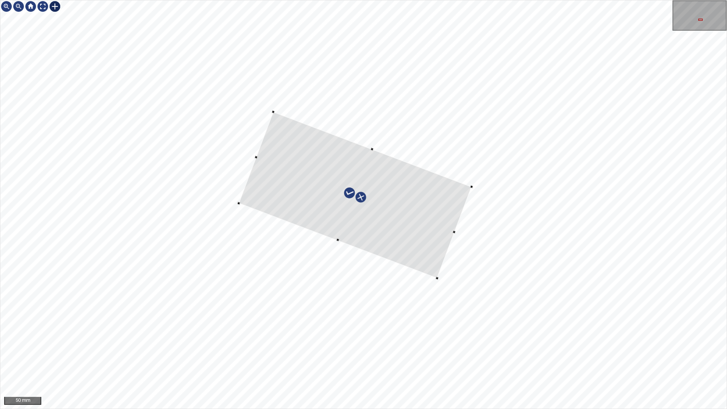
click at [300, 185] on div at bounding box center [355, 195] width 233 height 166
click at [445, 203] on div at bounding box center [352, 194] width 233 height 170
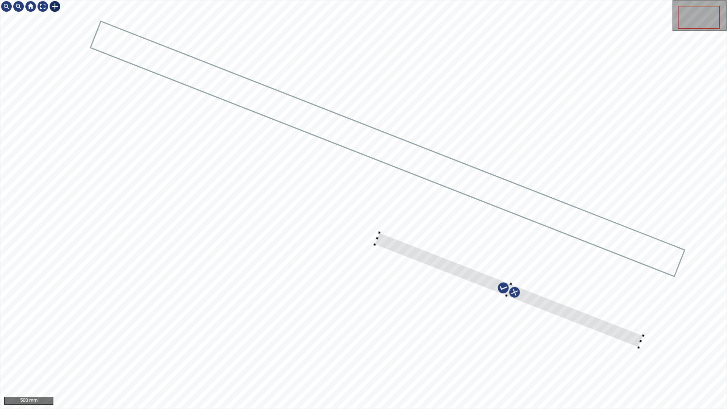
click at [636, 360] on div at bounding box center [363, 204] width 726 height 408
click at [51, 13] on div "500 mm" at bounding box center [363, 204] width 726 height 408
click at [42, 8] on div at bounding box center [43, 6] width 12 height 12
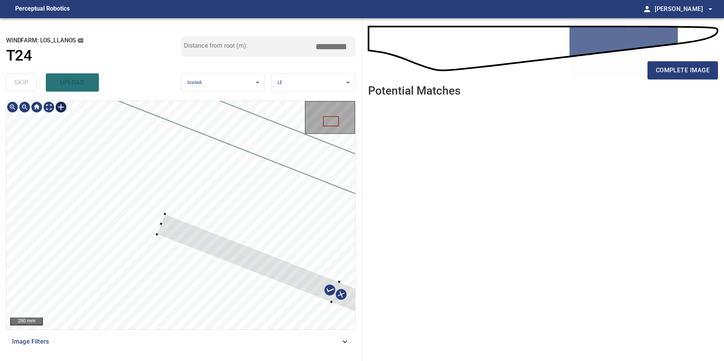
click at [156, 237] on div at bounding box center [180, 215] width 349 height 228
click at [189, 231] on div at bounding box center [336, 289] width 358 height 157
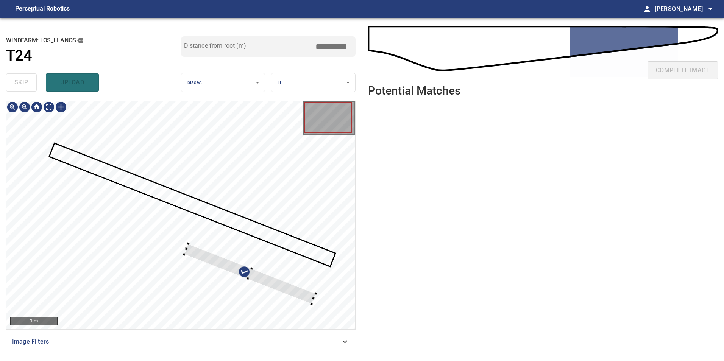
click at [311, 303] on div at bounding box center [312, 304] width 3 height 3
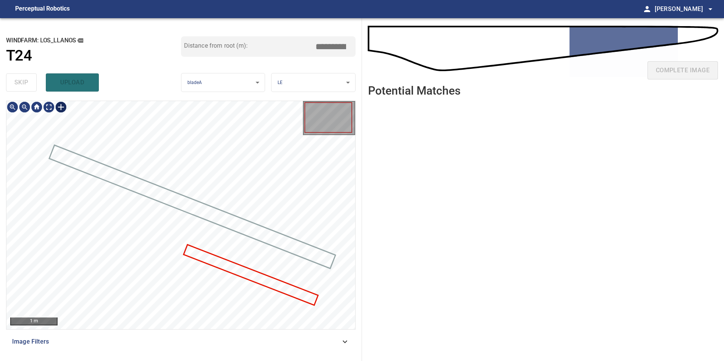
click at [63, 109] on div at bounding box center [61, 107] width 12 height 12
click at [177, 251] on div at bounding box center [180, 215] width 349 height 228
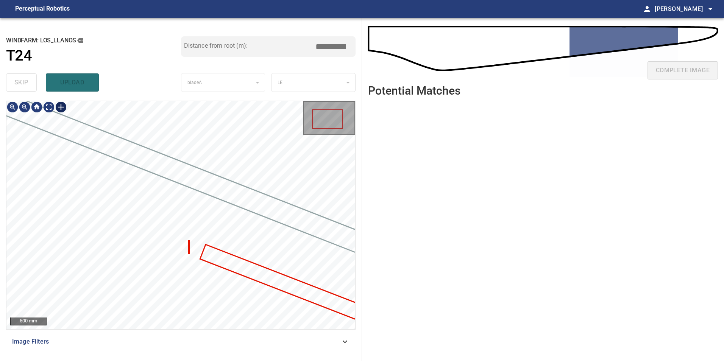
click at [62, 109] on div at bounding box center [61, 107] width 12 height 12
click at [188, 261] on div at bounding box center [180, 215] width 349 height 228
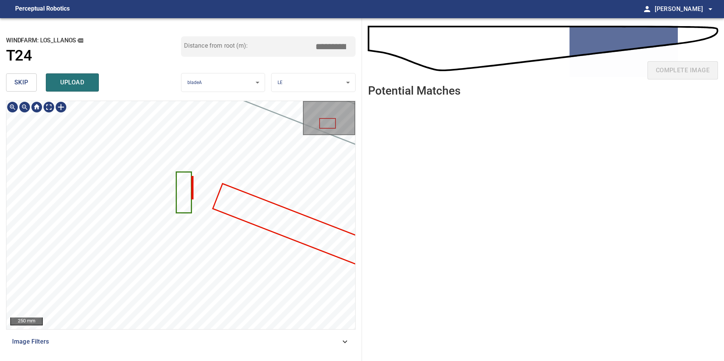
click at [180, 183] on icon at bounding box center [184, 192] width 14 height 39
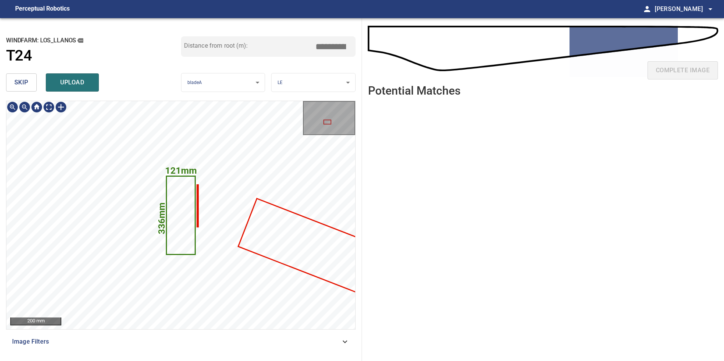
click at [189, 225] on icon at bounding box center [181, 215] width 28 height 77
click at [184, 215] on icon at bounding box center [181, 215] width 28 height 77
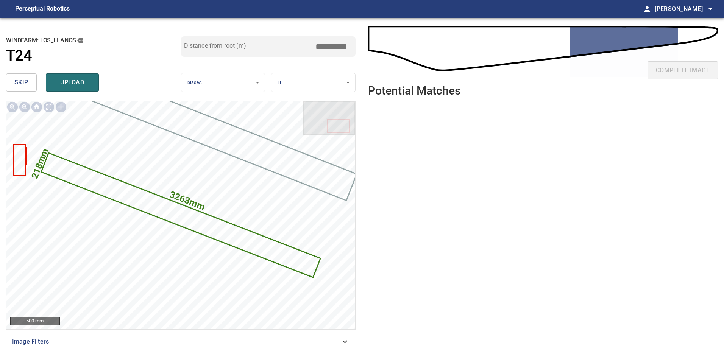
drag, startPoint x: 330, startPoint y: 48, endPoint x: 439, endPoint y: 43, distance: 109.6
click at [416, 43] on div "**********" at bounding box center [362, 189] width 724 height 343
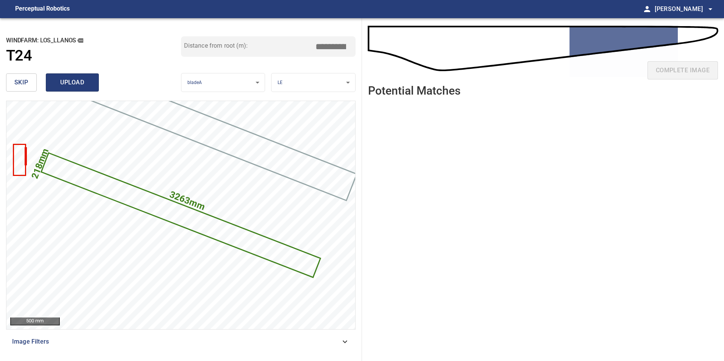
type input "*****"
click at [88, 83] on span "upload" at bounding box center [72, 82] width 36 height 11
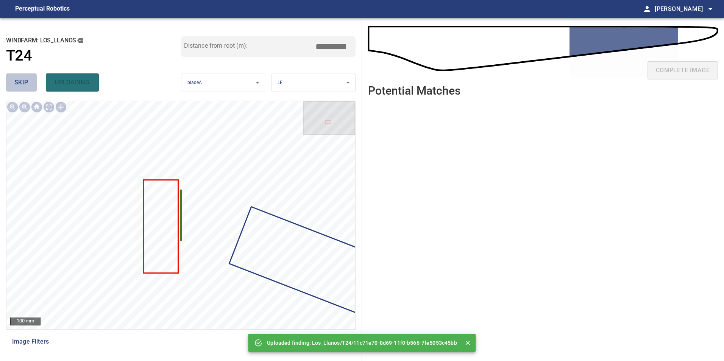
click at [17, 80] on span "skip" at bounding box center [21, 82] width 14 height 11
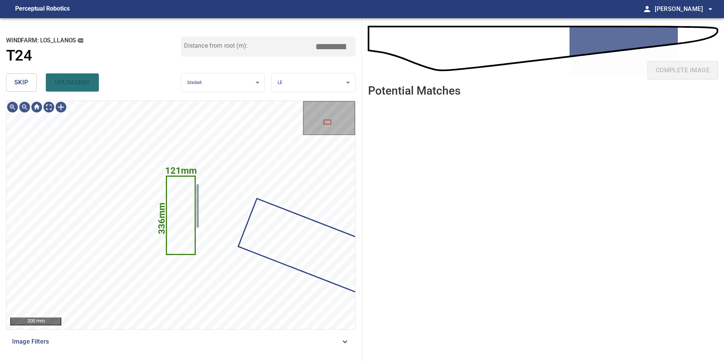
click at [17, 80] on span "skip" at bounding box center [21, 82] width 14 height 11
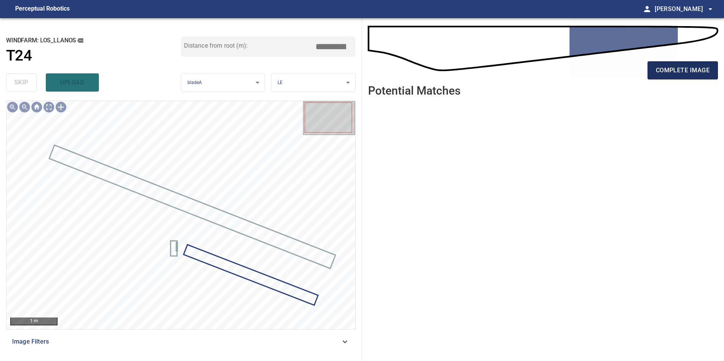
click at [686, 69] on span "complete image" at bounding box center [683, 70] width 54 height 11
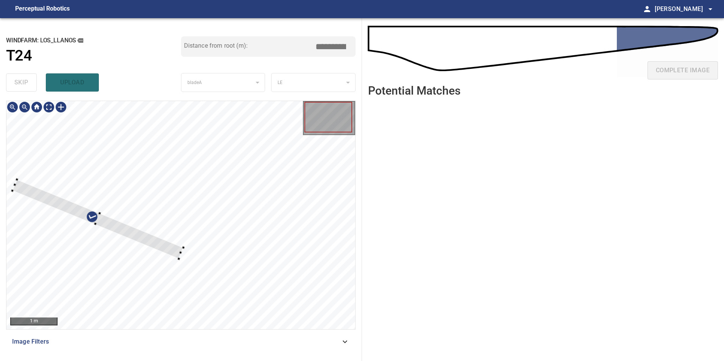
click at [245, 203] on div at bounding box center [180, 215] width 349 height 228
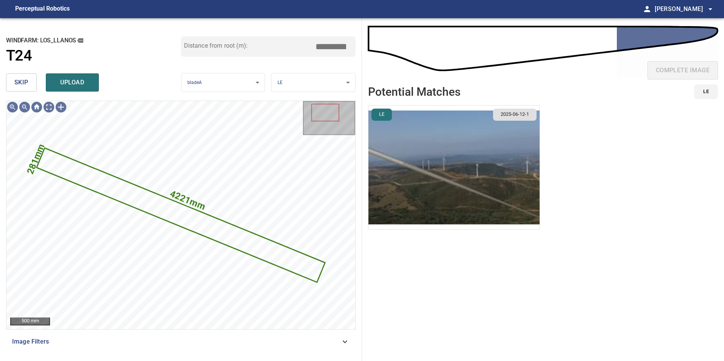
click at [26, 89] on button "skip" at bounding box center [21, 82] width 31 height 18
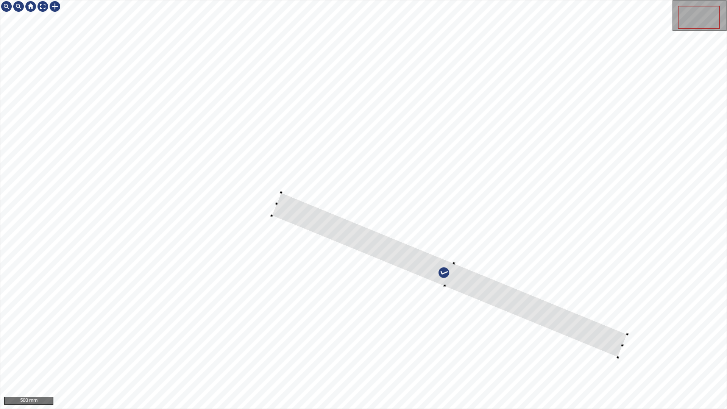
click at [622, 349] on div at bounding box center [363, 204] width 726 height 408
click at [618, 348] on div at bounding box center [454, 276] width 354 height 161
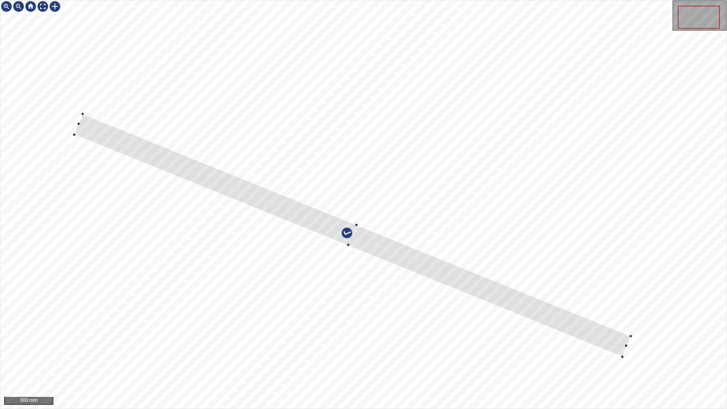
click at [78, 113] on div at bounding box center [363, 204] width 726 height 408
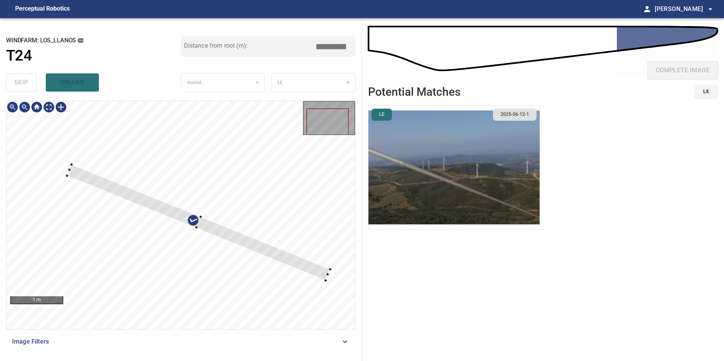
click at [77, 158] on div at bounding box center [180, 215] width 349 height 228
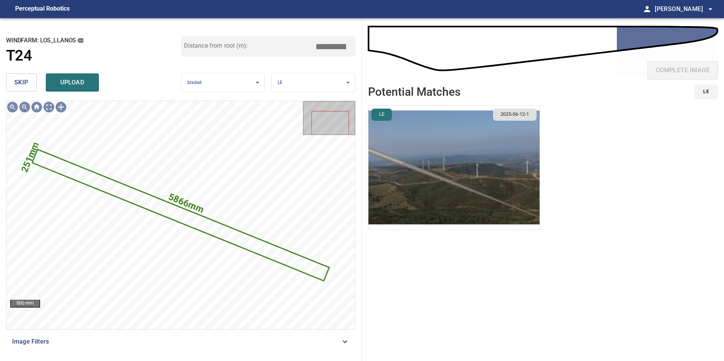
click at [480, 155] on img "button" at bounding box center [454, 168] width 171 height 124
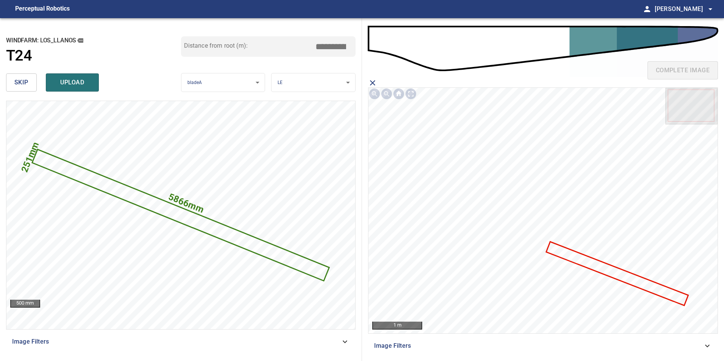
click at [589, 264] on icon at bounding box center [617, 274] width 141 height 62
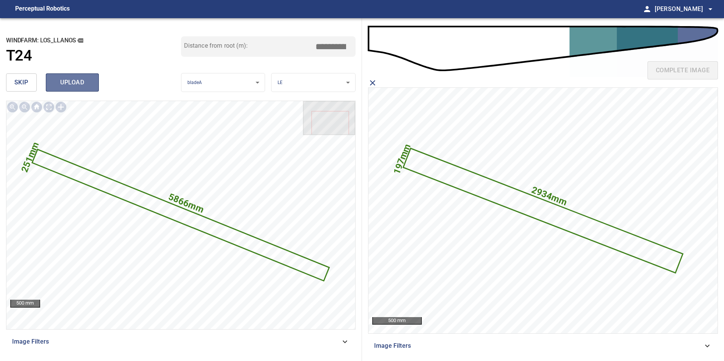
click at [68, 81] on span "upload" at bounding box center [72, 82] width 36 height 11
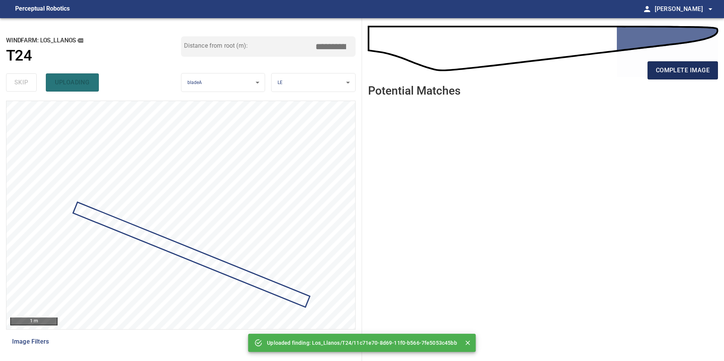
click at [695, 70] on span "complete image" at bounding box center [683, 70] width 54 height 11
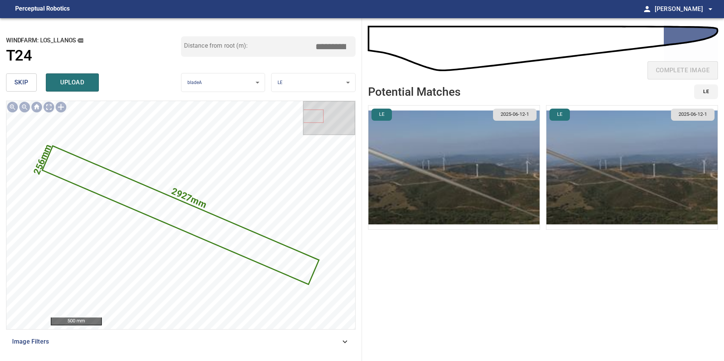
click at [24, 81] on span "skip" at bounding box center [21, 82] width 14 height 11
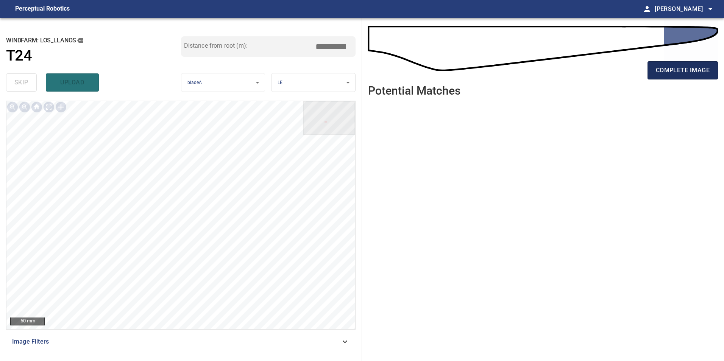
click at [666, 73] on span "complete image" at bounding box center [683, 70] width 54 height 11
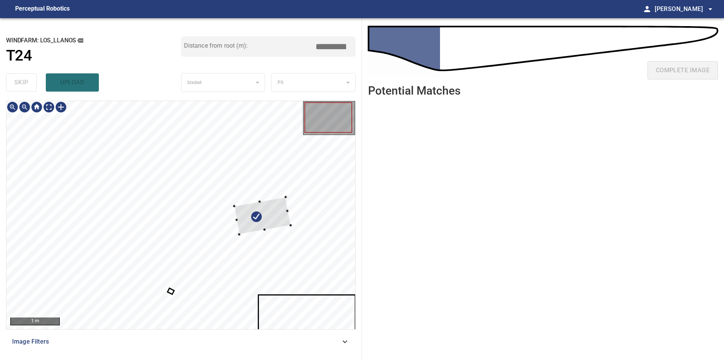
click at [303, 217] on div at bounding box center [180, 215] width 349 height 228
click at [276, 308] on div at bounding box center [180, 215] width 349 height 228
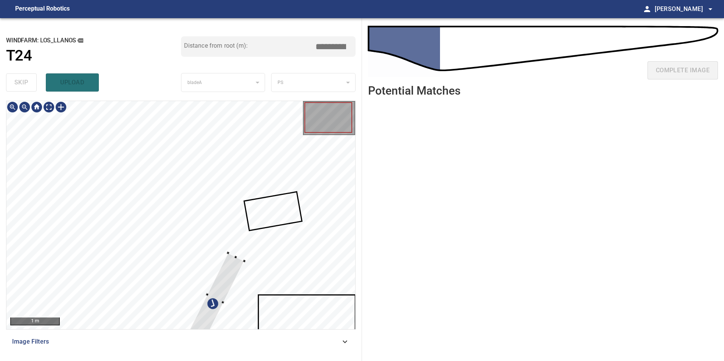
click at [245, 253] on div at bounding box center [216, 298] width 58 height 91
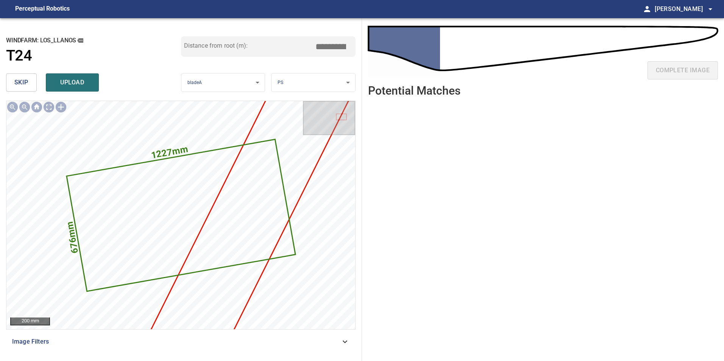
click at [26, 86] on span "skip" at bounding box center [21, 82] width 14 height 11
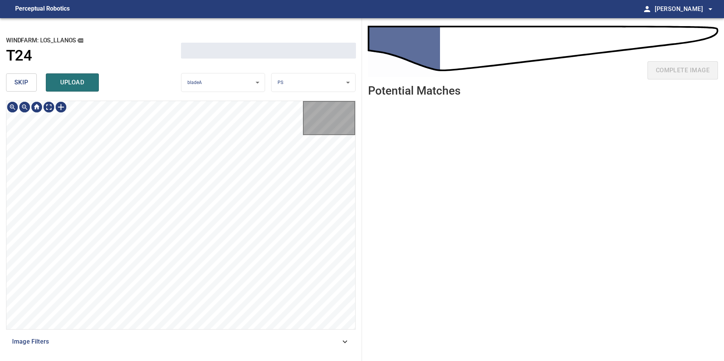
click at [26, 86] on span "skip" at bounding box center [21, 82] width 14 height 11
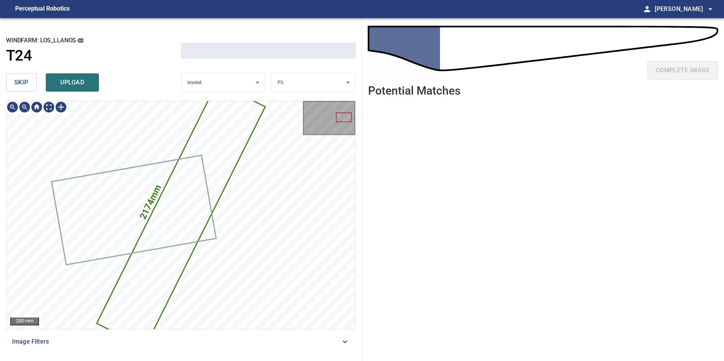
click at [26, 86] on span "skip" at bounding box center [21, 82] width 14 height 11
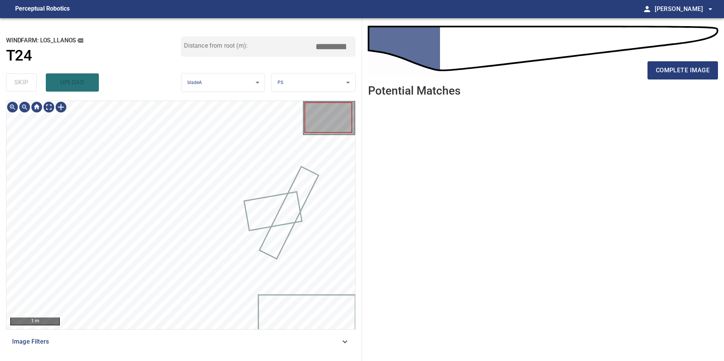
click at [26, 86] on div "skip upload" at bounding box center [93, 82] width 175 height 24
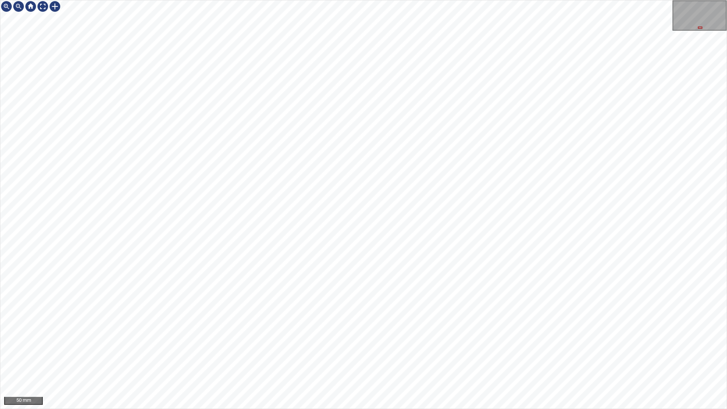
click at [401, 361] on div "50 mm" at bounding box center [363, 204] width 727 height 409
click at [373, 361] on div "50 mm" at bounding box center [363, 204] width 727 height 409
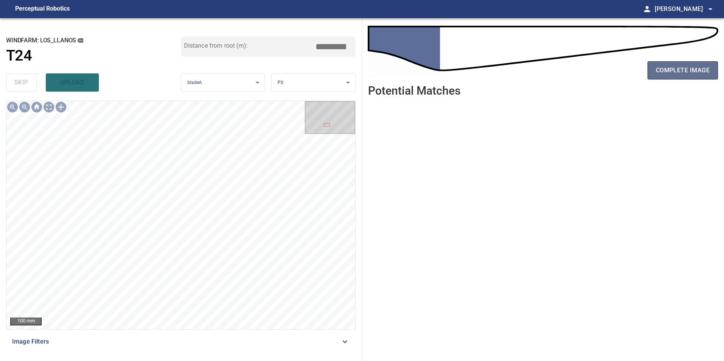
click at [675, 61] on button "complete image" at bounding box center [683, 70] width 70 height 18
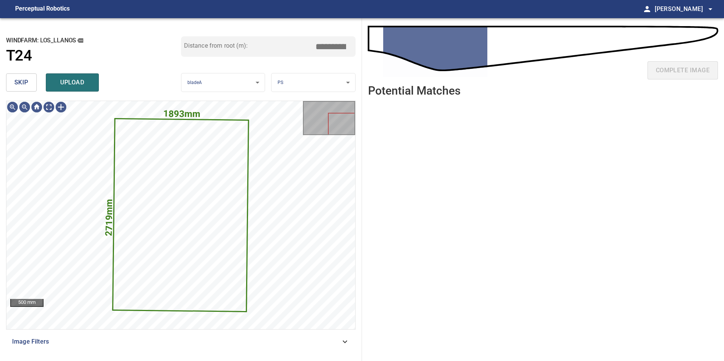
click at [20, 85] on span "skip" at bounding box center [21, 82] width 14 height 11
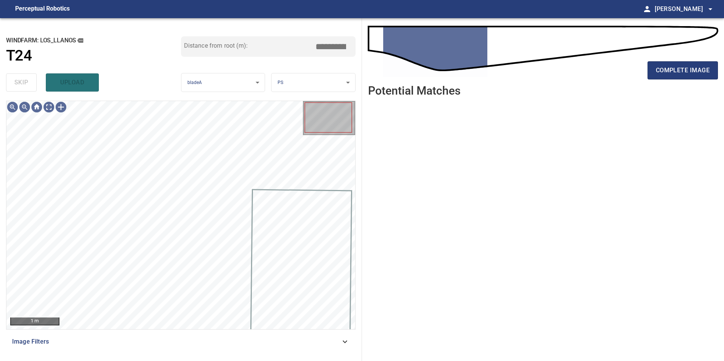
drag, startPoint x: 319, startPoint y: 346, endPoint x: 311, endPoint y: 348, distance: 8.9
click at [319, 347] on div "Image Filters" at bounding box center [181, 342] width 350 height 18
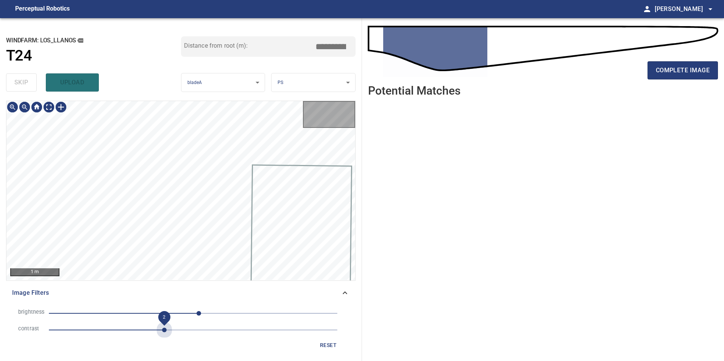
click at [164, 332] on span "2" at bounding box center [193, 330] width 289 height 11
click at [146, 316] on span "10" at bounding box center [193, 313] width 289 height 11
click at [161, 315] on span "-84" at bounding box center [193, 313] width 289 height 11
click at [128, 331] on span "1.4" at bounding box center [193, 330] width 289 height 11
click at [156, 328] on span "1.4" at bounding box center [193, 330] width 289 height 11
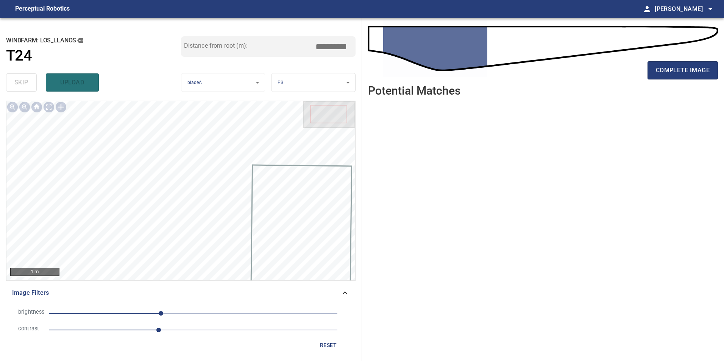
drag, startPoint x: 95, startPoint y: 330, endPoint x: 102, endPoint y: 330, distance: 7.2
click at [95, 330] on span "1.9" at bounding box center [193, 330] width 289 height 11
click at [118, 330] on span "0.8" at bounding box center [193, 330] width 289 height 11
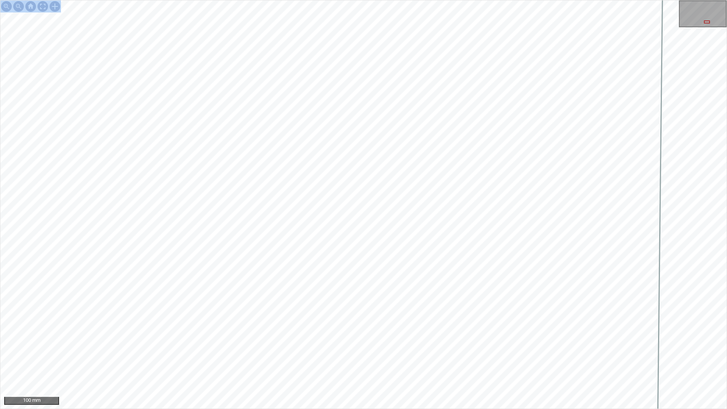
click at [499, 143] on div "100 mm" at bounding box center [363, 204] width 727 height 409
click at [402, 361] on div "100 mm" at bounding box center [363, 204] width 727 height 409
click at [431, 361] on div "100 mm" at bounding box center [363, 204] width 727 height 409
click at [486, 361] on div "100 mm" at bounding box center [363, 204] width 727 height 409
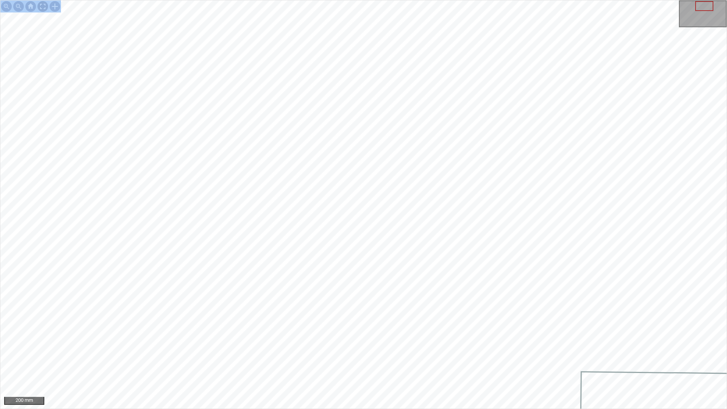
click at [41, 7] on div at bounding box center [43, 6] width 12 height 12
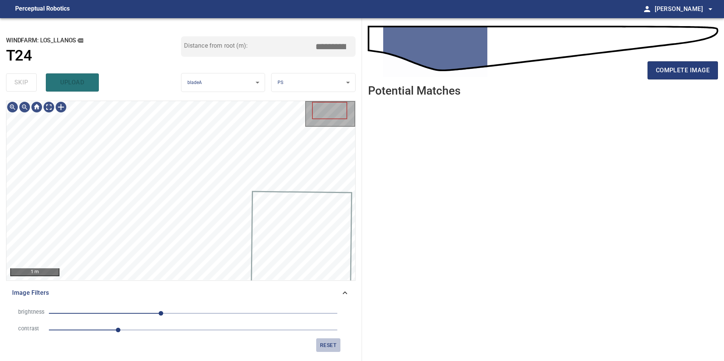
drag, startPoint x: 331, startPoint y: 348, endPoint x: 280, endPoint y: 344, distance: 50.9
click at [330, 347] on span "reset" at bounding box center [328, 345] width 18 height 9
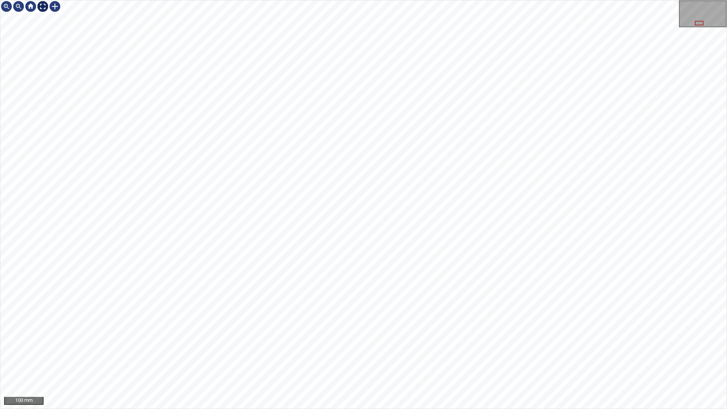
click at [42, 4] on div at bounding box center [43, 6] width 12 height 12
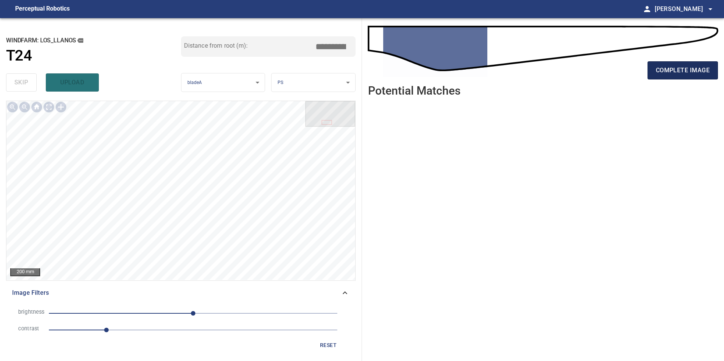
click at [661, 71] on span "complete image" at bounding box center [683, 70] width 54 height 11
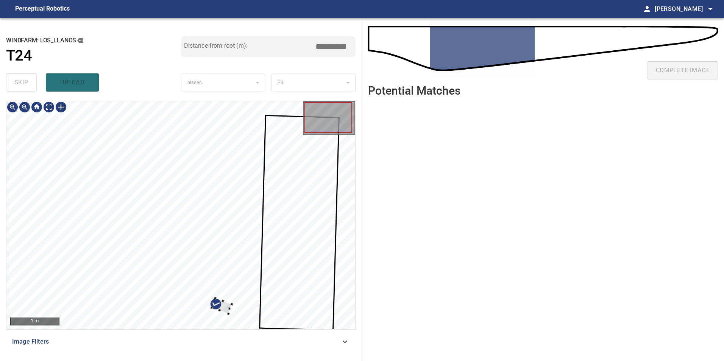
click at [312, 208] on div at bounding box center [180, 215] width 349 height 228
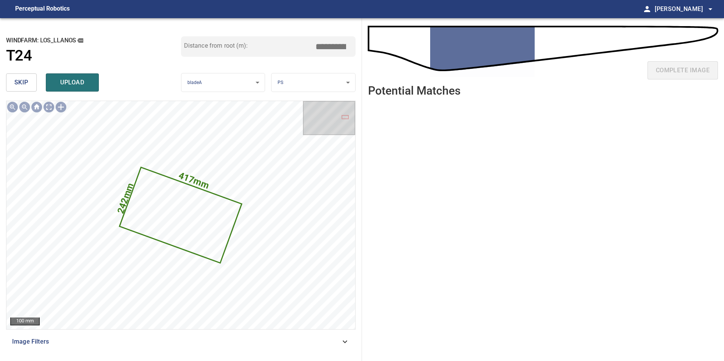
click at [24, 78] on span "skip" at bounding box center [21, 82] width 14 height 11
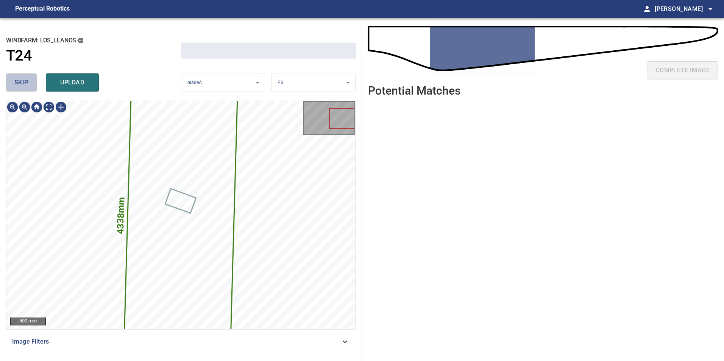
click at [24, 78] on span "skip" at bounding box center [21, 82] width 14 height 11
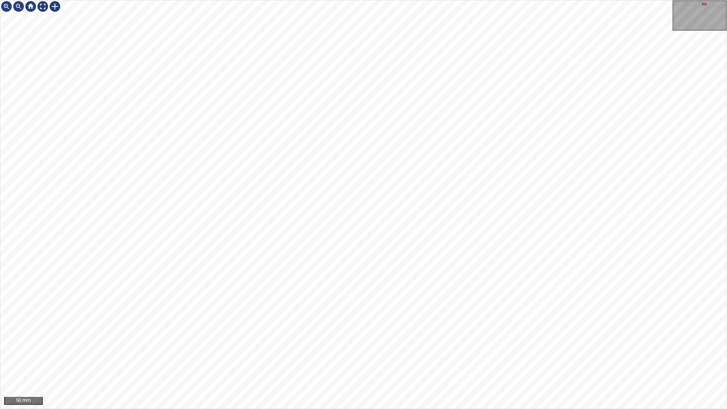
click at [580, 361] on div "50 mm" at bounding box center [363, 204] width 727 height 409
click at [505, 361] on div "50 mm" at bounding box center [363, 204] width 727 height 409
click at [403, 361] on div "50 mm" at bounding box center [363, 204] width 727 height 409
click at [343, 361] on div "50 mm" at bounding box center [363, 204] width 727 height 409
click at [408, 361] on div "50 mm" at bounding box center [363, 204] width 727 height 409
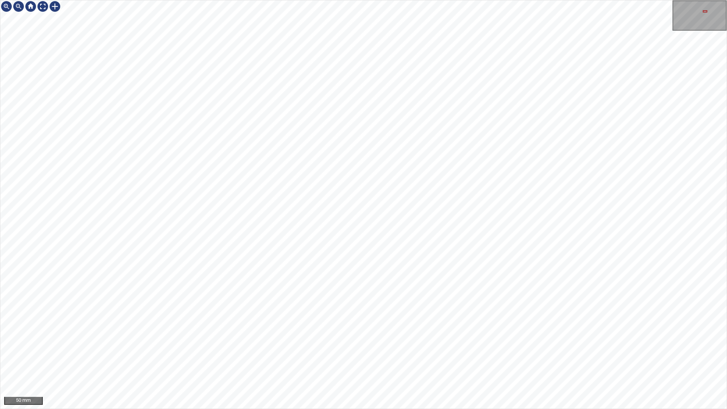
click at [396, 361] on div "50 mm" at bounding box center [363, 204] width 727 height 409
click at [412, 361] on div "50 mm" at bounding box center [363, 204] width 727 height 409
click at [425, 361] on div "50 mm" at bounding box center [363, 204] width 727 height 409
click at [510, 361] on div "50 mm" at bounding box center [363, 204] width 727 height 409
click at [481, 361] on div "50 mm" at bounding box center [363, 204] width 727 height 409
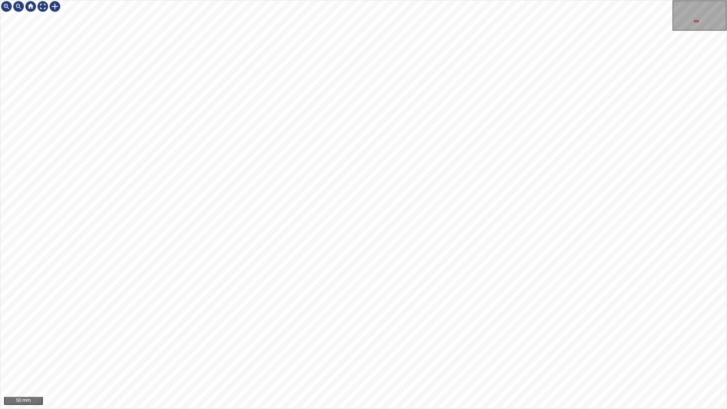
click at [477, 0] on div "50 mm" at bounding box center [363, 204] width 727 height 409
click at [433, 361] on div "200 mm" at bounding box center [363, 204] width 727 height 409
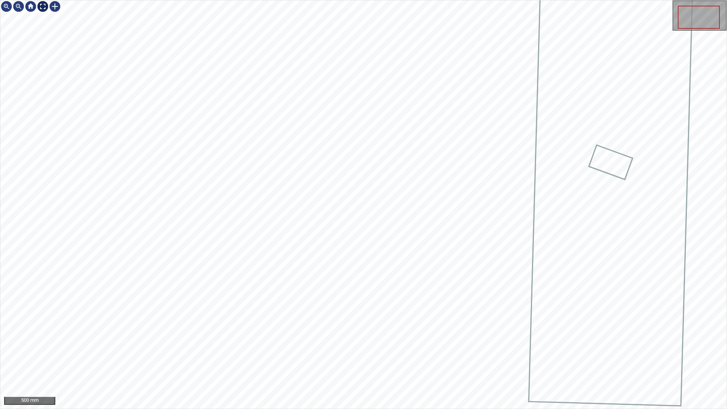
click at [42, 5] on div at bounding box center [43, 6] width 12 height 12
click at [42, 13] on div "500 mm" at bounding box center [363, 204] width 726 height 408
click at [42, 7] on div at bounding box center [43, 6] width 12 height 12
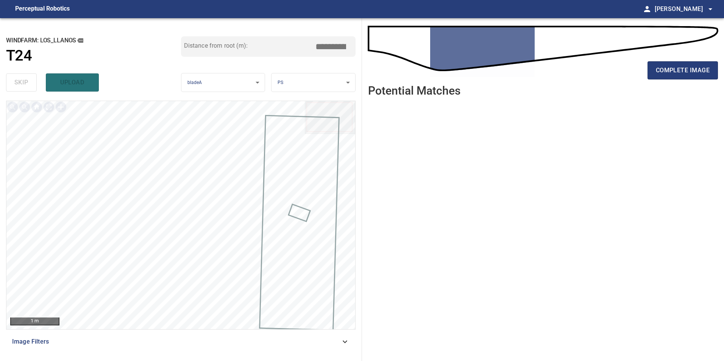
click at [698, 80] on div "complete image" at bounding box center [543, 73] width 350 height 30
click at [698, 75] on span "complete image" at bounding box center [683, 70] width 54 height 11
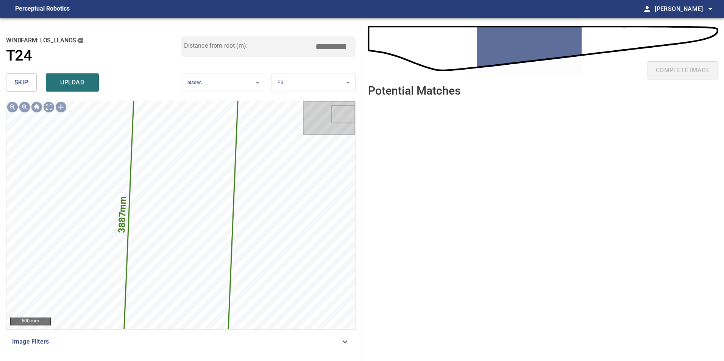
click at [15, 86] on button "skip" at bounding box center [21, 82] width 31 height 18
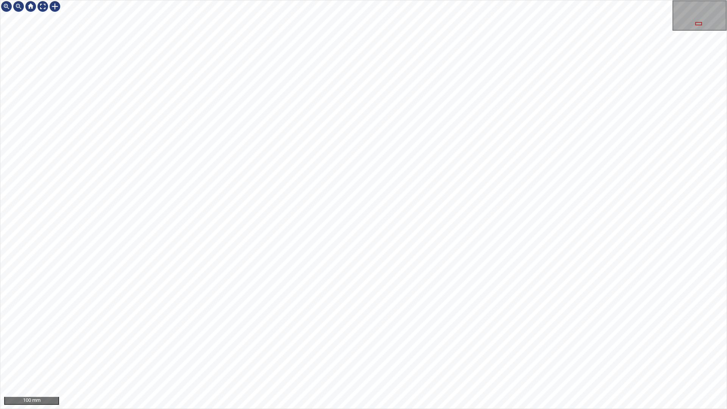
click at [480, 361] on div "100 mm" at bounding box center [363, 204] width 727 height 409
click at [394, 361] on div "100 mm" at bounding box center [363, 204] width 727 height 409
click at [476, 136] on div "100 mm" at bounding box center [363, 204] width 727 height 409
click at [351, 222] on div "100 mm" at bounding box center [363, 204] width 727 height 409
click at [481, 361] on div "100 mm" at bounding box center [363, 204] width 727 height 409
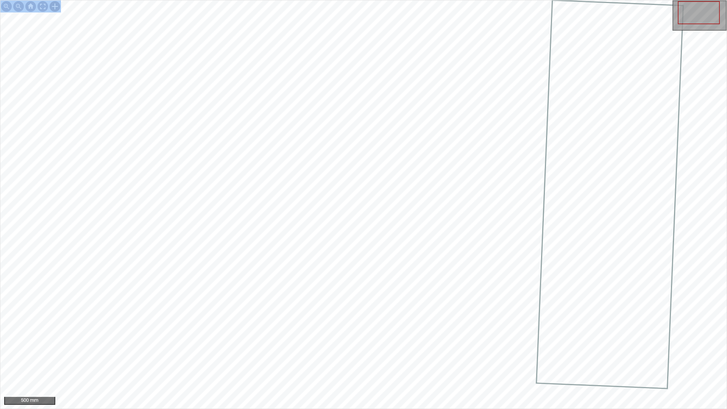
click at [56, 10] on div at bounding box center [55, 6] width 12 height 12
click at [500, 209] on div at bounding box center [363, 204] width 726 height 408
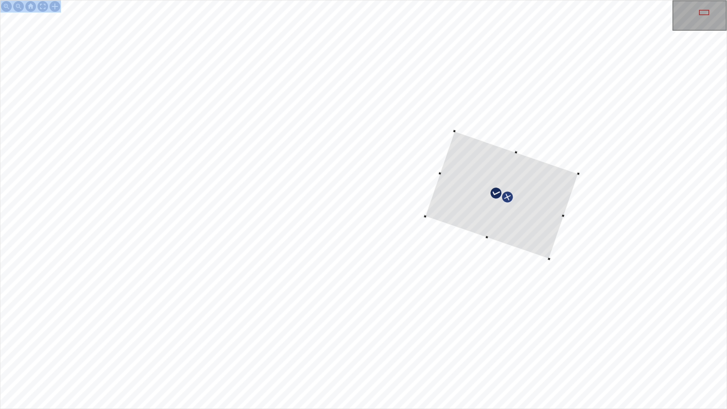
click at [573, 180] on div at bounding box center [363, 204] width 726 height 408
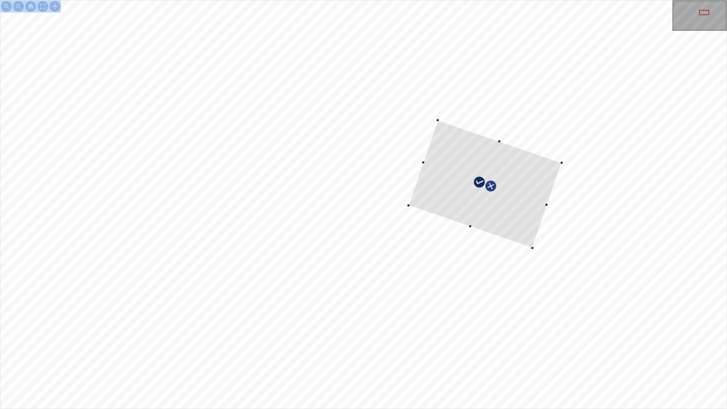
click at [530, 187] on div at bounding box center [484, 184] width 153 height 128
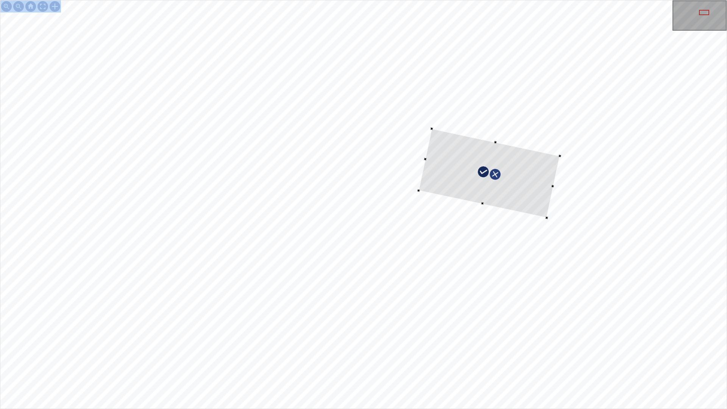
click at [487, 201] on div at bounding box center [489, 173] width 141 height 89
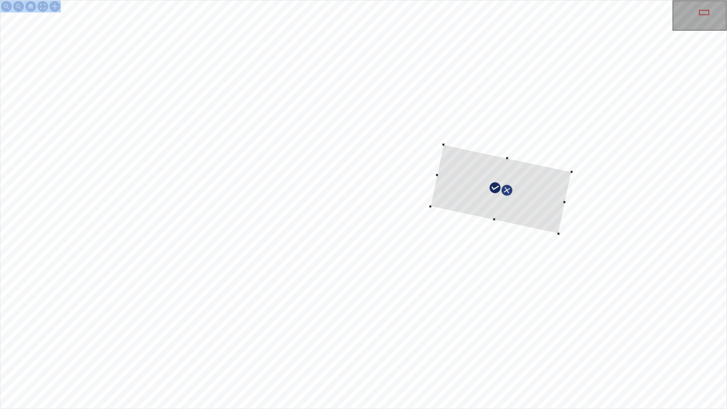
click at [513, 208] on div at bounding box center [501, 189] width 141 height 89
click at [509, 167] on div at bounding box center [363, 204] width 726 height 408
click at [541, 199] on div at bounding box center [490, 191] width 118 height 76
click at [535, 198] on div at bounding box center [491, 190] width 118 height 76
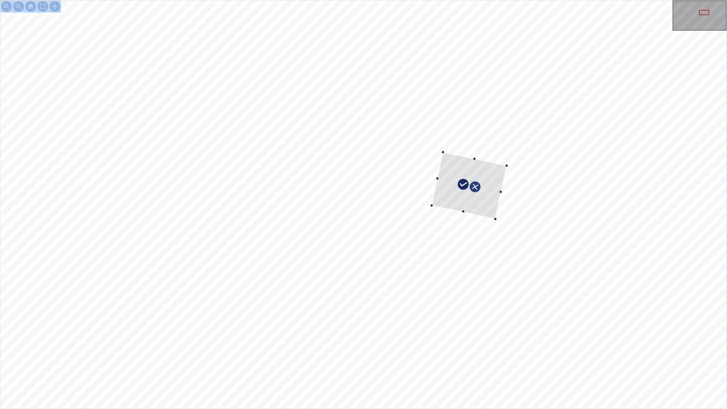
click at [500, 193] on div at bounding box center [500, 192] width 3 height 3
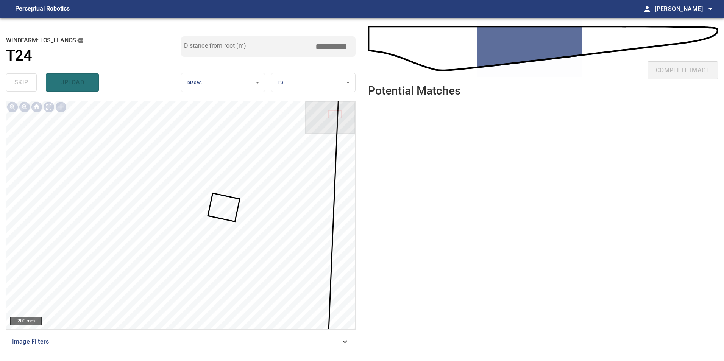
drag, startPoint x: 336, startPoint y: 48, endPoint x: 413, endPoint y: 59, distance: 78.5
click at [401, 57] on div "**********" at bounding box center [362, 189] width 724 height 343
type input "*****"
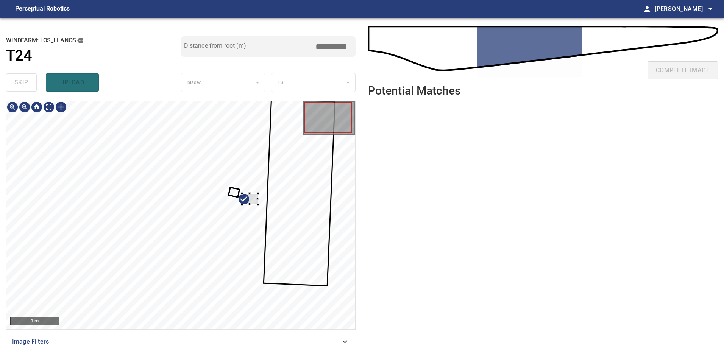
click at [320, 214] on div at bounding box center [180, 215] width 349 height 228
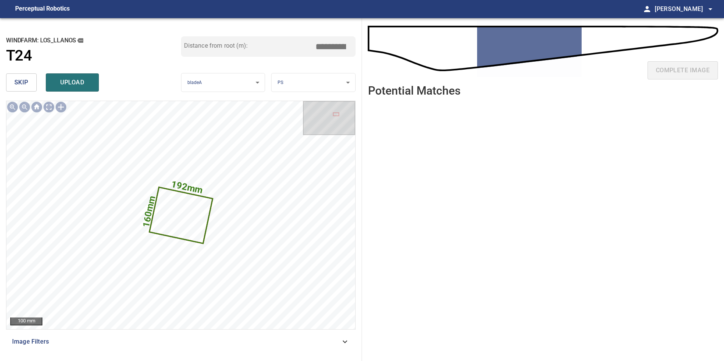
drag, startPoint x: 336, startPoint y: 45, endPoint x: 386, endPoint y: 55, distance: 50.3
click at [386, 53] on div "**********" at bounding box center [362, 189] width 724 height 343
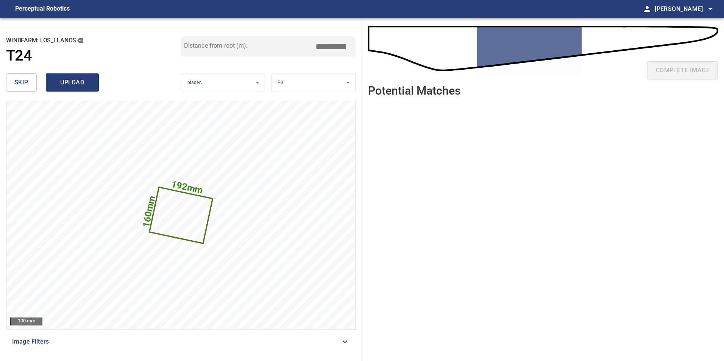
type input "*****"
click at [81, 83] on span "upload" at bounding box center [72, 82] width 36 height 11
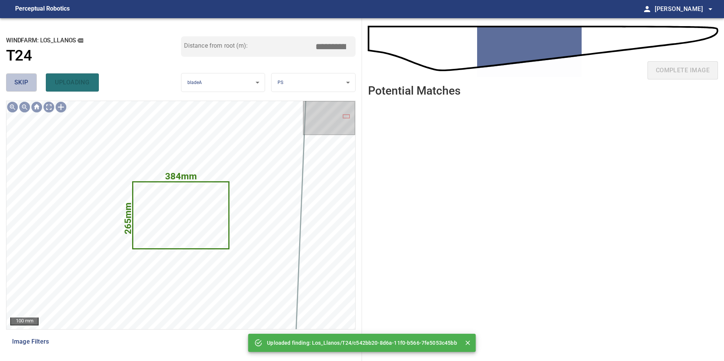
click at [26, 83] on span "skip" at bounding box center [21, 82] width 14 height 11
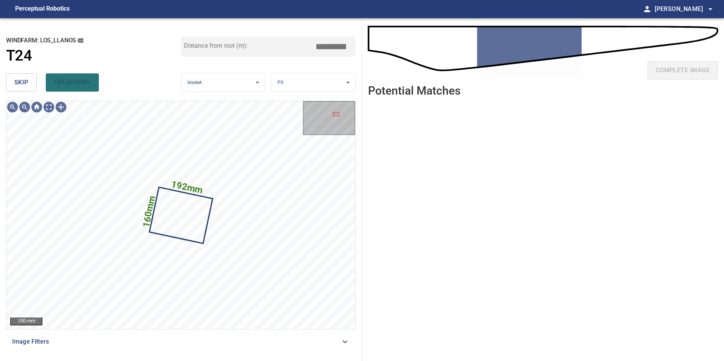
click at [26, 83] on span "skip" at bounding box center [21, 82] width 14 height 11
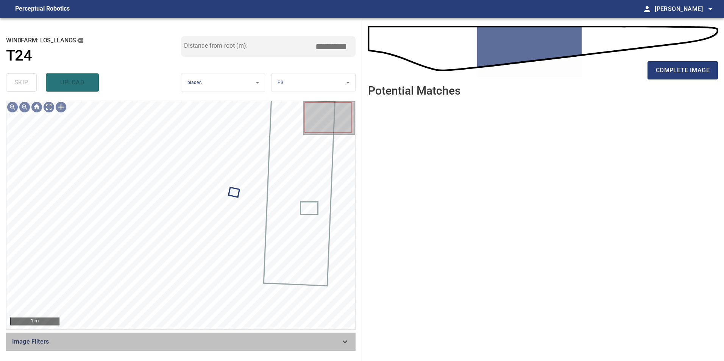
drag, startPoint x: 329, startPoint y: 343, endPoint x: 228, endPoint y: 320, distance: 103.9
click at [329, 344] on span "Image Filters" at bounding box center [176, 341] width 328 height 9
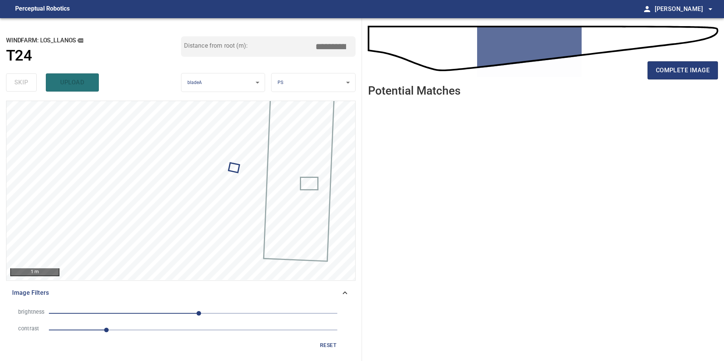
click at [165, 328] on span "1" at bounding box center [193, 330] width 289 height 11
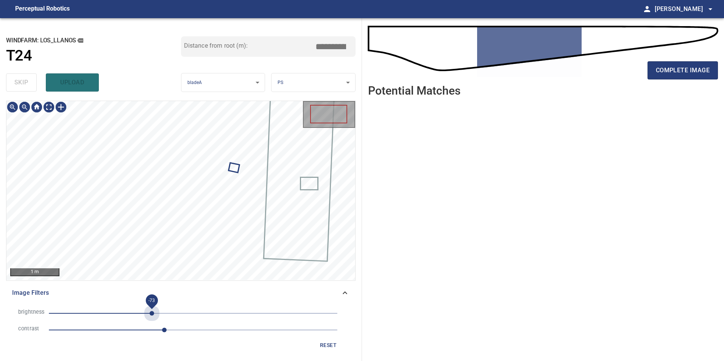
click at [152, 311] on span "-73" at bounding box center [193, 313] width 289 height 11
drag, startPoint x: 160, startPoint y: 312, endPoint x: 184, endPoint y: 311, distance: 24.3
click at [161, 312] on span "-58" at bounding box center [193, 313] width 289 height 11
click at [186, 312] on span "-58" at bounding box center [193, 313] width 289 height 11
click at [164, 313] on span "-13" at bounding box center [193, 313] width 289 height 11
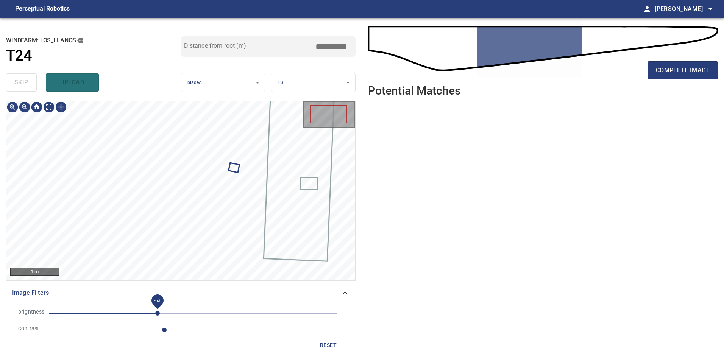
drag, startPoint x: 158, startPoint y: 311, endPoint x: 153, endPoint y: 312, distance: 4.9
click at [156, 311] on span "-63" at bounding box center [157, 313] width 5 height 5
click at [154, 312] on span "-65" at bounding box center [156, 313] width 5 height 5
click at [163, 312] on span "-72" at bounding box center [193, 313] width 289 height 11
click at [51, 114] on div "1 m" at bounding box center [180, 190] width 349 height 179
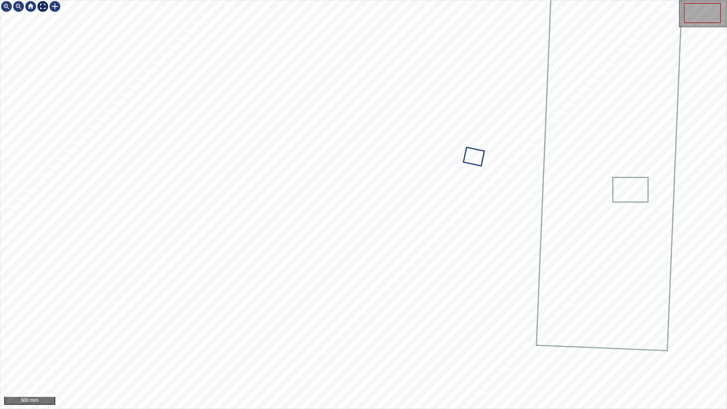
click at [42, 8] on div at bounding box center [43, 6] width 12 height 12
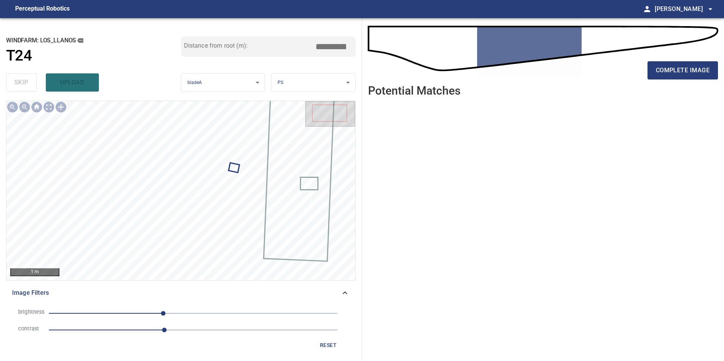
click at [223, 311] on span "-53" at bounding box center [193, 313] width 289 height 11
drag, startPoint x: 164, startPoint y: 315, endPoint x: 200, endPoint y: 328, distance: 39.2
click at [166, 318] on span "-53" at bounding box center [193, 313] width 289 height 11
click at [328, 350] on button "reset" at bounding box center [328, 346] width 24 height 14
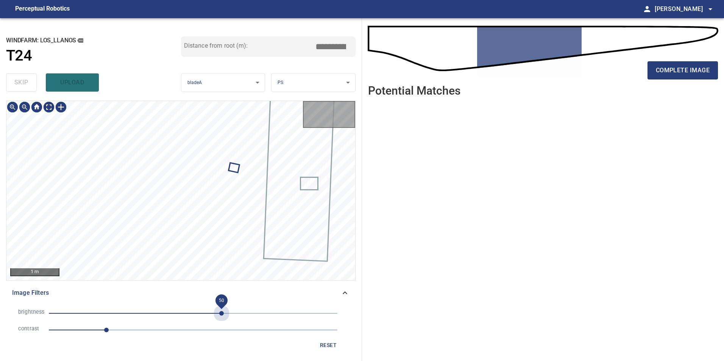
click at [221, 311] on span "50" at bounding box center [193, 313] width 289 height 11
click at [209, 312] on span "27" at bounding box center [193, 313] width 289 height 11
click at [136, 329] on span "1.5" at bounding box center [193, 330] width 289 height 11
drag, startPoint x: 163, startPoint y: 315, endPoint x: 159, endPoint y: 315, distance: 4.5
click at [162, 315] on span "-53" at bounding box center [193, 313] width 289 height 11
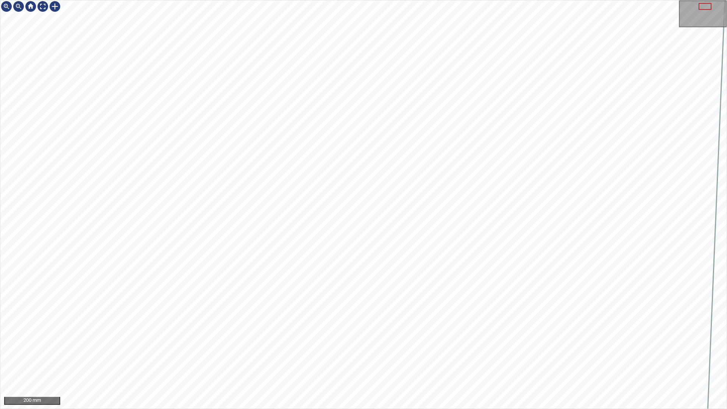
click at [495, 361] on div "200 mm" at bounding box center [363, 204] width 727 height 409
click at [488, 361] on div "200 mm" at bounding box center [363, 204] width 727 height 409
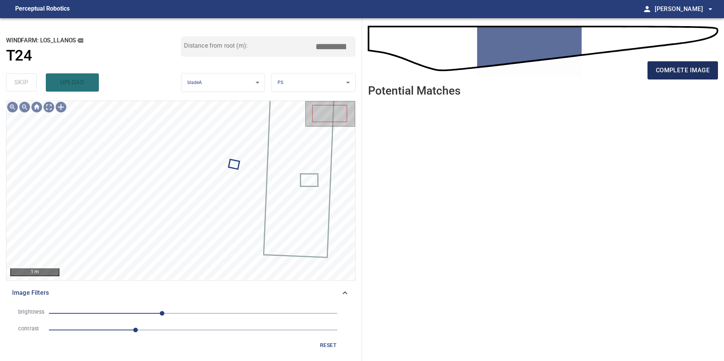
click at [698, 72] on span "complete image" at bounding box center [683, 70] width 54 height 11
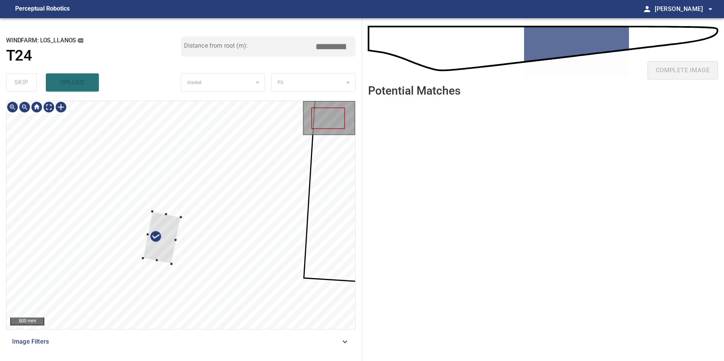
click at [143, 212] on div at bounding box center [162, 238] width 38 height 52
click at [106, 188] on div at bounding box center [106, 186] width 38 height 52
click at [107, 192] on div at bounding box center [106, 186] width 38 height 52
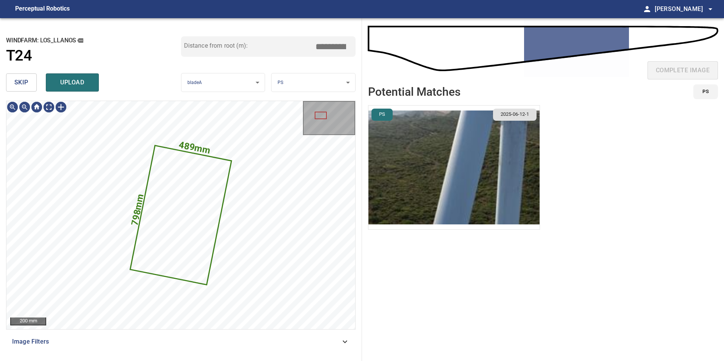
click at [22, 81] on span "skip" at bounding box center [21, 82] width 14 height 11
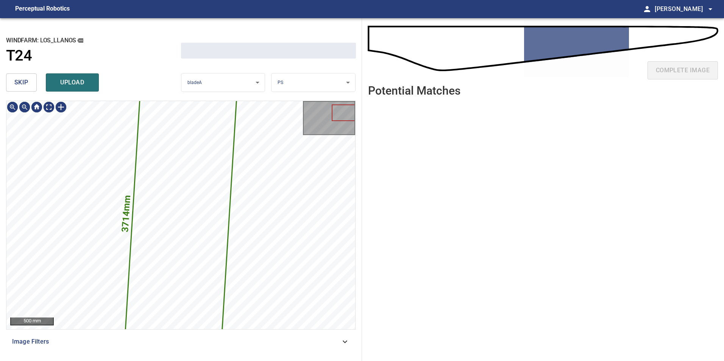
click at [22, 81] on span "skip" at bounding box center [21, 82] width 14 height 11
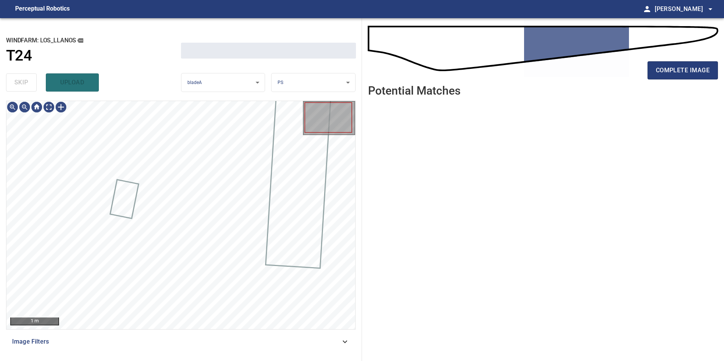
click at [22, 81] on div "skip upload" at bounding box center [93, 82] width 175 height 24
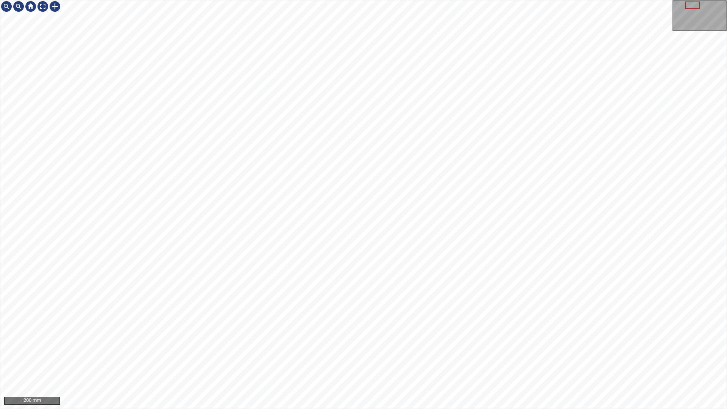
click at [222, 361] on div "200 mm" at bounding box center [363, 204] width 727 height 409
click at [274, 245] on div "Los_Llanos/T24/1 Category 2 unclassified" at bounding box center [363, 204] width 726 height 408
click at [0, 203] on html "Los_Llanos/T24/1 Category 2 unclassified 200 mm" at bounding box center [363, 204] width 727 height 409
click at [434, 361] on div "Los_Llanos/T24/1 Category 2 unclassified 100 mm" at bounding box center [363, 204] width 727 height 409
click at [562, 361] on div "Los_Llanos/T24/1 Category 2 unclassified 100 mm" at bounding box center [363, 204] width 727 height 409
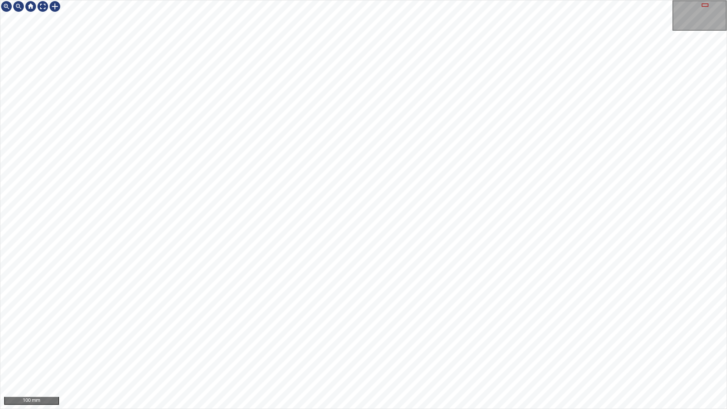
click at [508, 361] on div "Los_Llanos/T24/1 Category 2 unclassified 100 mm" at bounding box center [363, 204] width 727 height 409
click at [431, 361] on div "Los_Llanos/T24/1 Category 2 unclassified 100 mm" at bounding box center [363, 204] width 727 height 409
click at [366, 361] on div "Los_Llanos/T24/1 Category 2 unclassified 100 mm" at bounding box center [363, 204] width 727 height 409
click at [368, 130] on span "Los_Llanos/T24/1" at bounding box center [373, 132] width 53 height 4
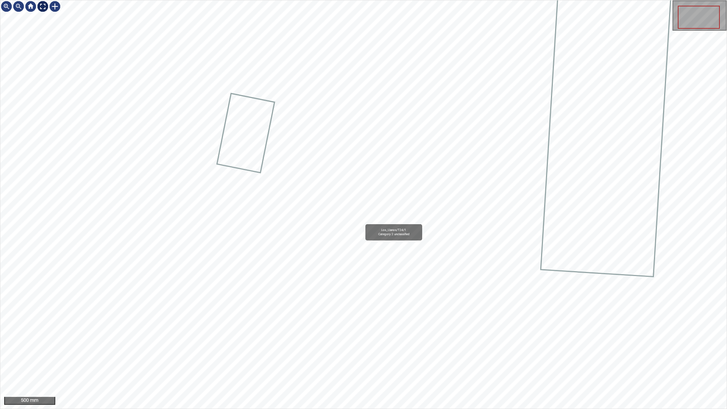
click at [39, 8] on div at bounding box center [43, 6] width 12 height 12
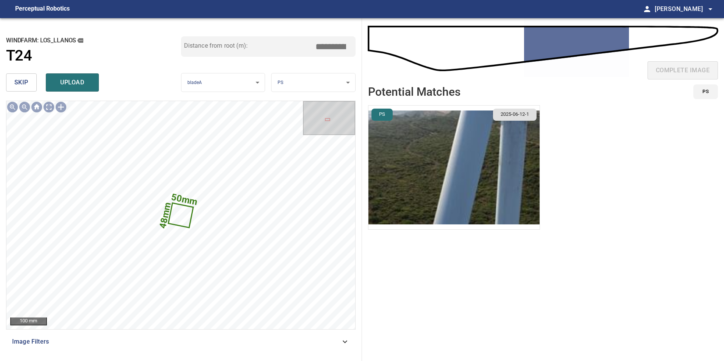
click at [18, 82] on span "skip" at bounding box center [21, 82] width 14 height 11
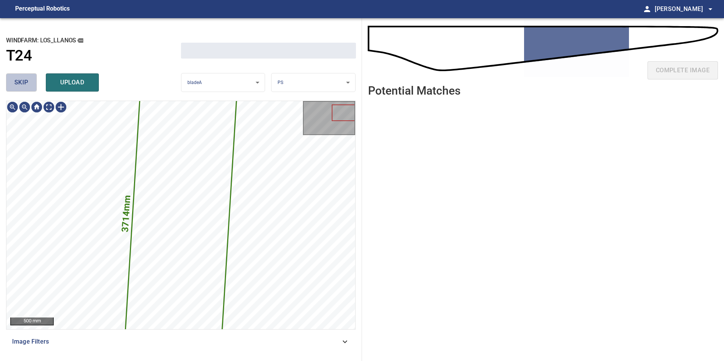
click at [18, 82] on span "skip" at bounding box center [21, 82] width 14 height 11
click at [18, 82] on div "skip upload" at bounding box center [93, 82] width 175 height 24
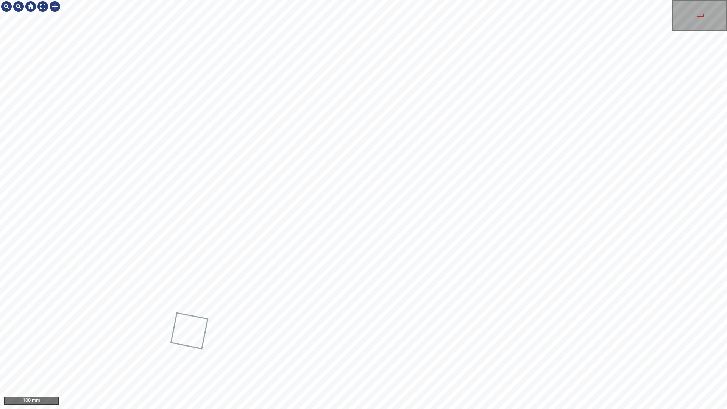
click at [293, 361] on div "100 mm" at bounding box center [363, 204] width 727 height 409
click at [378, 361] on div "100 mm" at bounding box center [363, 204] width 727 height 409
click at [294, 361] on div "100 mm" at bounding box center [363, 204] width 727 height 409
click at [40, 11] on div at bounding box center [43, 6] width 12 height 12
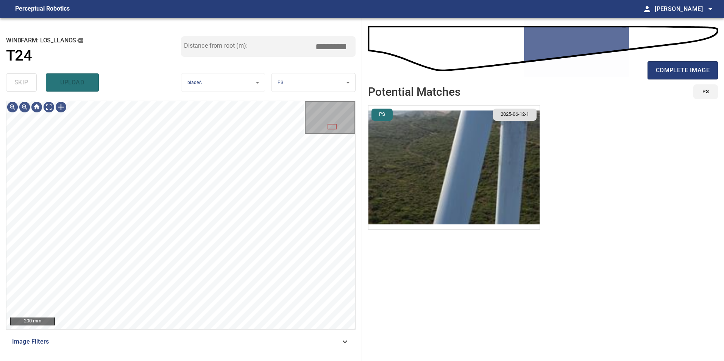
drag, startPoint x: 330, startPoint y: 338, endPoint x: 236, endPoint y: 361, distance: 96.0
click at [330, 342] on span "Image Filters" at bounding box center [176, 341] width 328 height 9
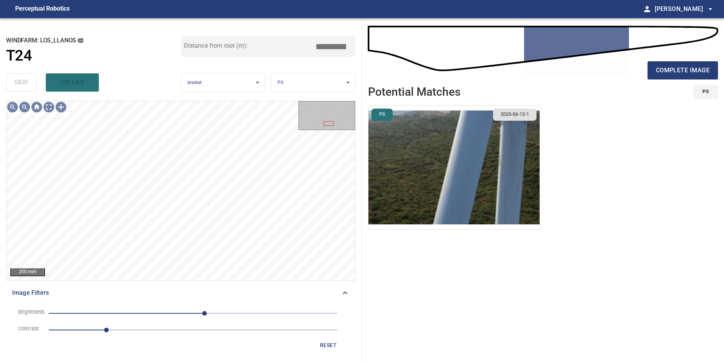
click at [173, 338] on li "contrast 1" at bounding box center [180, 330] width 337 height 17
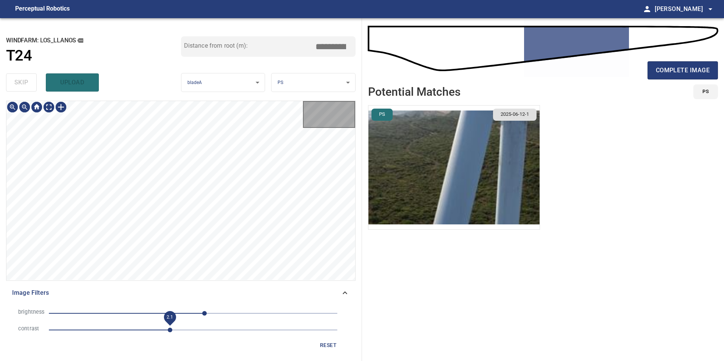
drag, startPoint x: 169, startPoint y: 332, endPoint x: 181, endPoint y: 335, distance: 12.5
click at [177, 335] on span "2.1" at bounding box center [193, 330] width 289 height 11
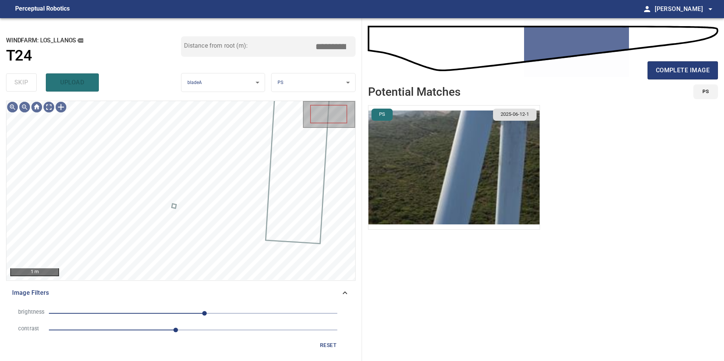
drag, startPoint x: 149, startPoint y: 311, endPoint x: 127, endPoint y: 316, distance: 22.5
click at [147, 314] on span "20" at bounding box center [193, 313] width 289 height 11
click at [127, 316] on span "-116" at bounding box center [193, 313] width 289 height 11
click at [170, 319] on li "brightness -116" at bounding box center [180, 313] width 337 height 17
drag, startPoint x: 180, startPoint y: 313, endPoint x: 166, endPoint y: 311, distance: 14.6
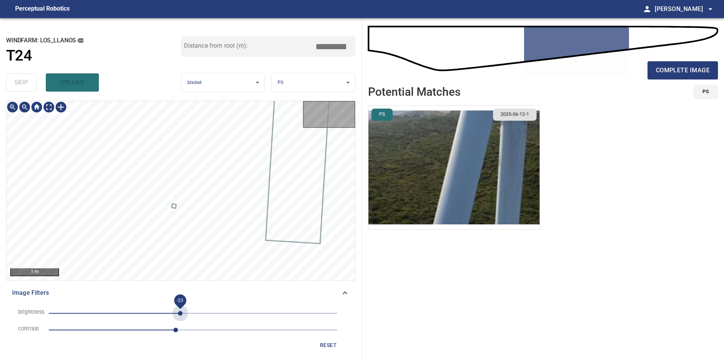
click at [176, 312] on span "-23" at bounding box center [193, 313] width 289 height 11
click at [166, 311] on span "-48" at bounding box center [193, 313] width 289 height 11
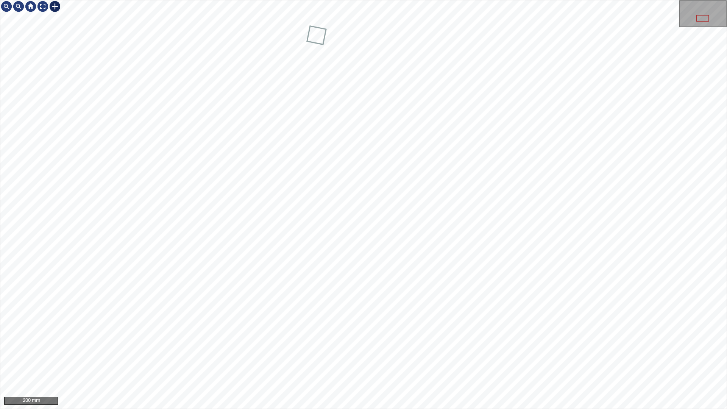
click at [56, 12] on div "200 mm" at bounding box center [363, 204] width 726 height 408
click at [56, 8] on div at bounding box center [55, 6] width 12 height 12
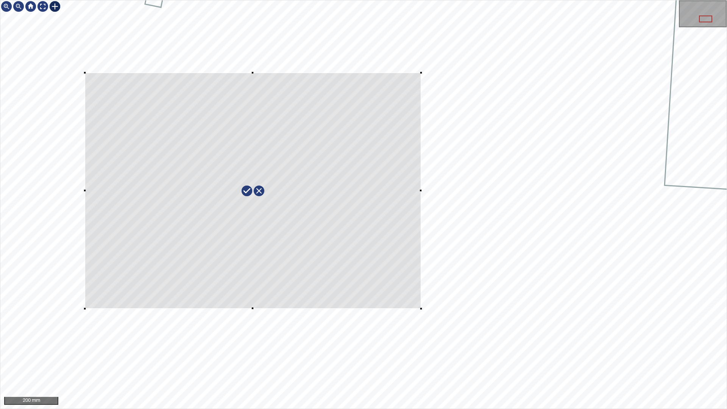
click at [88, 72] on div at bounding box center [363, 204] width 726 height 408
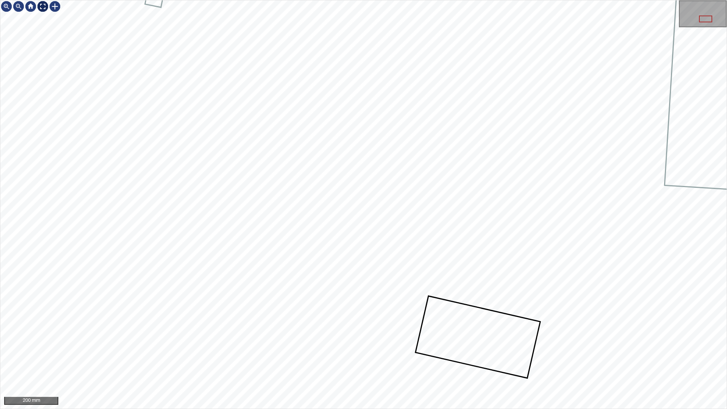
click at [43, 9] on div at bounding box center [43, 6] width 12 height 12
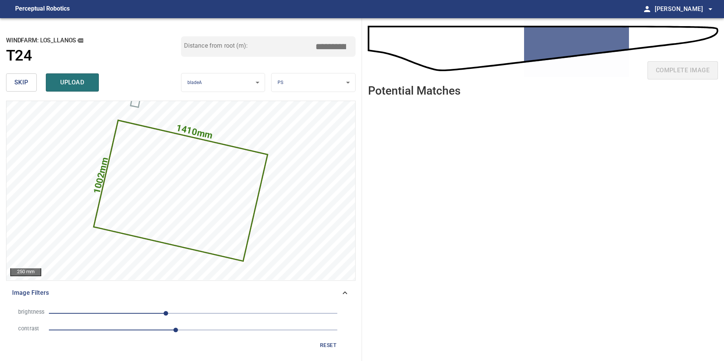
drag, startPoint x: 337, startPoint y: 47, endPoint x: 375, endPoint y: 51, distance: 38.9
click at [375, 50] on div "**********" at bounding box center [362, 189] width 724 height 343
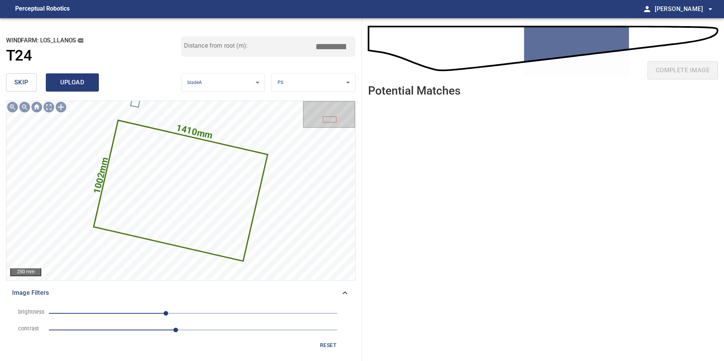
type input "*****"
click at [72, 81] on span "upload" at bounding box center [72, 82] width 36 height 11
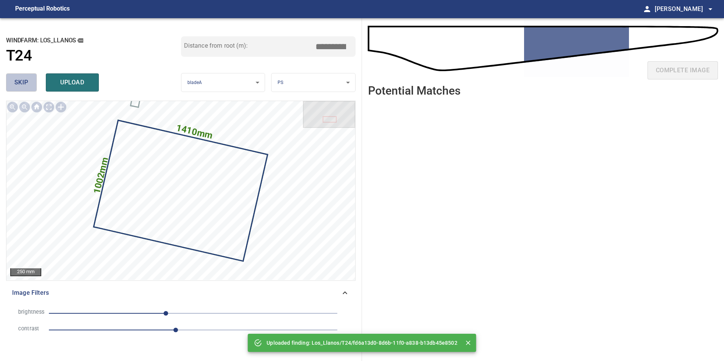
drag, startPoint x: 19, startPoint y: 81, endPoint x: 9, endPoint y: 87, distance: 12.2
click at [14, 90] on button "skip" at bounding box center [21, 82] width 31 height 18
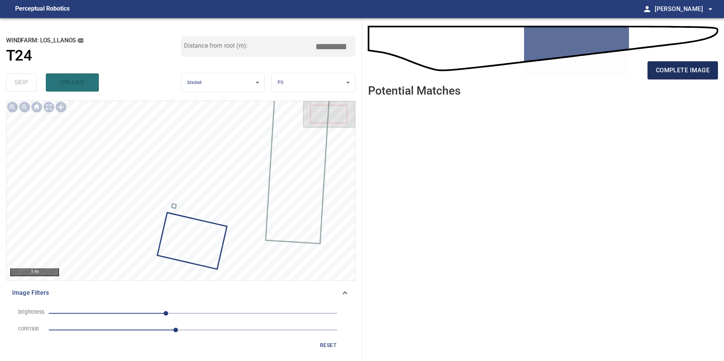
click at [695, 75] on span "complete image" at bounding box center [683, 70] width 54 height 11
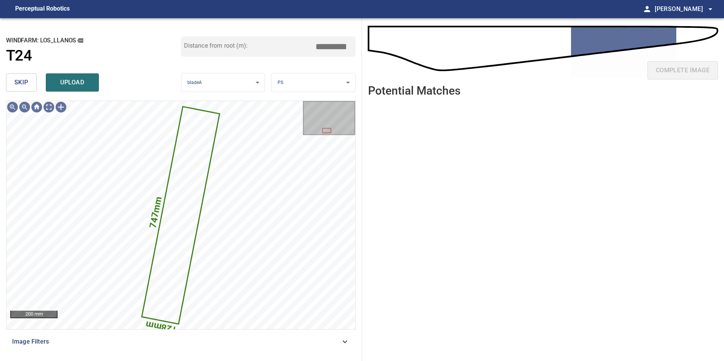
click at [29, 80] on button "skip" at bounding box center [21, 82] width 31 height 18
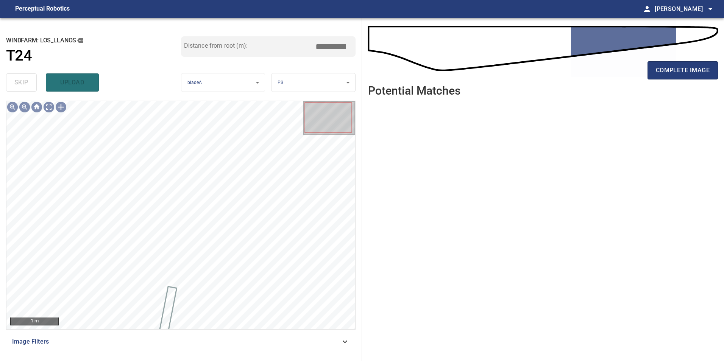
click at [334, 339] on span "Image Filters" at bounding box center [176, 341] width 328 height 9
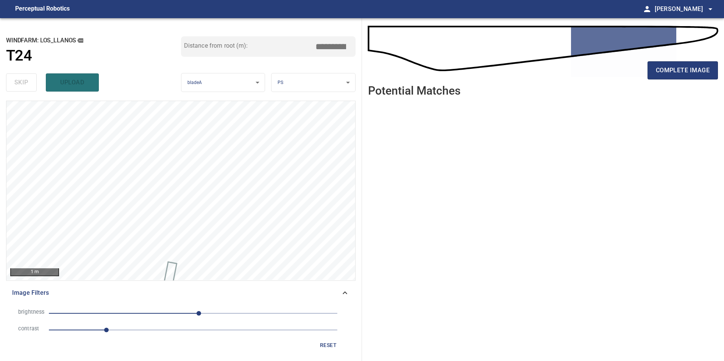
click at [166, 334] on span "1" at bounding box center [193, 330] width 289 height 11
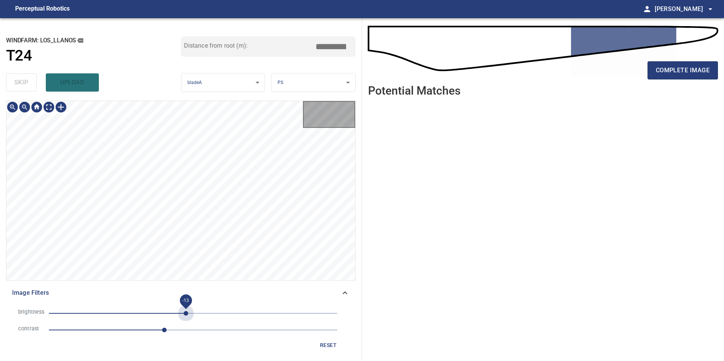
click at [186, 312] on span "-13" at bounding box center [193, 313] width 289 height 11
click at [178, 314] on span "-26" at bounding box center [178, 313] width 5 height 5
click at [171, 314] on span "-39" at bounding box center [171, 313] width 5 height 5
click at [163, 313] on span "-52" at bounding box center [163, 313] width 5 height 5
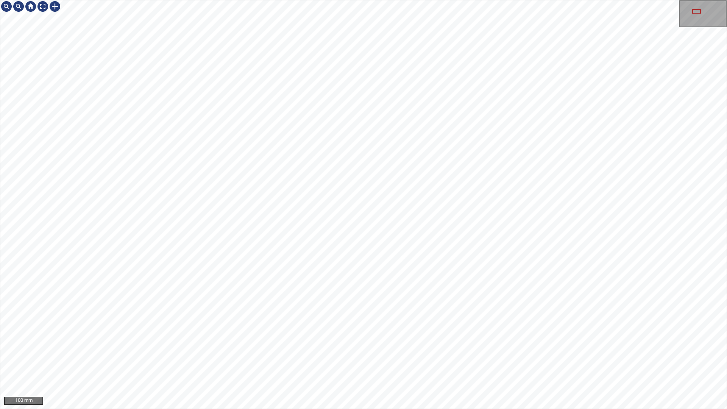
click at [576, 361] on div "100 mm" at bounding box center [363, 204] width 727 height 409
click at [543, 361] on div "200 mm" at bounding box center [363, 204] width 727 height 409
click at [46, 4] on div at bounding box center [43, 6] width 12 height 12
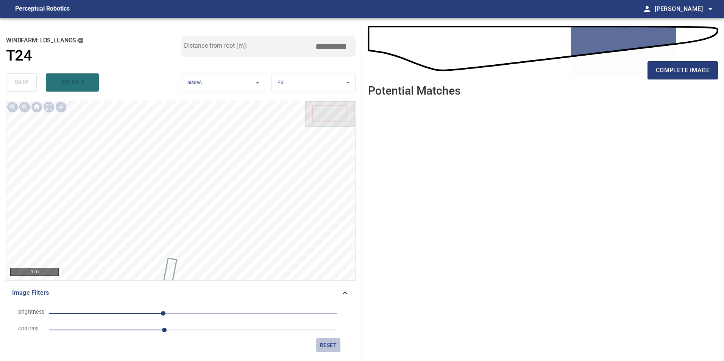
click at [322, 351] on button "reset" at bounding box center [328, 346] width 24 height 14
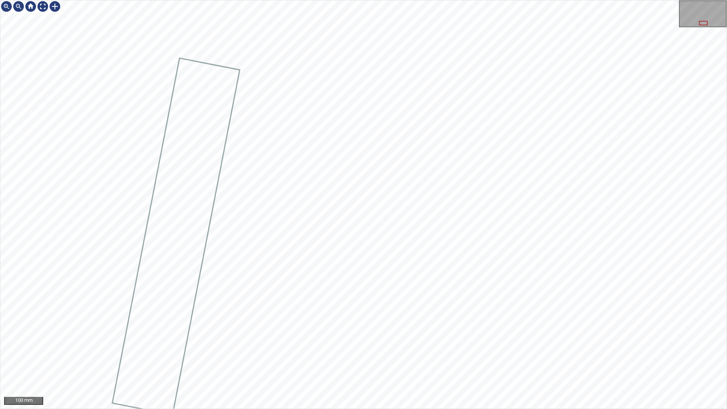
click at [222, 150] on div at bounding box center [363, 204] width 726 height 408
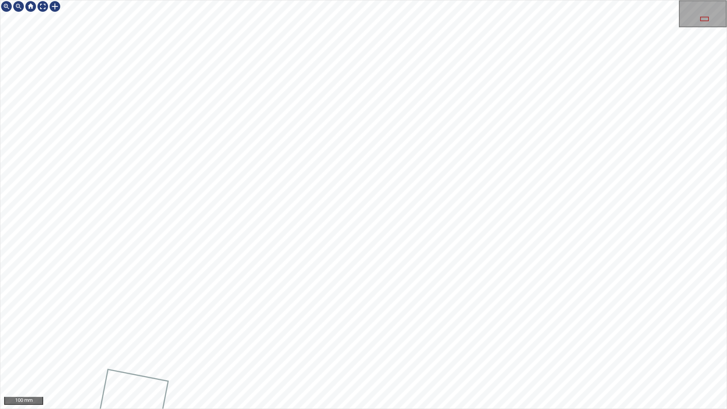
click at [279, 361] on div "100 mm" at bounding box center [363, 204] width 727 height 409
click at [297, 361] on div "100 mm" at bounding box center [363, 204] width 727 height 409
click at [145, 0] on div "100 mm" at bounding box center [363, 204] width 727 height 409
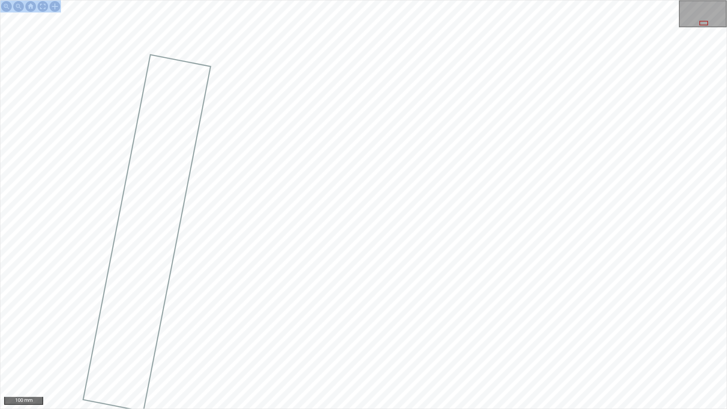
click at [437, 186] on div "100 mm" at bounding box center [363, 204] width 727 height 409
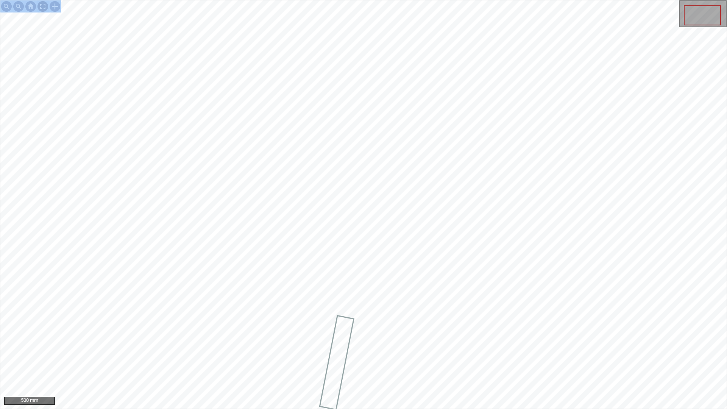
click at [38, 9] on div at bounding box center [43, 6] width 12 height 12
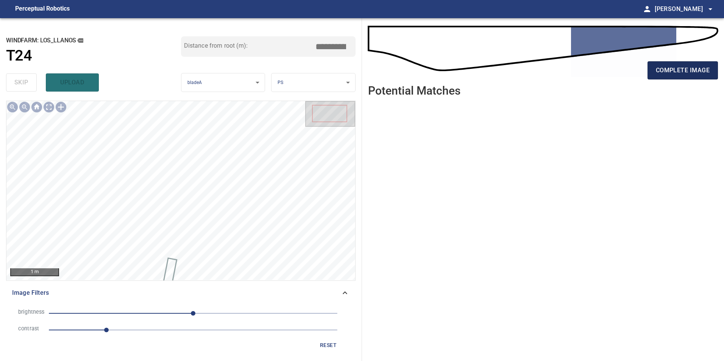
click at [675, 78] on button "complete image" at bounding box center [683, 70] width 70 height 18
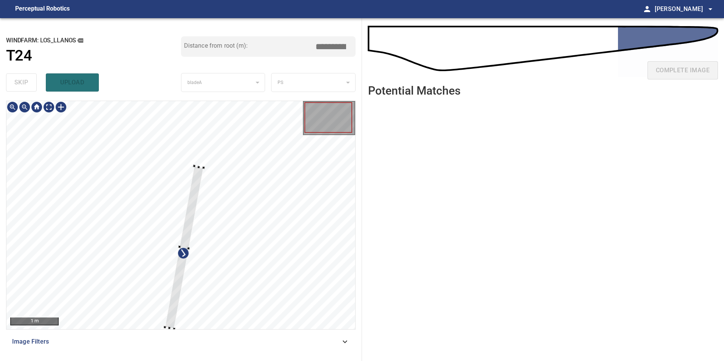
click at [148, 223] on div at bounding box center [180, 215] width 349 height 228
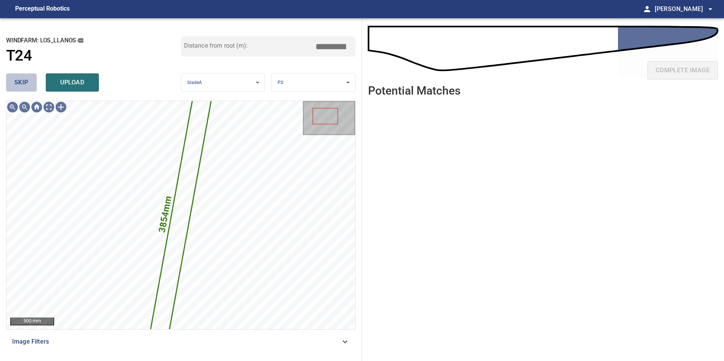
click at [24, 84] on span "skip" at bounding box center [21, 82] width 14 height 11
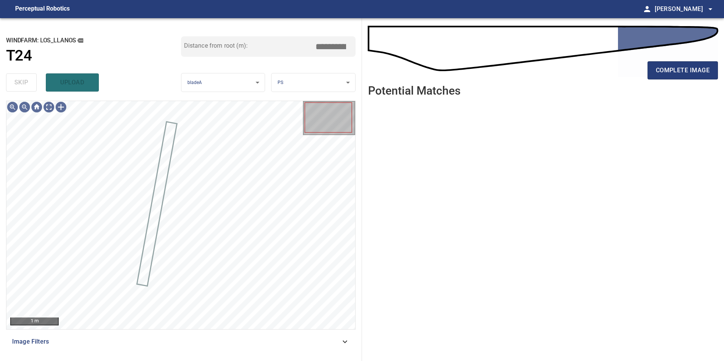
click at [337, 344] on span "Image Filters" at bounding box center [176, 341] width 328 height 9
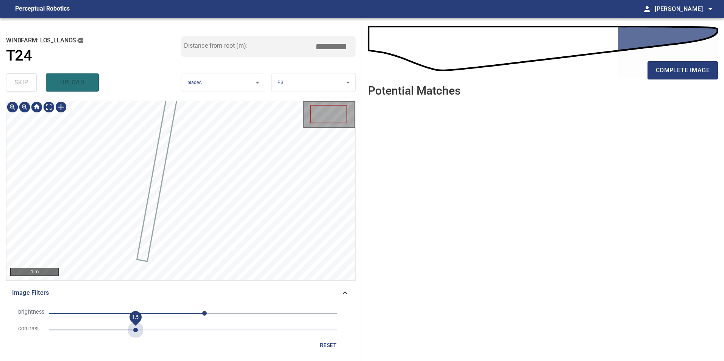
click at [137, 332] on span "1.5" at bounding box center [193, 330] width 289 height 11
click at [198, 308] on span "20" at bounding box center [193, 313] width 289 height 11
click at [189, 313] on span "-7" at bounding box center [189, 313] width 5 height 5
click at [187, 311] on span "-7" at bounding box center [189, 313] width 5 height 5
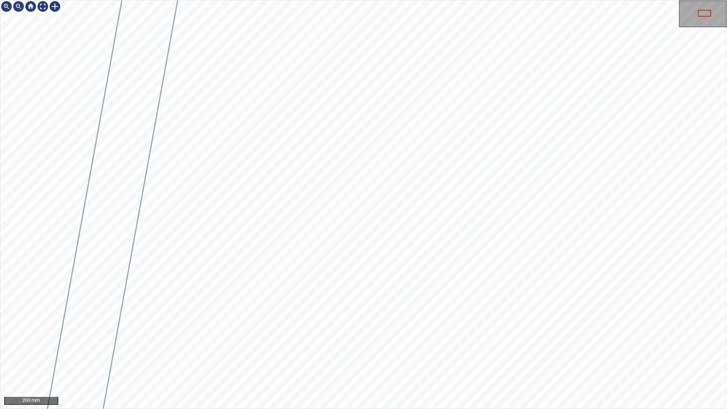
click at [392, 361] on div "200 mm" at bounding box center [363, 204] width 727 height 409
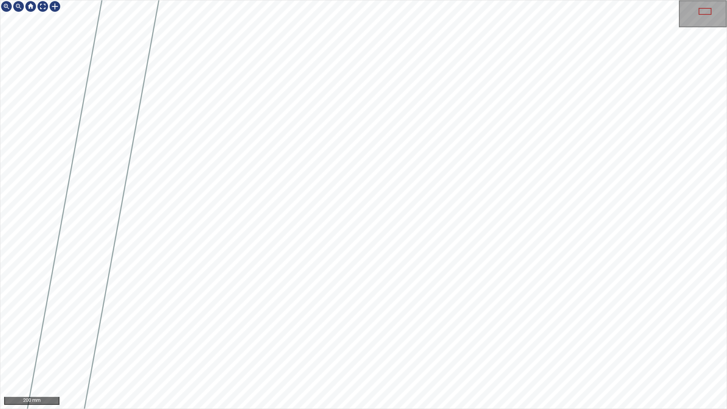
click at [342, 361] on div "200 mm" at bounding box center [363, 204] width 727 height 409
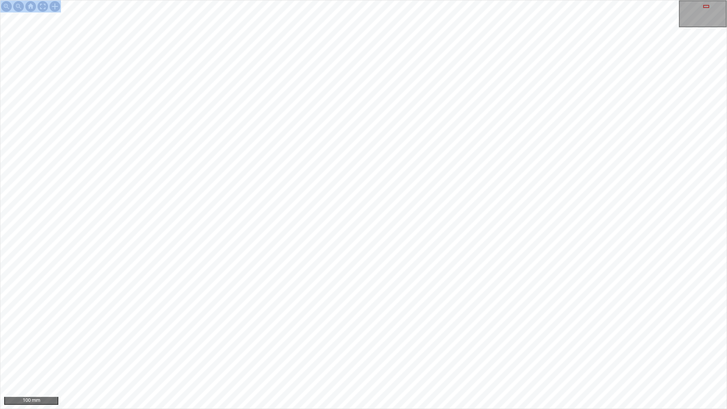
click at [434, 318] on div "100 mm" at bounding box center [363, 204] width 727 height 409
click at [433, 295] on div "100 mm" at bounding box center [363, 204] width 727 height 409
click at [460, 361] on div "100 mm" at bounding box center [363, 204] width 727 height 409
click at [352, 361] on div "100 mm" at bounding box center [363, 204] width 727 height 409
click at [434, 361] on div "100 mm" at bounding box center [363, 204] width 727 height 409
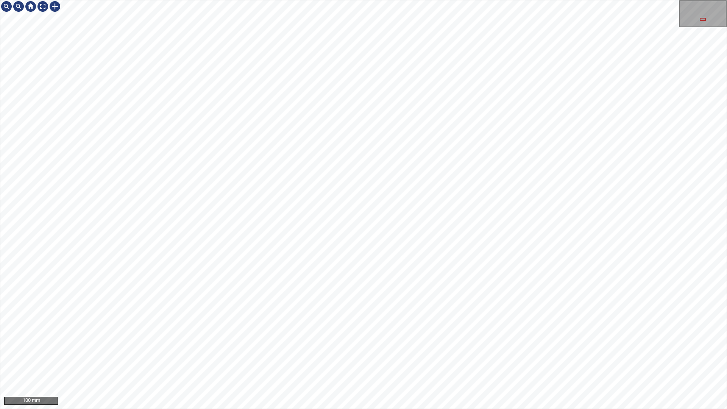
click at [355, 361] on div "100 mm" at bounding box center [363, 204] width 727 height 409
click at [348, 361] on div "100 mm" at bounding box center [363, 204] width 727 height 409
click at [359, 361] on div "100 mm" at bounding box center [363, 204] width 727 height 409
click at [387, 361] on div "100 mm" at bounding box center [363, 204] width 727 height 409
click at [403, 361] on div "100 mm" at bounding box center [363, 204] width 727 height 409
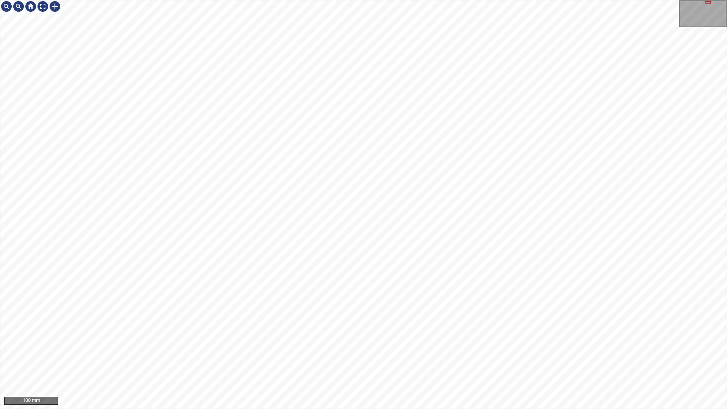
click at [543, 0] on div "100 mm" at bounding box center [363, 204] width 727 height 409
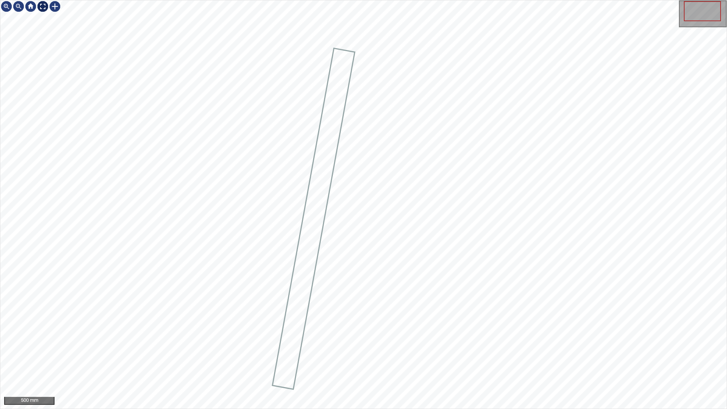
click at [44, 6] on div at bounding box center [43, 6] width 12 height 12
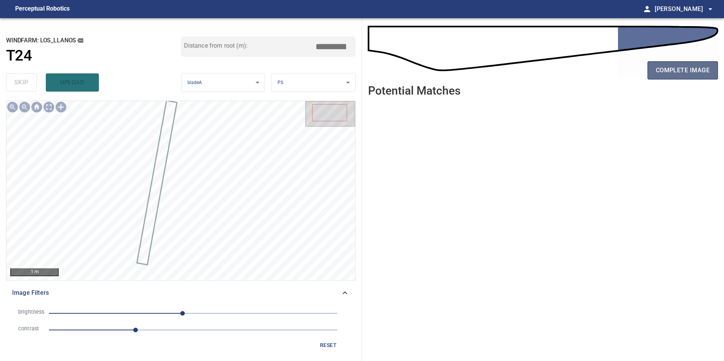
click at [697, 72] on span "complete image" at bounding box center [683, 70] width 54 height 11
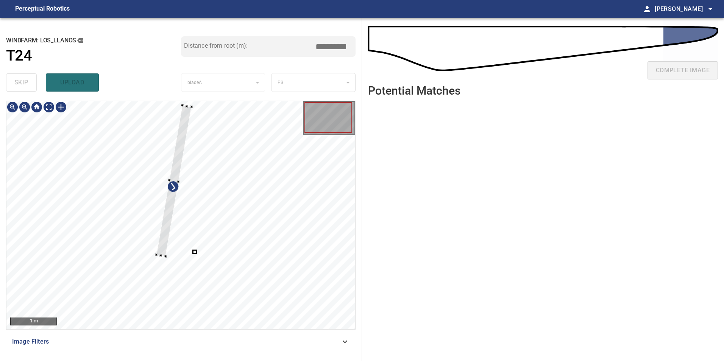
click at [153, 241] on div at bounding box center [180, 215] width 349 height 228
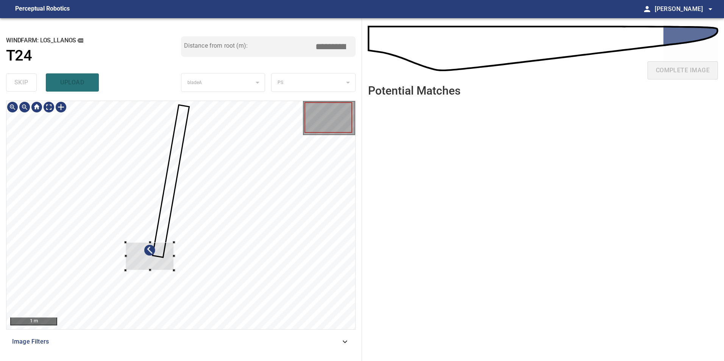
click at [152, 259] on div at bounding box center [149, 256] width 48 height 28
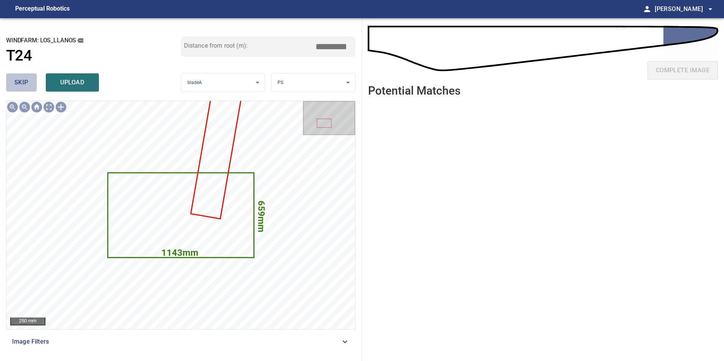
click at [25, 84] on span "skip" at bounding box center [21, 82] width 14 height 11
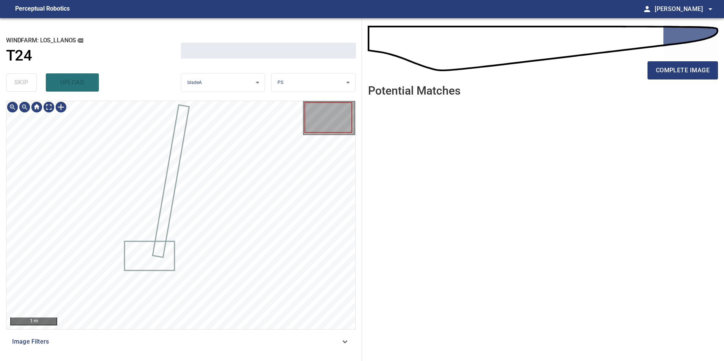
click at [25, 85] on div "skip upload" at bounding box center [93, 82] width 175 height 24
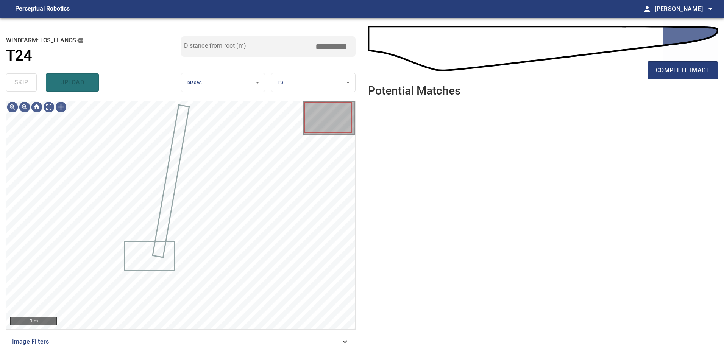
click at [25, 85] on div "skip upload" at bounding box center [93, 82] width 175 height 24
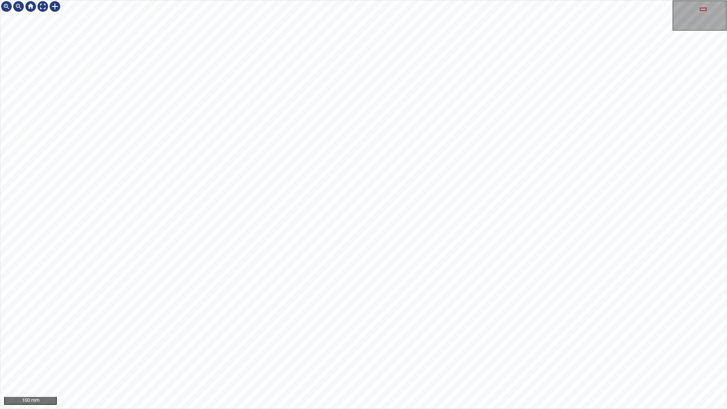
click at [317, 361] on div "100 mm" at bounding box center [363, 204] width 727 height 409
click at [305, 361] on div "100 mm" at bounding box center [363, 204] width 727 height 409
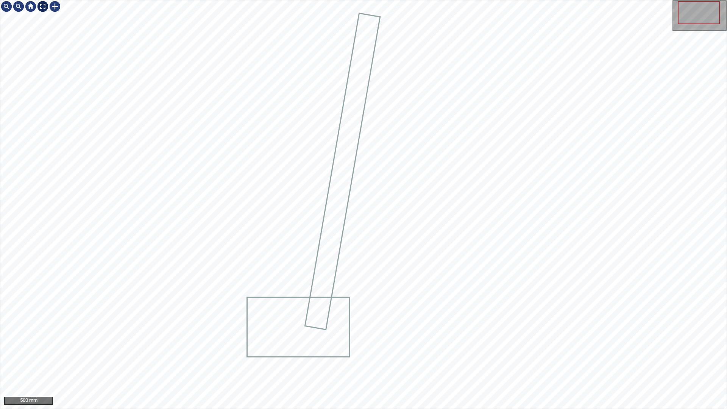
click at [40, 4] on div at bounding box center [43, 6] width 12 height 12
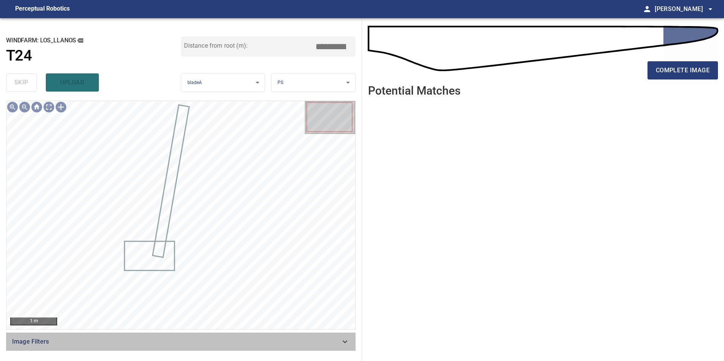
click at [336, 344] on span "Image Filters" at bounding box center [176, 341] width 328 height 9
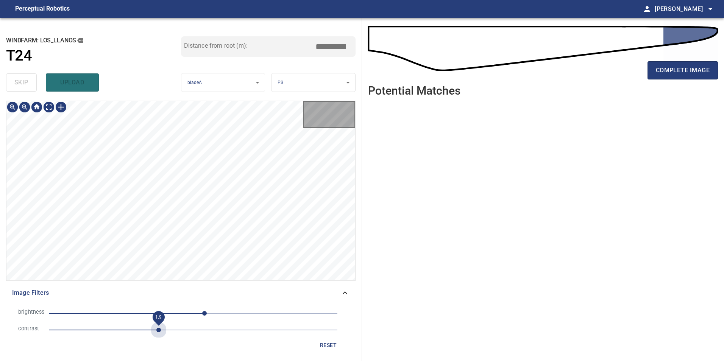
click at [156, 330] on span "1.9" at bounding box center [193, 330] width 289 height 11
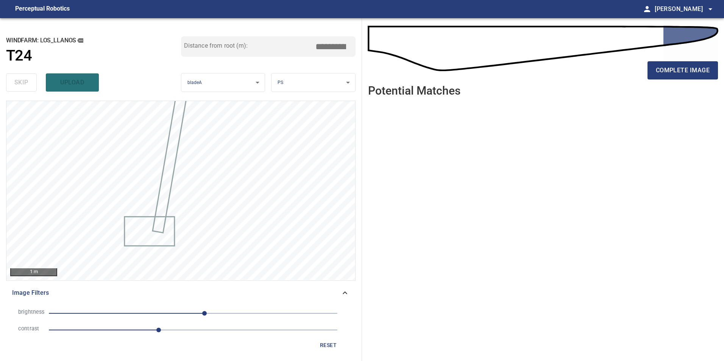
click at [133, 311] on span "20" at bounding box center [193, 313] width 289 height 11
drag, startPoint x: 158, startPoint y: 308, endPoint x: 146, endPoint y: 316, distance: 14.1
click at [156, 311] on li "brightness -107" at bounding box center [180, 313] width 337 height 17
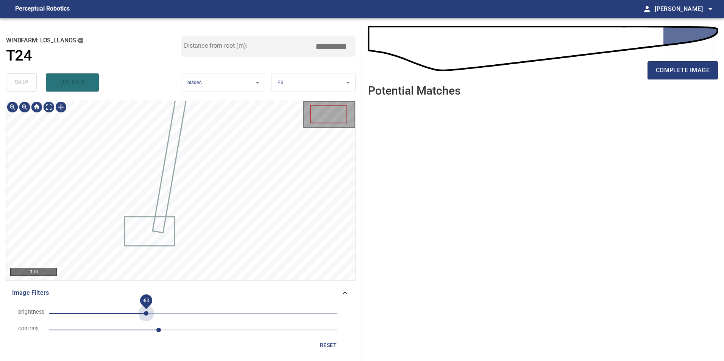
click at [146, 316] on span "-83" at bounding box center [193, 313] width 289 height 11
click at [148, 316] on span "-83" at bounding box center [146, 313] width 5 height 5
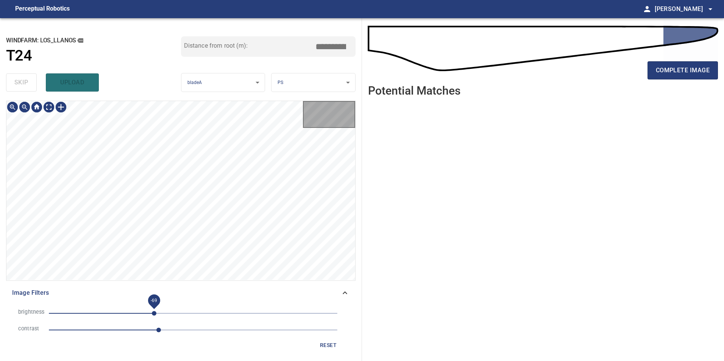
click at [154, 315] on span "-69" at bounding box center [154, 313] width 5 height 5
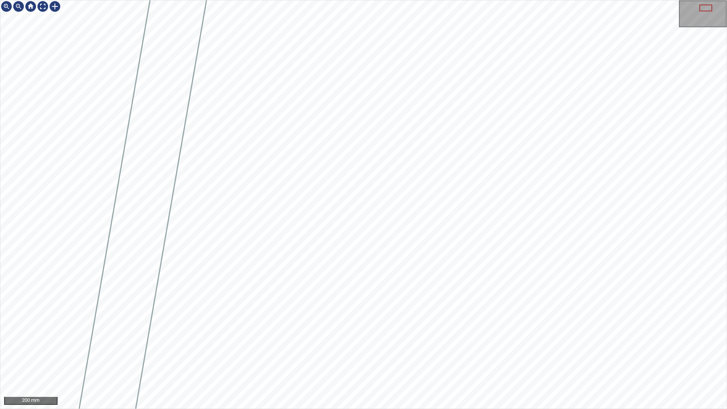
click at [322, 361] on div "200 mm" at bounding box center [363, 204] width 727 height 409
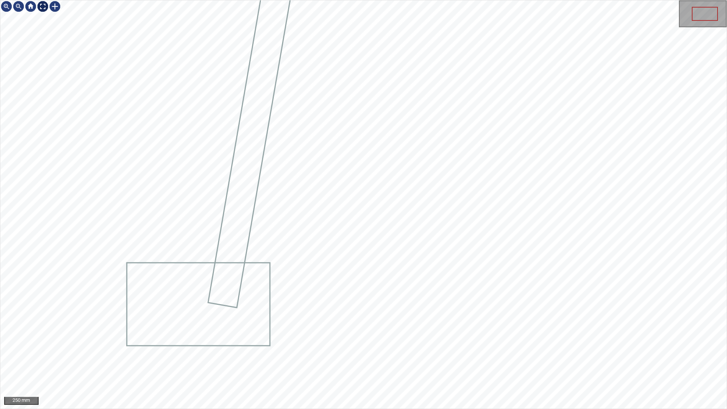
click at [41, 0] on div at bounding box center [43, 6] width 12 height 12
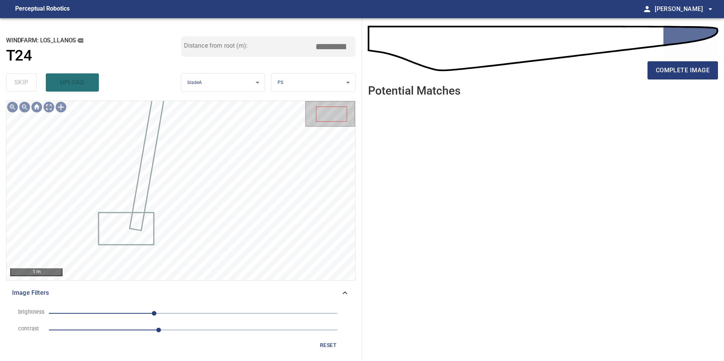
click at [316, 347] on div "reset" at bounding box center [180, 346] width 337 height 14
click at [329, 347] on span "reset" at bounding box center [328, 345] width 18 height 9
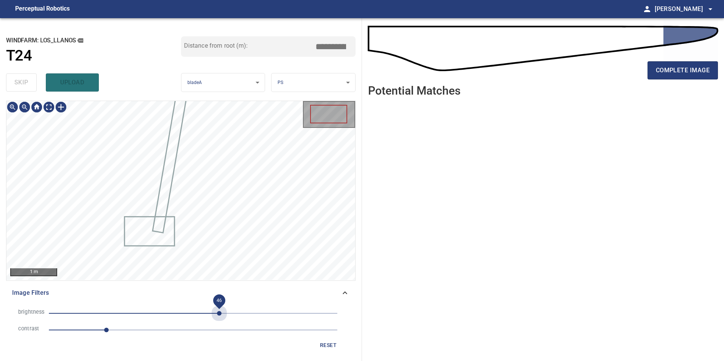
click at [219, 313] on span "46" at bounding box center [193, 313] width 289 height 11
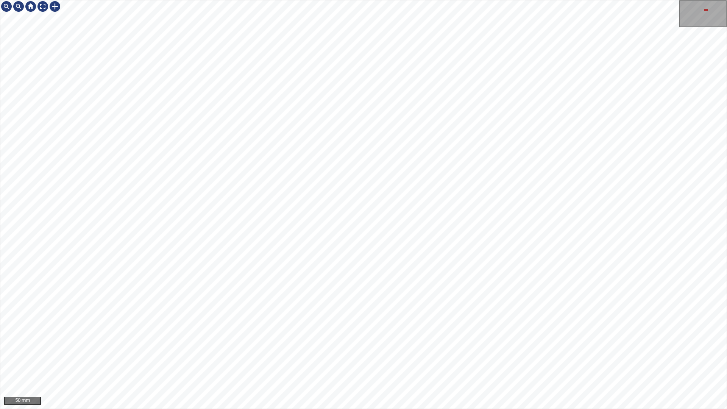
click at [306, 361] on div "50 mm" at bounding box center [363, 204] width 727 height 409
click at [398, 361] on div "50 mm" at bounding box center [363, 204] width 727 height 409
click at [44, 7] on div at bounding box center [43, 6] width 12 height 12
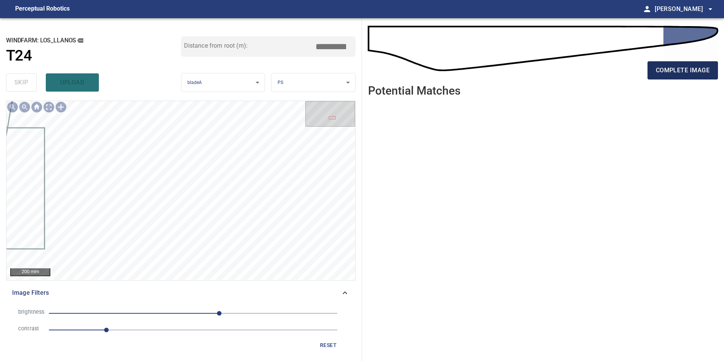
click at [671, 70] on span "complete image" at bounding box center [683, 70] width 54 height 11
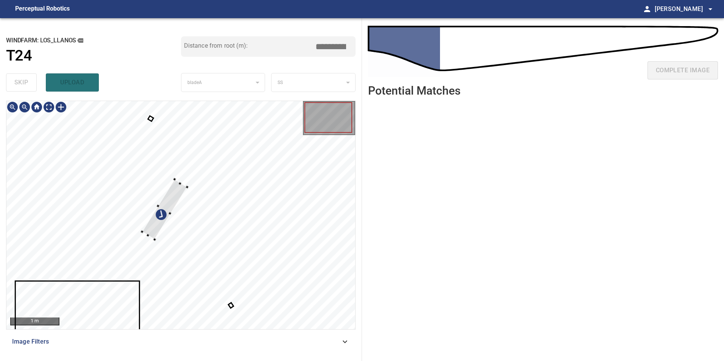
click at [148, 184] on div at bounding box center [164, 209] width 45 height 60
click at [141, 208] on div at bounding box center [144, 192] width 45 height 60
click at [147, 286] on div at bounding box center [180, 215] width 349 height 228
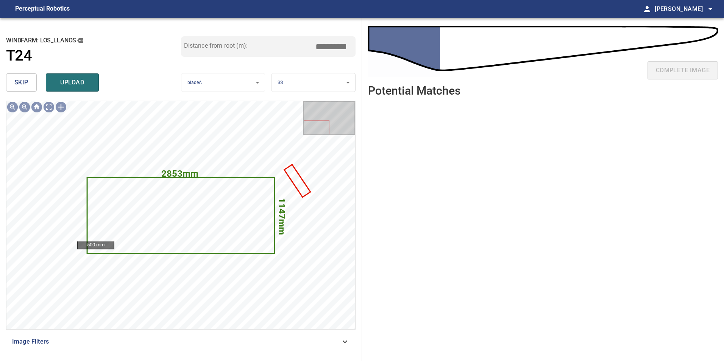
drag, startPoint x: 19, startPoint y: 82, endPoint x: 19, endPoint y: 92, distance: 10.6
click at [19, 92] on button "skip" at bounding box center [21, 82] width 31 height 18
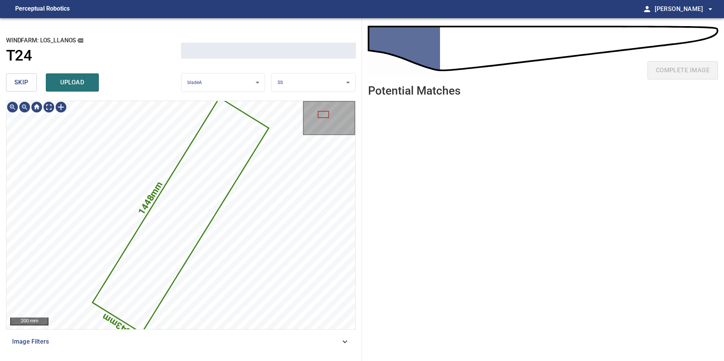
click at [19, 92] on div "skip upload" at bounding box center [93, 82] width 175 height 24
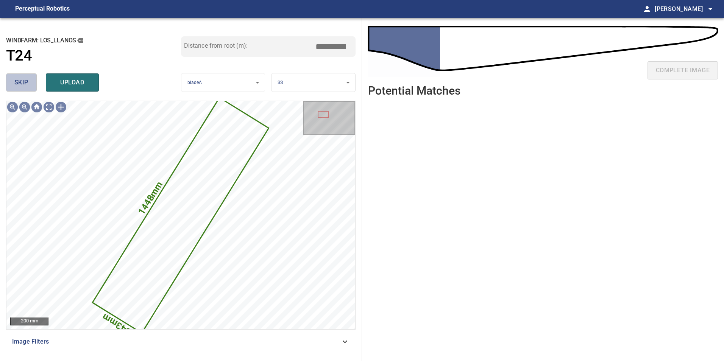
click at [27, 84] on span "skip" at bounding box center [21, 82] width 14 height 11
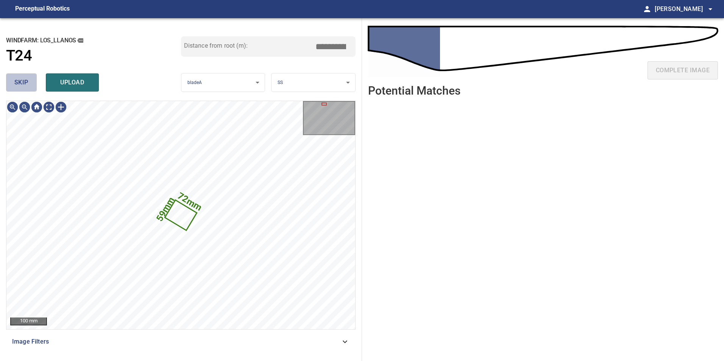
click at [27, 84] on span "skip" at bounding box center [21, 82] width 14 height 11
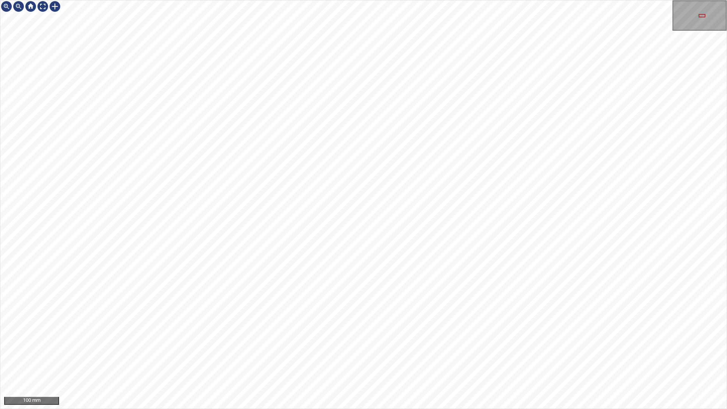
click at [724, 361] on html "100 mm" at bounding box center [363, 204] width 727 height 409
click at [388, 361] on div "100 mm" at bounding box center [363, 204] width 727 height 409
click at [360, 361] on div "100 mm" at bounding box center [363, 204] width 727 height 409
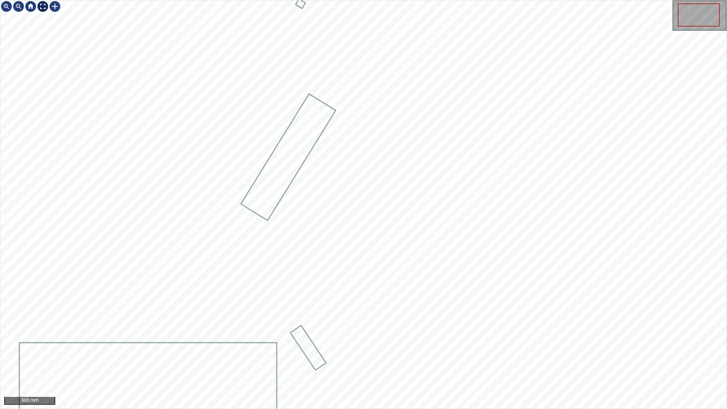
click at [43, 8] on div at bounding box center [43, 6] width 12 height 12
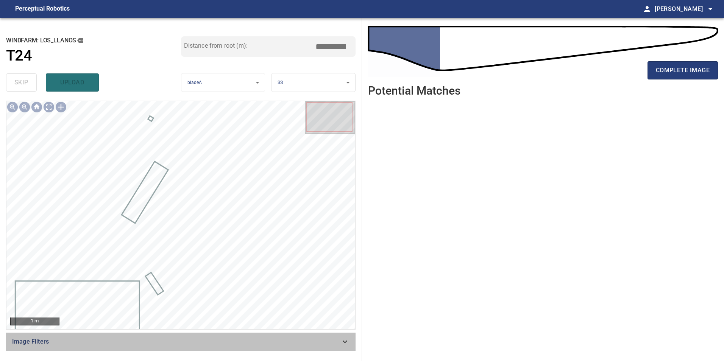
click at [339, 343] on span "Image Filters" at bounding box center [176, 341] width 328 height 9
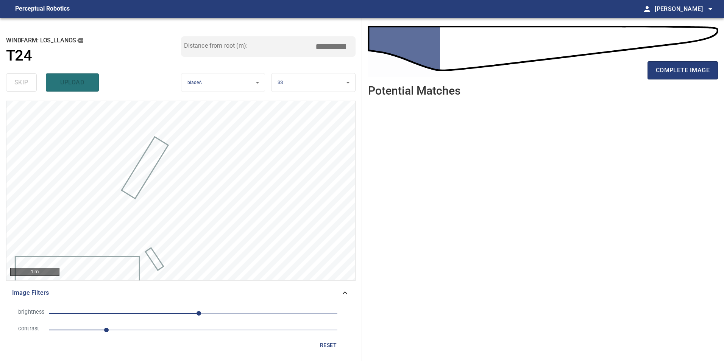
click at [194, 334] on span "1" at bounding box center [193, 330] width 289 height 11
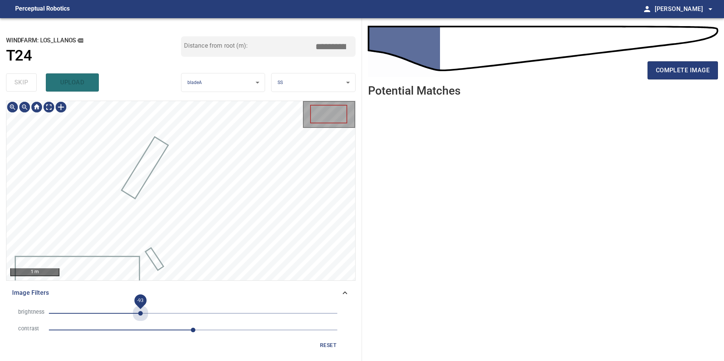
click at [141, 316] on span "-93" at bounding box center [193, 313] width 289 height 11
drag, startPoint x: 107, startPoint y: 305, endPoint x: 122, endPoint y: 309, distance: 15.6
click at [108, 306] on li "brightness -93" at bounding box center [180, 313] width 337 height 17
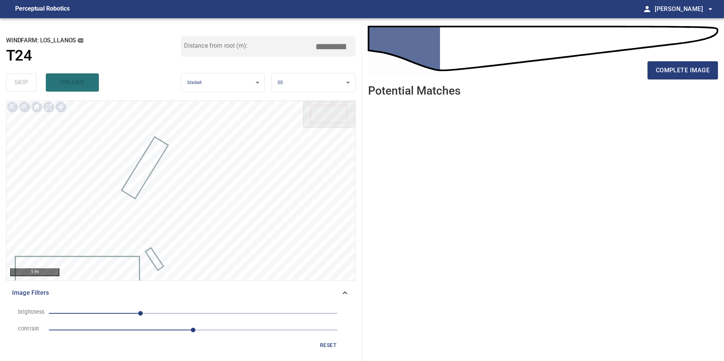
click at [172, 311] on span "-93" at bounding box center [193, 313] width 289 height 11
click at [191, 311] on span "-38" at bounding box center [193, 313] width 289 height 11
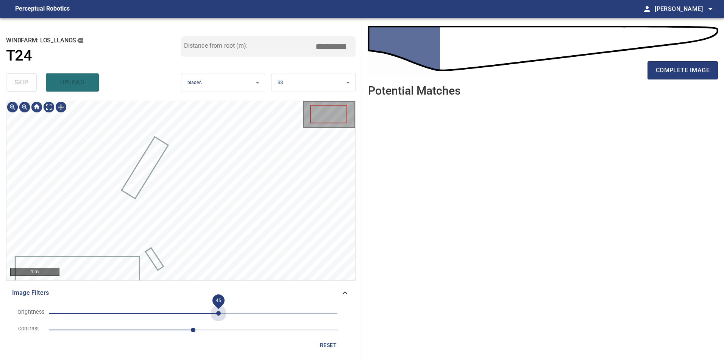
click at [219, 311] on span "45" at bounding box center [193, 313] width 289 height 11
drag, startPoint x: 322, startPoint y: 344, endPoint x: 298, endPoint y: 345, distance: 23.5
click at [320, 344] on span "reset" at bounding box center [328, 345] width 18 height 9
click at [230, 314] on span "65" at bounding box center [193, 313] width 289 height 11
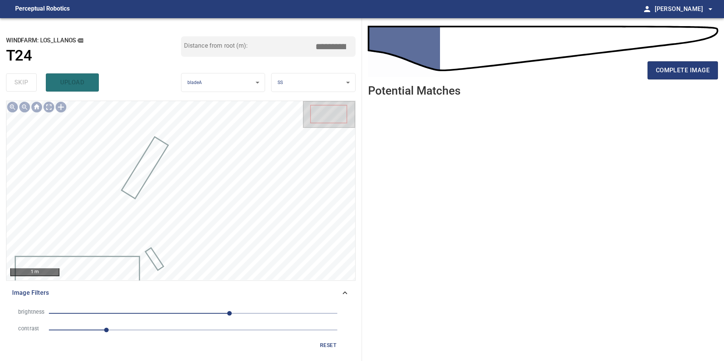
click at [137, 312] on span "64" at bounding box center [193, 313] width 289 height 11
click at [162, 312] on span "-56" at bounding box center [193, 313] width 289 height 11
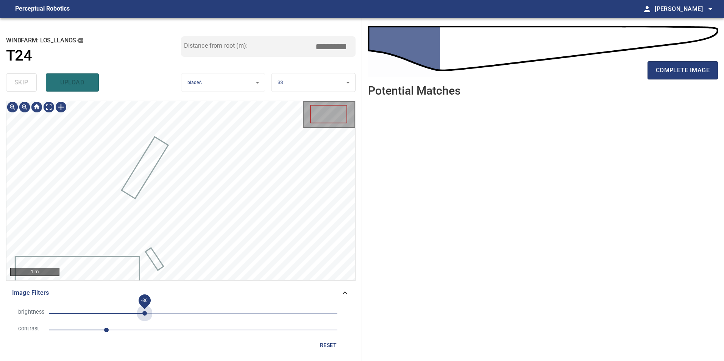
click at [145, 315] on span "-86" at bounding box center [193, 313] width 289 height 11
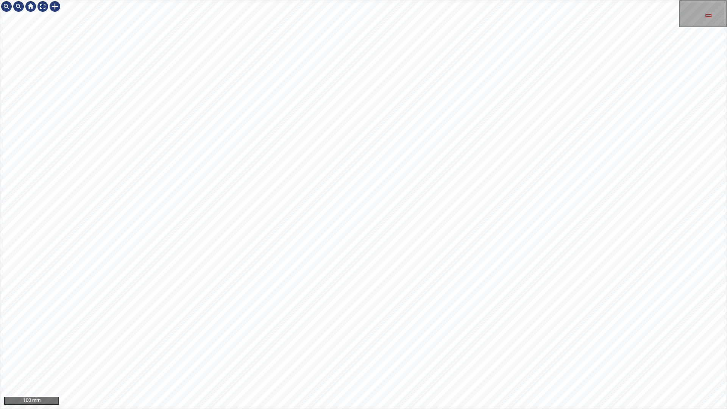
click at [554, 361] on div "100 mm" at bounding box center [363, 204] width 727 height 409
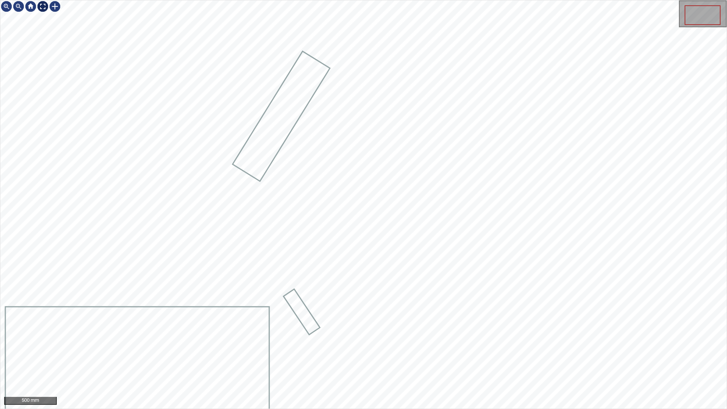
click at [45, 11] on div at bounding box center [43, 6] width 12 height 12
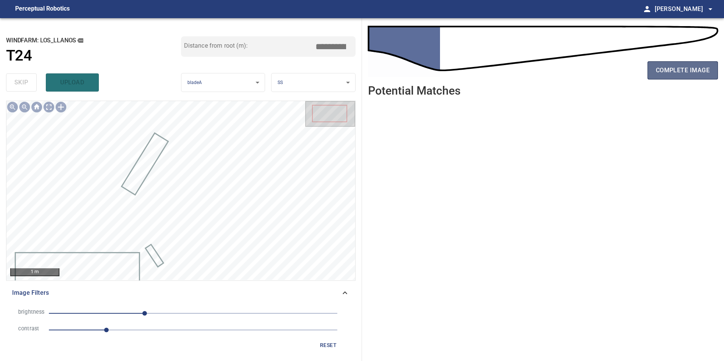
click at [655, 75] on button "complete image" at bounding box center [683, 70] width 70 height 18
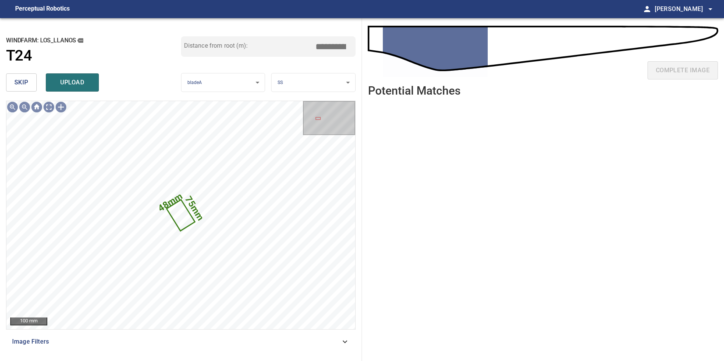
click at [10, 81] on button "skip" at bounding box center [21, 82] width 31 height 18
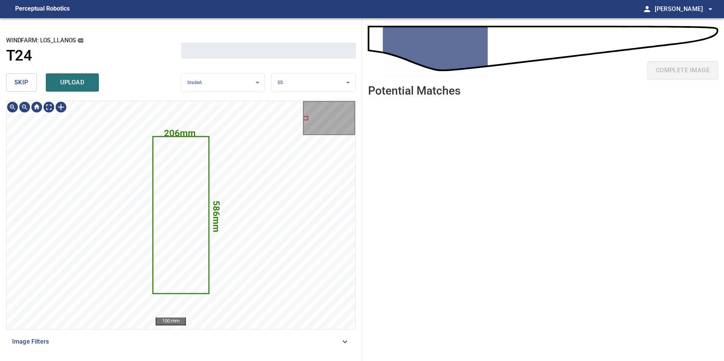
click at [10, 81] on button "skip" at bounding box center [21, 82] width 31 height 18
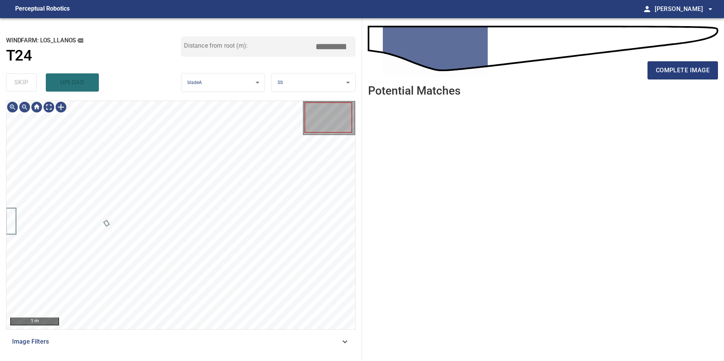
click at [10, 81] on div "skip upload" at bounding box center [93, 82] width 175 height 24
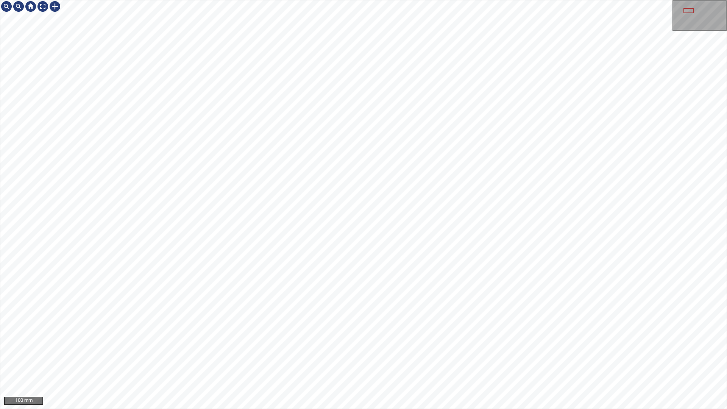
click at [297, 361] on div "100 mm" at bounding box center [363, 204] width 727 height 409
click at [173, 0] on div "50 mm" at bounding box center [363, 204] width 727 height 409
click at [636, 361] on div "100 mm" at bounding box center [363, 204] width 727 height 409
click at [312, 361] on div "100 mm" at bounding box center [363, 204] width 727 height 409
click at [544, 361] on div "100 mm" at bounding box center [363, 204] width 727 height 409
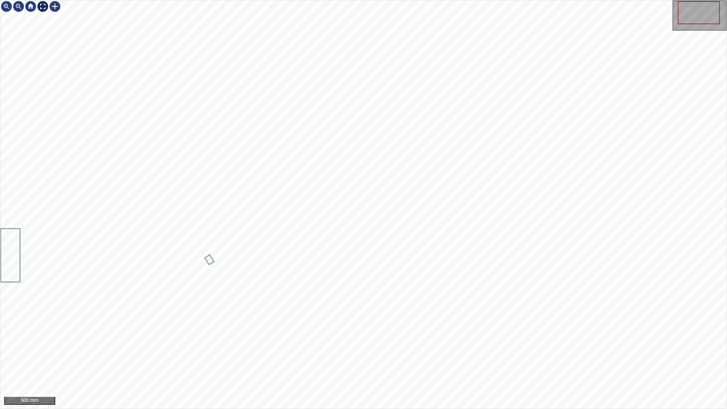
click at [43, 6] on div at bounding box center [43, 6] width 12 height 12
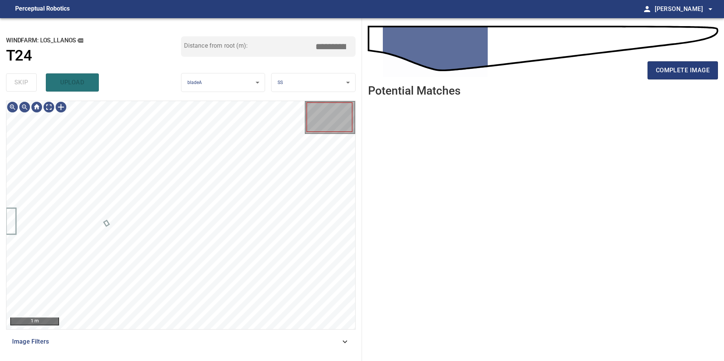
click at [228, 336] on div "Image Filters" at bounding box center [181, 342] width 350 height 18
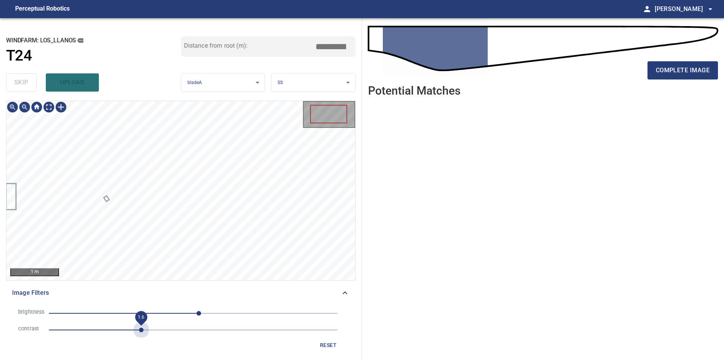
click at [139, 333] on span "1.6" at bounding box center [193, 330] width 289 height 11
drag, startPoint x: 131, startPoint y: 316, endPoint x: 158, endPoint y: 320, distance: 27.6
click at [144, 319] on span "-110" at bounding box center [193, 313] width 289 height 11
click at [112, 309] on span "-88" at bounding box center [193, 313] width 289 height 11
click at [103, 311] on span "-160" at bounding box center [193, 313] width 289 height 11
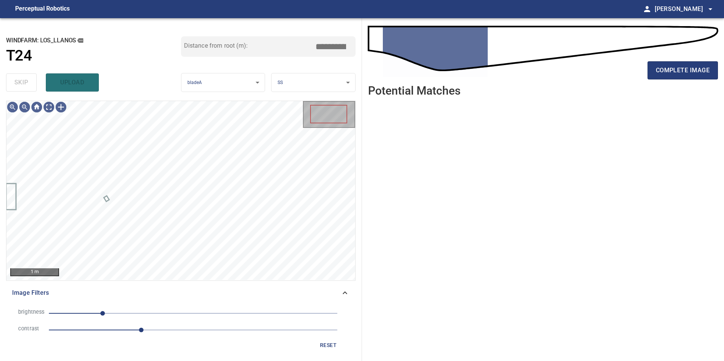
click at [105, 311] on span "-160" at bounding box center [102, 313] width 5 height 5
click at [167, 331] on span "2" at bounding box center [193, 330] width 289 height 11
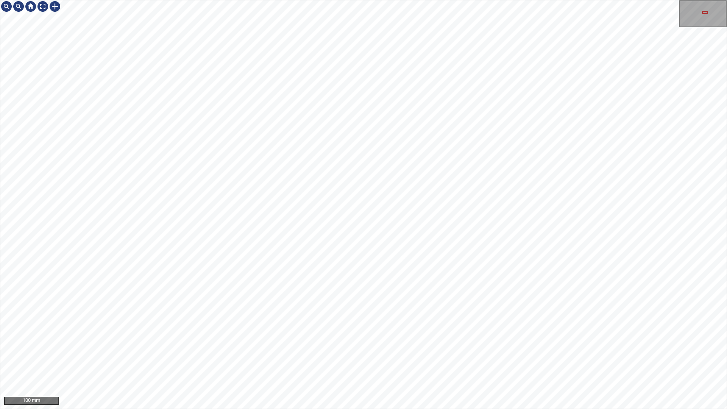
click at [408, 361] on div "100 mm" at bounding box center [363, 204] width 727 height 409
click at [554, 361] on div "100 mm" at bounding box center [363, 204] width 727 height 409
click at [0, 142] on html "100 mm" at bounding box center [363, 204] width 727 height 409
click at [55, 0] on div "100 mm" at bounding box center [363, 204] width 727 height 409
click at [0, 0] on div "100 mm" at bounding box center [363, 204] width 727 height 409
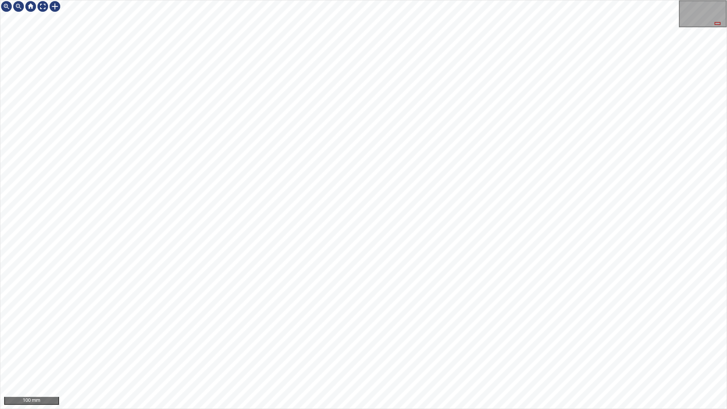
click at [0, 0] on html "100 mm" at bounding box center [363, 204] width 727 height 409
click at [479, 361] on div "50 mm" at bounding box center [363, 204] width 727 height 409
click at [558, 361] on div "50 mm" at bounding box center [363, 204] width 727 height 409
click at [490, 361] on div "50 mm" at bounding box center [363, 204] width 727 height 409
click at [424, 361] on div "50 mm" at bounding box center [363, 204] width 727 height 409
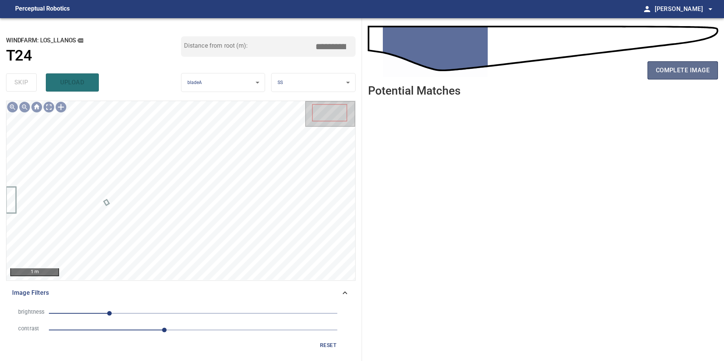
click at [681, 66] on span "complete image" at bounding box center [683, 70] width 54 height 11
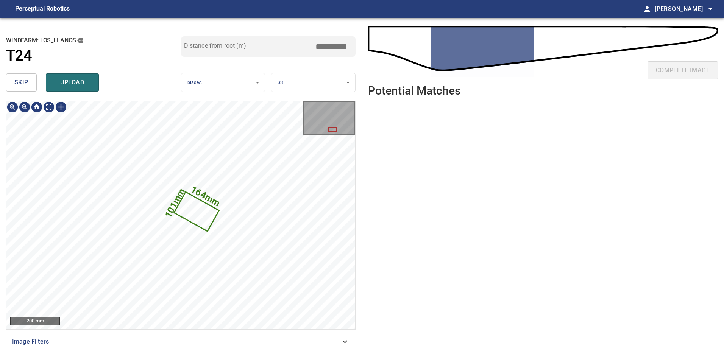
click at [206, 217] on icon at bounding box center [197, 212] width 44 height 38
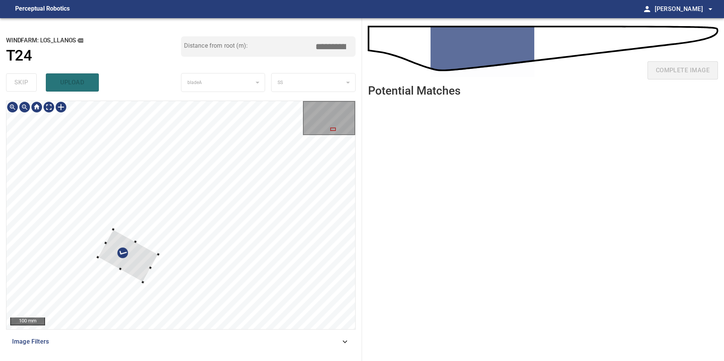
click at [142, 258] on div at bounding box center [128, 256] width 61 height 53
click at [27, 78] on button "skip" at bounding box center [21, 82] width 31 height 18
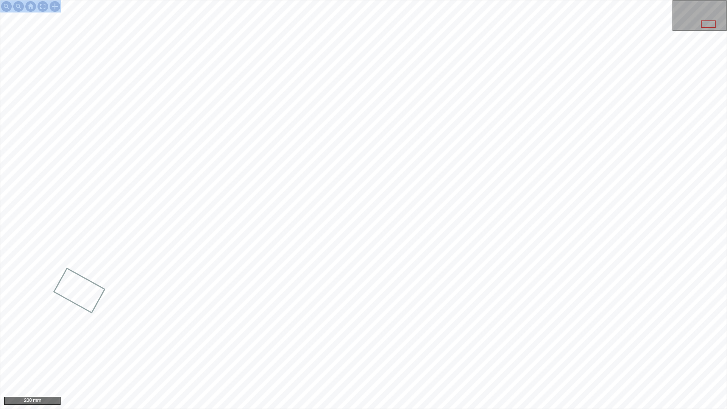
click at [116, 251] on div "200 mm" at bounding box center [363, 204] width 727 height 409
click at [504, 361] on div "100 mm" at bounding box center [363, 204] width 727 height 409
click at [517, 361] on div "100 mm" at bounding box center [363, 204] width 727 height 409
click at [724, 239] on html "100 mm" at bounding box center [363, 204] width 727 height 409
click at [255, 185] on div "200 mm" at bounding box center [363, 204] width 727 height 409
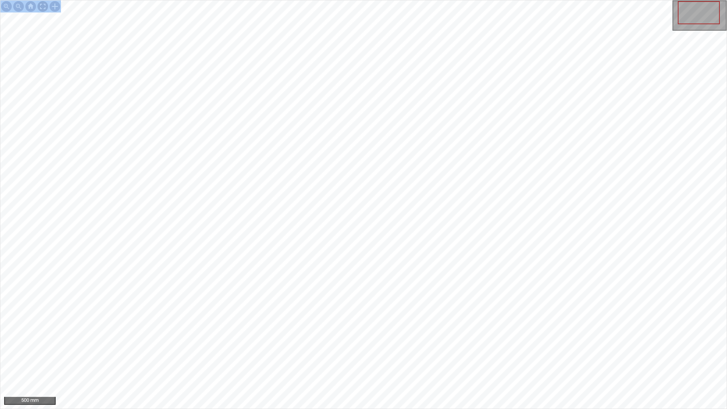
click at [41, 8] on div at bounding box center [43, 6] width 12 height 12
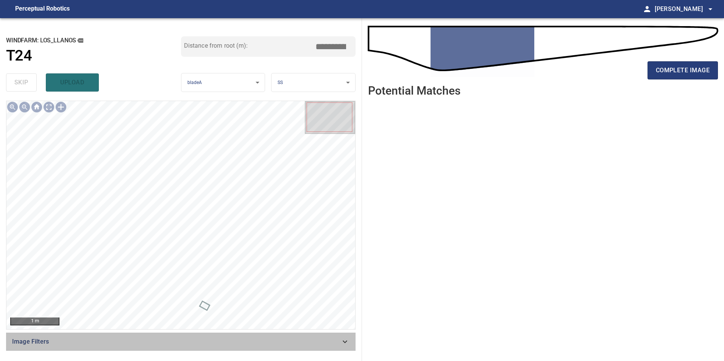
click at [336, 337] on span "Image Filters" at bounding box center [176, 341] width 328 height 9
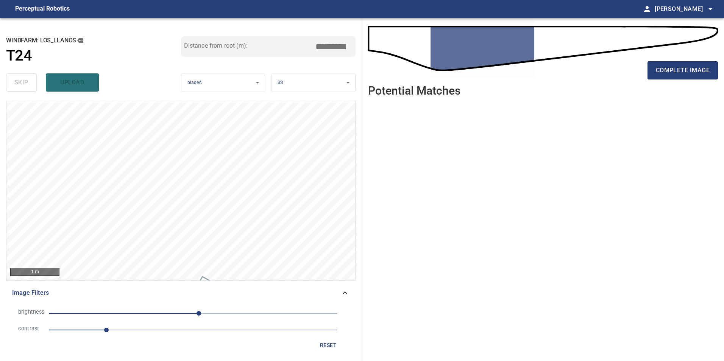
click at [195, 328] on span "1" at bounding box center [193, 330] width 289 height 11
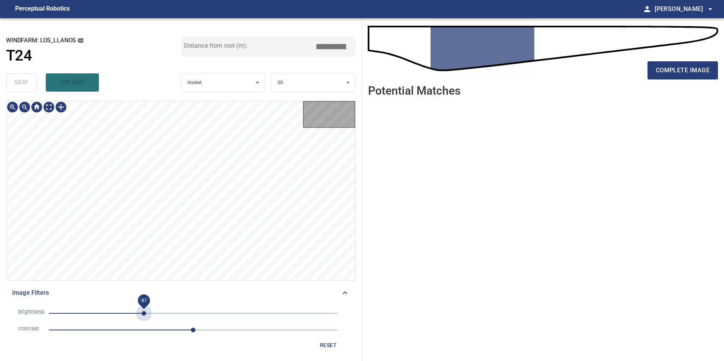
click at [144, 309] on span "-87" at bounding box center [193, 313] width 289 height 11
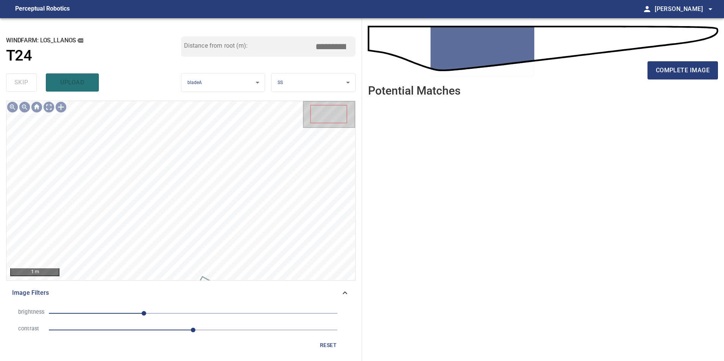
click at [175, 313] on span "-87" at bounding box center [193, 313] width 289 height 11
click at [152, 319] on span "-32" at bounding box center [193, 313] width 289 height 11
click at [136, 309] on span "-73" at bounding box center [193, 313] width 289 height 11
click at [105, 317] on span "-101" at bounding box center [193, 313] width 289 height 11
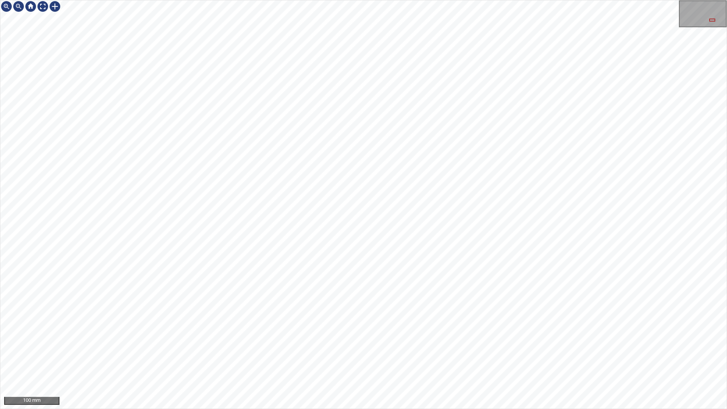
click at [724, 361] on html "100 mm" at bounding box center [363, 204] width 727 height 409
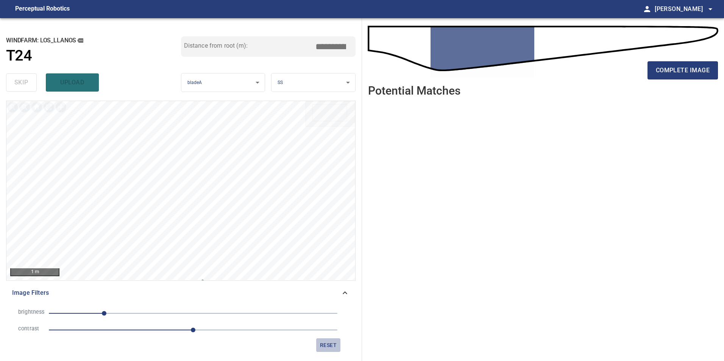
click at [331, 345] on span "reset" at bounding box center [328, 345] width 18 height 9
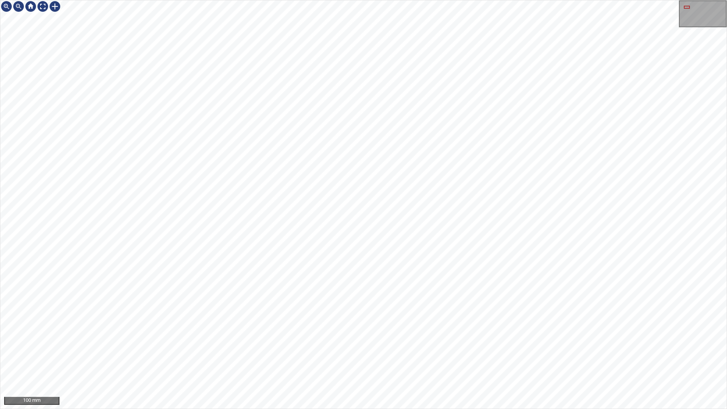
click at [384, 0] on div "100 mm" at bounding box center [363, 204] width 727 height 409
click at [43, 6] on div at bounding box center [43, 6] width 12 height 12
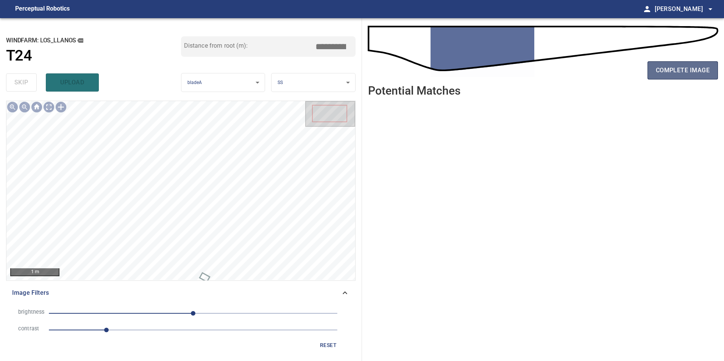
click at [680, 68] on span "complete image" at bounding box center [683, 70] width 54 height 11
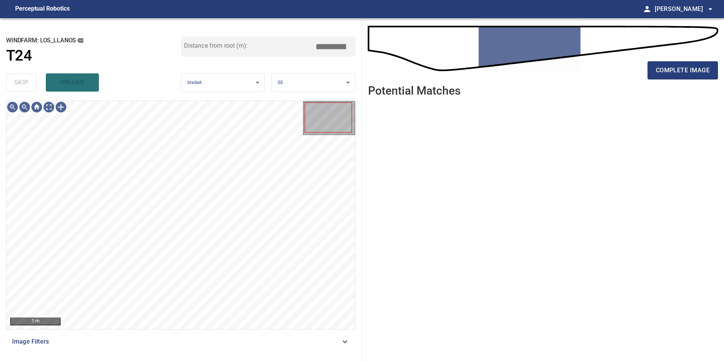
click at [339, 341] on span "Image Filters" at bounding box center [176, 341] width 328 height 9
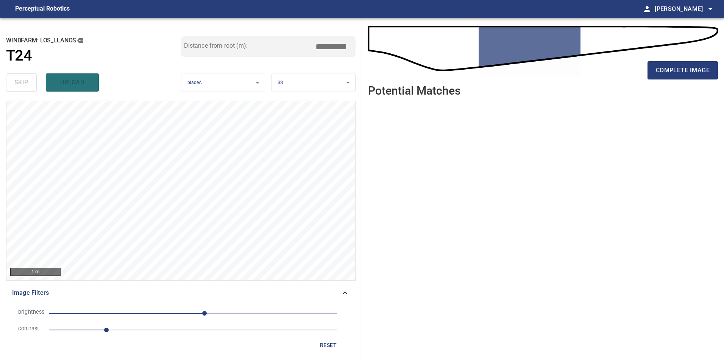
drag, startPoint x: 170, startPoint y: 332, endPoint x: 177, endPoint y: 334, distance: 6.5
click at [172, 334] on span "1" at bounding box center [193, 330] width 289 height 11
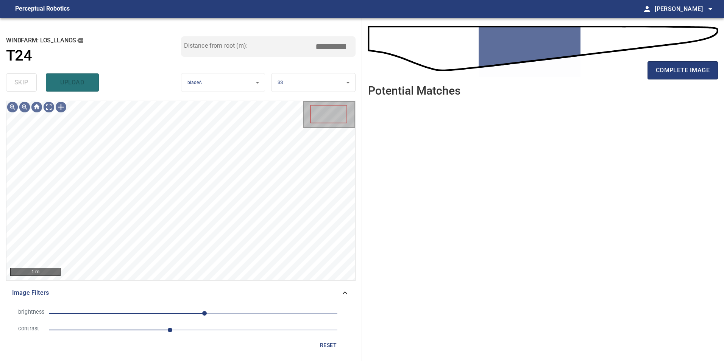
click at [173, 309] on span "20" at bounding box center [193, 313] width 289 height 11
click at [157, 315] on span "-35" at bounding box center [193, 313] width 289 height 11
click at [142, 313] on span "-90" at bounding box center [193, 313] width 289 height 11
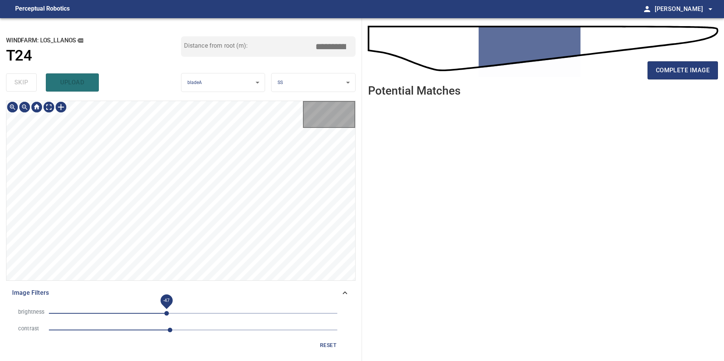
click at [168, 309] on span "-47" at bounding box center [193, 313] width 289 height 11
drag, startPoint x: 187, startPoint y: 313, endPoint x: 297, endPoint y: 328, distance: 110.8
click at [188, 313] on span "-11" at bounding box center [193, 313] width 289 height 11
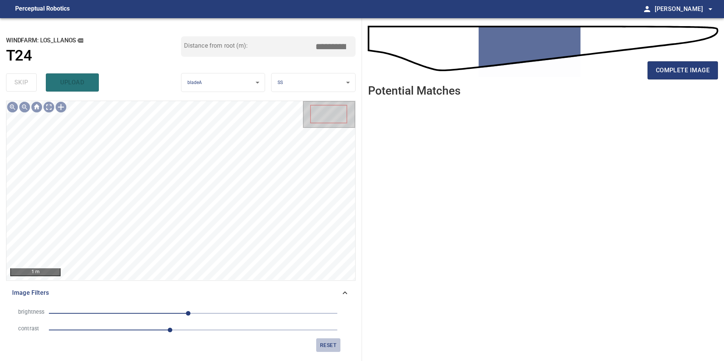
click at [333, 348] on span "reset" at bounding box center [328, 345] width 18 height 9
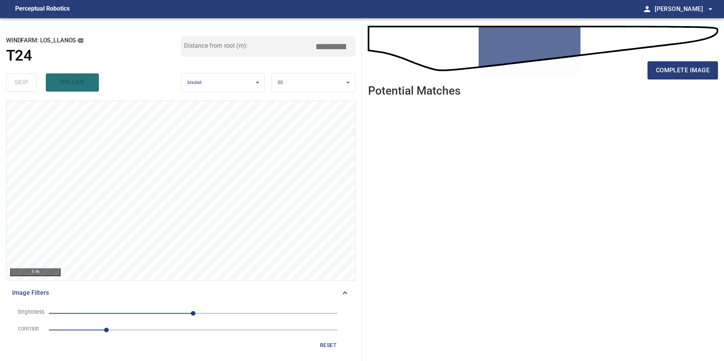
click at [207, 313] on span "0" at bounding box center [193, 313] width 289 height 11
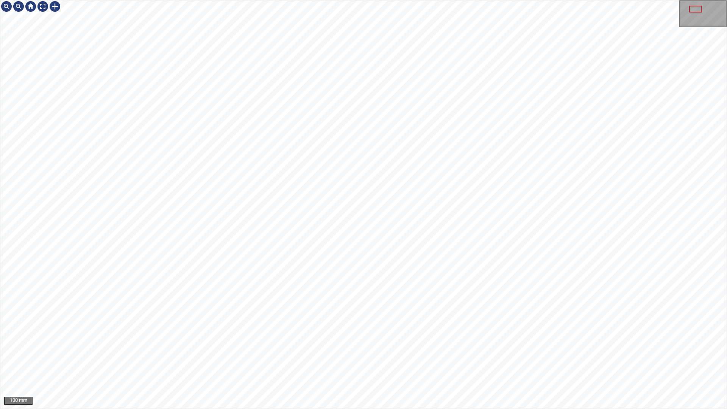
click at [437, 361] on div "100 mm" at bounding box center [363, 204] width 727 height 409
click at [359, 361] on div "100 mm" at bounding box center [363, 204] width 727 height 409
click at [253, 0] on div "100 mm" at bounding box center [363, 204] width 727 height 409
click at [231, 361] on div "100 mm" at bounding box center [363, 204] width 727 height 409
